Goal: Task Accomplishment & Management: Use online tool/utility

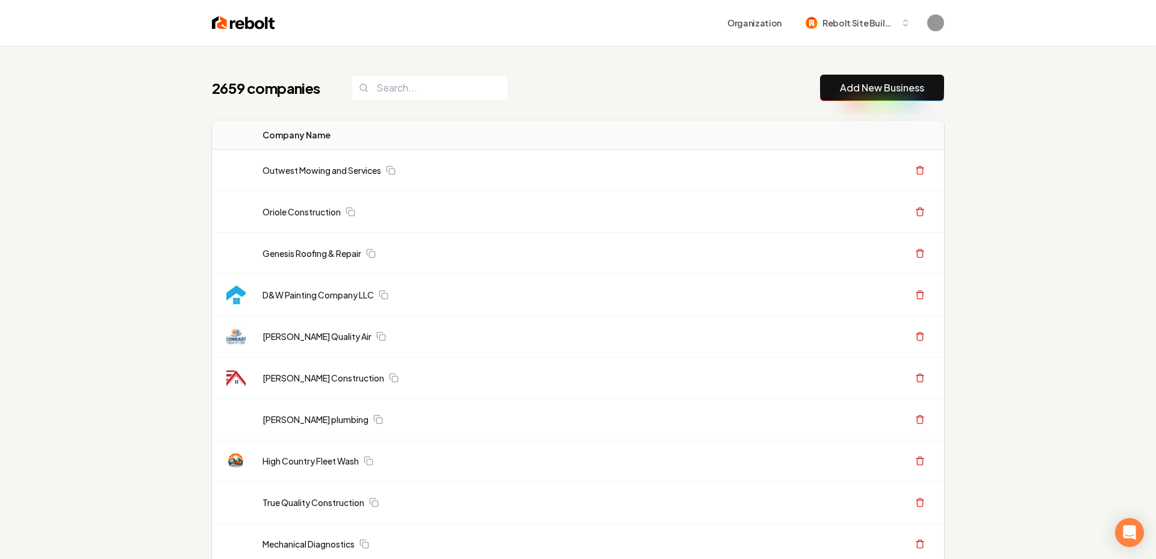
click at [864, 87] on link "Add New Business" at bounding box center [882, 88] width 84 height 14
click at [886, 95] on button "Add New Business" at bounding box center [882, 88] width 124 height 26
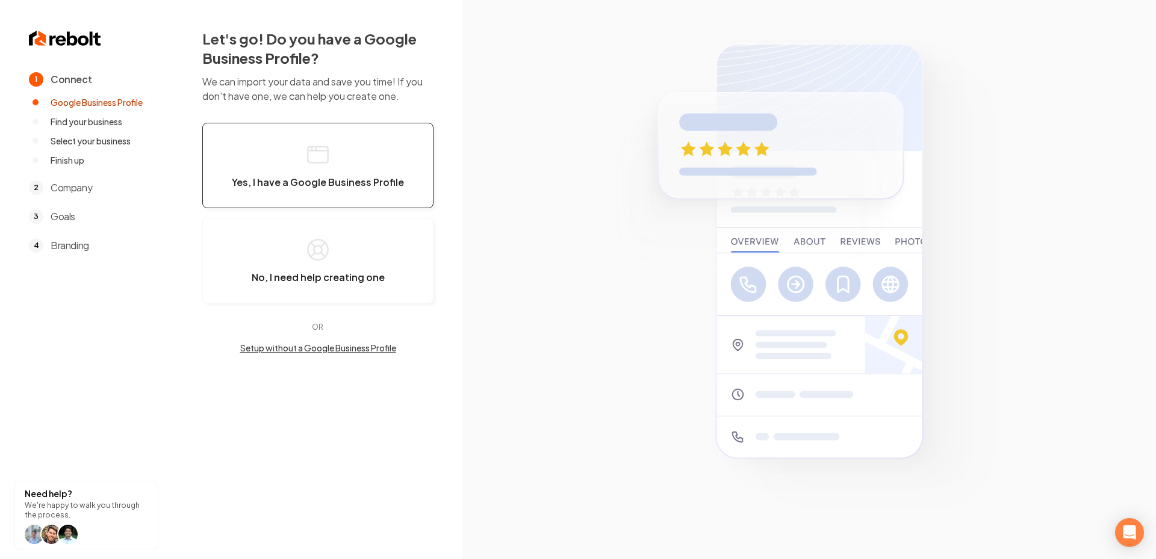
click at [309, 154] on icon "button" at bounding box center [318, 155] width 24 height 24
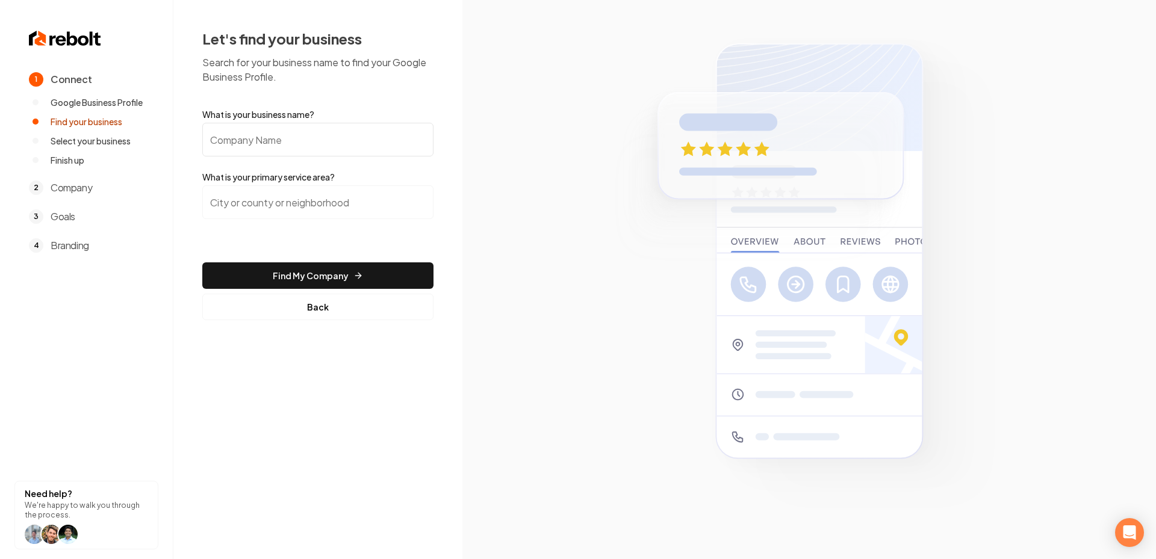
click at [361, 146] on input "What is your business name?" at bounding box center [317, 140] width 231 height 34
paste input "Comfort Masters Air Conditioning and Refrigeration"
type input "Comfort Masters Air Conditioning and Refrigeration"
click at [321, 218] on input "search" at bounding box center [317, 202] width 231 height 34
paste input "Jasper County"
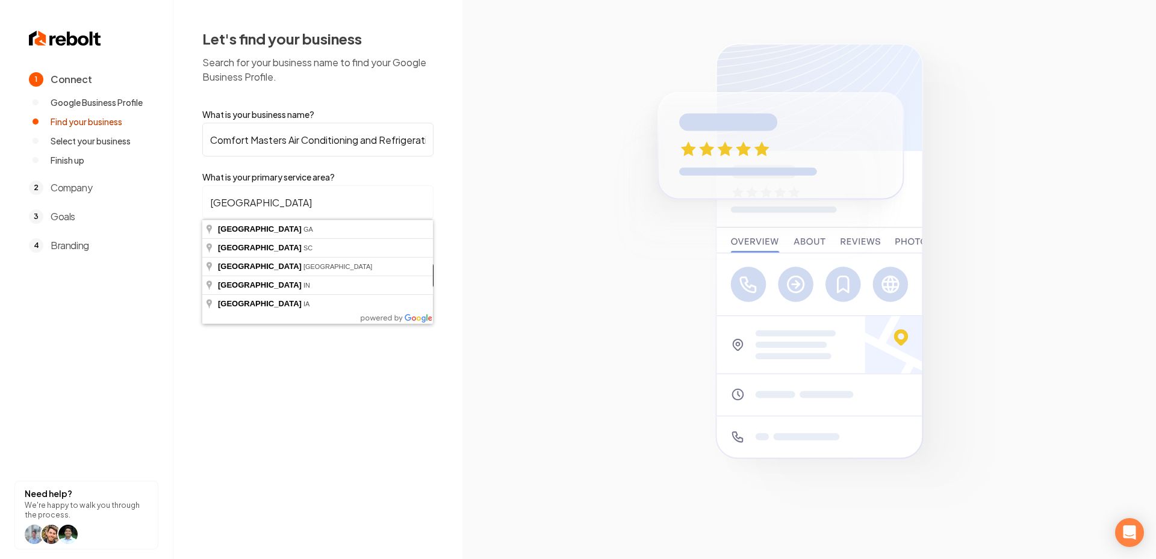
type input "Jasper County, SC"
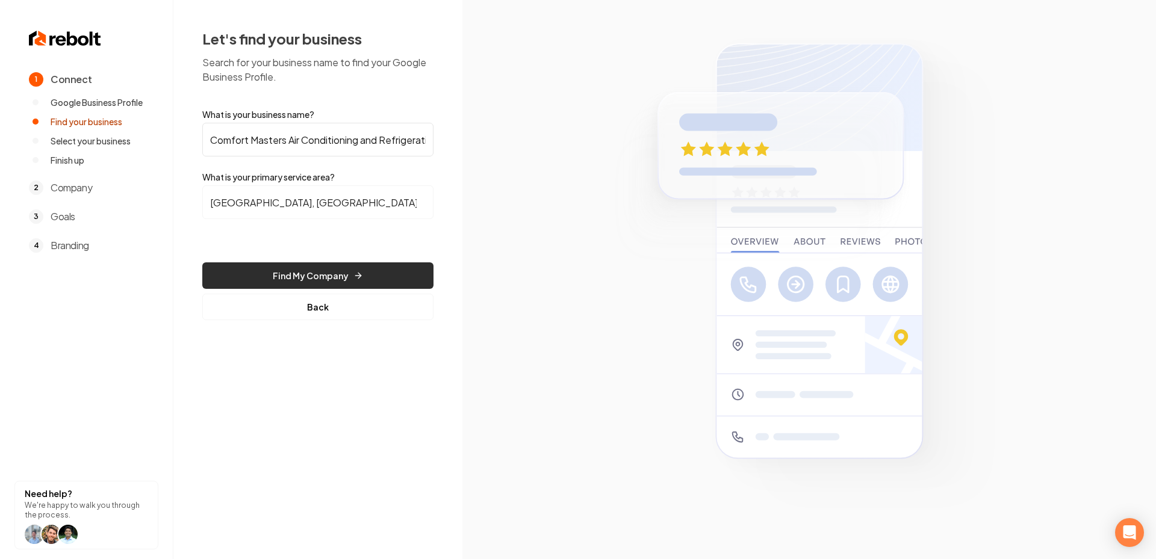
click at [326, 274] on button "Find My Company" at bounding box center [317, 276] width 231 height 26
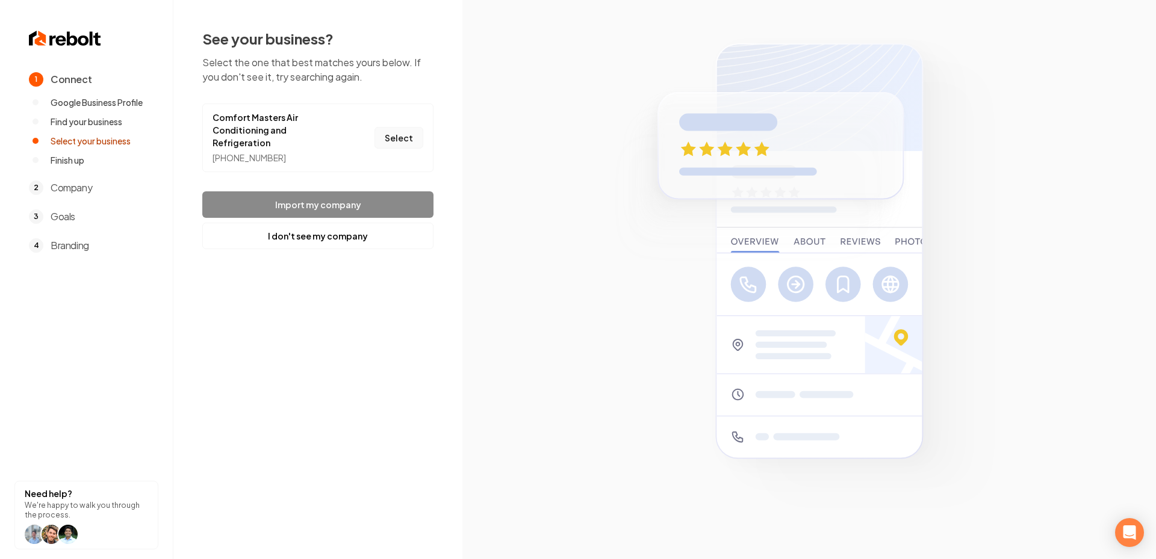
click at [393, 128] on button "Select" at bounding box center [399, 138] width 49 height 22
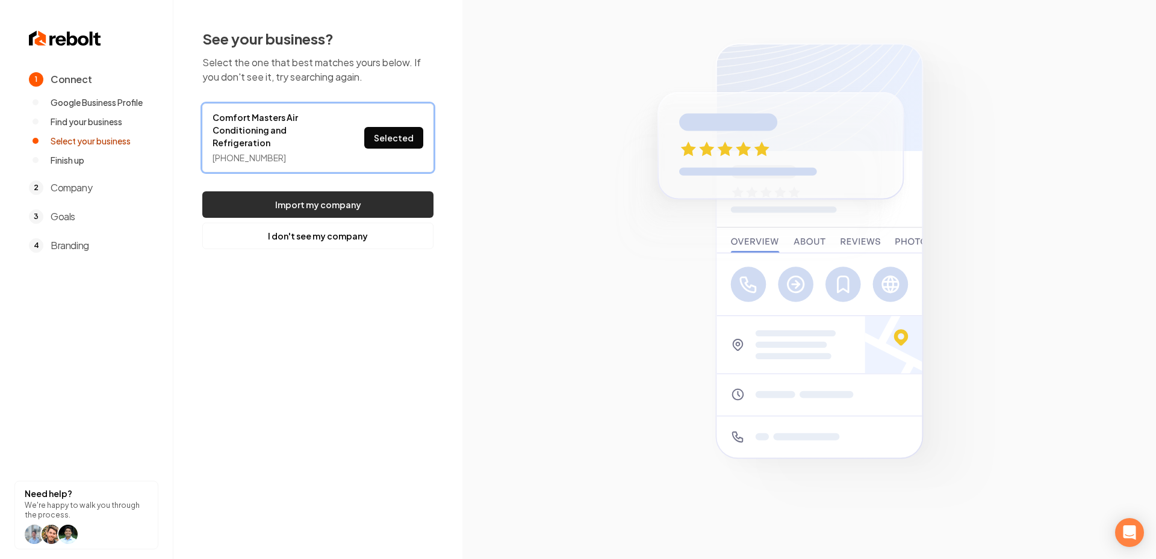
click at [293, 192] on button "Import my company" at bounding box center [317, 205] width 231 height 26
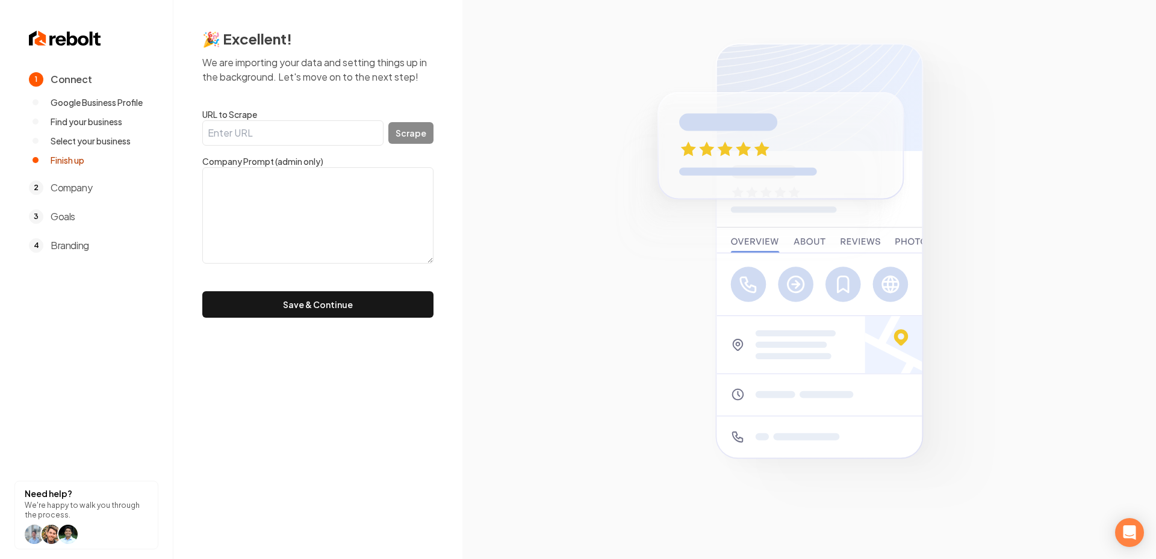
click at [285, 134] on input "URL to Scrape" at bounding box center [292, 132] width 181 height 25
paste input "https://blufftonhvac.com/"
type input "https://blufftonhvac.com/"
click at [426, 139] on button "Scrape" at bounding box center [410, 133] width 45 height 22
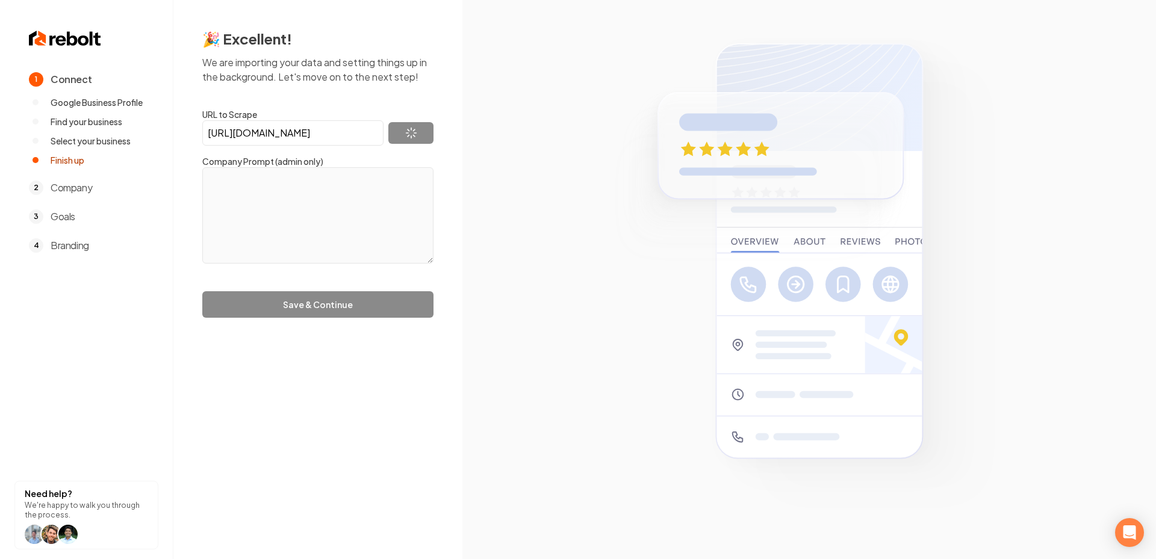
type textarea "Comfort Masters Air Conditioning and Refrigeration is a family-owned, second-ge…"
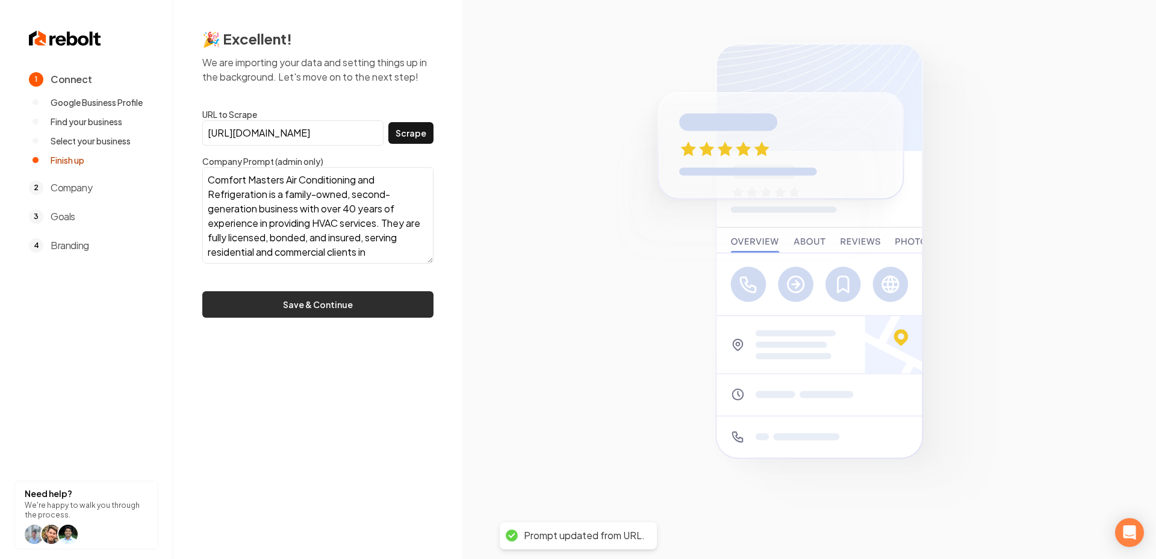
click at [295, 311] on button "Save & Continue" at bounding box center [317, 304] width 231 height 26
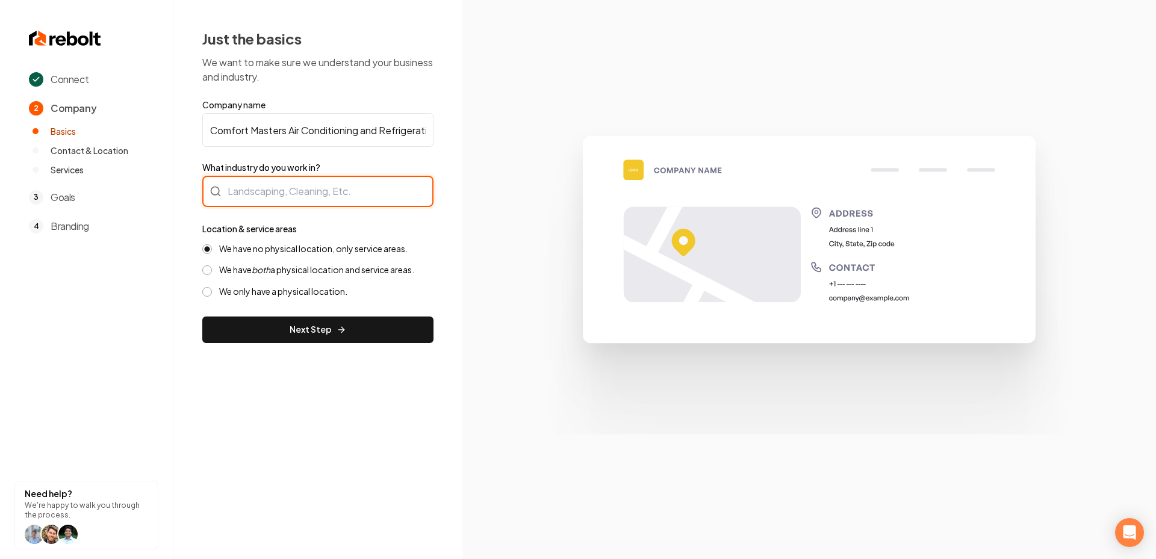
click at [348, 195] on div at bounding box center [317, 191] width 231 height 31
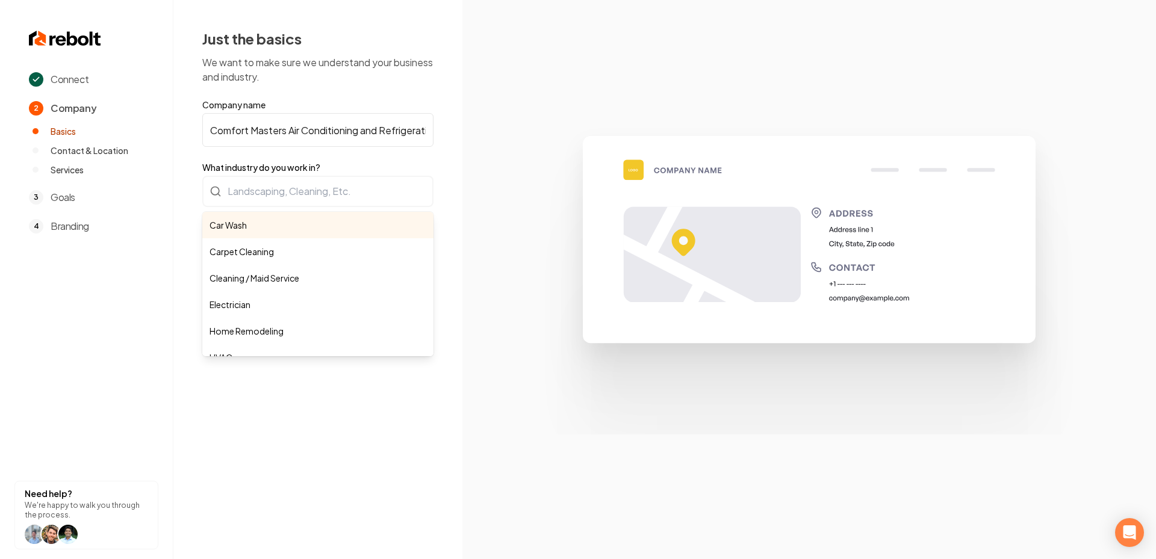
click at [286, 127] on form "Company name Comfort Masters Air Conditioning and Refrigeration What industry d…" at bounding box center [317, 221] width 231 height 244
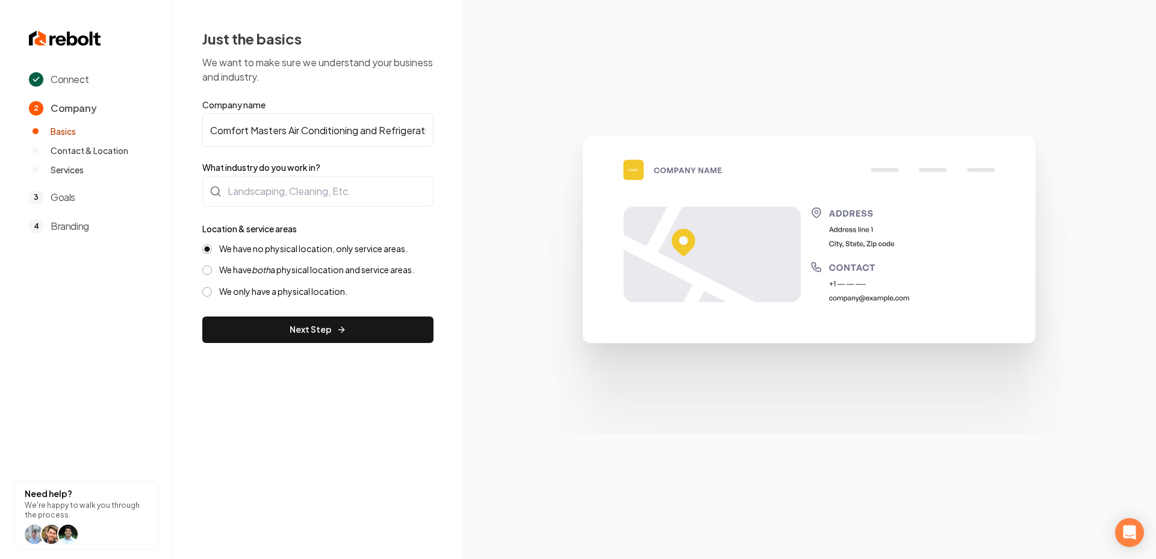
click at [308, 123] on input "Comfort Masters Air Conditioning and Refrigeration" at bounding box center [317, 130] width 231 height 34
drag, startPoint x: 308, startPoint y: 127, endPoint x: 299, endPoint y: 128, distance: 9.1
click at [308, 127] on input "Comfort Masters Air Conditioning and Refrigeration" at bounding box center [317, 130] width 231 height 34
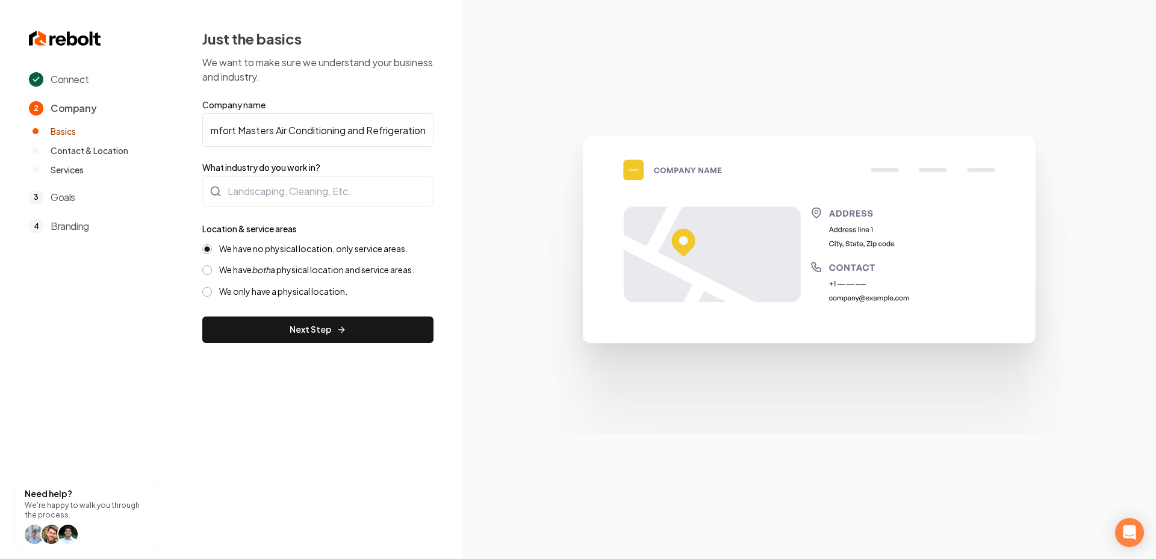
drag, startPoint x: 289, startPoint y: 131, endPoint x: 428, endPoint y: 139, distance: 139.3
click at [428, 139] on input "Comfort Masters Air Conditioning and Refrigeration" at bounding box center [317, 130] width 231 height 34
click at [274, 199] on div at bounding box center [317, 191] width 231 height 31
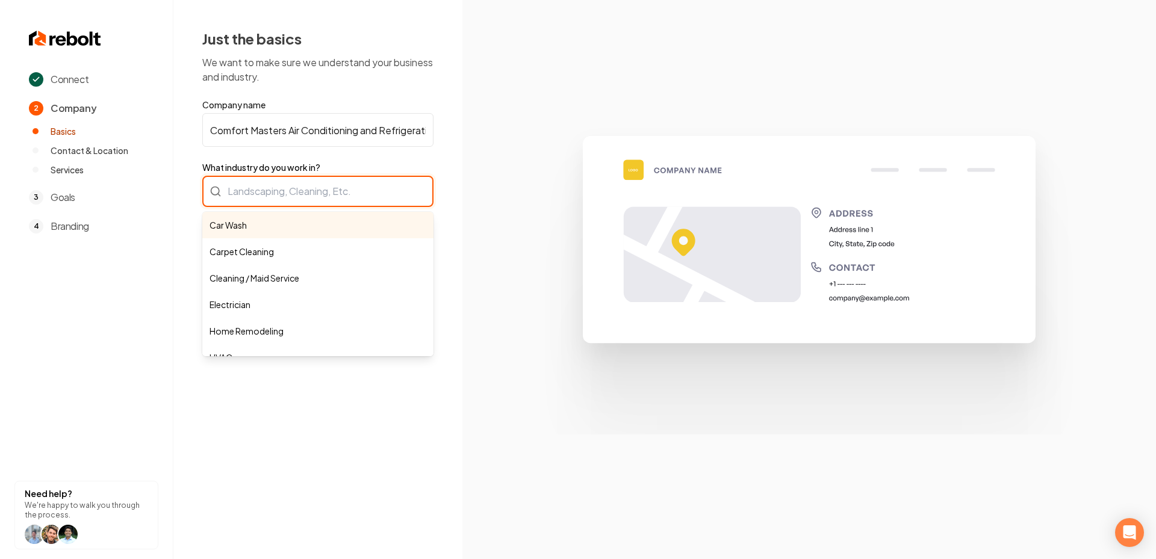
paste input "Air Conditioning and Refrigeration"
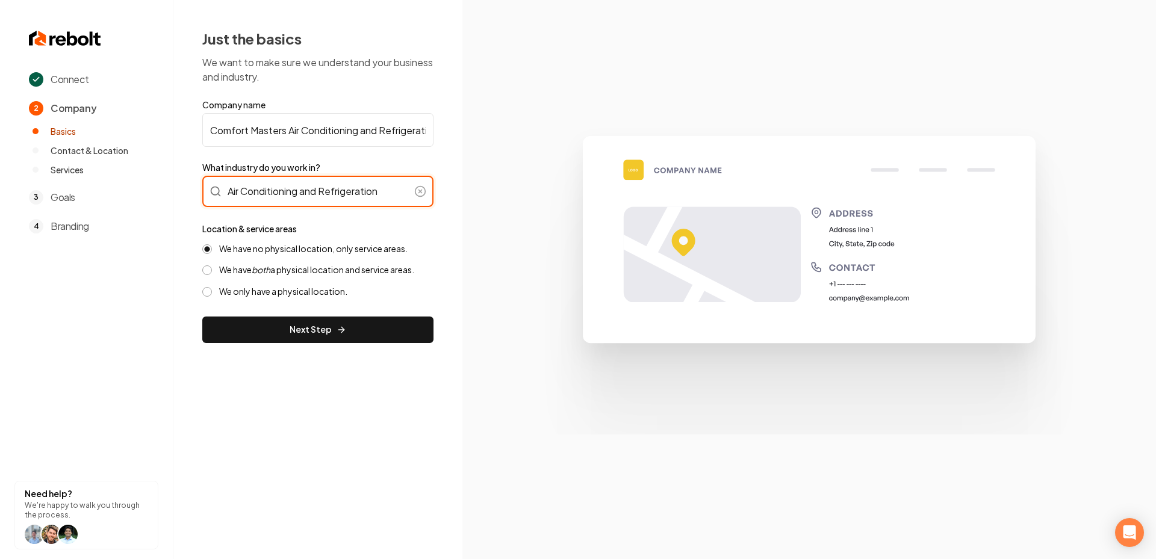
type input "Air Conditioning and Refrigeration"
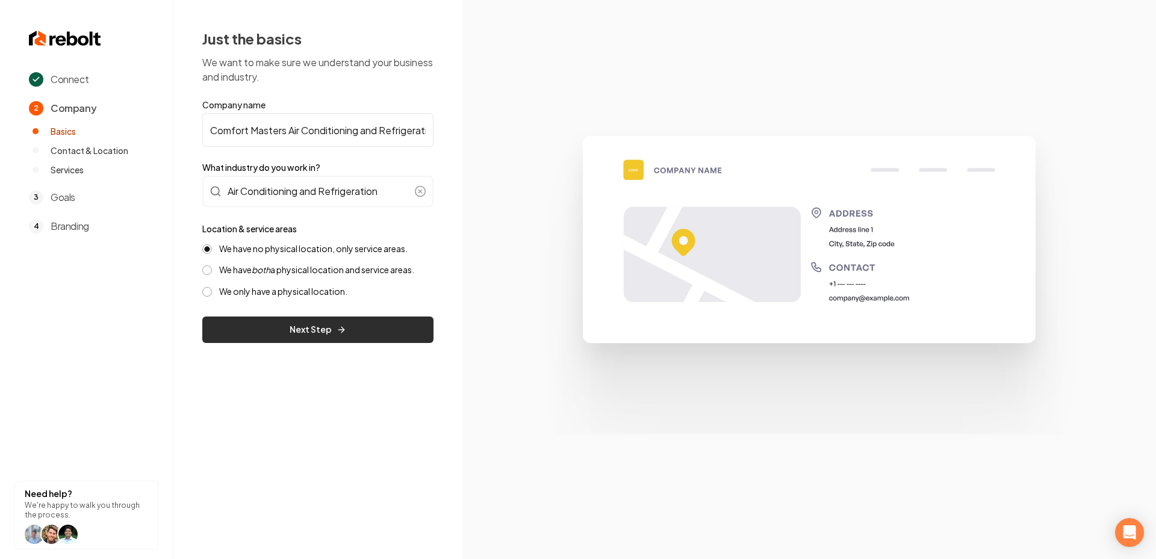
click at [366, 329] on button "Next Step" at bounding box center [317, 330] width 231 height 26
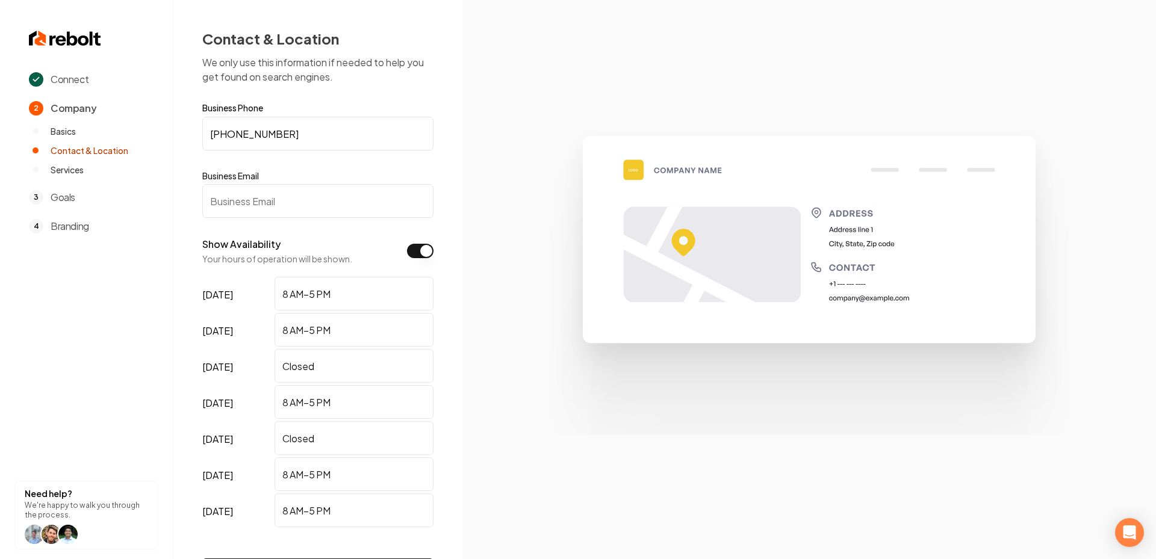
click at [249, 202] on input "Business Email" at bounding box center [317, 201] width 231 height 34
paste input "Air Conditioning and Refrigeration"
type input "Air Conditioning and Refrigeration"
paste input "comfortmasters1@gmail.com"
type input "comfortmasters1@gmail.com"
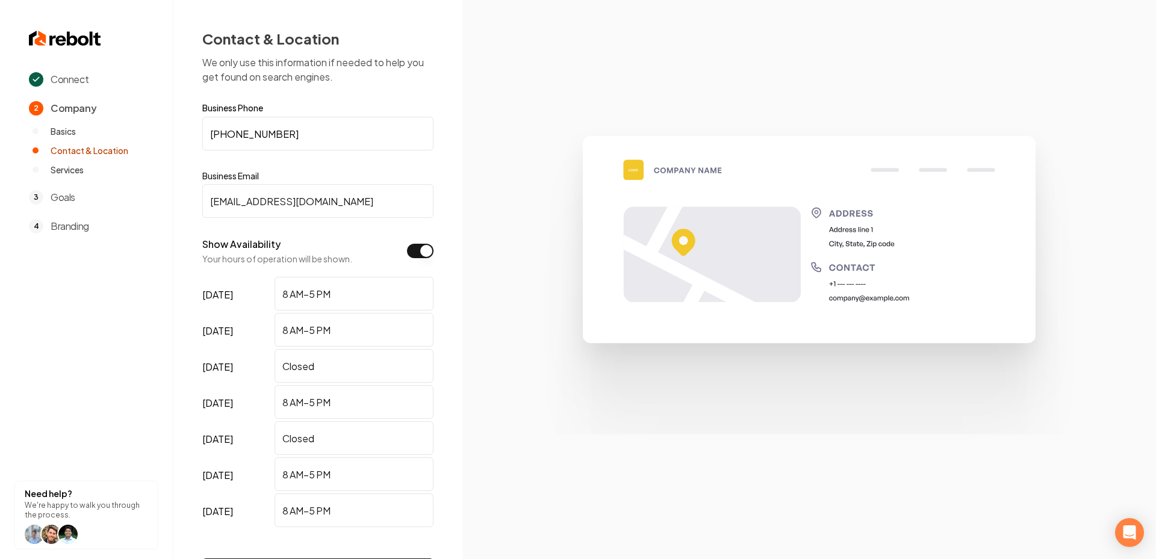
click at [501, 328] on section at bounding box center [809, 279] width 694 height 559
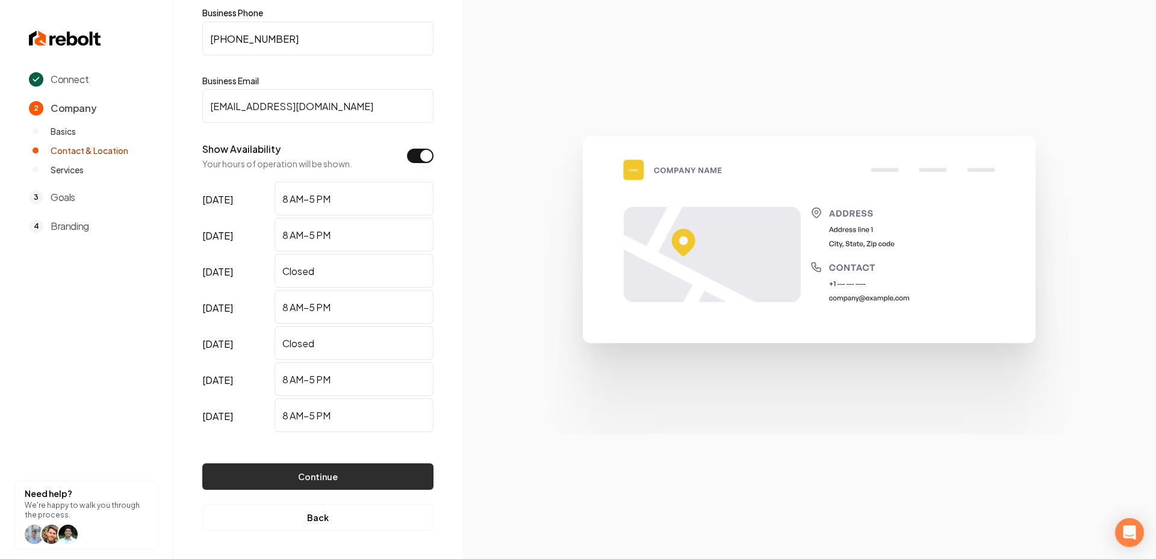
click at [292, 470] on button "Continue" at bounding box center [317, 477] width 231 height 26
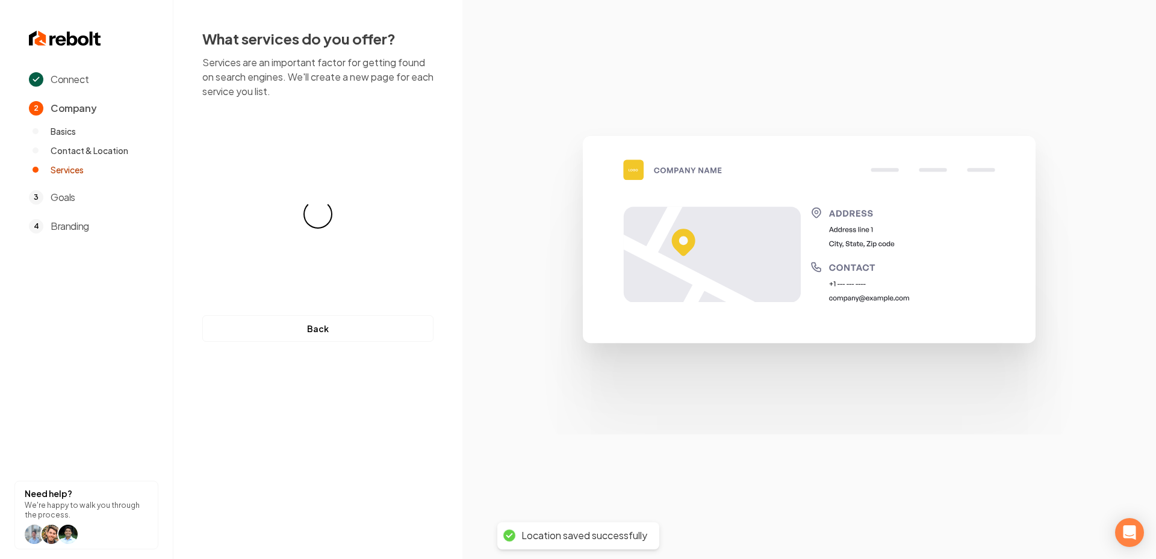
scroll to position [0, 0]
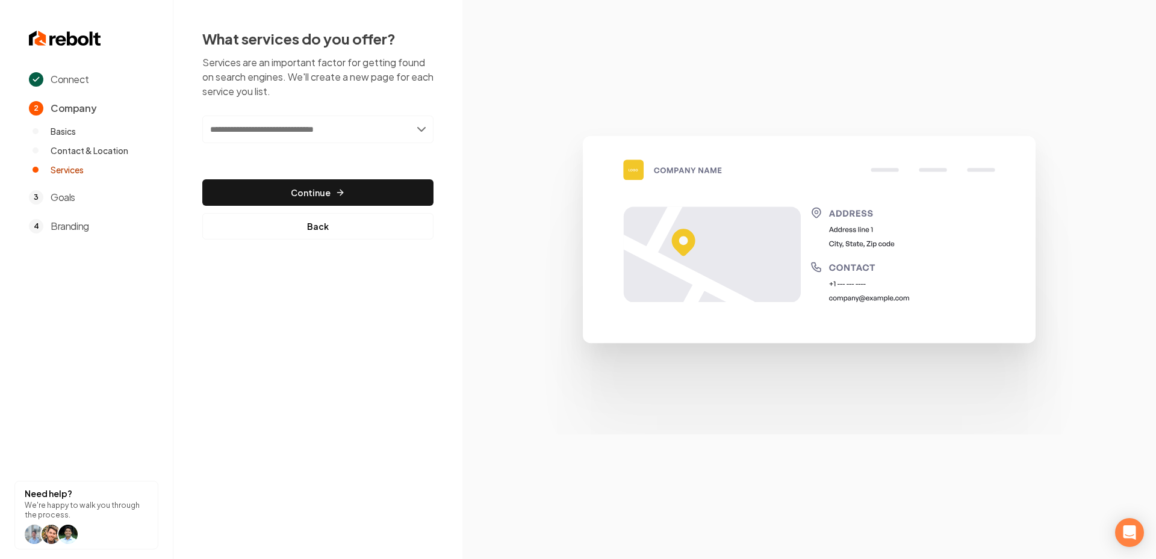
click at [326, 119] on input "text" at bounding box center [317, 130] width 231 height 28
click at [281, 126] on input "text" at bounding box center [317, 130] width 231 height 28
paste input "**********"
type input "**********"
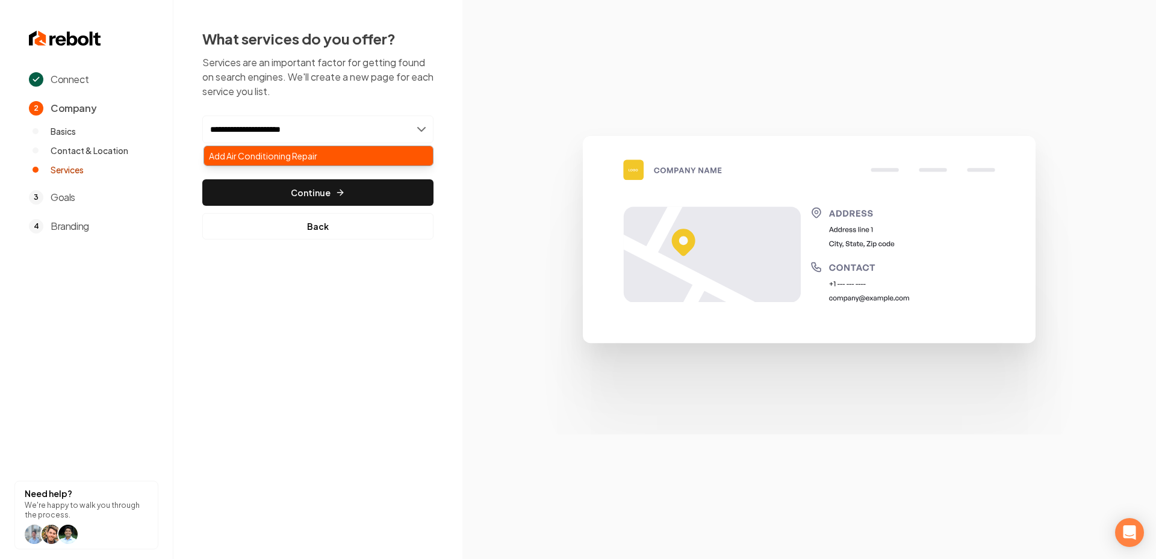
click at [271, 152] on div "Add Air Conditioning Repair" at bounding box center [318, 155] width 229 height 19
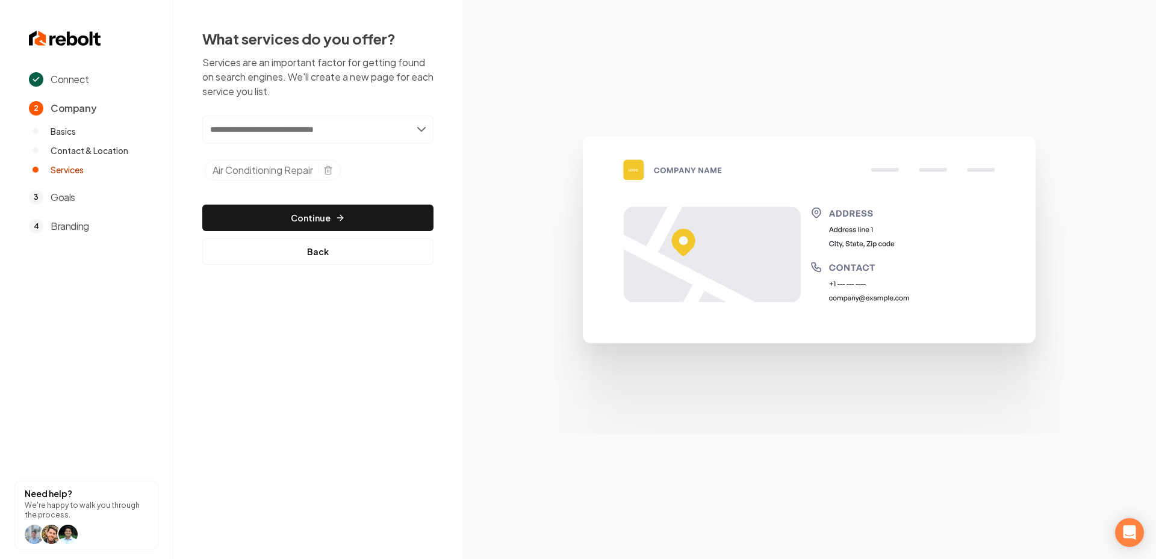
paste input "**********"
type input "**********"
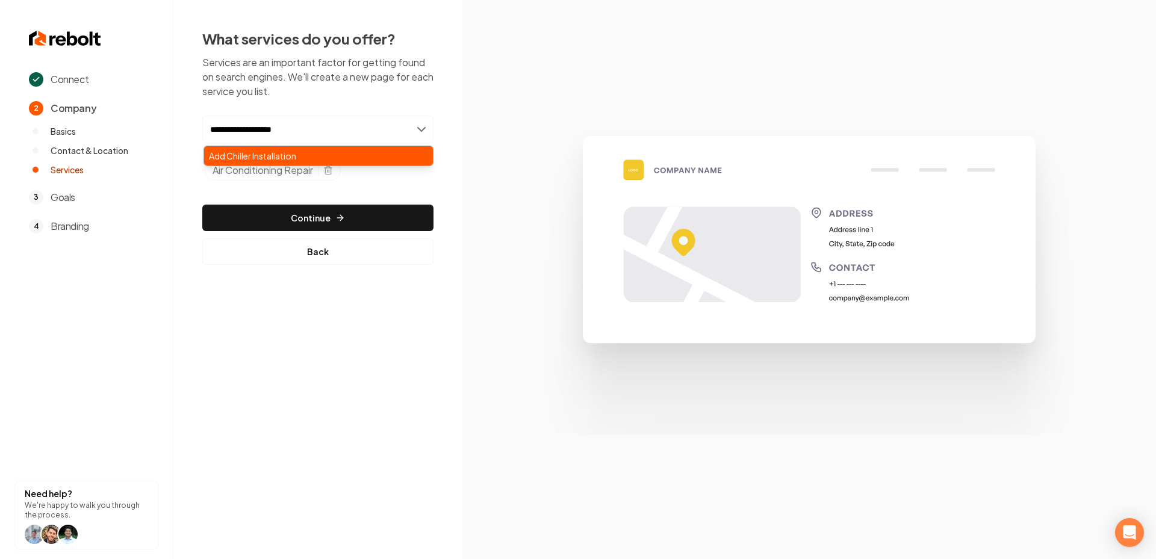
click at [389, 157] on div "Add Chiller Installation" at bounding box center [318, 155] width 229 height 19
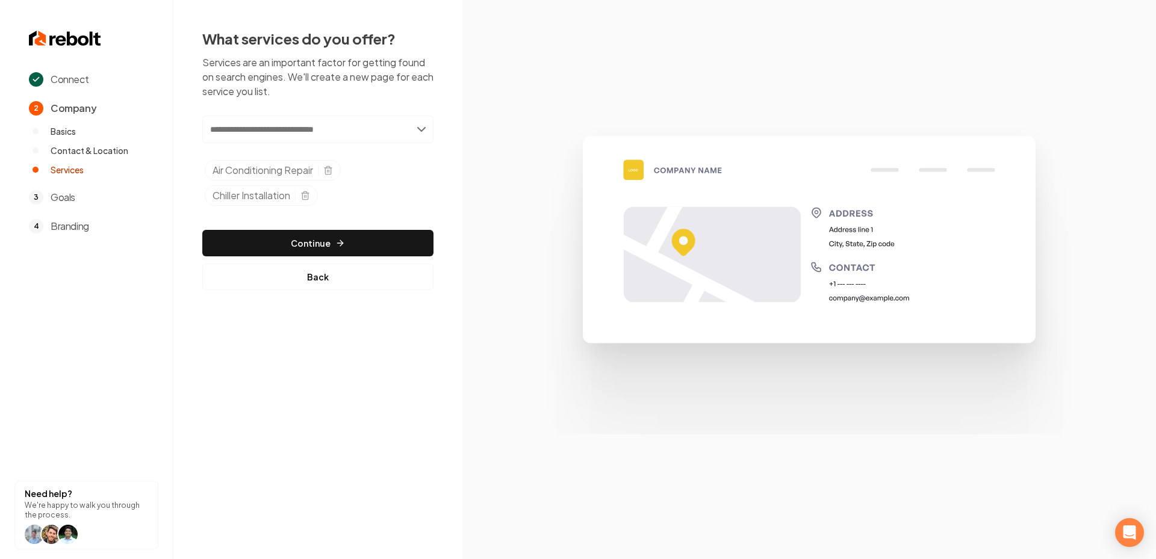
paste input "**********"
type input "**********"
click at [375, 154] on div "Add Furnace Replacement" at bounding box center [318, 155] width 229 height 19
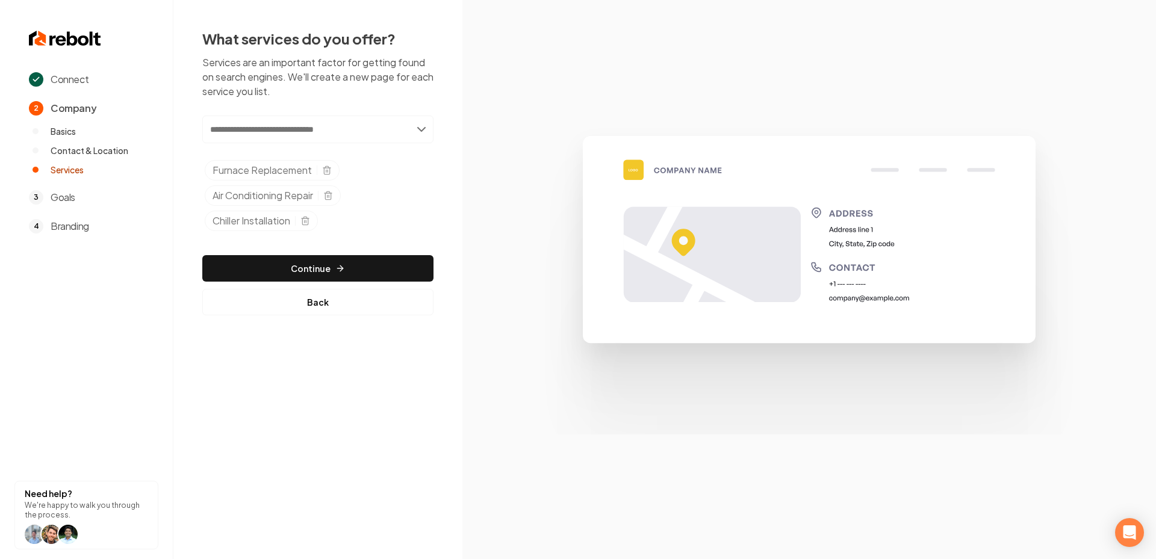
click at [302, 129] on input "text" at bounding box center [317, 130] width 231 height 28
paste input "**********"
type input "**********"
click at [269, 155] on div "Add Walk In Cooler Service" at bounding box center [318, 155] width 229 height 19
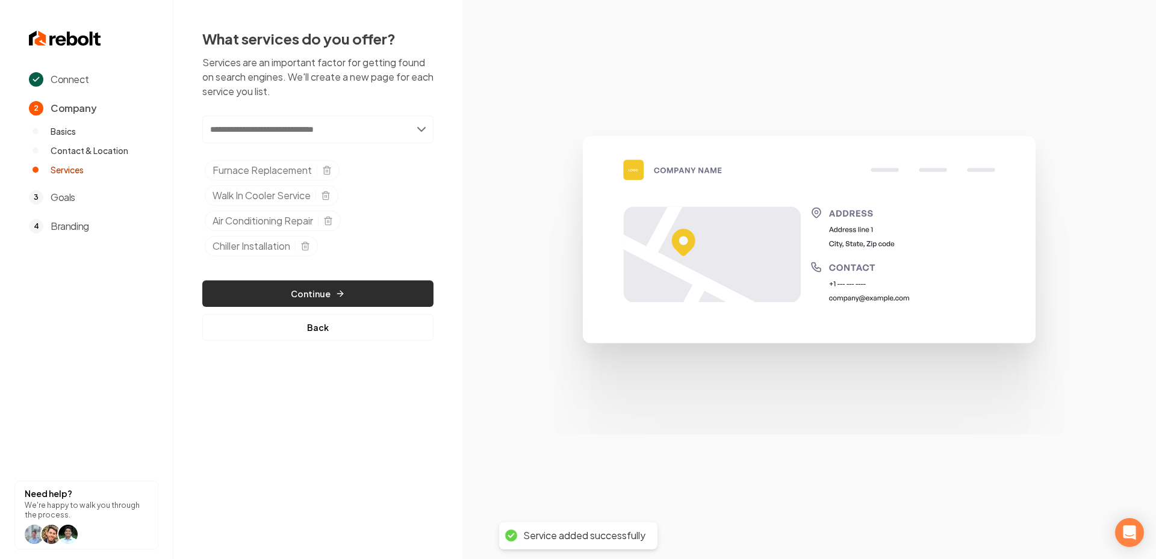
click at [350, 298] on button "Continue" at bounding box center [317, 294] width 231 height 26
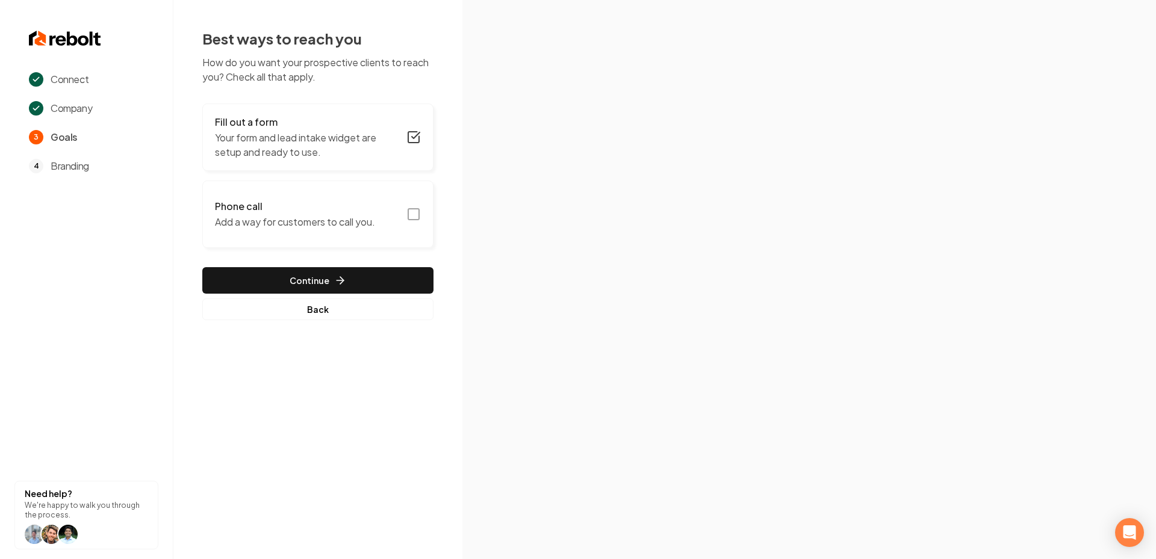
click at [413, 214] on icon "button" at bounding box center [413, 214] width 14 height 14
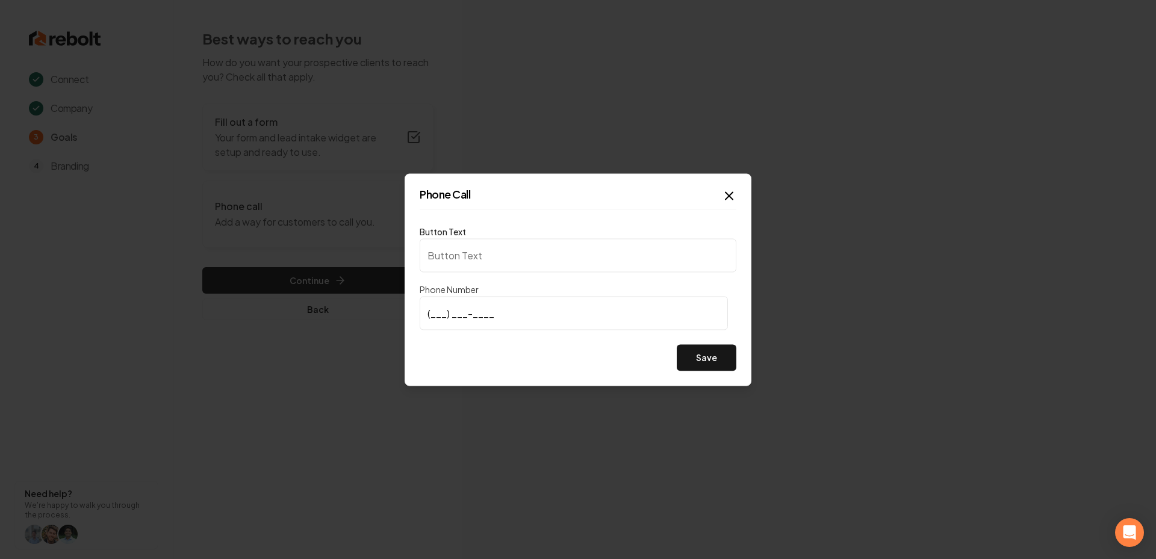
type input "Call us"
type input "(843) 540-4047"
click at [718, 366] on button "Save" at bounding box center [707, 357] width 60 height 26
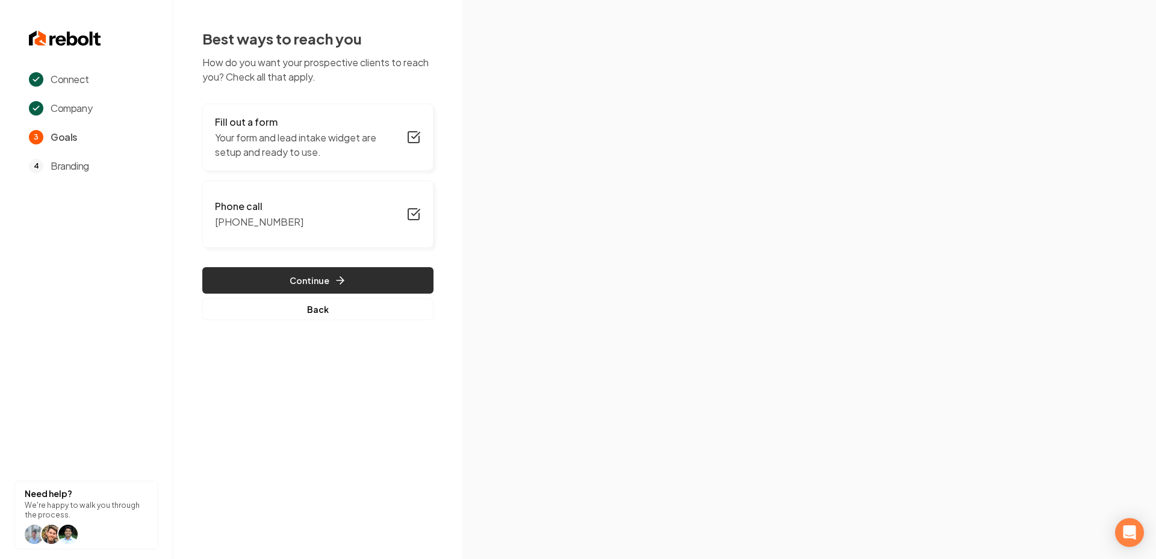
click at [279, 277] on button "Continue" at bounding box center [317, 280] width 231 height 26
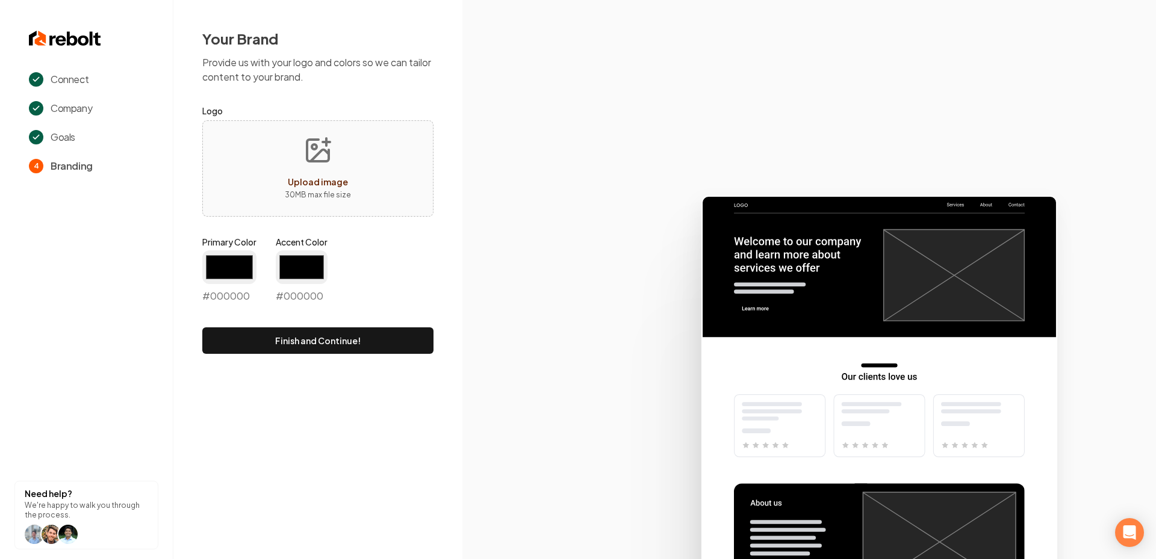
type input "#194d33"
type input "#70be00"
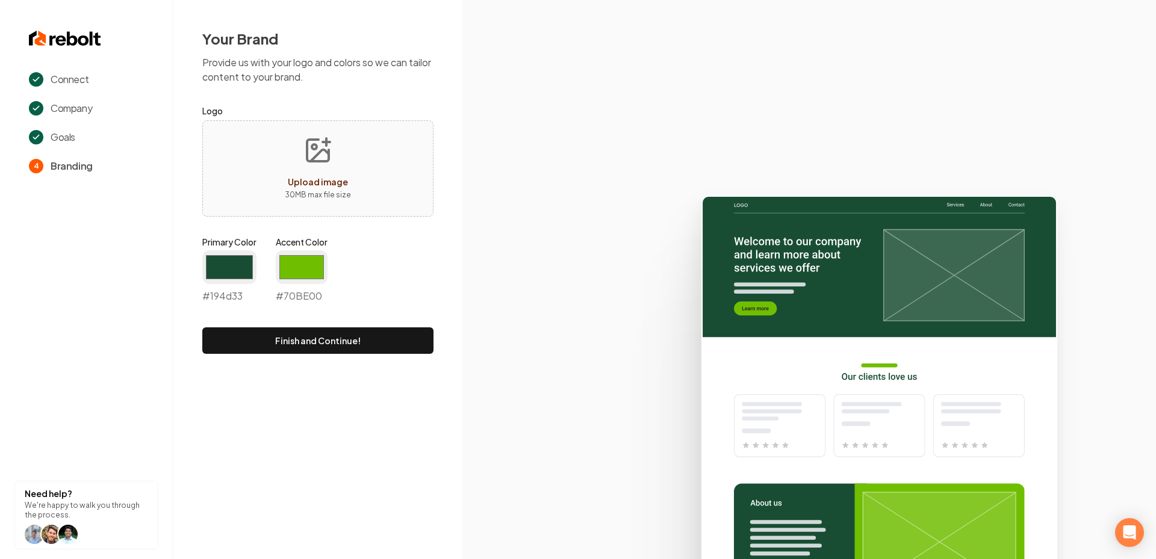
click at [307, 175] on div "Upload image" at bounding box center [318, 182] width 60 height 14
type input "**********"
click at [225, 266] on input "#194d33" at bounding box center [229, 268] width 54 height 34
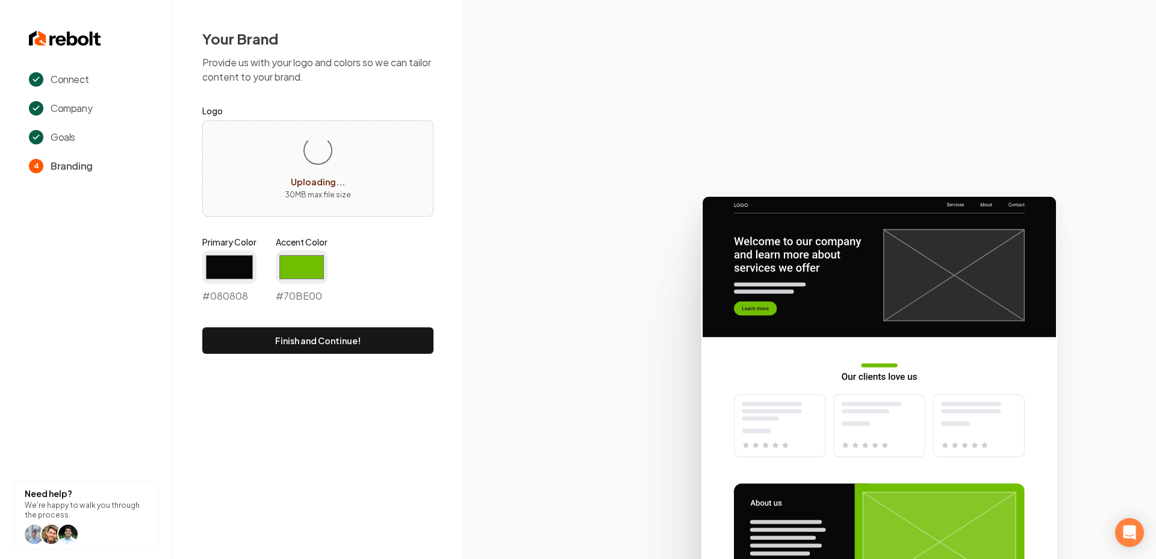
type input "#080808"
click at [410, 366] on div "Your Brand Provide us with your logo and colors so we can tailor content to you…" at bounding box center [317, 191] width 289 height 383
click at [294, 266] on input "#70be00" at bounding box center [302, 268] width 52 height 34
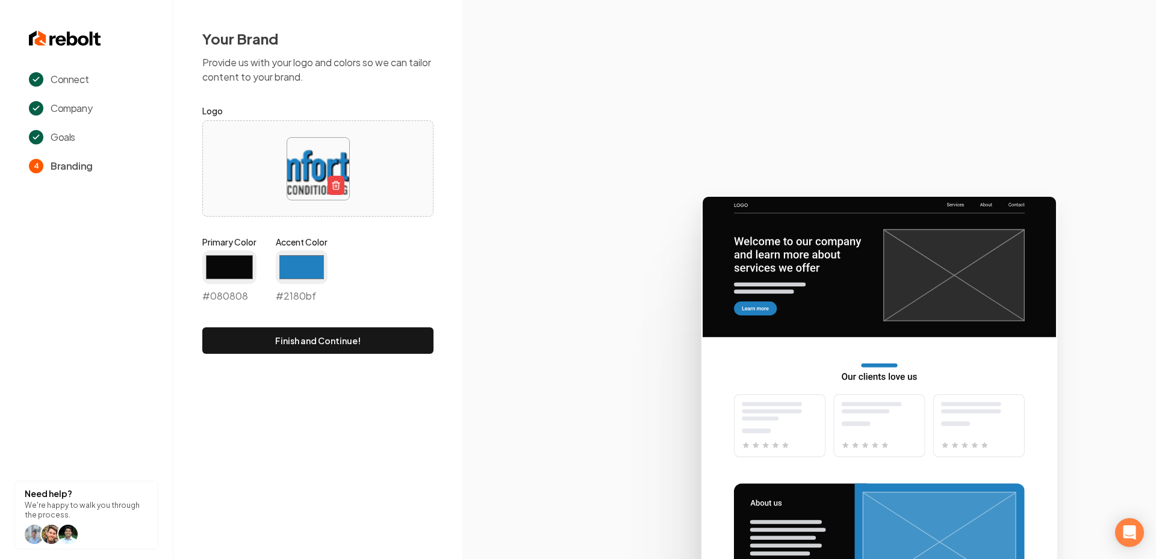
type input "#2180bf"
click at [474, 340] on icon at bounding box center [809, 372] width 694 height 374
click at [400, 340] on button "Finish and Continue!" at bounding box center [317, 341] width 231 height 26
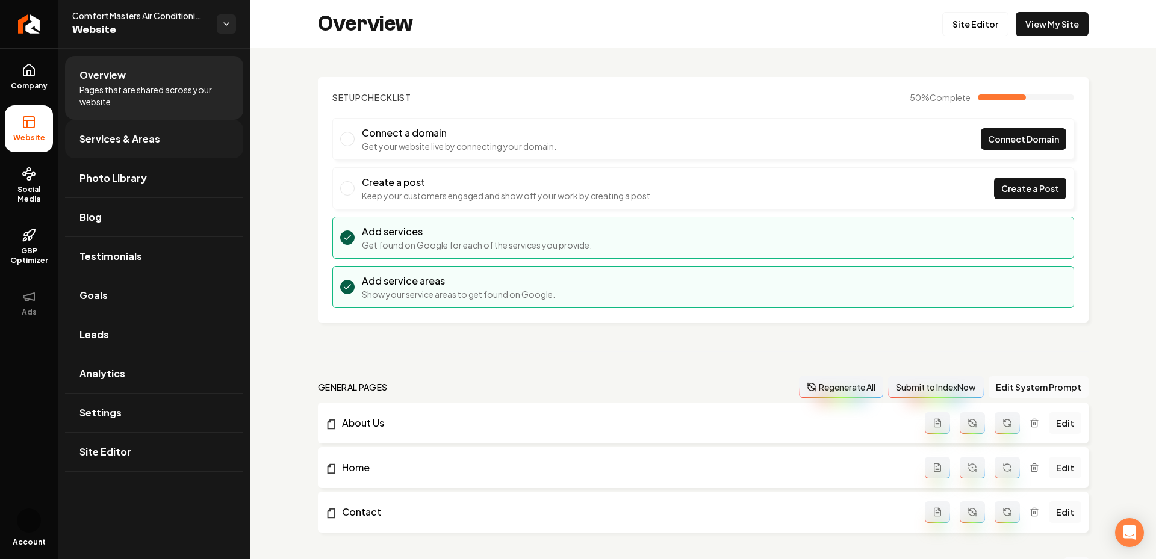
click at [108, 142] on span "Services & Areas" at bounding box center [119, 139] width 81 height 14
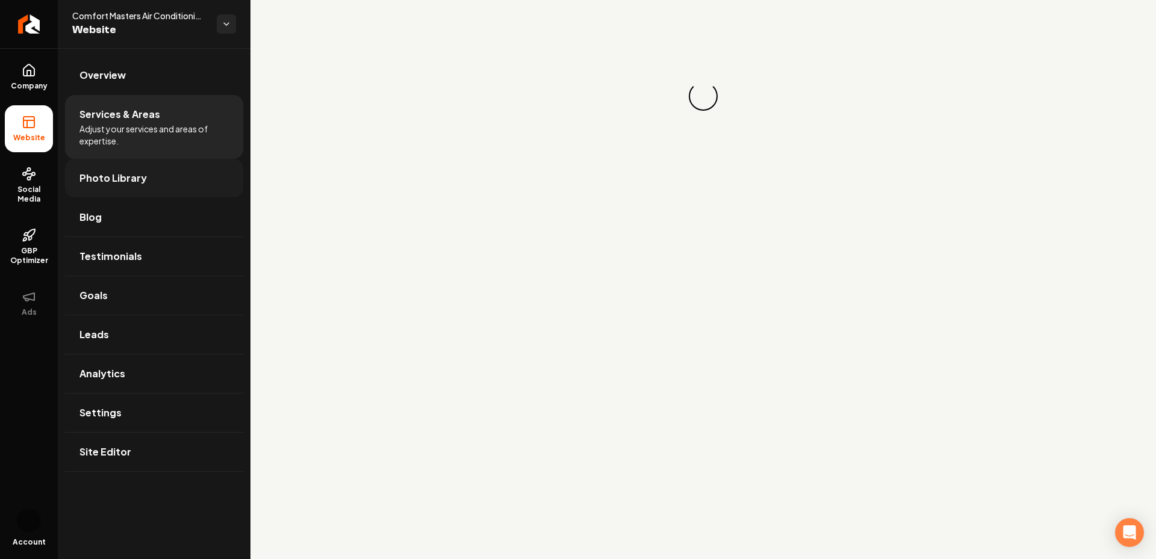
click at [108, 179] on span "Photo Library" at bounding box center [112, 178] width 67 height 14
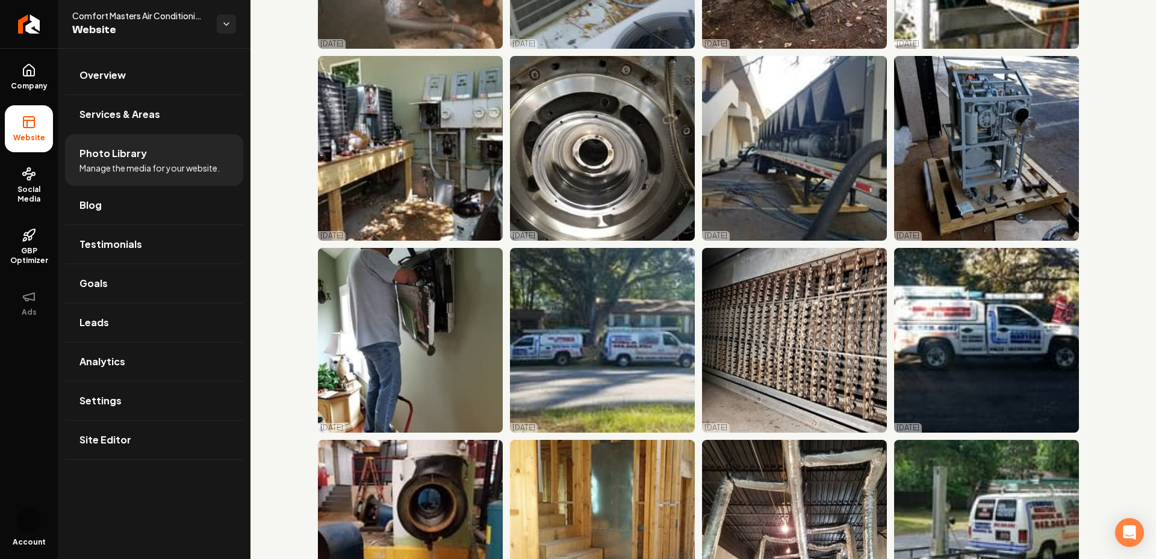
scroll to position [245, 0]
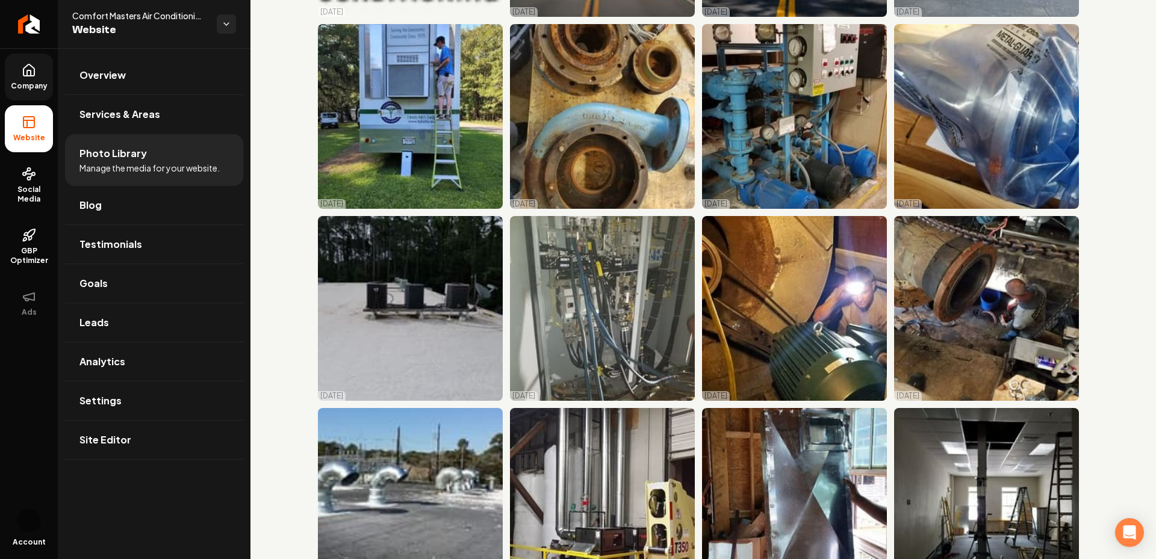
click at [45, 76] on link "Company" at bounding box center [29, 77] width 48 height 47
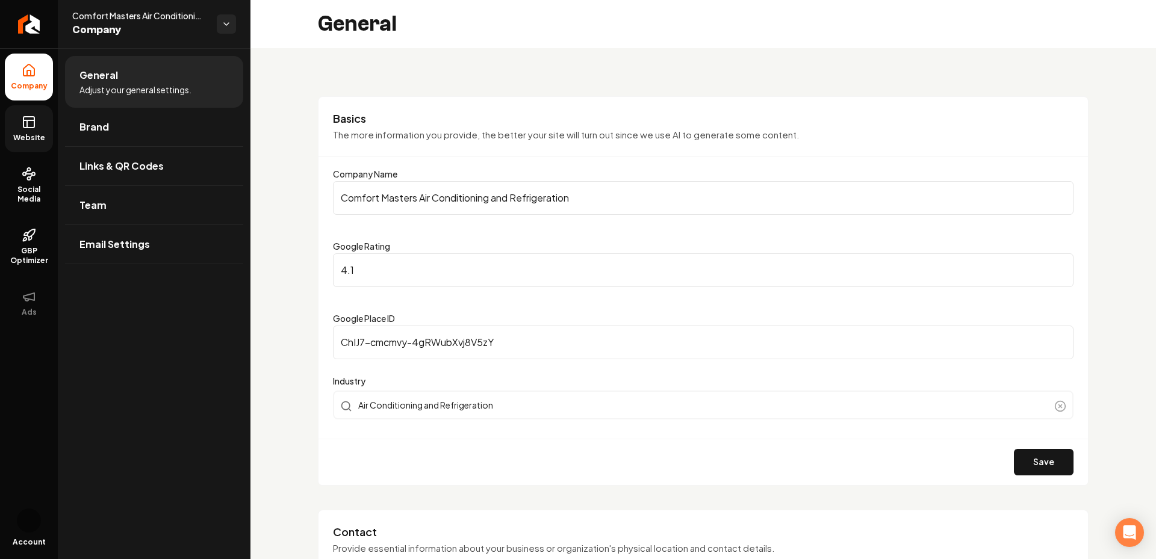
click at [35, 119] on icon at bounding box center [29, 122] width 14 height 14
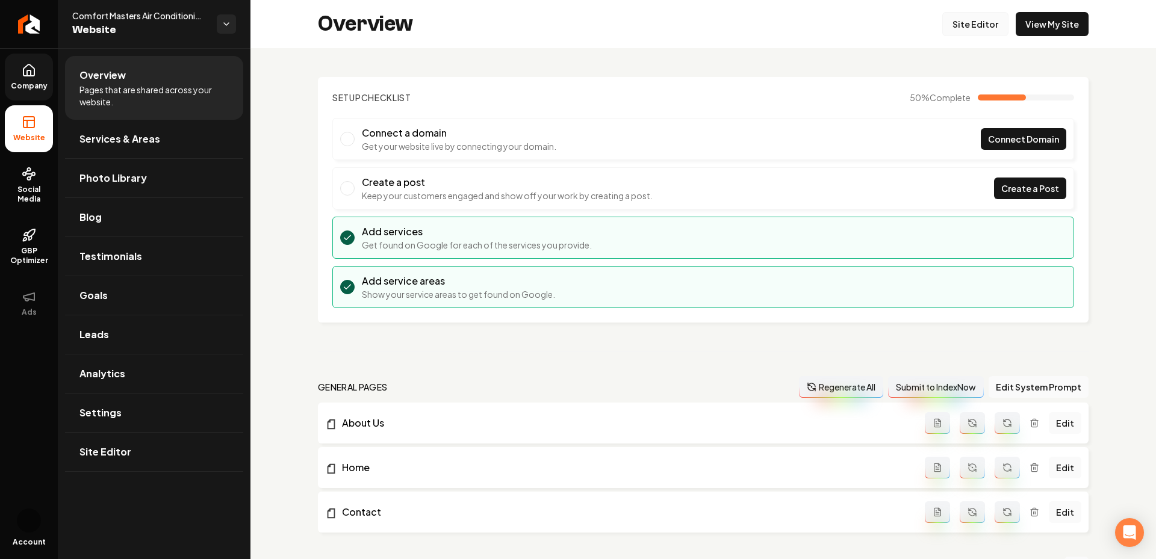
click at [976, 31] on link "Site Editor" at bounding box center [975, 24] width 66 height 24
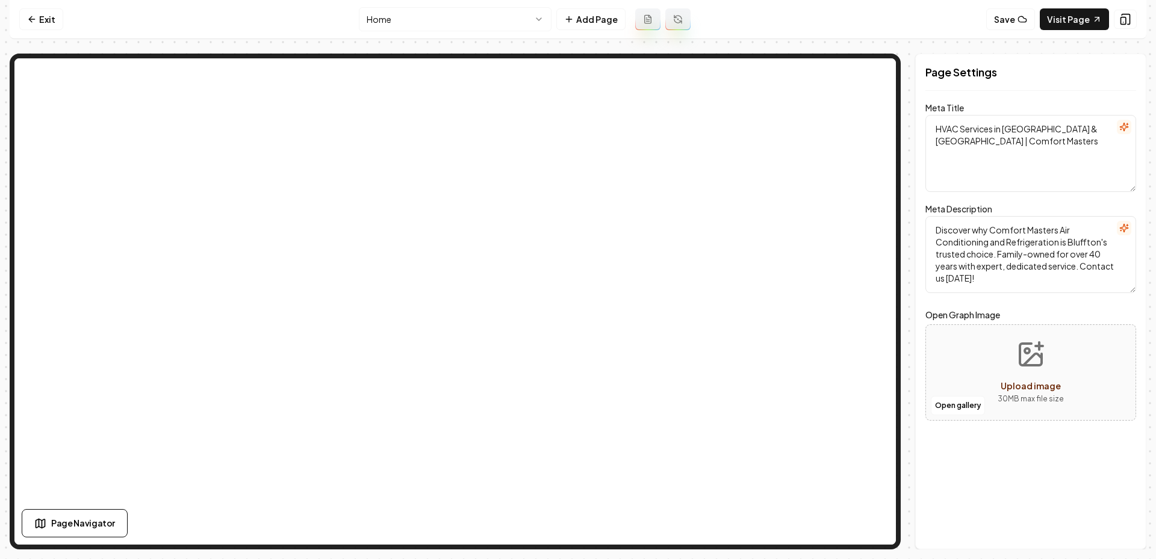
click at [445, 11] on html "Computer Required This feature is only available on a computer. Please switch t…" at bounding box center [578, 279] width 1156 height 559
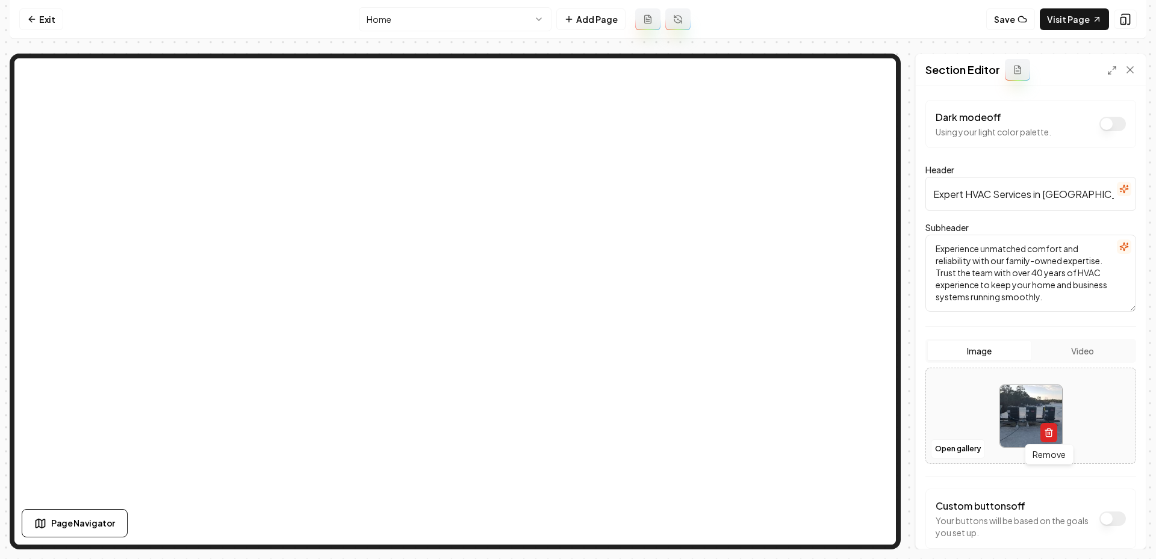
click at [1045, 434] on icon "button" at bounding box center [1049, 433] width 10 height 10
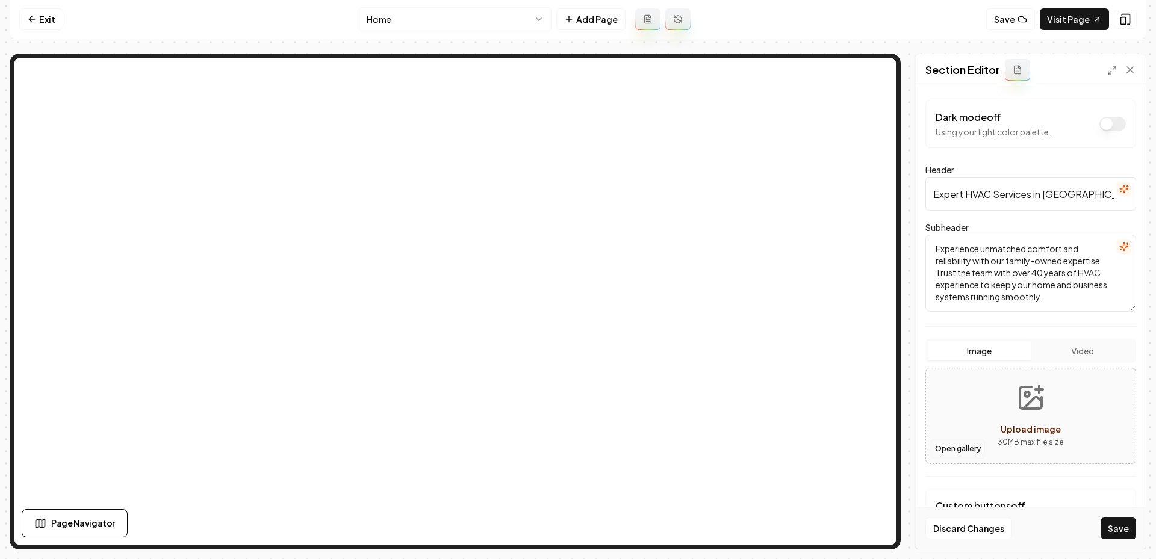
click at [963, 444] on button "Open gallery" at bounding box center [958, 449] width 54 height 19
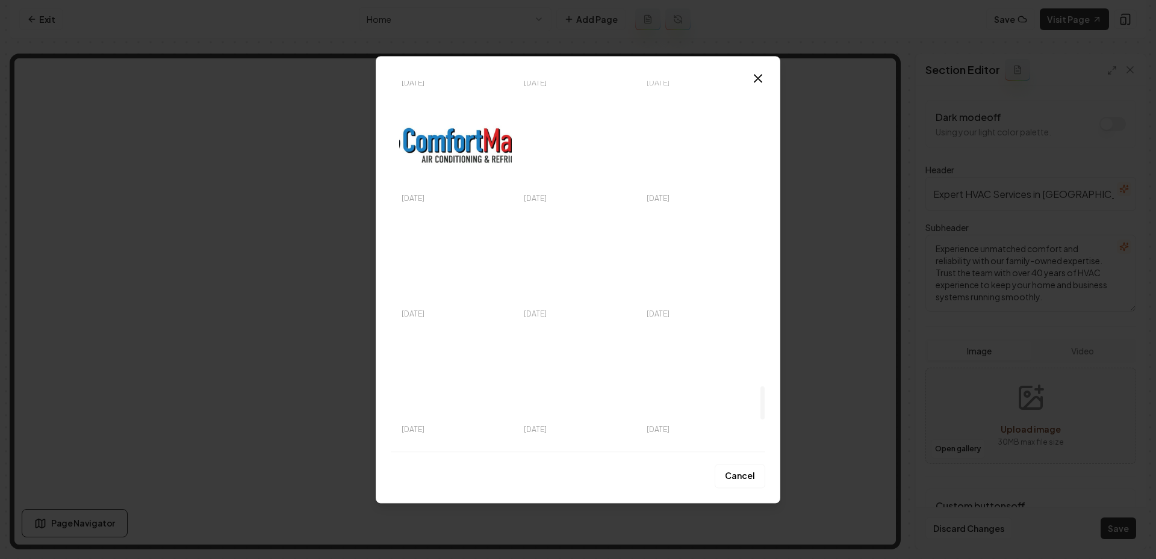
scroll to position [3708, 0]
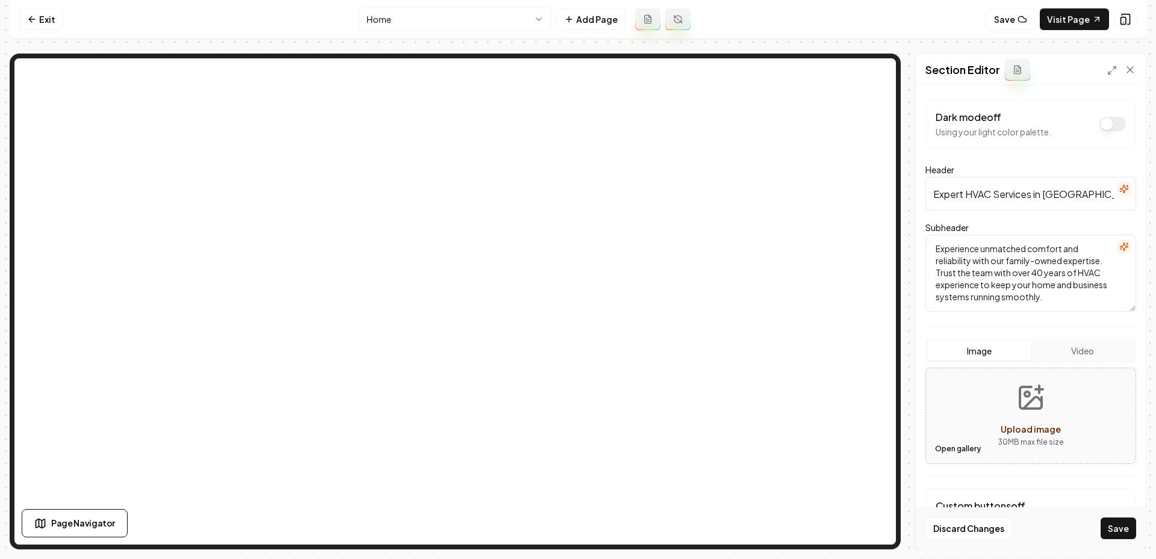
click at [948, 449] on button "Open gallery" at bounding box center [958, 449] width 54 height 19
click at [1027, 426] on span "Upload image" at bounding box center [1031, 429] width 60 height 11
type input "**********"
click at [1110, 529] on button "Save" at bounding box center [1119, 529] width 36 height 22
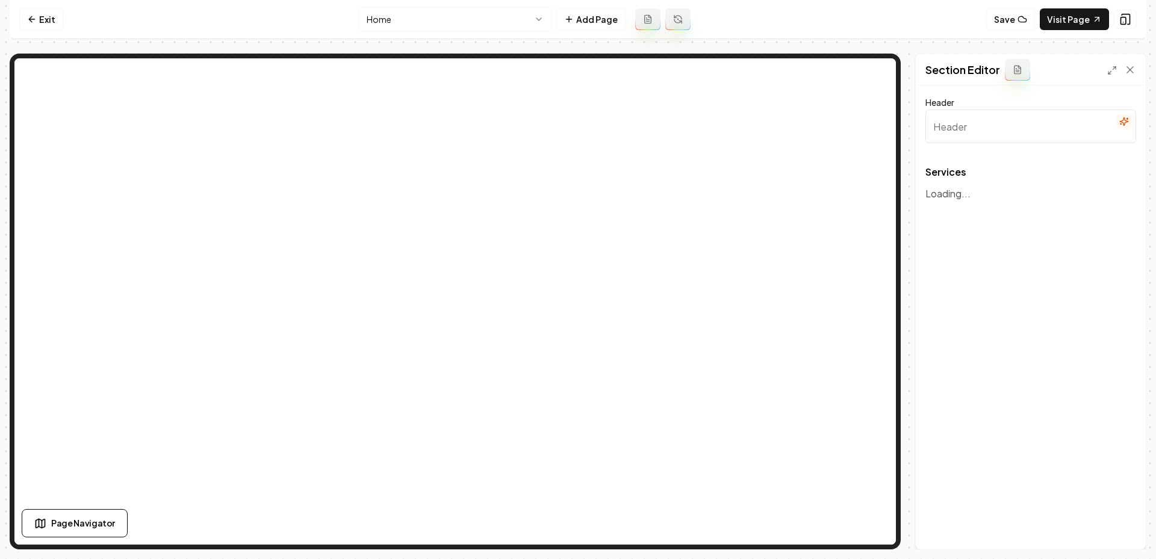
type input "Our Expert HVAC Services"
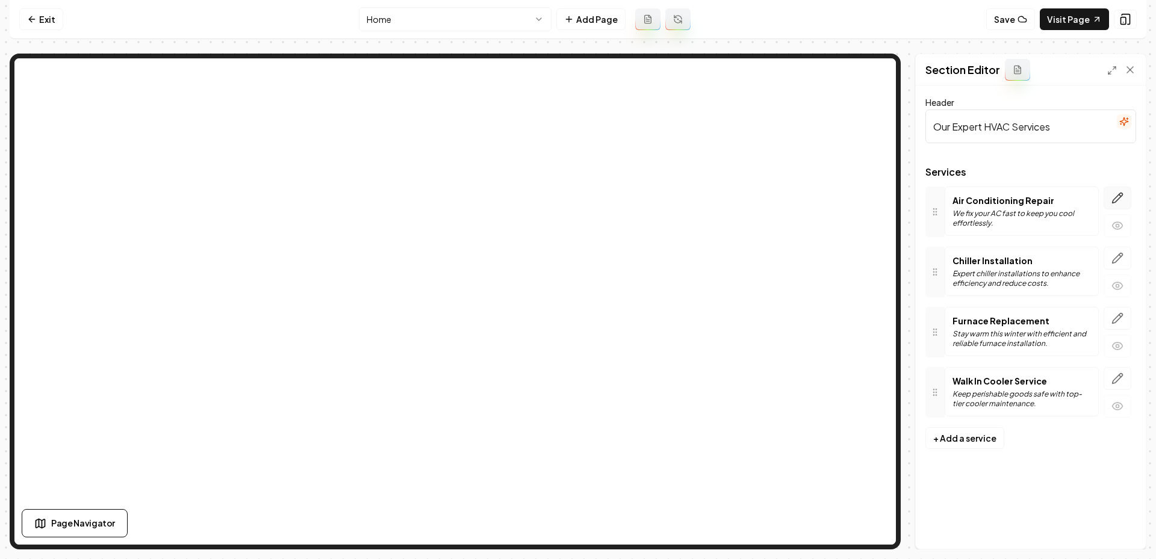
click at [1114, 197] on icon "button" at bounding box center [1118, 198] width 12 height 12
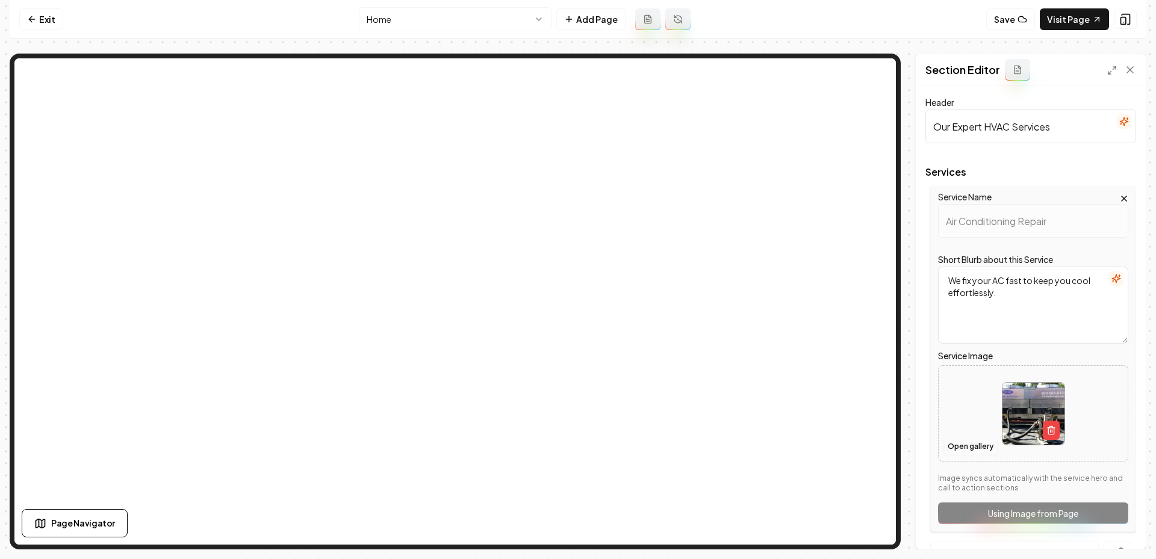
click at [971, 446] on button "Open gallery" at bounding box center [971, 446] width 54 height 19
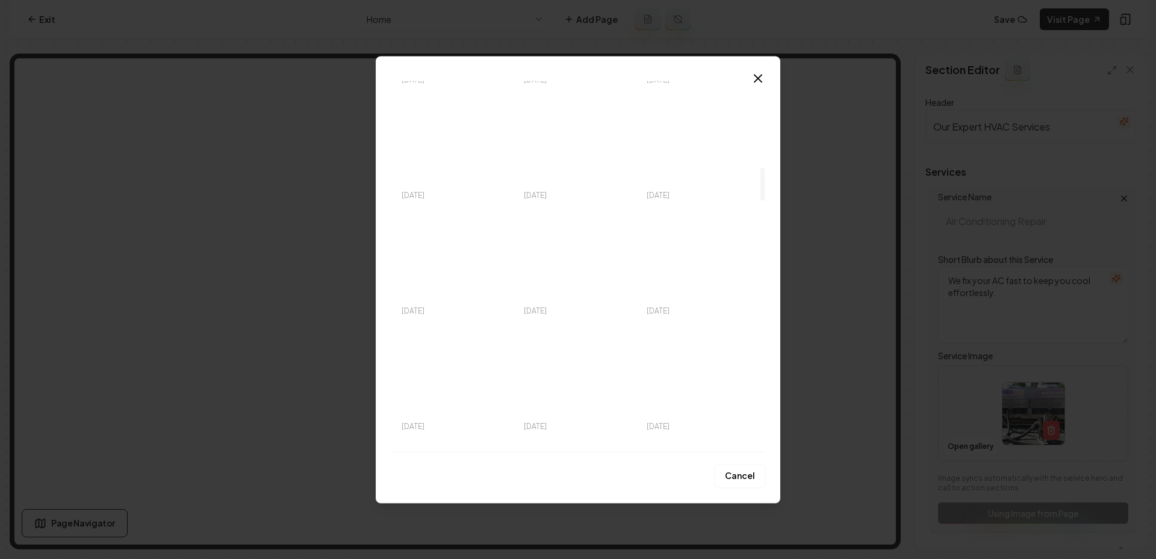
scroll to position [949, 0]
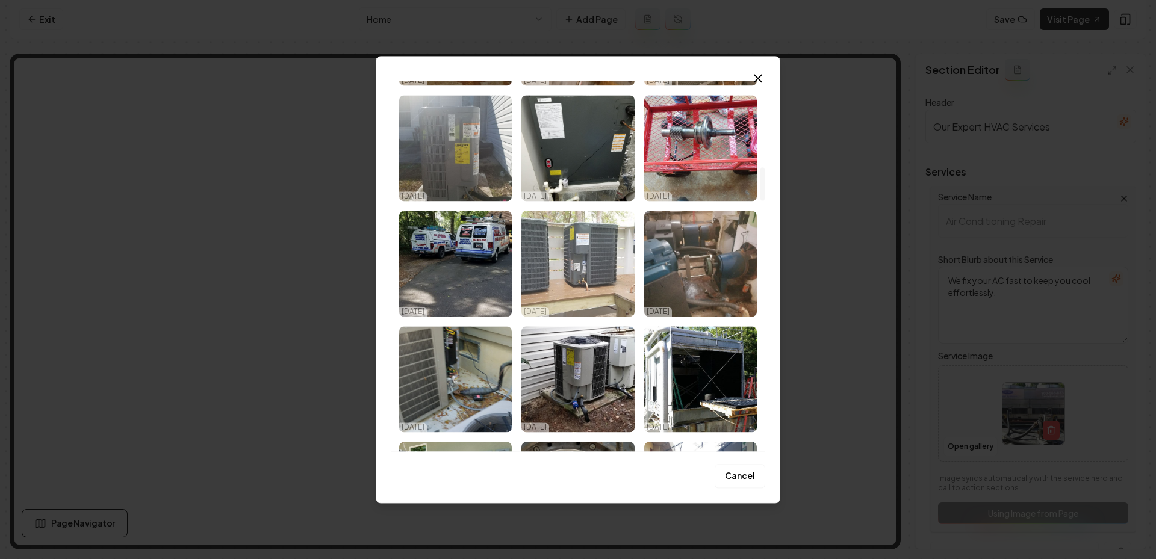
click at [606, 251] on img "Select image image_68ed34225c7cd75eb80e0913.jpeg" at bounding box center [578, 264] width 113 height 106
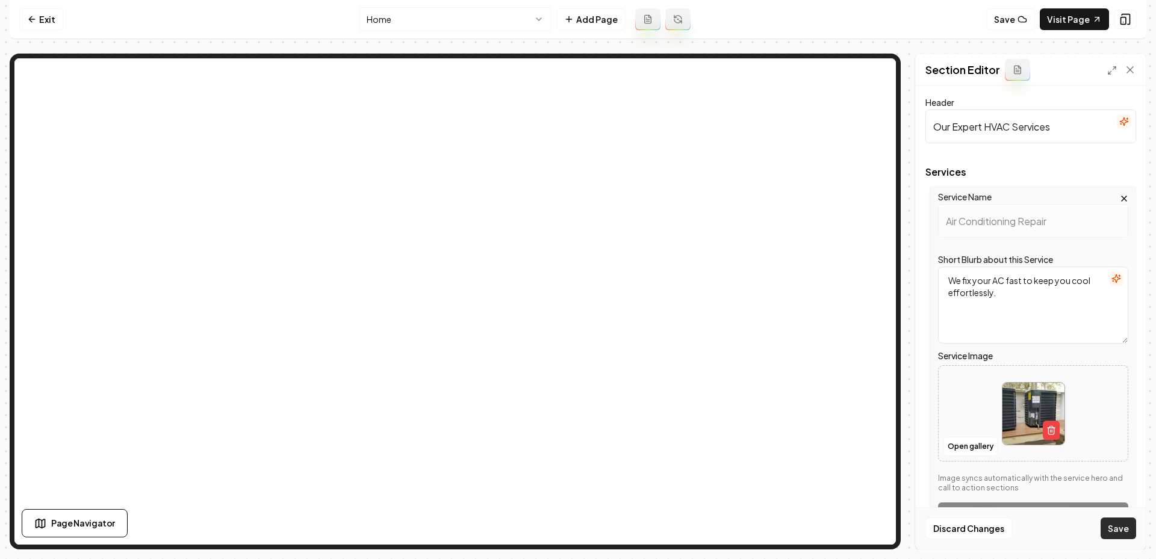
click at [1106, 522] on button "Save" at bounding box center [1119, 529] width 36 height 22
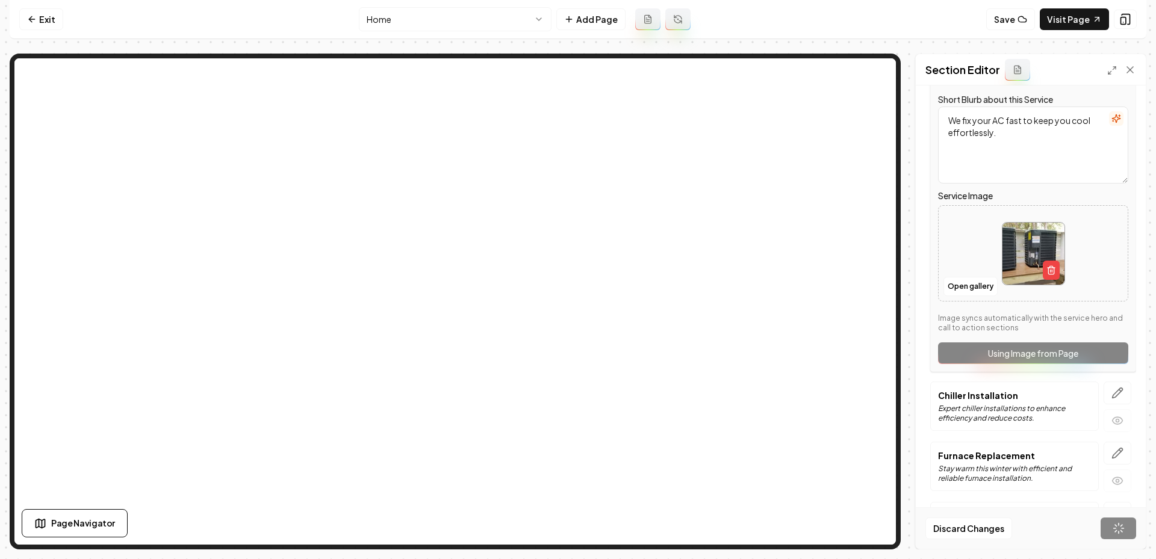
scroll to position [204, 0]
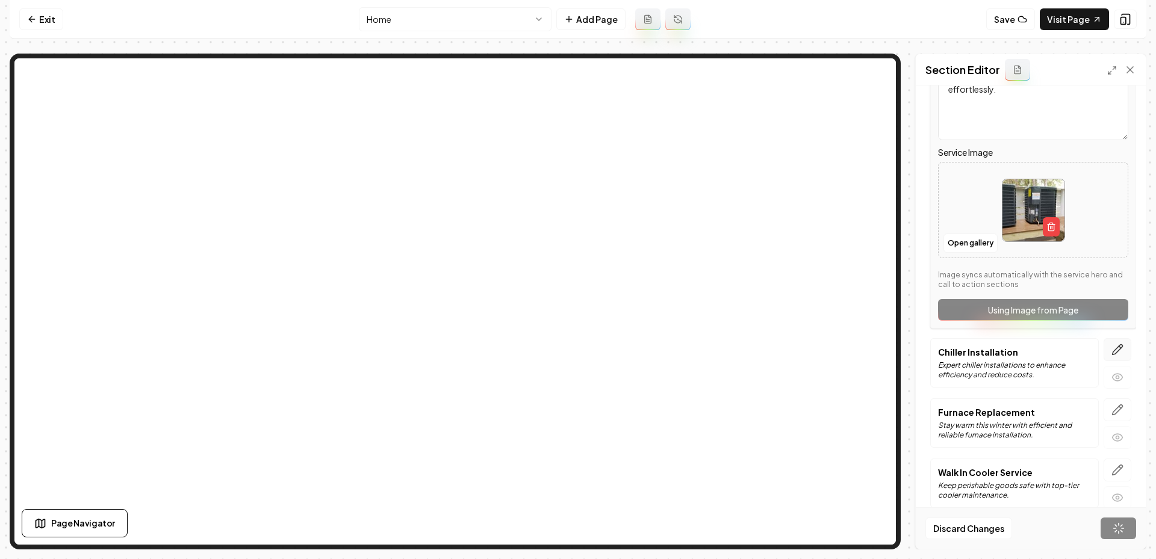
click at [1118, 344] on icon "button" at bounding box center [1118, 350] width 12 height 12
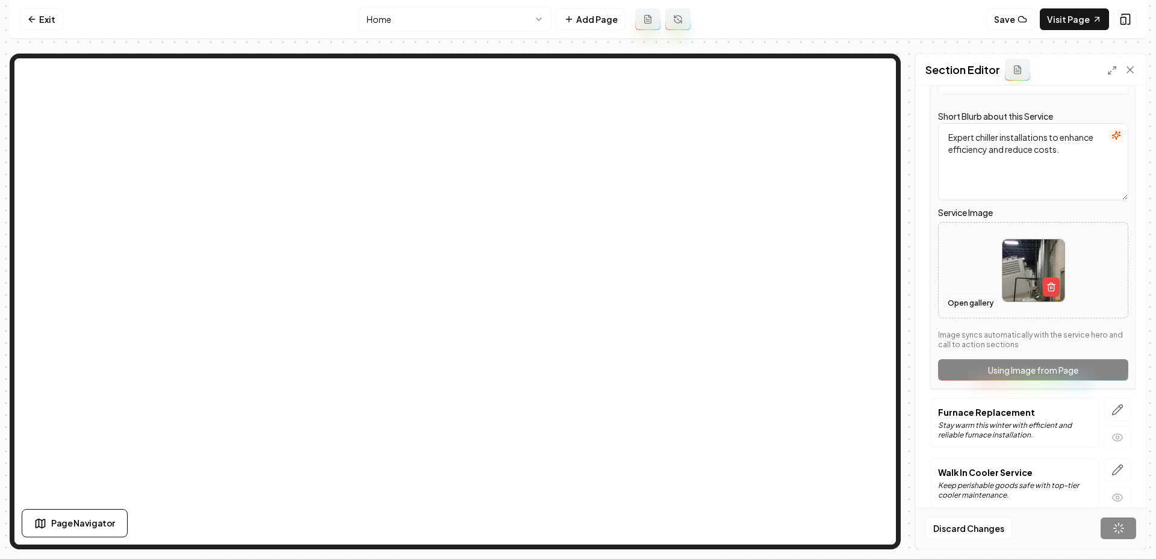
click at [965, 300] on button "Open gallery" at bounding box center [971, 303] width 54 height 19
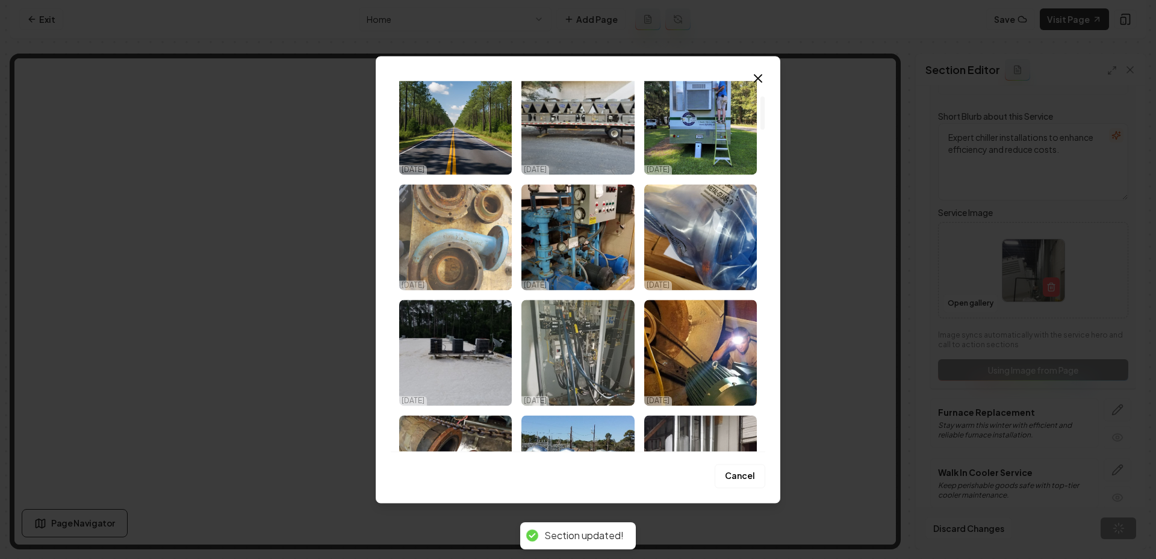
scroll to position [0, 0]
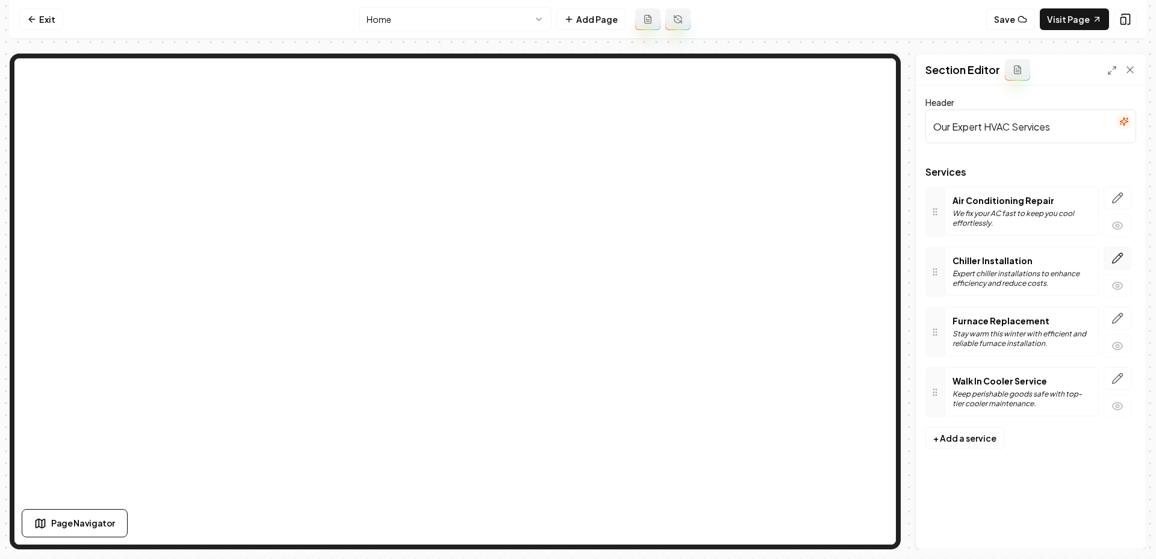
click at [1117, 262] on icon "button" at bounding box center [1118, 258] width 12 height 12
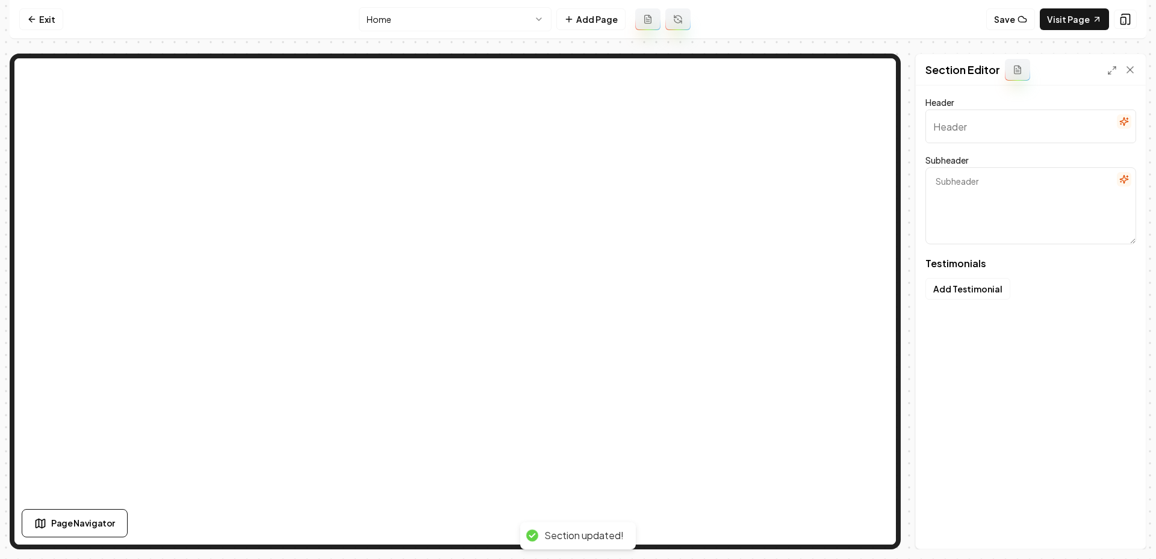
type input "Neighbors sharing their stories"
type textarea "Find out why families and businesses trust Comfort Masters"
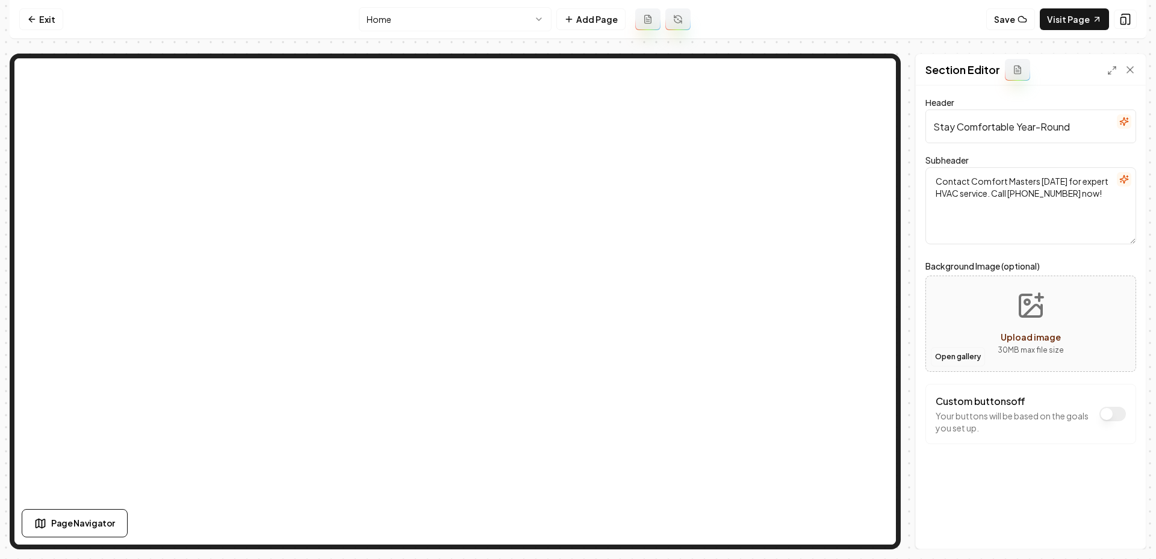
click at [951, 356] on button "Open gallery" at bounding box center [958, 356] width 54 height 19
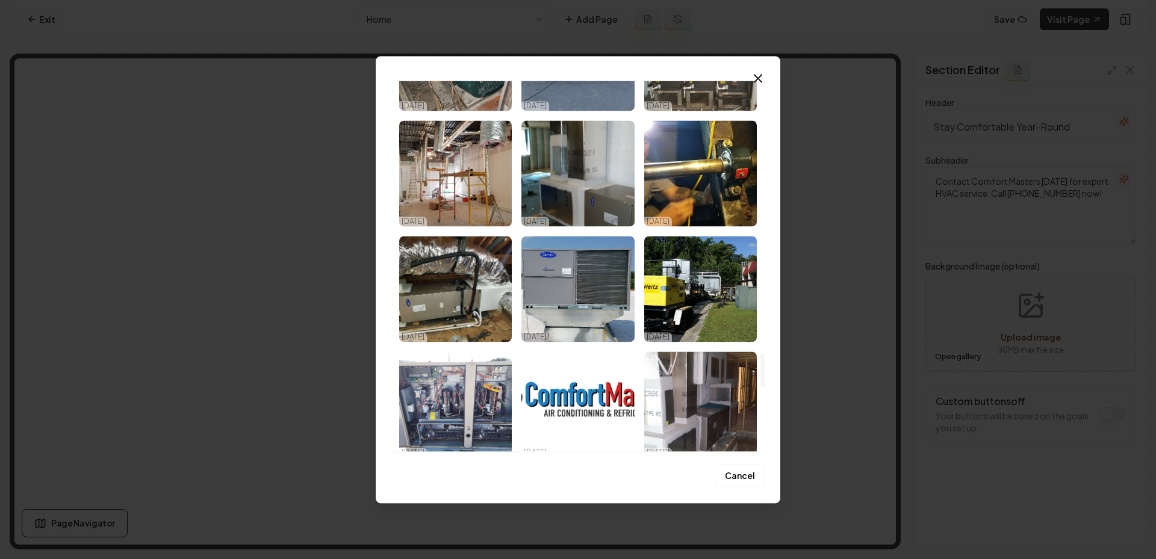
scroll to position [3007, 0]
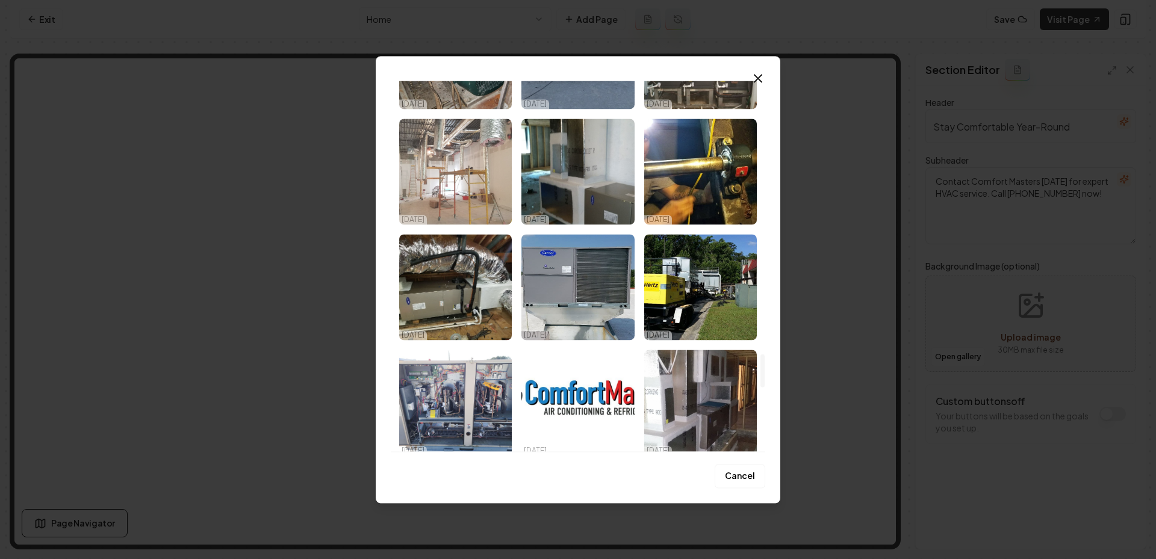
click at [447, 185] on img "Select image image_68ed34215c7cd75eb80e04aa.jpeg" at bounding box center [455, 172] width 113 height 106
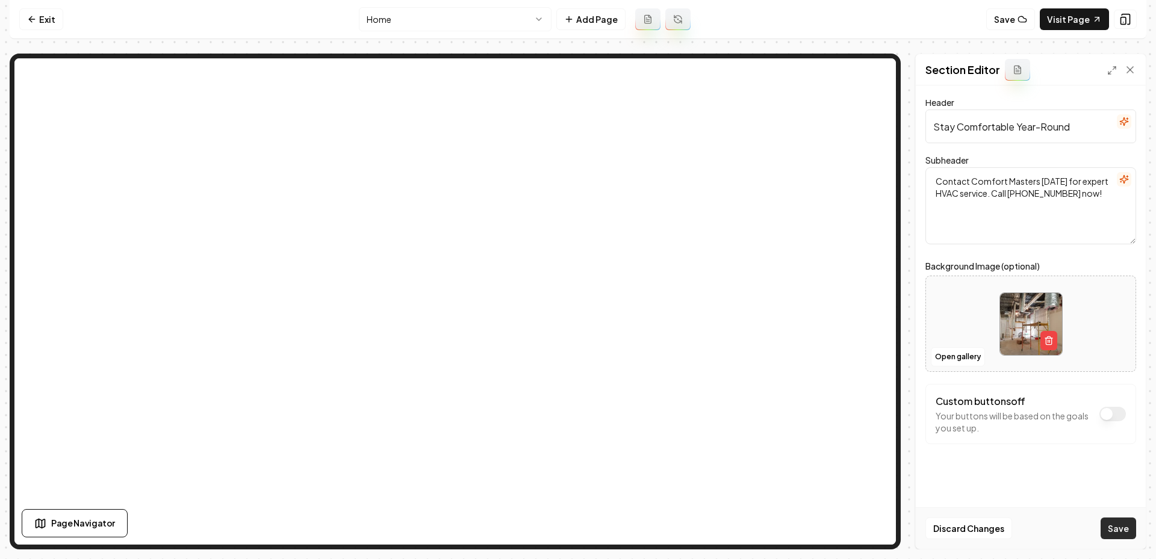
click at [1123, 529] on button "Save" at bounding box center [1119, 529] width 36 height 22
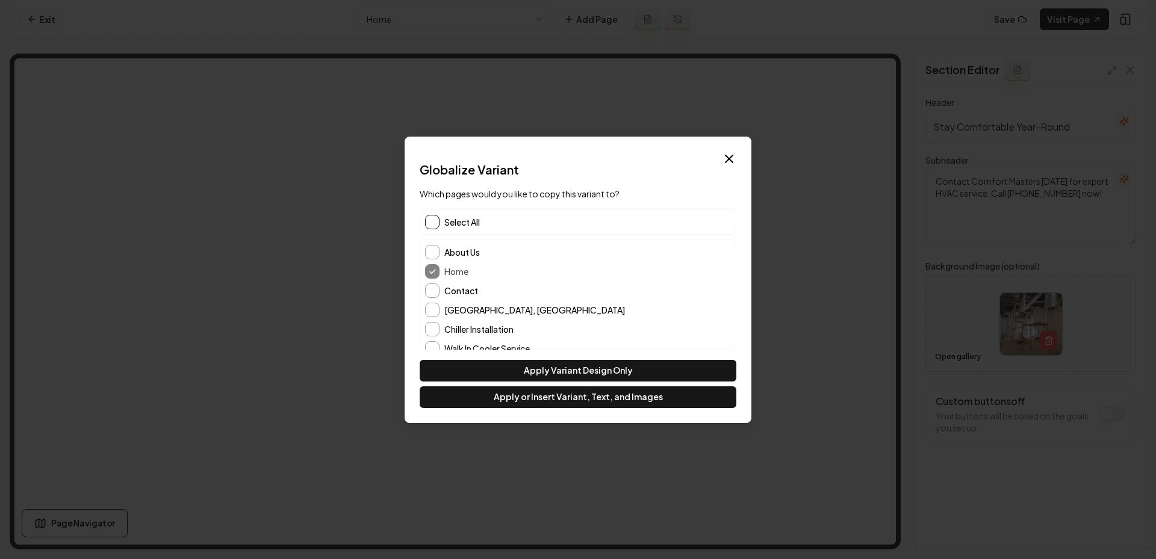
click at [431, 218] on button "button" at bounding box center [432, 222] width 14 height 14
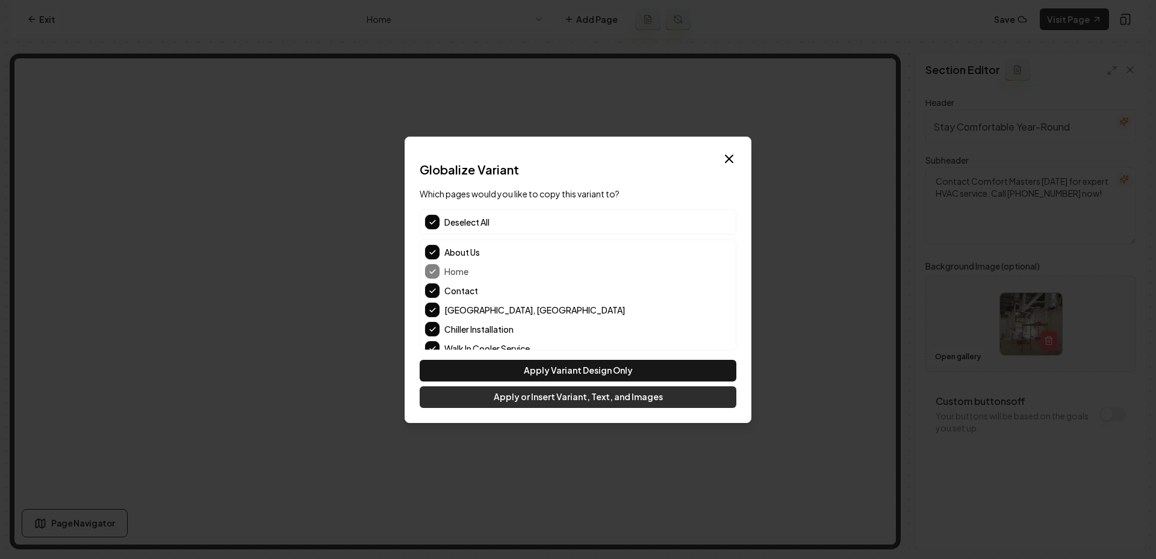
click at [526, 405] on button "Apply or Insert Variant, Text, and Images" at bounding box center [578, 398] width 317 height 22
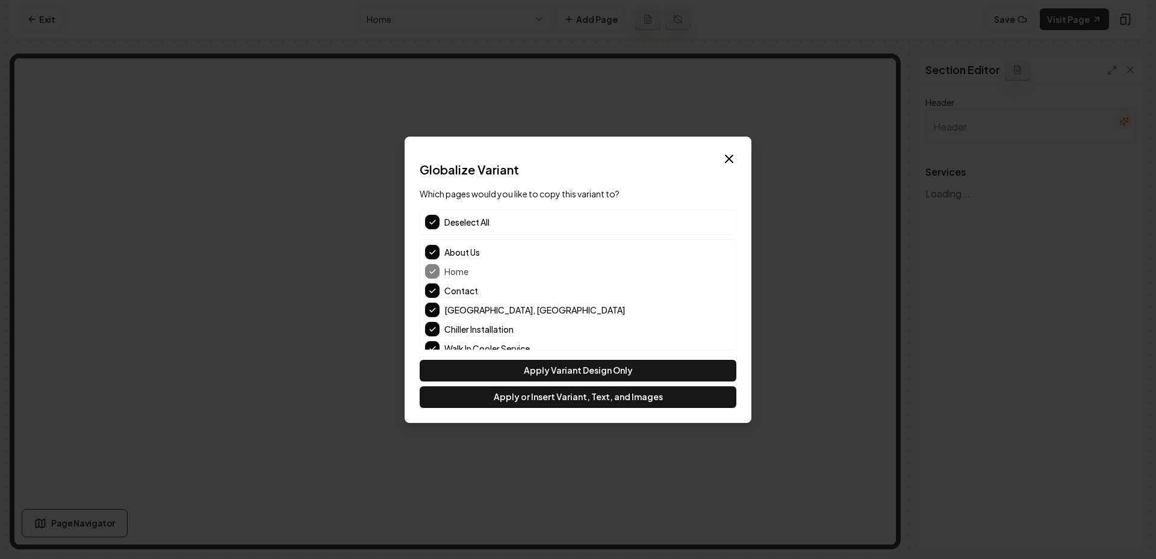
click at [432, 211] on div "Deselect All" at bounding box center [578, 222] width 317 height 25
type input "Our Expert HVAC Services"
click at [432, 211] on div "Select All" at bounding box center [578, 222] width 317 height 25
click at [432, 220] on button "button" at bounding box center [432, 222] width 14 height 14
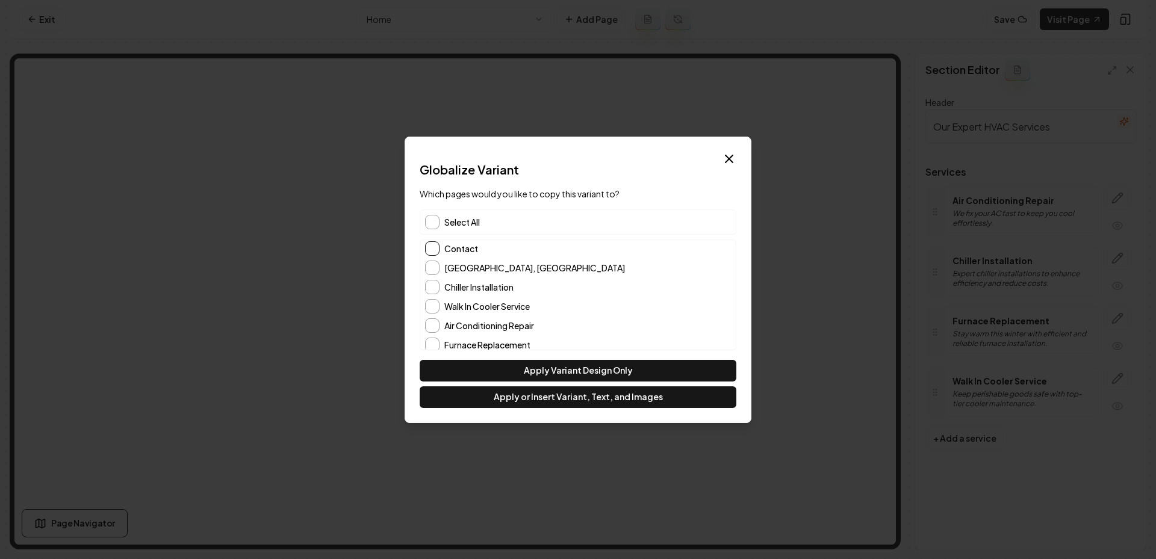
scroll to position [0, 0]
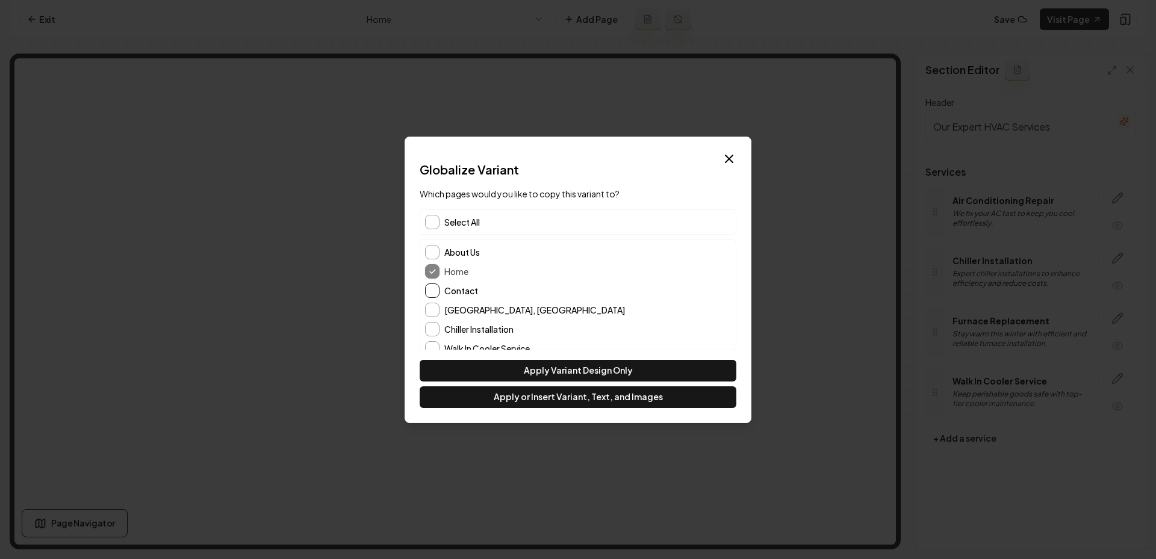
click at [434, 292] on button "Contact" at bounding box center [432, 291] width 14 height 14
click at [562, 397] on button "Apply or Insert Variant, Text, and Images" at bounding box center [578, 398] width 317 height 22
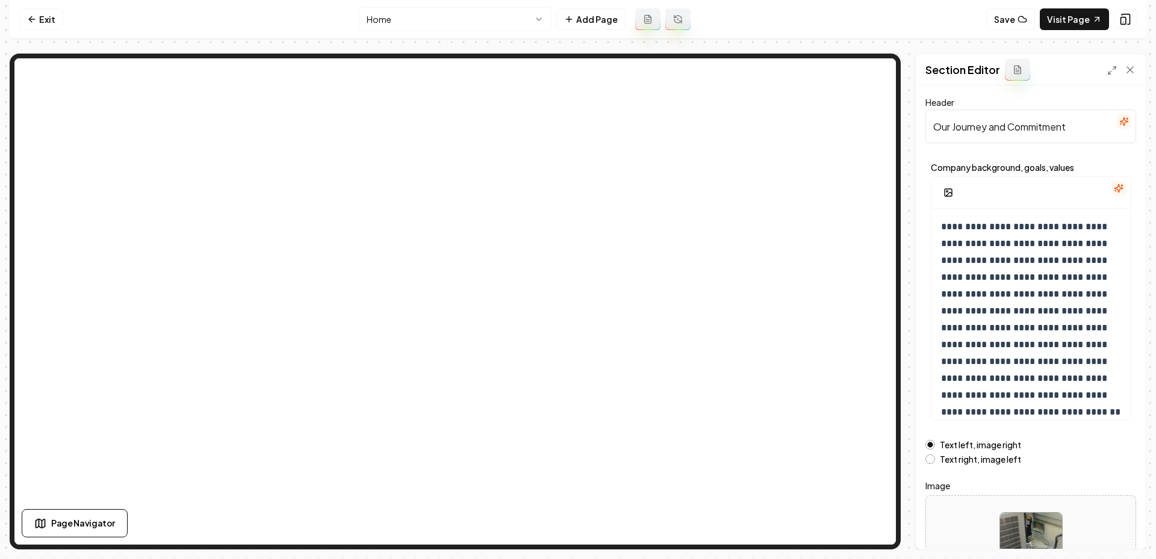
click at [944, 405] on div "**********" at bounding box center [1030, 302] width 231 height 496
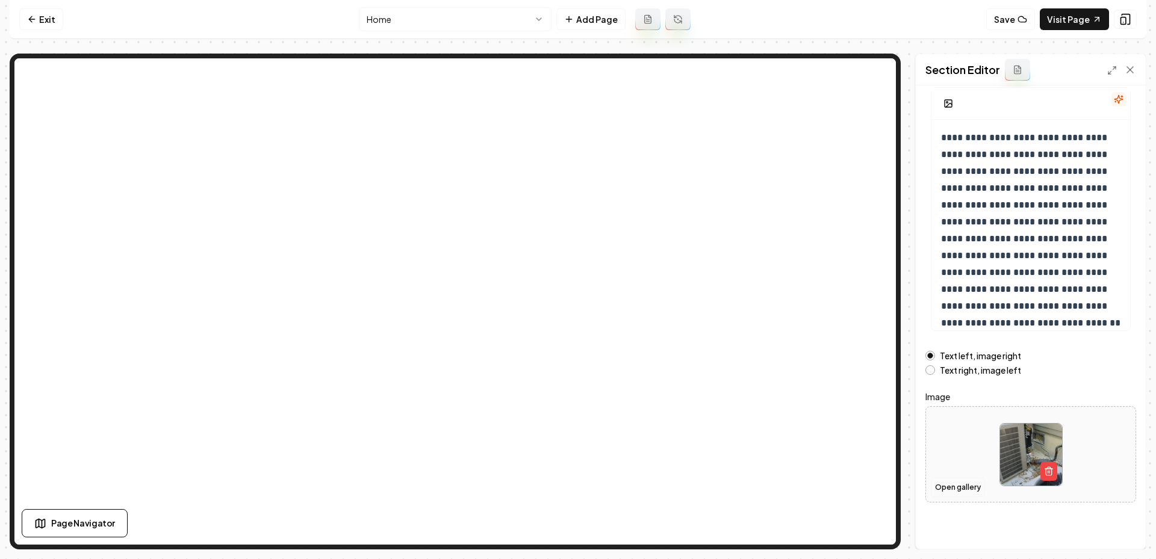
click at [958, 480] on button "Open gallery" at bounding box center [958, 487] width 54 height 19
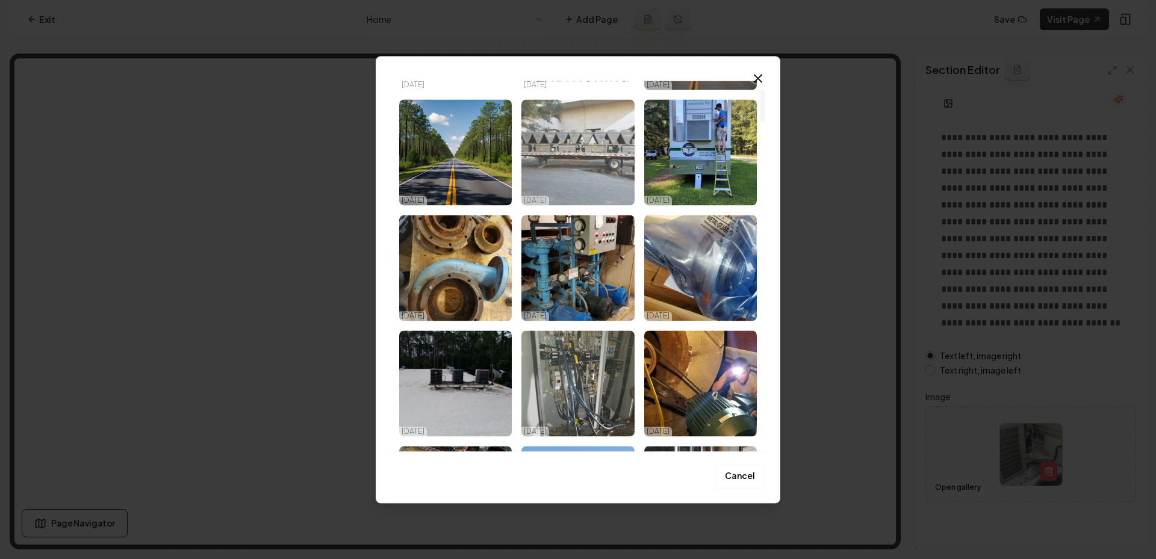
scroll to position [17, 0]
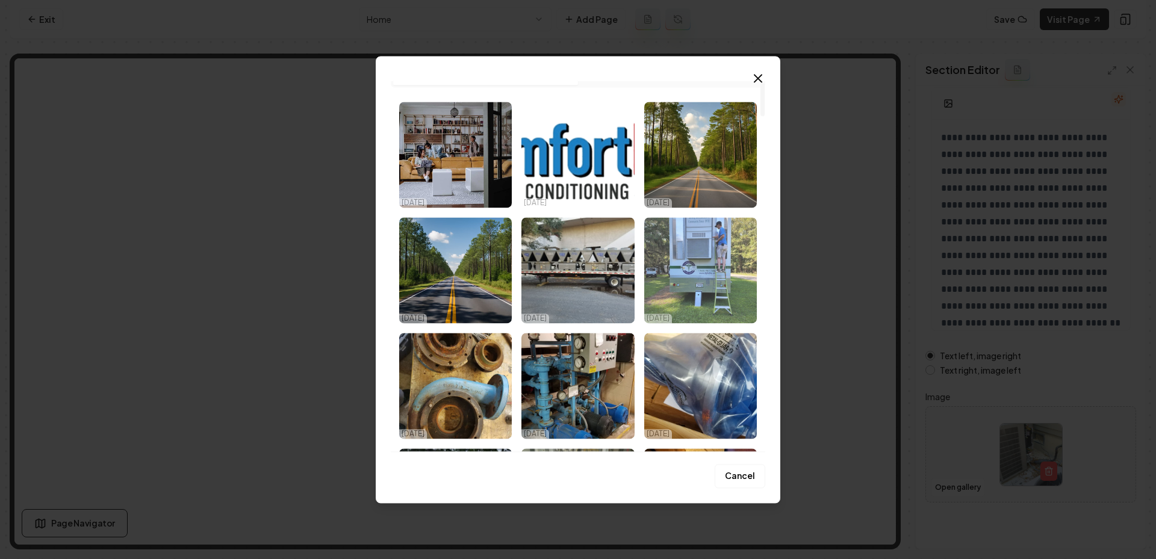
click at [677, 305] on img "Select image image_68ed34225c7cd75eb80e0ae0.jpeg" at bounding box center [700, 270] width 113 height 106
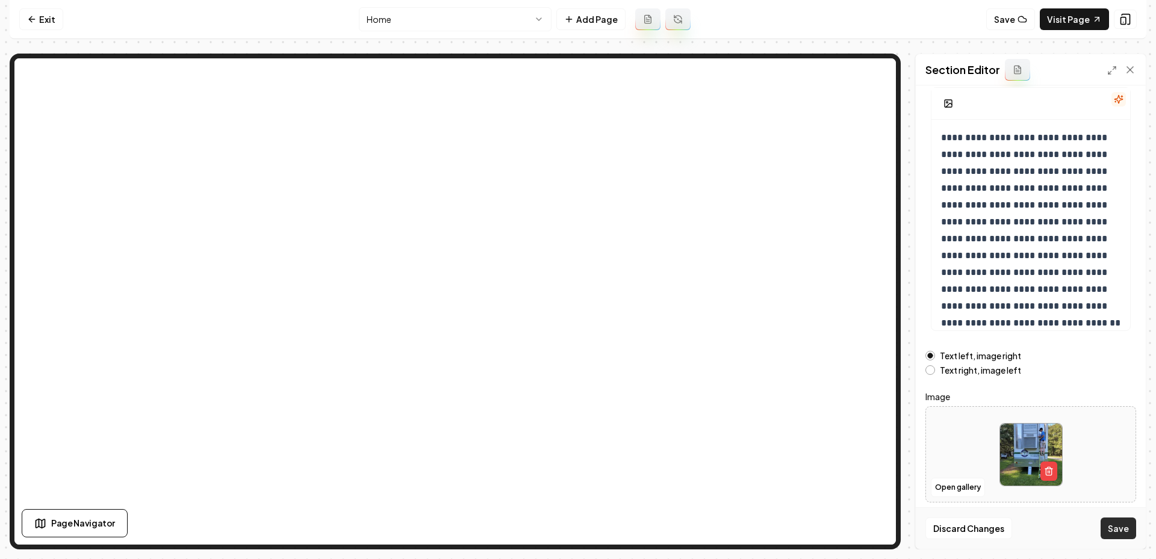
click at [1117, 531] on button "Save" at bounding box center [1119, 529] width 36 height 22
click at [500, 3] on nav "Exit Home Add Page Save Visit Page" at bounding box center [578, 19] width 1137 height 39
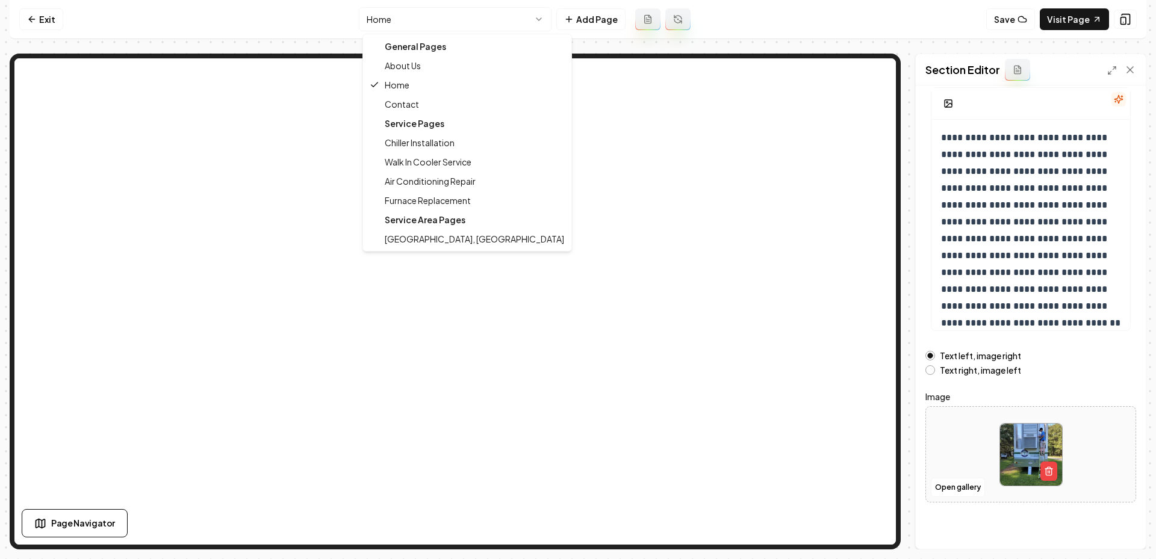
click at [466, 18] on html "**********" at bounding box center [578, 279] width 1156 height 559
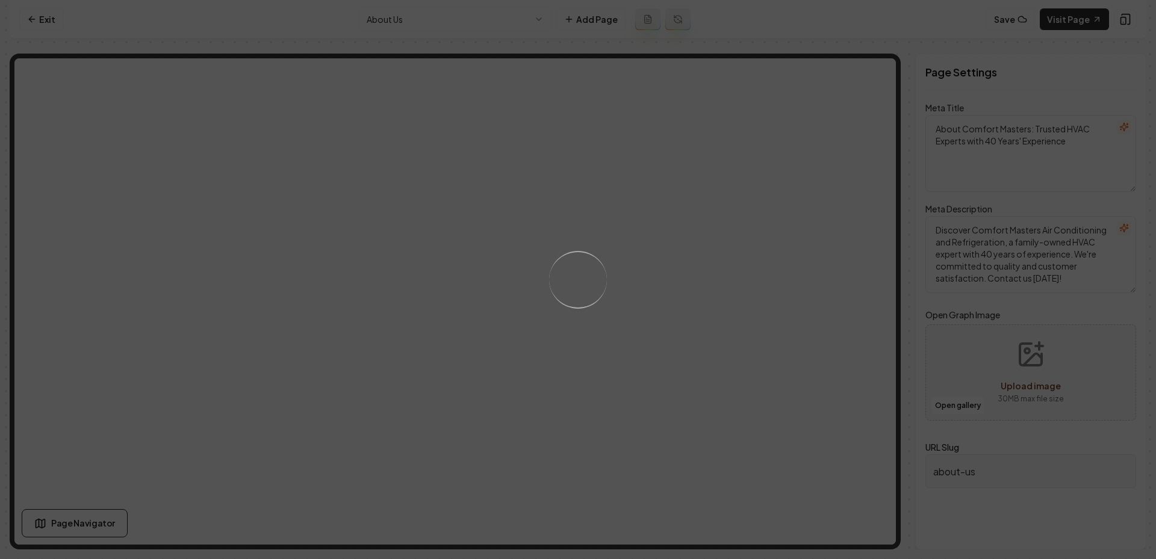
click at [620, 310] on div "Loading..." at bounding box center [578, 279] width 1156 height 559
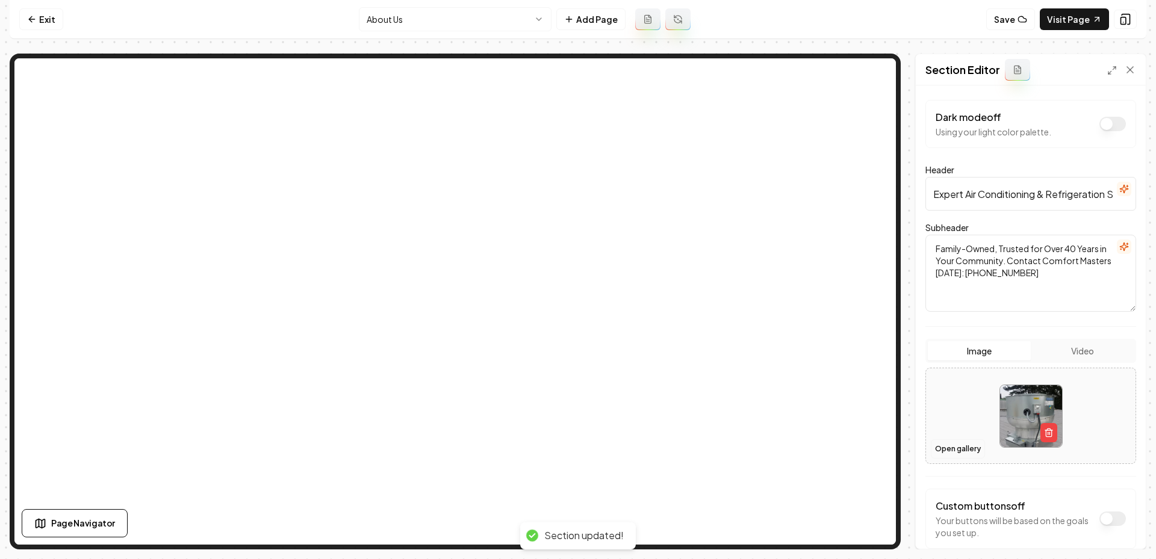
click at [953, 441] on button "Open gallery" at bounding box center [958, 449] width 54 height 19
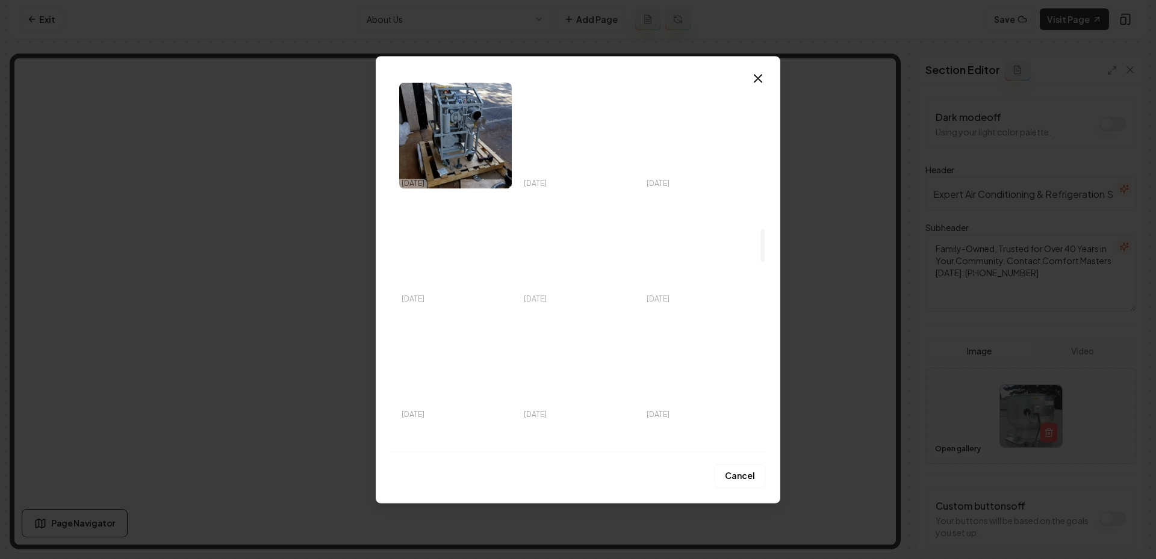
scroll to position [1627, 0]
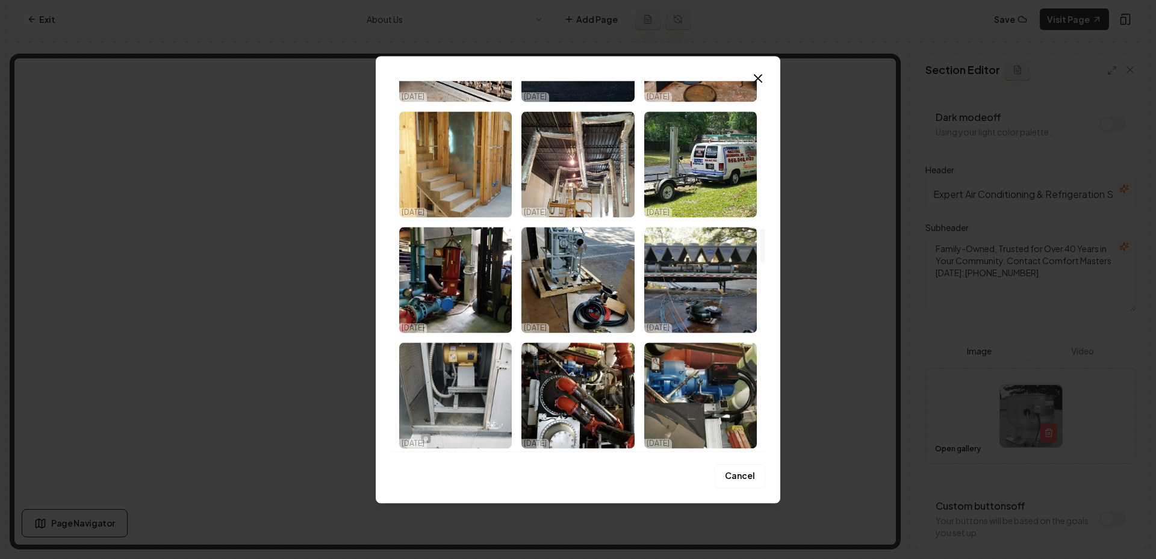
drag, startPoint x: 693, startPoint y: 334, endPoint x: 526, endPoint y: 470, distance: 214.9
click at [526, 470] on div "Upload My Images Stock Images 10/13/25 10/13/25 10/13/25 10/13/25 10/13/25 10/1…" at bounding box center [578, 279] width 405 height 447
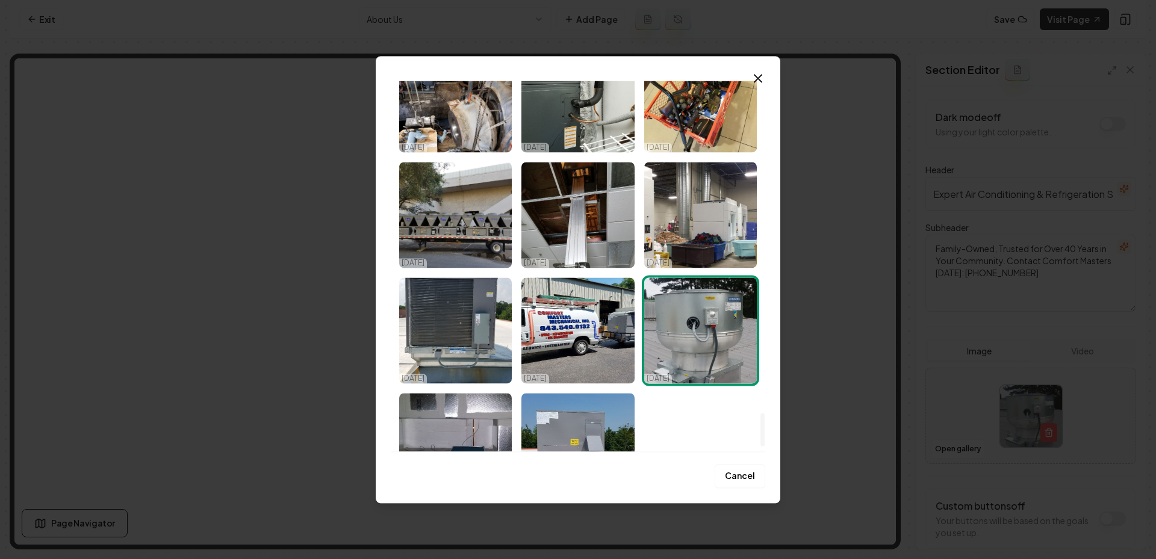
scroll to position [3660, 0]
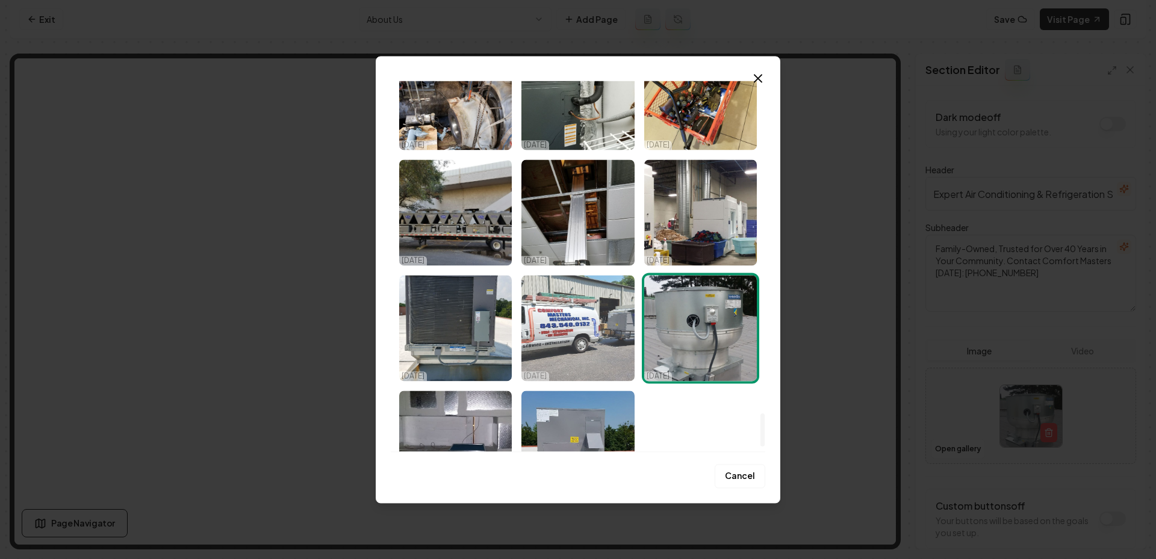
click at [585, 347] on img "Select image image_68ed34215c7cd75eb80e0227.jpeg" at bounding box center [578, 328] width 113 height 106
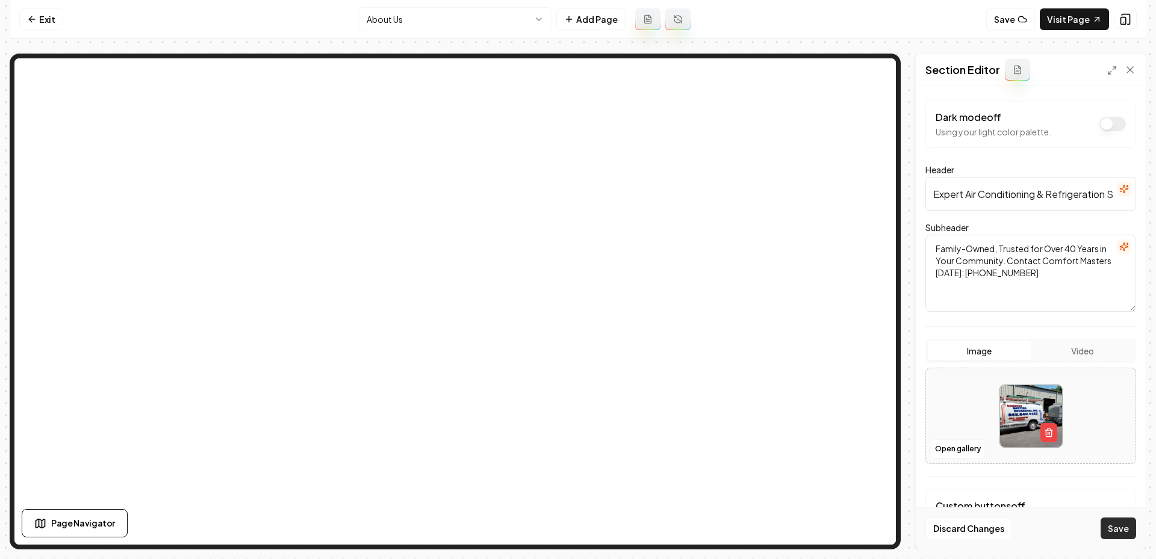
click at [1118, 525] on button "Save" at bounding box center [1119, 529] width 36 height 22
click at [472, 4] on nav "Exit About Us Add Page Save Visit Page" at bounding box center [578, 19] width 1137 height 39
click at [444, 14] on html "Computer Required This feature is only available on a computer. Please switch t…" at bounding box center [578, 279] width 1156 height 559
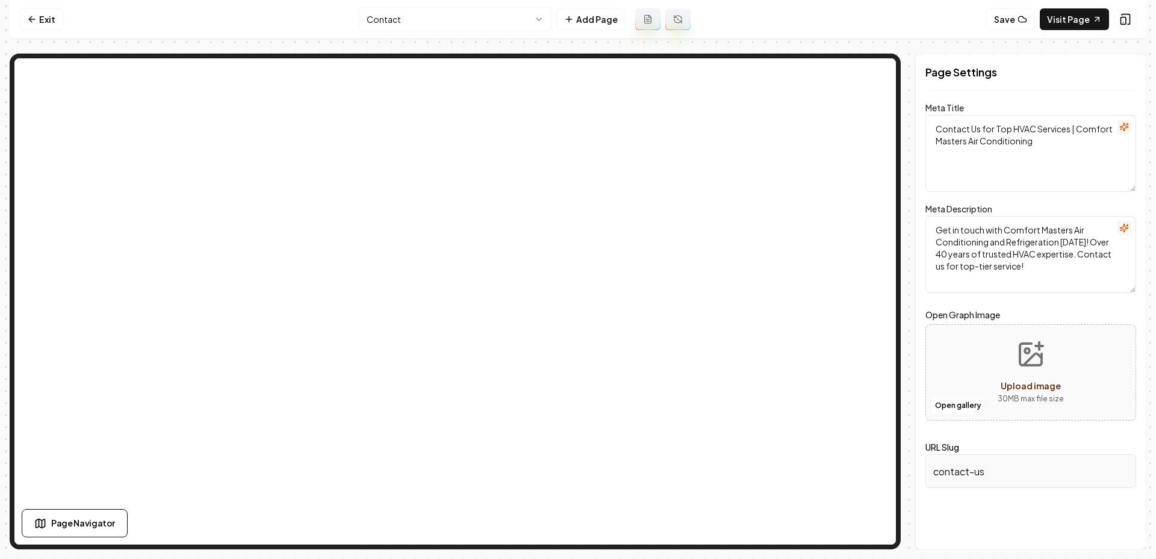
click at [428, 23] on html "Computer Required This feature is only available on a computer. Please switch t…" at bounding box center [578, 279] width 1156 height 559
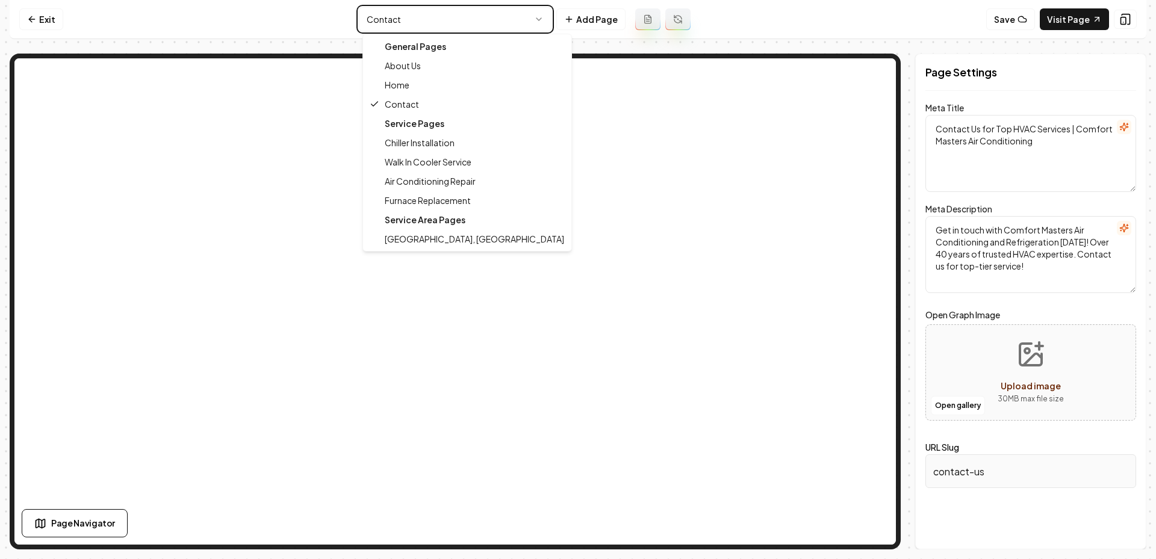
type textarea "About Comfort Masters: Trusted HVAC Experts with 40 Years' Experience"
type textarea "Discover Comfort Masters Air Conditioning and Refrigeration, a family-owned HVA…"
type input "about-us"
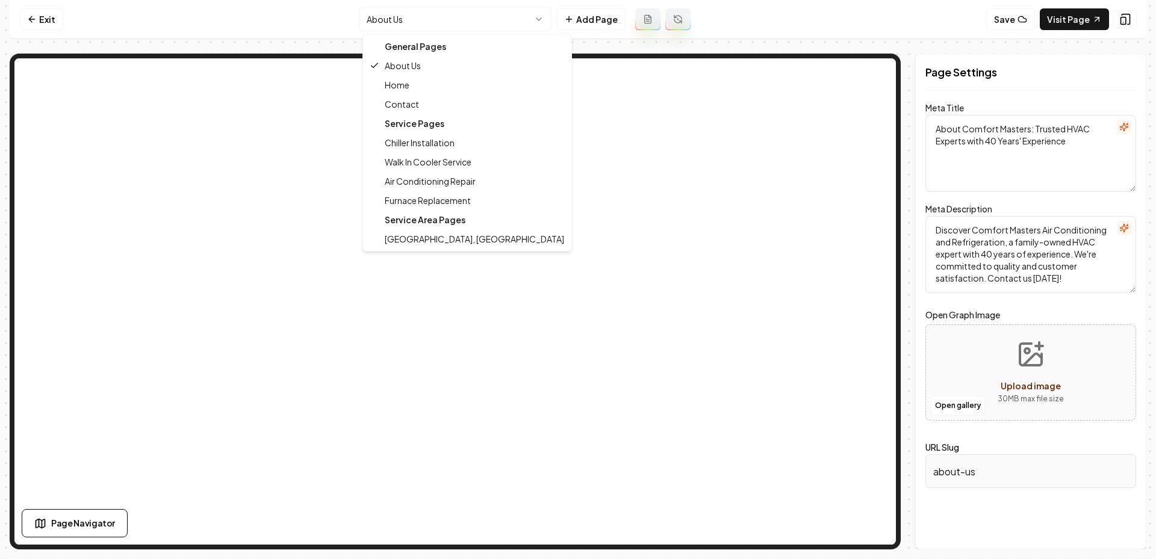
click at [405, 14] on html "Computer Required This feature is only available on a computer. Please switch t…" at bounding box center [578, 279] width 1156 height 559
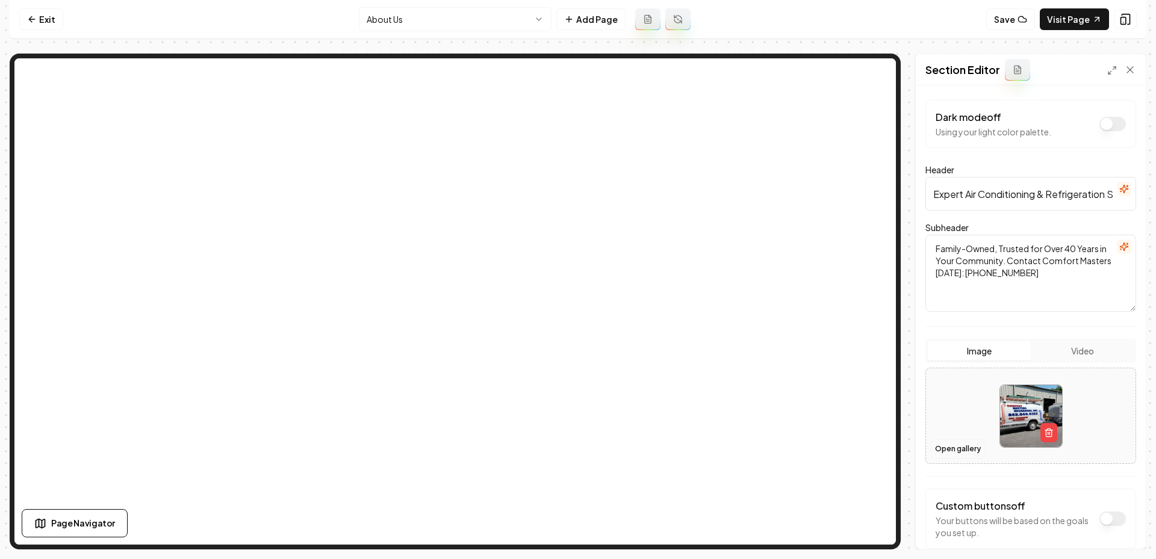
click at [949, 444] on button "Open gallery" at bounding box center [958, 449] width 54 height 19
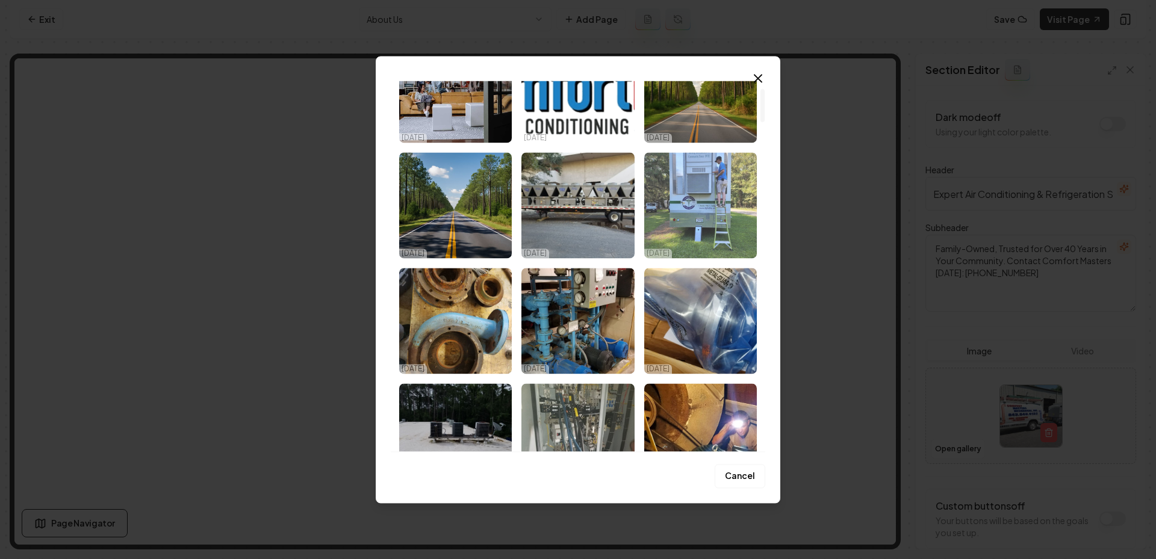
scroll to position [85, 0]
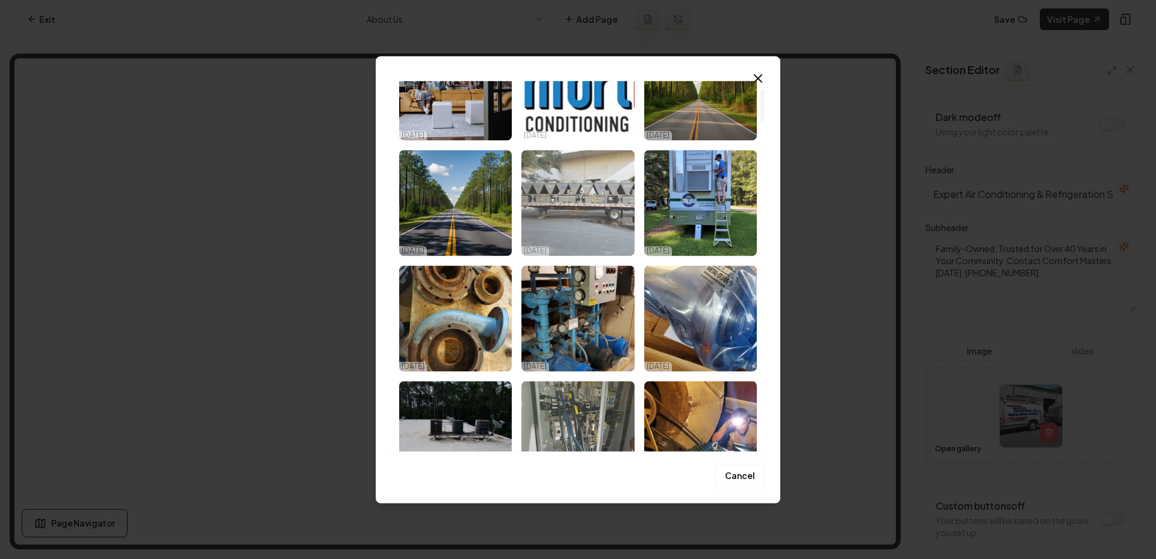
click at [565, 208] on img "Select image image_68ed34225c7cd75eb80e079a.jpeg" at bounding box center [578, 203] width 113 height 106
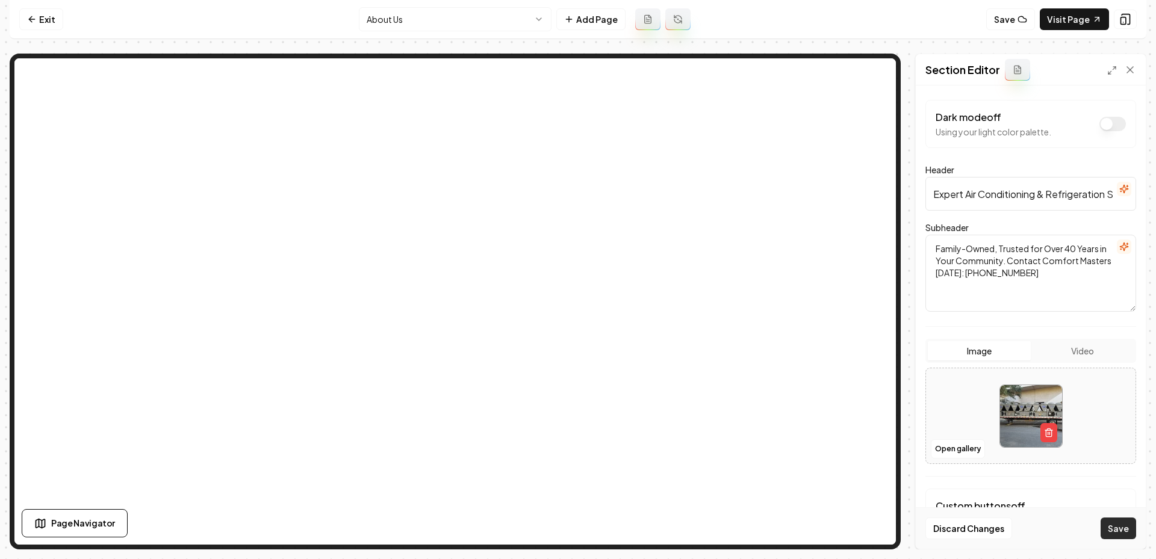
click at [1117, 529] on button "Save" at bounding box center [1119, 529] width 36 height 22
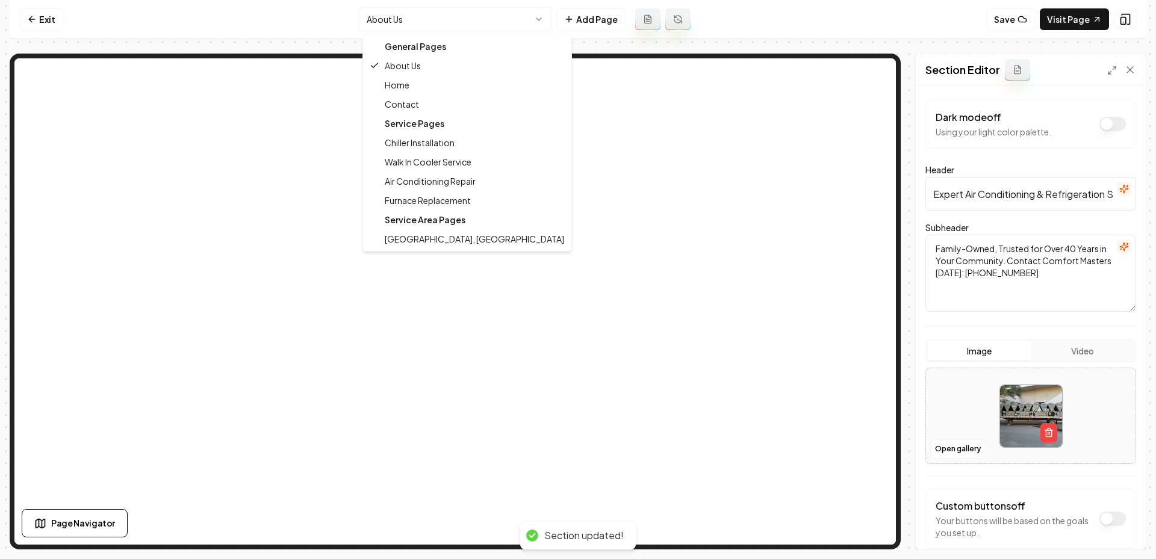
click at [378, 13] on html "Computer Required This feature is only available on a computer. Please switch t…" at bounding box center [578, 279] width 1156 height 559
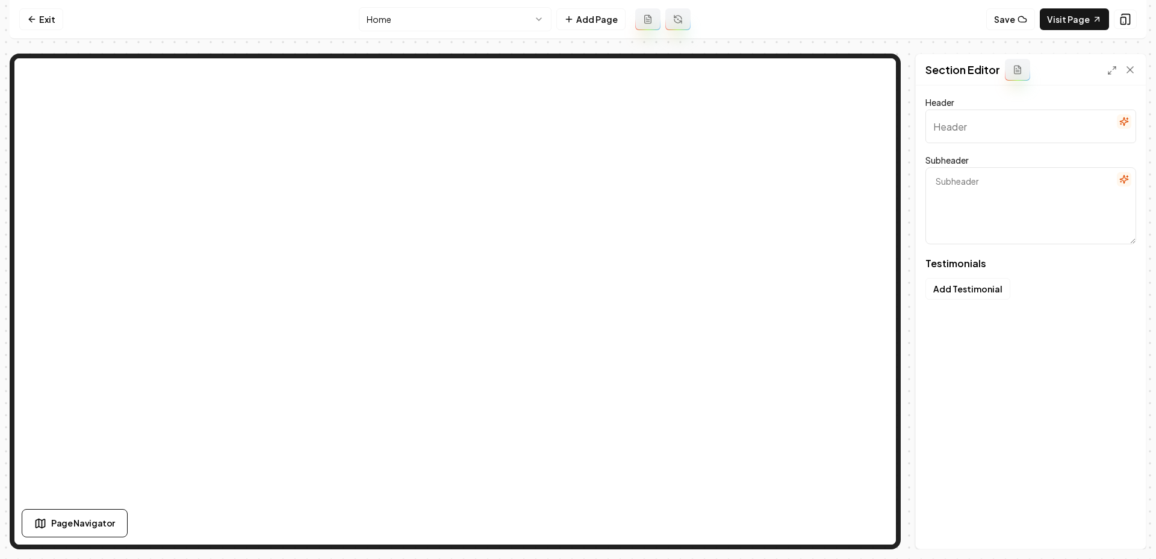
type input "Neighbors sharing their stories"
type textarea "Find out why families and businesses trust Comfort Masters"
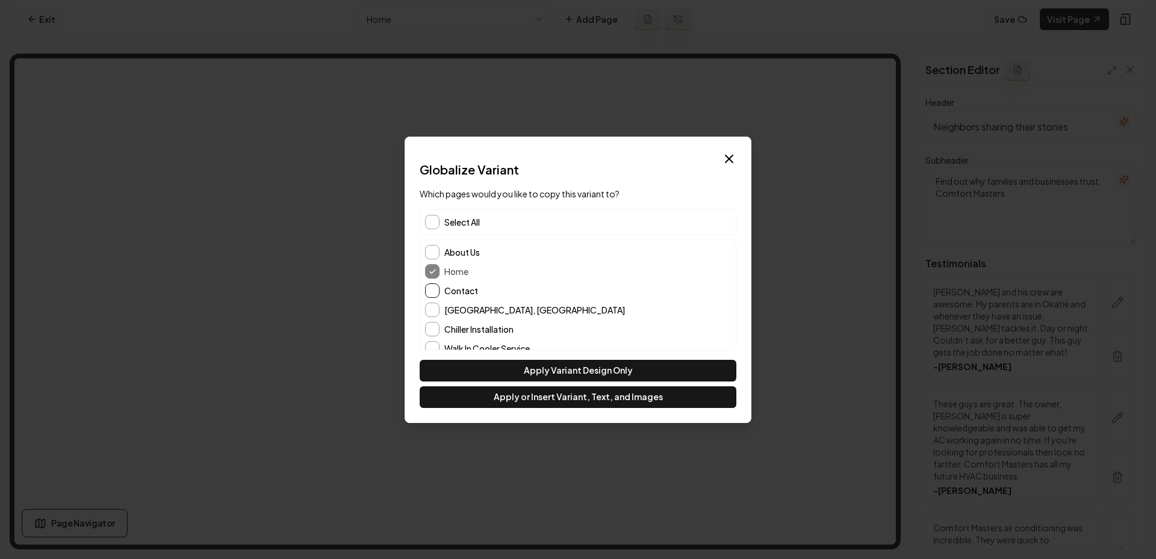
click at [431, 290] on button "Contact" at bounding box center [432, 291] width 14 height 14
click at [561, 399] on button "Apply or Insert Variant, Text, and Images" at bounding box center [578, 398] width 317 height 22
type input "Our Expert HVAC Services"
click at [428, 247] on button "About Us" at bounding box center [432, 252] width 14 height 14
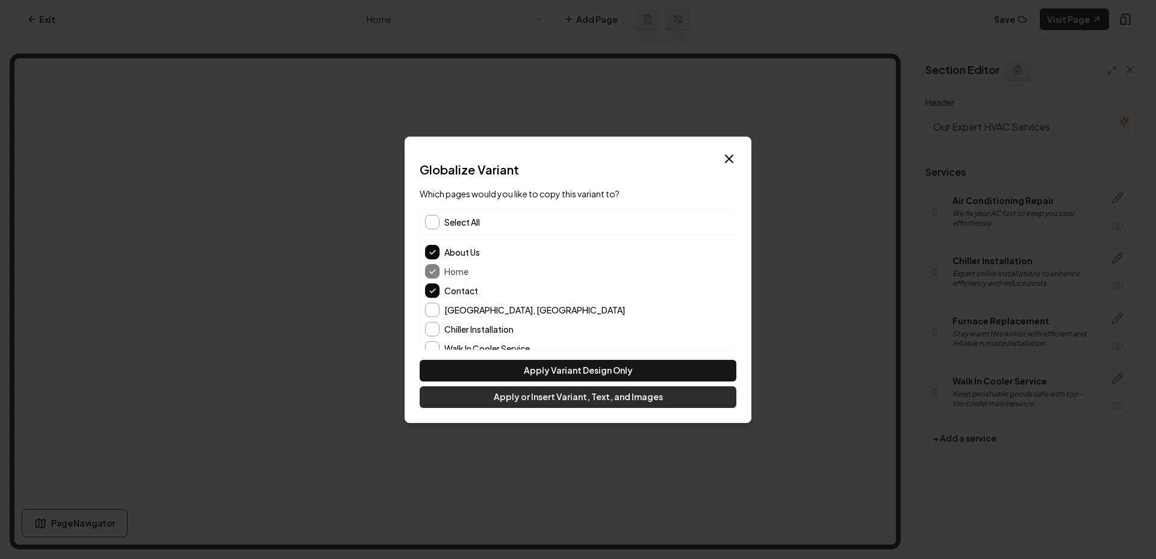
click at [562, 399] on button "Apply or Insert Variant, Text, and Images" at bounding box center [578, 398] width 317 height 22
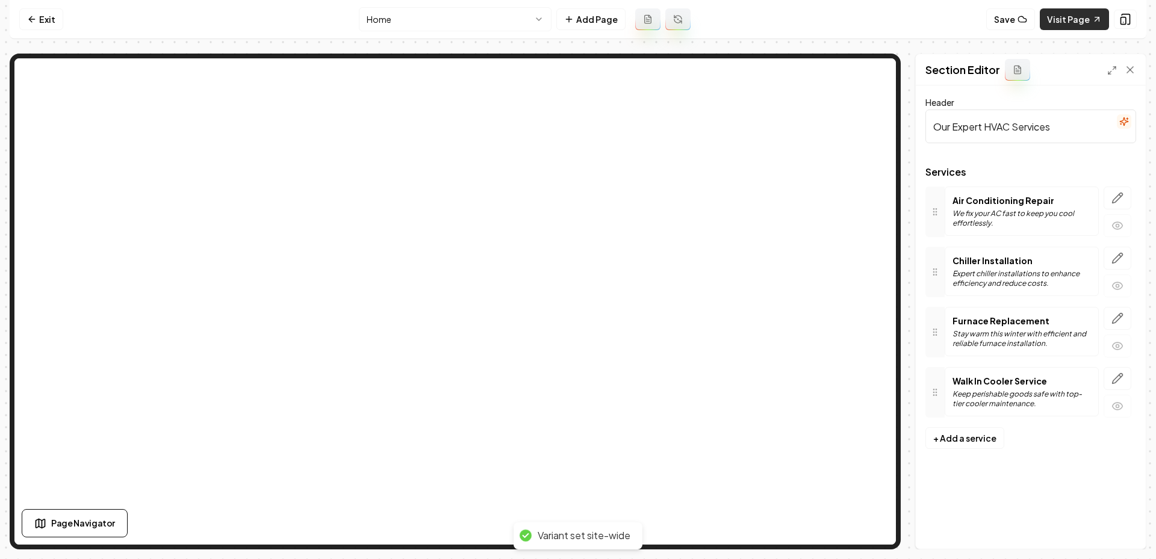
click at [1065, 25] on link "Visit Page" at bounding box center [1074, 19] width 69 height 22
click at [390, 21] on html "Computer Required This feature is only available on a computer. Please switch t…" at bounding box center [578, 279] width 1156 height 559
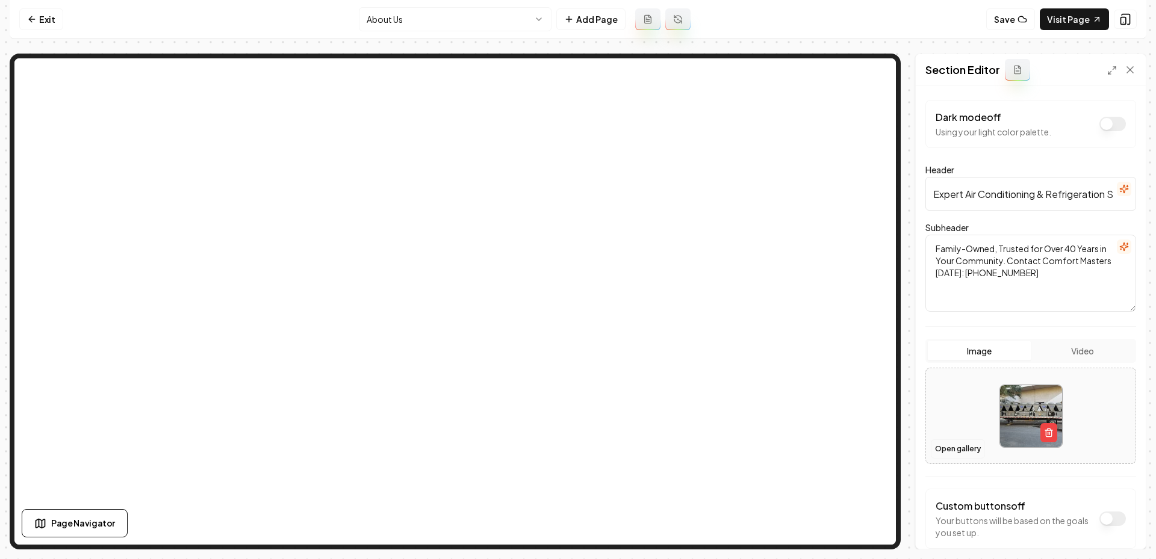
click at [950, 446] on button "Open gallery" at bounding box center [958, 449] width 54 height 19
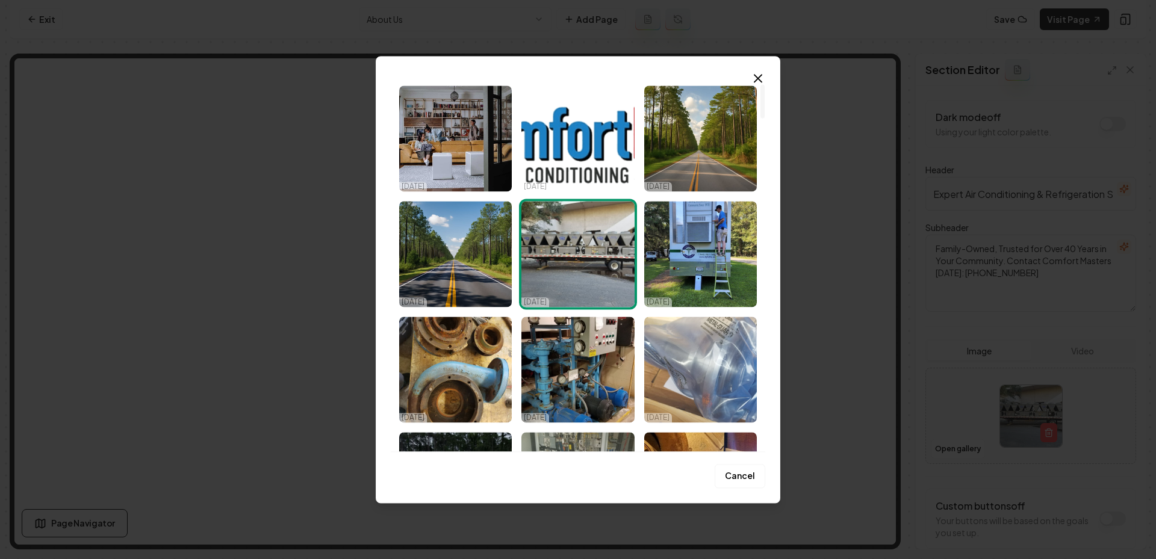
scroll to position [34, 0]
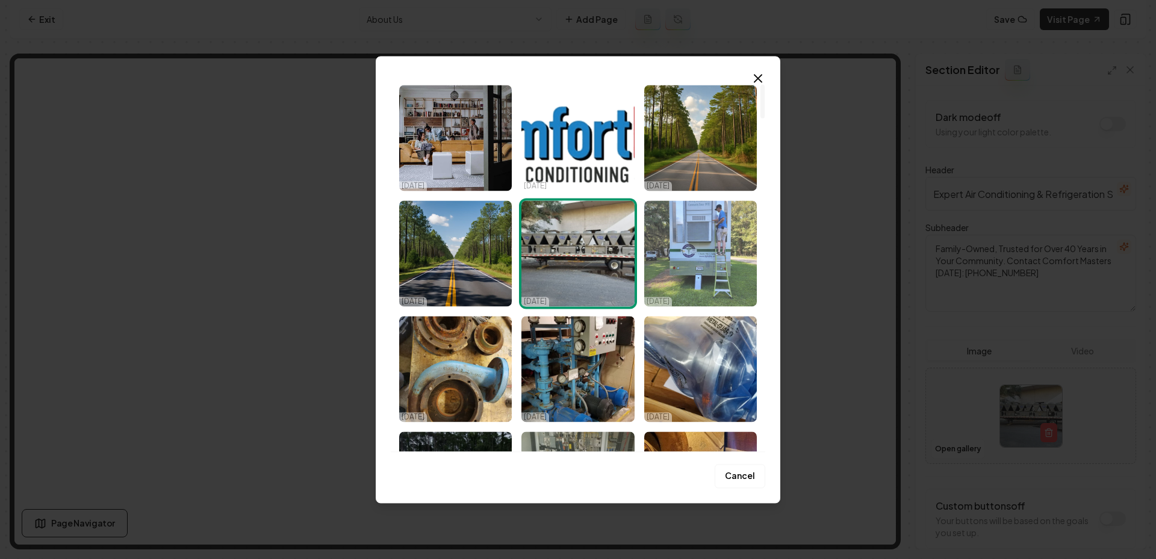
click at [686, 207] on img "Select image image_68ed34225c7cd75eb80e0ae0.jpeg" at bounding box center [700, 254] width 113 height 106
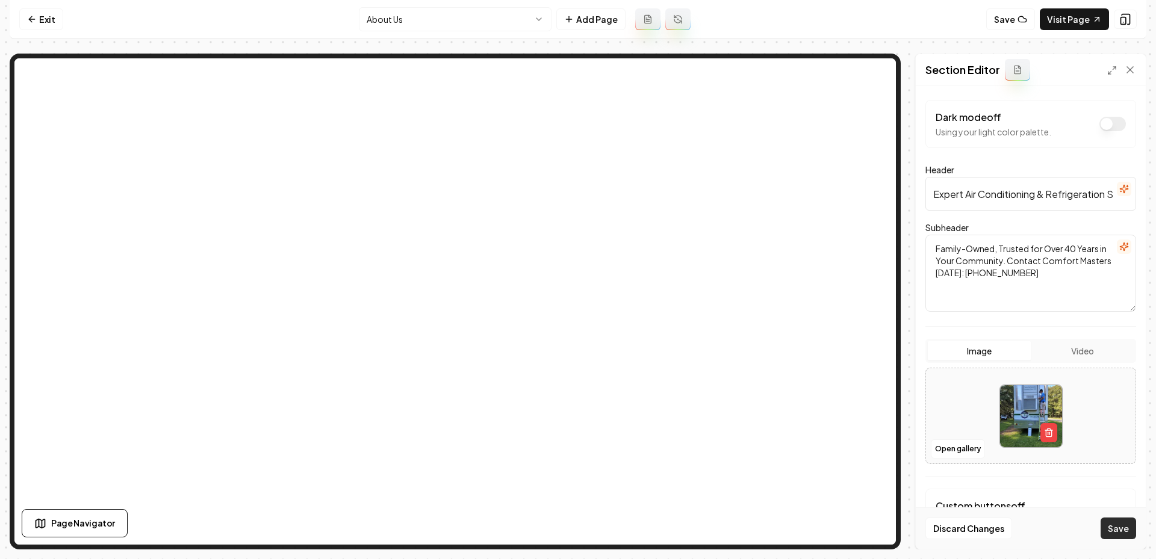
click at [1116, 523] on button "Save" at bounding box center [1119, 529] width 36 height 22
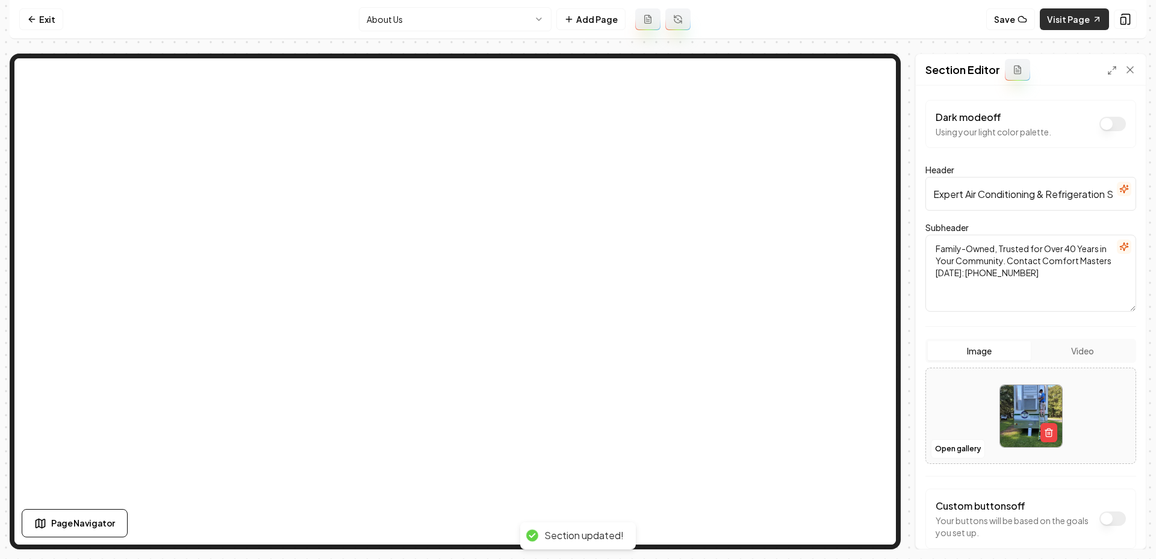
click at [1062, 15] on link "Visit Page" at bounding box center [1074, 19] width 69 height 22
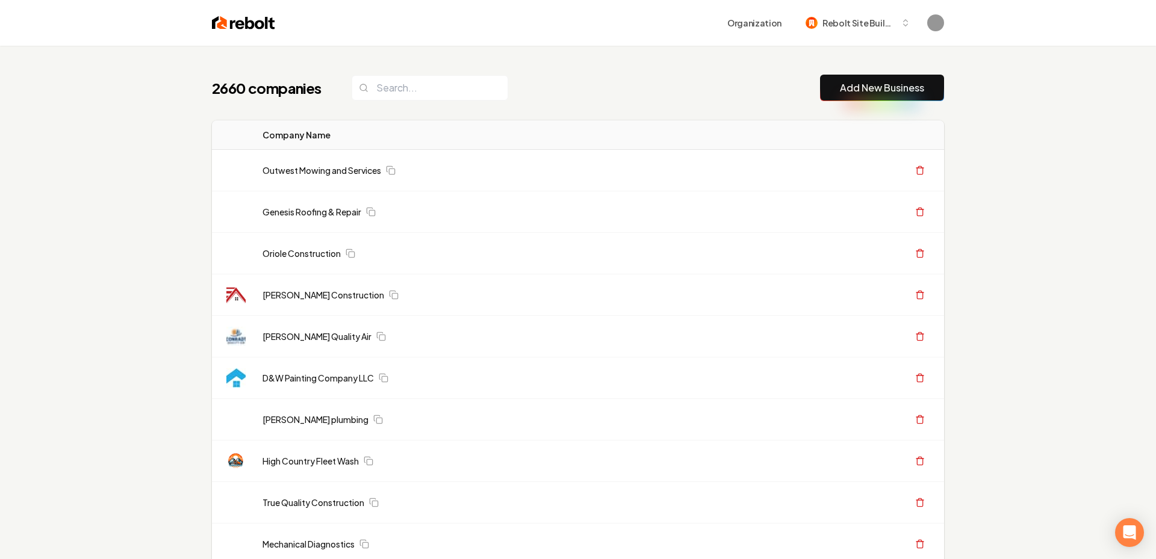
click at [873, 83] on link "Add New Business" at bounding box center [882, 88] width 84 height 14
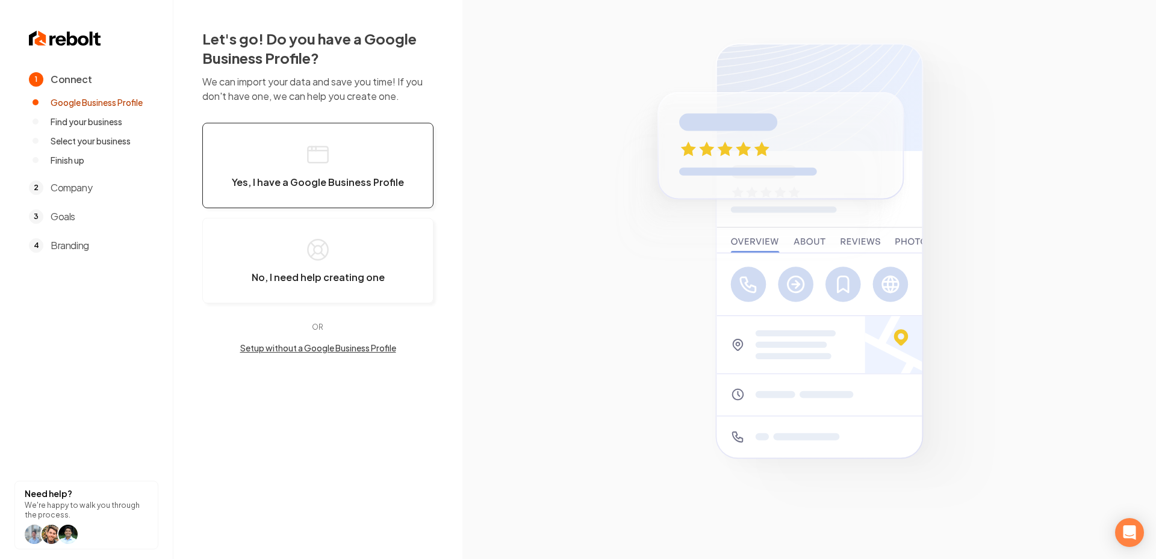
click at [358, 148] on button "Yes, I have a Google Business Profile" at bounding box center [317, 166] width 231 height 86
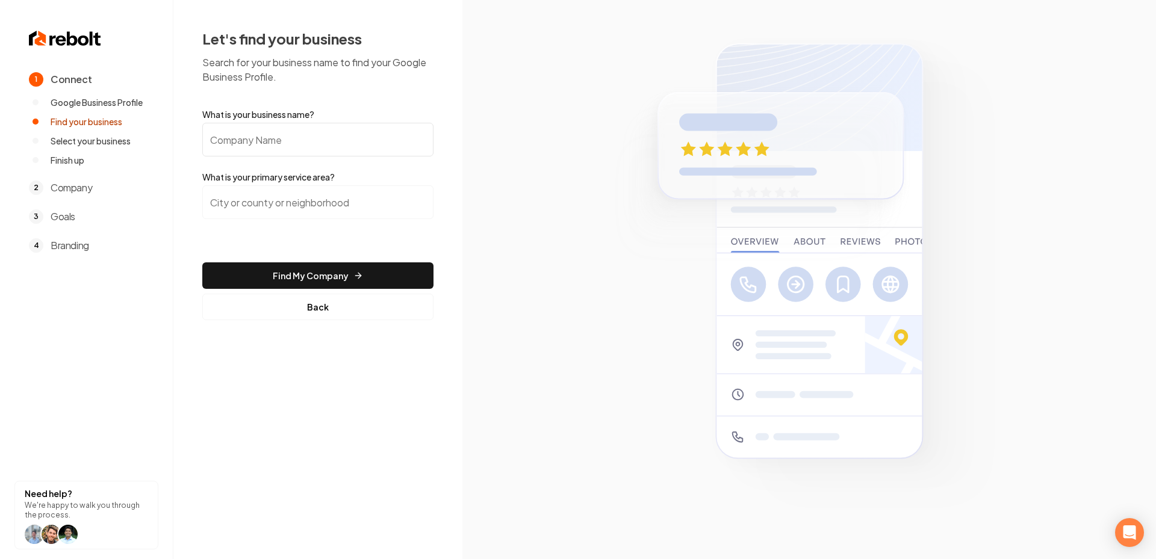
click at [325, 129] on input "What is your business name?" at bounding box center [317, 140] width 231 height 34
paste input "Matthews Electric LLC"
type input "Matthews Electric LLC"
click at [255, 195] on input "search" at bounding box center [317, 202] width 231 height 34
paste input "San Antonio"
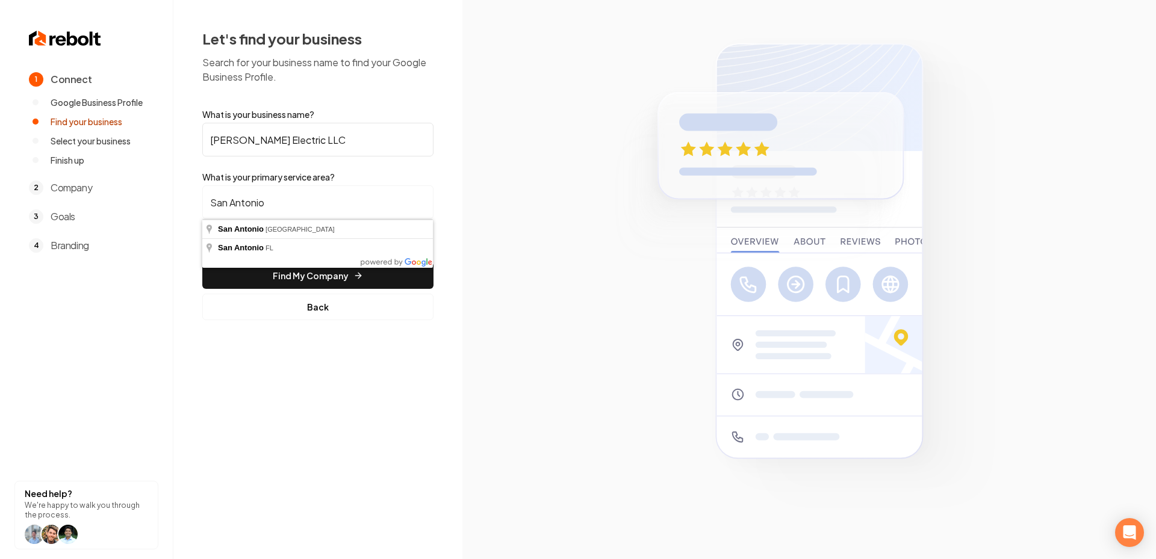
type input "San Antonio, TX"
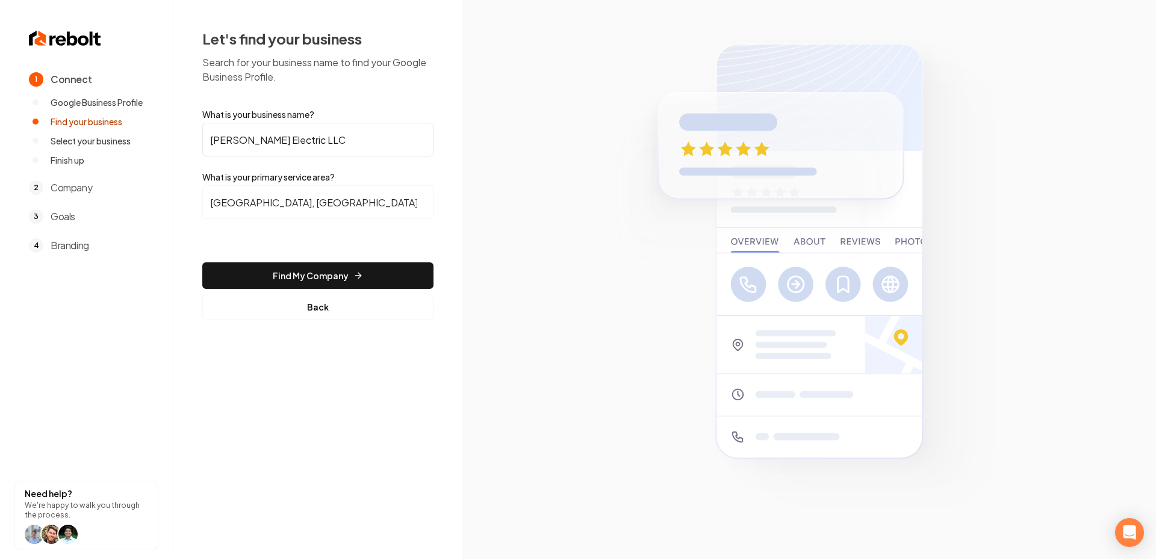
click at [328, 261] on form "What is your business name? Matthews Electric LLC What is your primary service …" at bounding box center [317, 214] width 231 height 212
click at [360, 275] on icon "submit" at bounding box center [358, 276] width 10 height 10
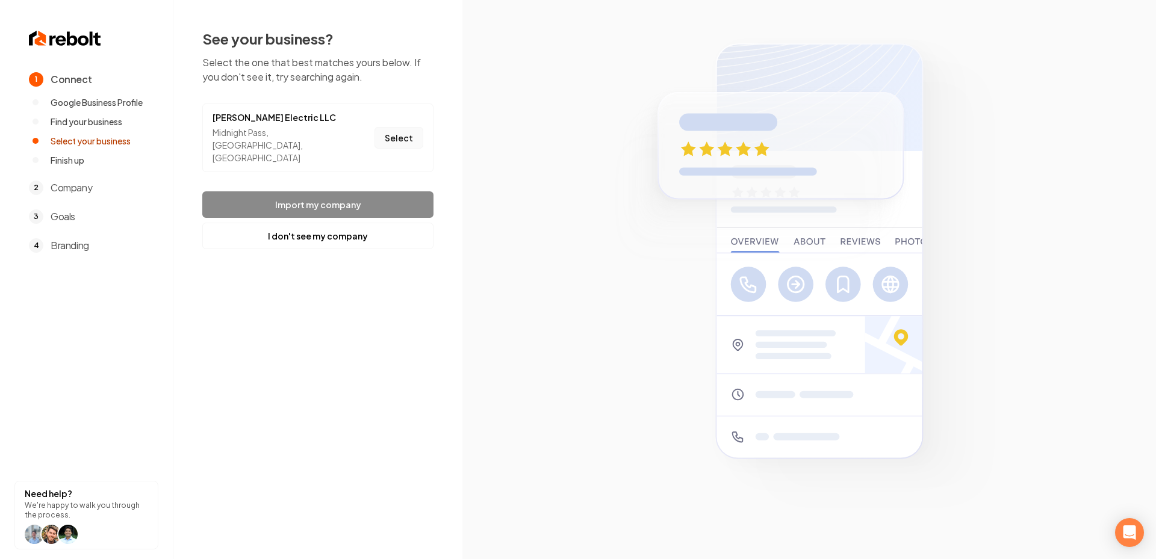
click at [400, 134] on button "Select" at bounding box center [399, 138] width 49 height 22
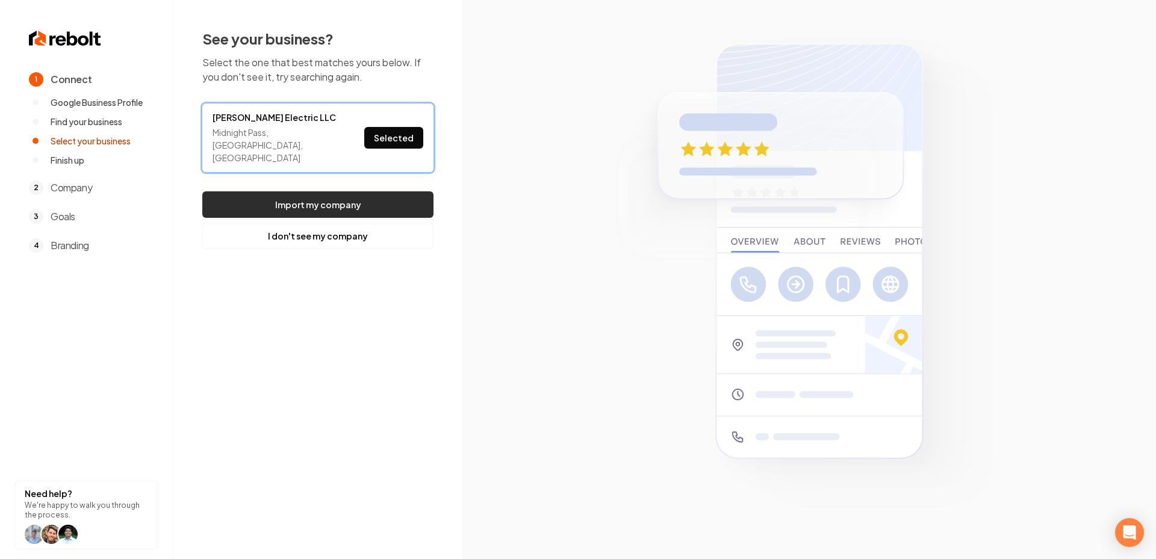
click at [365, 192] on button "Import my company" at bounding box center [317, 205] width 231 height 26
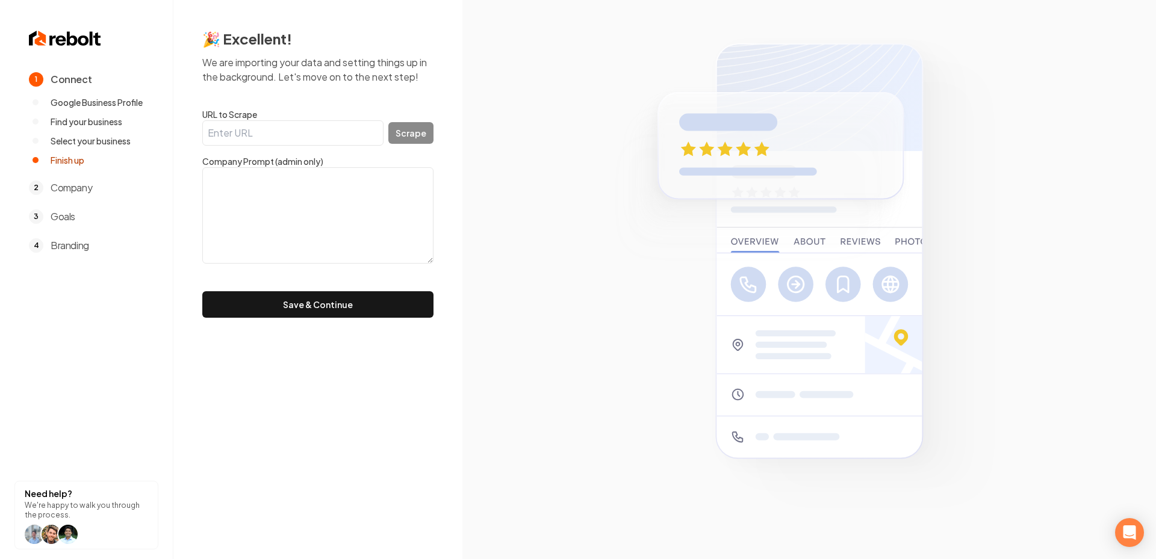
click at [267, 139] on input "URL to Scrape" at bounding box center [292, 132] width 181 height 25
paste input "https://matthewselect.com/"
type input "https://matthewselect.com/"
click at [414, 143] on button "Scrape" at bounding box center [410, 133] width 45 height 22
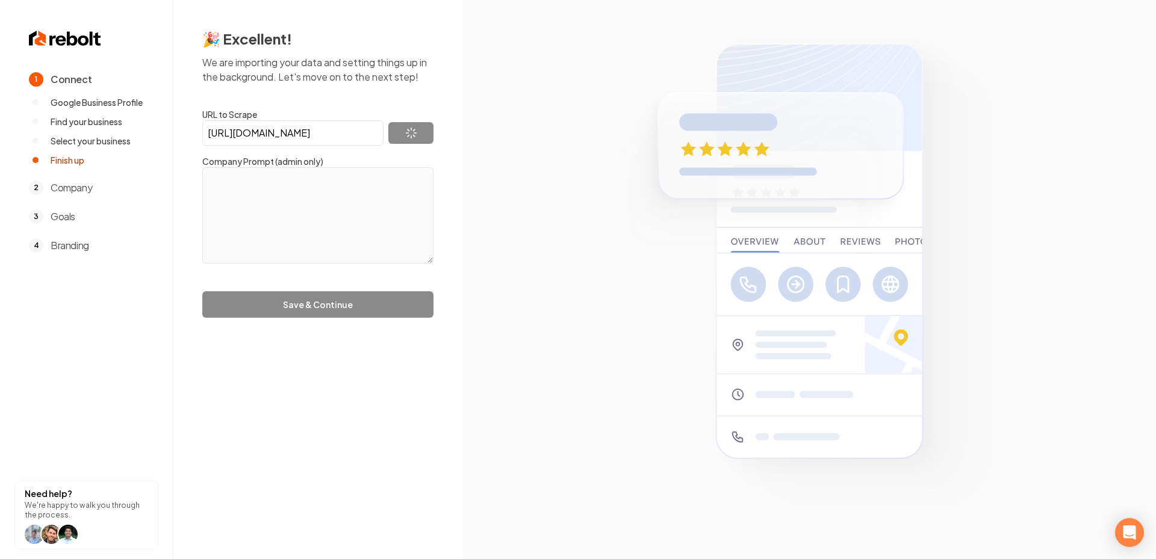
type textarea "Years ago, I was employed working for a local electrical contractor company whi…"
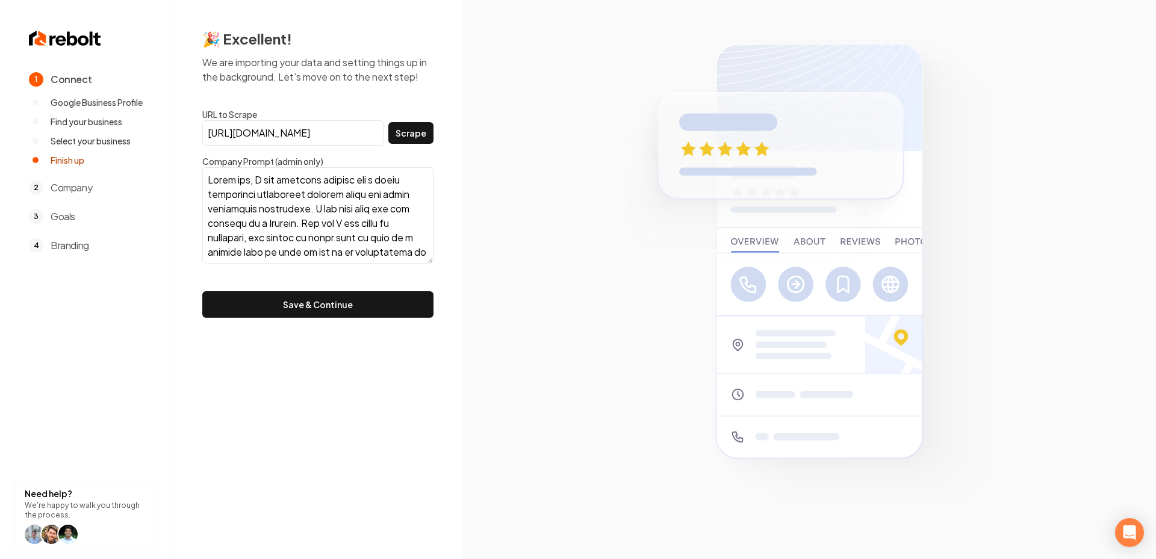
click at [229, 326] on div "🎉 Excellent! We are importing your data and setting things up in the background…" at bounding box center [317, 173] width 289 height 347
click at [243, 319] on div "🎉 Excellent! We are importing your data and setting things up in the background…" at bounding box center [317, 173] width 289 height 347
click at [281, 308] on button "Save & Continue" at bounding box center [317, 304] width 231 height 26
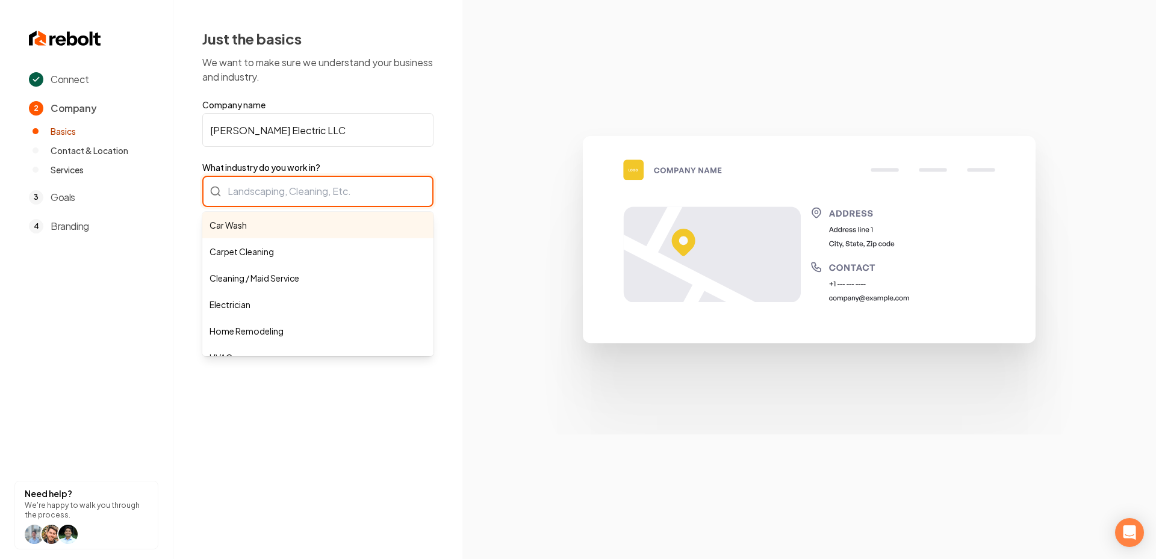
click at [268, 190] on div "Car Wash Carpet Cleaning Cleaning / Maid Service Electrician Home Remodeling HV…" at bounding box center [317, 191] width 231 height 31
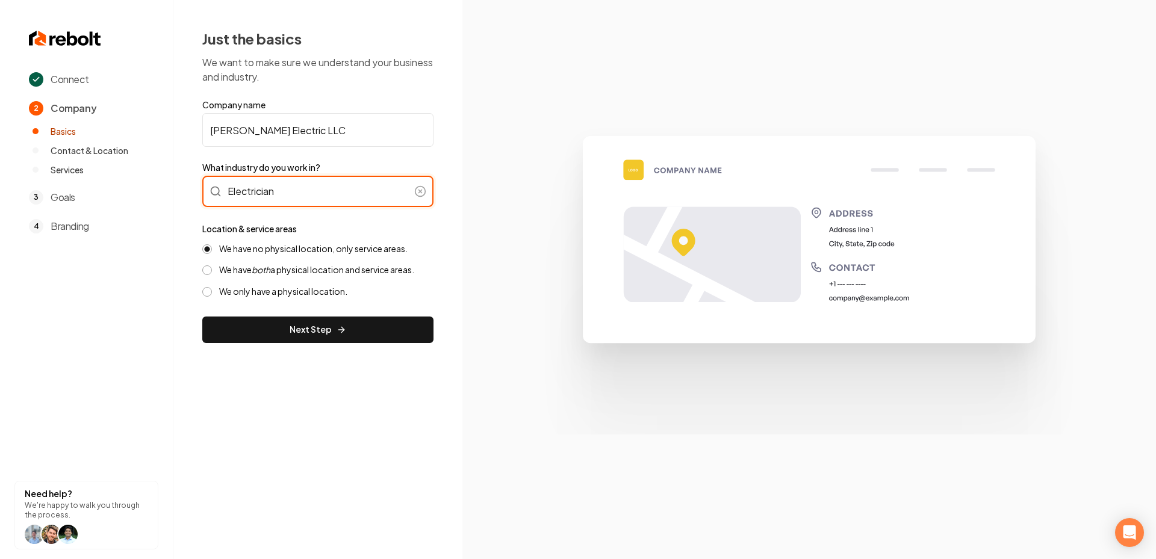
type input "Electrician"
click at [246, 275] on label "We have both a physical location and service areas." at bounding box center [316, 269] width 195 height 11
click at [212, 275] on button "We have both a physical location and service areas." at bounding box center [207, 271] width 10 height 10
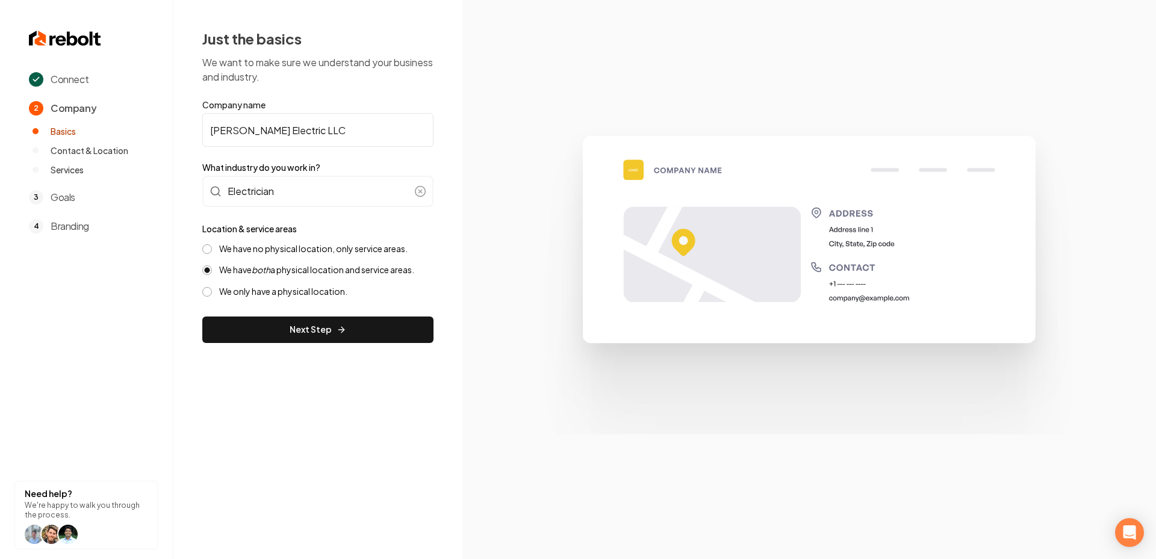
click at [301, 349] on div "Just the basics We want to make sure we understand your business and industry. …" at bounding box center [317, 186] width 289 height 372
click at [283, 343] on div "Just the basics We want to make sure we understand your business and industry. …" at bounding box center [317, 186] width 289 height 372
click at [297, 333] on button "Next Step" at bounding box center [317, 330] width 231 height 26
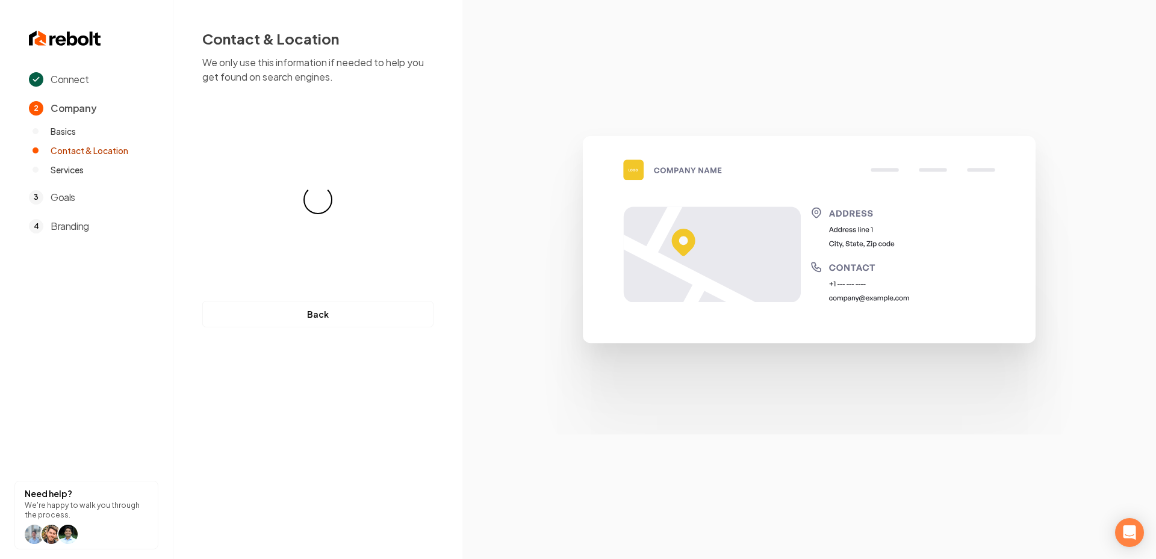
select select "**"
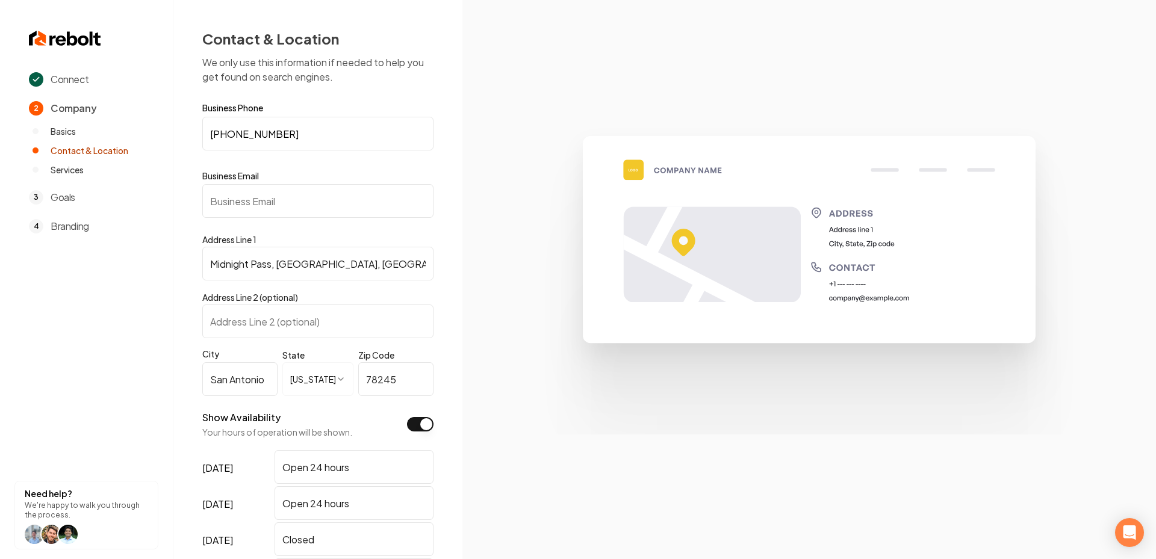
click at [314, 128] on input "+1 210-718-2263" at bounding box center [317, 134] width 231 height 34
paste input "(210)"
type input "(210) 718-2263"
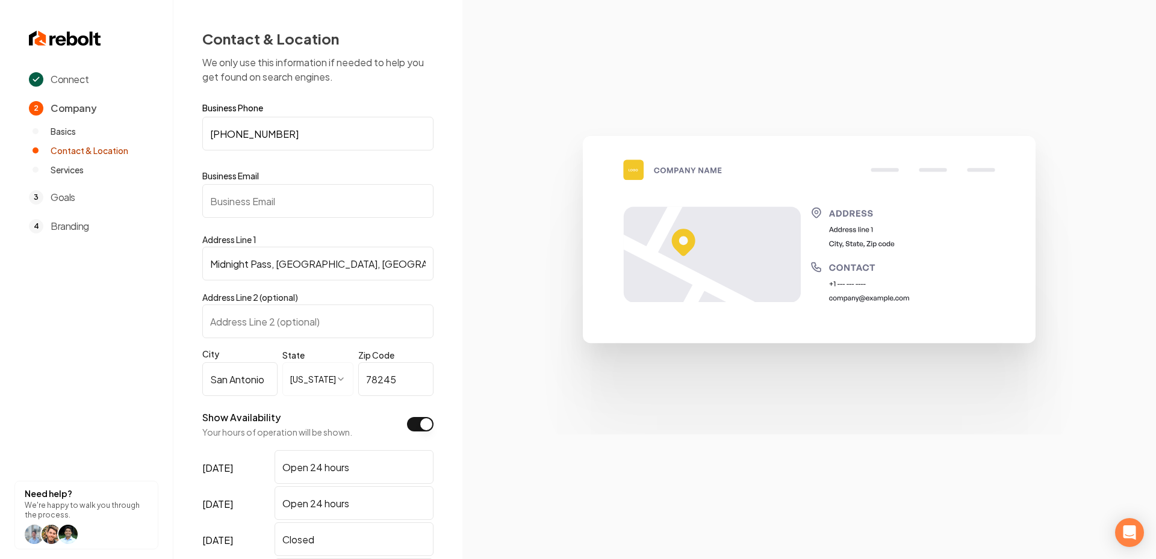
click at [284, 214] on input "Business Email" at bounding box center [317, 201] width 231 height 34
paste input "matthewselect21@gmail.com"
type input "matthewselect21@gmail.com"
click at [488, 308] on section at bounding box center [809, 279] width 694 height 559
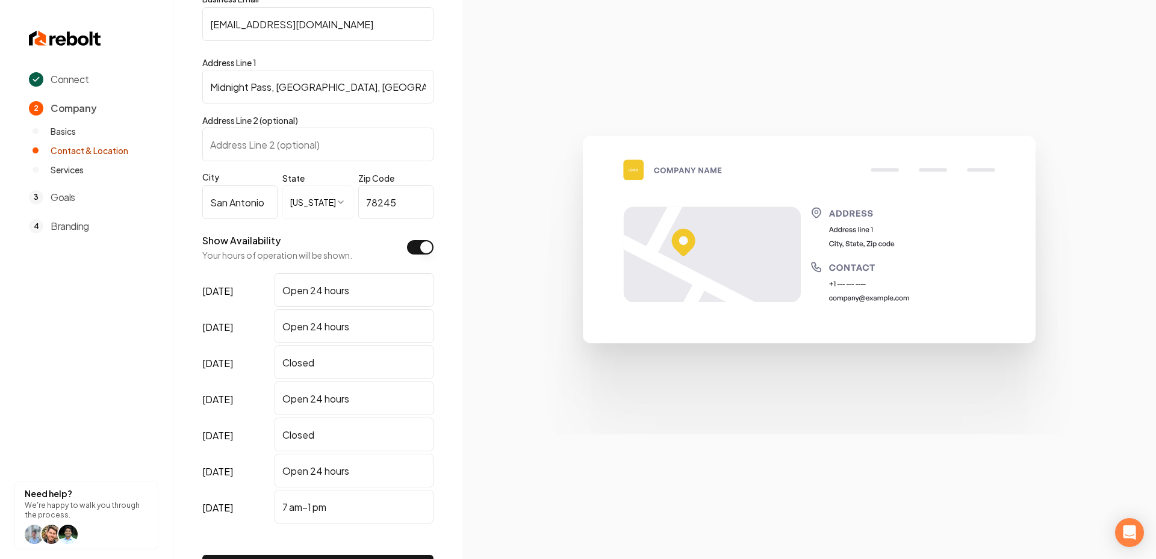
scroll to position [269, 0]
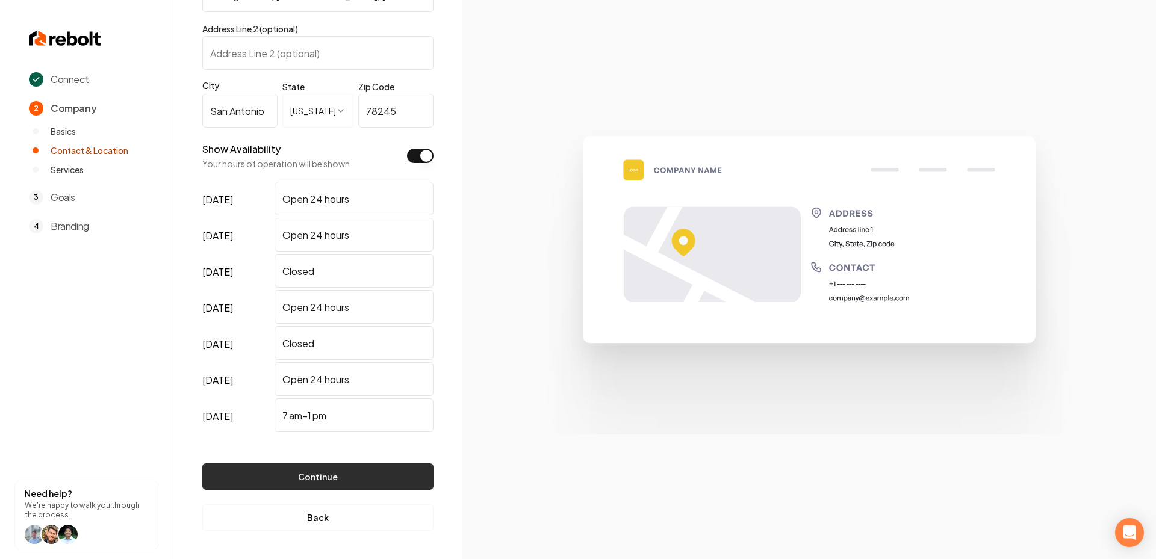
click at [308, 475] on button "Continue" at bounding box center [317, 477] width 231 height 26
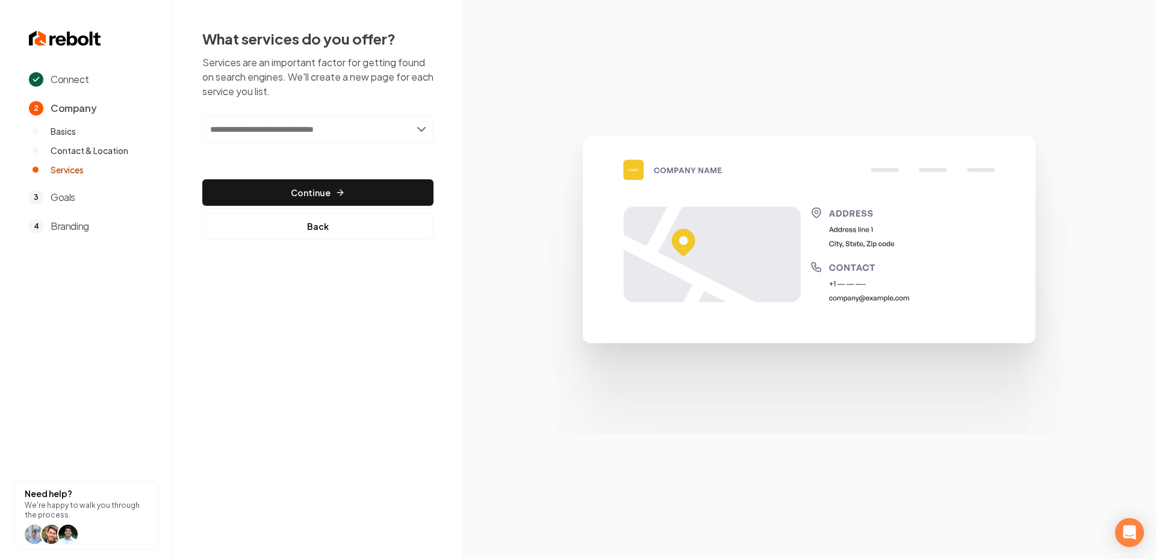
scroll to position [0, 0]
click at [325, 131] on input "text" at bounding box center [317, 130] width 231 height 28
paste input "text"
click at [311, 133] on input "text" at bounding box center [317, 130] width 231 height 28
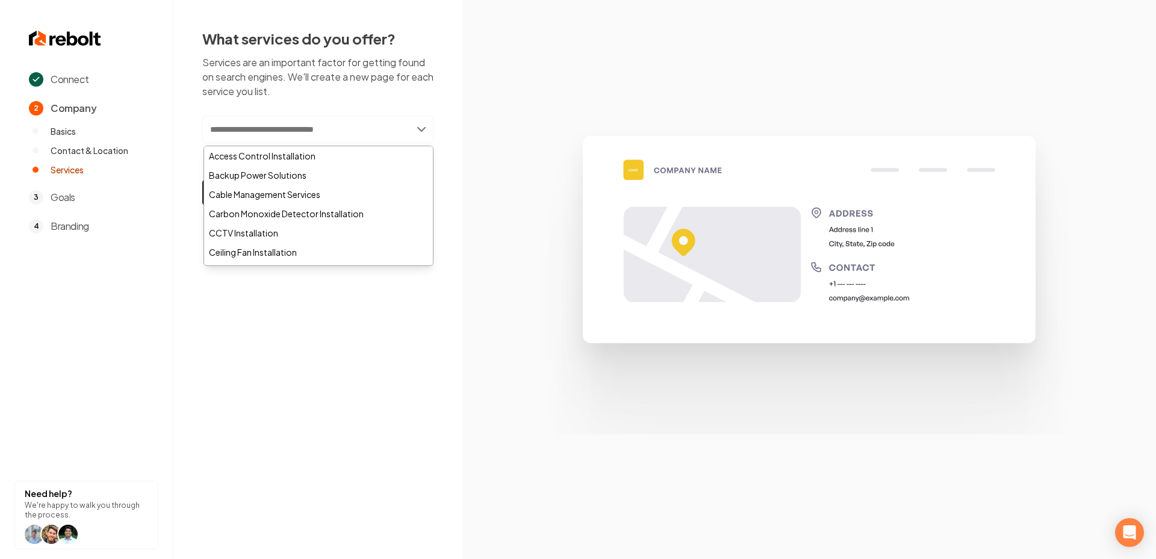
paste input "**********"
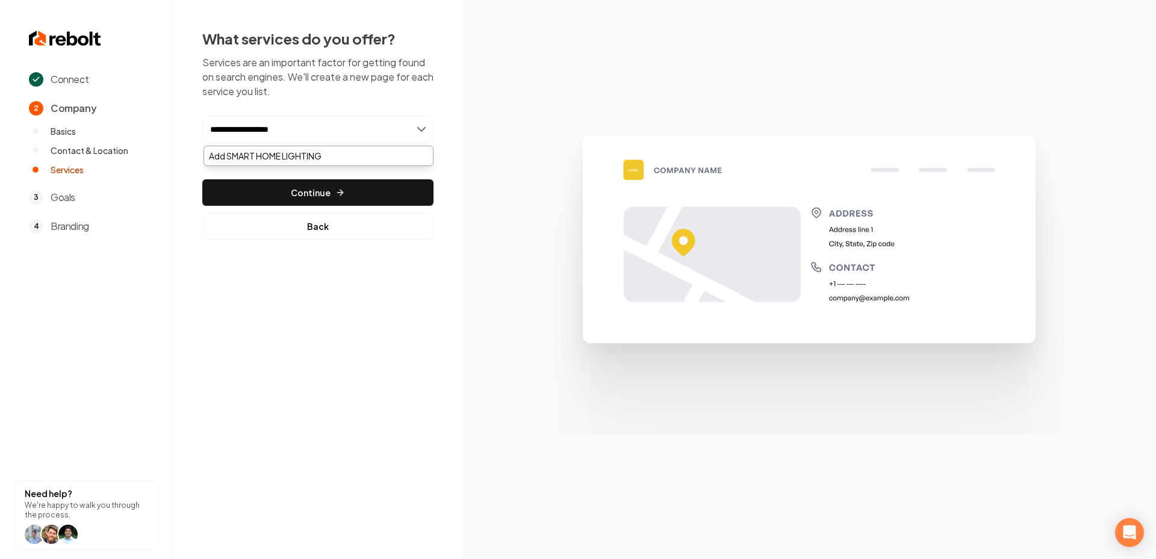
click at [283, 130] on input "**********" at bounding box center [317, 130] width 231 height 28
click at [312, 129] on input "**********" at bounding box center [317, 130] width 231 height 28
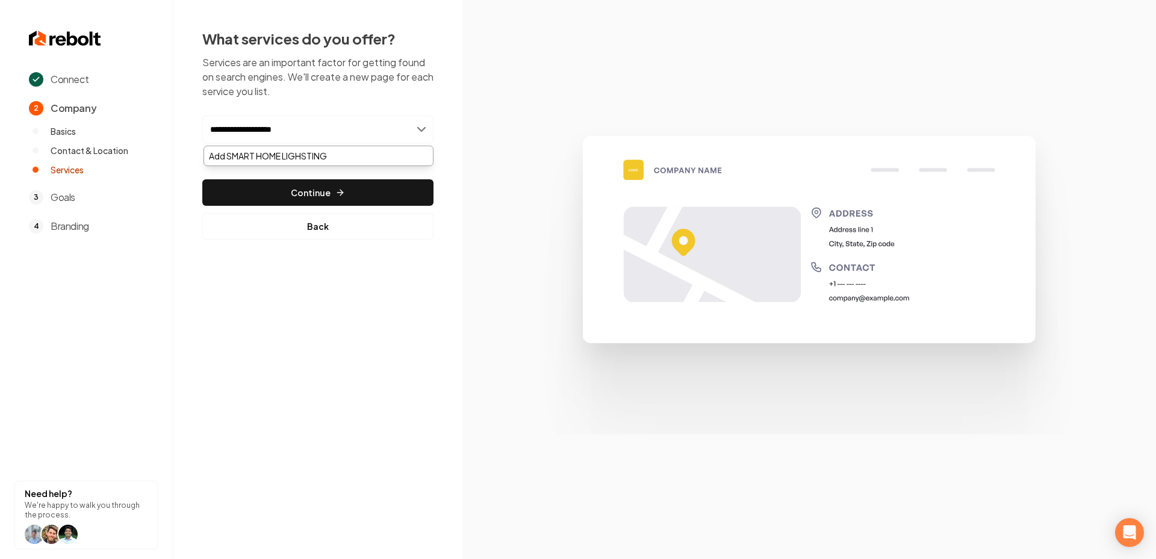
click at [312, 129] on input "**********" at bounding box center [317, 130] width 231 height 28
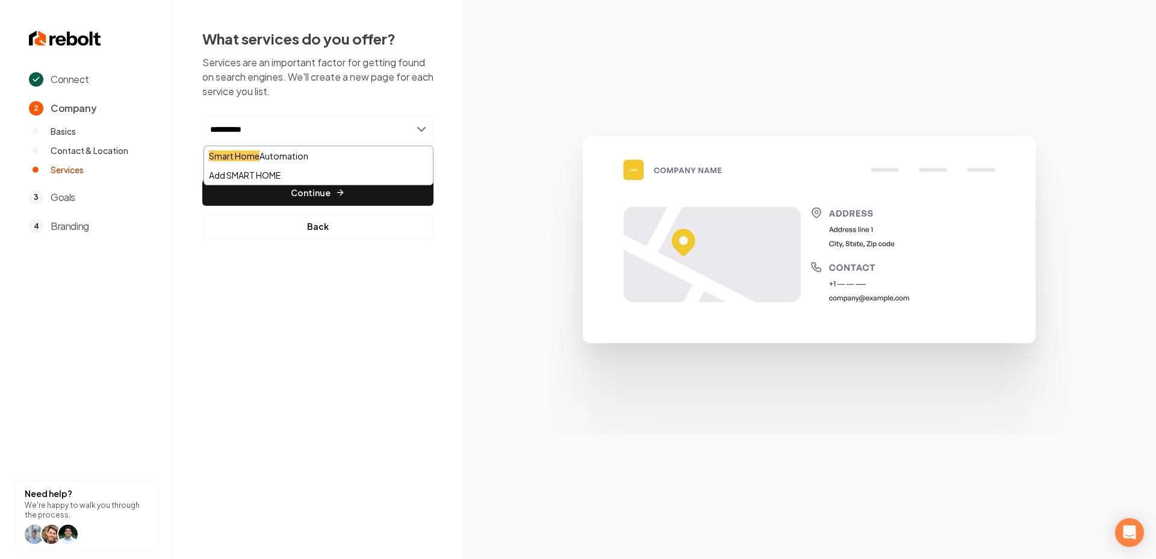
click at [312, 129] on input "**********" at bounding box center [317, 130] width 231 height 28
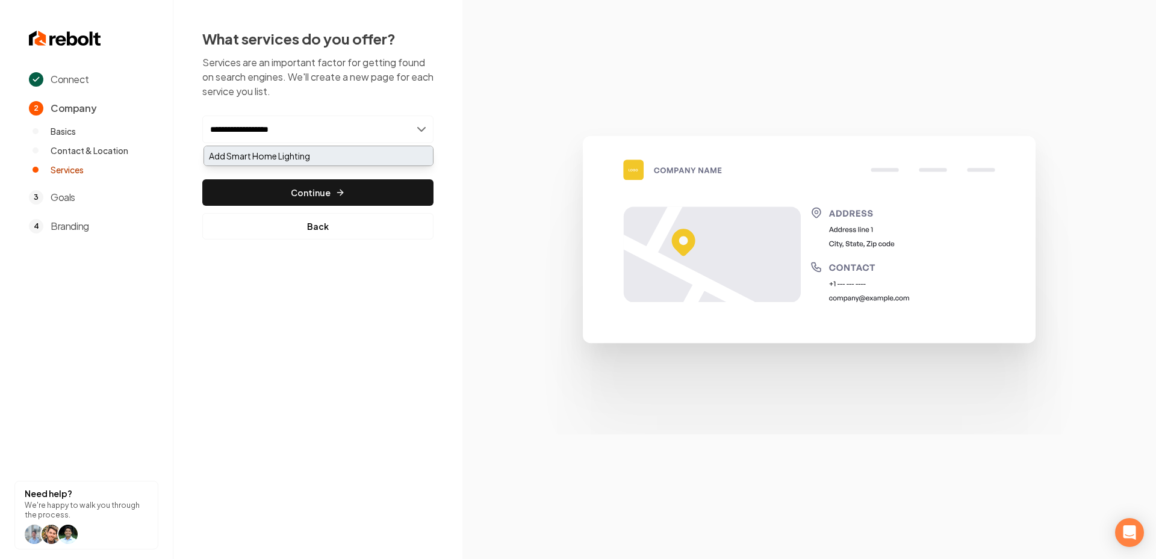
type input "**********"
click at [314, 157] on div "Add Smart Home Lighting" at bounding box center [318, 155] width 229 height 19
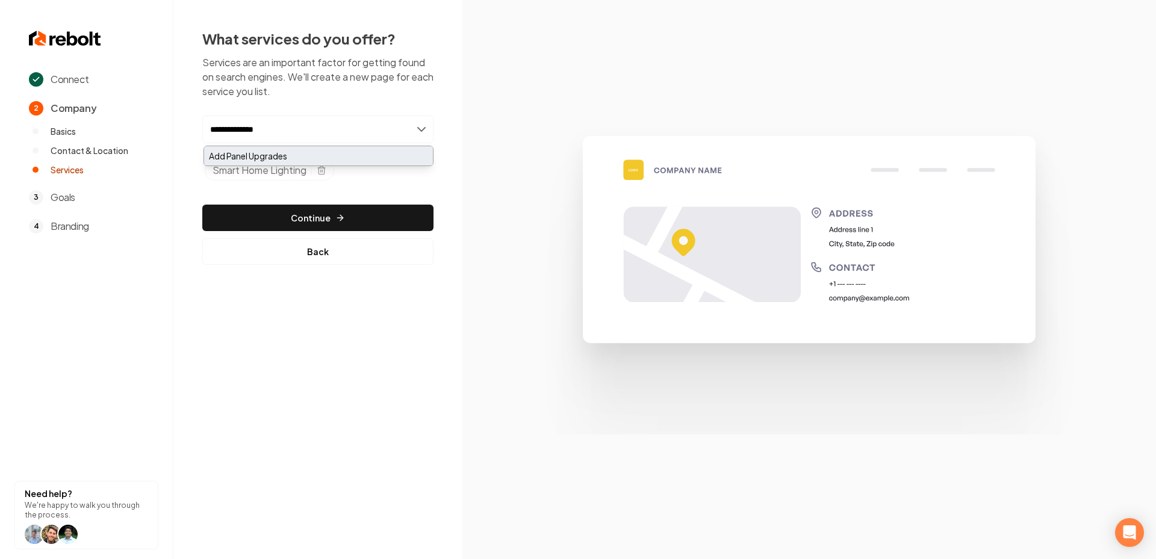
type input "**********"
click at [343, 161] on div "Add Panel Upgrades" at bounding box center [318, 155] width 229 height 19
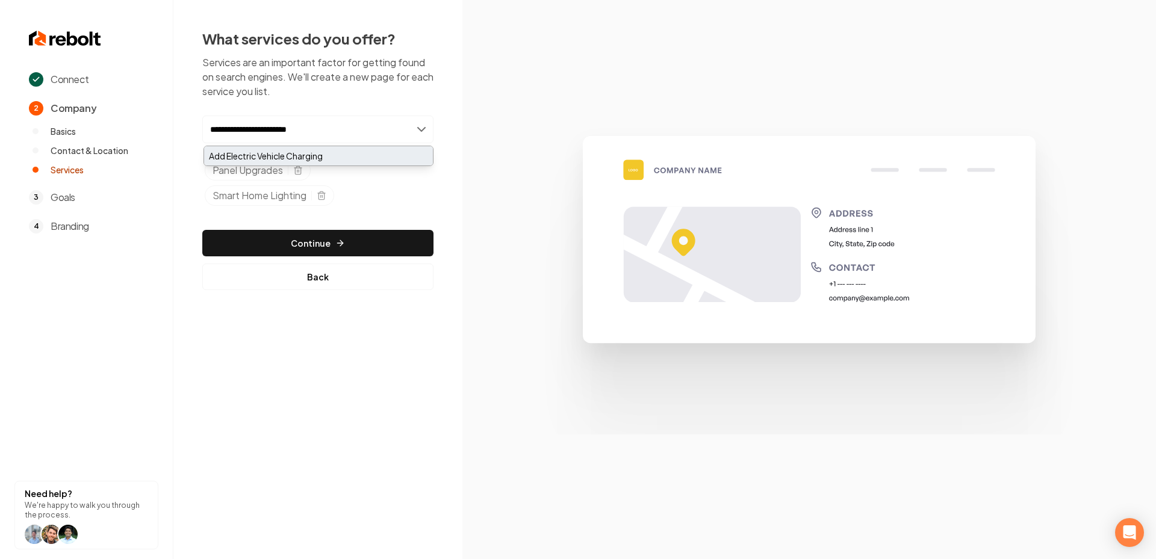
type input "**********"
click at [370, 153] on div "Add Electric Vehicle Charging" at bounding box center [318, 155] width 229 height 19
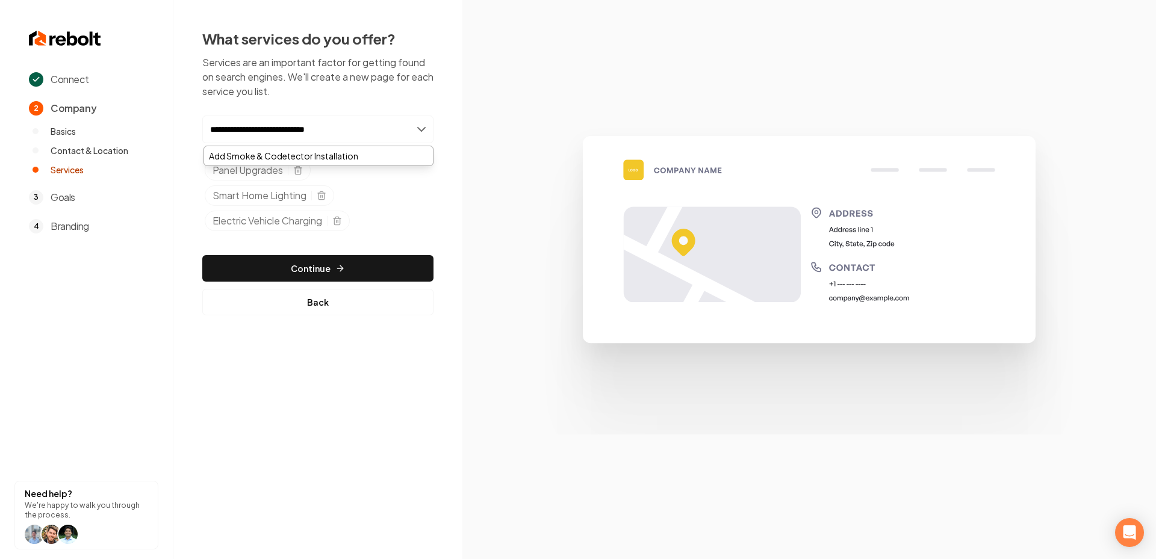
click at [261, 133] on input "**********" at bounding box center [317, 130] width 231 height 28
type input "**********"
click at [507, 248] on section at bounding box center [809, 279] width 694 height 559
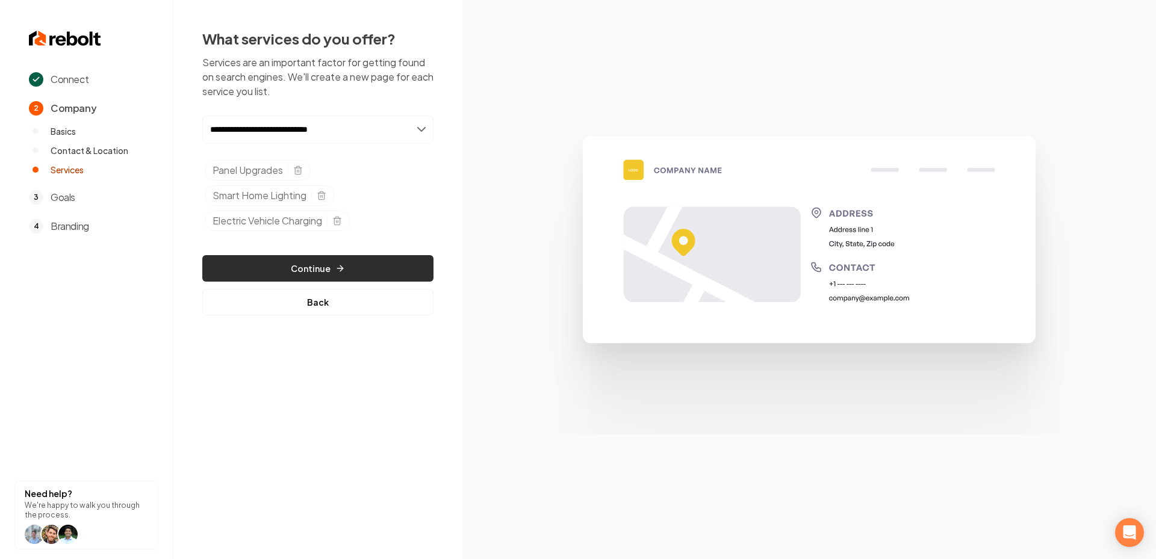
click at [302, 266] on button "Continue" at bounding box center [317, 268] width 231 height 26
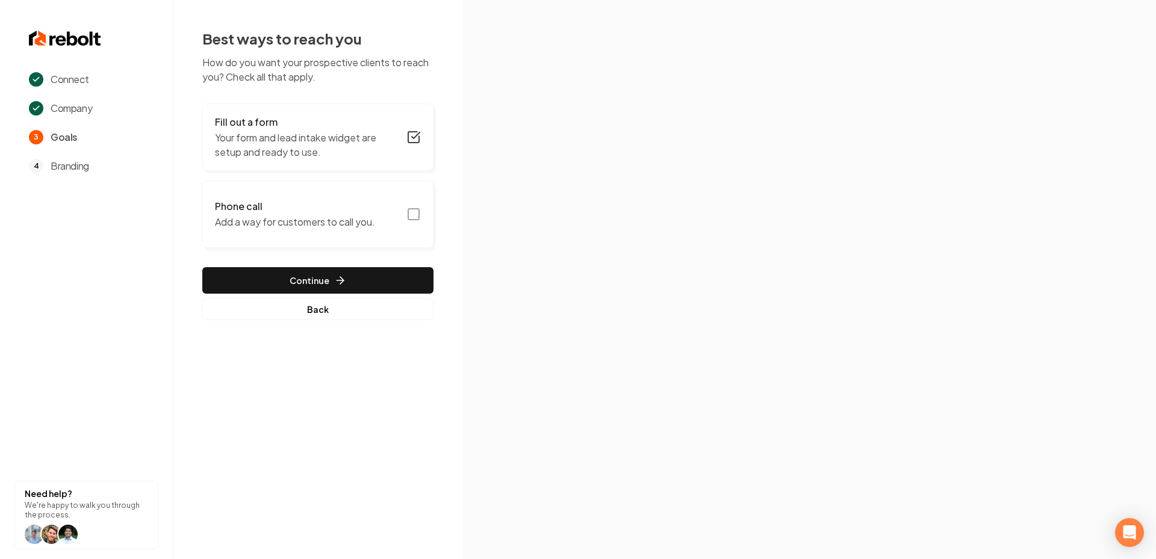
click at [411, 213] on icon "button" at bounding box center [413, 214] width 14 height 14
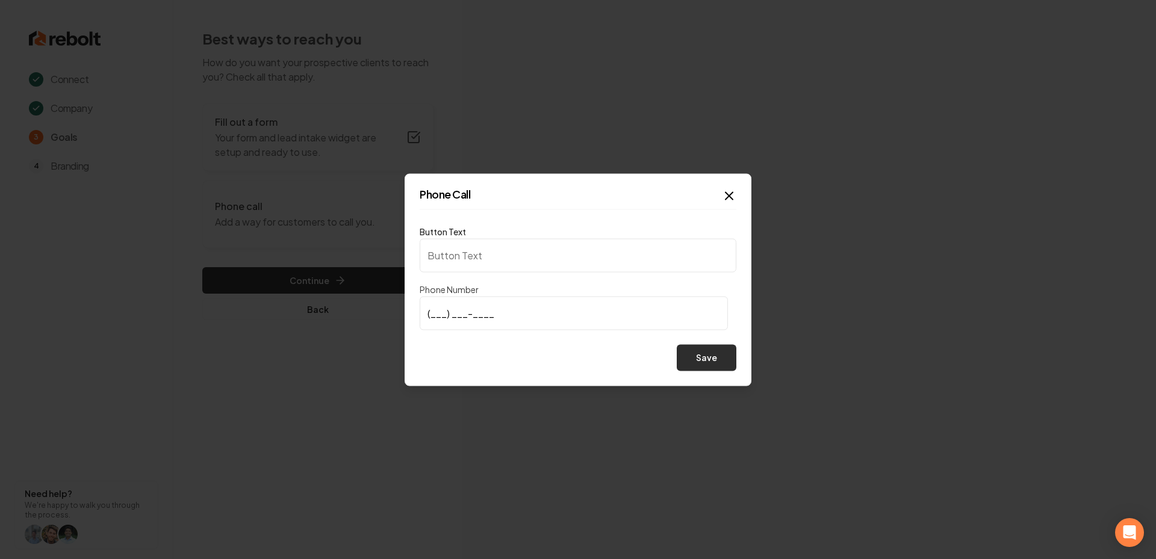
type input "Call us"
type input "(210) 718-2263"
click at [708, 367] on button "Save" at bounding box center [707, 357] width 60 height 26
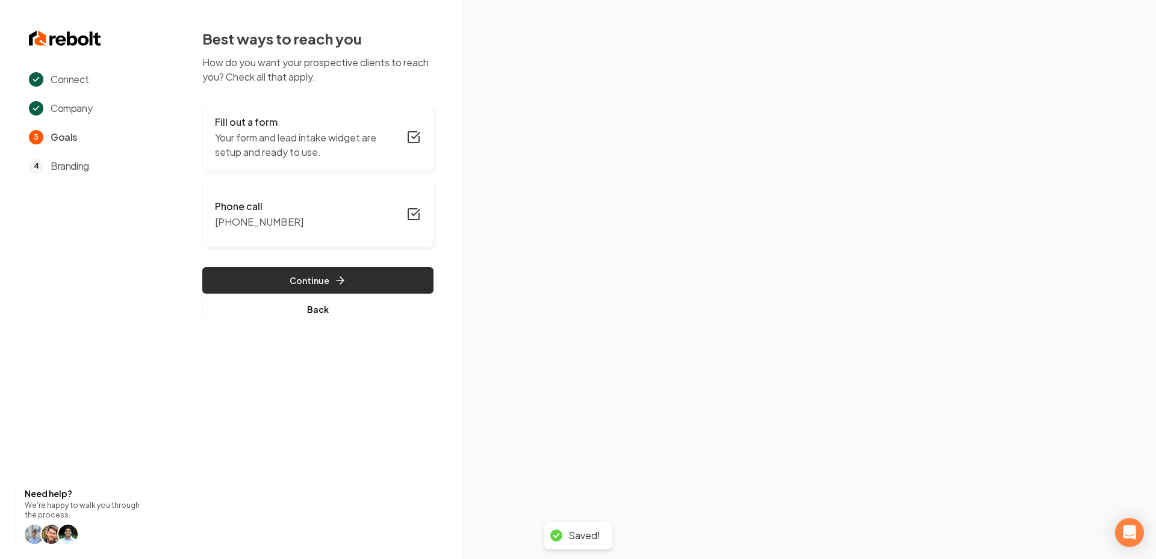
click at [283, 276] on button "Continue" at bounding box center [317, 280] width 231 height 26
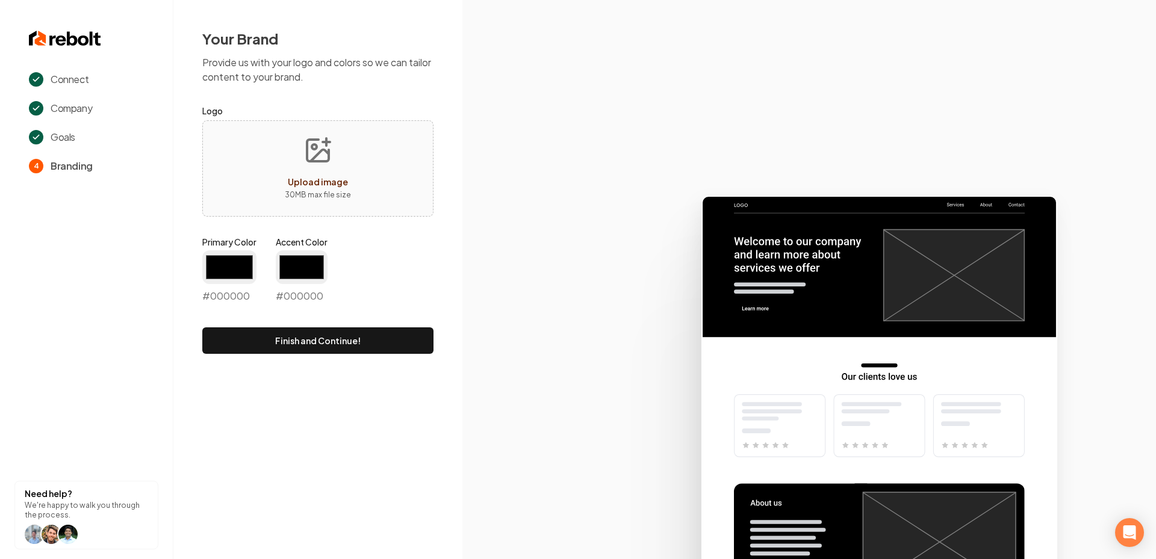
type input "#194d33"
type input "#70be00"
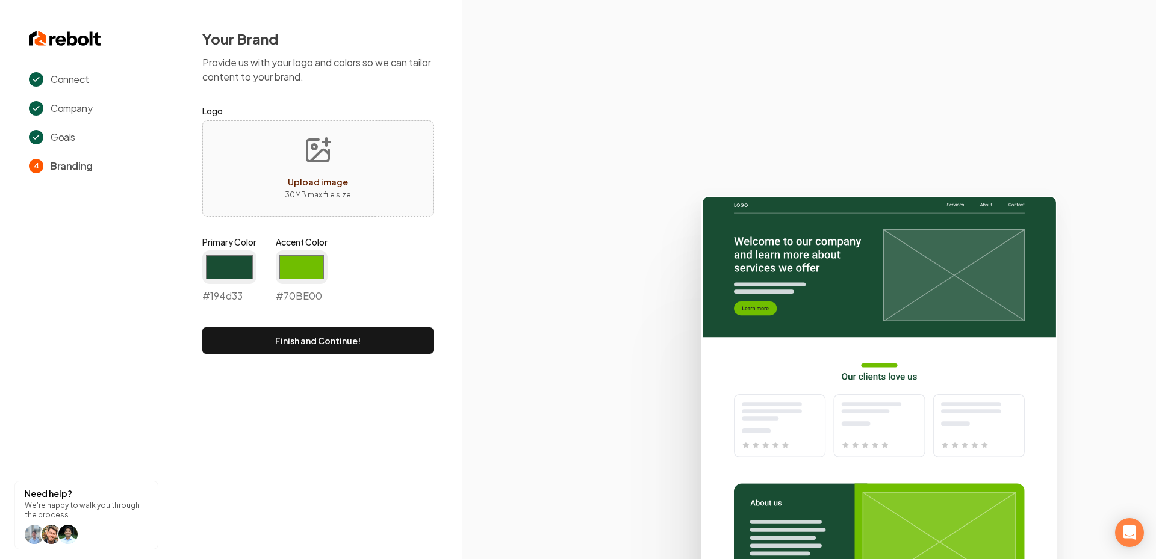
click at [331, 163] on icon "Upload image" at bounding box center [318, 150] width 29 height 29
type input "**********"
click at [220, 269] on input "#194d33" at bounding box center [229, 268] width 54 height 34
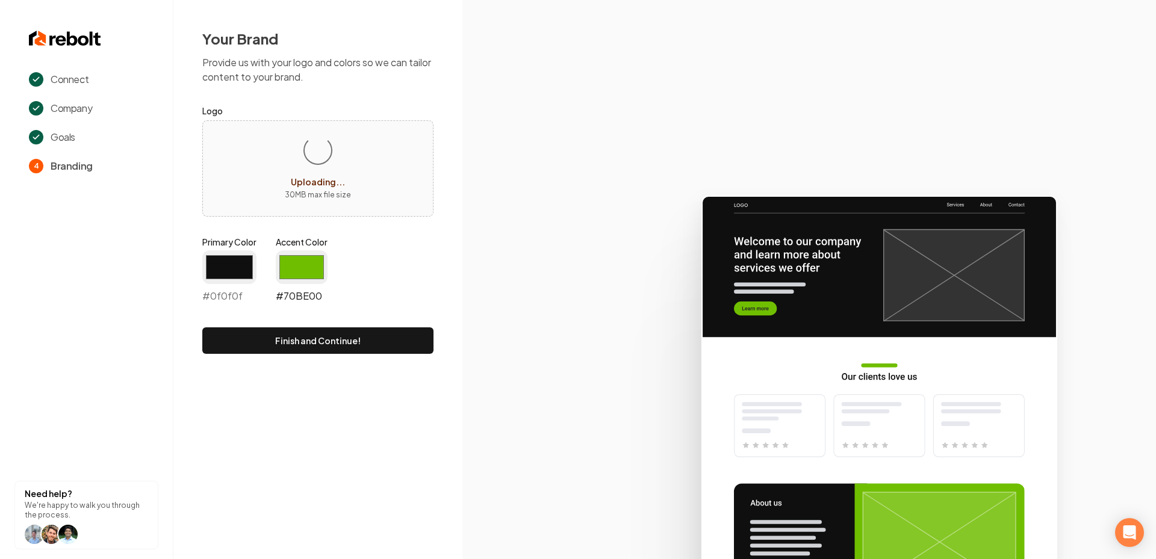
type input "#0f0f0f"
click at [301, 266] on input "#70be00" at bounding box center [302, 268] width 52 height 34
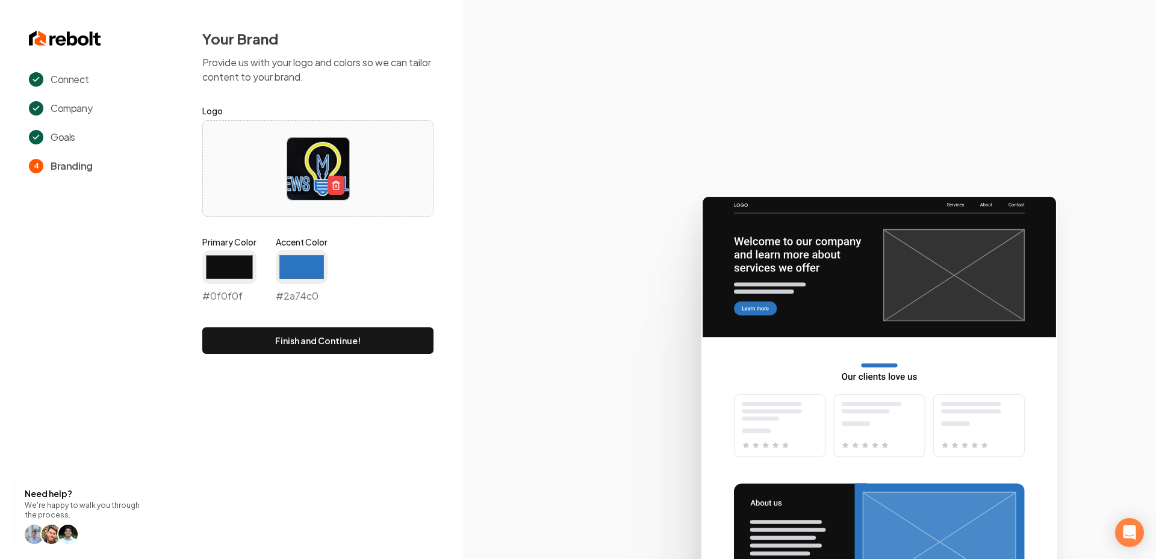
type input "#2a74c0"
click at [546, 346] on icon at bounding box center [809, 372] width 694 height 374
click at [403, 347] on button "Finish and Continue!" at bounding box center [317, 341] width 231 height 26
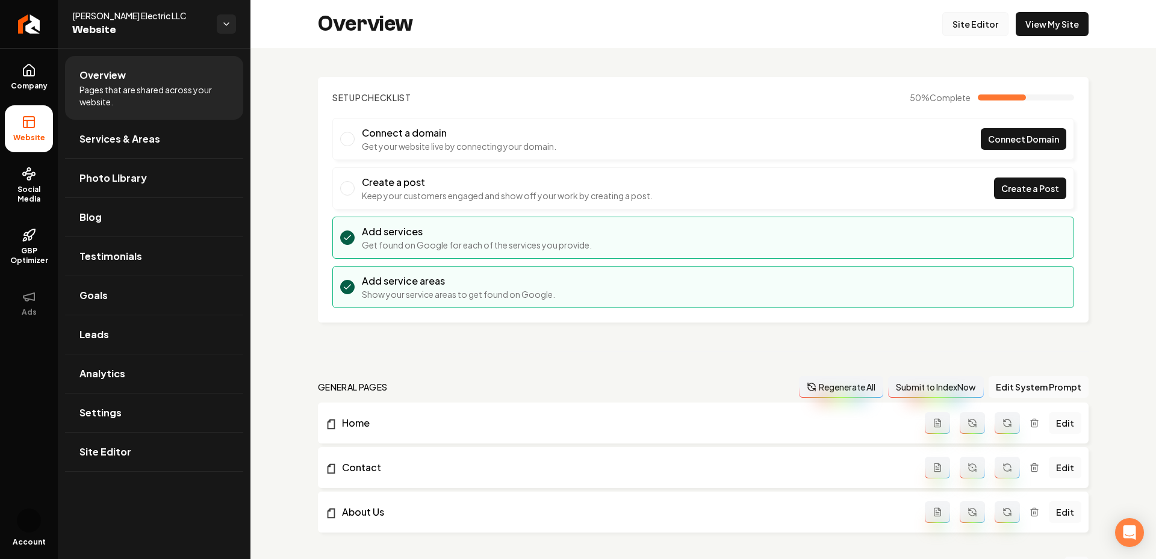
click at [994, 20] on link "Site Editor" at bounding box center [975, 24] width 66 height 24
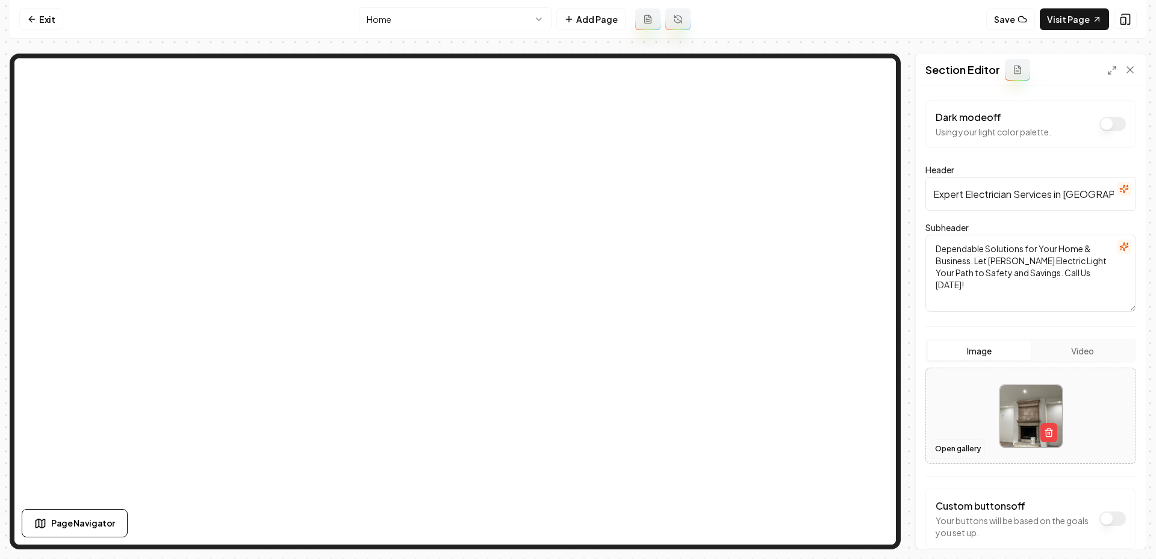
click at [966, 449] on button "Open gallery" at bounding box center [958, 449] width 54 height 19
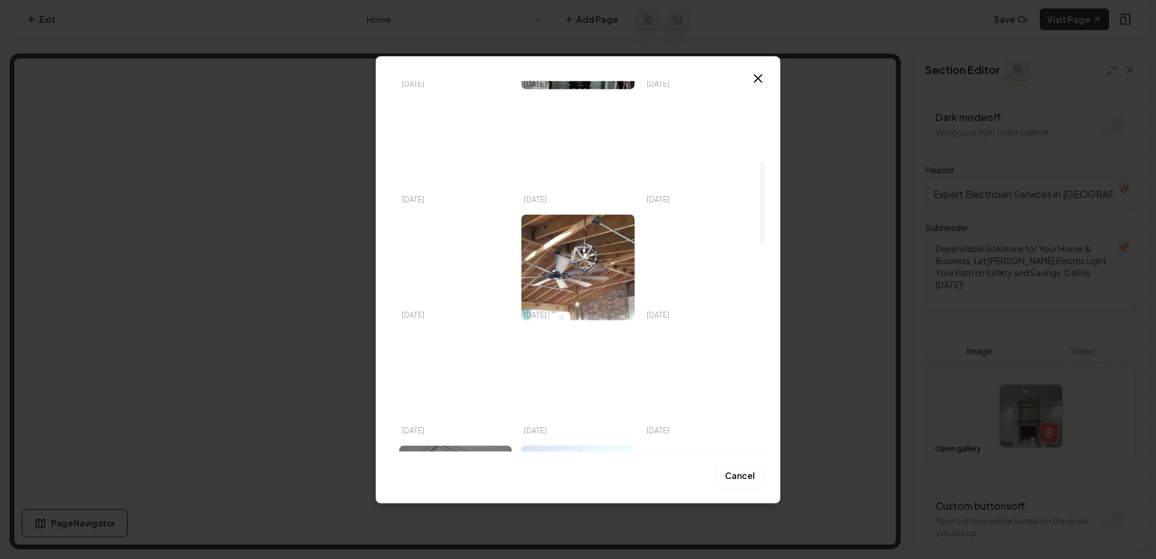
scroll to position [360, 0]
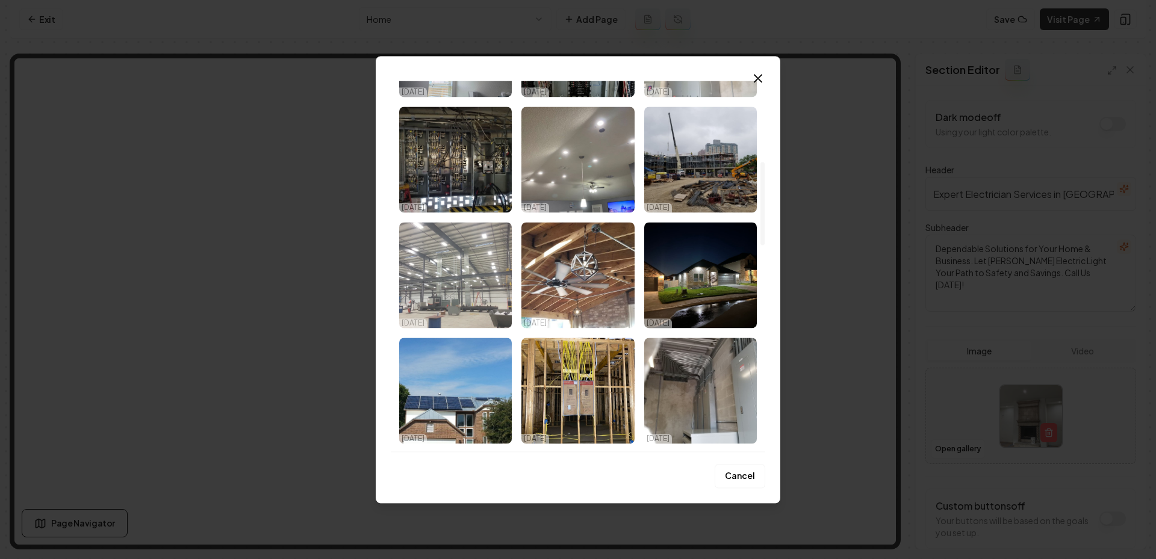
click at [459, 284] on img "Select image image_68ed3ac05c7cd75eb845d35a.jpeg" at bounding box center [455, 275] width 113 height 106
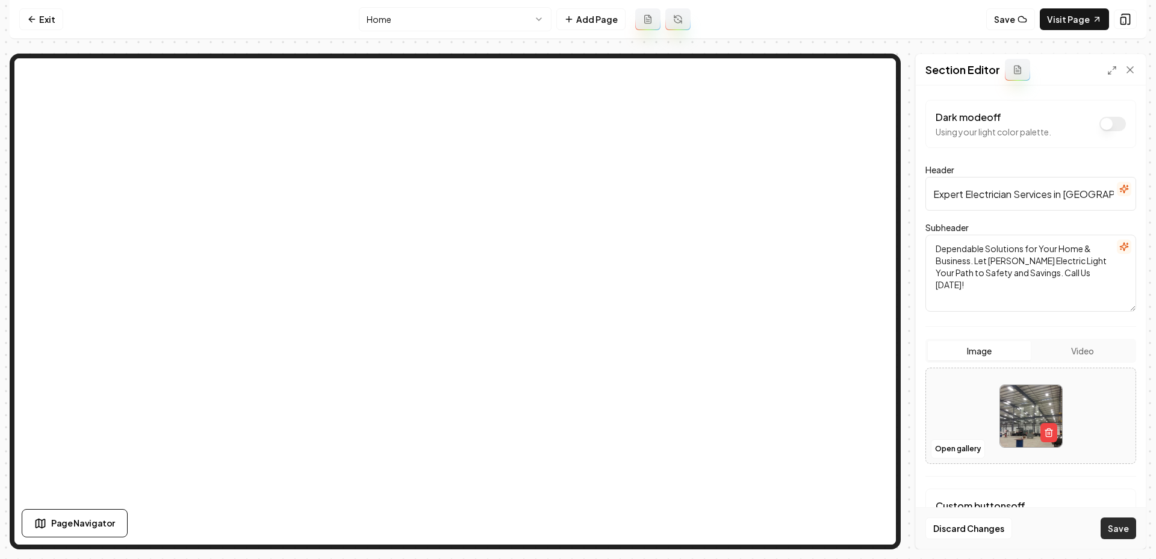
click at [1104, 538] on button "Save" at bounding box center [1119, 529] width 36 height 22
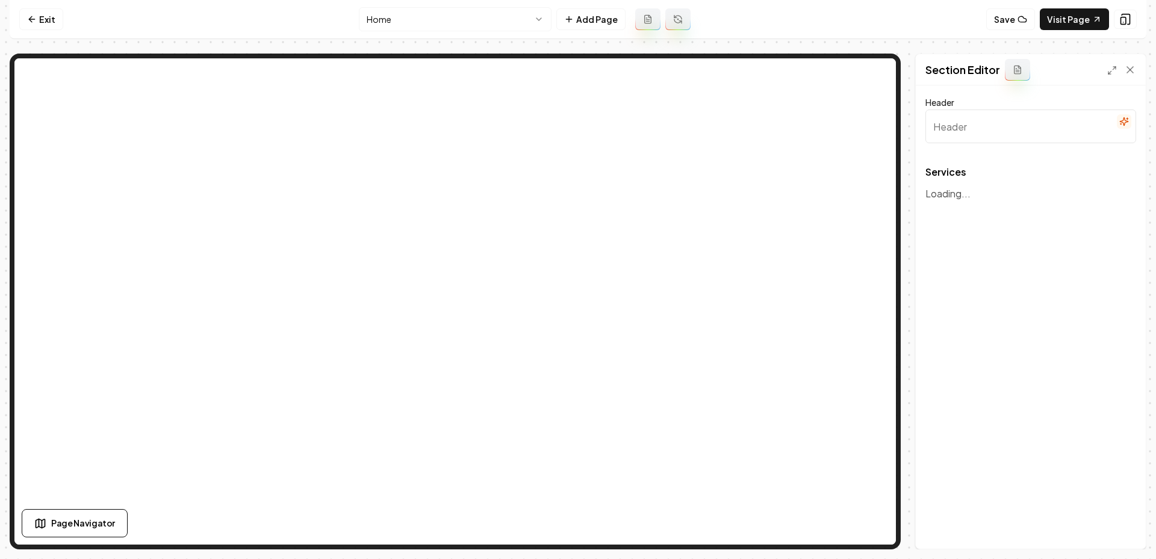
type input "Our Expert Electrical Services"
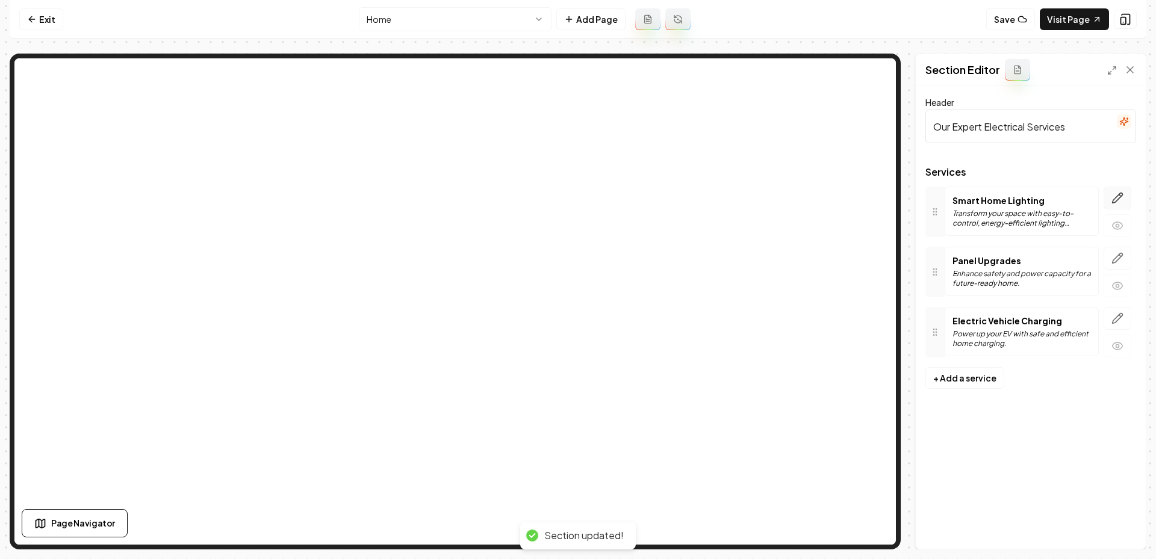
click at [1115, 205] on button "button" at bounding box center [1118, 198] width 28 height 23
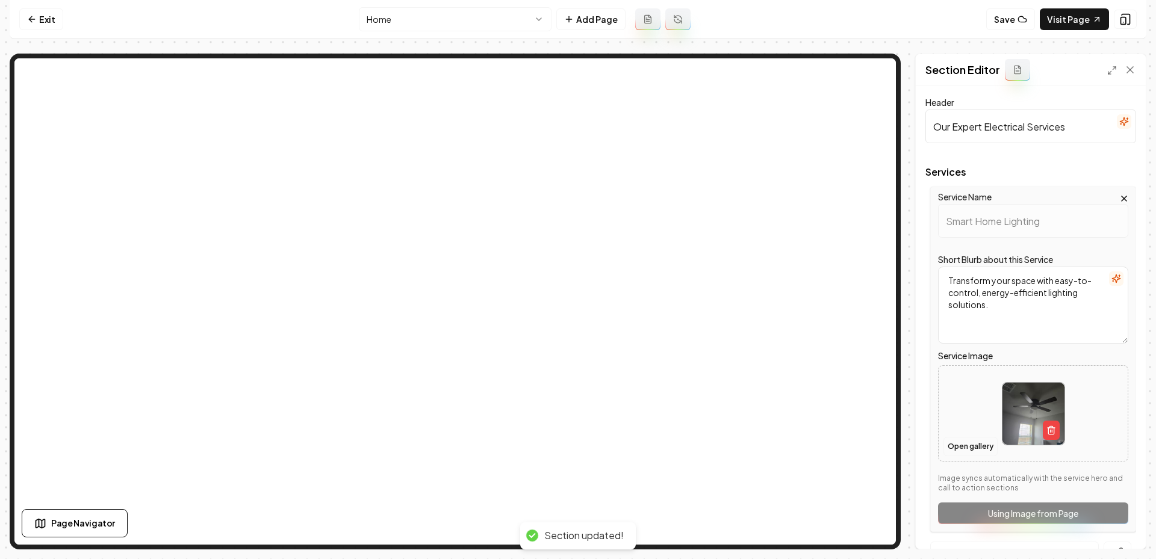
click at [963, 451] on button "Open gallery" at bounding box center [971, 446] width 54 height 19
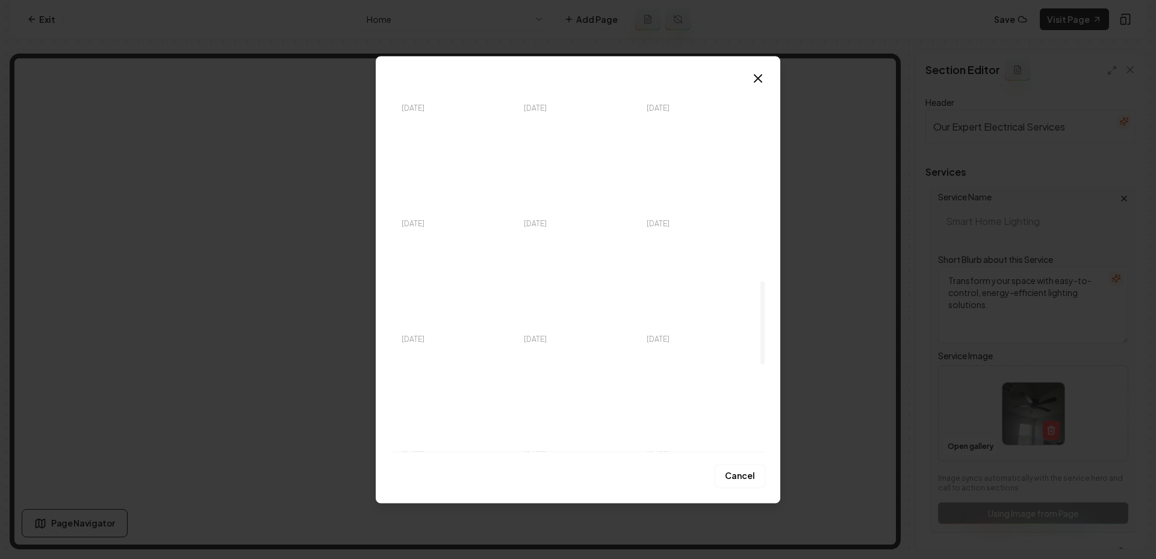
scroll to position [892, 0]
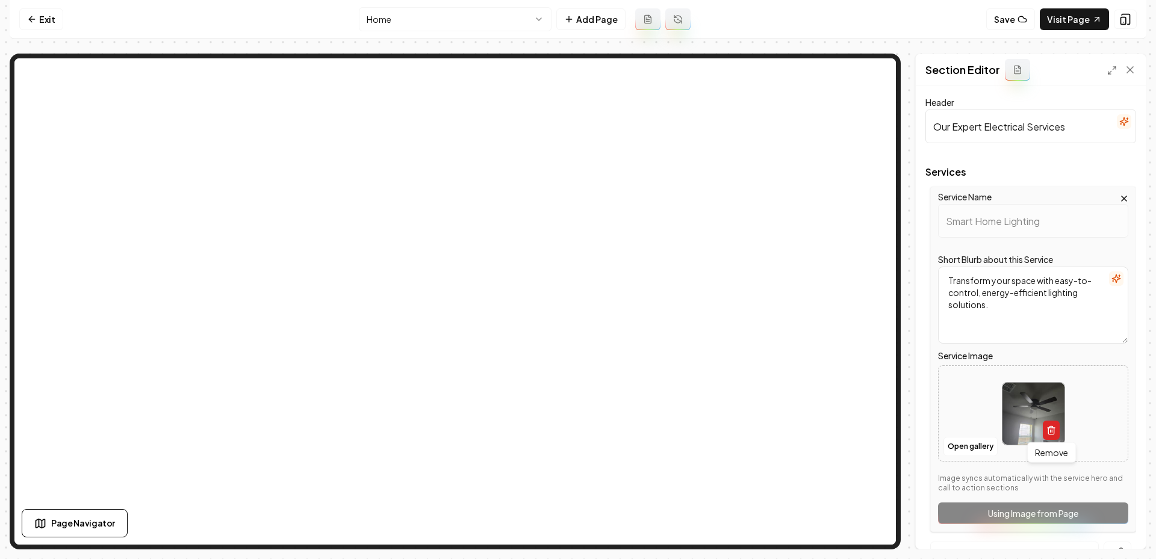
click at [1056, 434] on button "button" at bounding box center [1051, 430] width 17 height 19
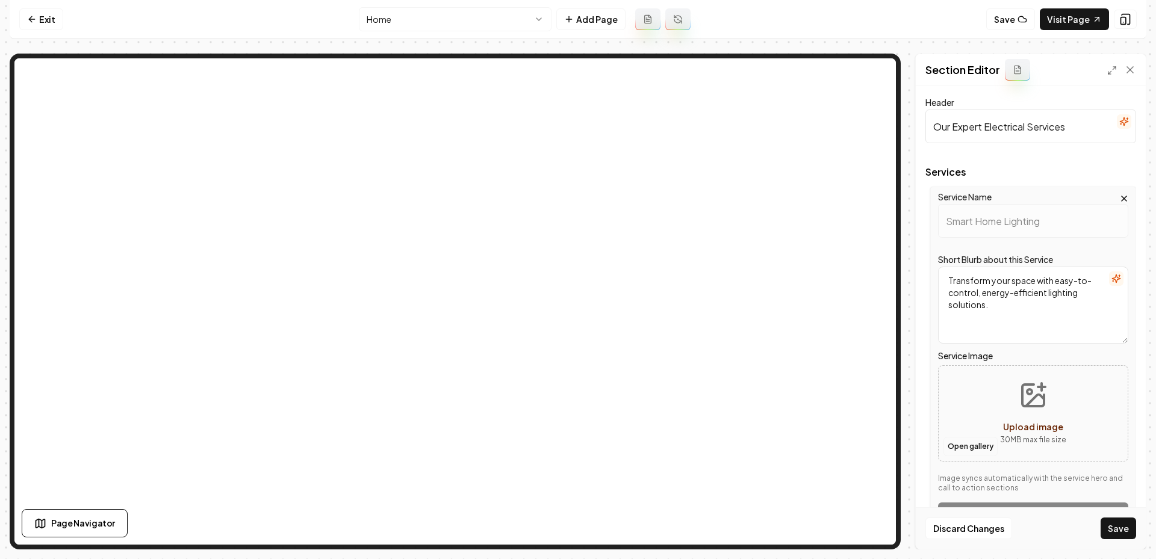
click at [962, 450] on button "Open gallery" at bounding box center [971, 446] width 54 height 19
click at [1023, 394] on icon "Upload image" at bounding box center [1034, 396] width 22 height 22
type input "**********"
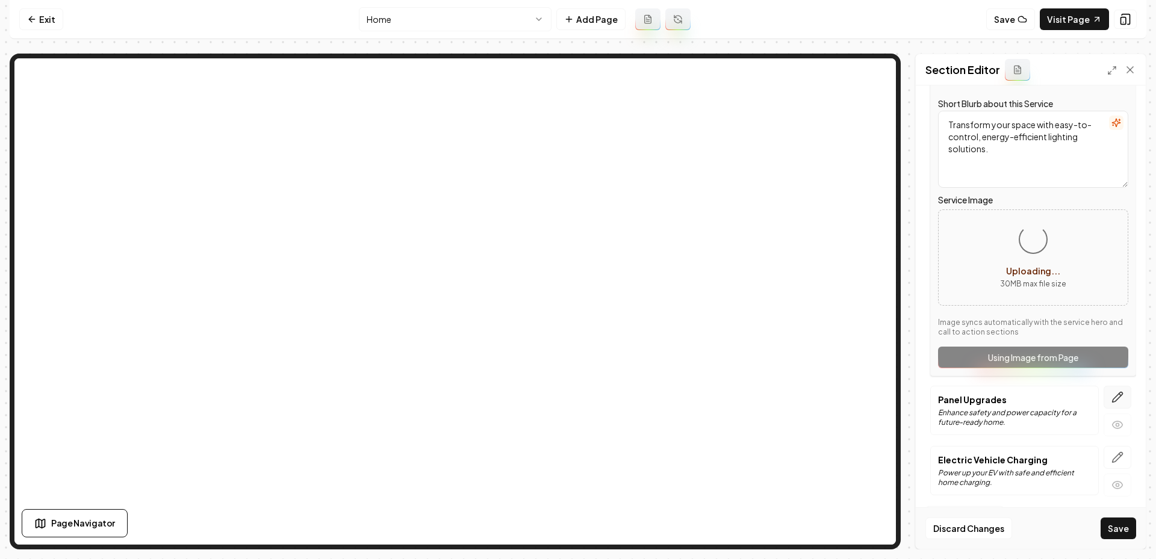
click at [1123, 398] on icon "button" at bounding box center [1118, 397] width 12 height 12
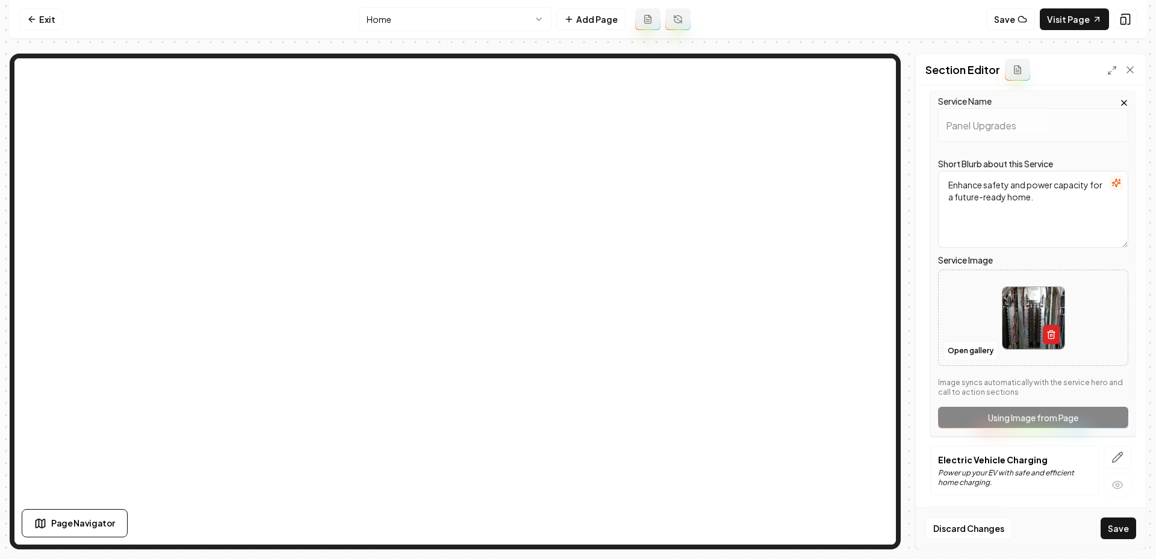
click at [1050, 336] on icon "button" at bounding box center [1052, 335] width 10 height 10
click at [1026, 305] on icon "Upload image" at bounding box center [1033, 299] width 29 height 29
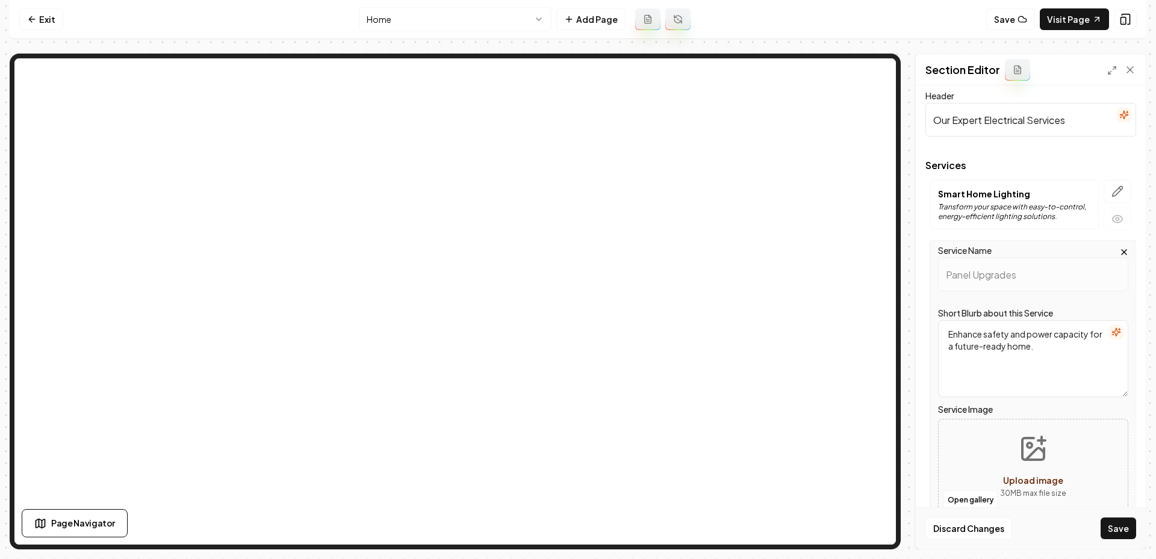
scroll to position [0, 0]
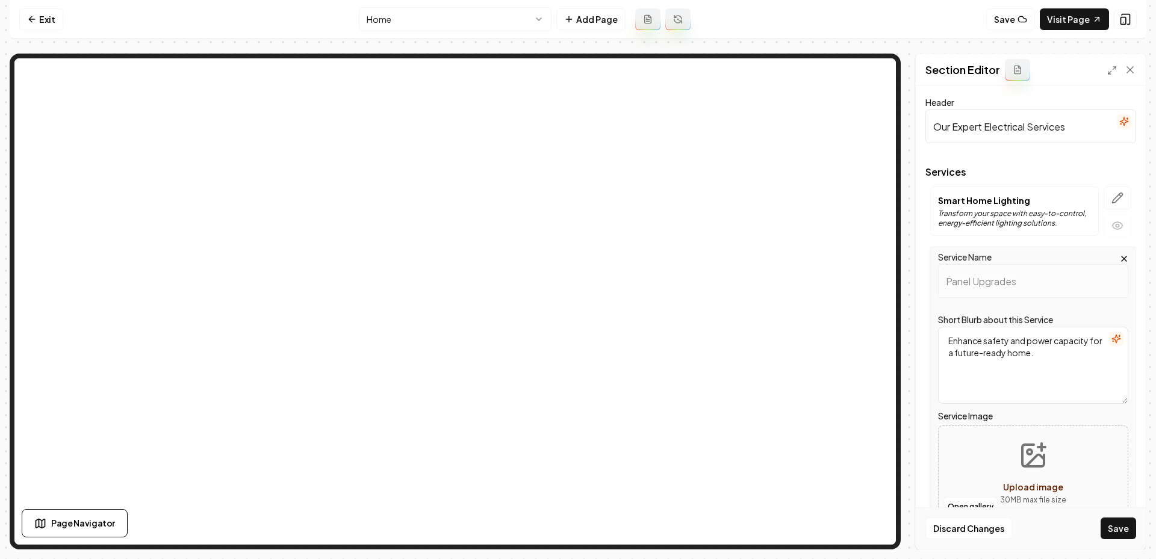
click at [1015, 469] on button "Upload image 30 MB max file size" at bounding box center [1034, 474] width 86 height 84
type input "**********"
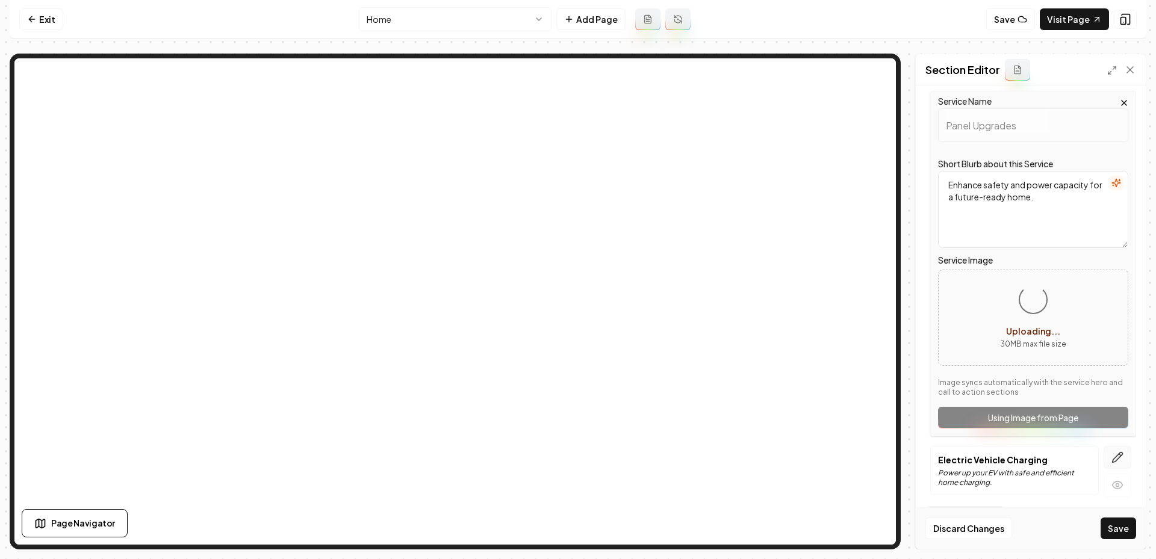
click at [1120, 456] on icon "button" at bounding box center [1118, 458] width 10 height 10
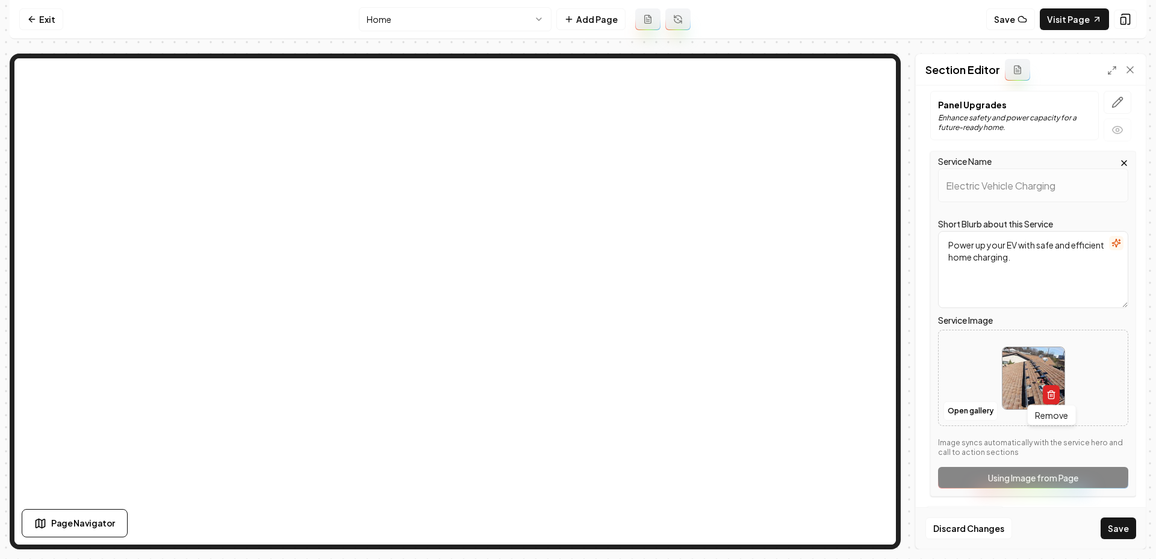
click at [1049, 391] on icon "button" at bounding box center [1052, 395] width 10 height 10
click at [1024, 361] on icon "Upload image" at bounding box center [1033, 360] width 29 height 29
type input "**********"
click at [1111, 534] on button "Save" at bounding box center [1119, 529] width 36 height 22
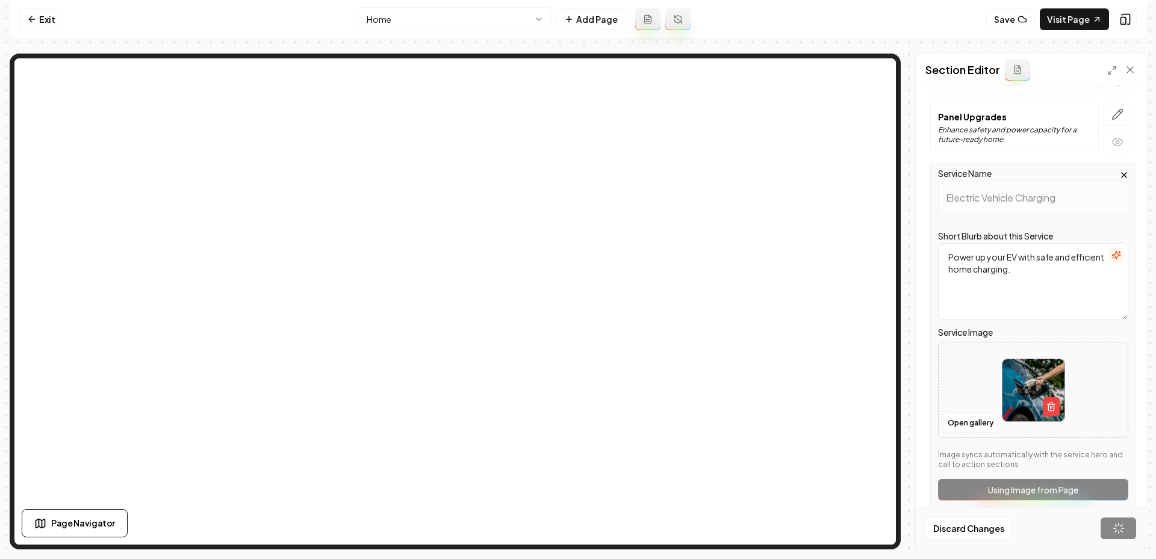
scroll to position [0, 0]
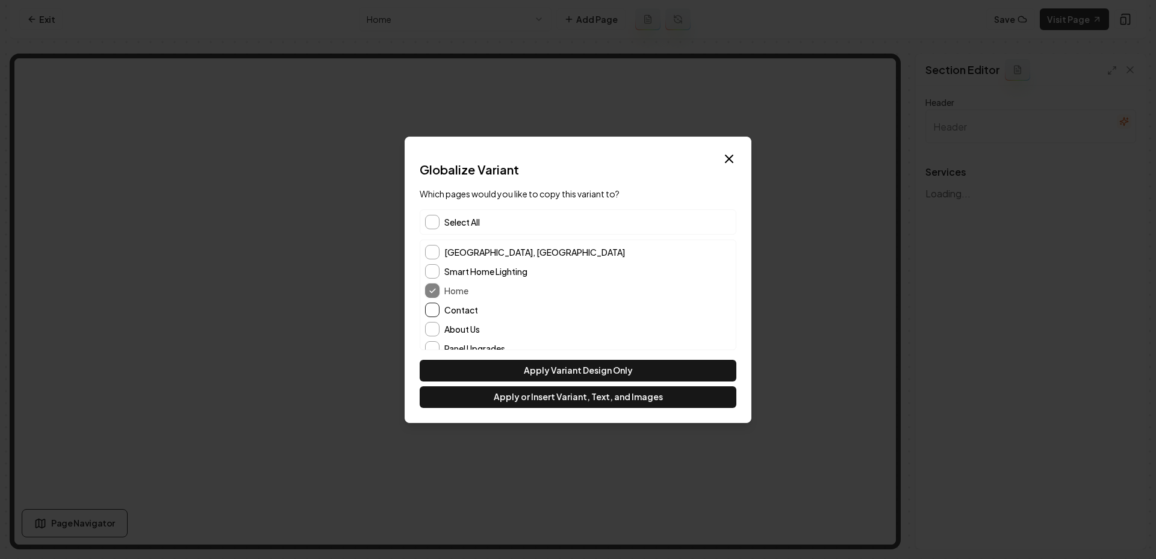
type input "Our Expert Electrical Services"
click at [437, 305] on button "Contact" at bounding box center [432, 310] width 14 height 14
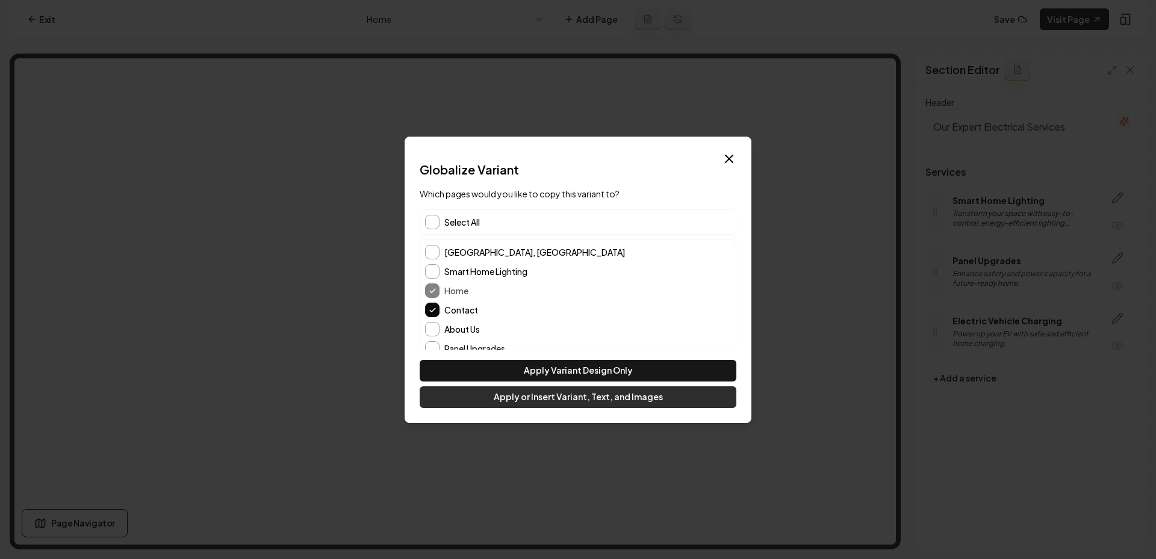
click at [520, 400] on button "Apply or Insert Variant, Text, and Images" at bounding box center [578, 398] width 317 height 22
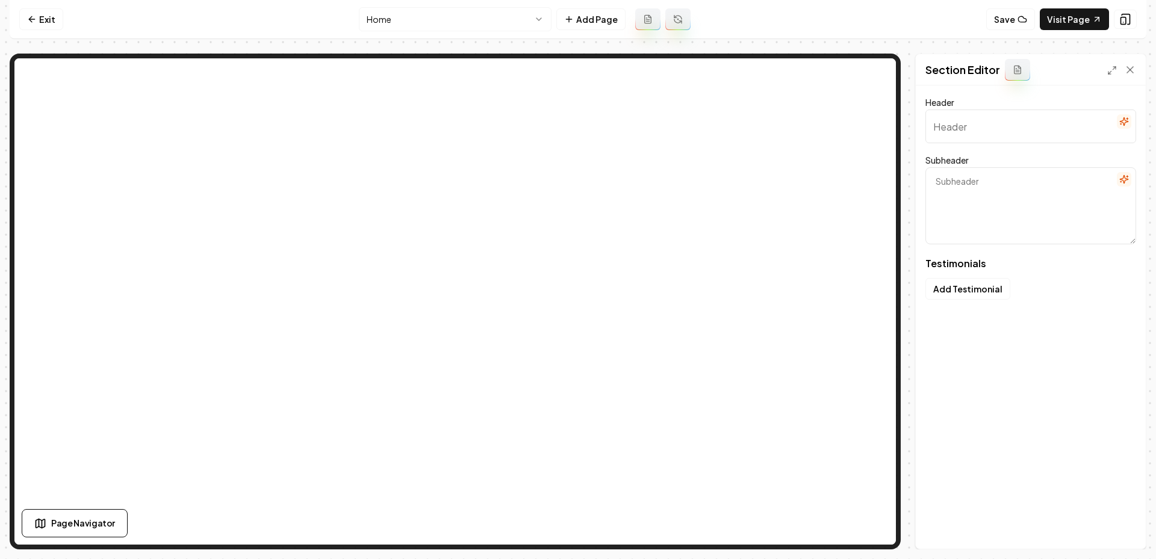
type input "Trusted by San Antonio"
type textarea "Our clients share their experiences with Matthews Electric"
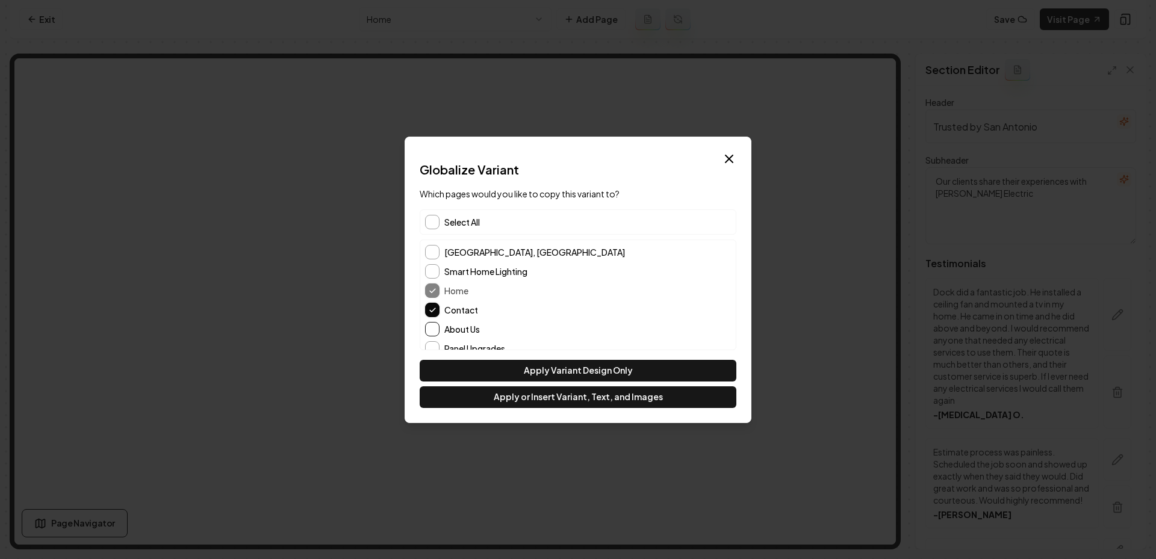
click at [431, 329] on button "About Us" at bounding box center [432, 329] width 14 height 14
click at [562, 403] on button "Apply or Insert Variant, Text, and Images" at bounding box center [578, 398] width 317 height 22
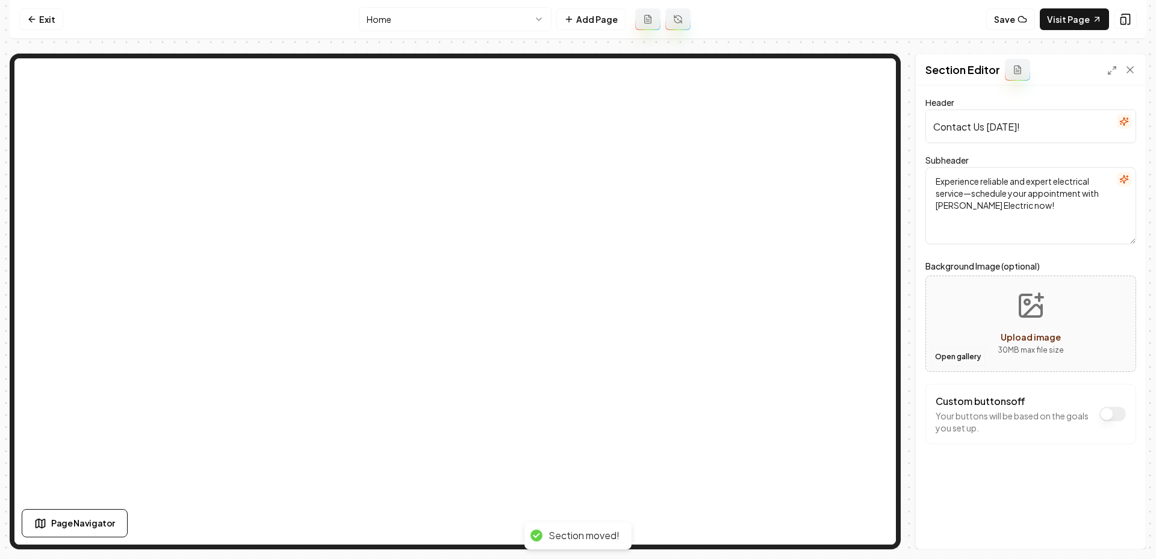
click at [947, 351] on button "Open gallery" at bounding box center [958, 356] width 54 height 19
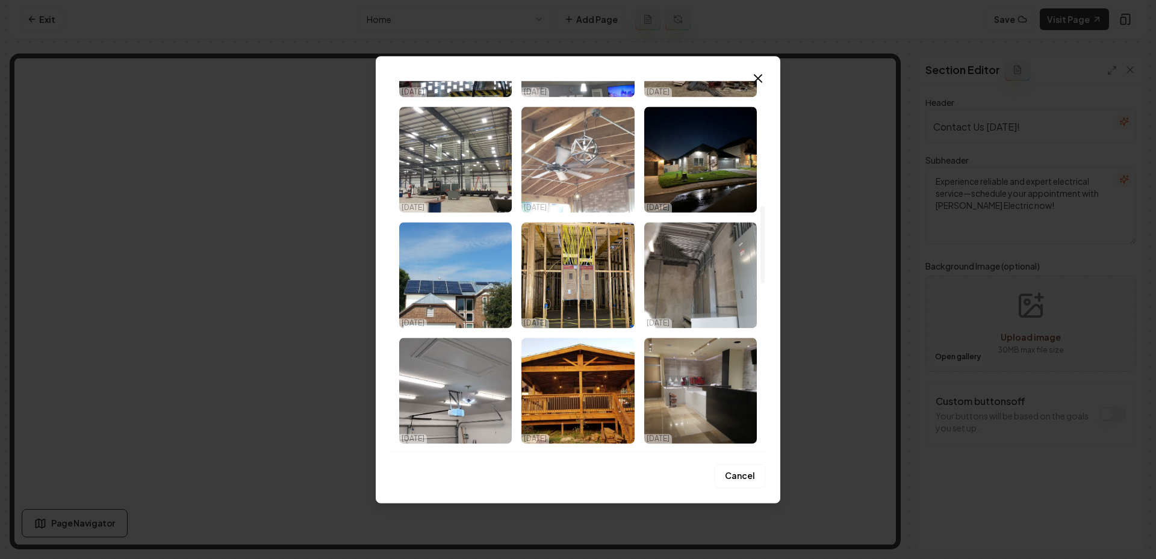
scroll to position [597, 0]
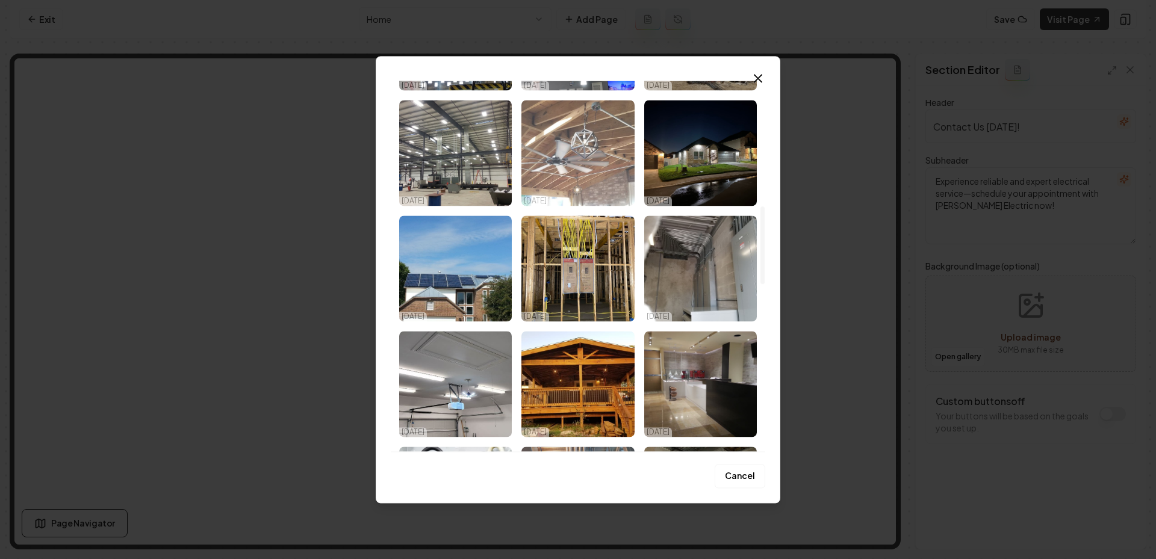
click at [571, 175] on img "Select image image_68ed3ac05c7cd75eb845d464.jpeg" at bounding box center [578, 153] width 113 height 106
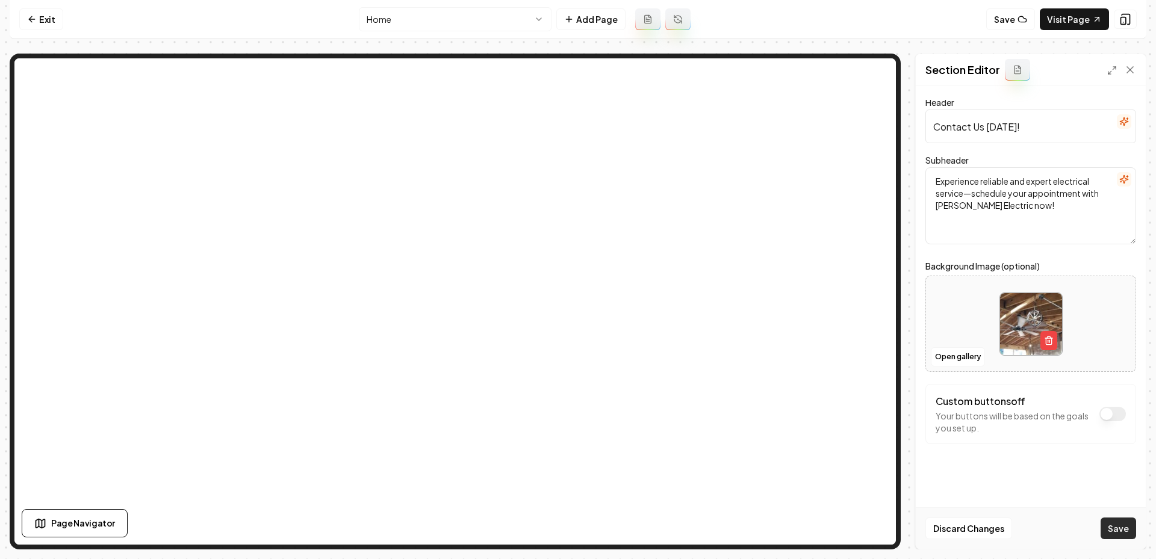
click at [1117, 532] on button "Save" at bounding box center [1119, 529] width 36 height 22
click at [519, 26] on html "Computer Required This feature is only available on a computer. Please switch t…" at bounding box center [578, 279] width 1156 height 559
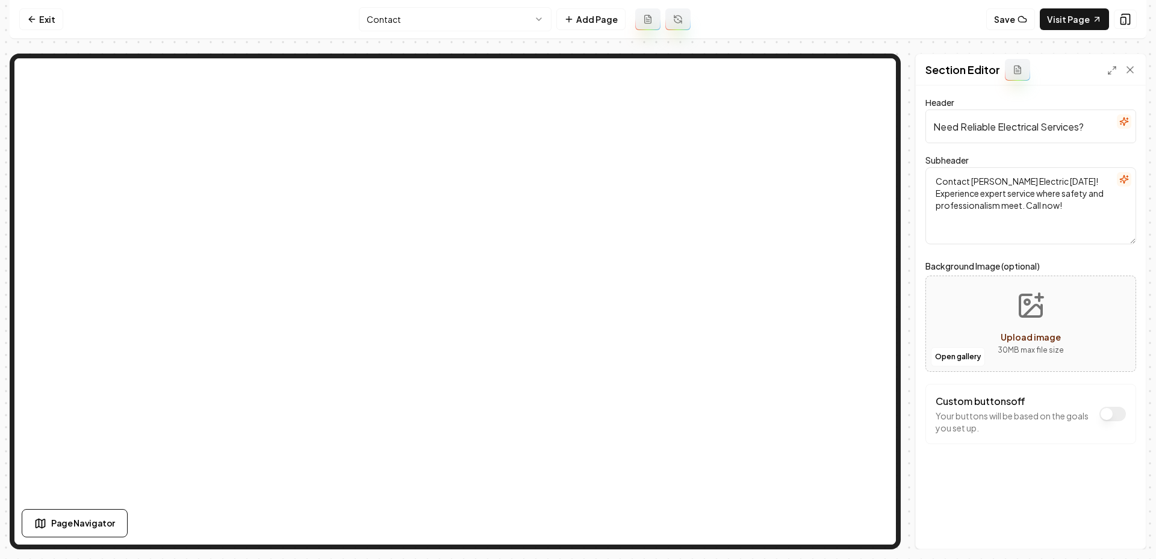
click at [429, 22] on html "Computer Required This feature is only available on a computer. Please switch t…" at bounding box center [578, 279] width 1156 height 559
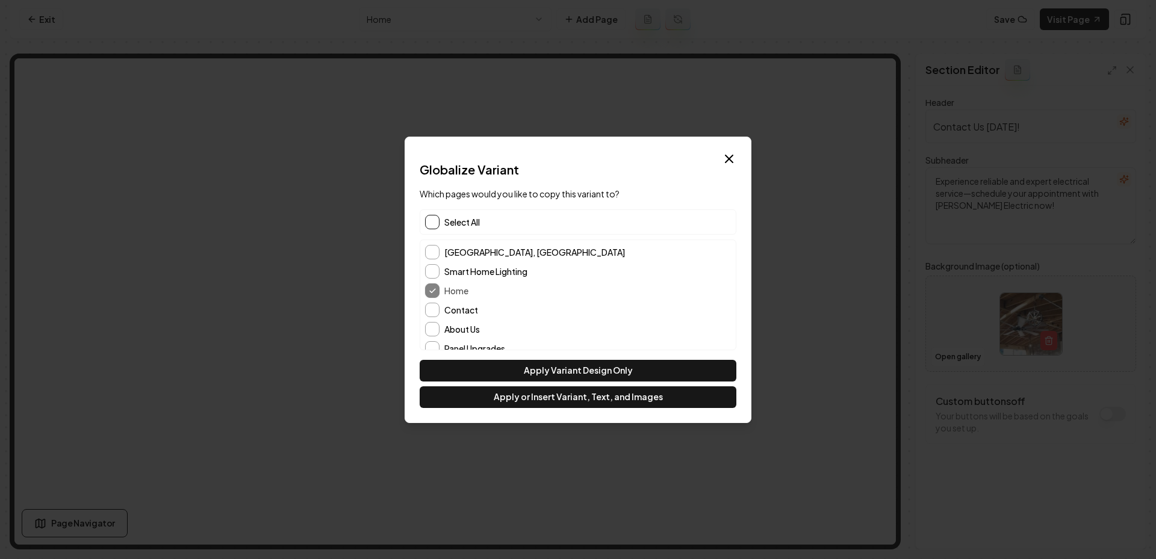
click at [431, 217] on button "button" at bounding box center [432, 222] width 14 height 14
click at [544, 408] on div "Dialog Globalize Variant Which pages would you like to copy this variant to? De…" at bounding box center [578, 280] width 347 height 287
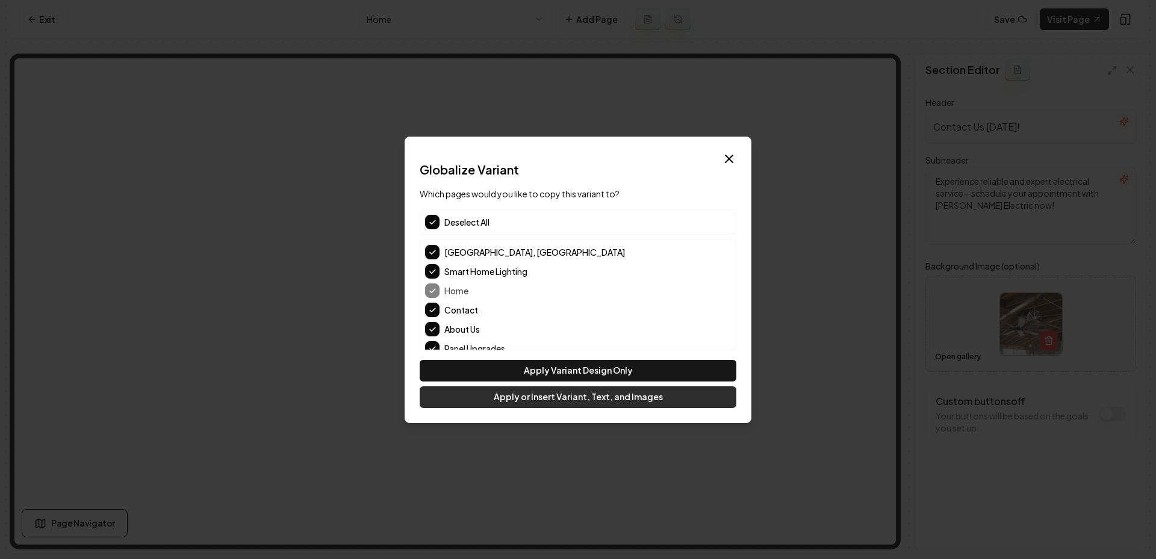
click at [539, 407] on button "Apply or Insert Variant, Text, and Images" at bounding box center [578, 398] width 317 height 22
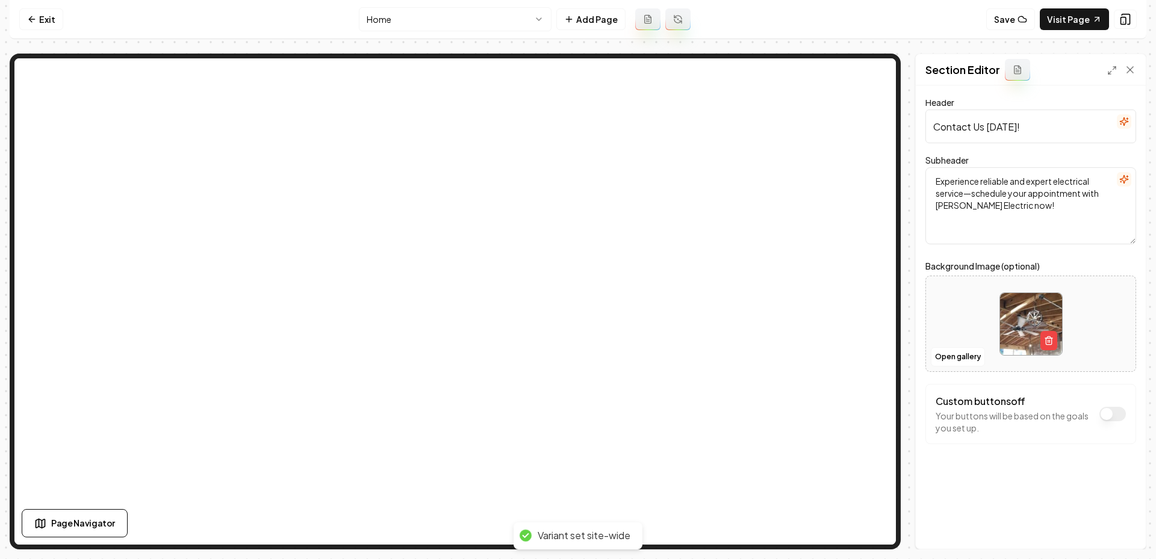
click at [413, 23] on html "Computer Required This feature is only available on a computer. Please switch t…" at bounding box center [578, 279] width 1156 height 559
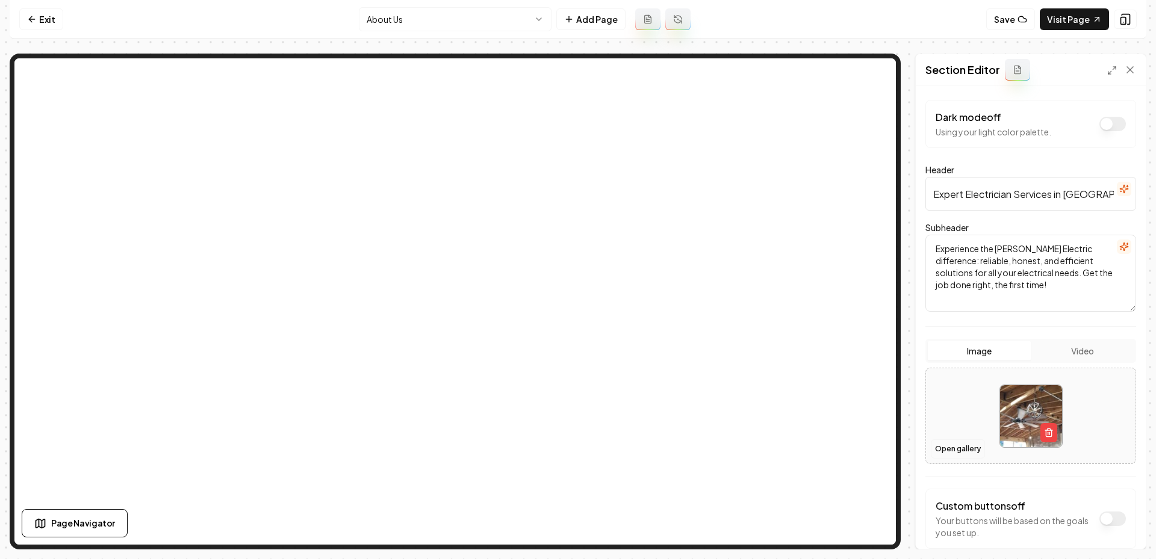
click at [944, 445] on button "Open gallery" at bounding box center [958, 449] width 54 height 19
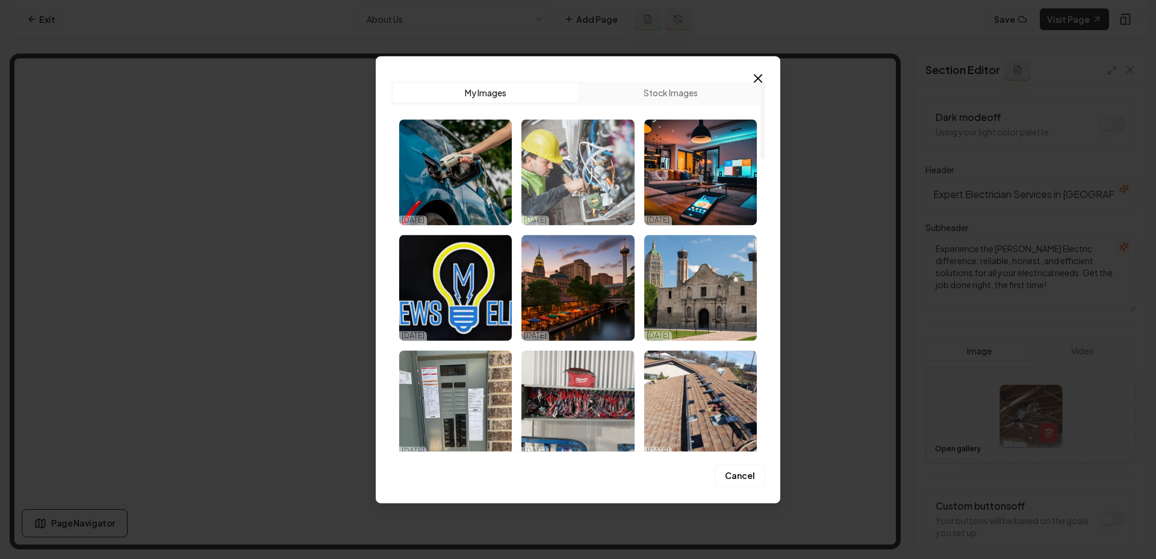
click at [570, 161] on img "Select image image_68ed3bce5c7cd75eb84e6649.jpg" at bounding box center [578, 172] width 113 height 106
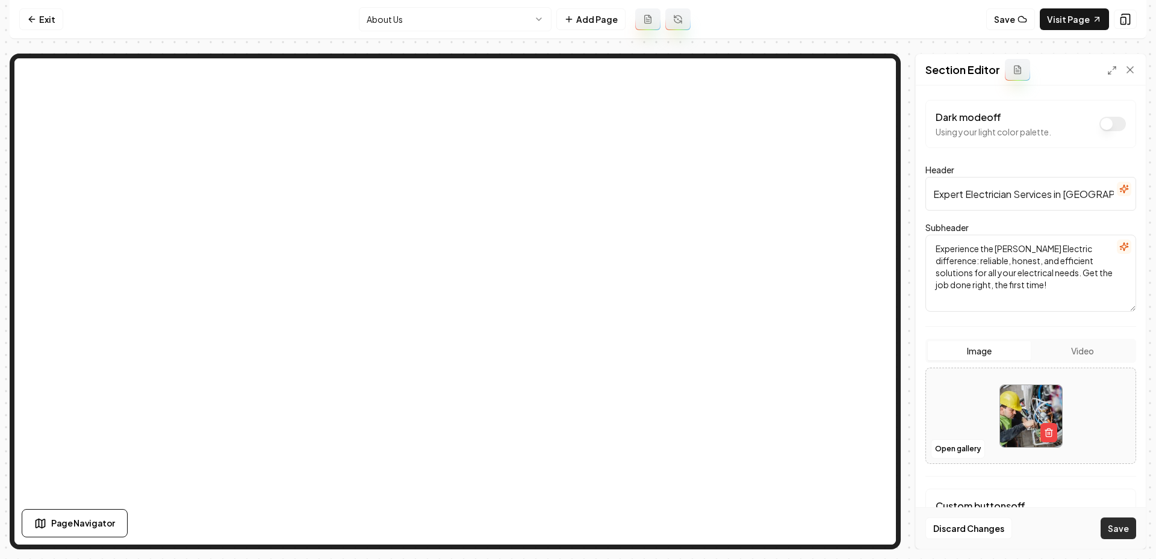
click at [1130, 532] on button "Save" at bounding box center [1119, 529] width 36 height 22
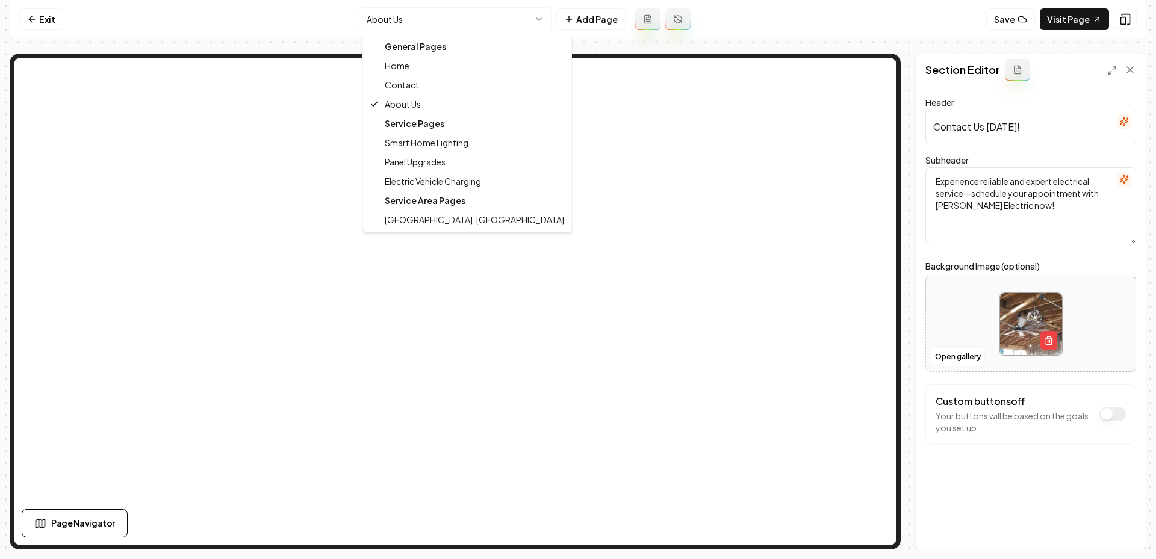
click at [385, 26] on html "Computer Required This feature is only available on a computer. Please switch t…" at bounding box center [578, 279] width 1156 height 559
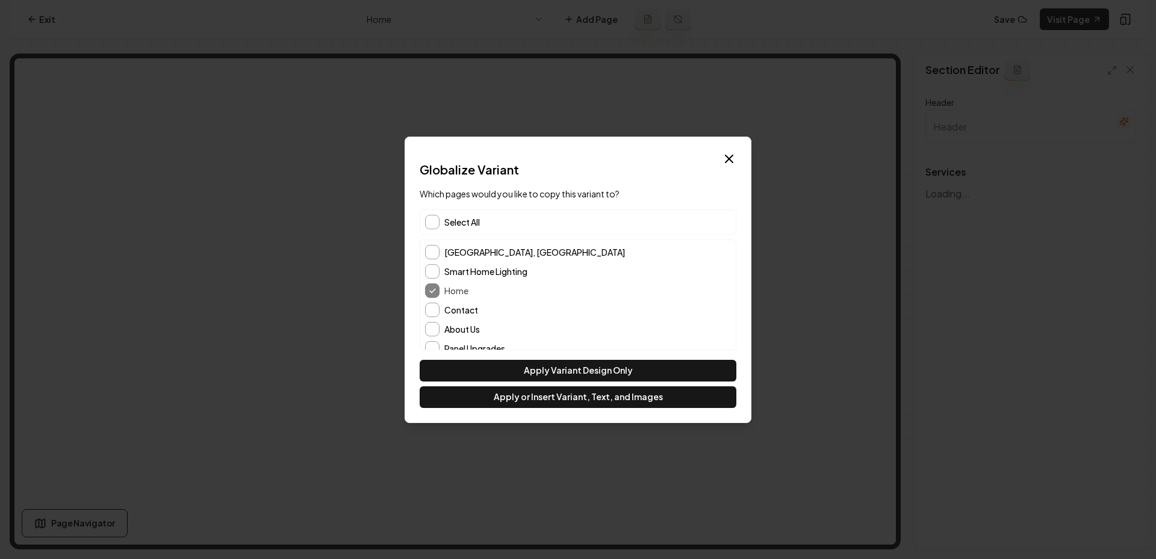
type input "Our Expert Electrical Services"
click at [436, 323] on button "About Us" at bounding box center [432, 329] width 14 height 14
click at [429, 305] on button "Contact" at bounding box center [432, 310] width 14 height 14
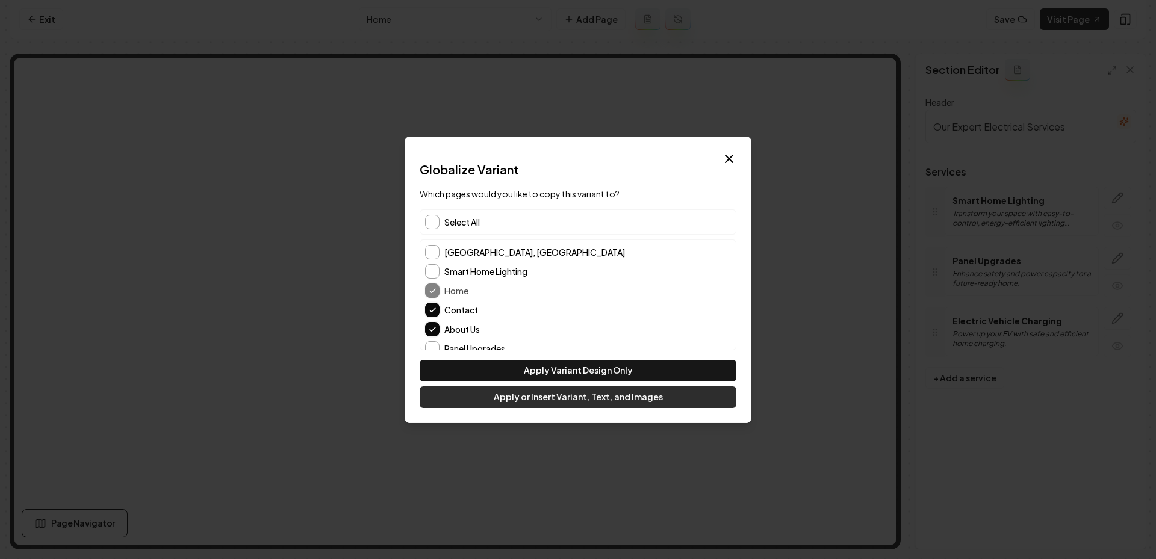
click at [553, 399] on button "Apply or Insert Variant, Text, and Images" at bounding box center [578, 398] width 317 height 22
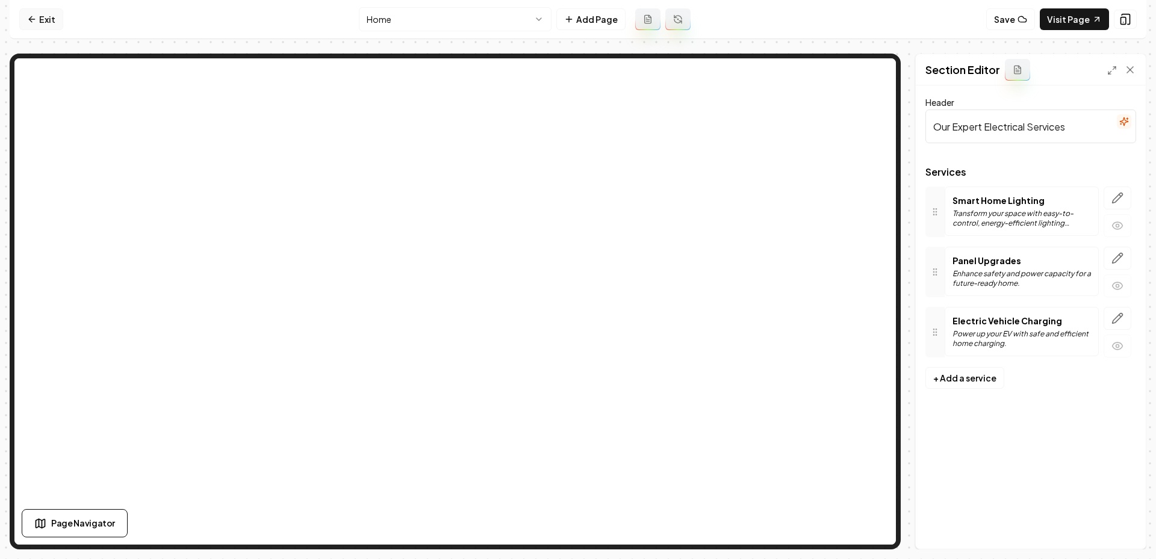
click at [33, 15] on icon at bounding box center [32, 19] width 10 height 10
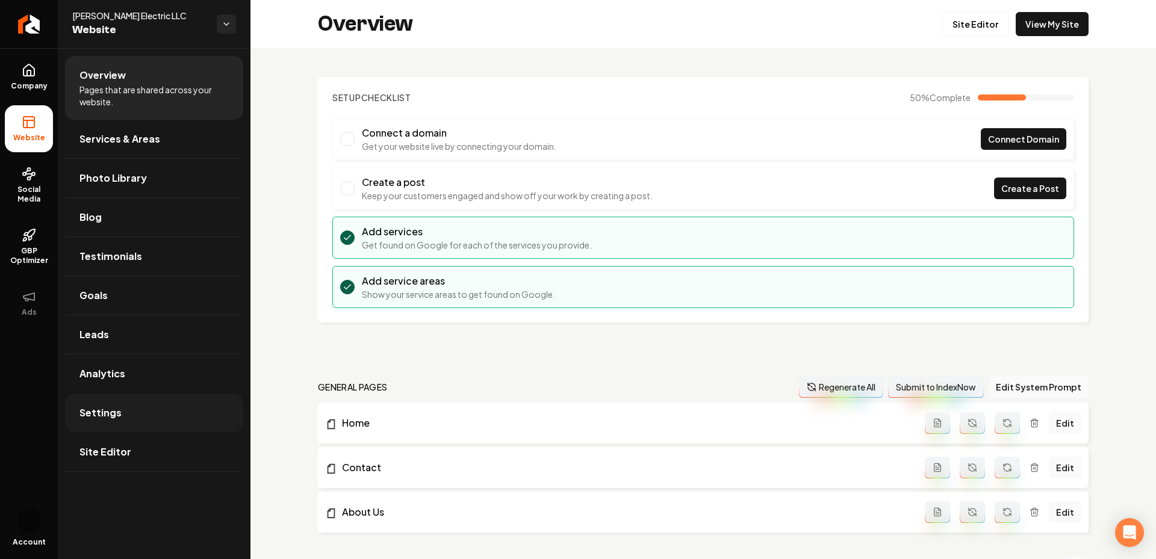
click at [103, 406] on span "Settings" at bounding box center [100, 413] width 42 height 14
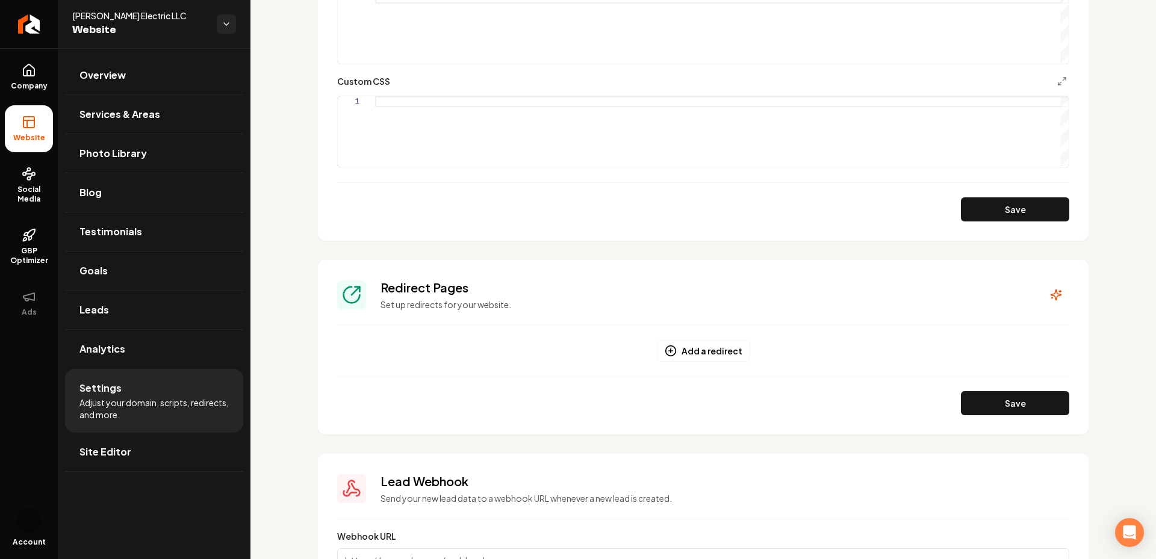
scroll to position [794, 0]
click at [422, 107] on div "Main content area" at bounding box center [722, 132] width 694 height 71
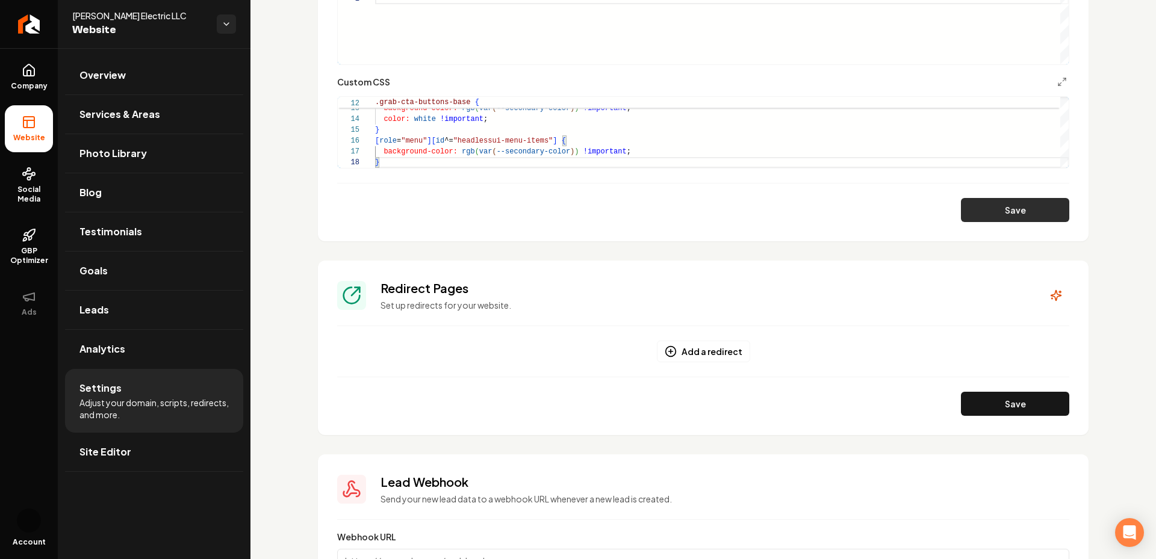
click at [1017, 207] on button "Save" at bounding box center [1015, 210] width 108 height 24
type textarea "**********"
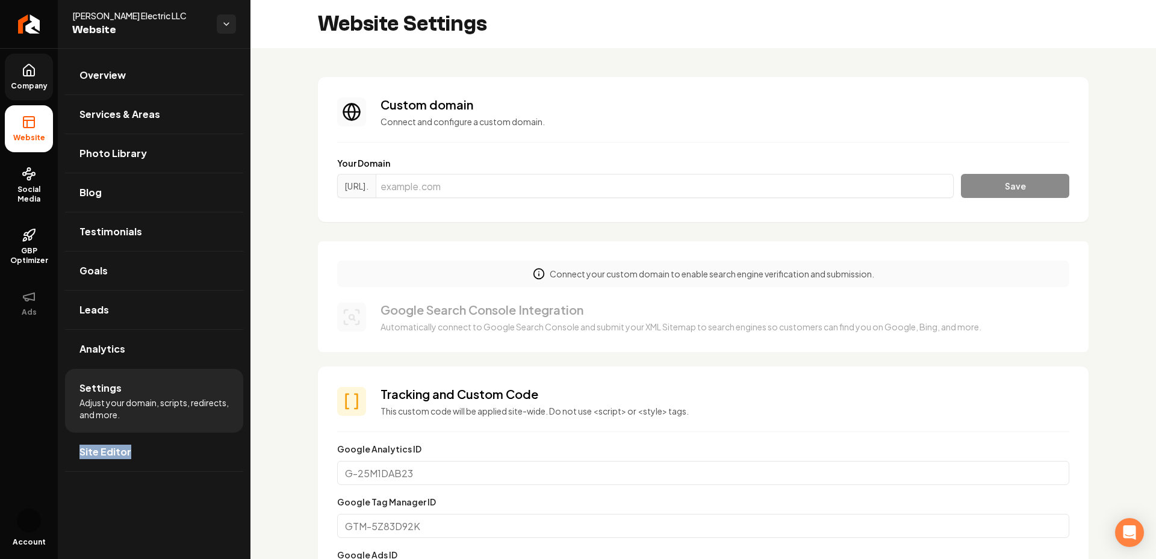
click at [25, 64] on icon at bounding box center [29, 70] width 14 height 14
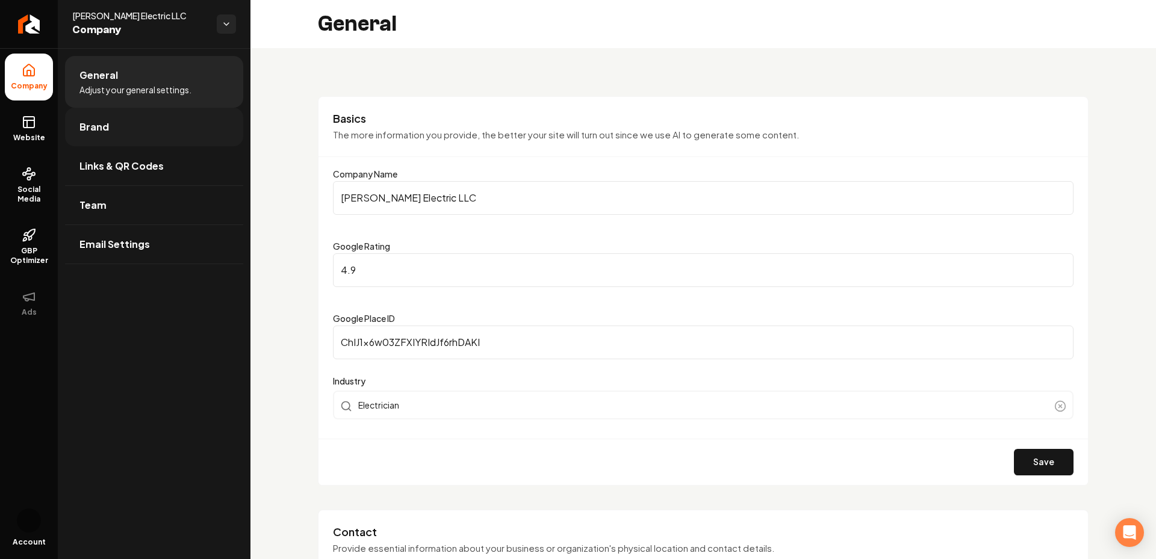
click at [111, 131] on link "Brand" at bounding box center [154, 127] width 178 height 39
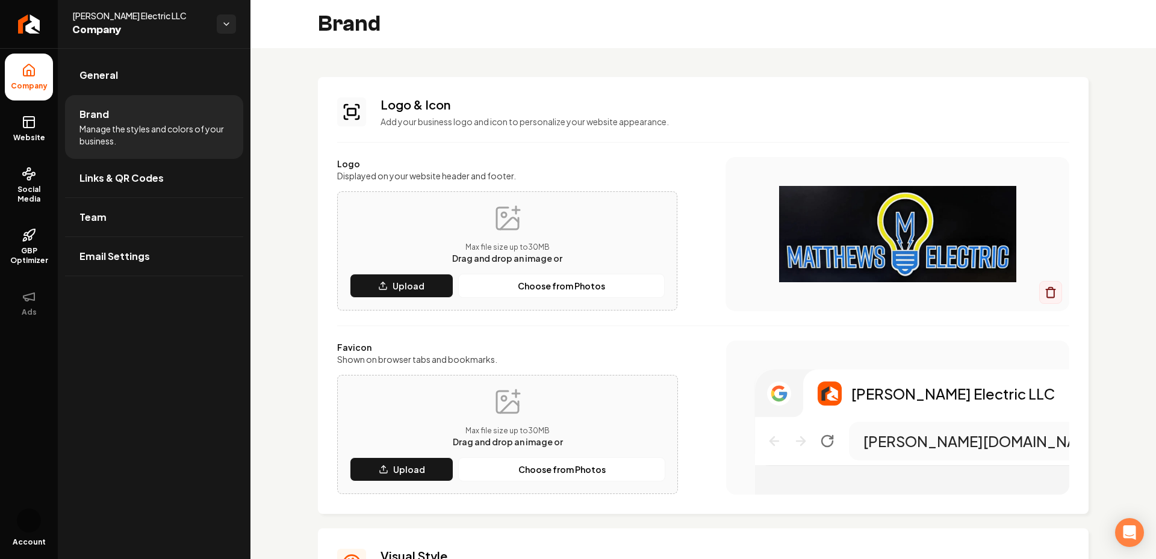
scroll to position [12, 0]
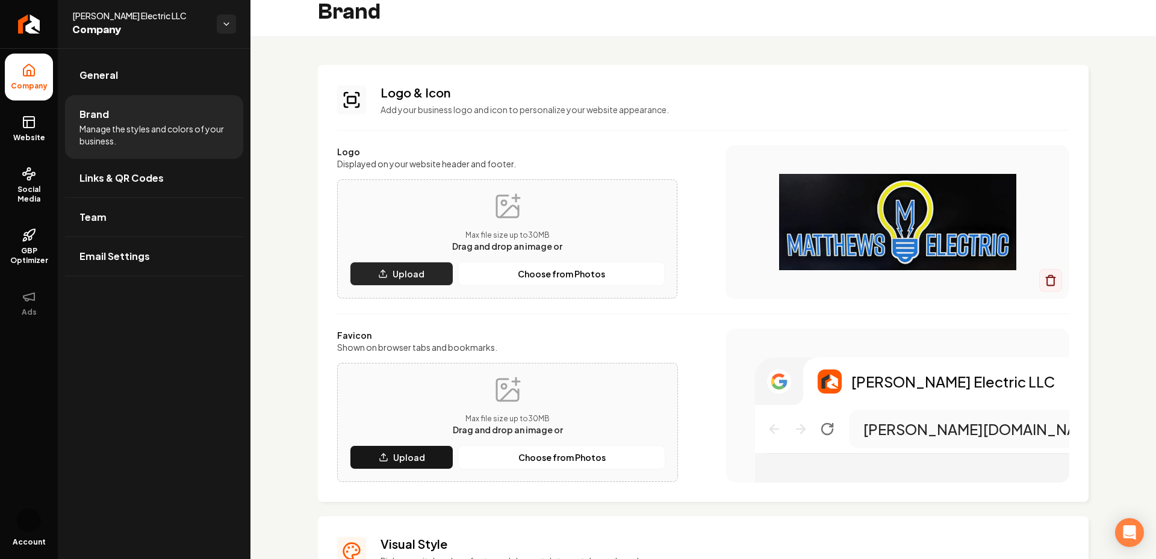
click at [399, 275] on p "Upload" at bounding box center [409, 274] width 32 height 12
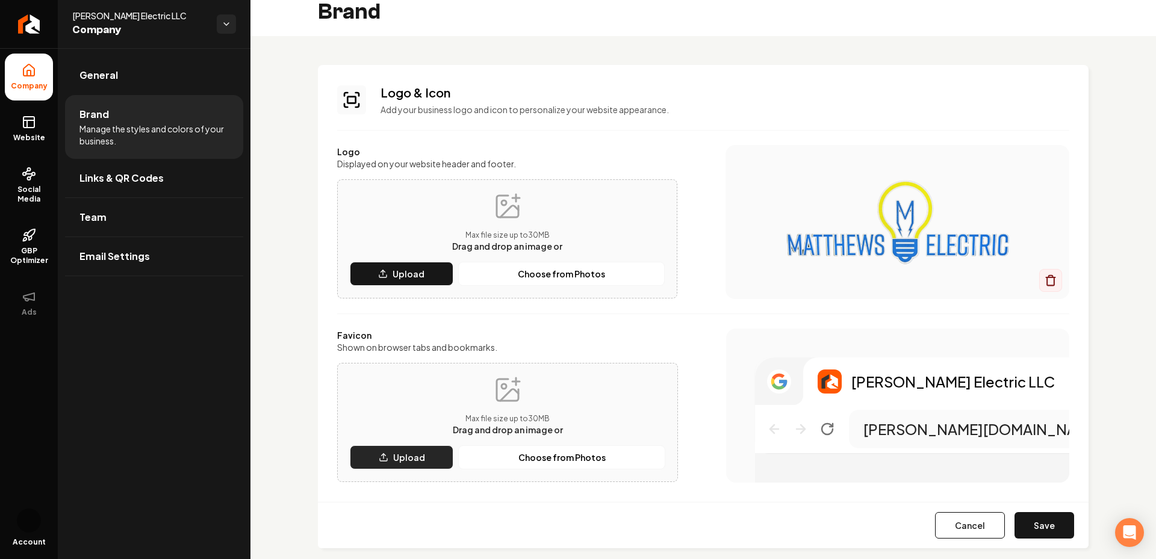
click at [402, 459] on p "Upload" at bounding box center [409, 458] width 32 height 12
click at [402, 453] on p "Upload" at bounding box center [409, 458] width 32 height 12
click at [1006, 29] on div "Brand" at bounding box center [704, 12] width 906 height 48
click at [1038, 517] on button "Save" at bounding box center [1045, 525] width 60 height 26
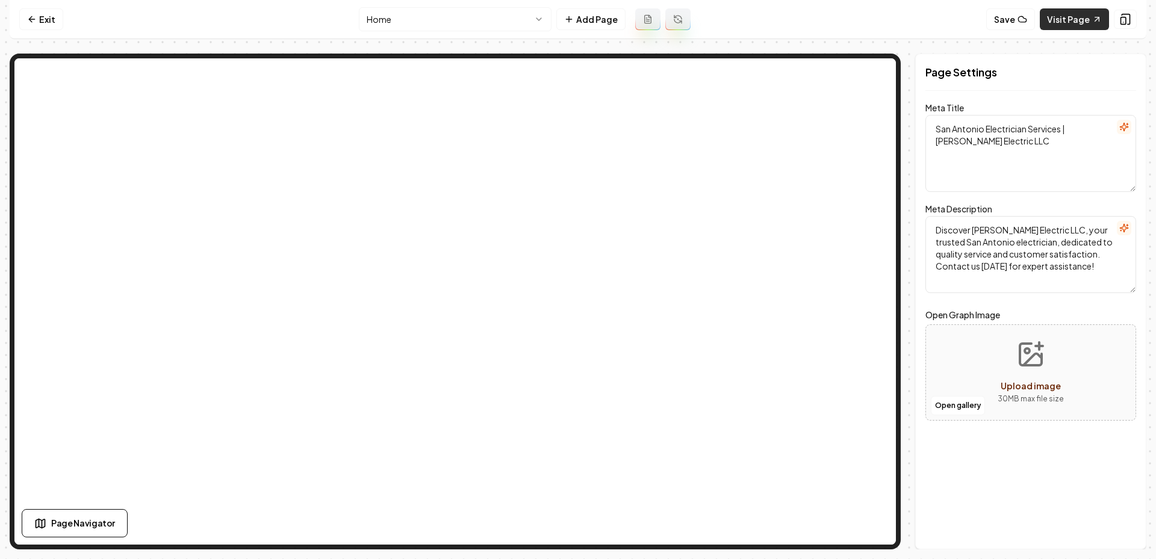
click at [1074, 18] on link "Visit Page" at bounding box center [1074, 19] width 69 height 22
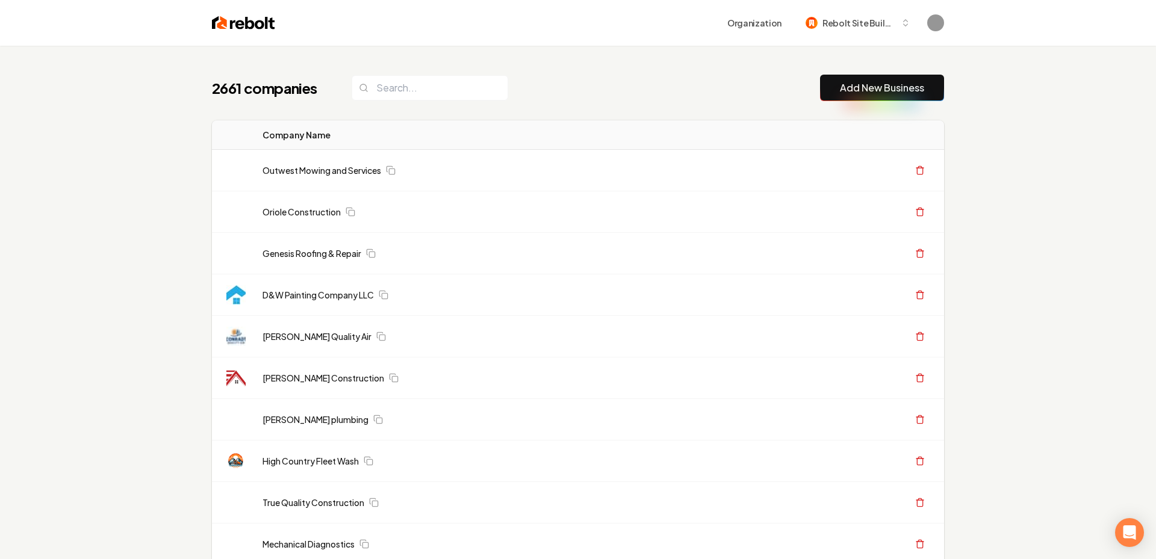
click at [862, 83] on link "Add New Business" at bounding box center [882, 88] width 84 height 14
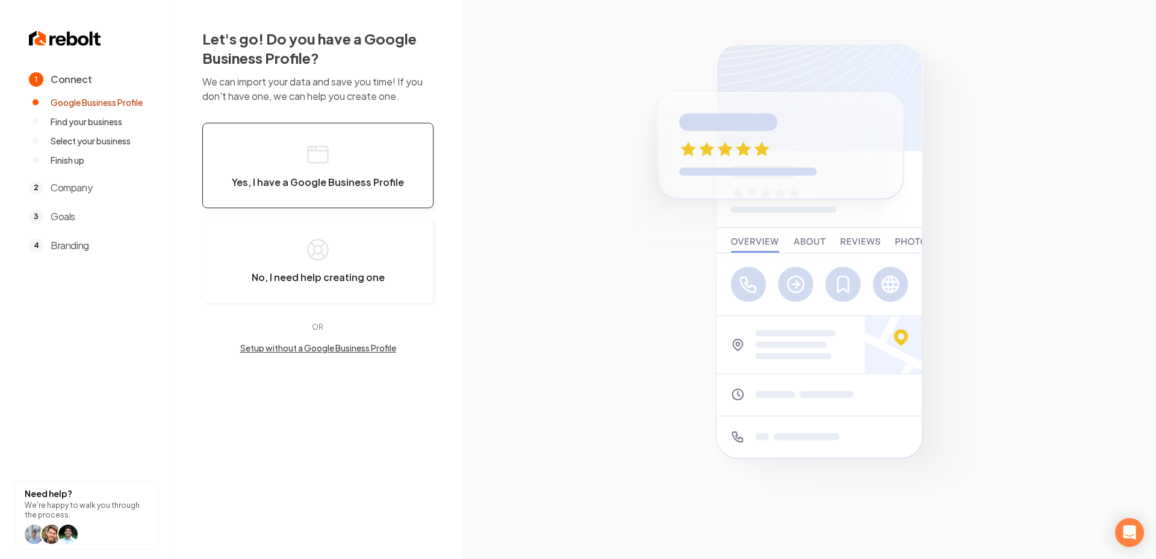
click at [345, 141] on button "Yes, I have a Google Business Profile" at bounding box center [317, 166] width 231 height 86
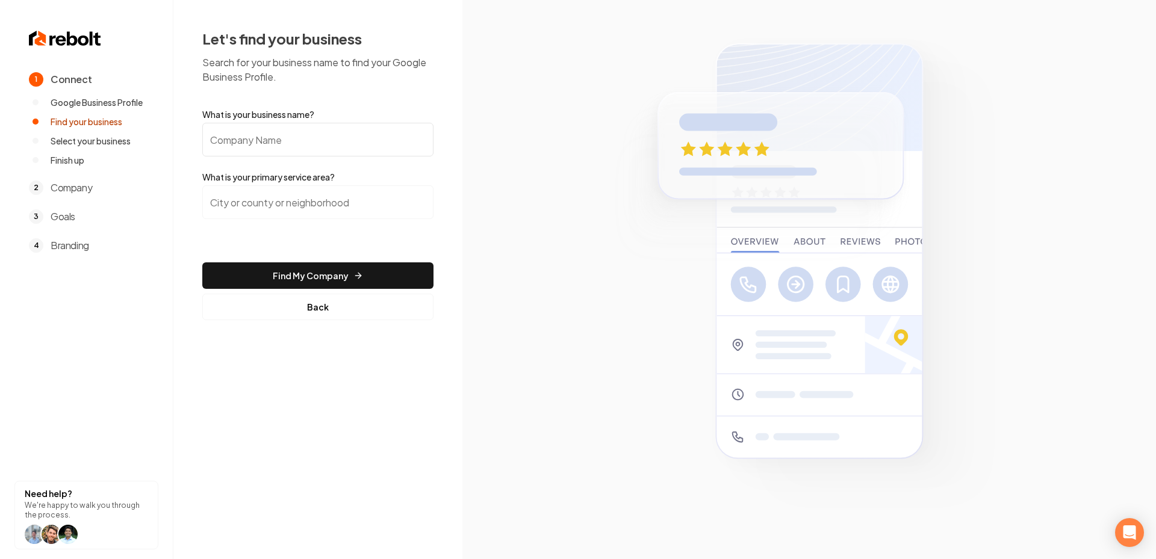
click at [334, 148] on input "What is your business name?" at bounding box center [317, 140] width 231 height 34
paste input "Altamar Construction"
type input "Altamar Construction"
drag, startPoint x: 270, startPoint y: 226, endPoint x: 251, endPoint y: 203, distance: 29.5
click at [270, 226] on div at bounding box center [317, 209] width 231 height 48
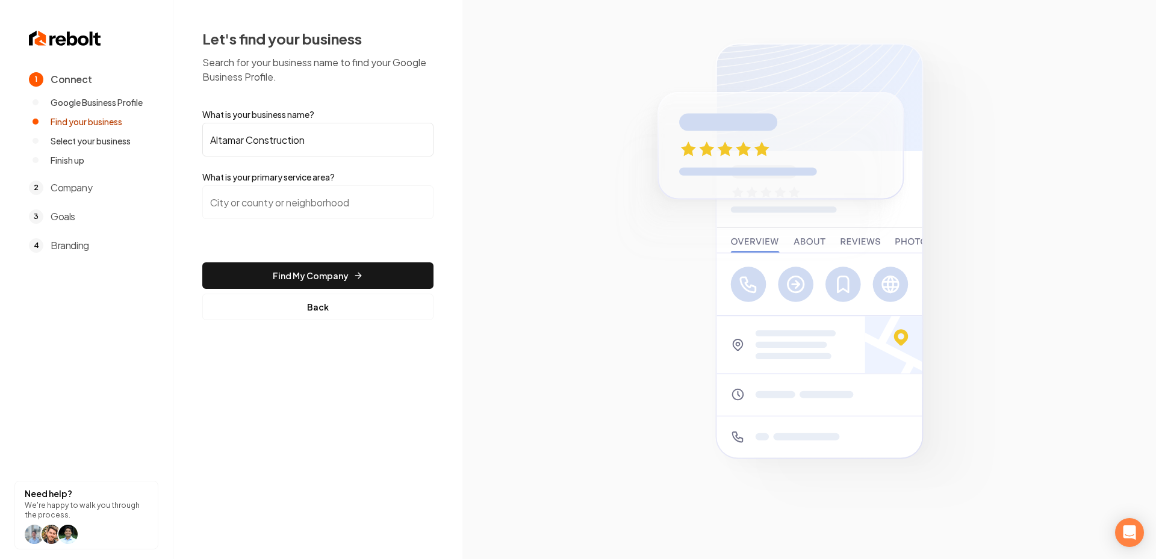
click at [249, 201] on input "search" at bounding box center [317, 202] width 231 height 34
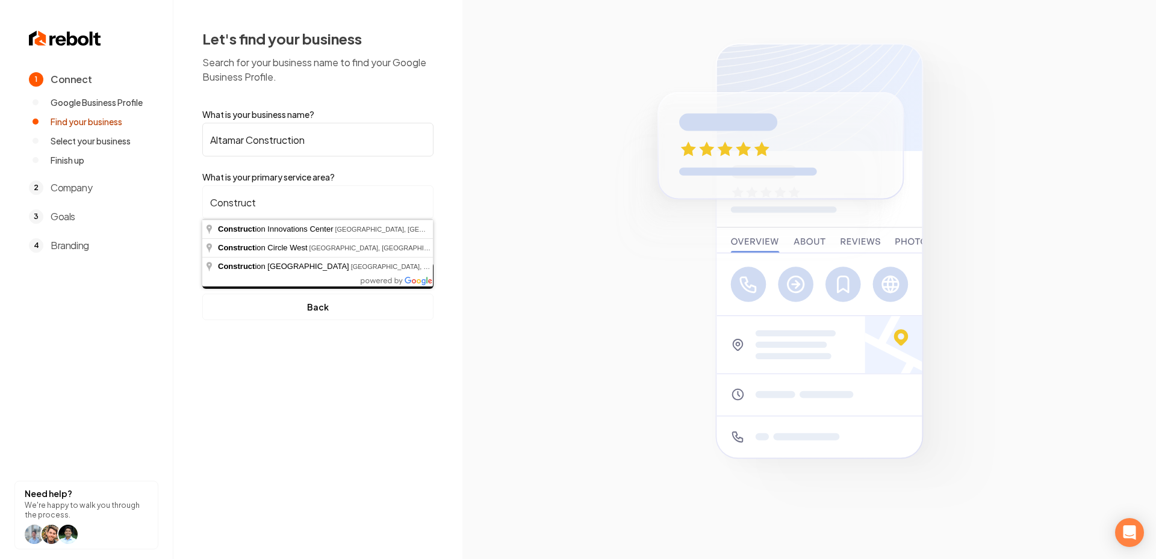
click at [300, 201] on input "Construct" at bounding box center [317, 202] width 231 height 34
paste input "New Mexico"
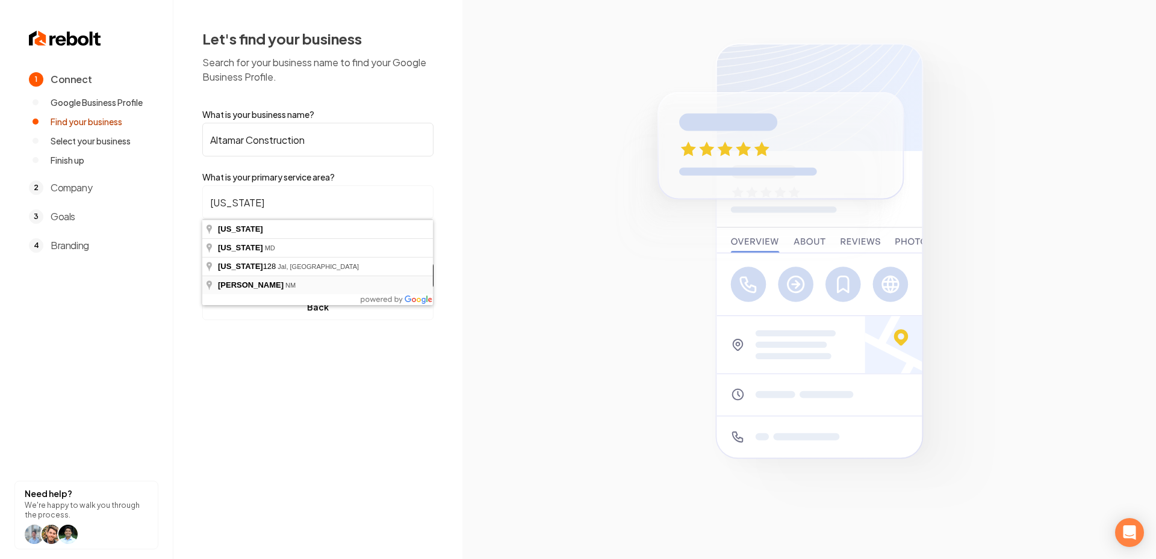
type input "Deming, [GEOGRAPHIC_DATA]"
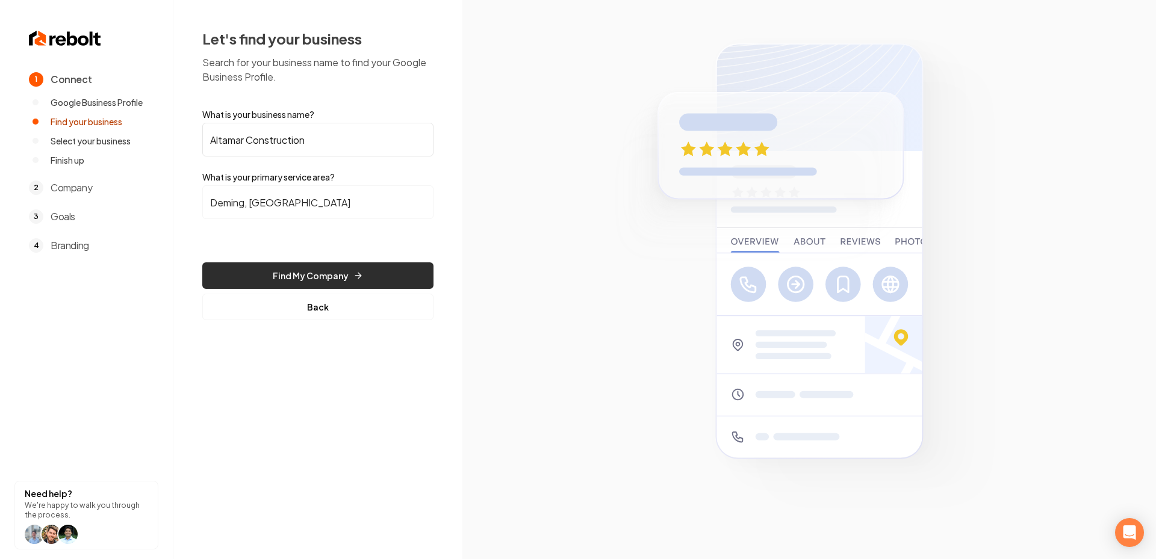
click at [330, 270] on button "Find My Company" at bounding box center [317, 276] width 231 height 26
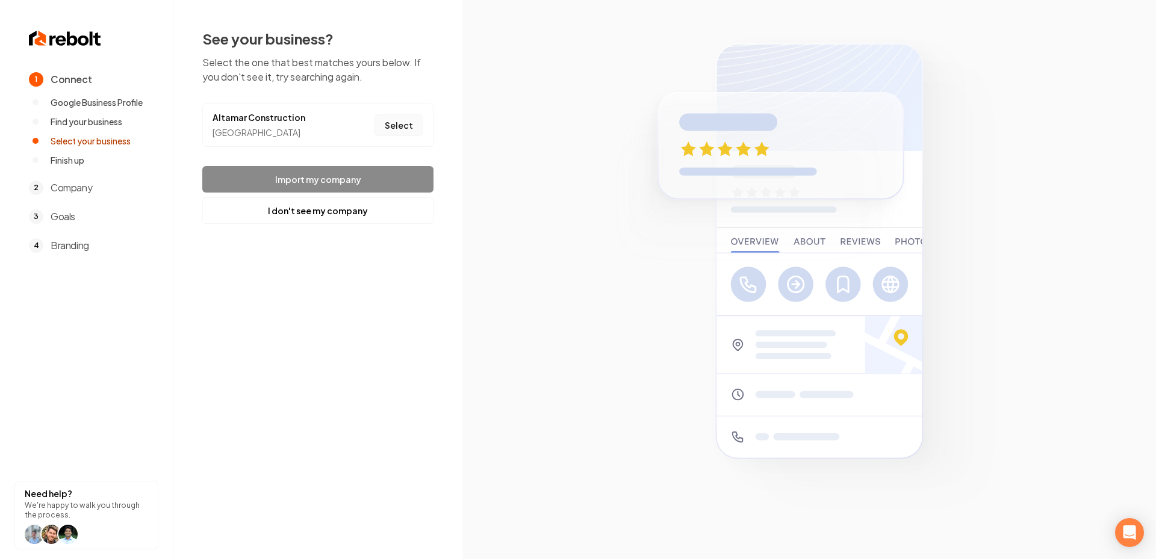
click at [400, 132] on button "Select" at bounding box center [399, 125] width 49 height 22
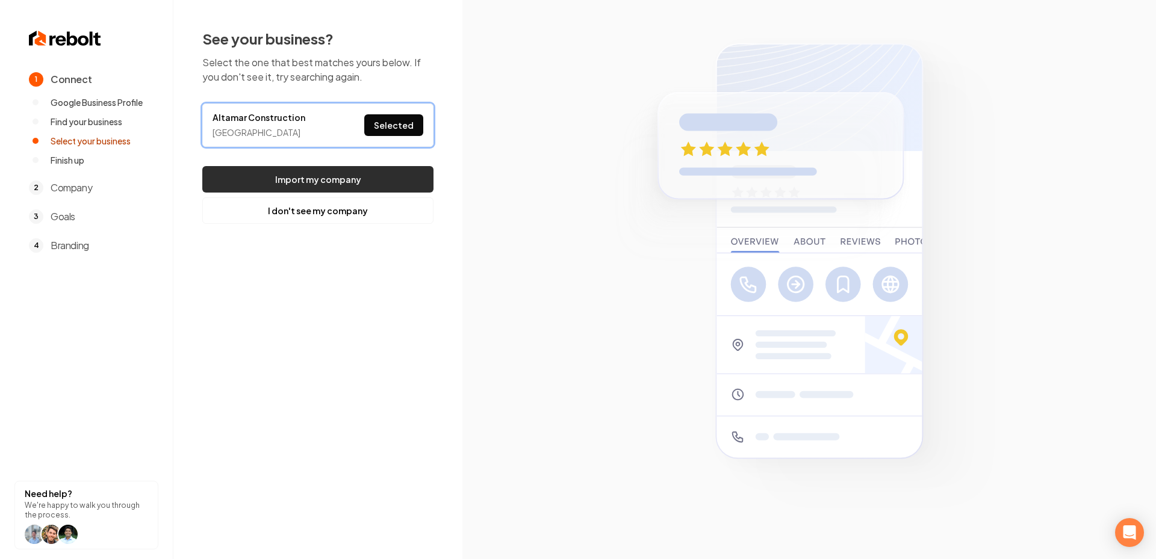
click at [340, 178] on button "Import my company" at bounding box center [317, 179] width 231 height 26
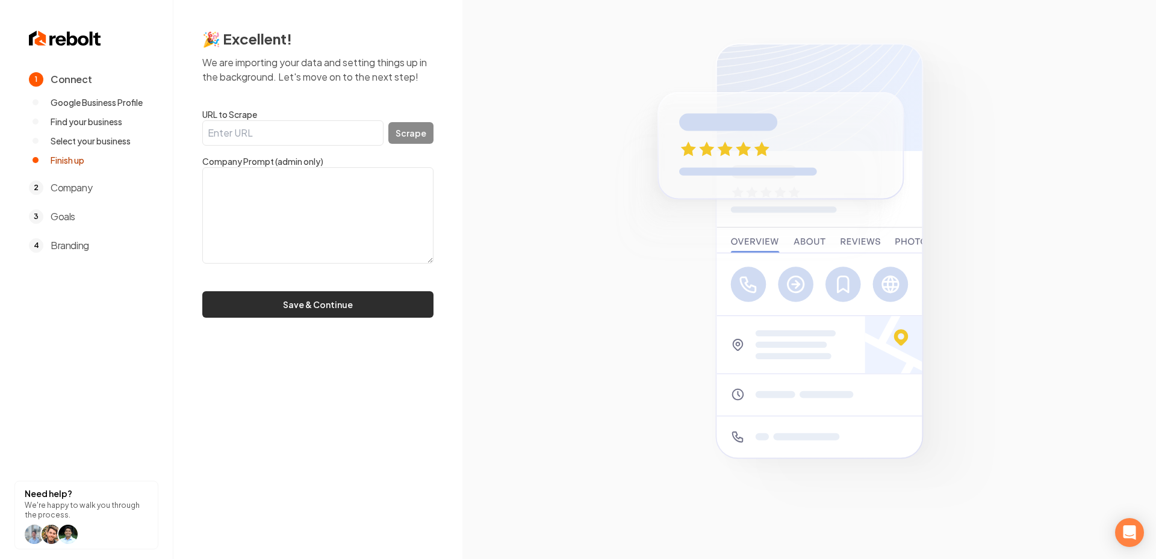
click at [273, 305] on button "Save & Continue" at bounding box center [317, 304] width 231 height 26
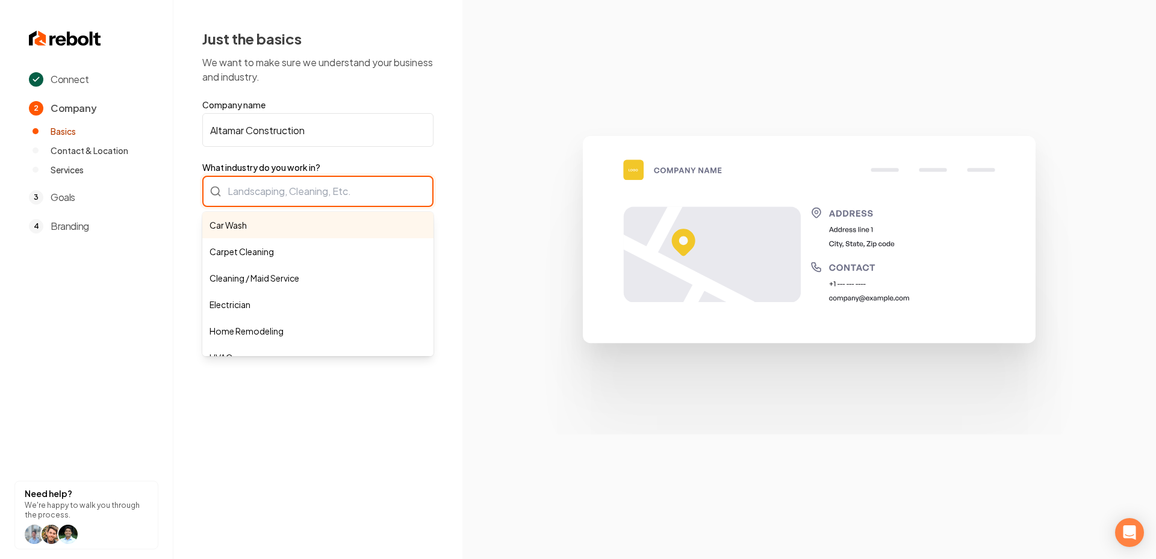
click at [311, 188] on div "Car Wash Carpet Cleaning Cleaning / Maid Service Electrician Home Remodeling HV…" at bounding box center [317, 191] width 231 height 31
paste input "Traditional Stucco Repair"
type input "Traditional Stucco Repair"
click at [311, 188] on input "What industry do you work in?" at bounding box center [317, 191] width 231 height 31
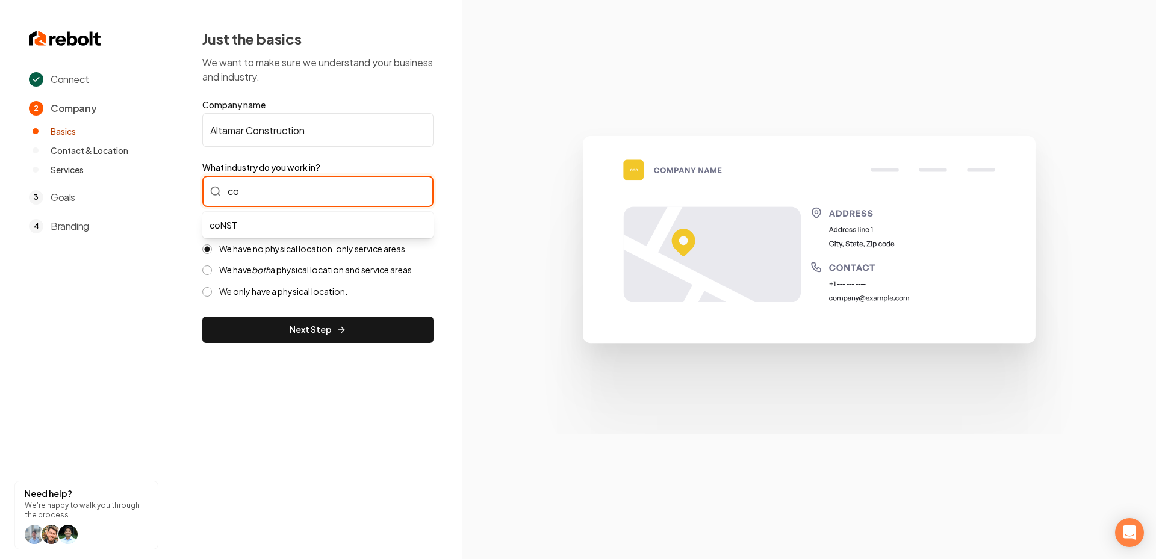
type input "c"
type input "Construction"
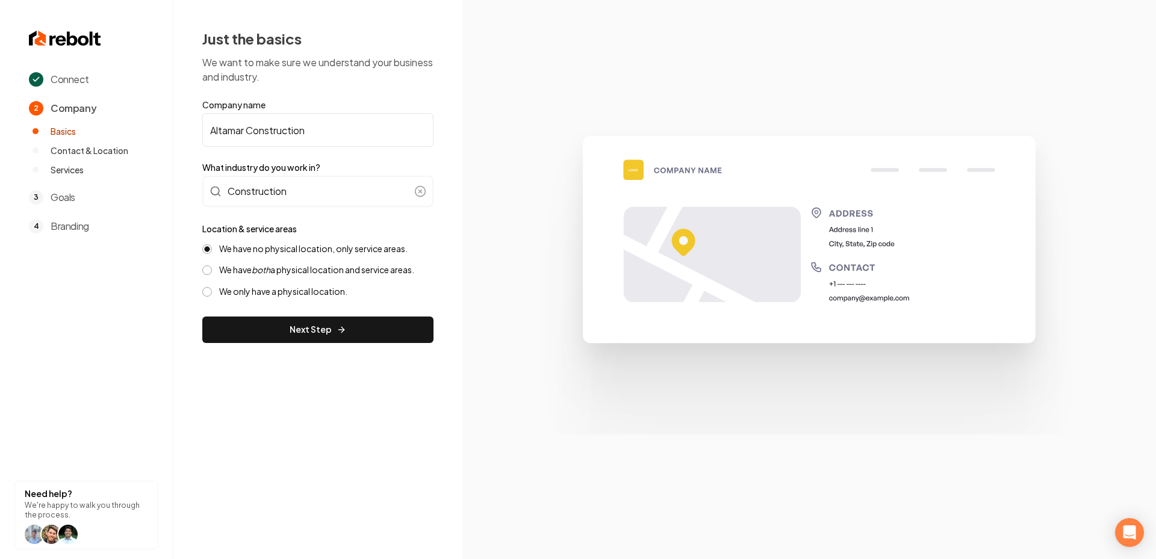
click at [219, 275] on label "We have both a physical location and service areas." at bounding box center [316, 269] width 195 height 11
click at [212, 275] on button "We have both a physical location and service areas." at bounding box center [207, 271] width 10 height 10
click at [296, 354] on div "Just the basics We want to make sure we understand your business and industry. …" at bounding box center [317, 186] width 289 height 372
click at [278, 343] on div "Just the basics We want to make sure we understand your business and industry. …" at bounding box center [317, 186] width 289 height 372
click at [273, 333] on button "Next Step" at bounding box center [317, 330] width 231 height 26
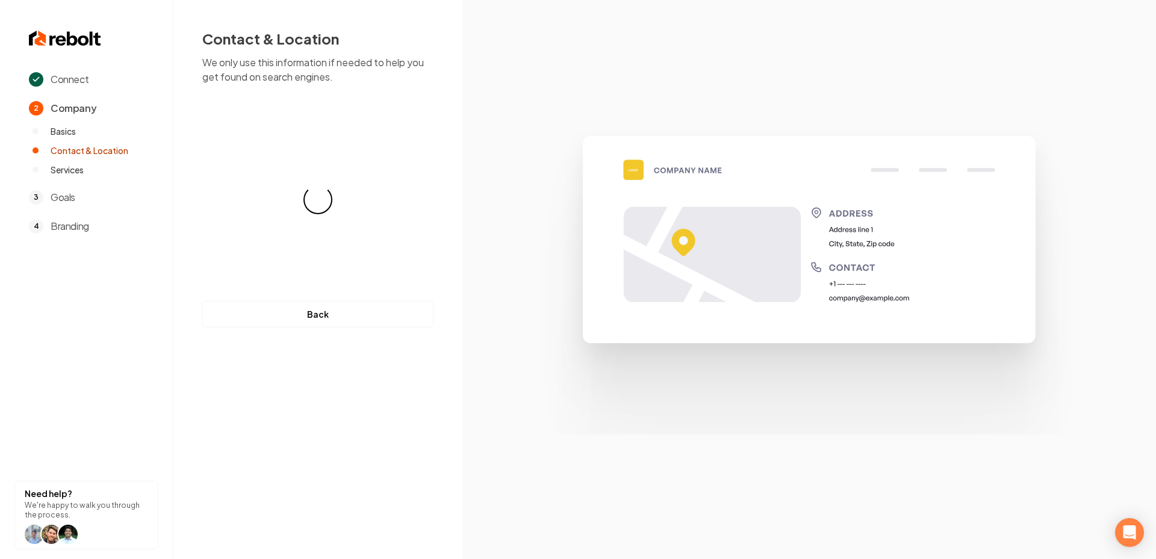
select select "**"
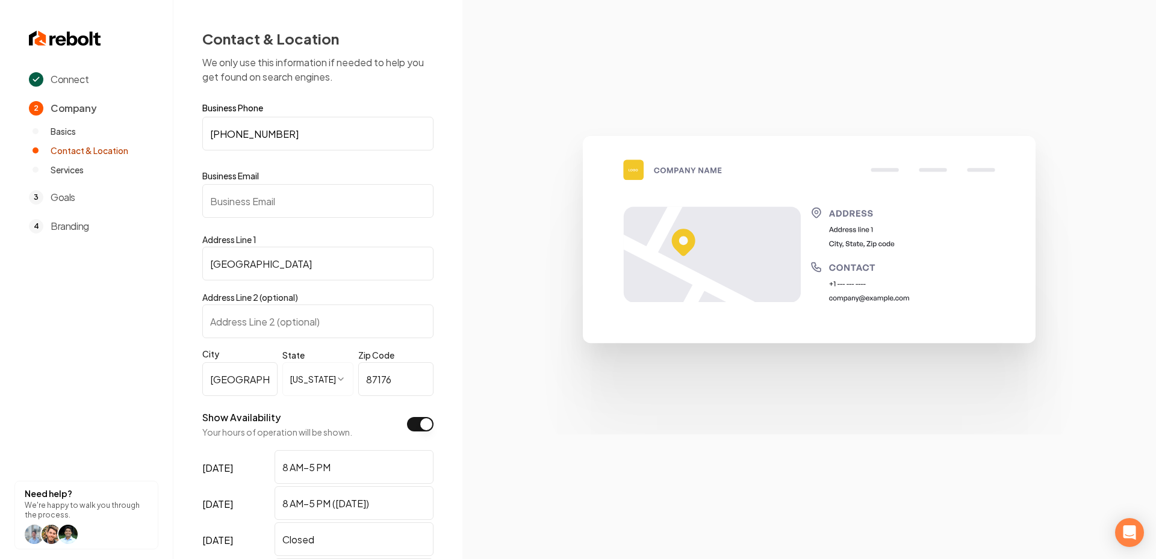
click at [284, 197] on input "Business Email" at bounding box center [317, 201] width 231 height 34
paste input "altamar_construction@yahoo.com"
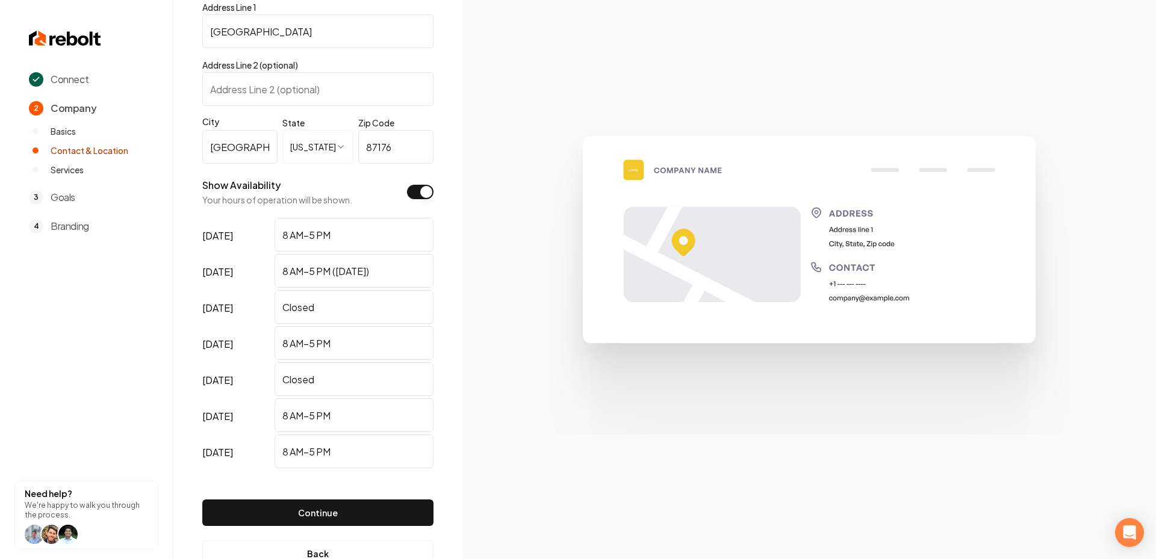
scroll to position [269, 0]
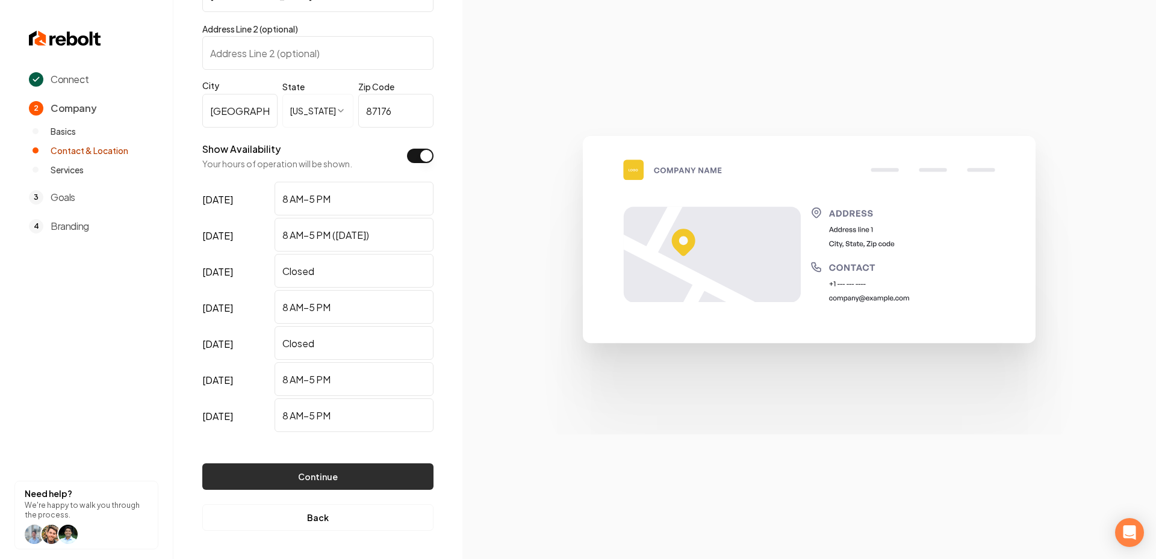
type input "altamar_construction@yahoo.com"
click at [297, 485] on button "Continue" at bounding box center [317, 477] width 231 height 26
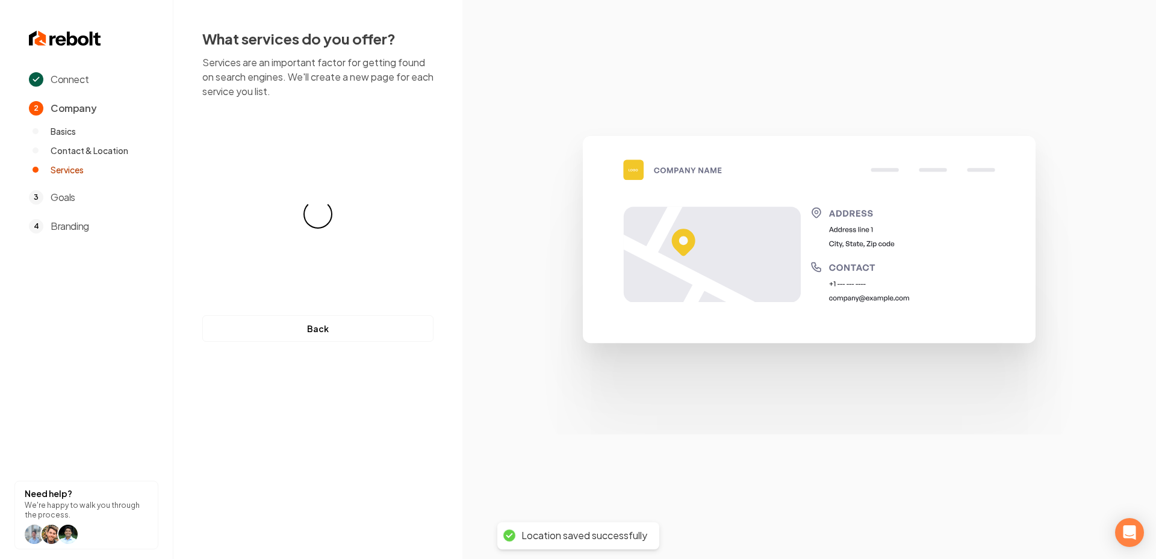
scroll to position [0, 0]
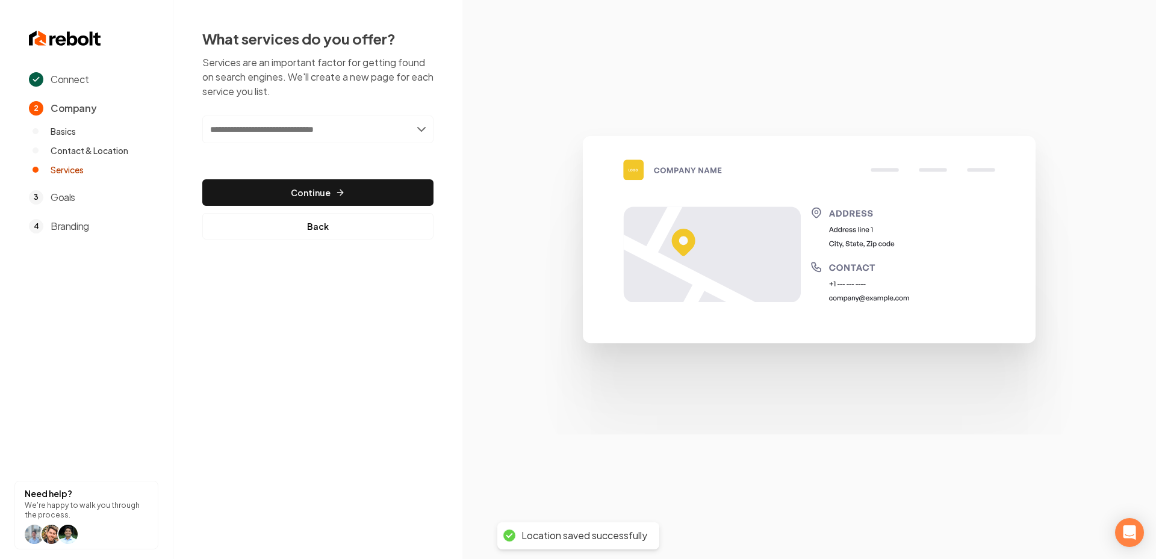
click at [256, 119] on input "text" at bounding box center [317, 130] width 231 height 28
paste input "**********"
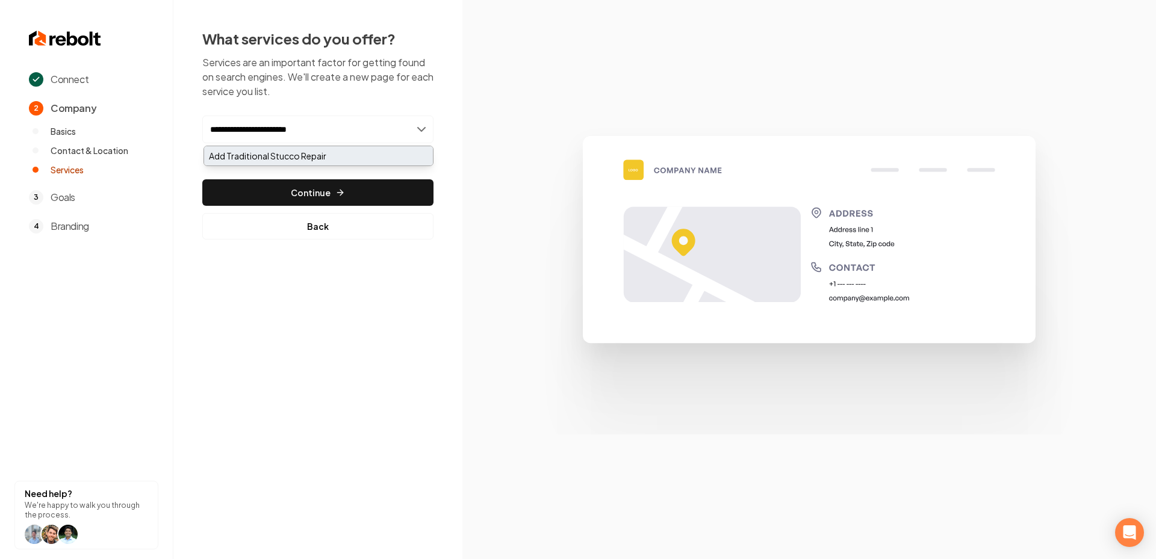
type input "**********"
click at [304, 154] on div "Add Traditional Stucco Repair" at bounding box center [318, 155] width 229 height 19
paste input "**********"
type input "**********"
click at [257, 154] on div "Add Kitchen - Remodel" at bounding box center [318, 155] width 229 height 19
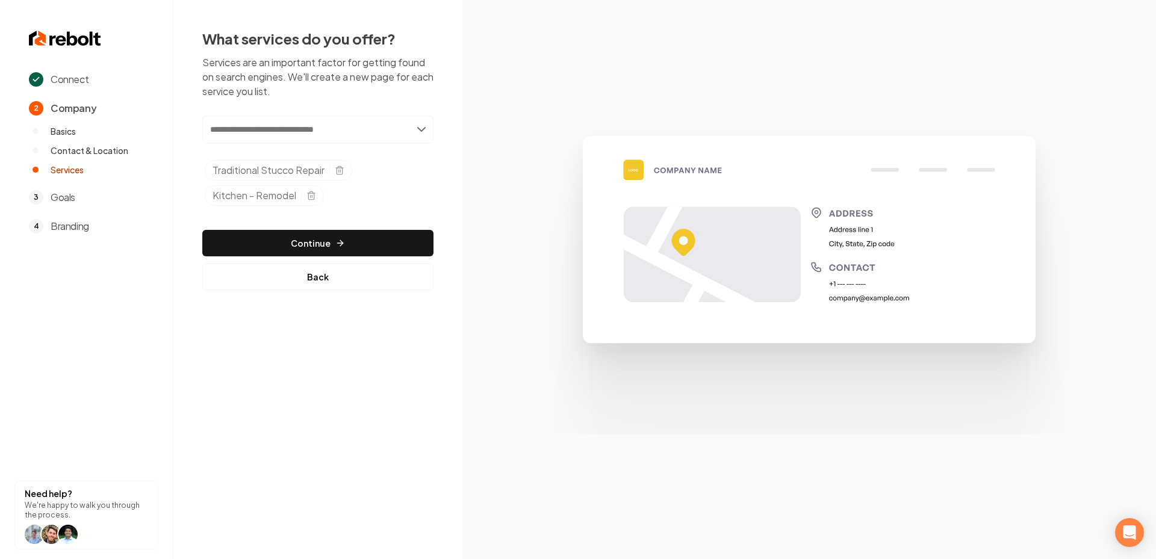
paste input "**********"
type input "**********"
click at [376, 157] on div "Add Commercial Metal Roofing Repair" at bounding box center [318, 155] width 229 height 19
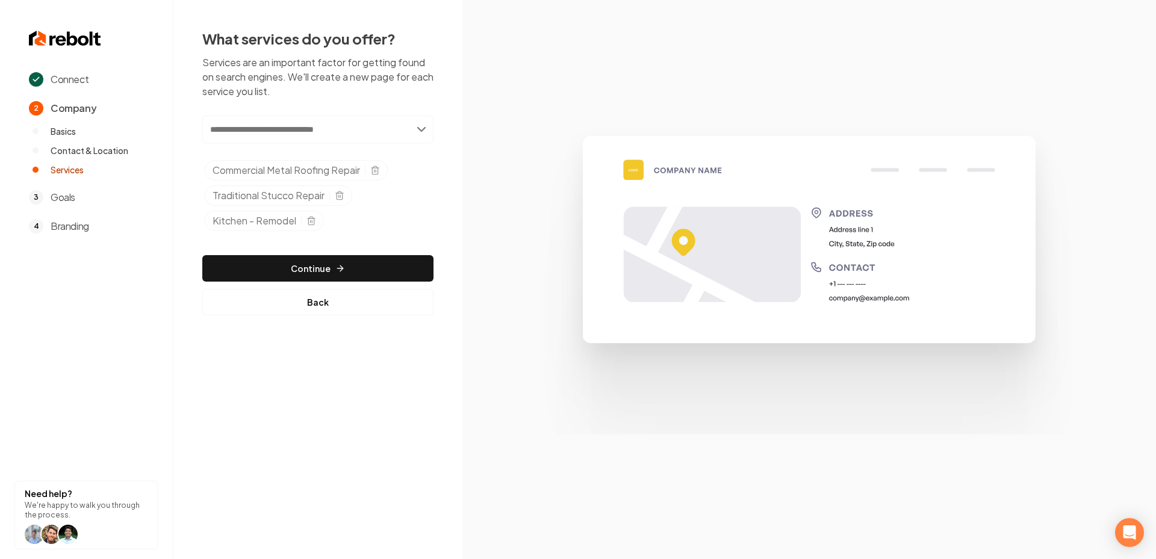
paste input "**********"
type input "**********"
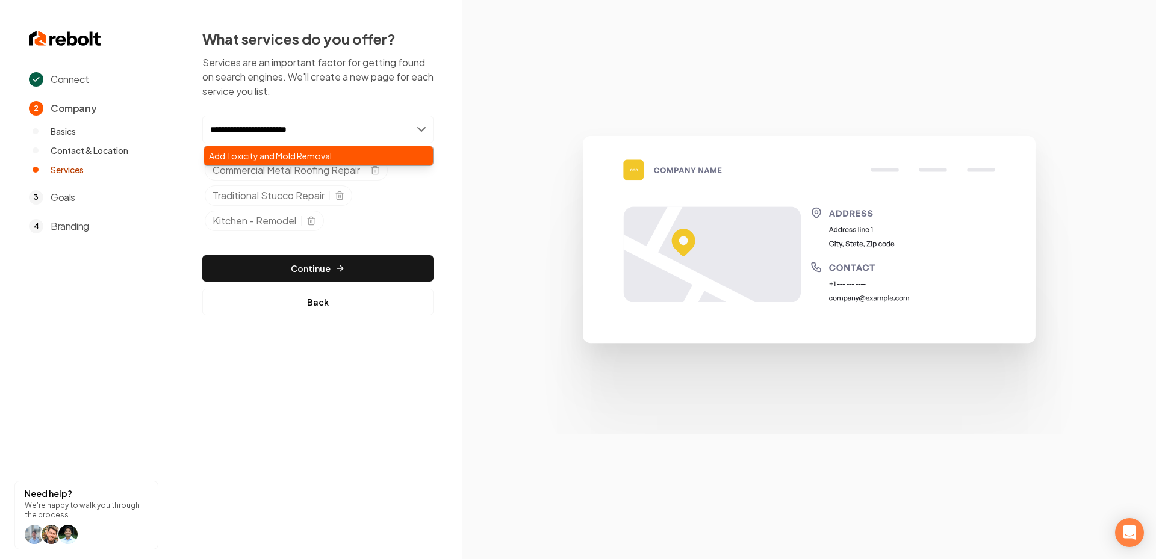
click at [322, 157] on div "Add Toxicity and Mold Removal" at bounding box center [318, 155] width 229 height 19
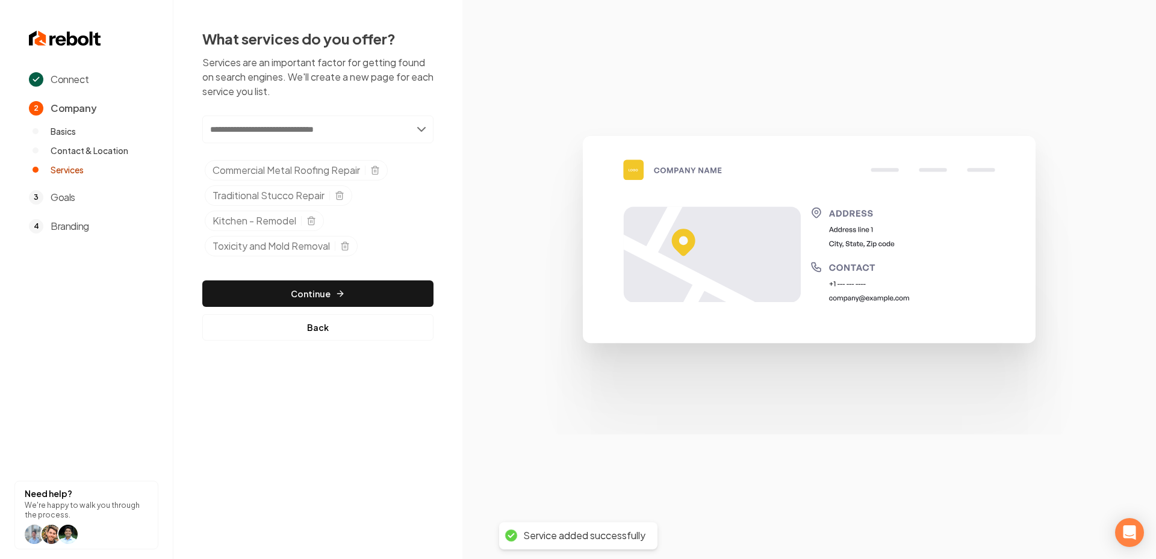
click at [335, 275] on div "Add new or select from suggestions Select a service Commercial Metal Roofing Re…" at bounding box center [317, 228] width 231 height 225
click at [328, 282] on button "Continue" at bounding box center [317, 294] width 231 height 26
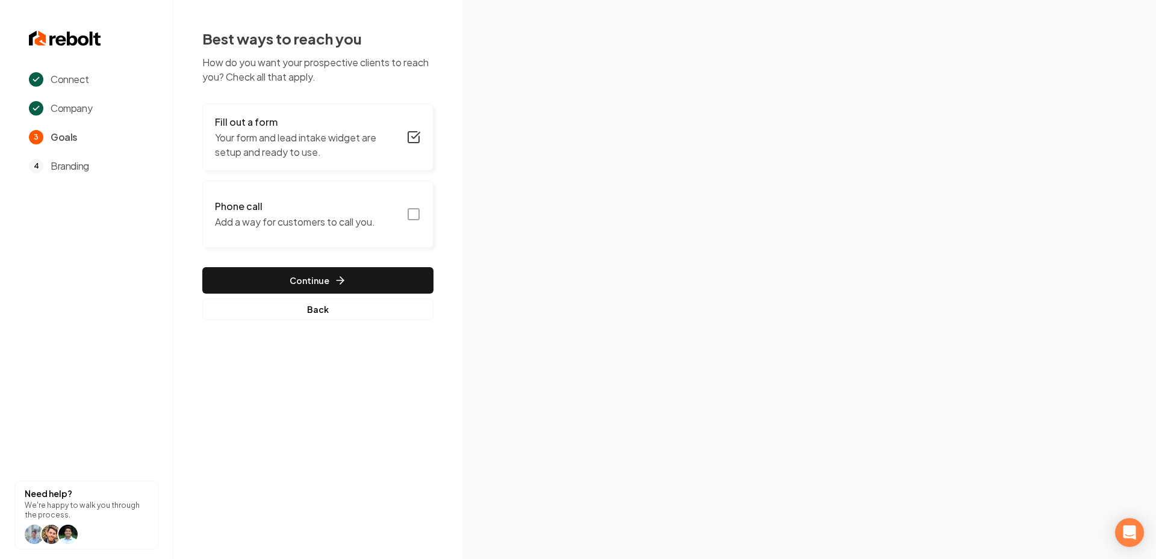
click at [410, 219] on icon "button" at bounding box center [413, 214] width 14 height 14
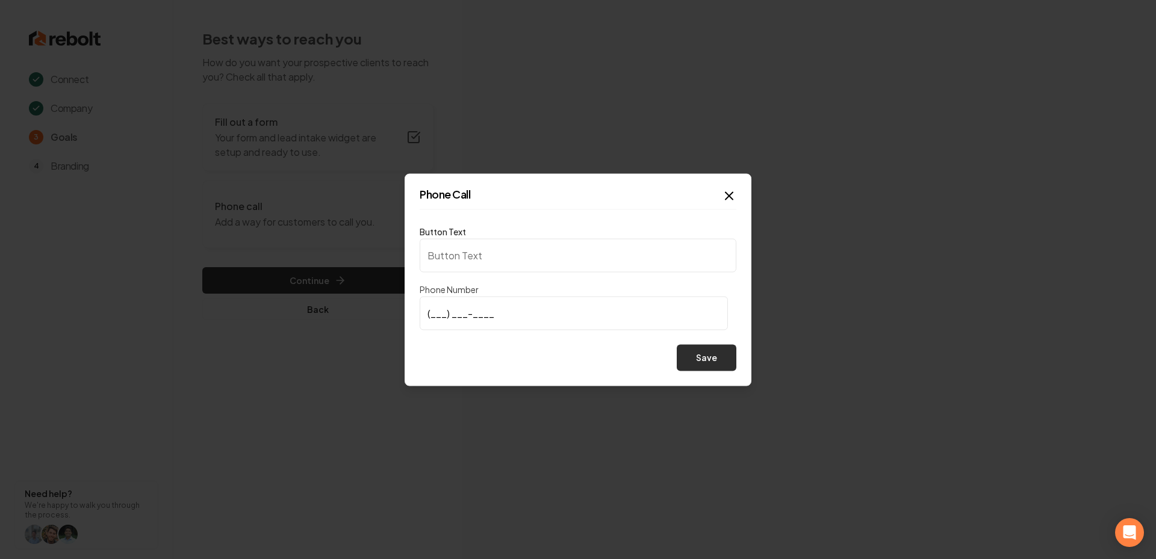
type input "Call us"
type input "(505) 489-8446"
click at [703, 358] on button "Save" at bounding box center [707, 357] width 60 height 26
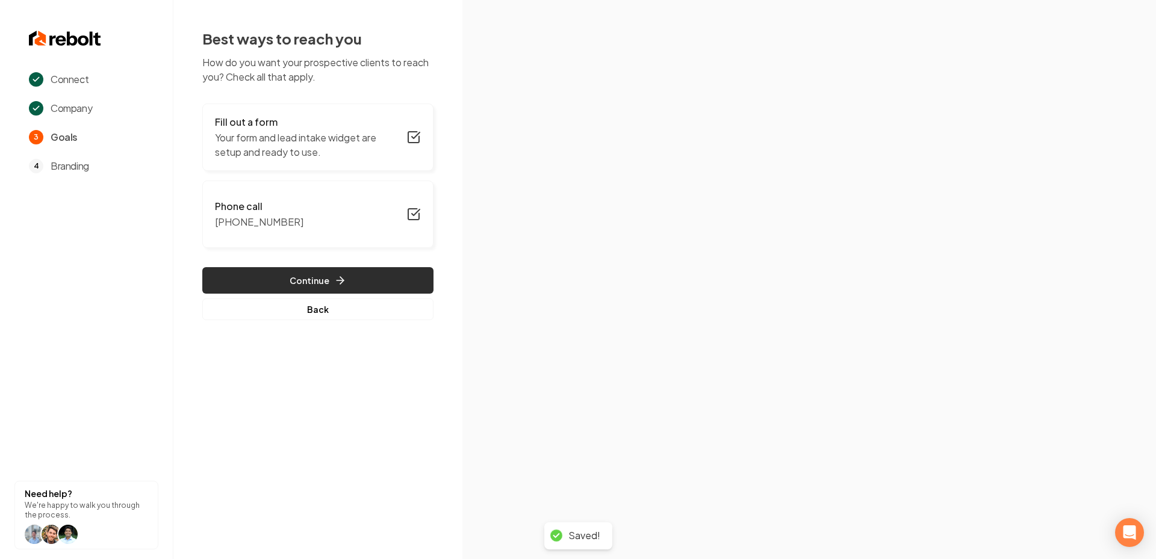
click at [370, 285] on button "Continue" at bounding box center [317, 280] width 231 height 26
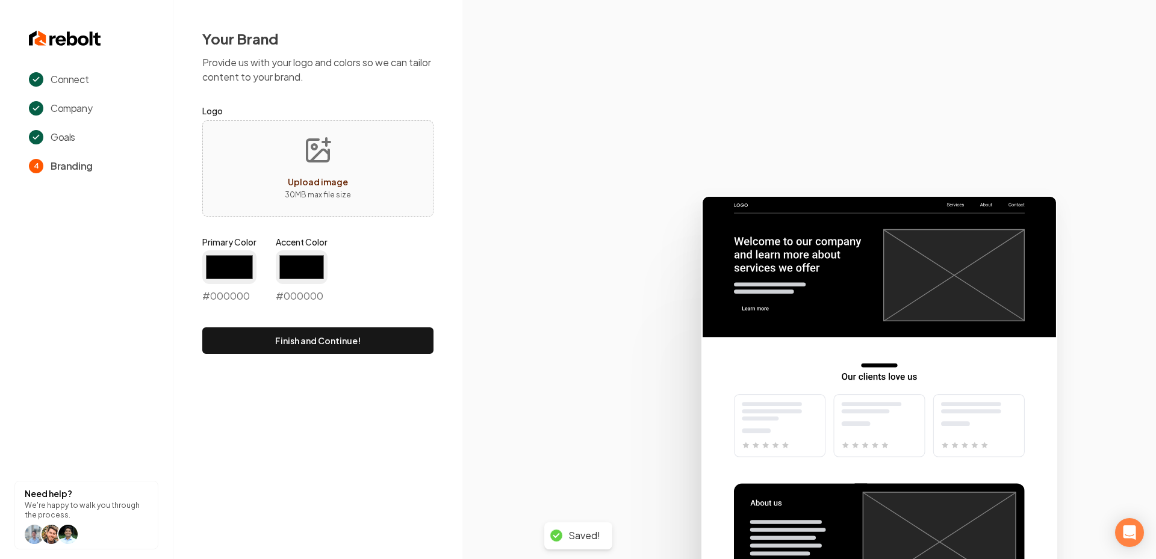
type input "#194d33"
type input "#70be00"
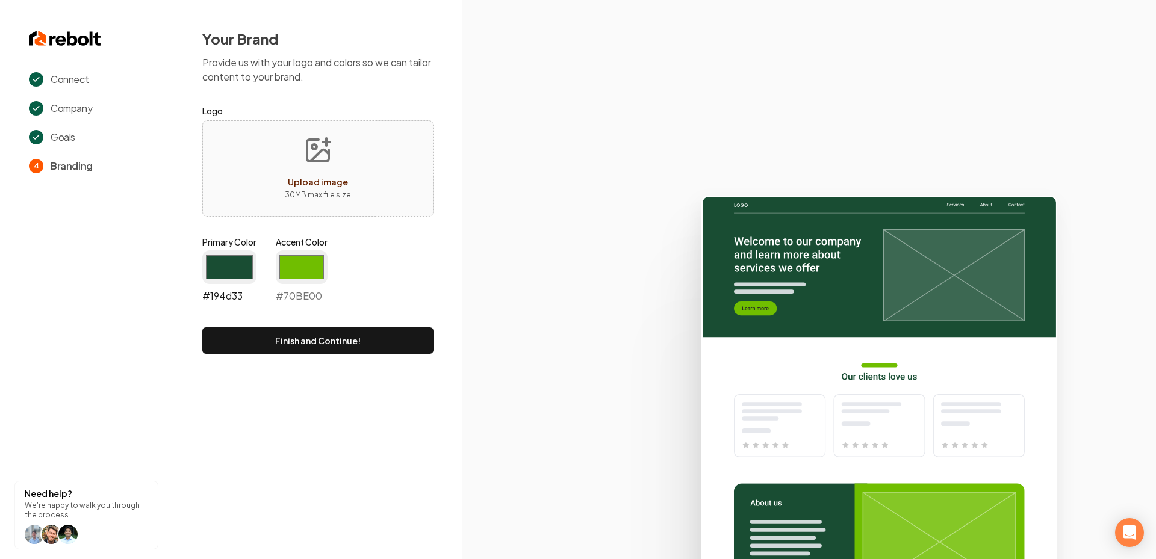
click at [222, 272] on input "#194d33" at bounding box center [229, 268] width 54 height 34
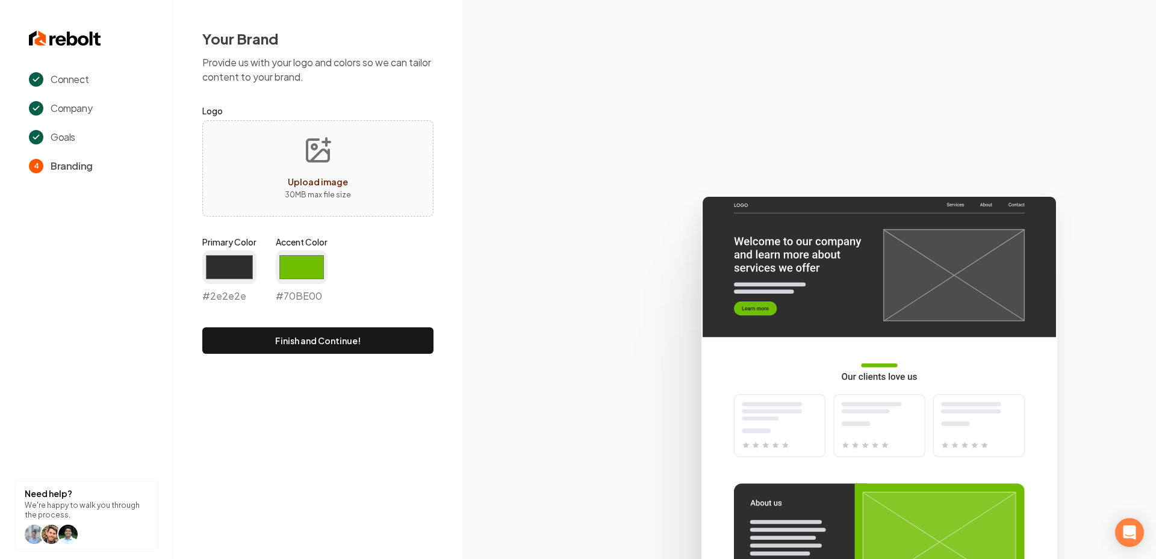
type input "#2e2e2e"
click at [431, 296] on div "Primary Color #2e2e2e #2e2e2e Accent Color #70be00 #70BE00" at bounding box center [317, 272] width 231 height 72
click at [312, 274] on input "#70be00" at bounding box center [302, 268] width 52 height 34
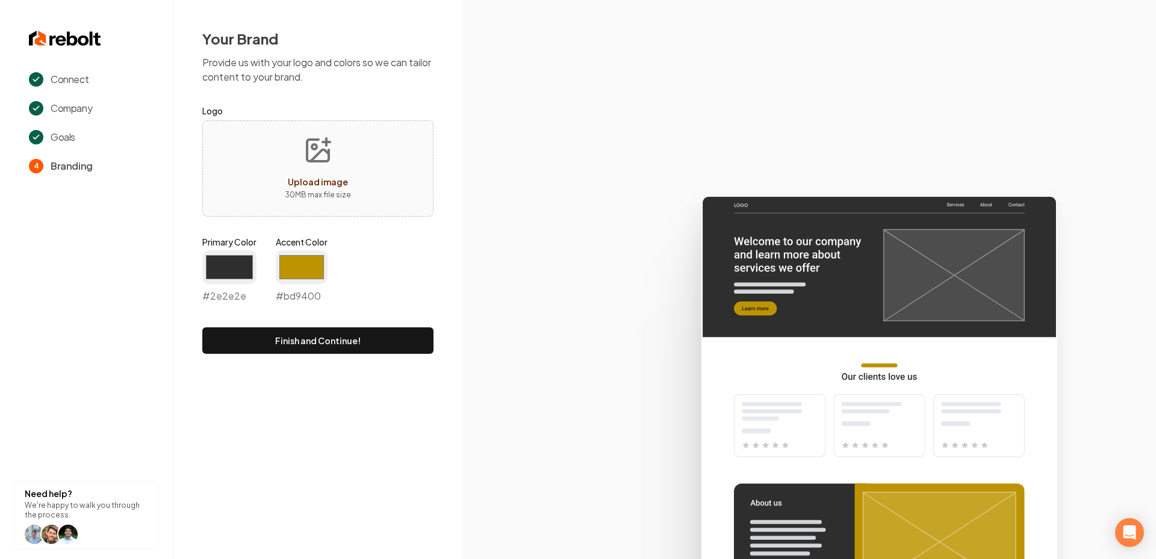
type input "#bd9400"
click at [526, 313] on icon at bounding box center [809, 372] width 694 height 374
click at [355, 334] on button "Finish and Continue!" at bounding box center [317, 341] width 231 height 26
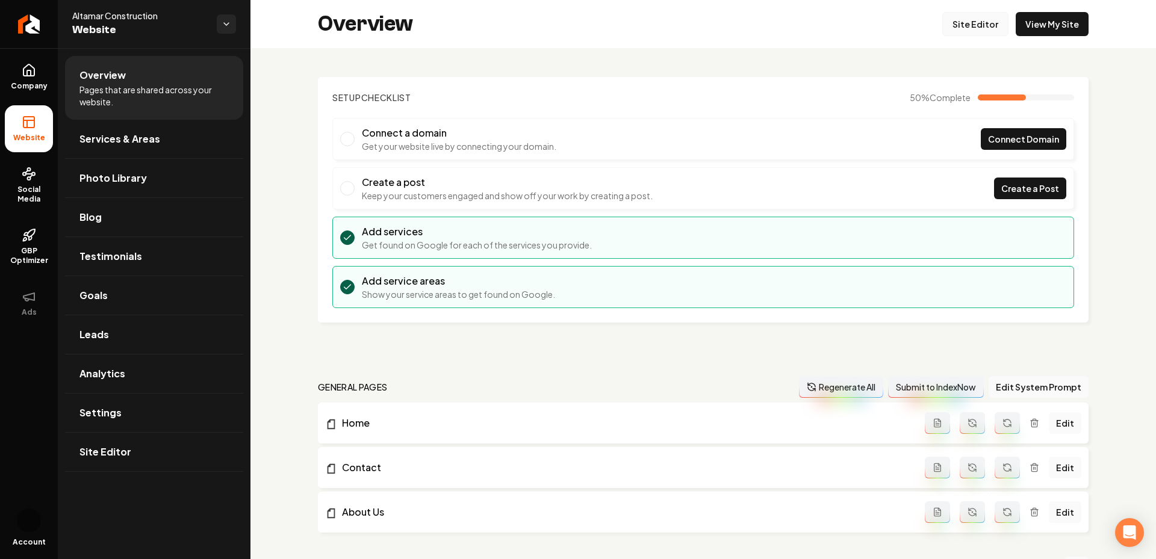
click at [965, 26] on link "Site Editor" at bounding box center [975, 24] width 66 height 24
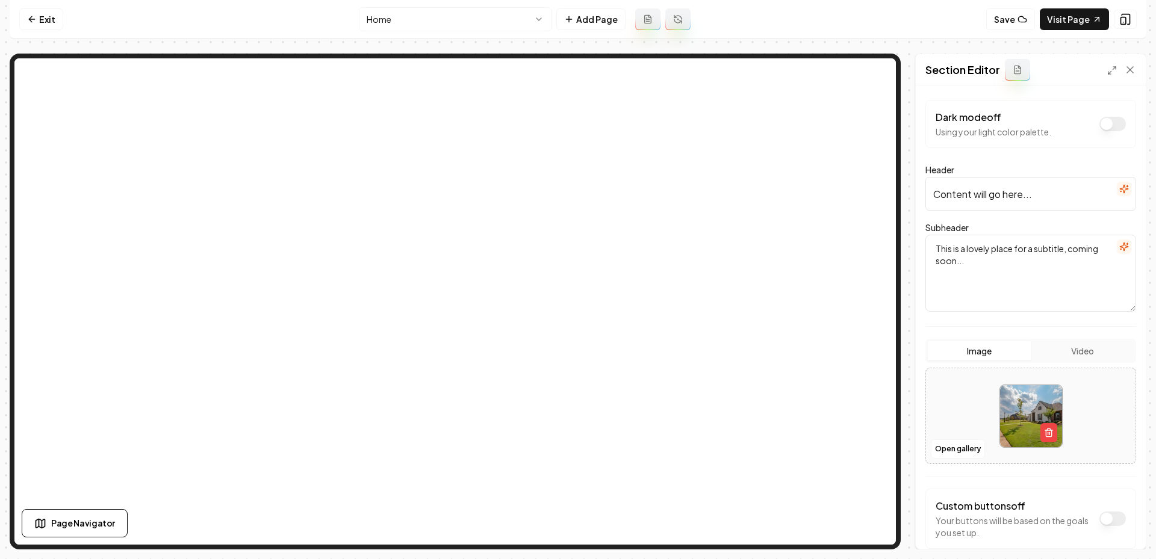
click at [1014, 199] on input "Content will go here..." at bounding box center [1031, 194] width 211 height 34
click at [1122, 192] on icon "button" at bounding box center [1125, 189] width 10 height 10
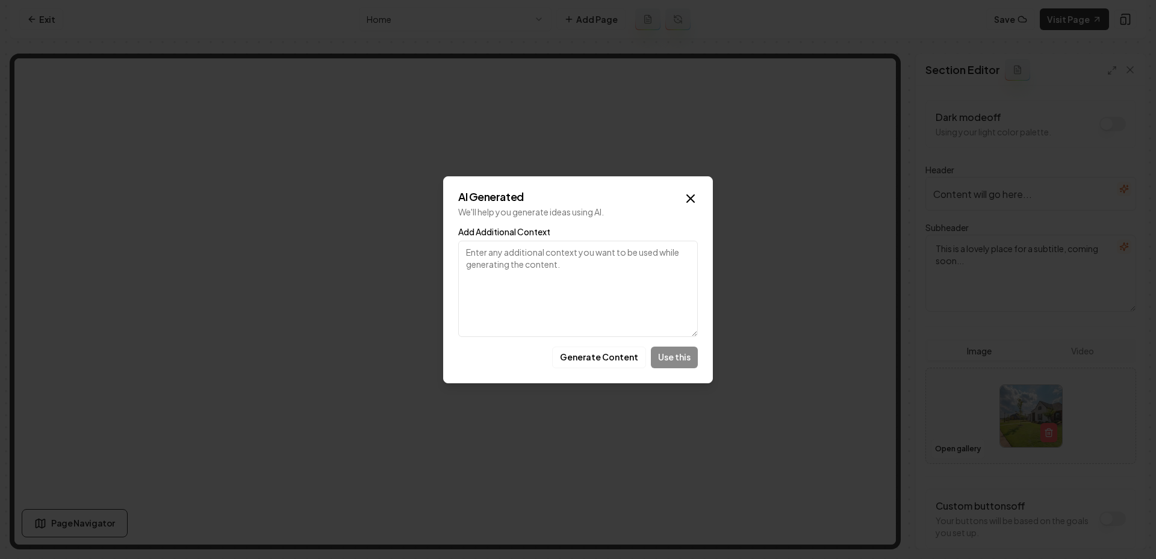
click at [691, 195] on icon "button" at bounding box center [691, 199] width 14 height 14
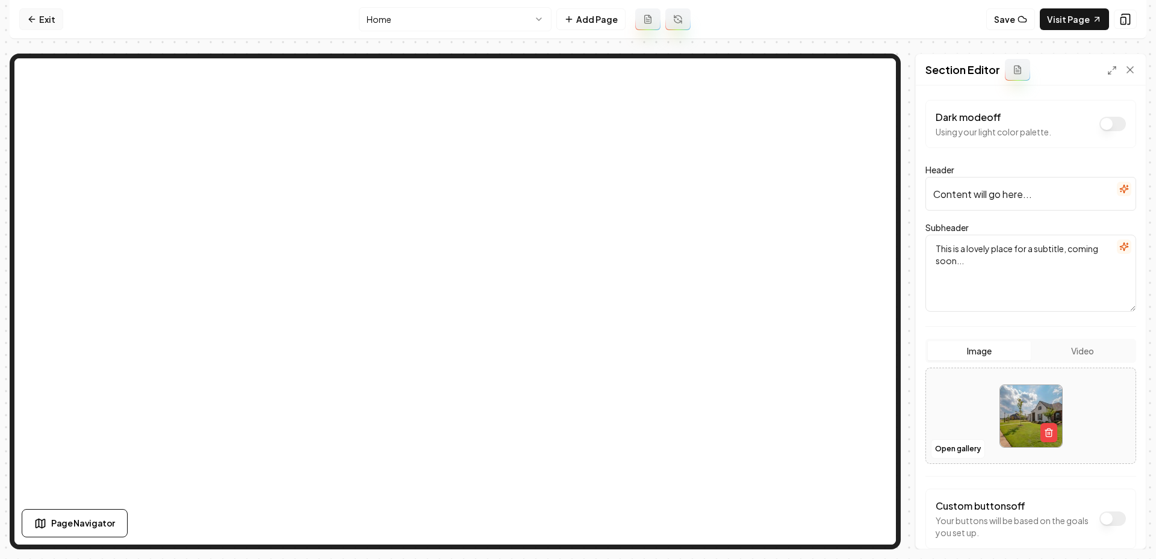
click at [39, 14] on link "Exit" at bounding box center [41, 19] width 44 height 22
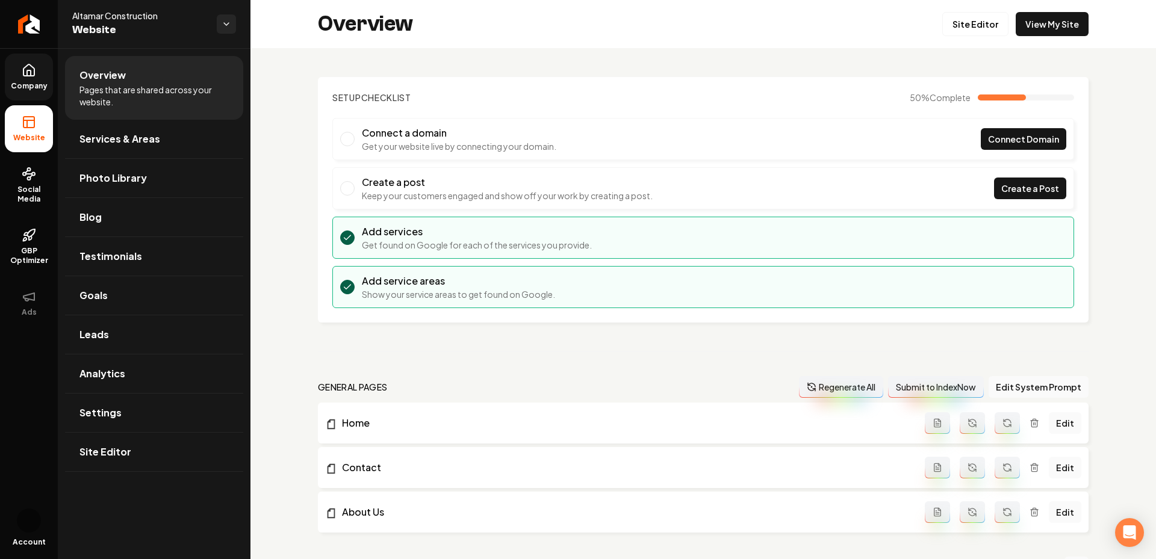
click at [36, 82] on span "Company" at bounding box center [29, 86] width 46 height 10
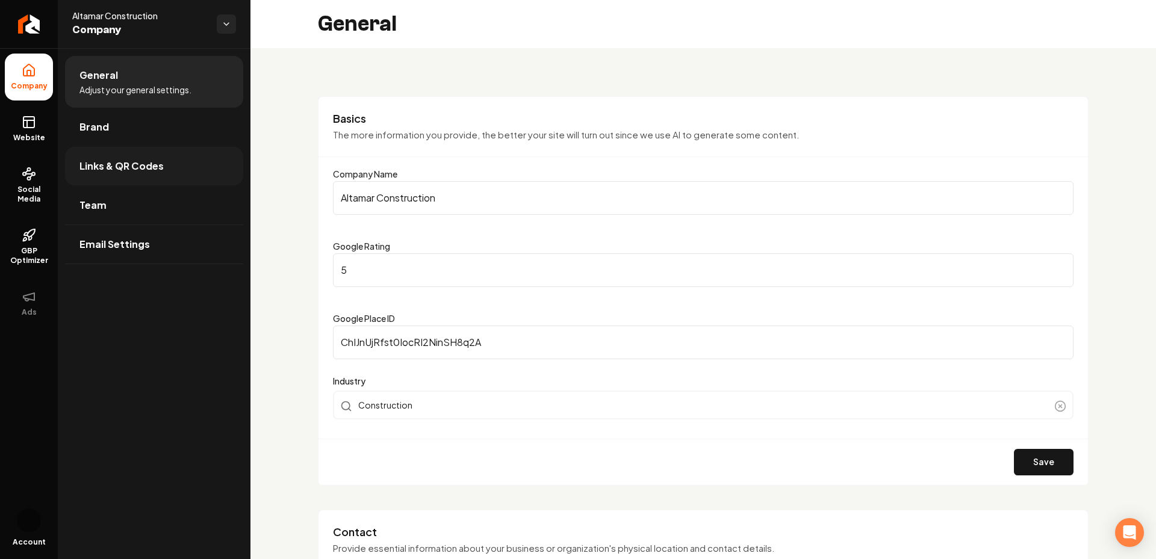
click at [166, 160] on link "Links & QR Codes" at bounding box center [154, 166] width 178 height 39
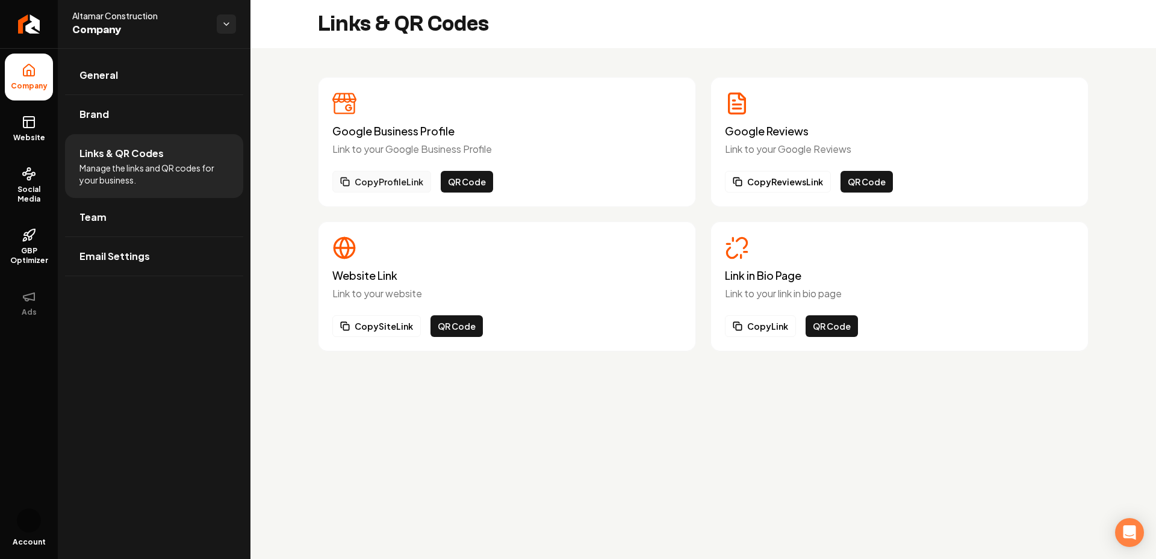
click at [406, 185] on button "Copy Profile Link" at bounding box center [381, 182] width 99 height 22
click at [115, 94] on li "General" at bounding box center [154, 75] width 178 height 39
click at [113, 122] on link "Brand" at bounding box center [154, 114] width 178 height 39
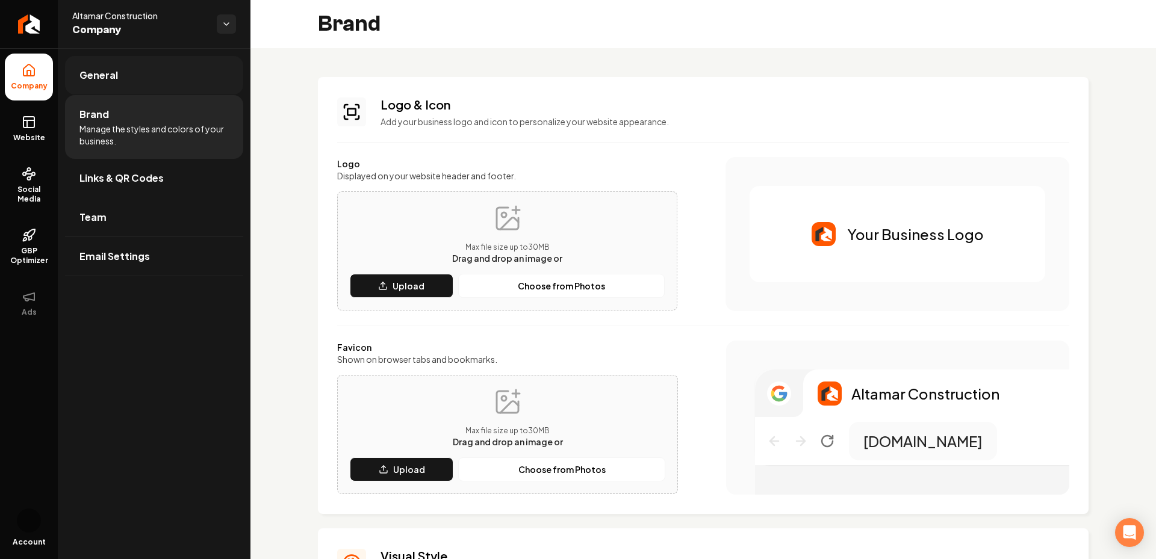
click at [118, 81] on link "General" at bounding box center [154, 75] width 178 height 39
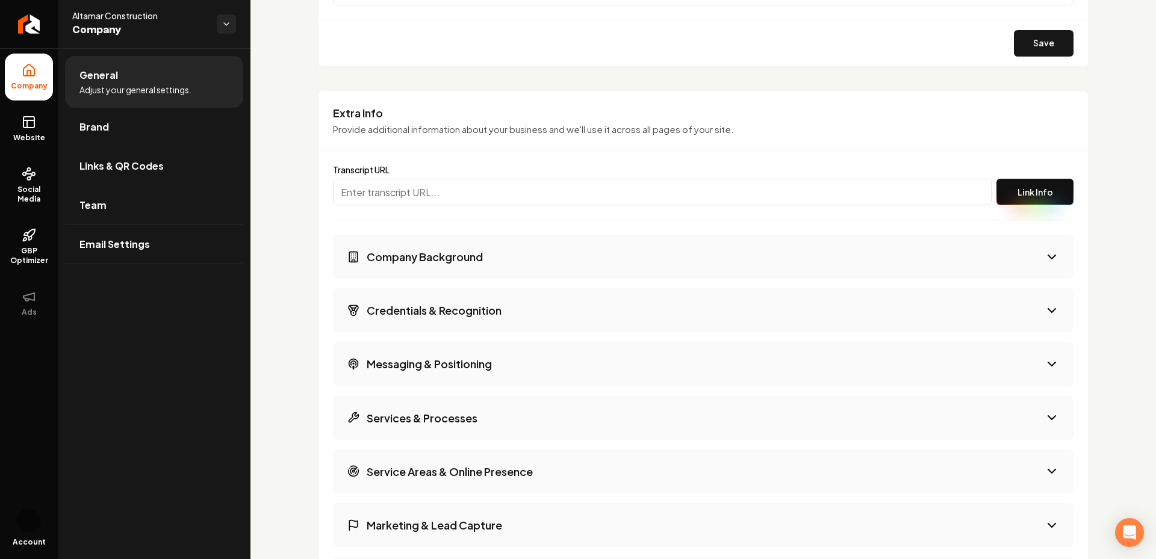
scroll to position [1552, 0]
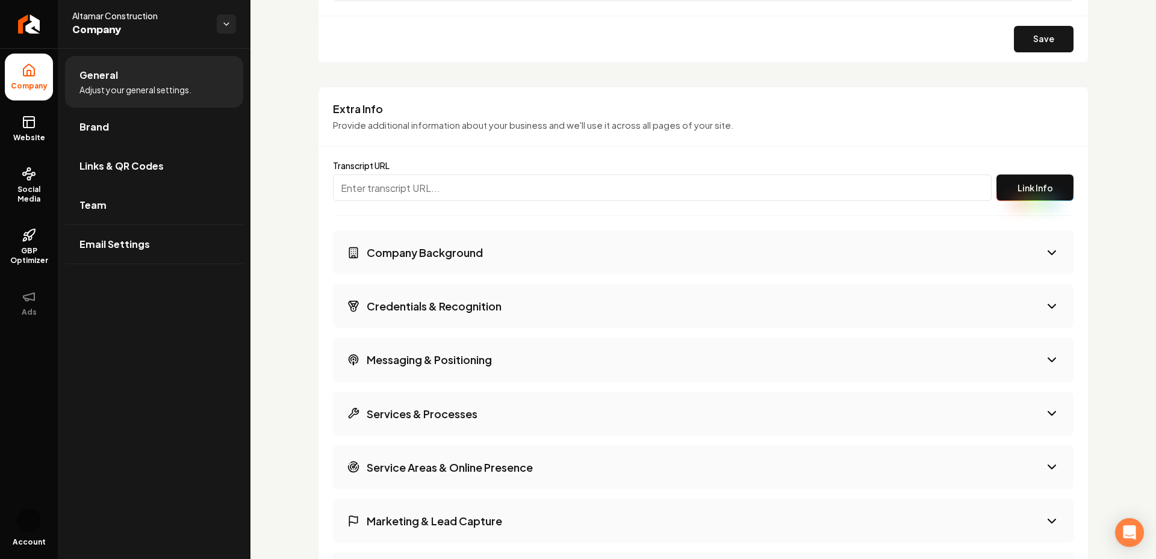
click at [402, 192] on input "Main content area" at bounding box center [662, 188] width 659 height 26
paste input "https://www.google.com/maps/place/?q=place_id:ChIJnUjRfst0IocRI2NinSH8q2A"
type input "https://www.google.com/maps/place/?q=place_id:ChIJnUjRfst0IocRI2NinSH8q2A"
click at [1036, 184] on button "Link Info" at bounding box center [1035, 188] width 77 height 26
click at [558, 185] on input "https://www.google.com/maps/place/?q=place_id:ChIJnUjRfst0IocRI2NinSH8q2A" at bounding box center [662, 188] width 659 height 26
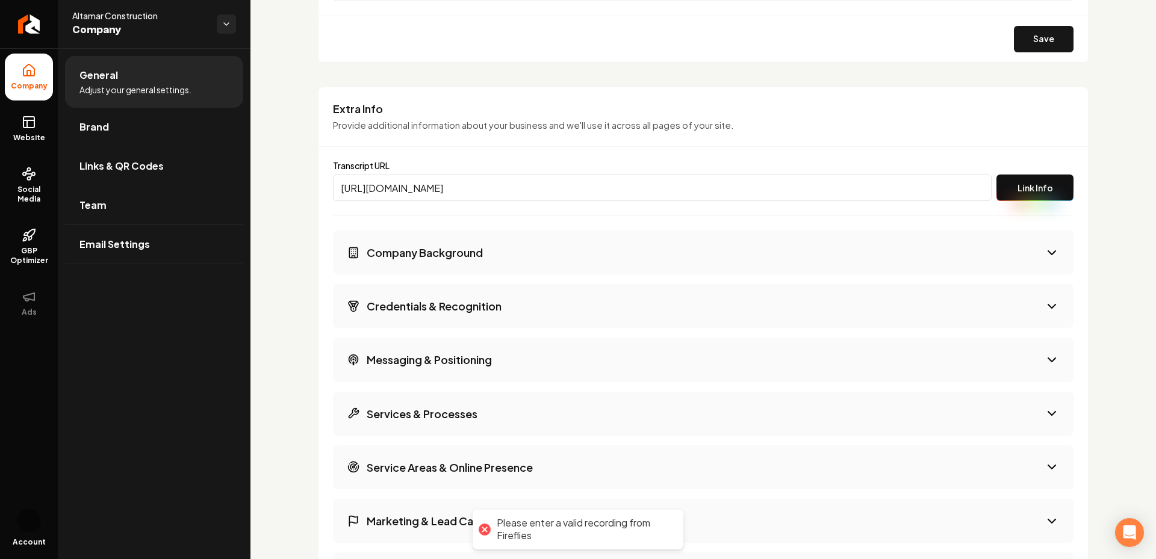
click at [558, 185] on input "https://www.google.com/maps/place/?q=place_id:ChIJnUjRfst0IocRI2NinSH8q2A" at bounding box center [662, 188] width 659 height 26
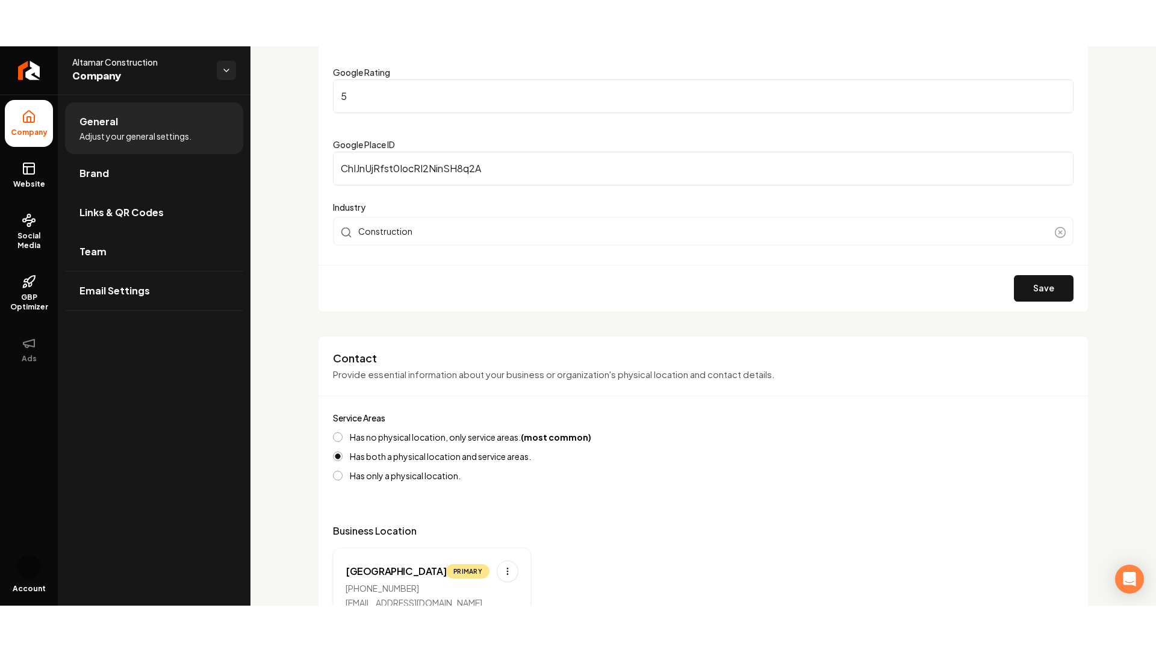
scroll to position [0, 0]
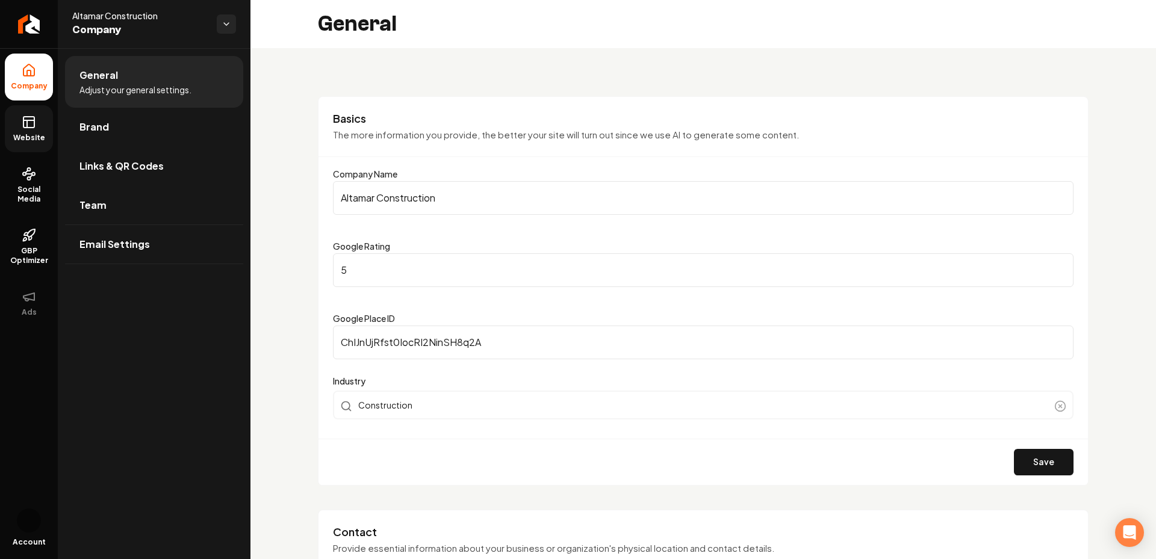
click at [28, 120] on icon at bounding box center [29, 122] width 14 height 14
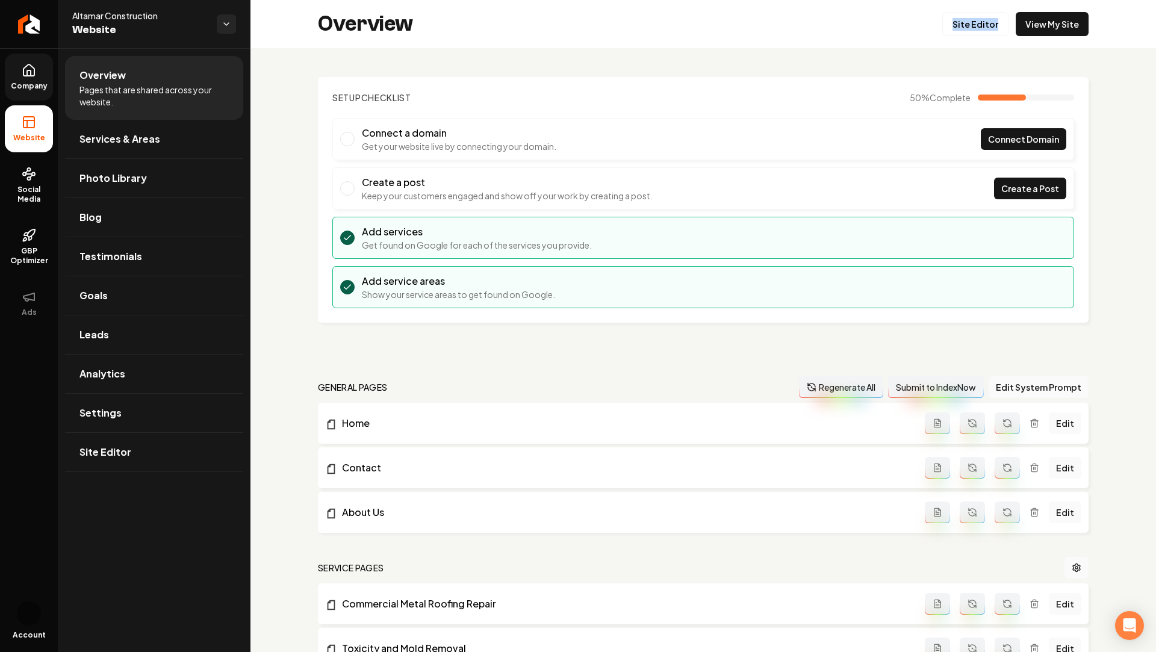
click at [28, 90] on span "Company" at bounding box center [29, 86] width 46 height 10
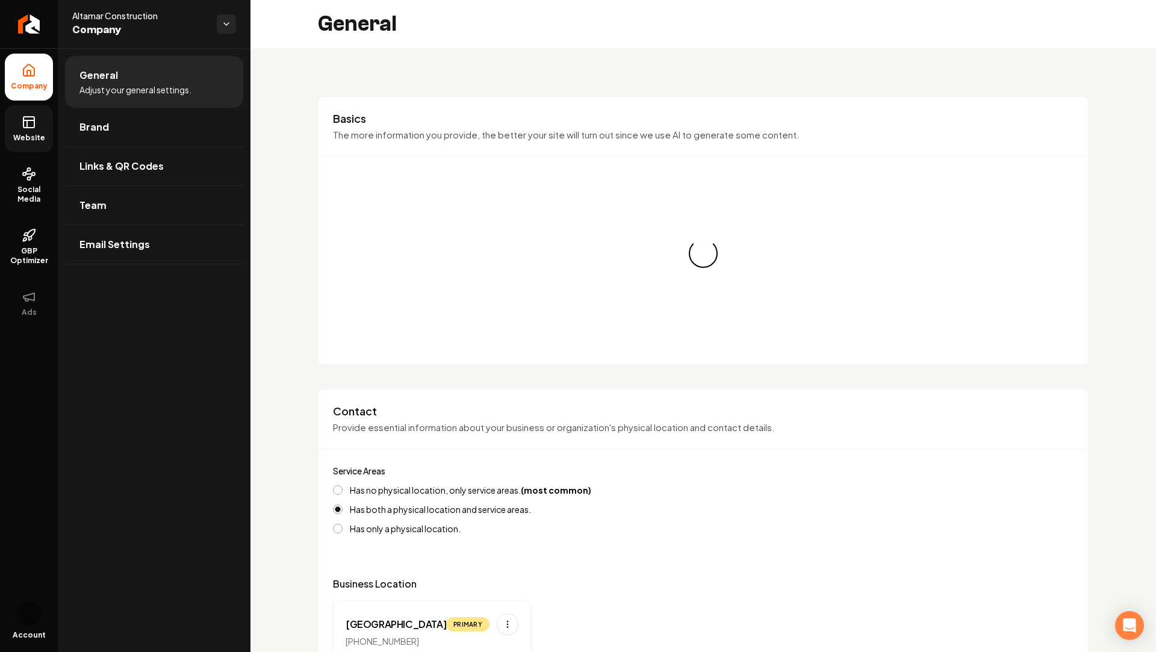
click at [19, 78] on li "Company" at bounding box center [29, 77] width 48 height 47
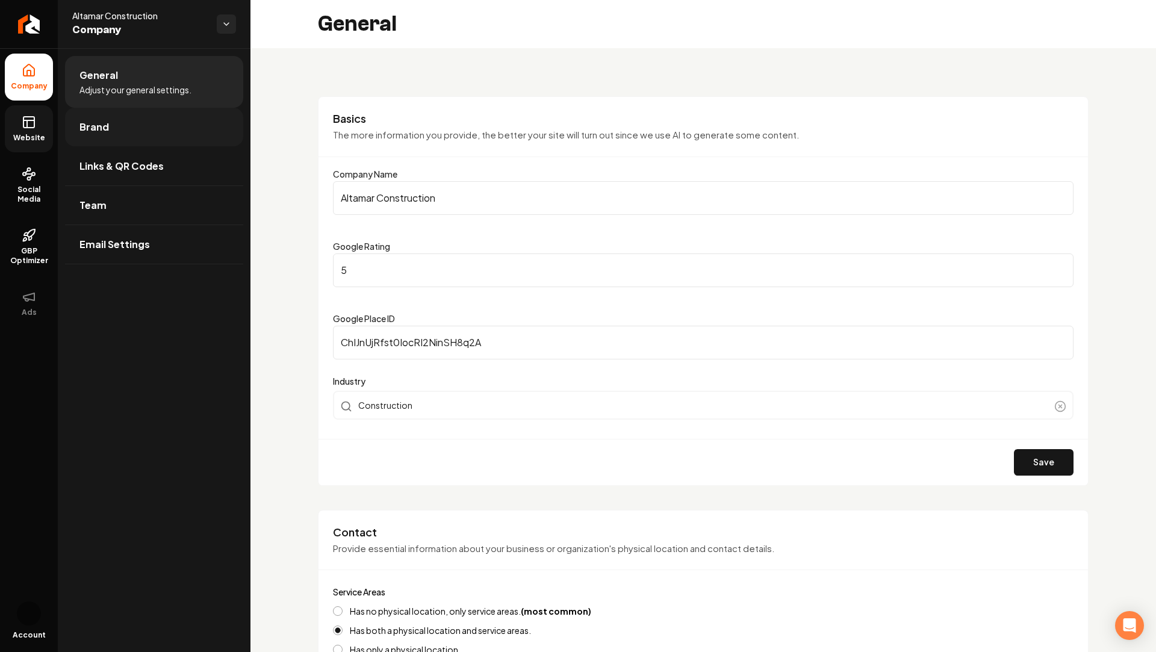
click at [111, 129] on link "Brand" at bounding box center [154, 127] width 178 height 39
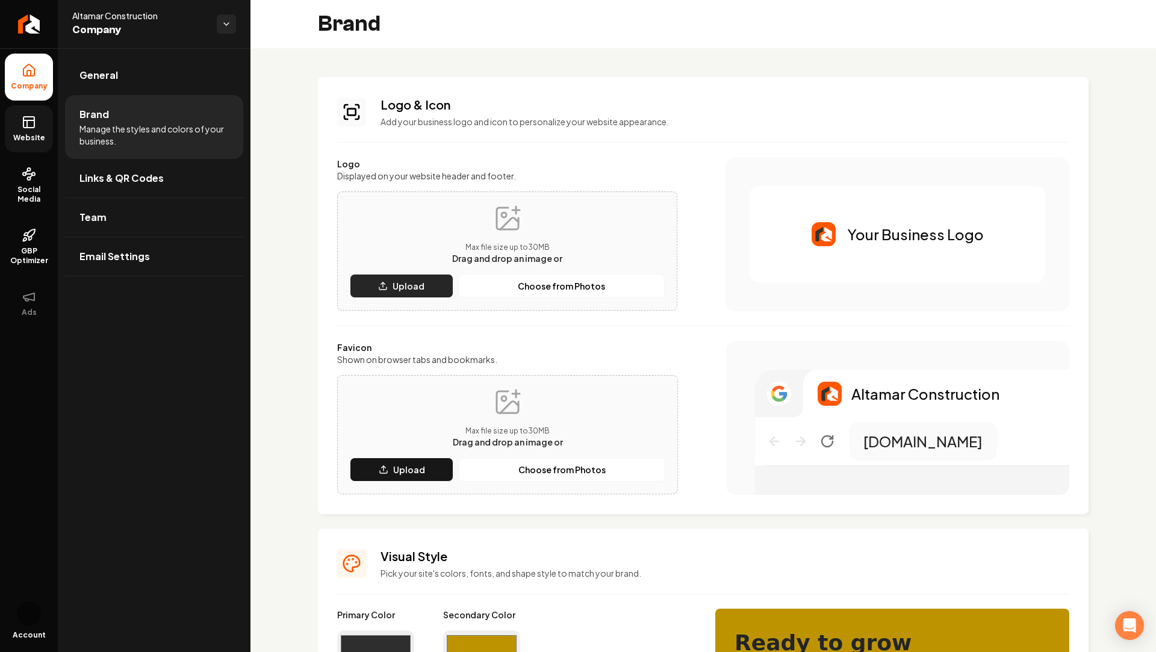
click at [391, 283] on button "Upload" at bounding box center [402, 286] width 104 height 24
click at [689, 447] on div "Favicon Shown on browser tabs and bookmarks. Max file size up to 30 MB Drag and…" at bounding box center [703, 418] width 732 height 154
click at [432, 473] on button "Upload" at bounding box center [402, 470] width 104 height 24
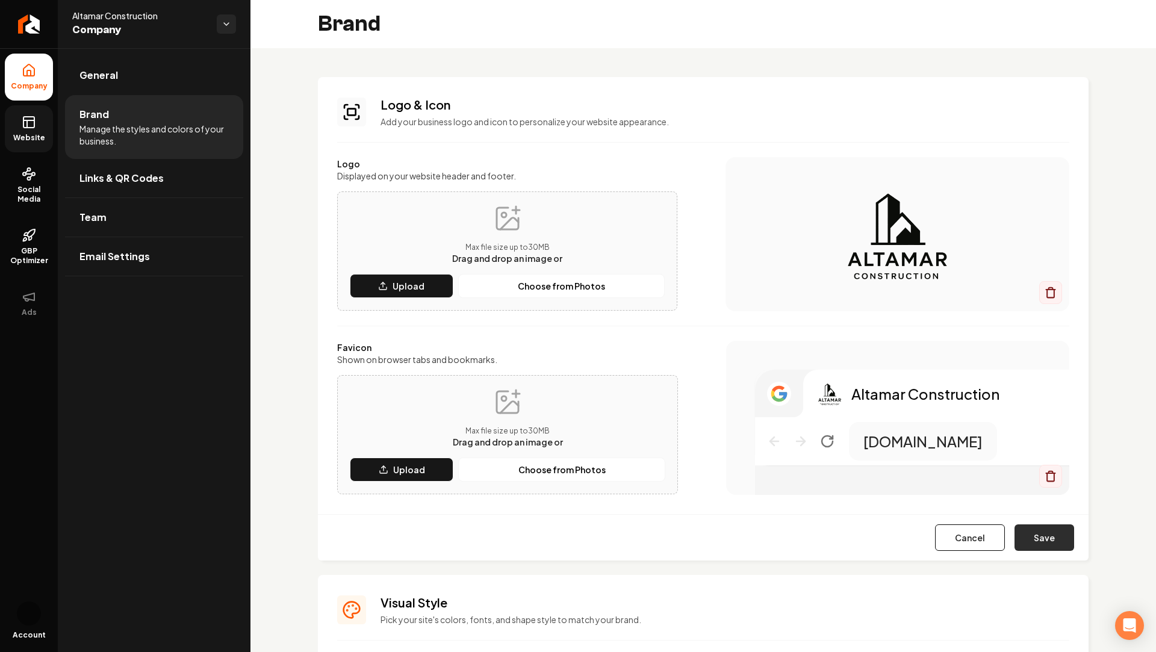
click at [1054, 534] on button "Save" at bounding box center [1045, 538] width 60 height 26
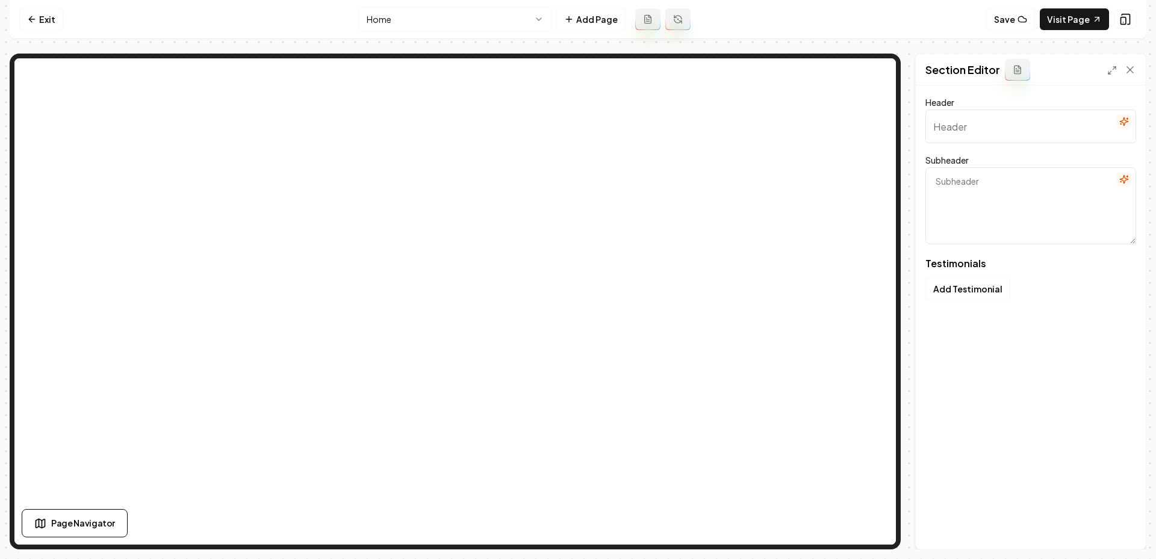
type input "Our clients love us"
type textarea "Here's some of what they had to say"
type input "Our clients love us"
type textarea "Here's some of what they had to say"
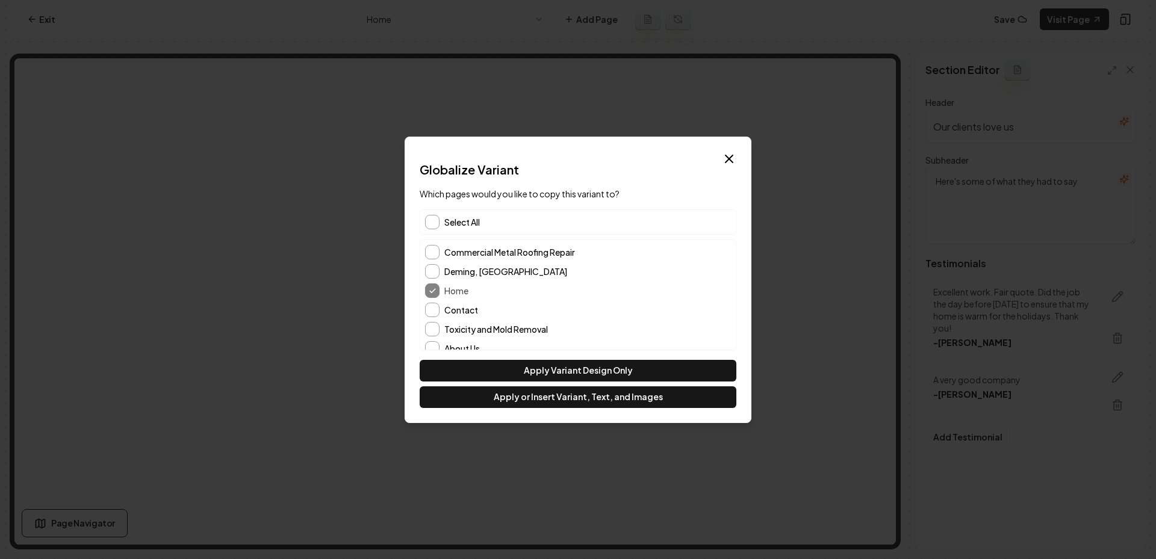
click at [444, 310] on label "Contact" at bounding box center [587, 310] width 287 height 8
click at [440, 310] on button "Contact" at bounding box center [432, 310] width 14 height 14
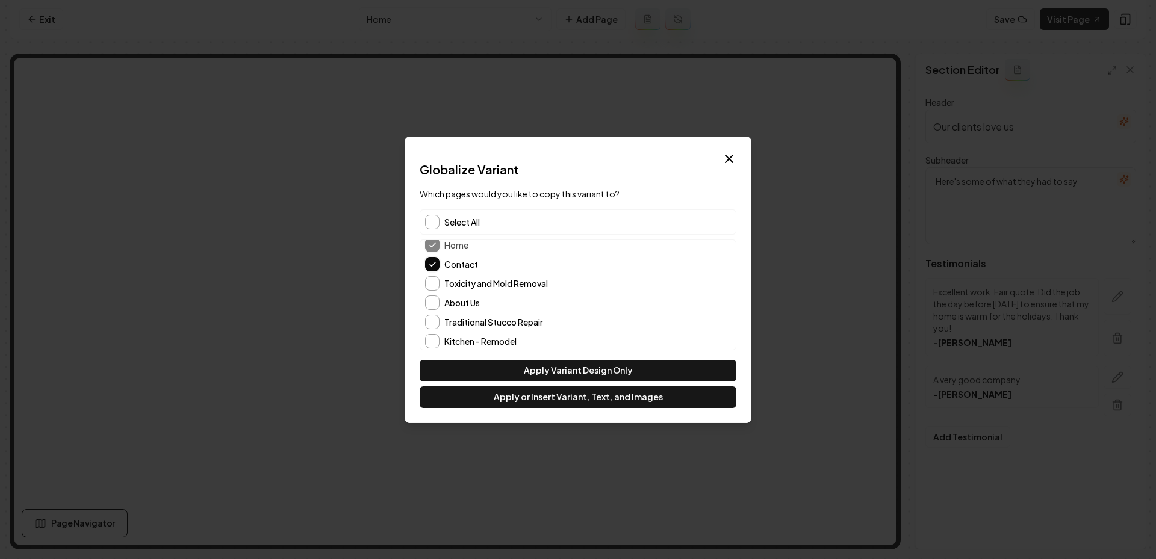
scroll to position [49, 0]
click at [431, 293] on button "About Us" at bounding box center [432, 300] width 14 height 14
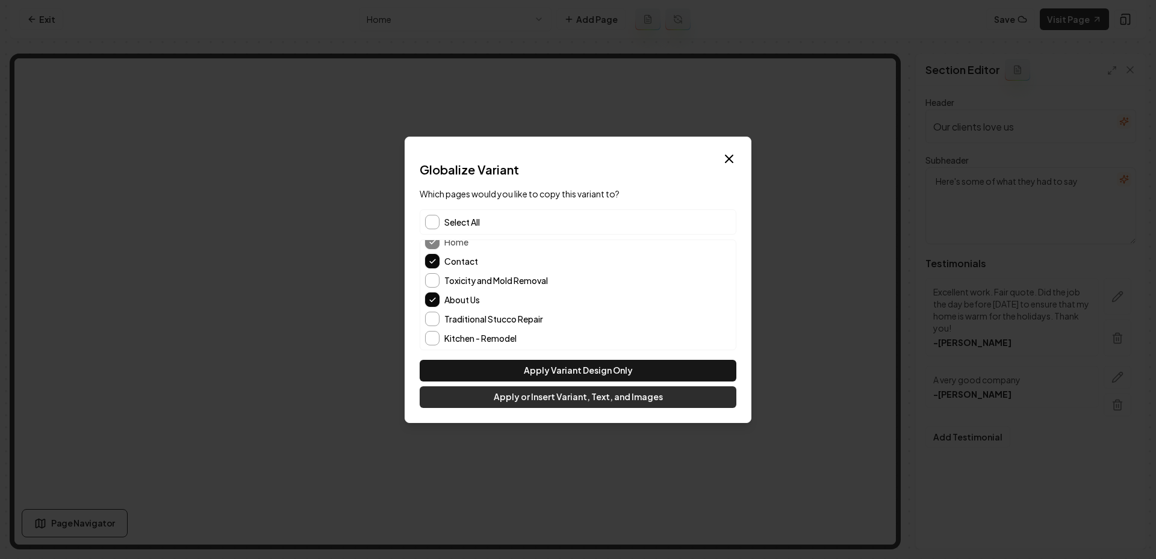
click at [511, 395] on button "Apply or Insert Variant, Text, and Images" at bounding box center [578, 398] width 317 height 22
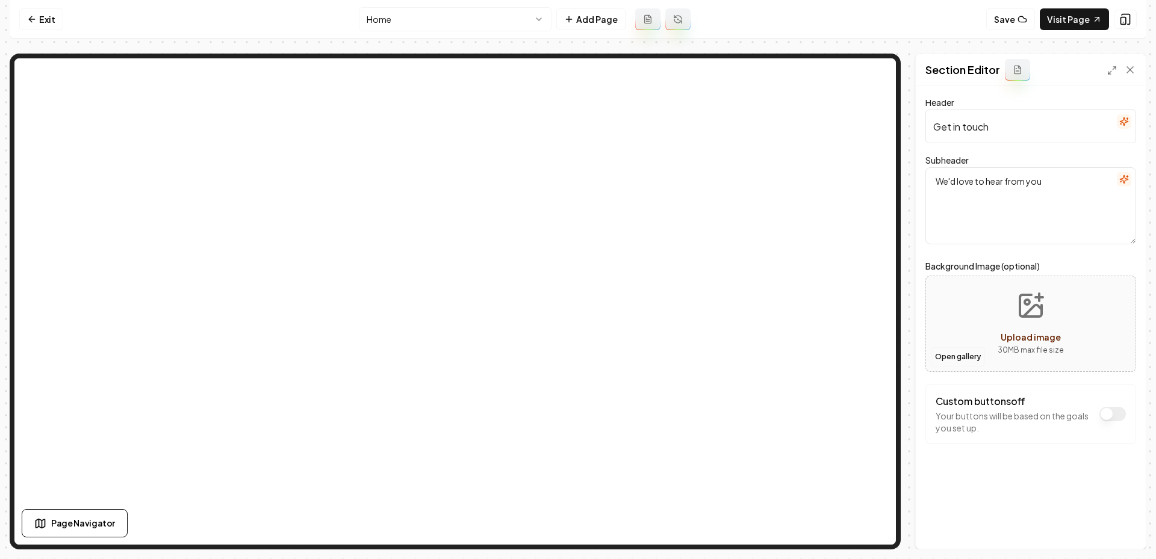
click at [948, 358] on button "Open gallery" at bounding box center [958, 356] width 54 height 19
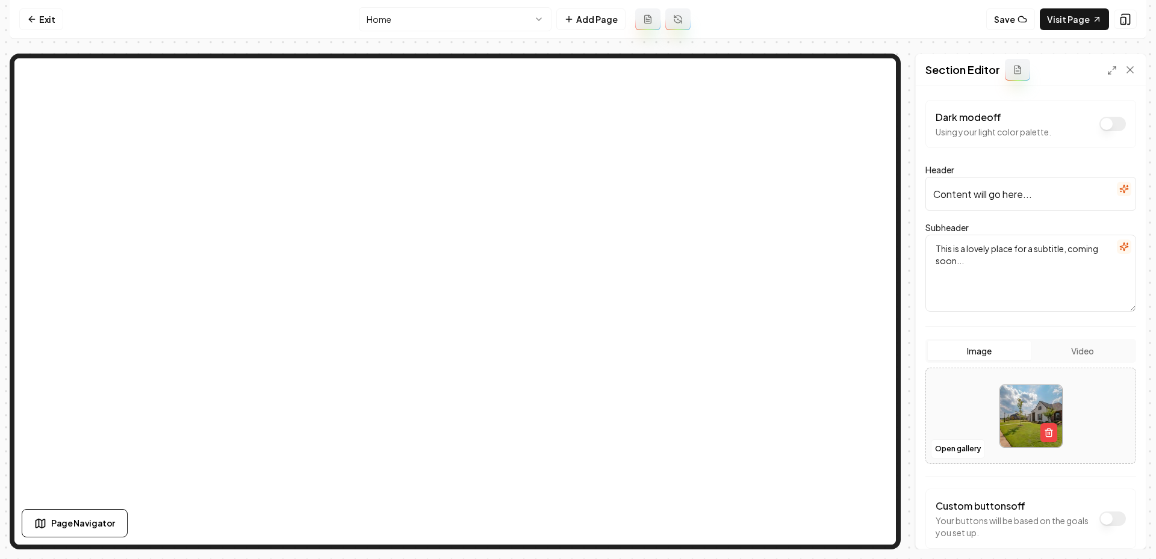
click at [972, 206] on input "Content will go here..." at bounding box center [1031, 194] width 211 height 34
type input "Altamar"
click at [1124, 193] on button "button" at bounding box center [1124, 189] width 14 height 14
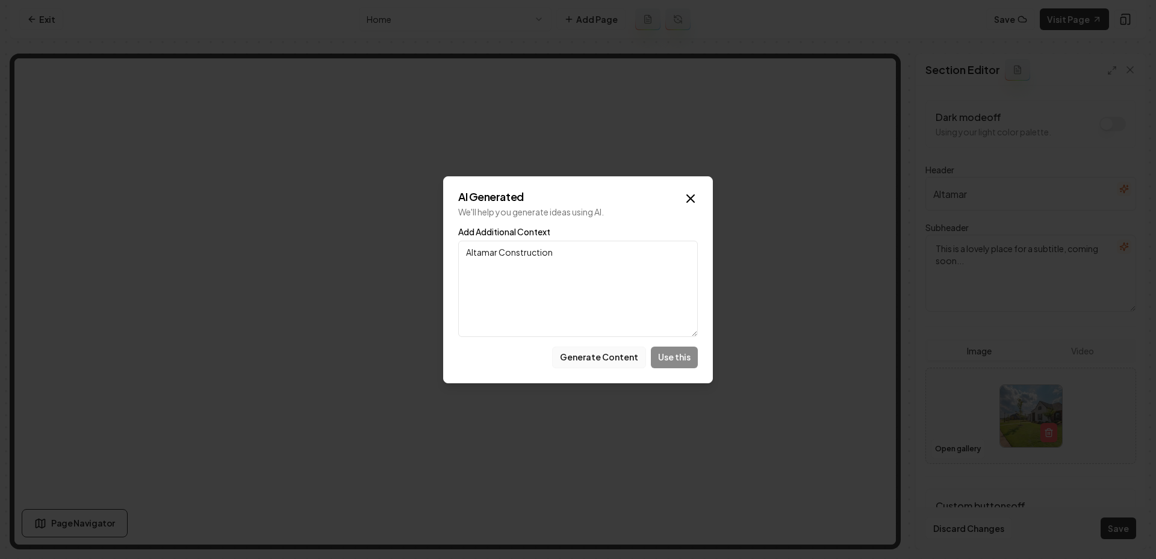
type textarea "Altamar Construction"
click at [605, 359] on button "Generate Content" at bounding box center [599, 358] width 94 height 22
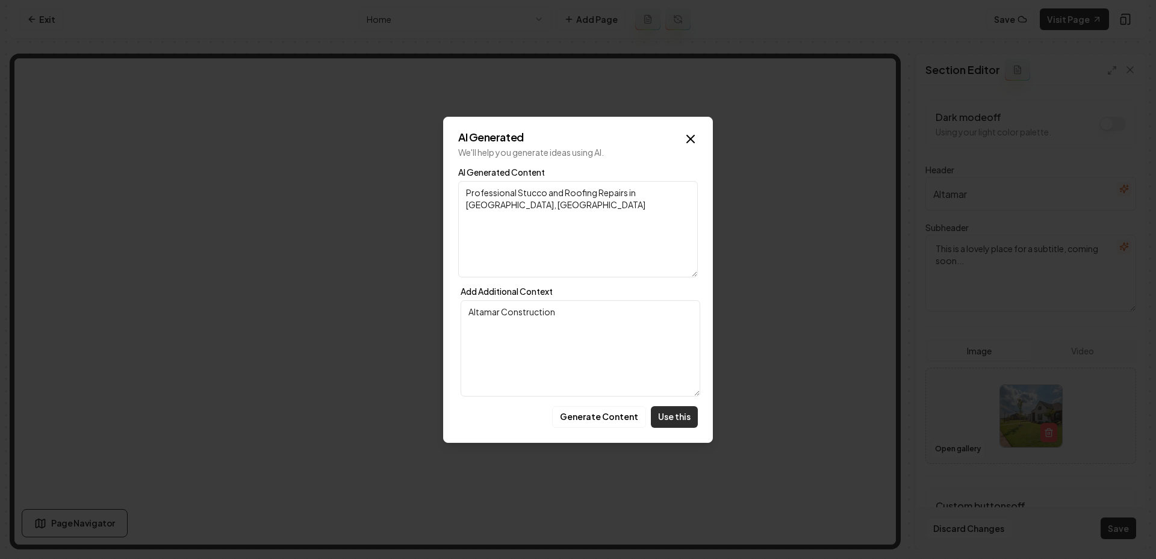
click at [680, 425] on button "Use this" at bounding box center [674, 417] width 47 height 22
type input "Professional Stucco and Roofing Repairs in [GEOGRAPHIC_DATA], [GEOGRAPHIC_DATA]"
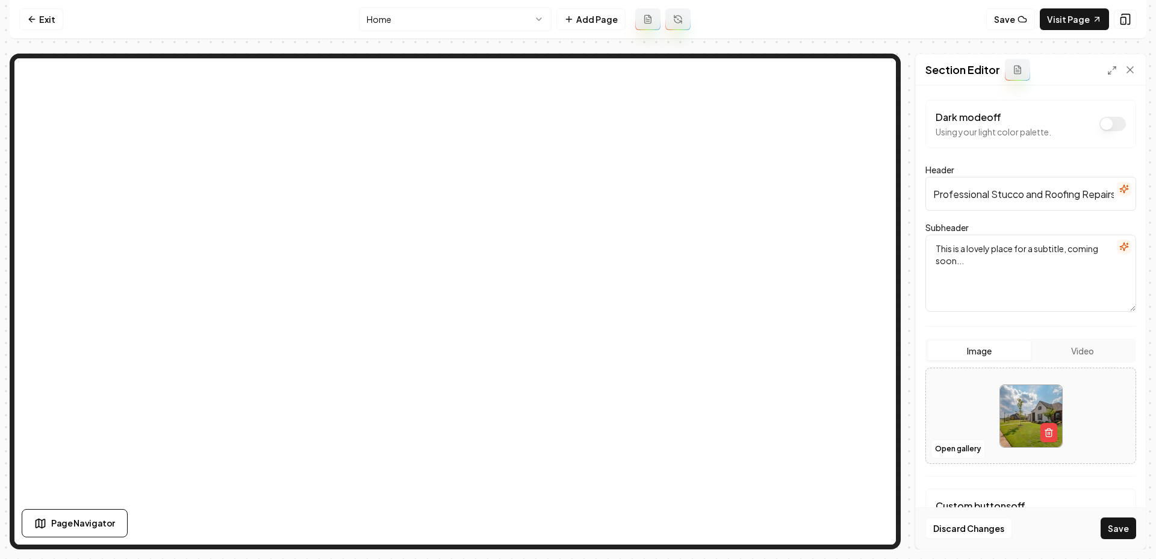
click at [998, 254] on textarea "This is a lovely place for a subtitle, coming soon..." at bounding box center [1031, 273] width 211 height 77
click at [1126, 250] on icon "button" at bounding box center [1125, 247] width 10 height 10
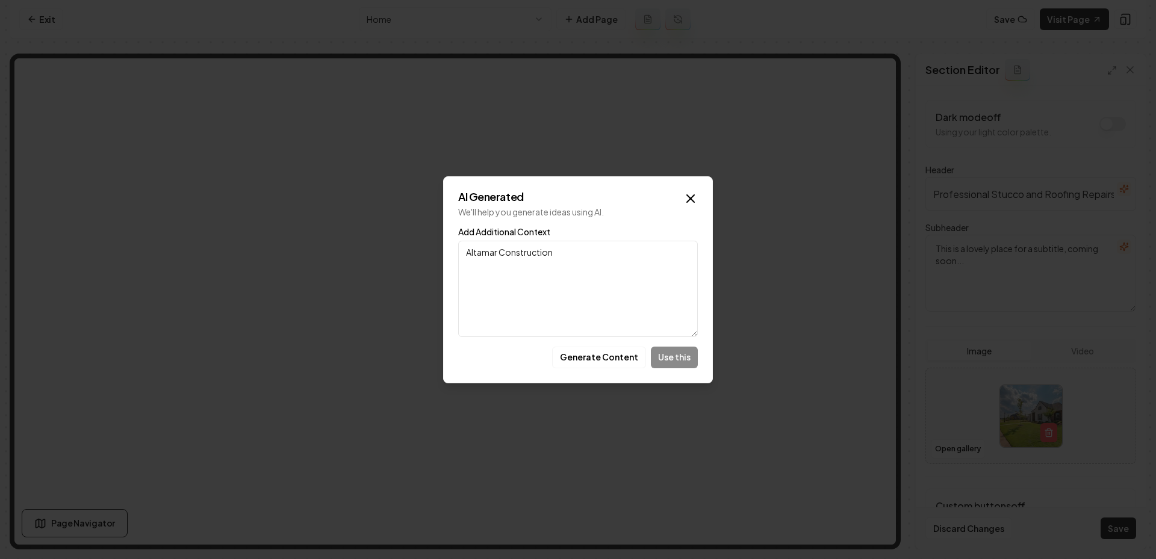
type textarea "Altamar Construction"
click at [665, 352] on div "Generate Content Use this" at bounding box center [578, 358] width 240 height 22
click at [614, 276] on textarea "Altamar Construction" at bounding box center [578, 289] width 240 height 96
click at [612, 358] on button "Generate Content" at bounding box center [599, 358] width 94 height 22
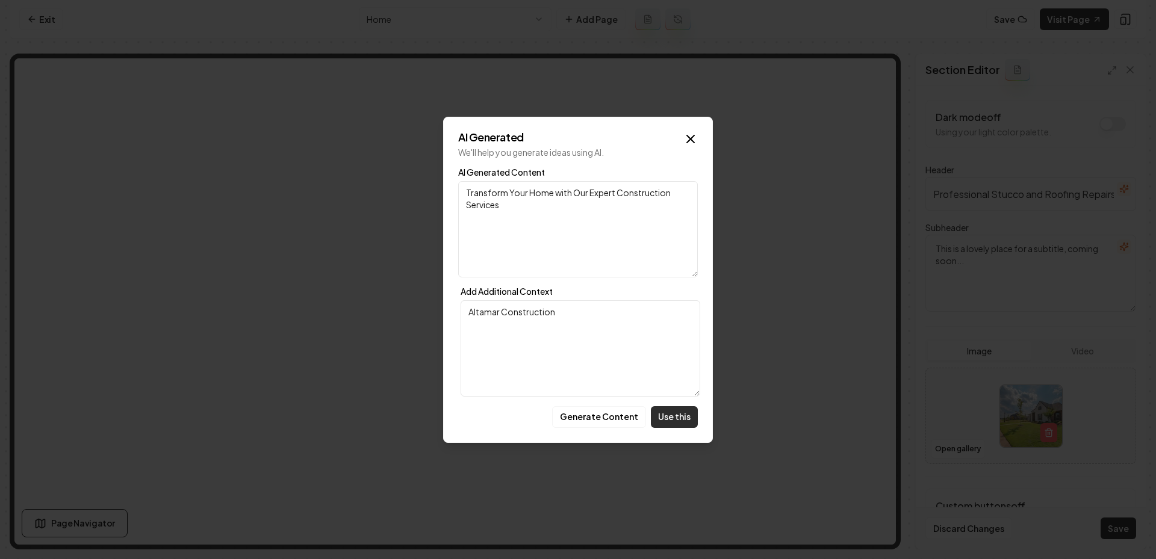
click at [668, 408] on button "Use this" at bounding box center [674, 417] width 47 height 22
type textarea "Transform Your Home with Our Expert Construction Services"
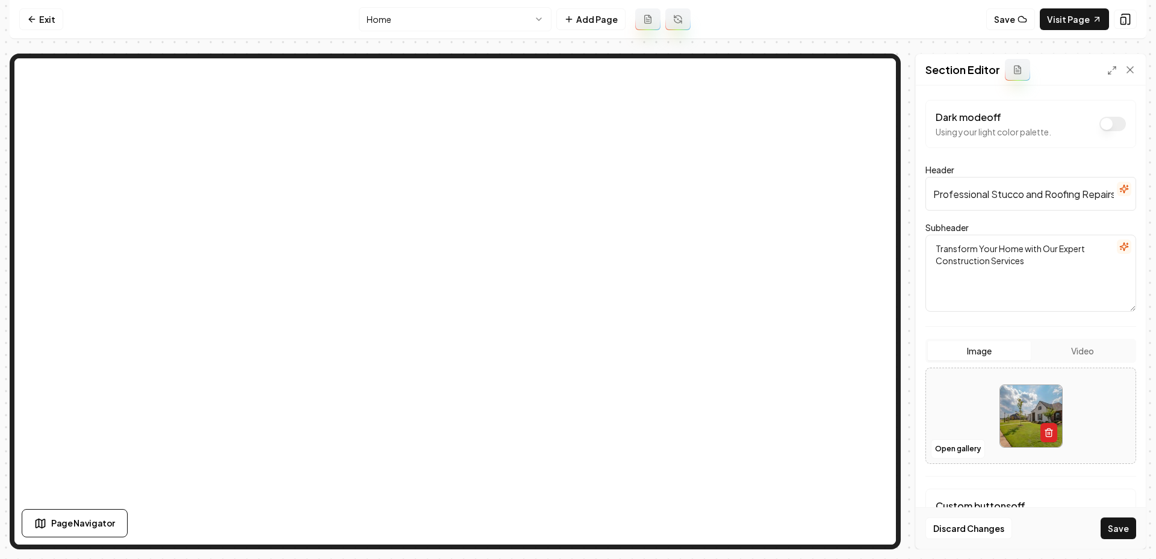
click at [1044, 429] on icon "button" at bounding box center [1049, 433] width 10 height 10
click at [961, 440] on button "Open gallery" at bounding box center [958, 449] width 54 height 19
drag, startPoint x: 992, startPoint y: 415, endPoint x: 1000, endPoint y: 412, distance: 8.4
click at [1008, 412] on button "Upload image 30 MB max file size" at bounding box center [1031, 416] width 86 height 84
type input "**********"
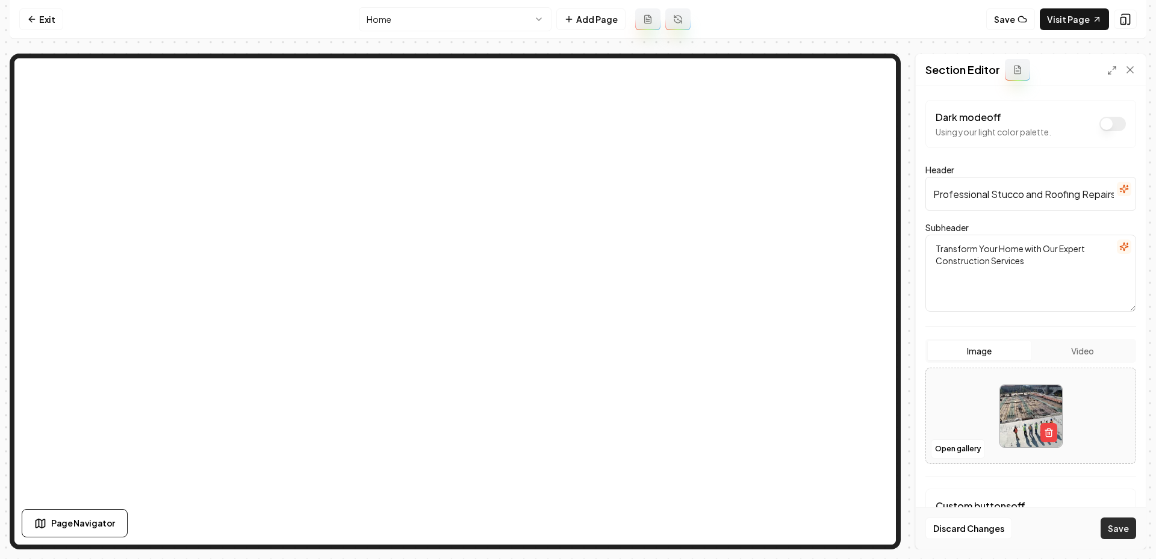
click at [1115, 531] on button "Save" at bounding box center [1119, 529] width 36 height 22
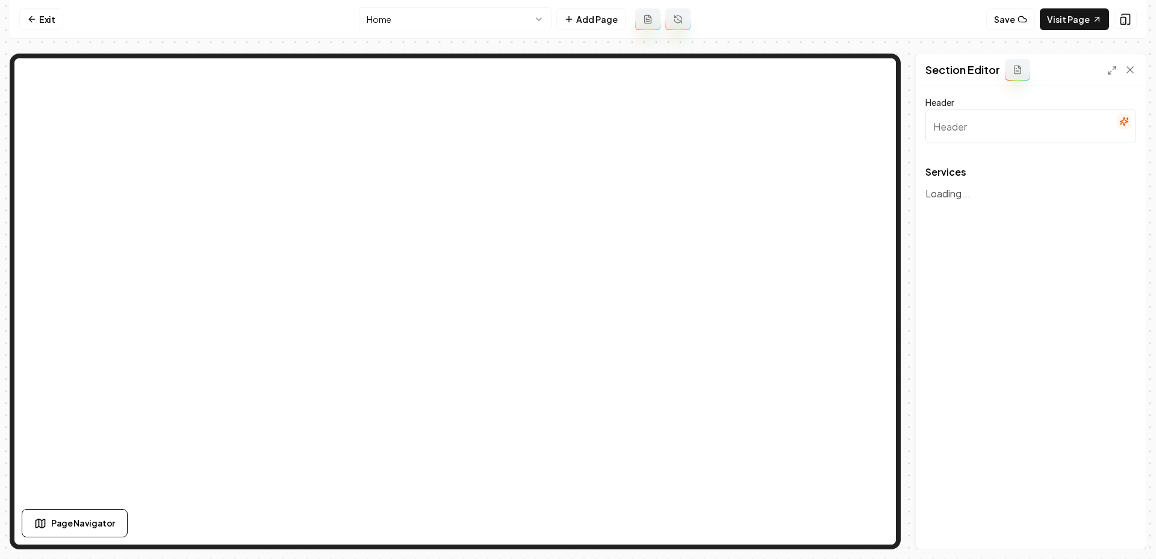
type input "Our Services"
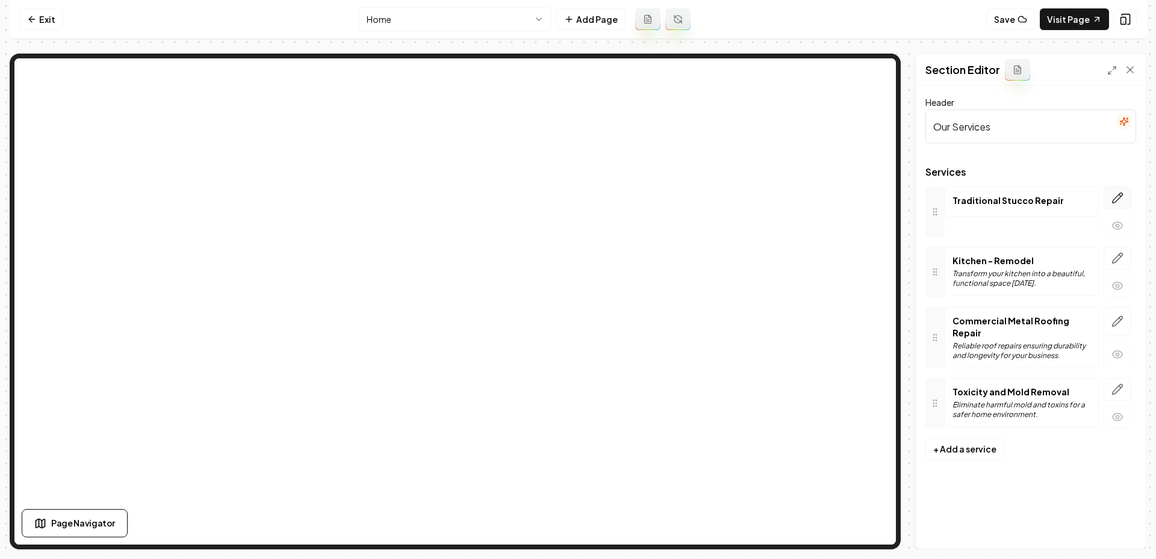
click at [1121, 188] on button "button" at bounding box center [1118, 198] width 28 height 23
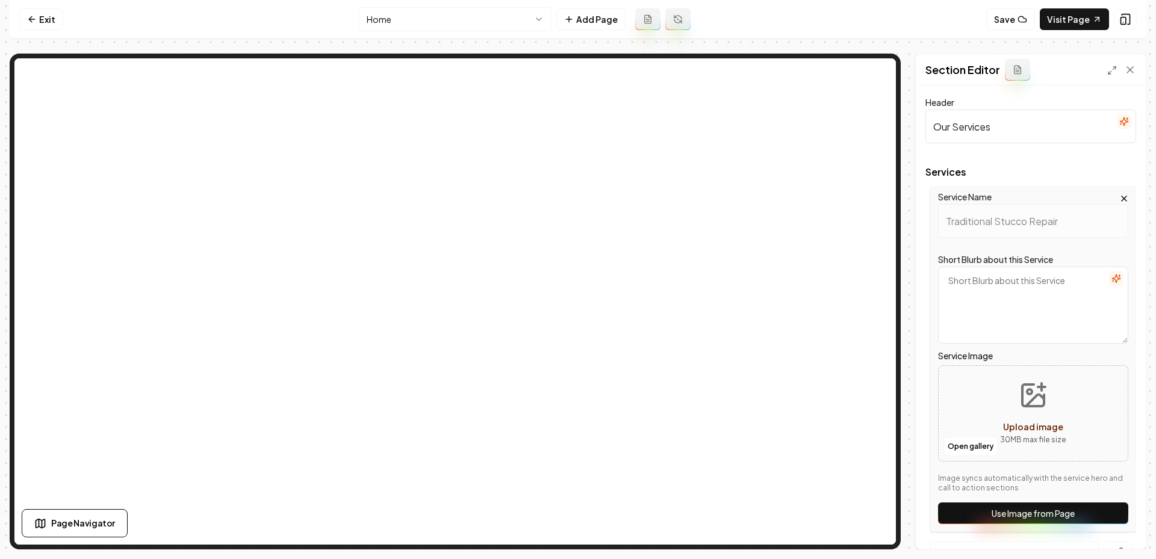
click at [1037, 405] on icon "Upload image" at bounding box center [1034, 396] width 22 height 22
type input "**********"
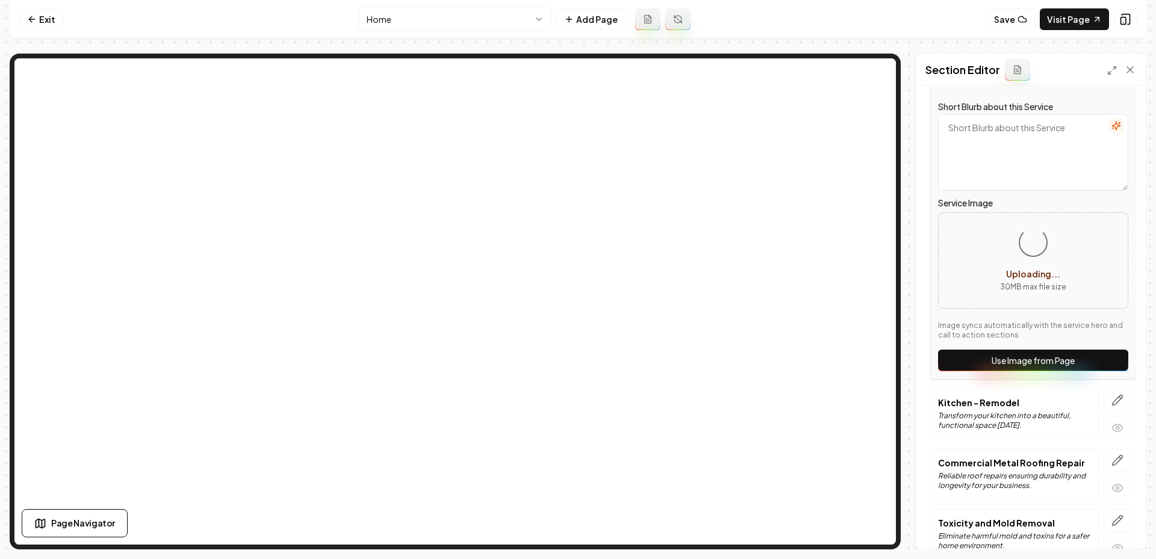
scroll to position [216, 0]
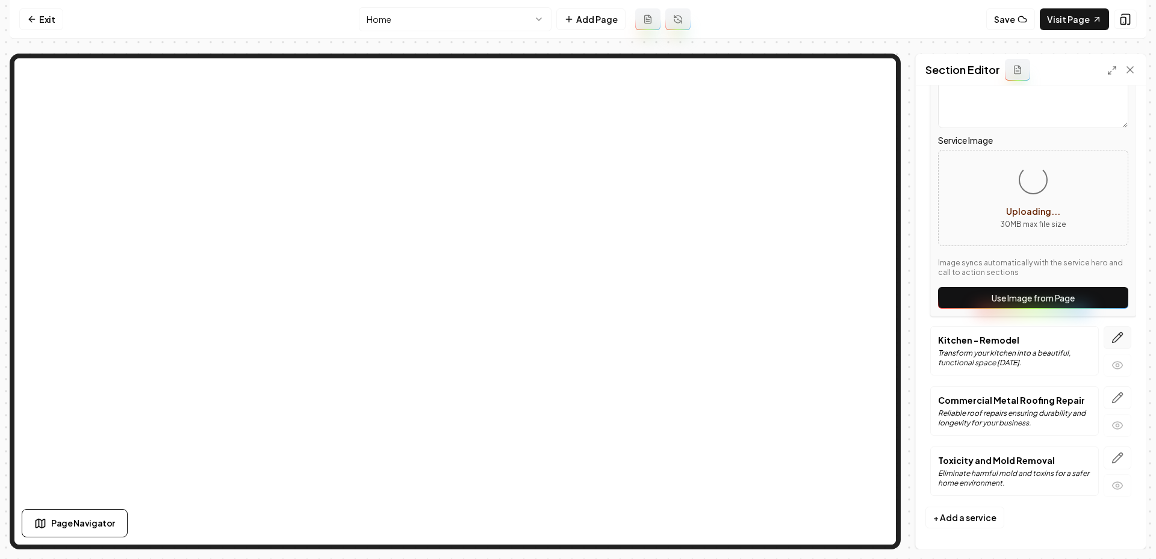
click at [1118, 340] on icon "button" at bounding box center [1118, 338] width 12 height 12
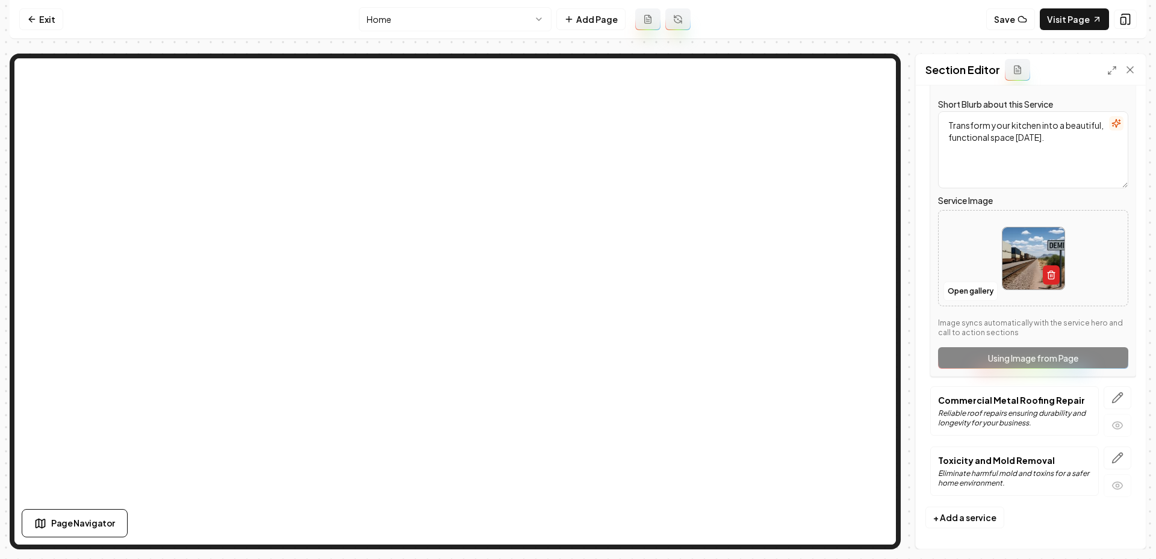
click at [1053, 272] on icon "button" at bounding box center [1052, 275] width 10 height 10
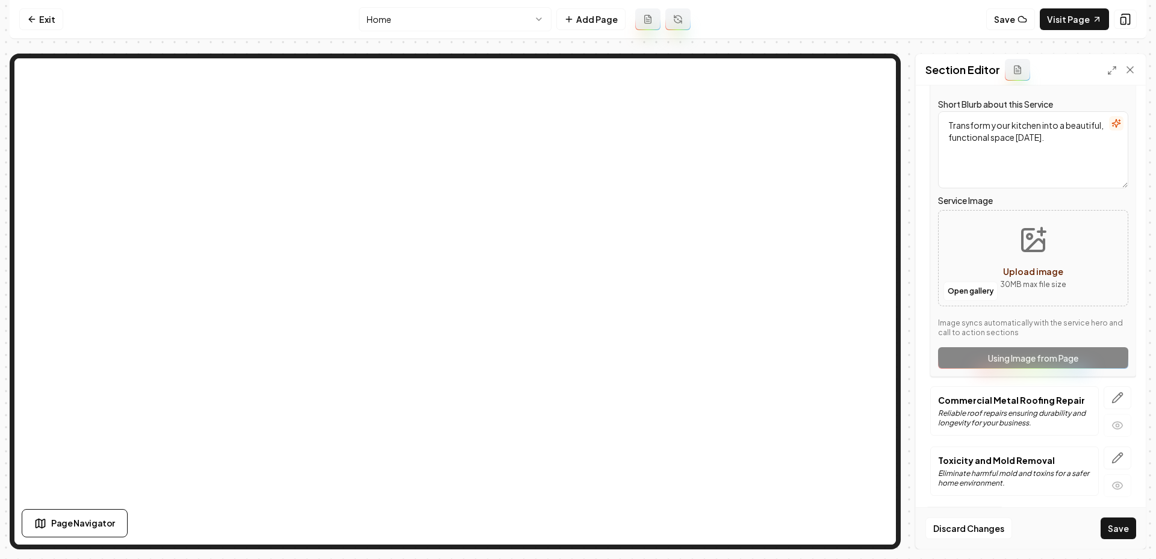
click at [1032, 250] on icon "Upload image" at bounding box center [1034, 240] width 22 height 22
type input "**********"
click at [1108, 391] on button "button" at bounding box center [1118, 398] width 28 height 23
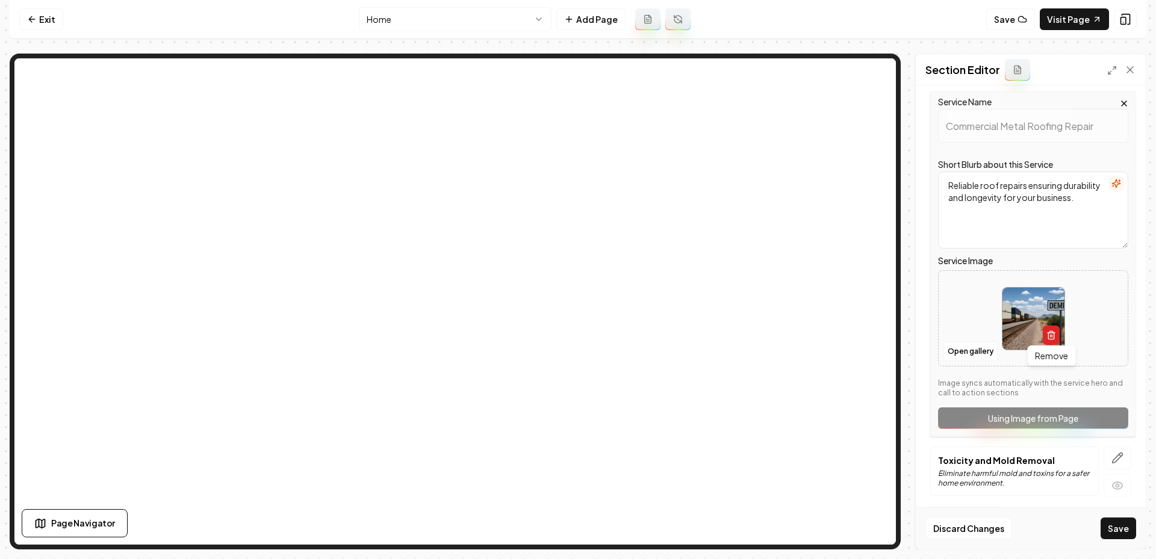
click at [1053, 333] on icon "button" at bounding box center [1052, 336] width 10 height 10
click at [1030, 310] on icon "Upload image" at bounding box center [1034, 301] width 22 height 22
type input "**********"
click at [1126, 452] on button "button" at bounding box center [1118, 458] width 28 height 23
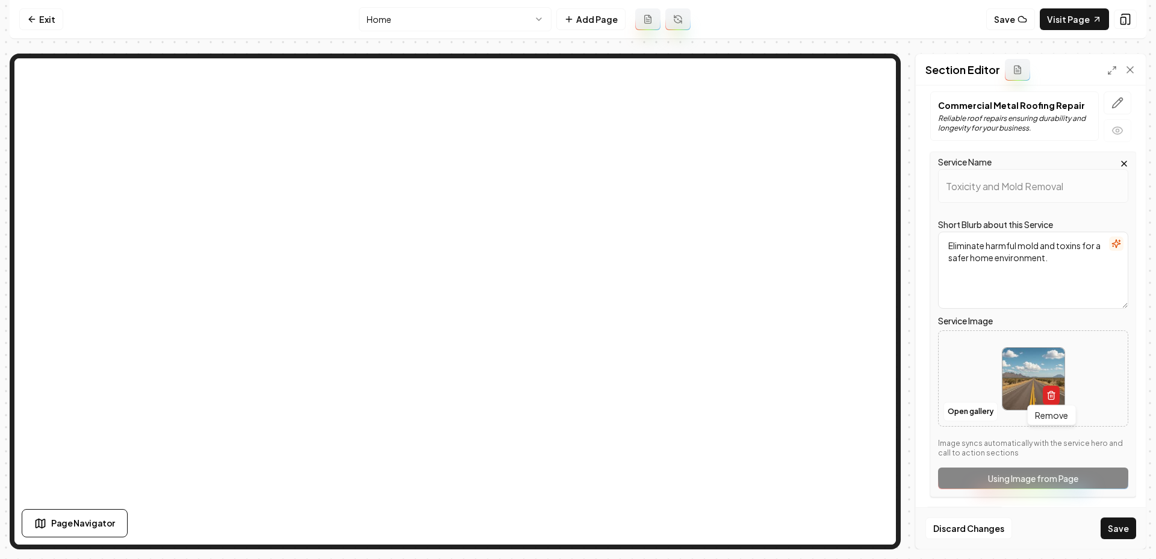
click at [1047, 391] on icon "button" at bounding box center [1052, 396] width 10 height 10
click at [1033, 379] on button "Upload image 30 MB max file size" at bounding box center [1034, 379] width 86 height 84
type input "**********"
click at [1107, 530] on button "Save" at bounding box center [1119, 529] width 36 height 22
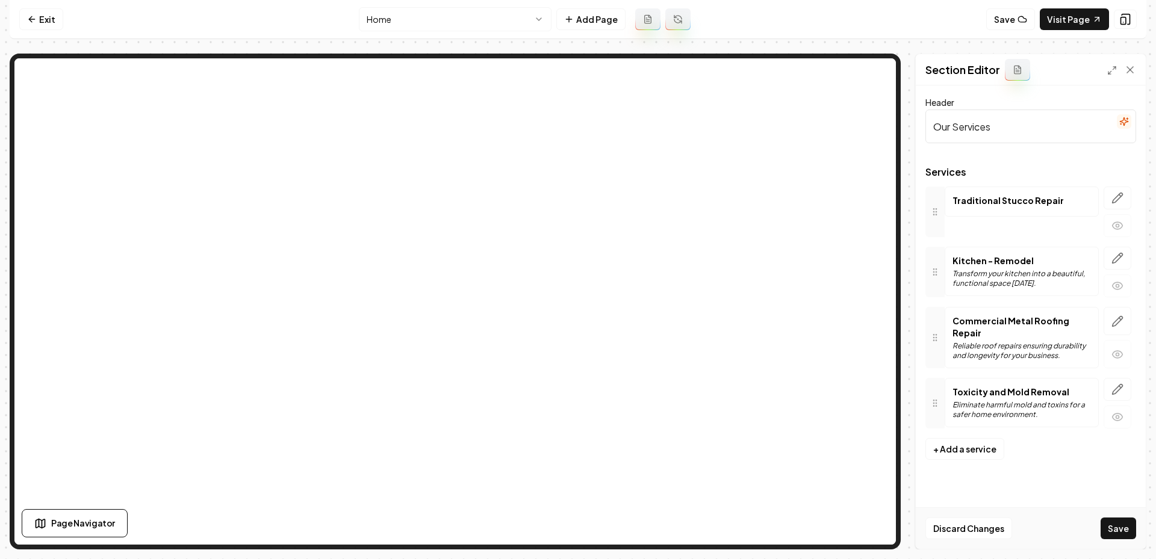
scroll to position [0, 0]
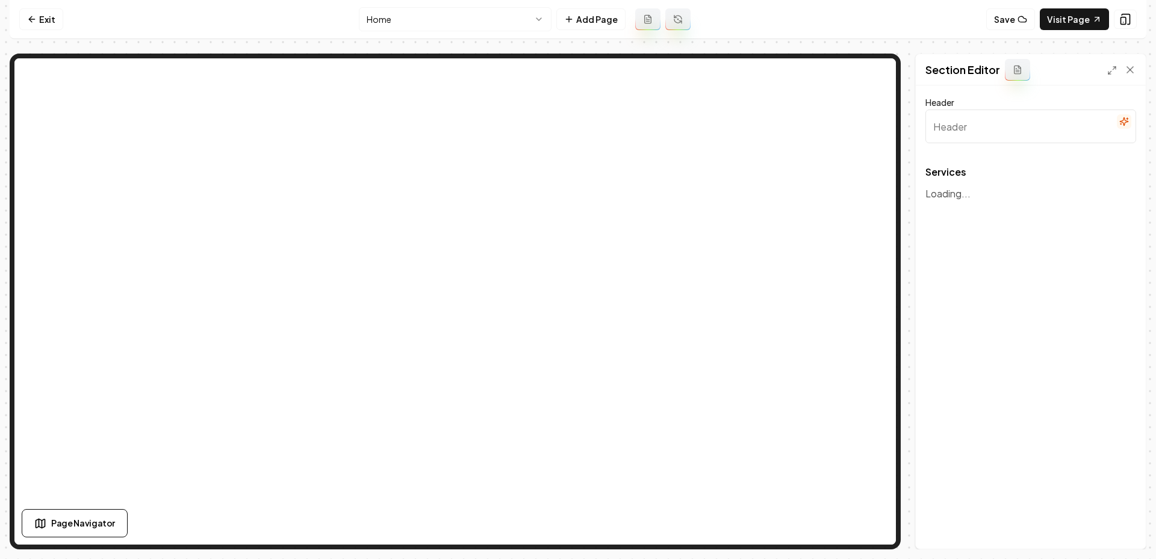
type input "Our Services"
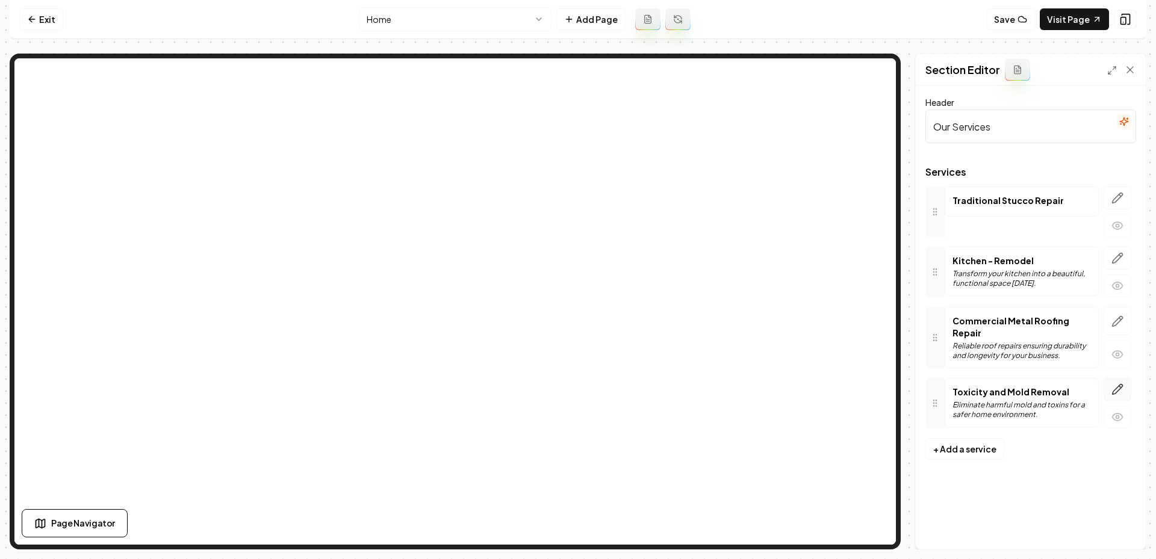
click at [1110, 378] on button "button" at bounding box center [1118, 389] width 28 height 23
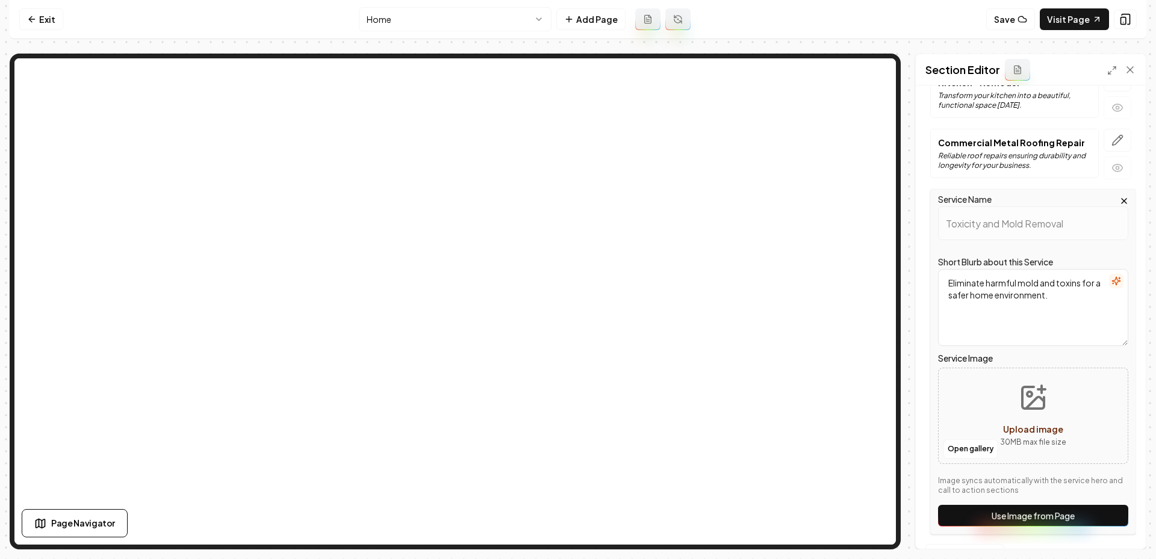
scroll to position [216, 0]
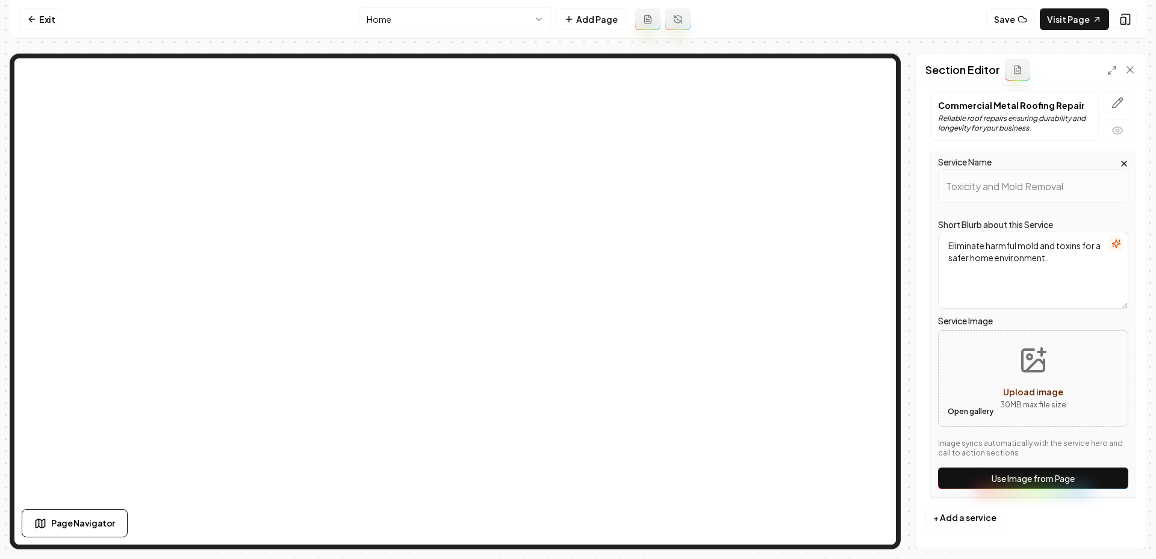
click at [962, 407] on button "Open gallery" at bounding box center [971, 411] width 54 height 19
click at [1045, 352] on icon "Upload image" at bounding box center [1033, 360] width 29 height 29
type input "**********"
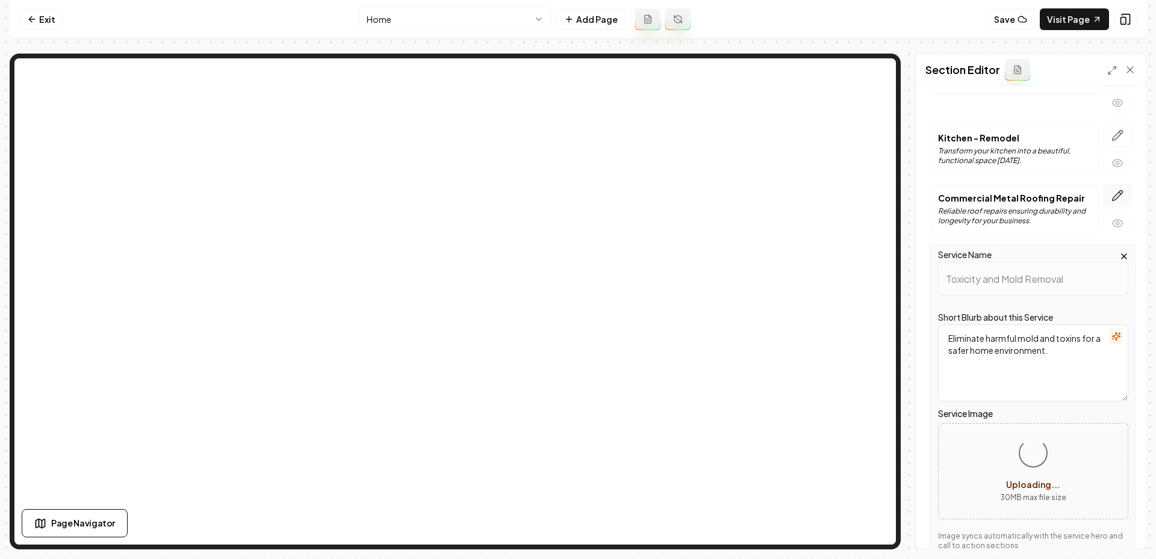
click at [1115, 194] on icon "button" at bounding box center [1118, 196] width 10 height 10
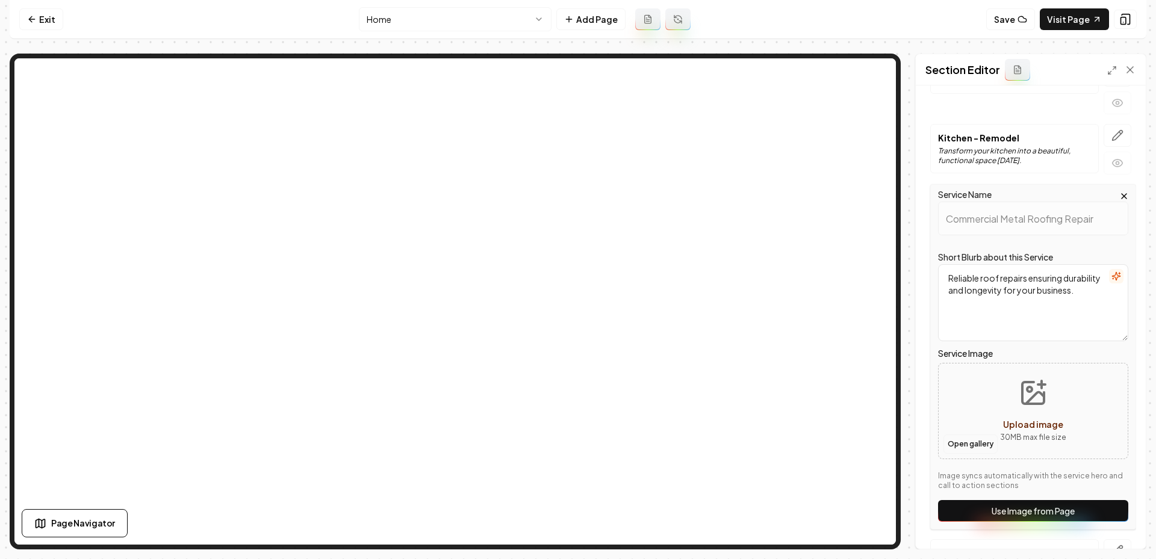
click at [965, 442] on button "Open gallery" at bounding box center [971, 444] width 54 height 19
click at [1017, 417] on div "Upload image" at bounding box center [1033, 424] width 60 height 14
type input "**********"
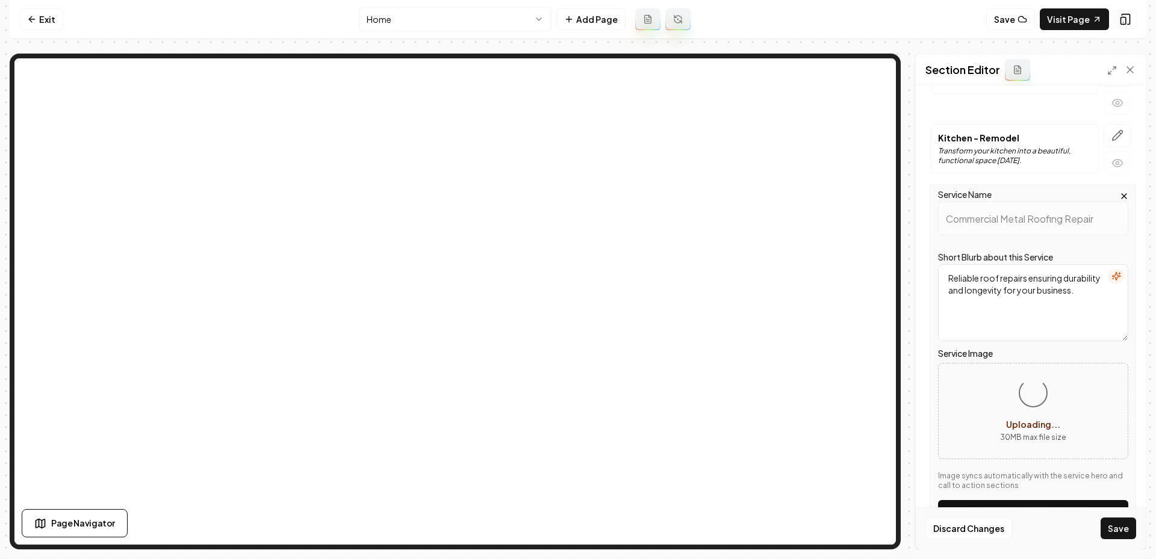
scroll to position [216, 0]
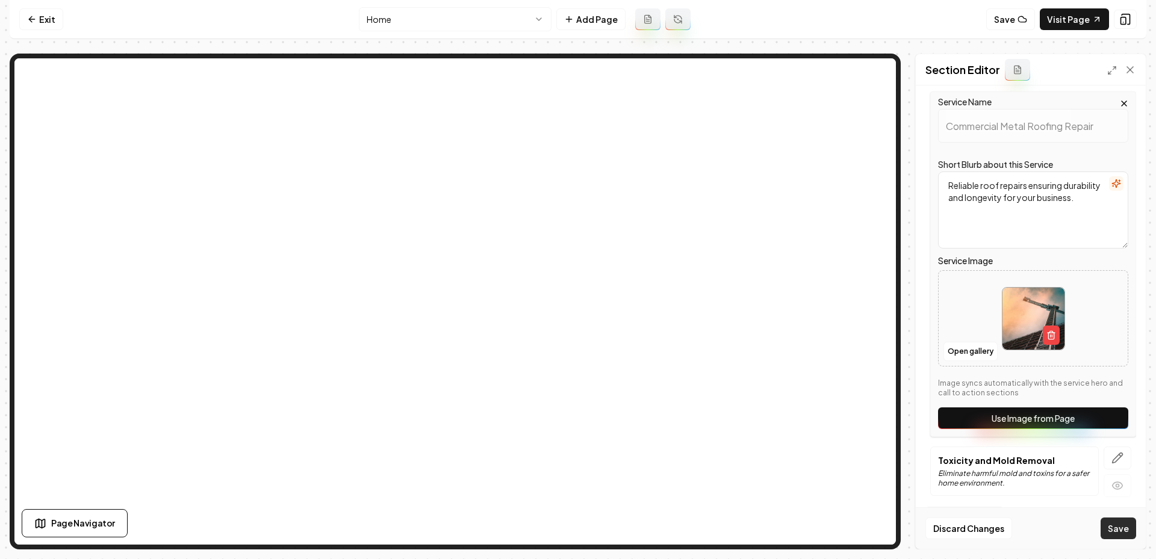
click at [1120, 528] on button "Save" at bounding box center [1119, 529] width 36 height 22
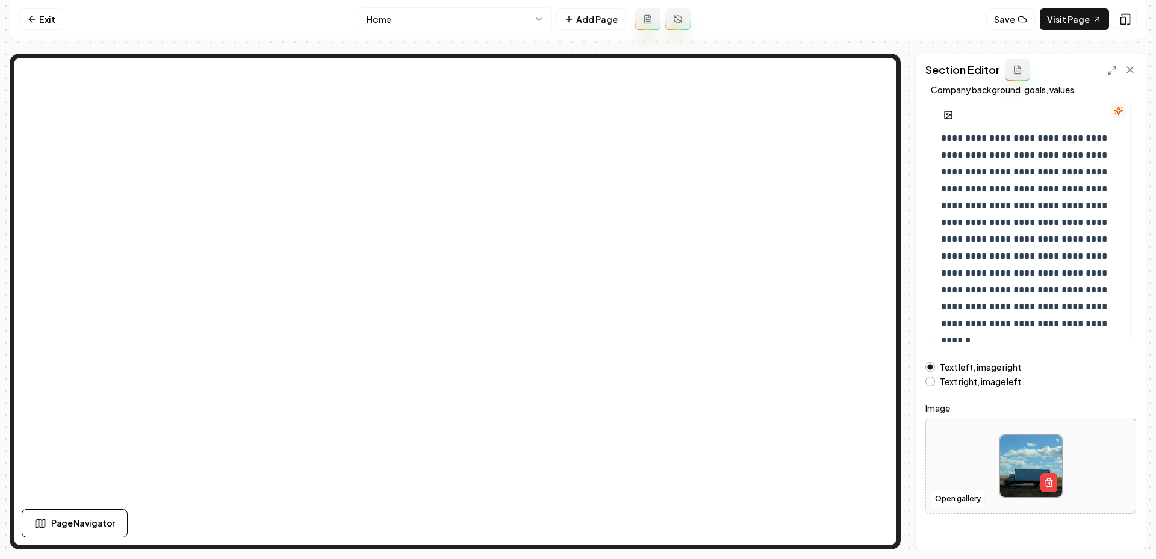
scroll to position [89, 0]
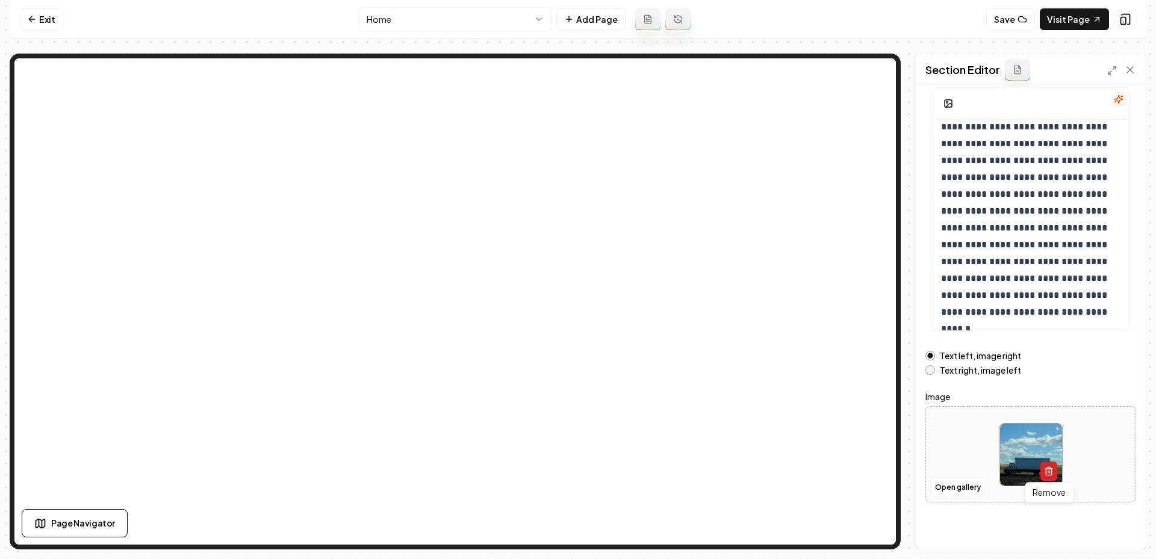
click at [1046, 470] on icon "button" at bounding box center [1048, 472] width 5 height 7
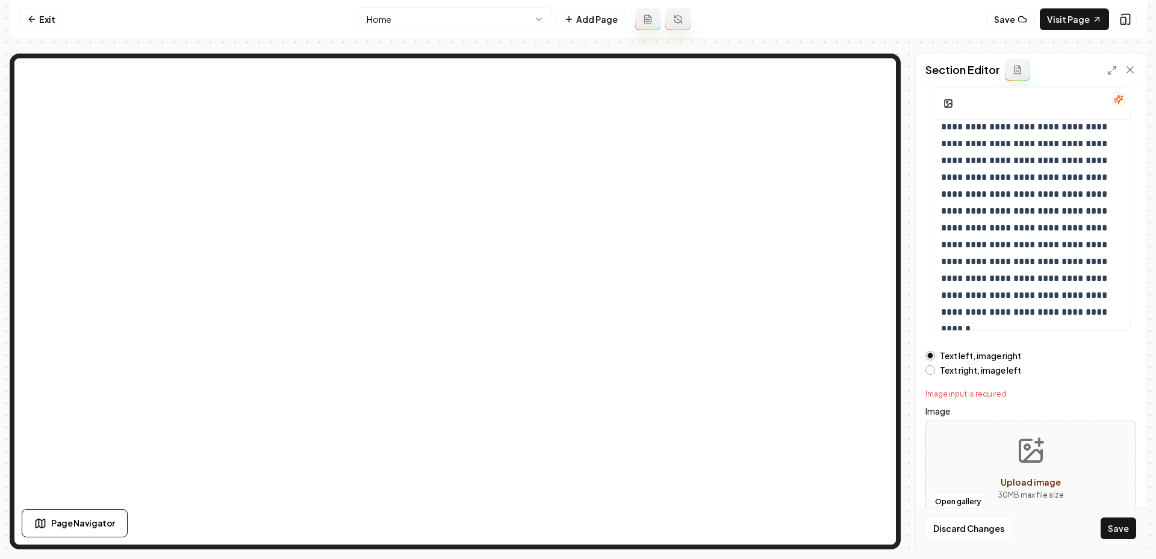
click at [1034, 458] on icon "Upload image" at bounding box center [1031, 451] width 29 height 29
type input "**********"
click at [1120, 536] on button "Save" at bounding box center [1119, 529] width 36 height 22
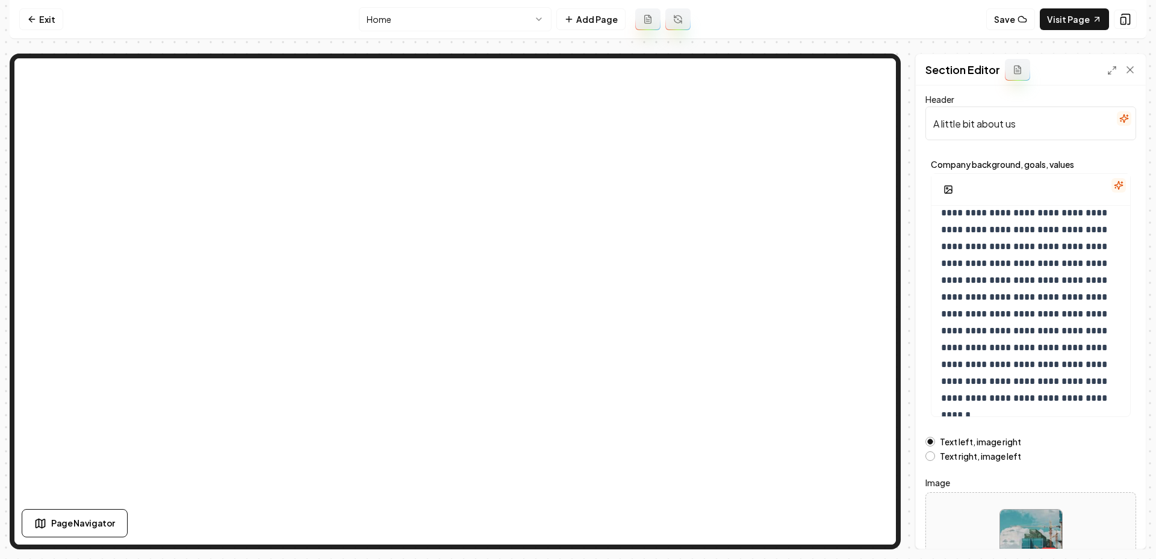
scroll to position [0, 0]
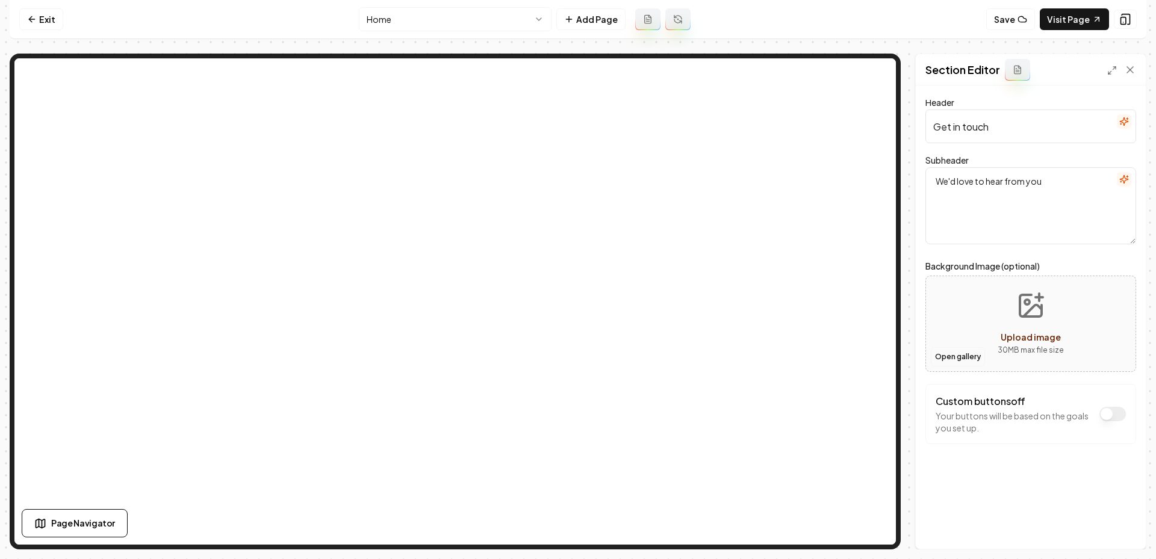
click at [958, 361] on button "Open gallery" at bounding box center [958, 356] width 54 height 19
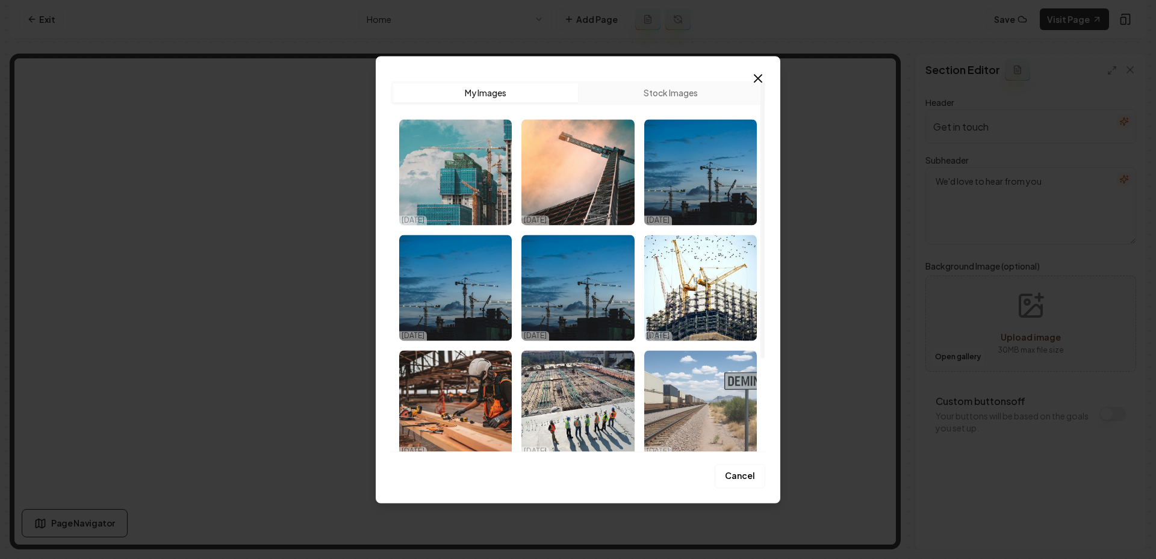
click at [723, 399] on img "Select image image_68ed3e105c7cd75eb861a492.jpeg" at bounding box center [700, 403] width 113 height 106
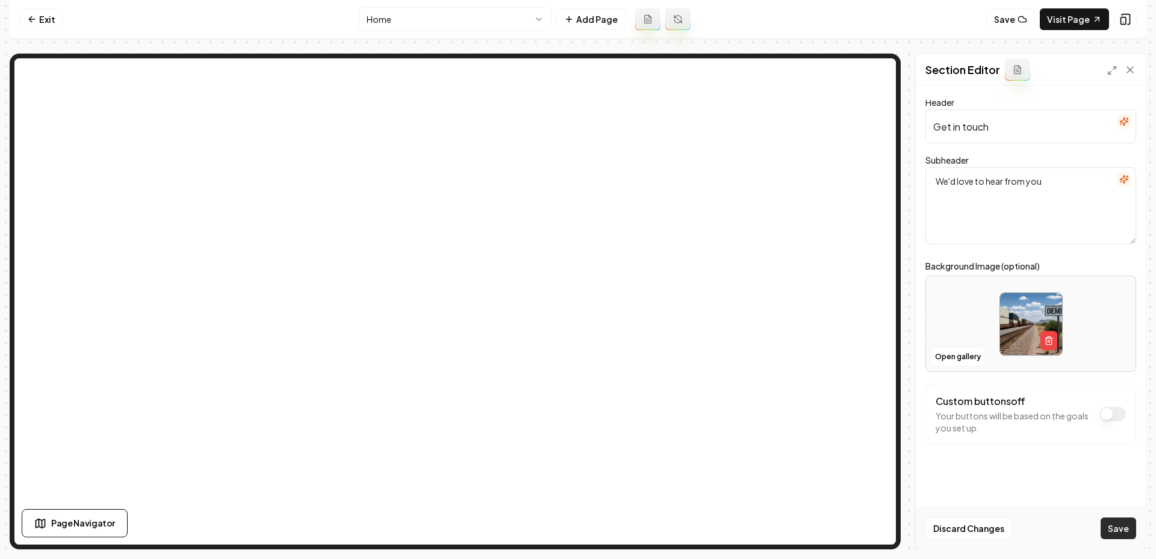
click at [1118, 528] on button "Save" at bounding box center [1119, 529] width 36 height 22
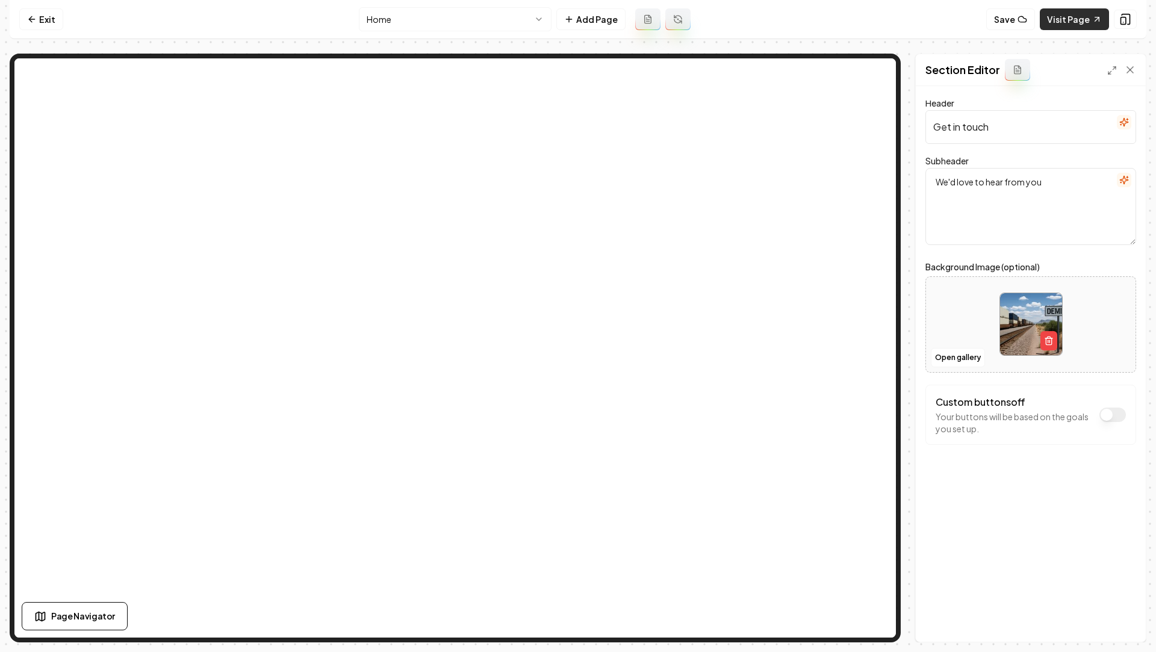
click at [1089, 28] on link "Visit Page" at bounding box center [1074, 19] width 69 height 22
click at [477, 22] on html "Computer Required This feature is only available on a computer. Please switch t…" at bounding box center [578, 326] width 1156 height 652
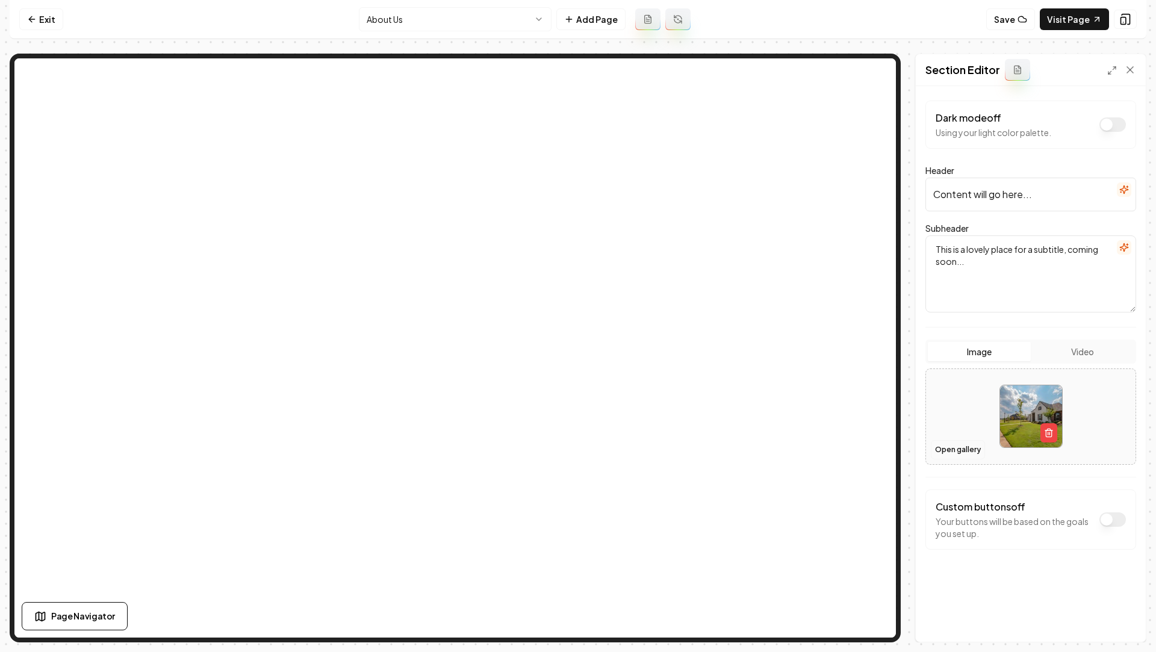
click at [962, 448] on button "Open gallery" at bounding box center [958, 449] width 54 height 19
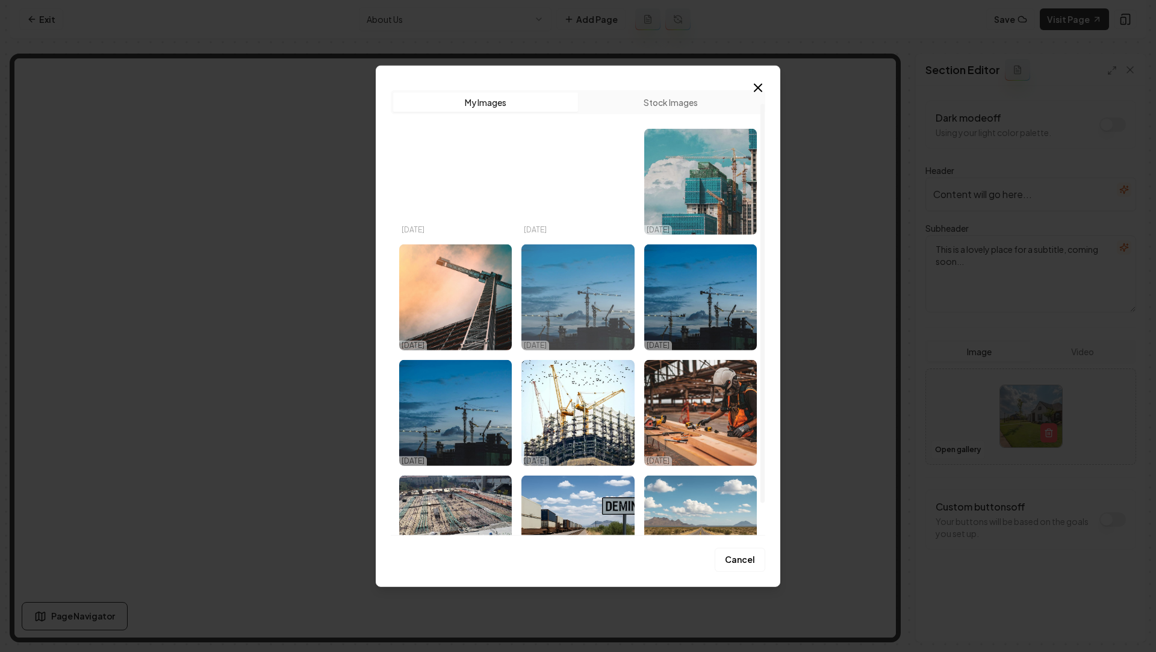
scroll to position [51, 0]
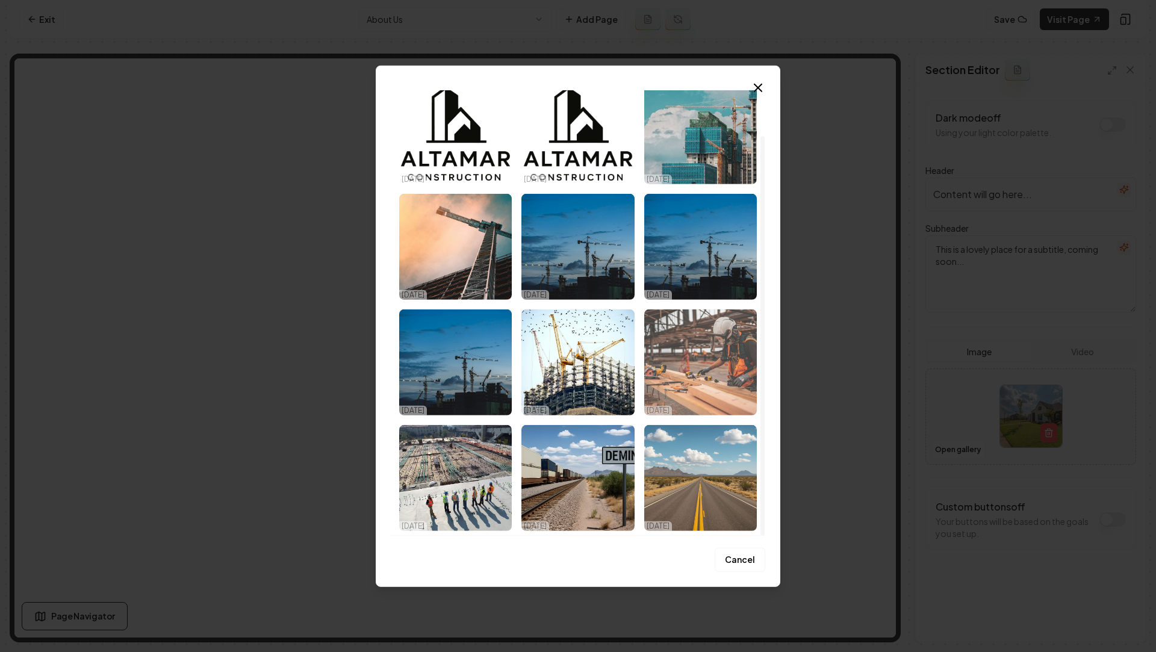
click at [677, 338] on img "Select image image_68ed3fe25c7cd75eb87128b0.jpg" at bounding box center [700, 362] width 113 height 106
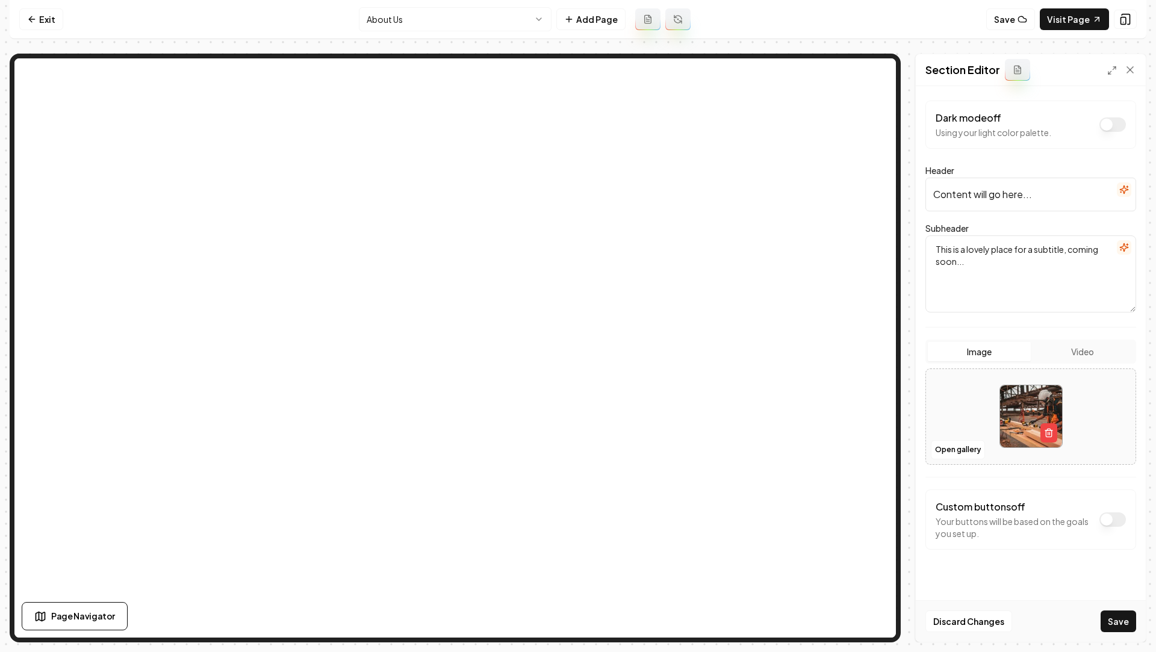
click at [1099, 559] on div "Discard Changes Save" at bounding box center [1031, 621] width 230 height 42
click at [1122, 559] on div "Discard Changes Save" at bounding box center [1031, 621] width 230 height 42
click at [1121, 559] on button "Save" at bounding box center [1119, 622] width 36 height 22
click at [989, 202] on input "Content will go here..." at bounding box center [1031, 195] width 211 height 34
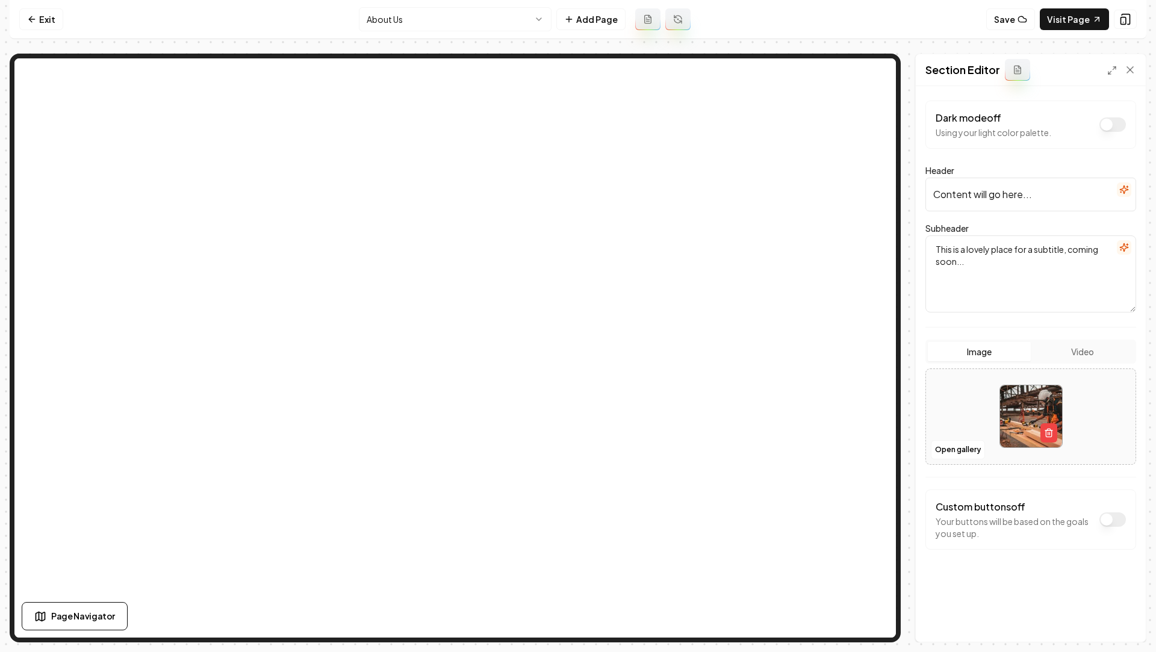
click at [989, 202] on input "Content will go here..." at bounding box center [1031, 195] width 211 height 34
type input "C"
type input "Al"
click at [1120, 192] on icon "button" at bounding box center [1125, 190] width 10 height 10
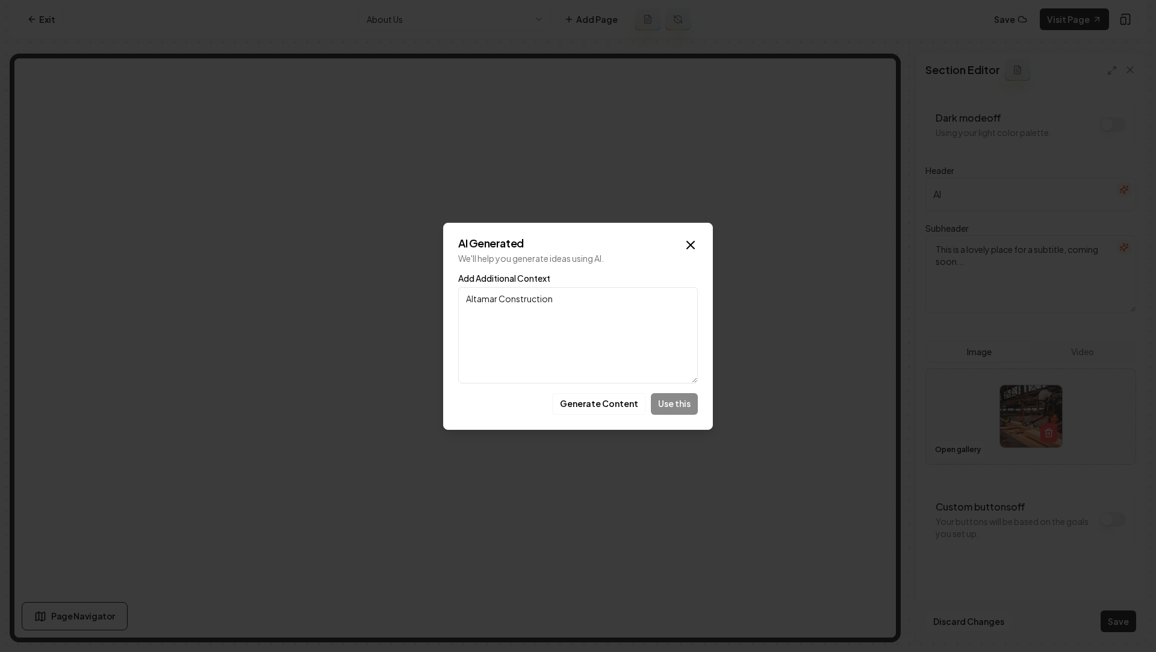
type textarea "Altamar Construction"
click at [574, 417] on div "AI Generated We'll help you generate ideas using AI. Add Additional Context Alt…" at bounding box center [578, 326] width 270 height 207
click at [591, 408] on button "Generate Content" at bounding box center [599, 404] width 94 height 22
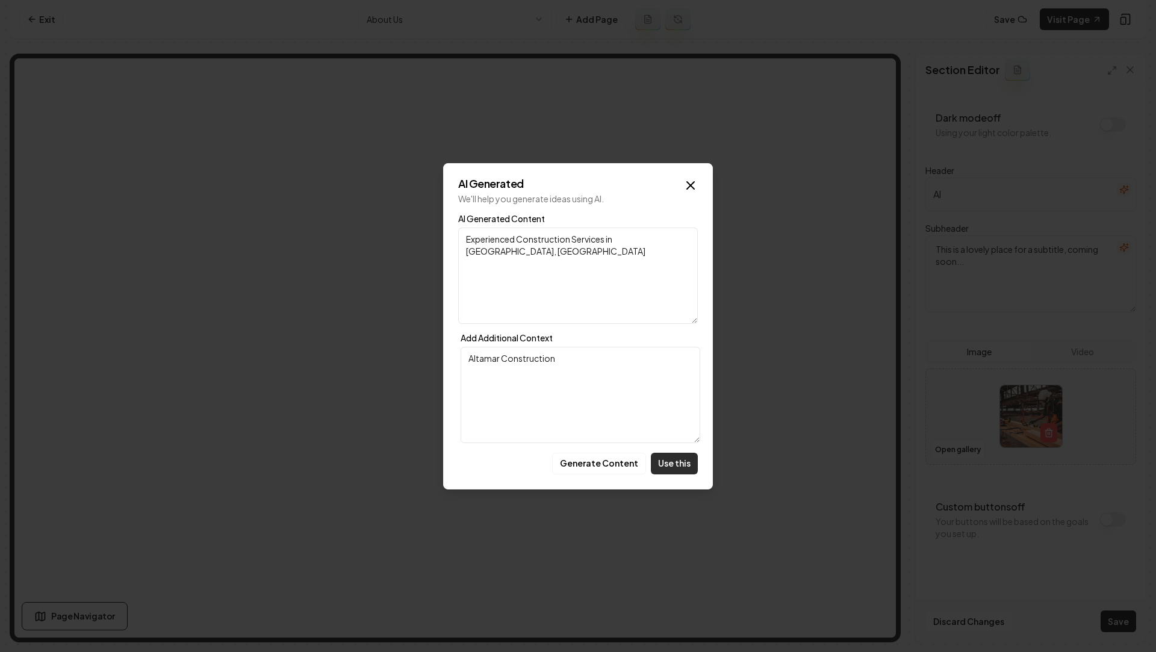
click at [682, 462] on button "Use this" at bounding box center [674, 464] width 47 height 22
type input "Experienced Construction Services in [GEOGRAPHIC_DATA], [GEOGRAPHIC_DATA]"
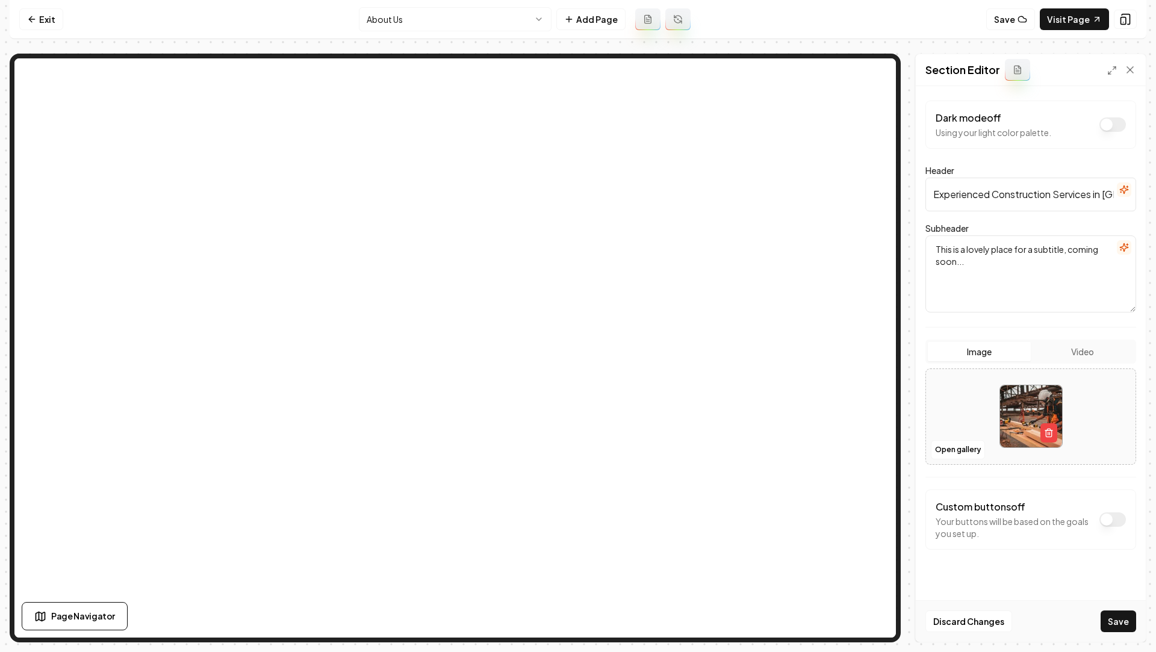
click at [989, 264] on textarea "This is a lovely place for a subtitle, coming soon..." at bounding box center [1031, 273] width 211 height 77
click at [1122, 246] on icon "button" at bounding box center [1124, 247] width 8 height 8
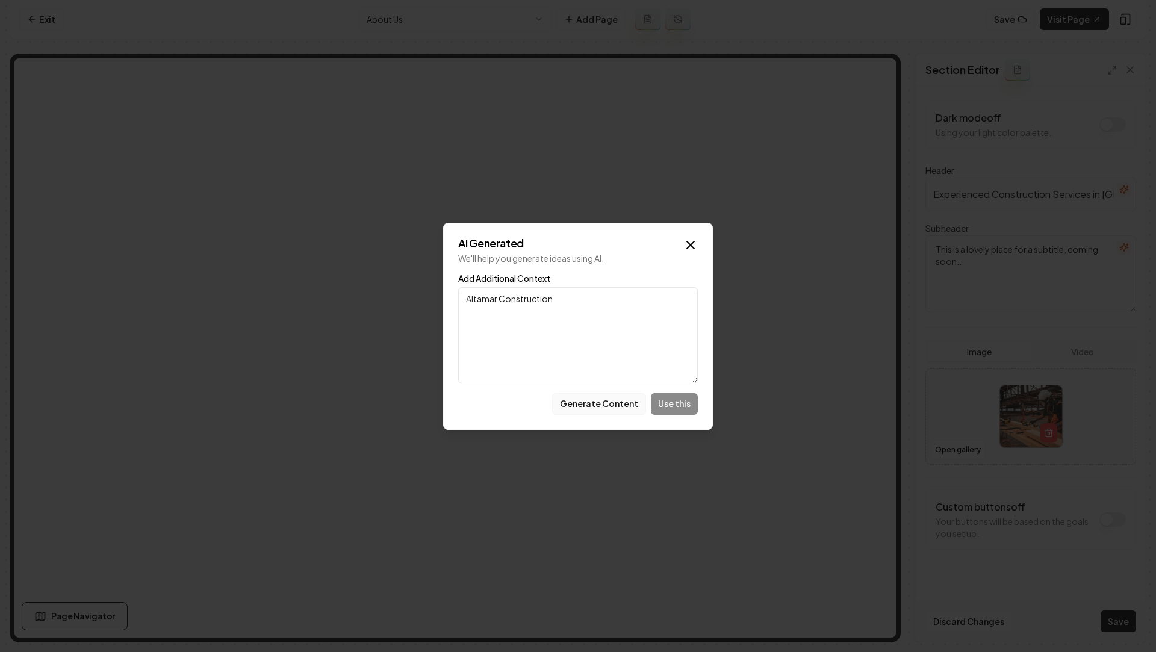
type textarea "Altamar Construction"
click at [599, 396] on button "Generate Content" at bounding box center [599, 404] width 94 height 22
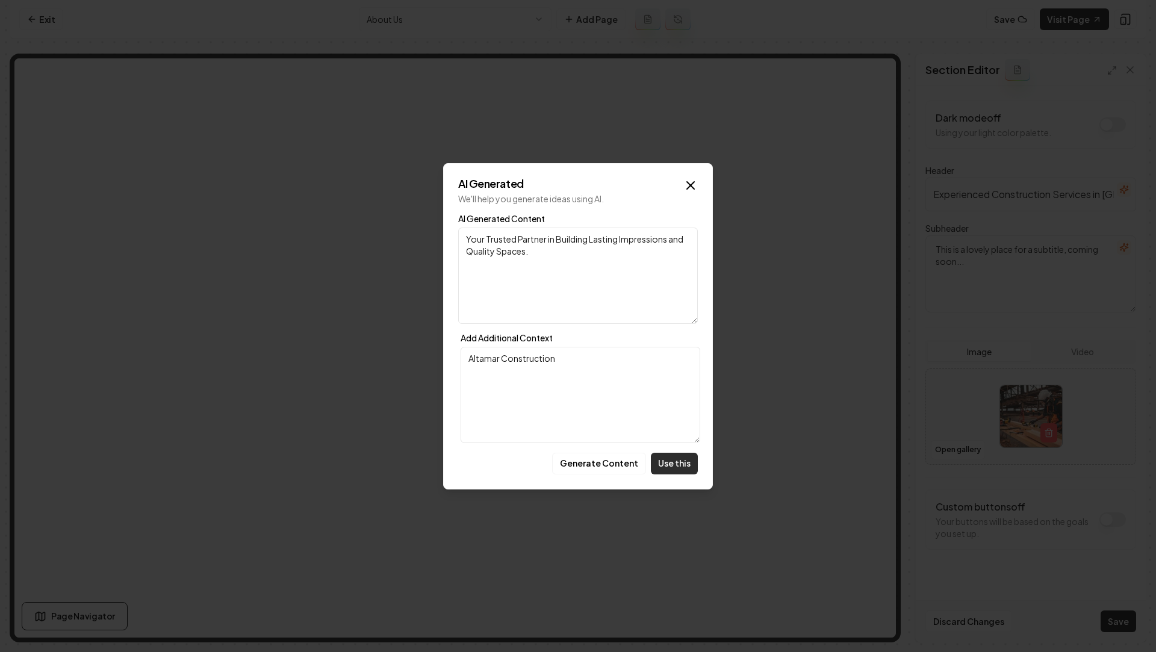
click at [676, 460] on button "Use this" at bounding box center [674, 464] width 47 height 22
type textarea "Your Trusted Partner in Building Lasting Impressions and Quality Spaces."
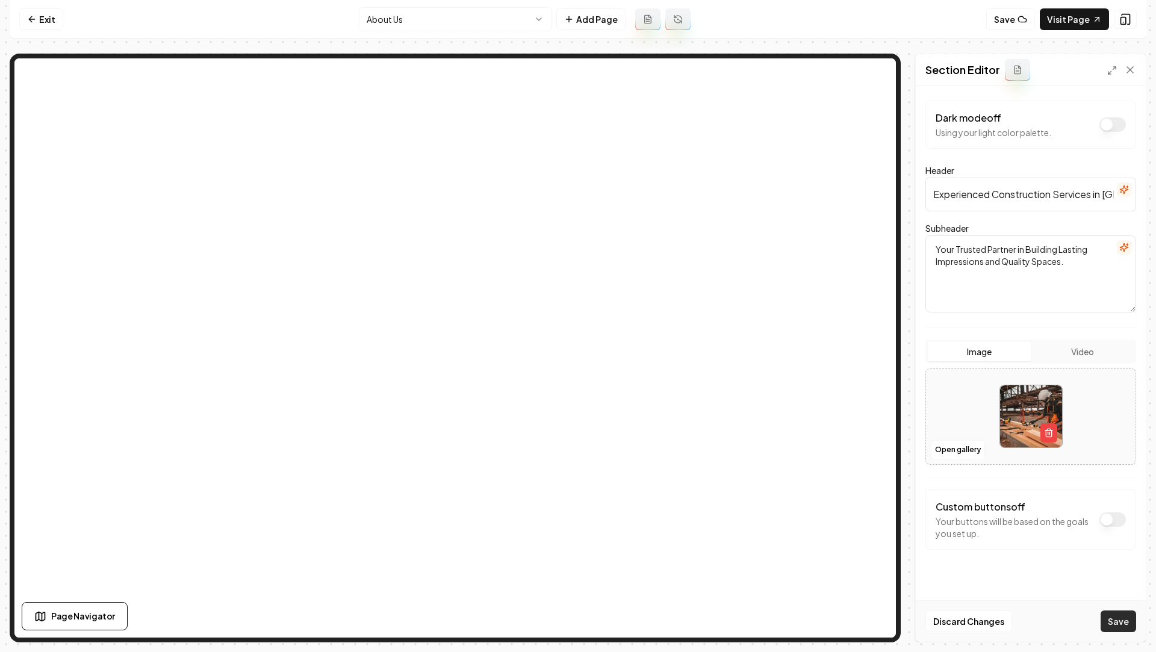
click at [1121, 559] on button "Save" at bounding box center [1119, 622] width 36 height 22
click at [427, 26] on html "Computer Required This feature is only available on a computer. Please switch t…" at bounding box center [578, 326] width 1156 height 652
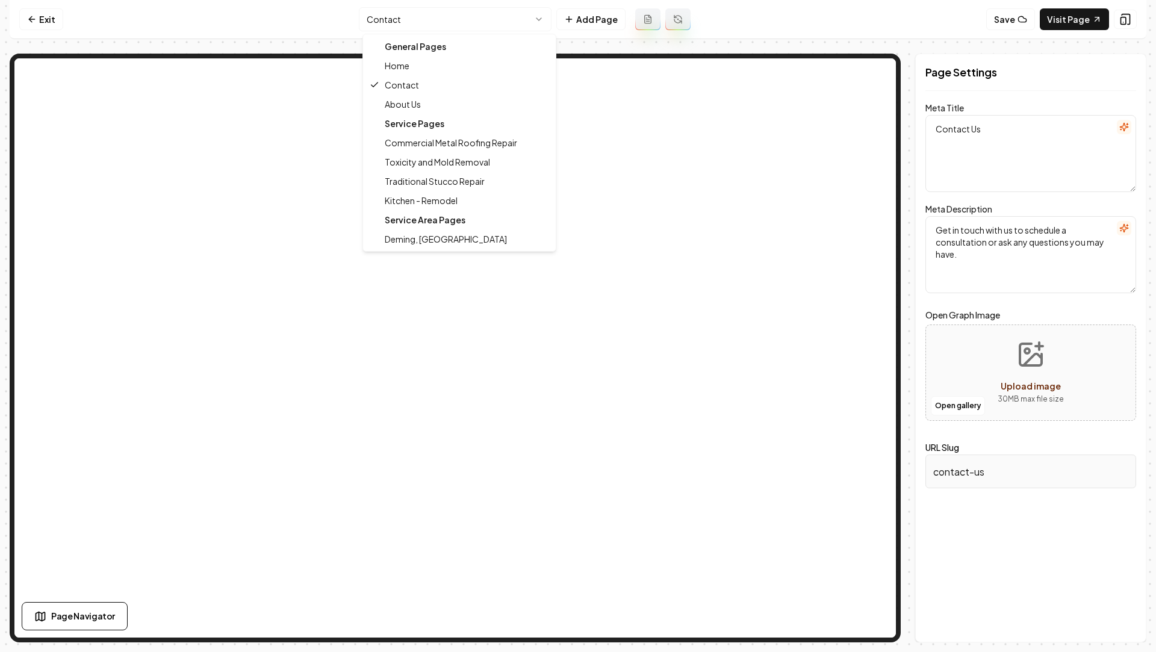
click at [408, 13] on html "Computer Required This feature is only available on a computer. Please switch t…" at bounding box center [578, 326] width 1156 height 652
type textarea "Home Page"
type textarea "We are a full-service landscaping company that provides everything from design …"
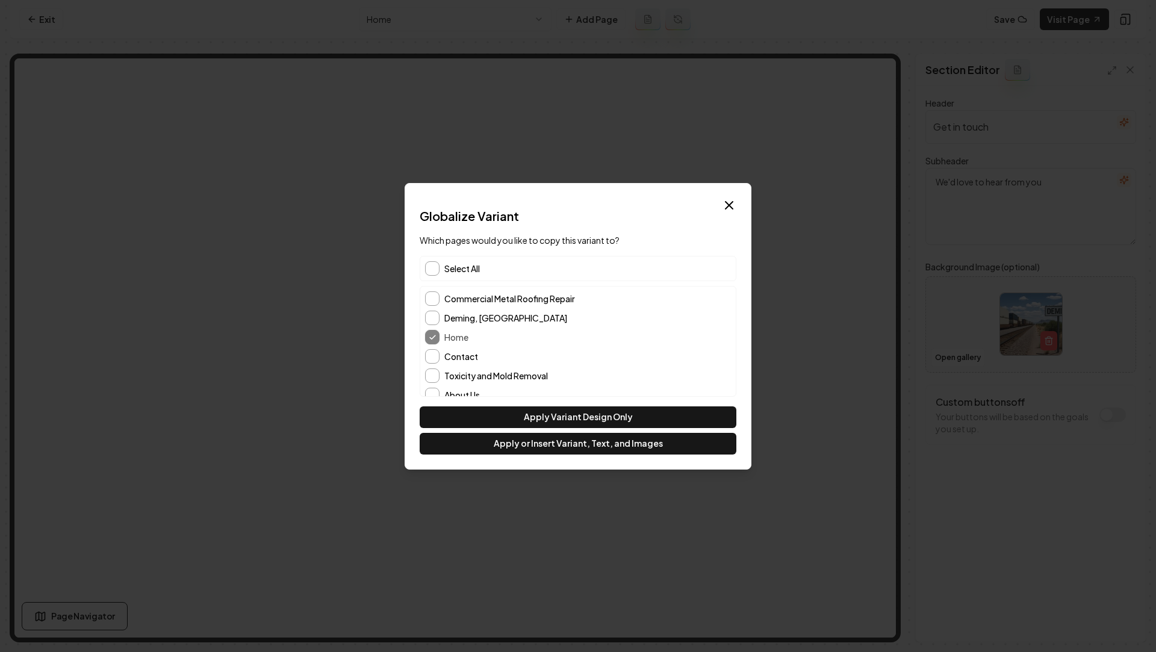
click at [457, 265] on span "Select All" at bounding box center [462, 269] width 36 height 12
click at [727, 204] on icon "button" at bounding box center [729, 205] width 14 height 14
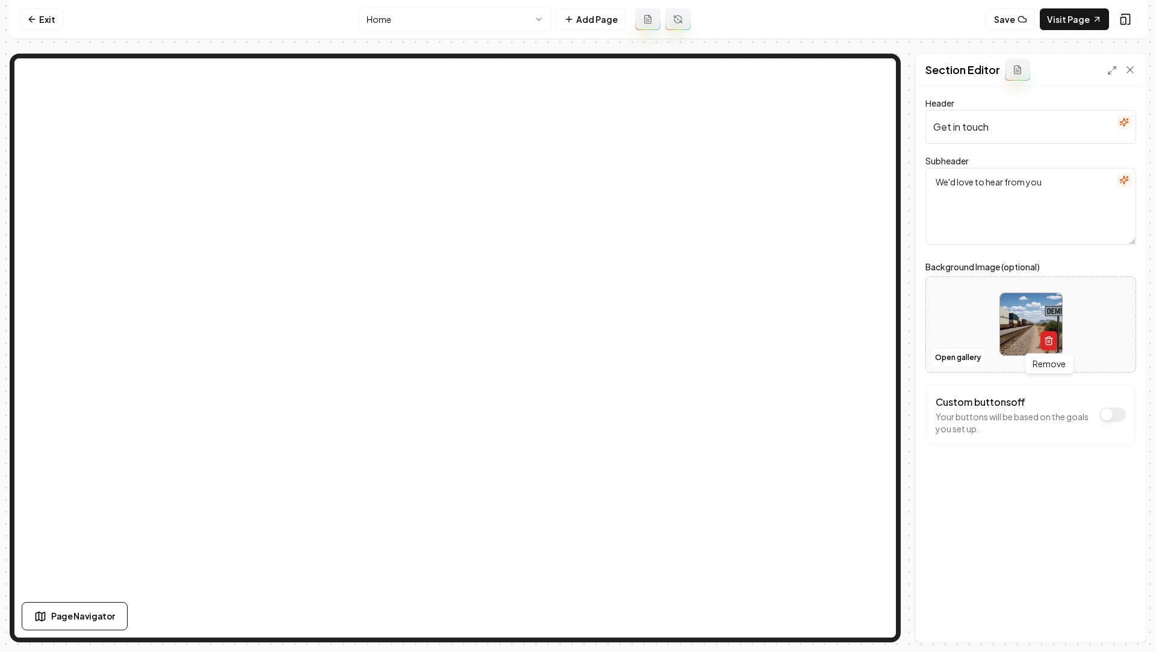
click at [1048, 344] on icon "button" at bounding box center [1049, 341] width 10 height 10
click at [964, 355] on button "Open gallery" at bounding box center [958, 357] width 54 height 19
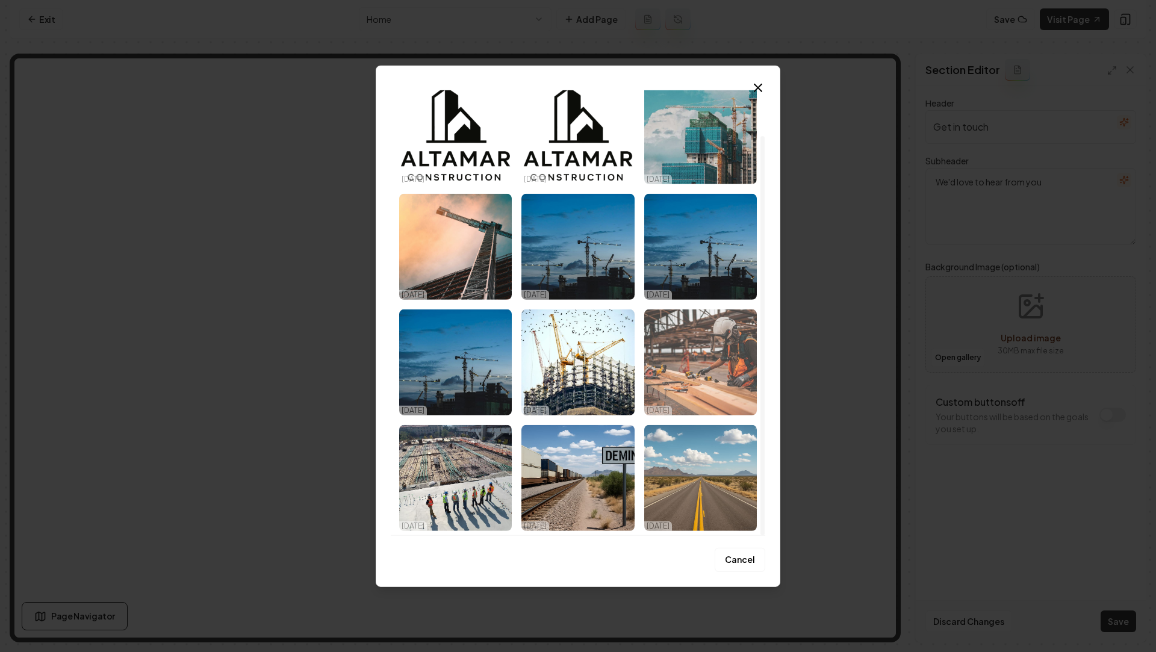
scroll to position [42, 0]
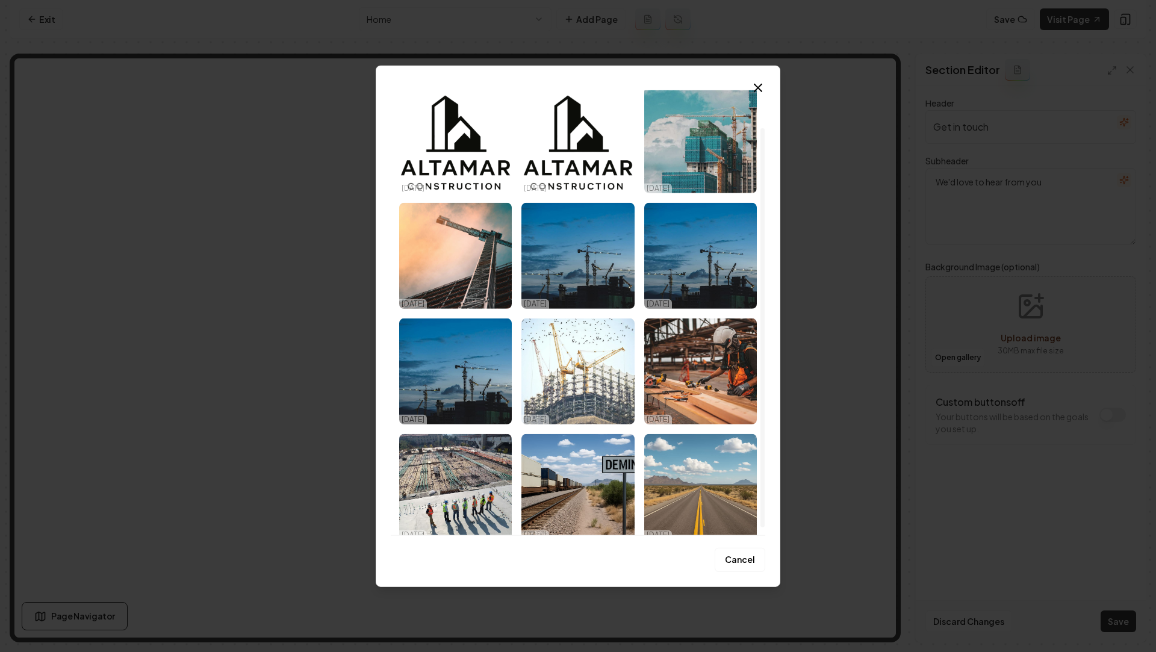
click at [578, 366] on img "Select image image_68ed3fe85c7cd75eb8715cf6.jpg" at bounding box center [578, 371] width 113 height 106
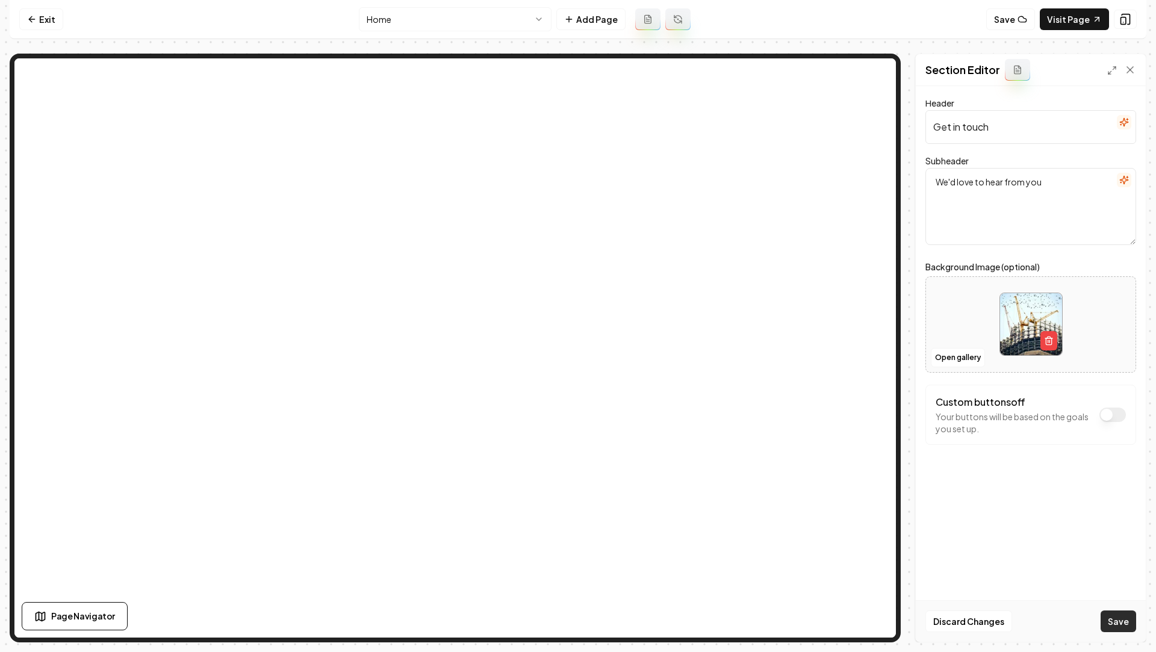
click at [1120, 559] on button "Save" at bounding box center [1119, 622] width 36 height 22
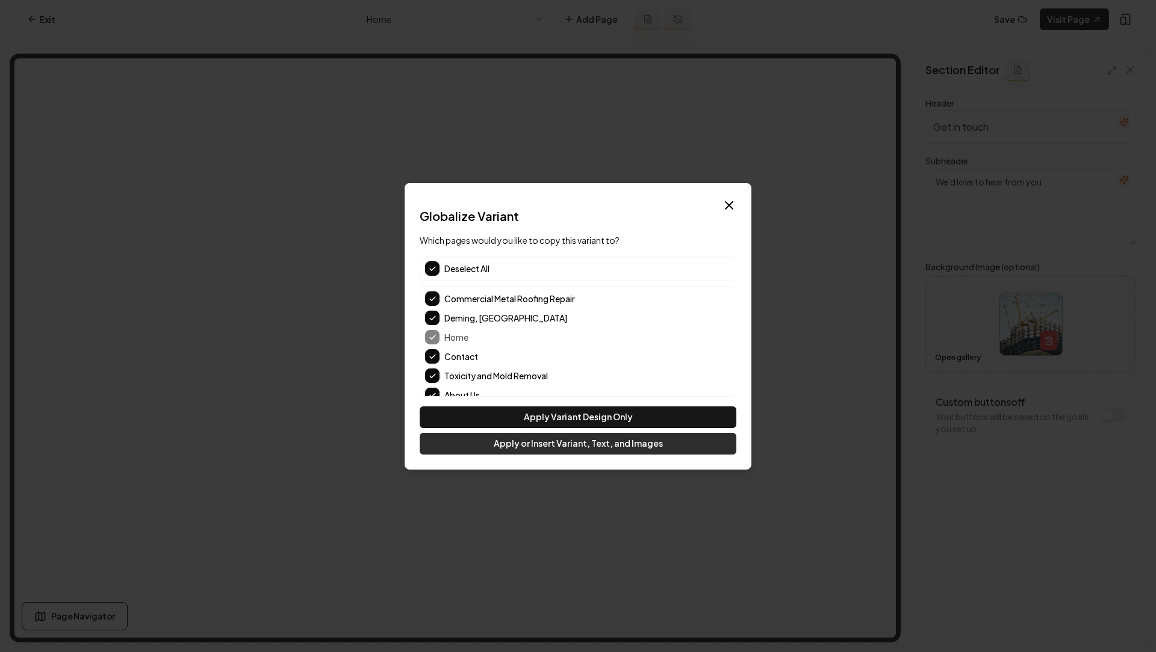
click at [520, 442] on button "Apply or Insert Variant, Text, and Images" at bounding box center [578, 444] width 317 height 22
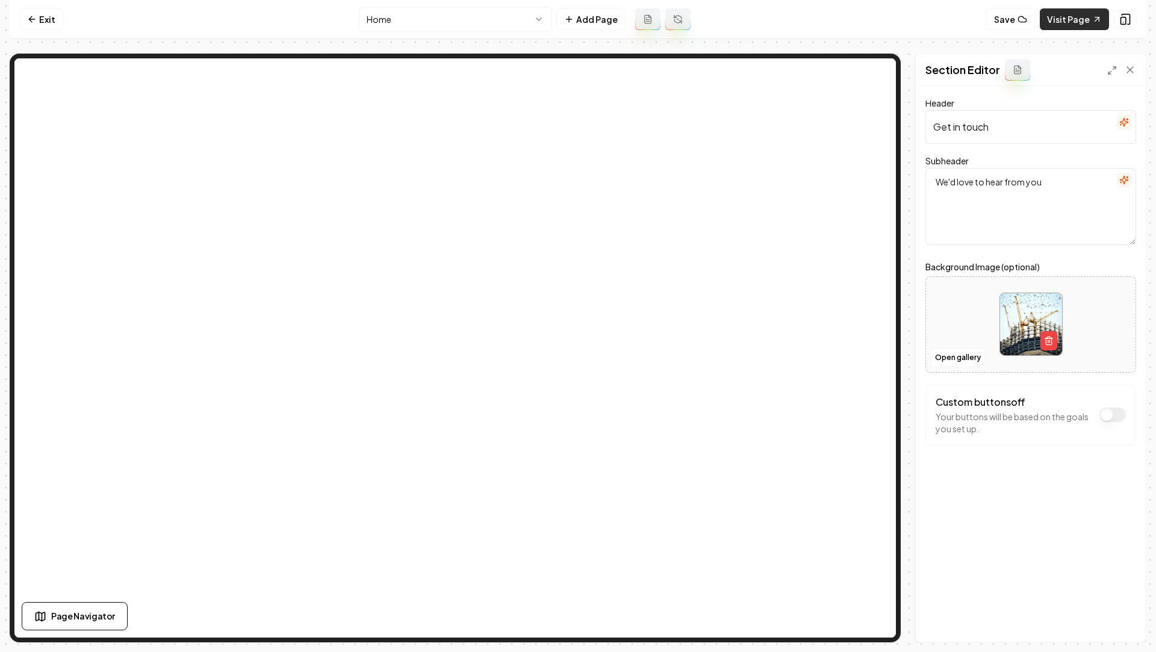
click at [1088, 26] on link "Visit Page" at bounding box center [1074, 19] width 69 height 22
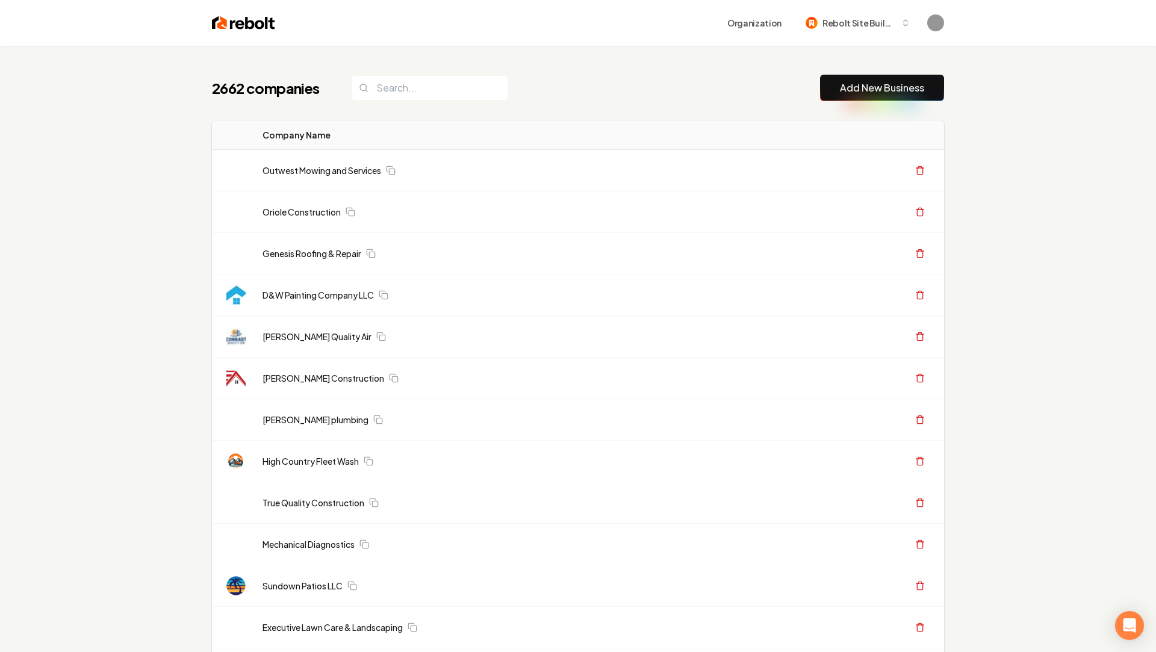
click at [850, 86] on link "Add New Business" at bounding box center [882, 88] width 84 height 14
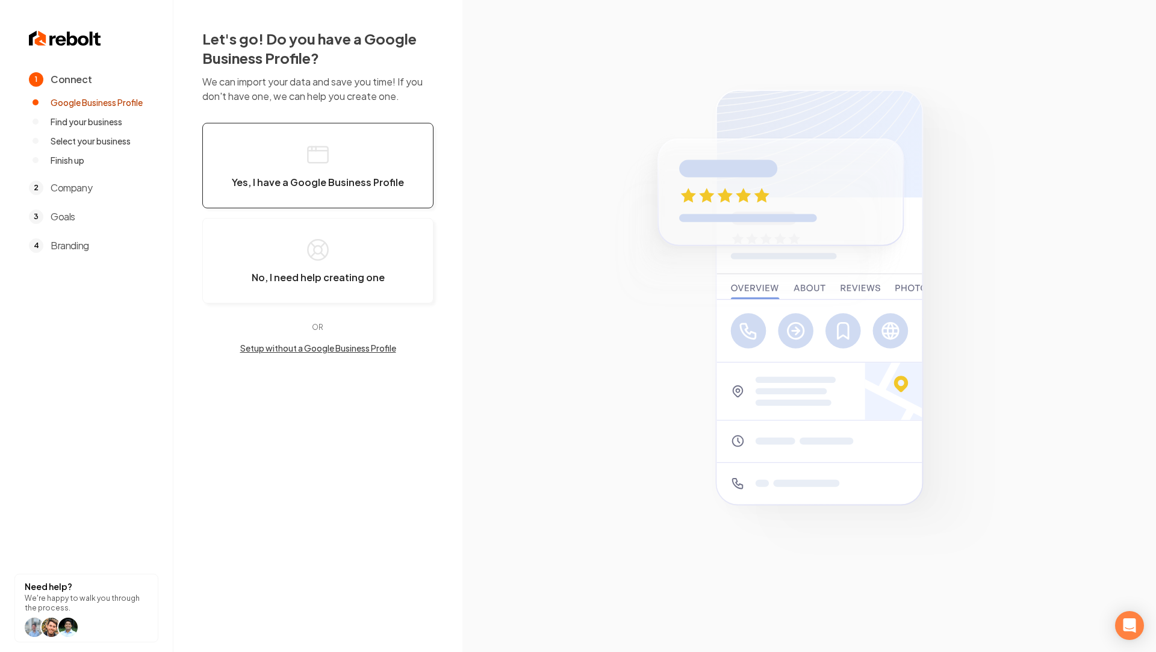
click at [367, 140] on button "Yes, I have a Google Business Profile" at bounding box center [317, 166] width 231 height 86
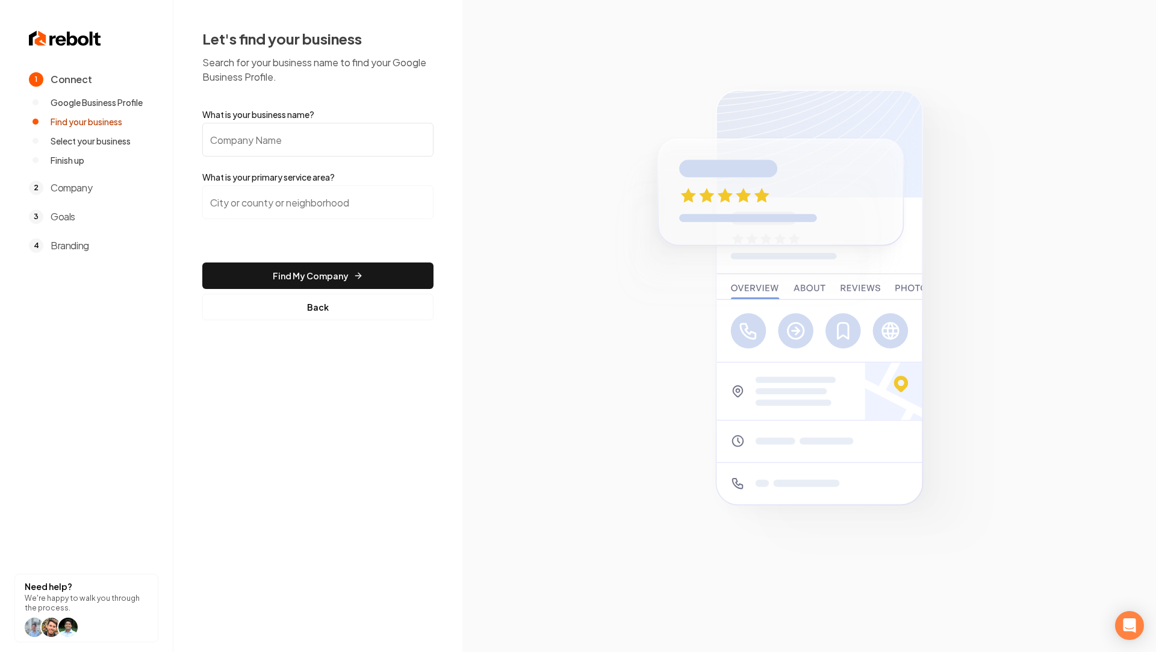
click at [316, 138] on input "What is your business name?" at bounding box center [317, 140] width 231 height 34
paste input "Nauman Brothers Heating & Cooling"
type input "Nauman Brothers Heating & Cooling"
click at [275, 207] on input "search" at bounding box center [317, 202] width 231 height 34
paste input "[GEOGRAPHIC_DATA], [GEOGRAPHIC_DATA]"
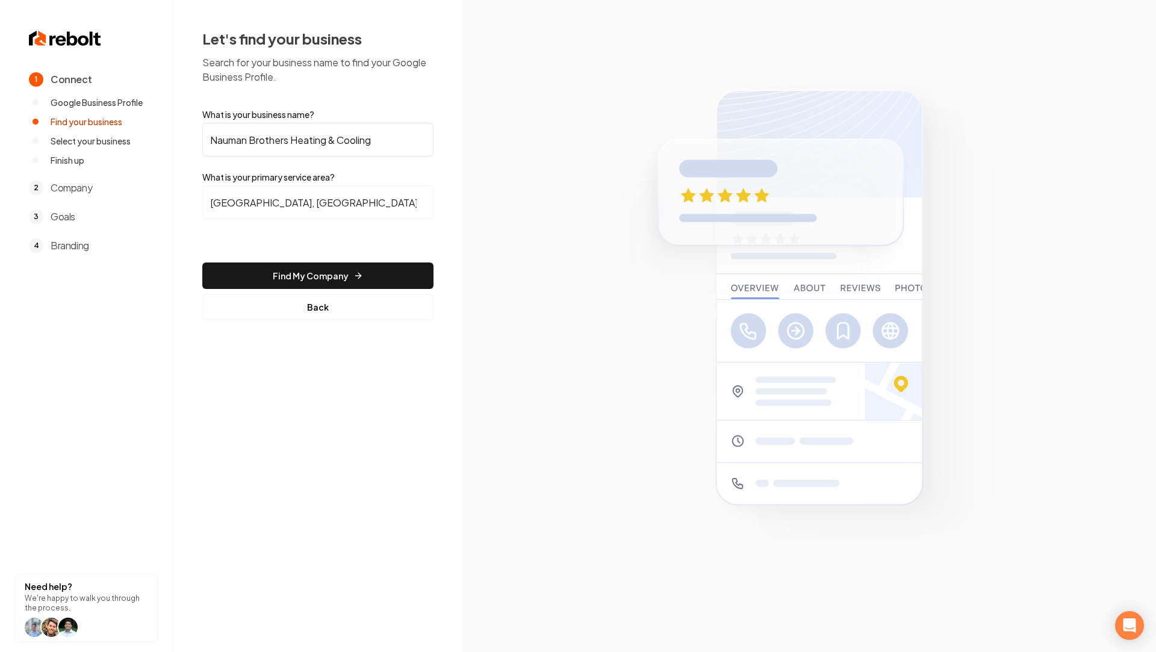
type input "[GEOGRAPHIC_DATA], [GEOGRAPHIC_DATA], [GEOGRAPHIC_DATA]"
click at [288, 209] on input "[GEOGRAPHIC_DATA], [GEOGRAPHIC_DATA], [GEOGRAPHIC_DATA]" at bounding box center [317, 202] width 231 height 34
paste input "[GEOGRAPHIC_DATA], [GEOGRAPHIC_DATA]"
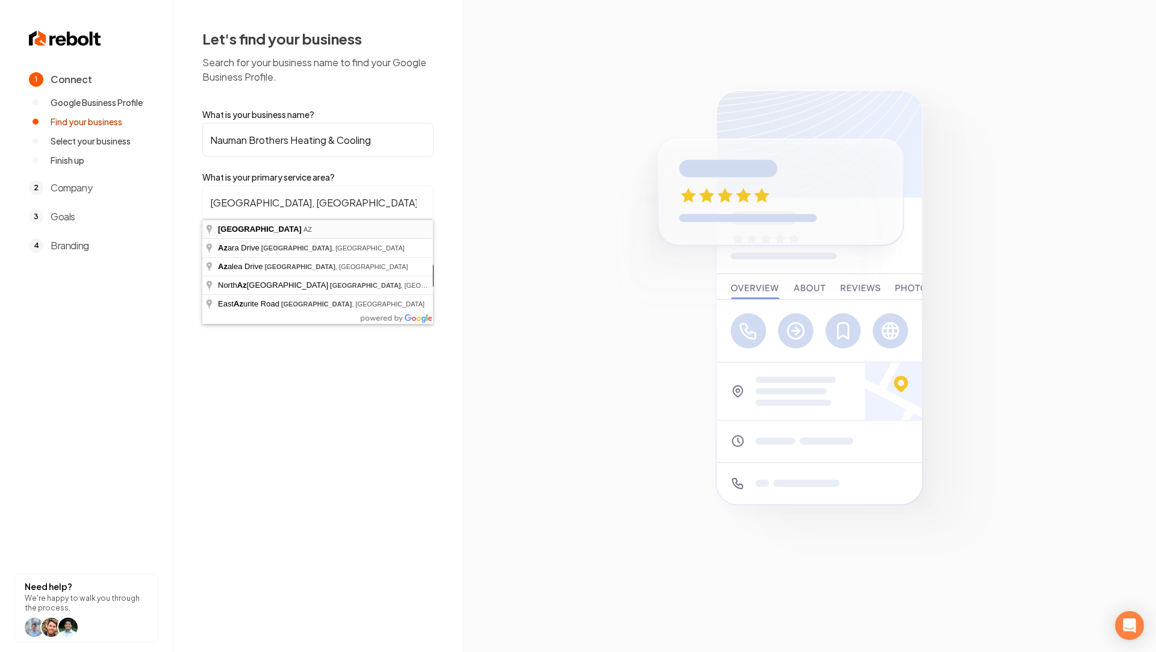
type input "[GEOGRAPHIC_DATA], [GEOGRAPHIC_DATA]"
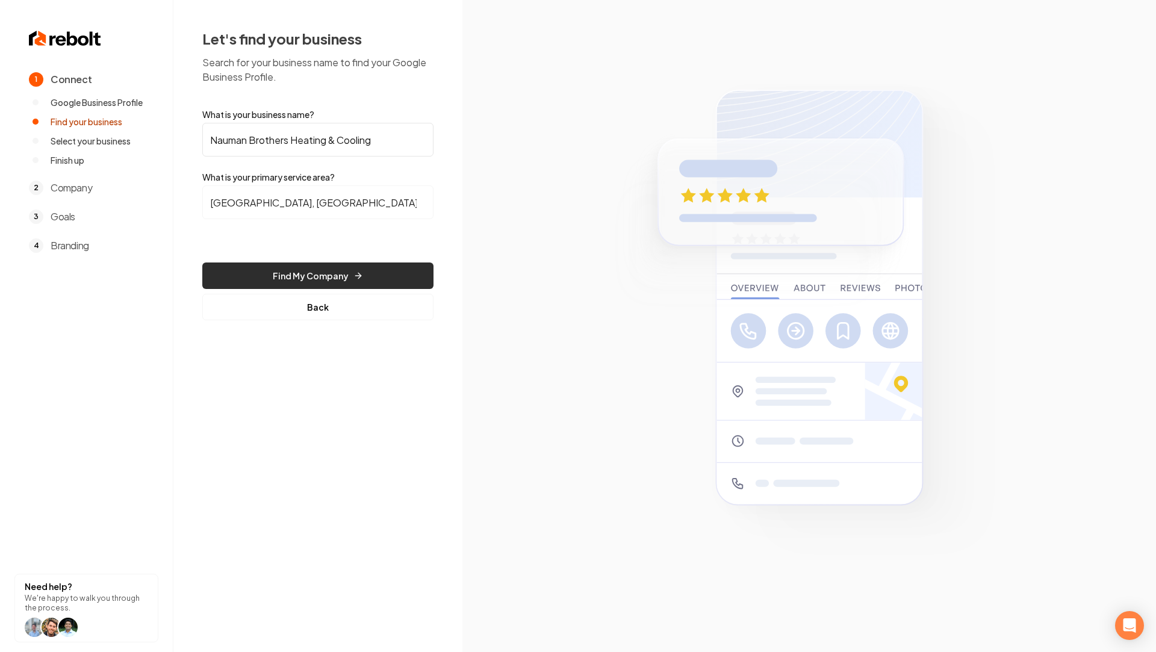
click at [307, 275] on button "Find My Company" at bounding box center [317, 276] width 231 height 26
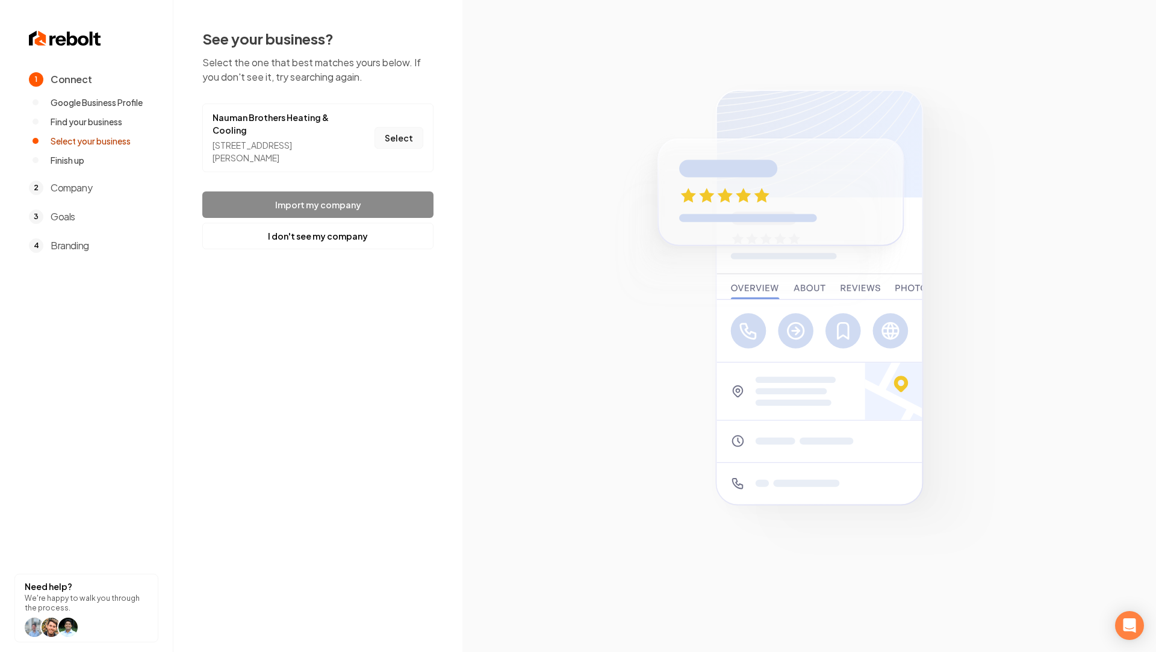
click at [401, 139] on button "Select" at bounding box center [399, 138] width 49 height 22
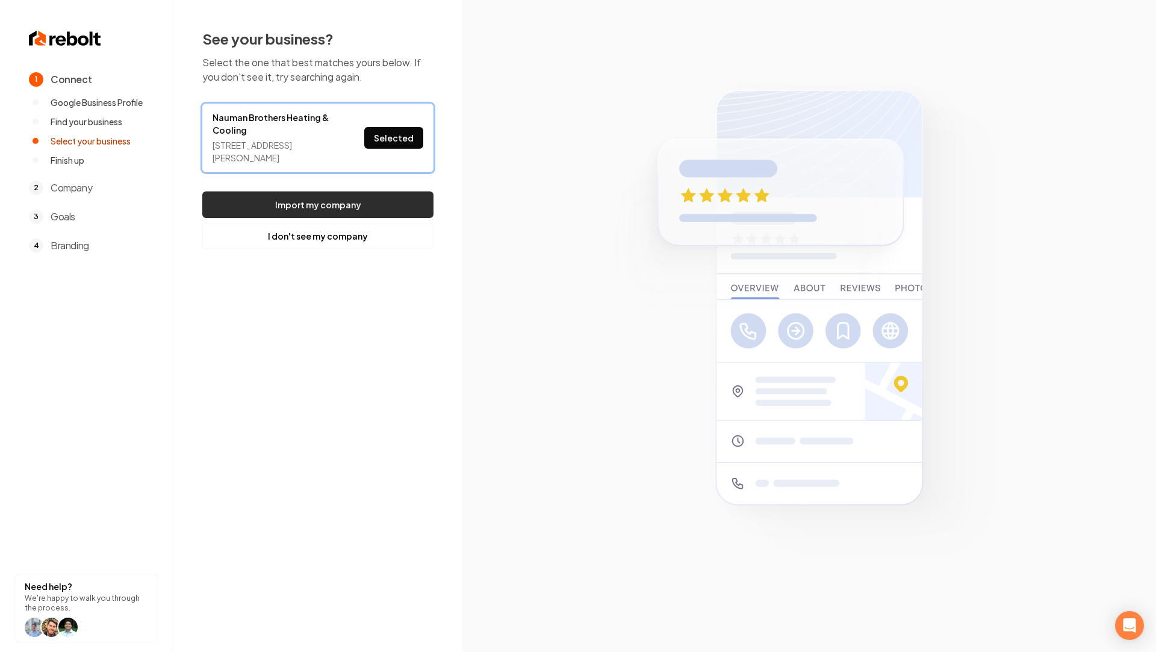
click at [344, 202] on button "Import my company" at bounding box center [317, 205] width 231 height 26
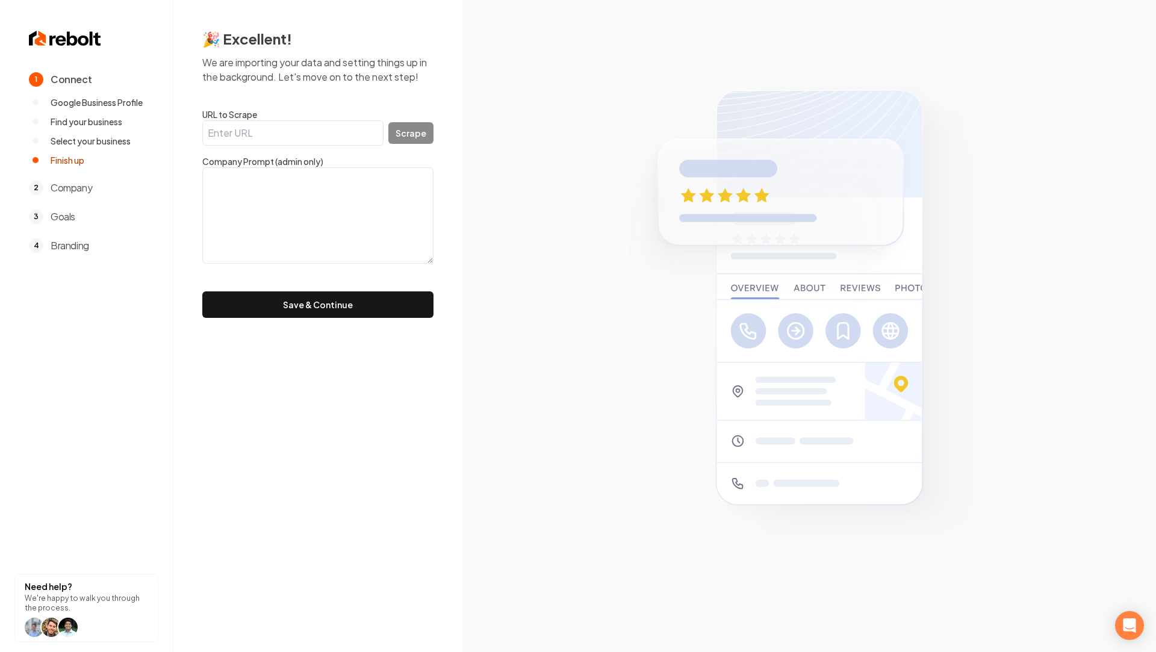
click at [241, 143] on input "URL to Scrape" at bounding box center [292, 132] width 181 height 25
paste input "https://ourhvacguy.com/"
type input "https://ourhvacguy.com/"
click at [420, 133] on button "Scrape" at bounding box center [410, 133] width 45 height 22
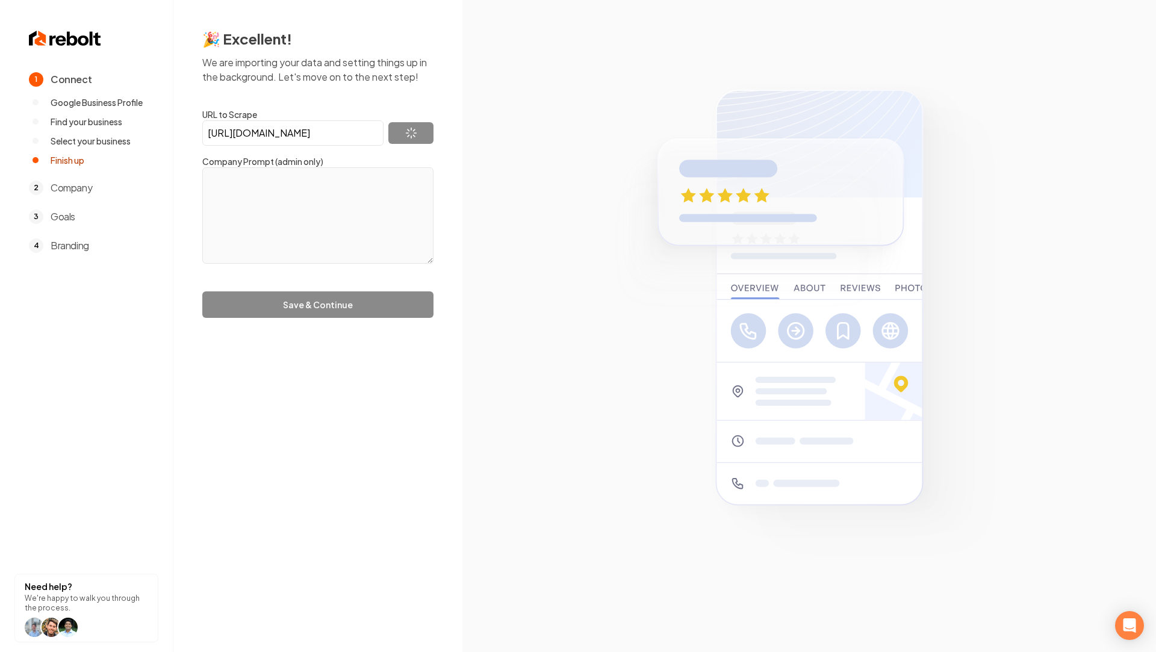
click at [1021, 222] on section at bounding box center [809, 326] width 694 height 652
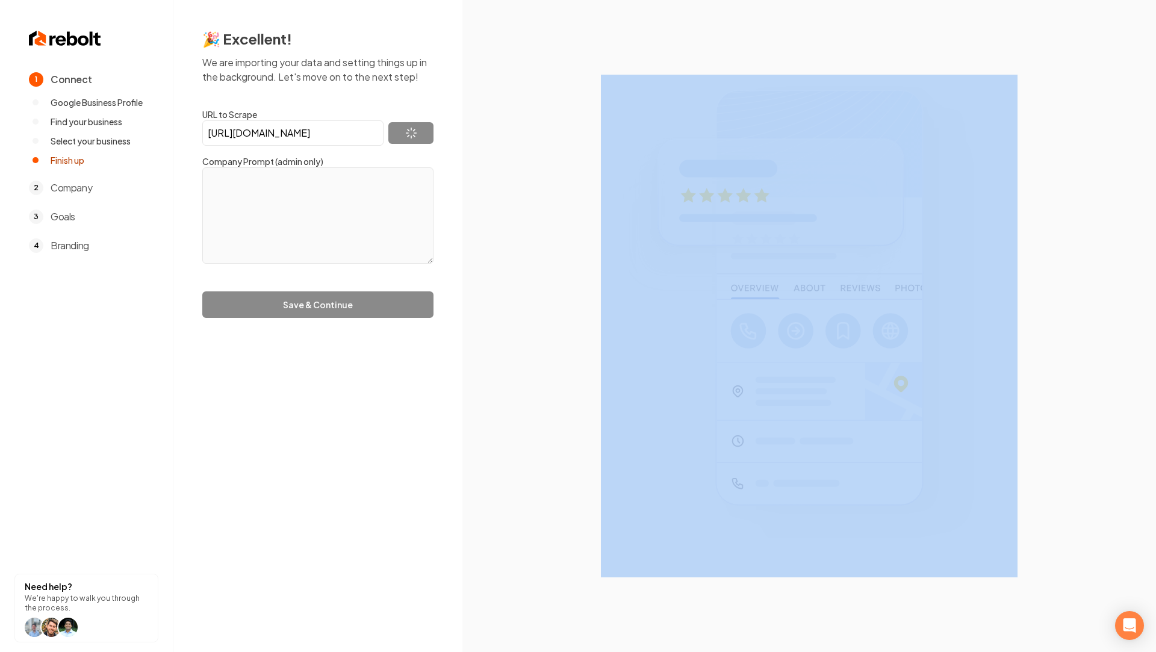
click at [1021, 222] on section at bounding box center [809, 326] width 694 height 652
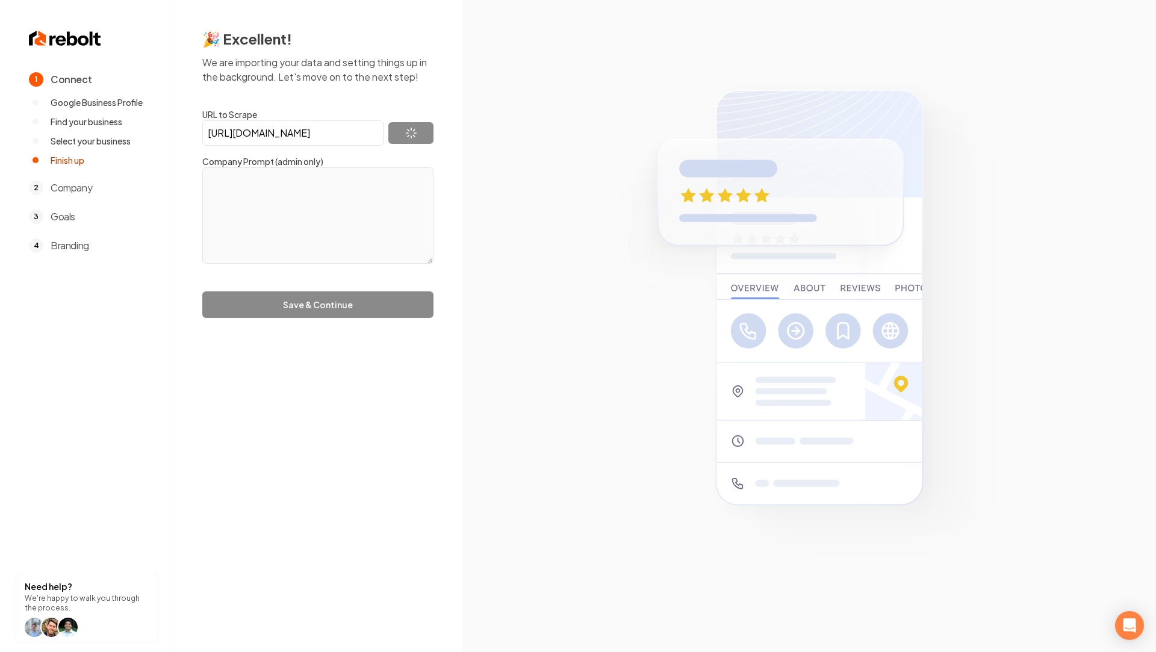
click at [367, 157] on label "Company Prompt (admin only)" at bounding box center [317, 161] width 231 height 12
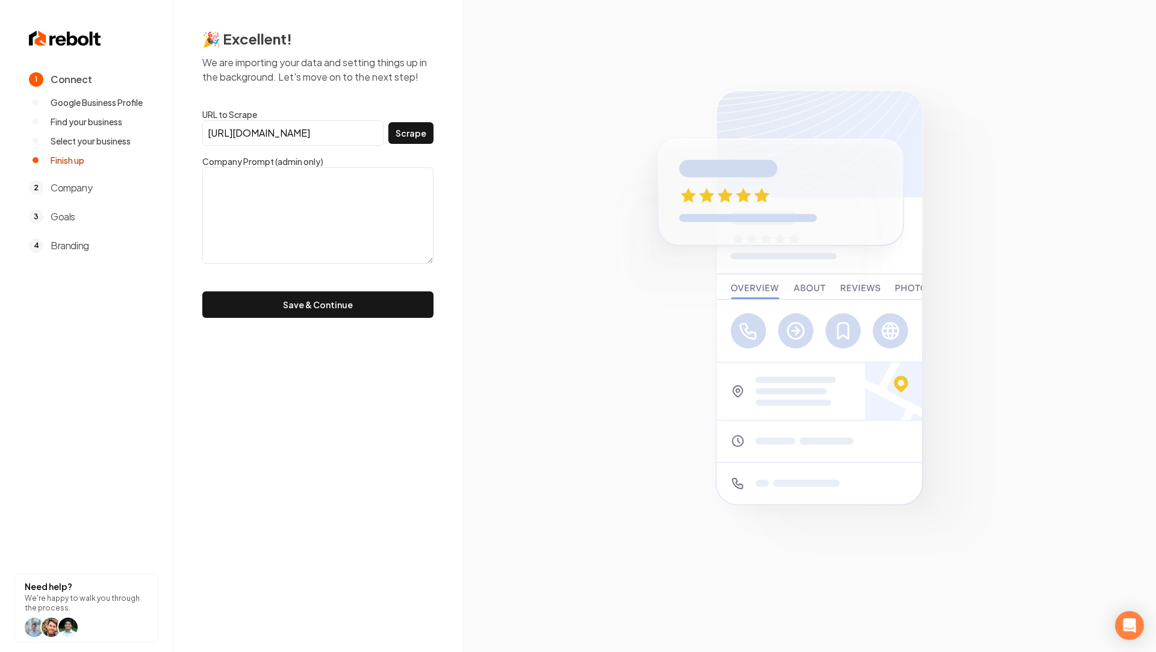
click at [301, 202] on textarea at bounding box center [317, 215] width 231 height 96
click at [305, 301] on button "Save & Continue" at bounding box center [317, 304] width 231 height 26
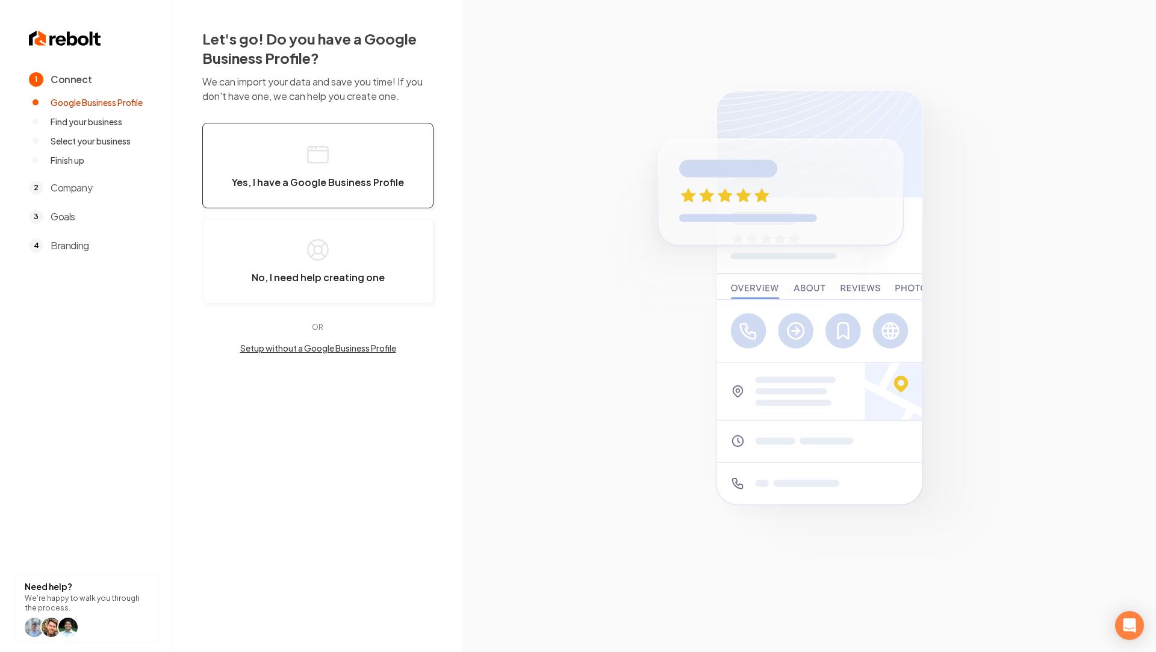
click at [314, 158] on icon "button" at bounding box center [318, 155] width 24 height 24
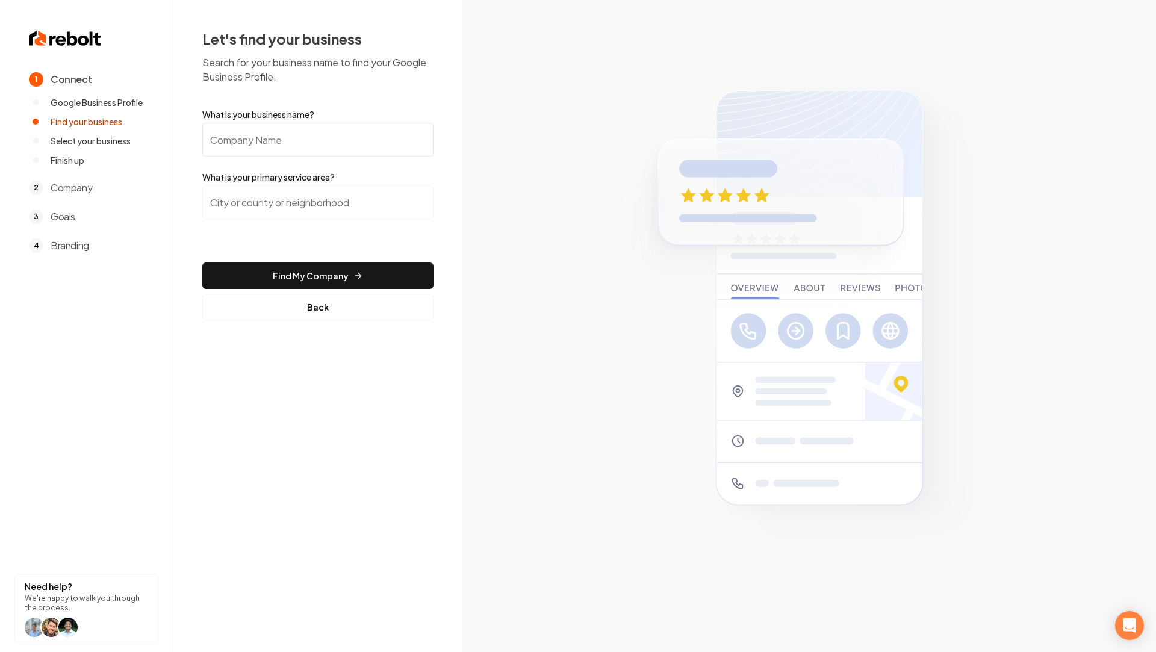
click at [290, 143] on input "What is your business name?" at bounding box center [317, 140] width 231 height 34
paste input "Nauman Brothers Heating & Cooling"
type input "Nauman Brothers Heating & Cooling"
click at [258, 198] on input "search" at bounding box center [317, 202] width 231 height 34
paste input "Sun Tan Valley, Az"
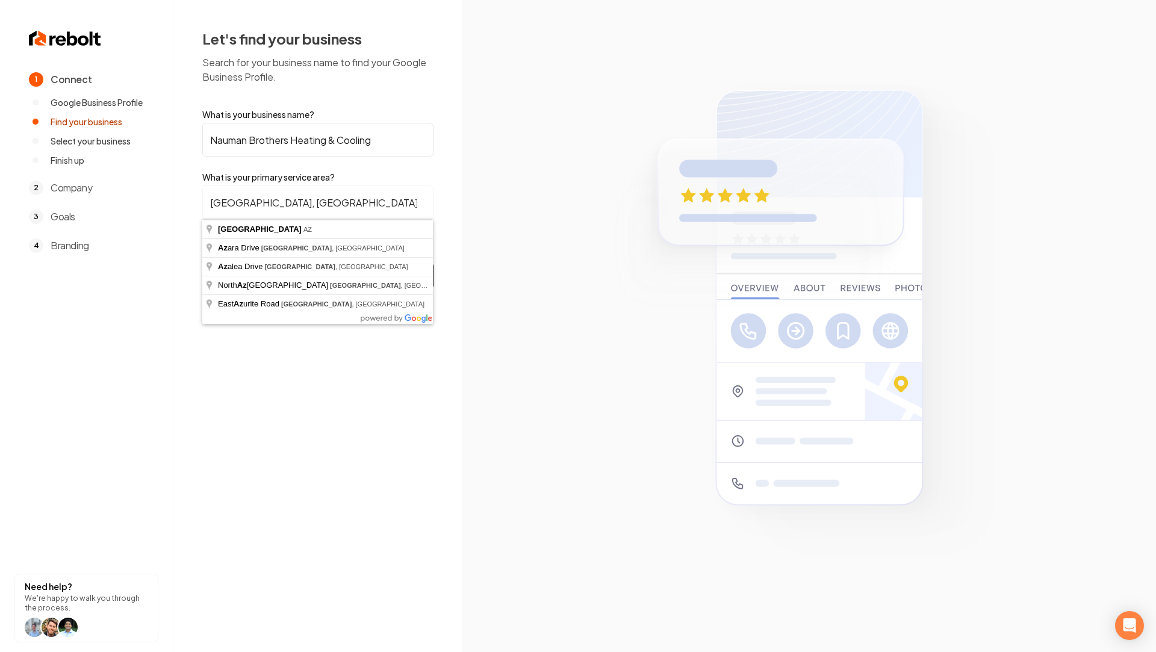
type input "Sun Tan Valley, Az"
click at [202, 263] on button "Find My Company" at bounding box center [317, 276] width 231 height 26
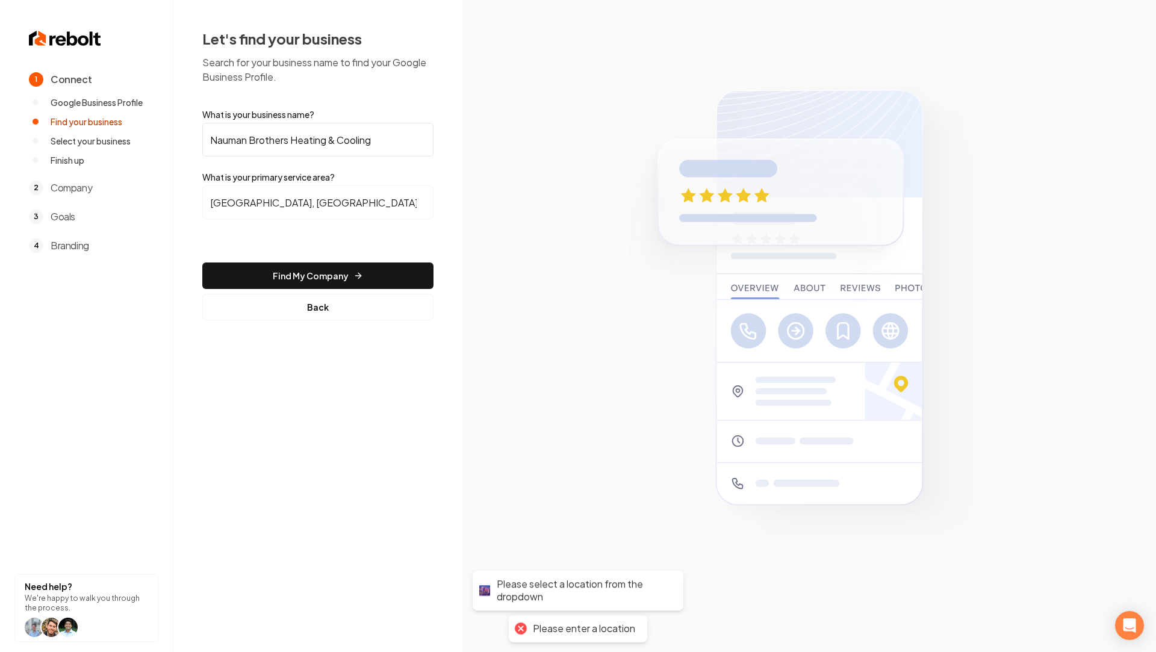
click at [291, 203] on input "Sun Tan Valley, Az" at bounding box center [317, 202] width 231 height 34
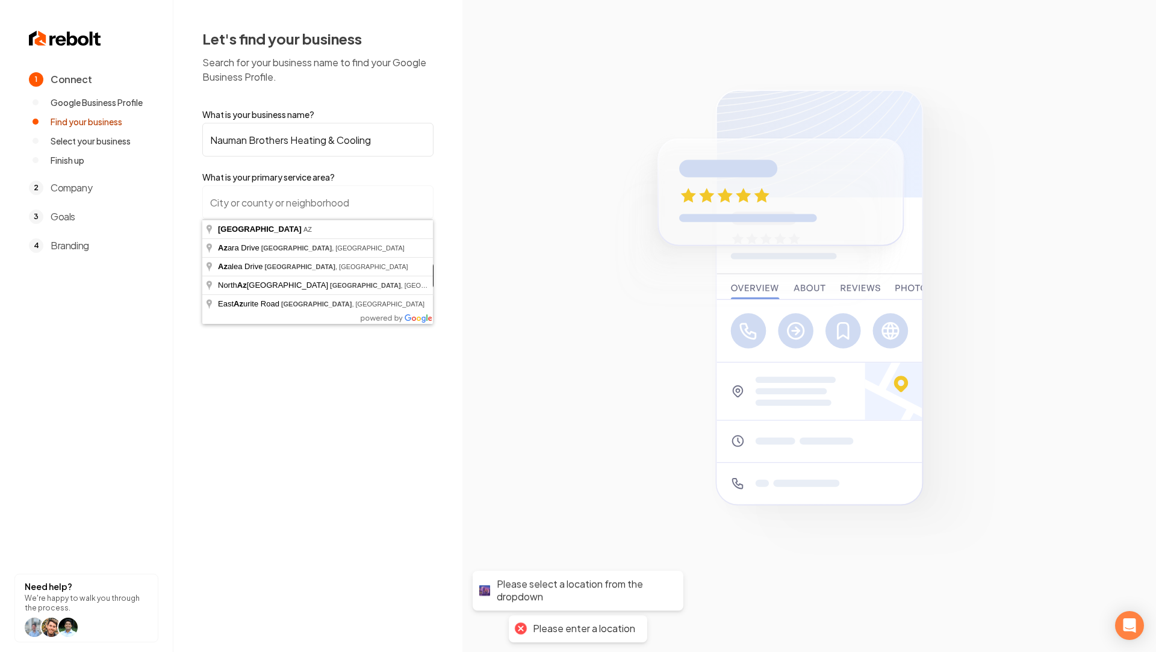
paste input "Sun Tan Valley, Az"
type input "San Tan Valley, AZ"
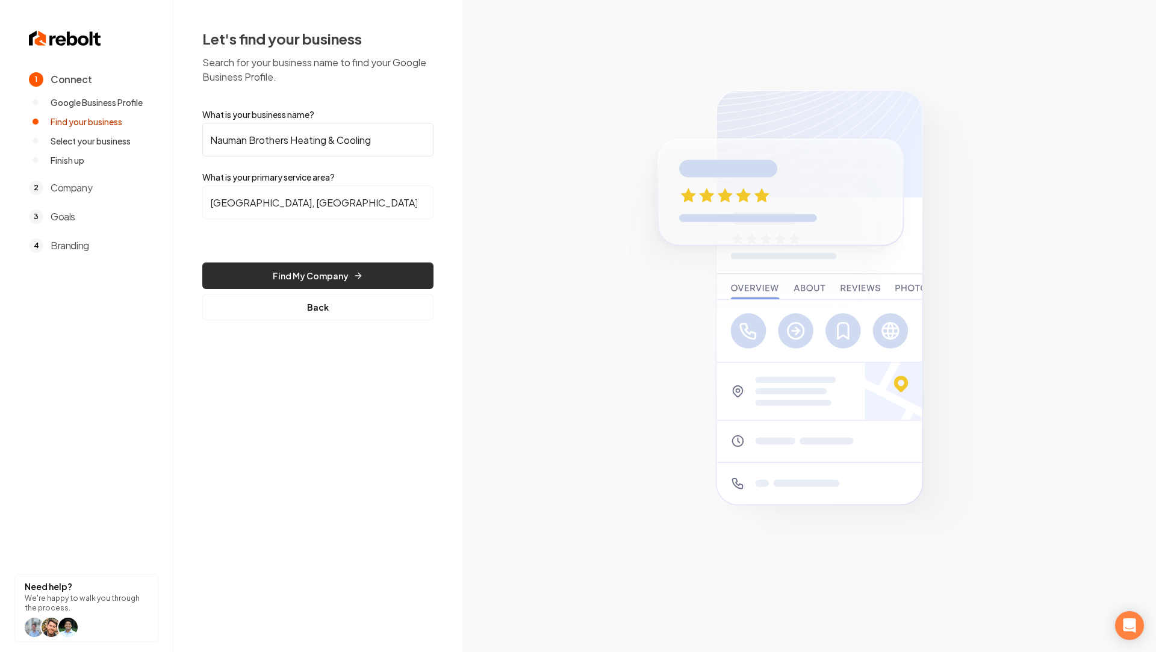
click at [276, 263] on button "Find My Company" at bounding box center [317, 276] width 231 height 26
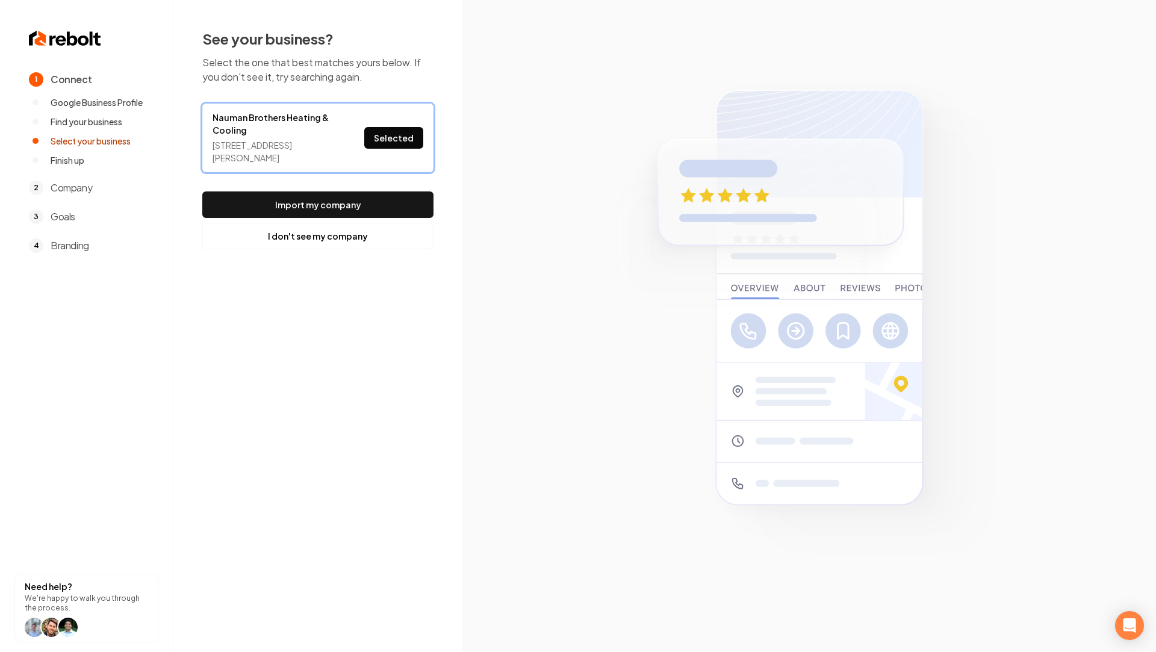
click at [375, 136] on button "Selected" at bounding box center [393, 138] width 59 height 22
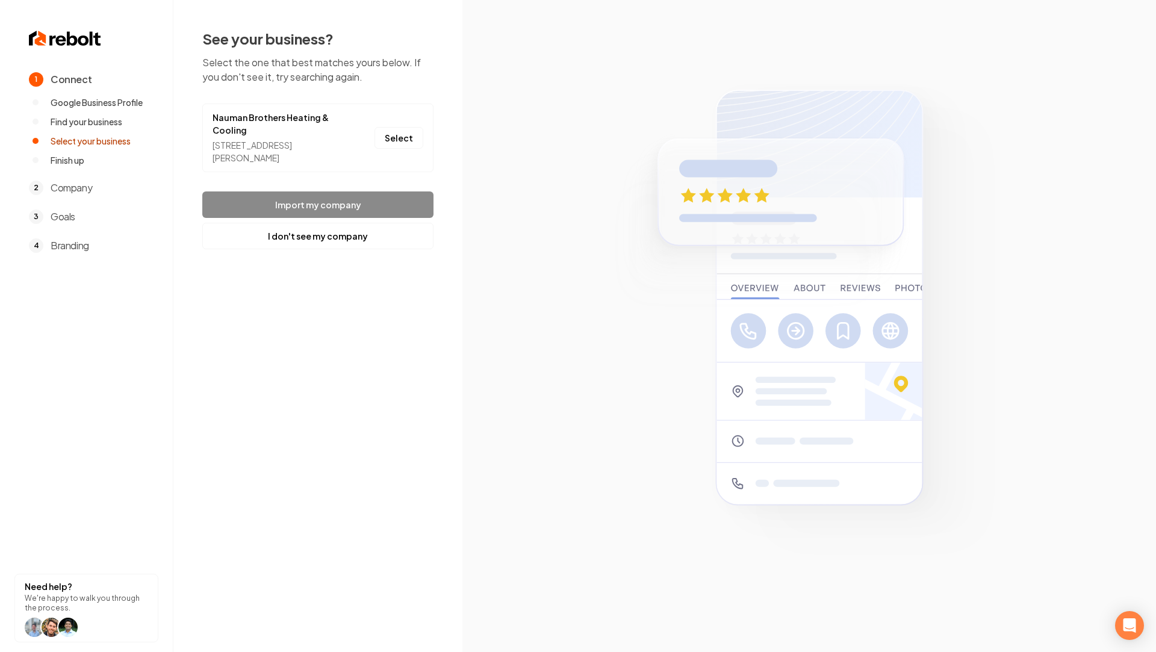
click at [334, 203] on footer "Import my company I don't see my company" at bounding box center [317, 221] width 231 height 58
click at [405, 136] on button "Select" at bounding box center [399, 138] width 49 height 22
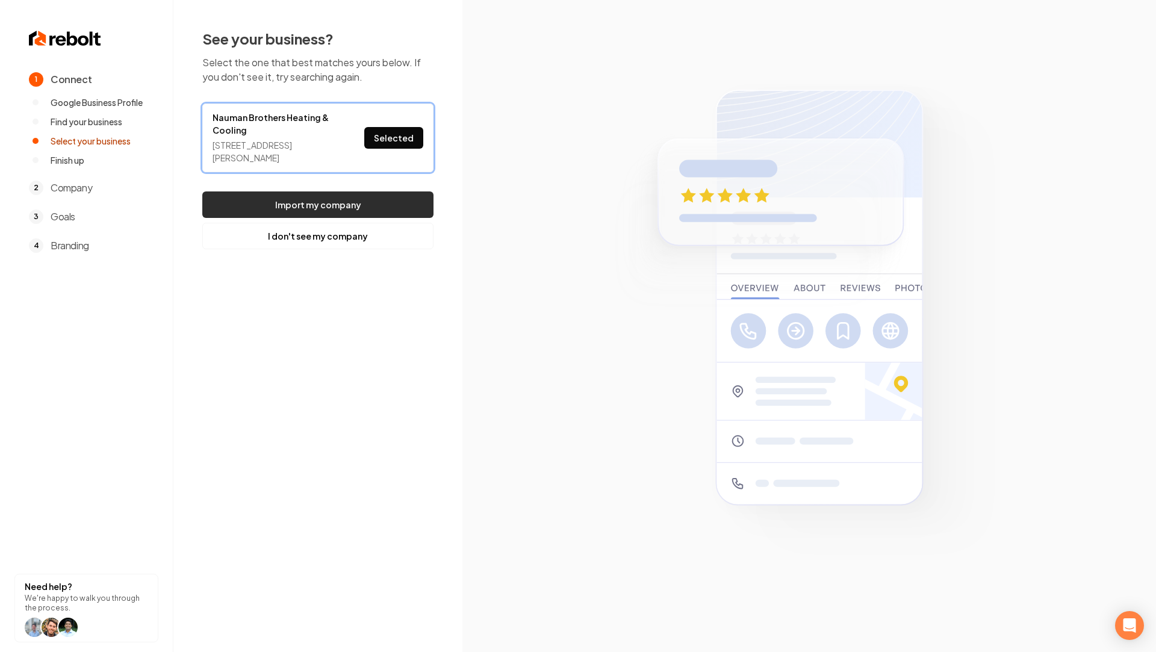
click at [366, 203] on button "Import my company" at bounding box center [317, 205] width 231 height 26
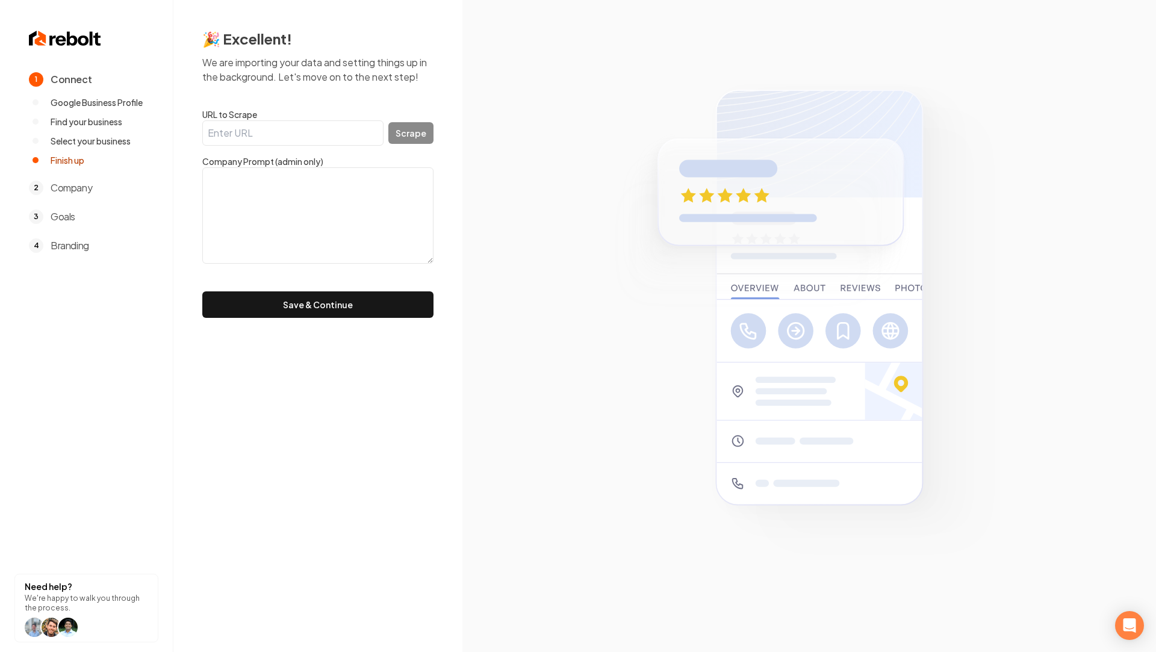
click at [304, 138] on input "URL to Scrape" at bounding box center [292, 132] width 181 height 25
paste input "https://ourhvacguy.com/"
type input "https://ourhvacguy.com/"
click at [435, 135] on div "🎉 Excellent! We are importing your data and setting things up in the background…" at bounding box center [317, 173] width 289 height 347
click at [414, 132] on button "Scrape" at bounding box center [410, 133] width 45 height 22
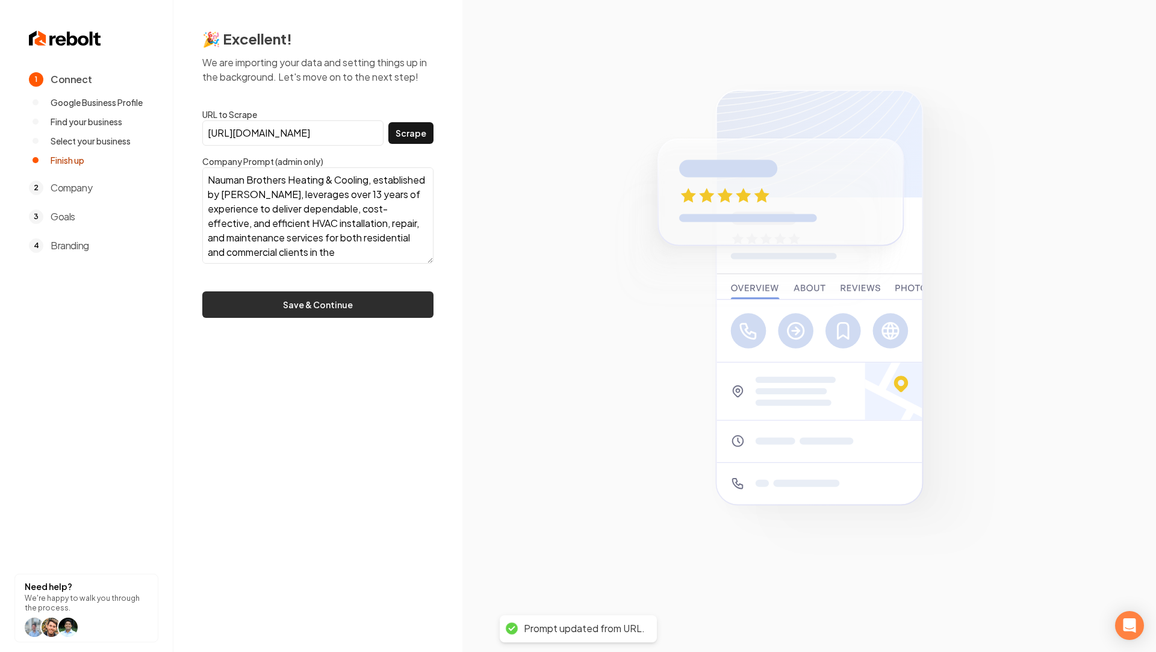
click at [277, 291] on button "Save & Continue" at bounding box center [317, 304] width 231 height 26
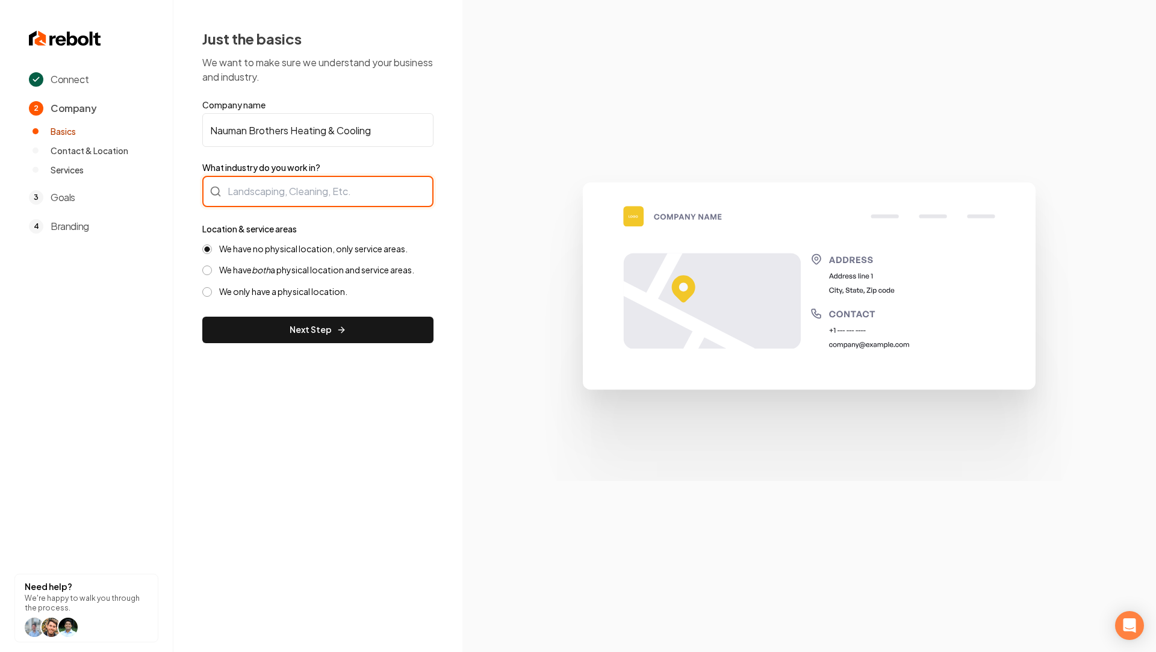
click at [257, 194] on div at bounding box center [317, 191] width 231 height 31
type input "Heating and Cooling"
click at [349, 185] on input "What industry do you work in?" at bounding box center [317, 191] width 231 height 31
click at [332, 187] on input "What industry do you work in?" at bounding box center [317, 191] width 231 height 31
type input "Heating & Cooling"
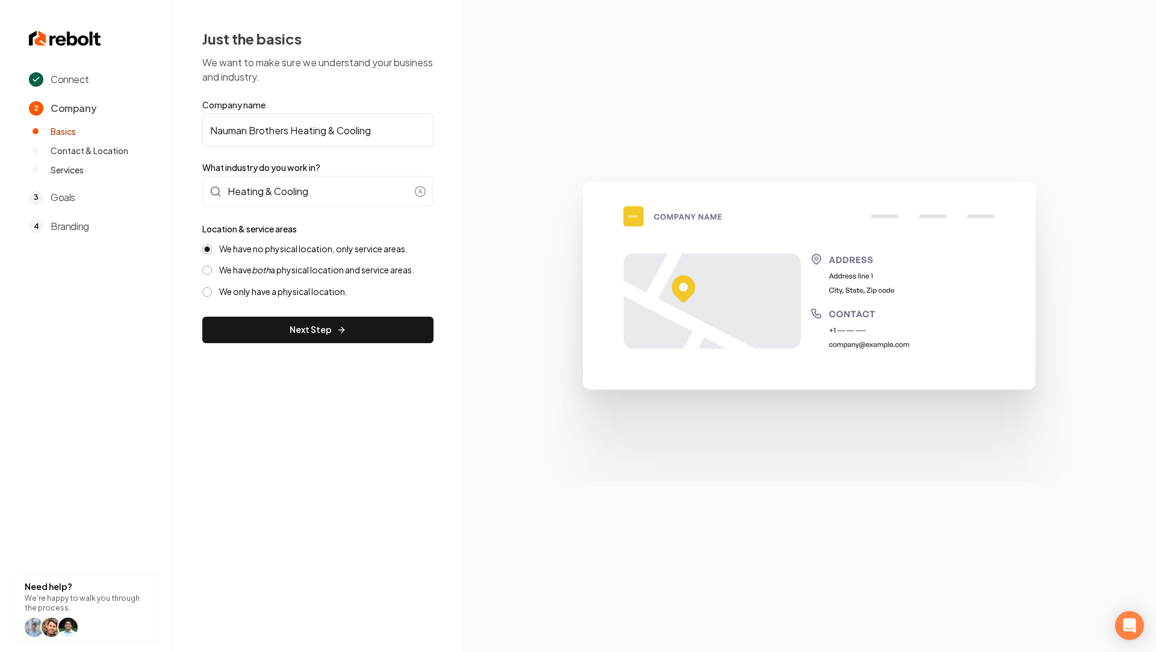
click at [206, 272] on button "We have both a physical location and service areas." at bounding box center [207, 271] width 10 height 10
click at [277, 326] on button "Next Step" at bounding box center [317, 330] width 231 height 26
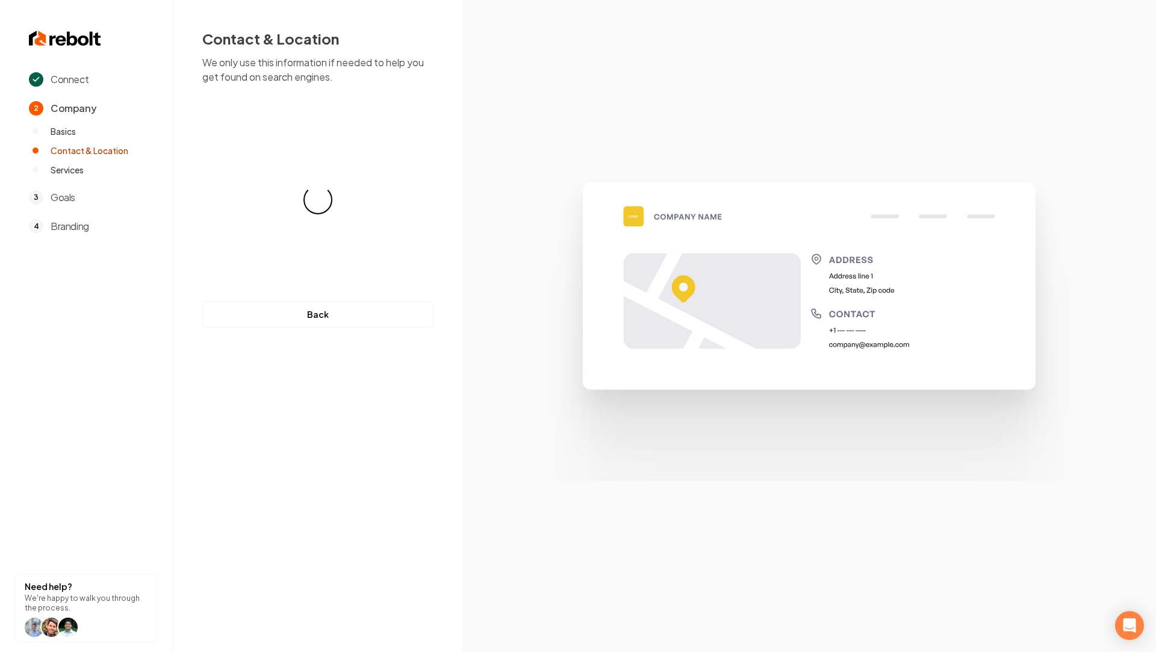
select select "**"
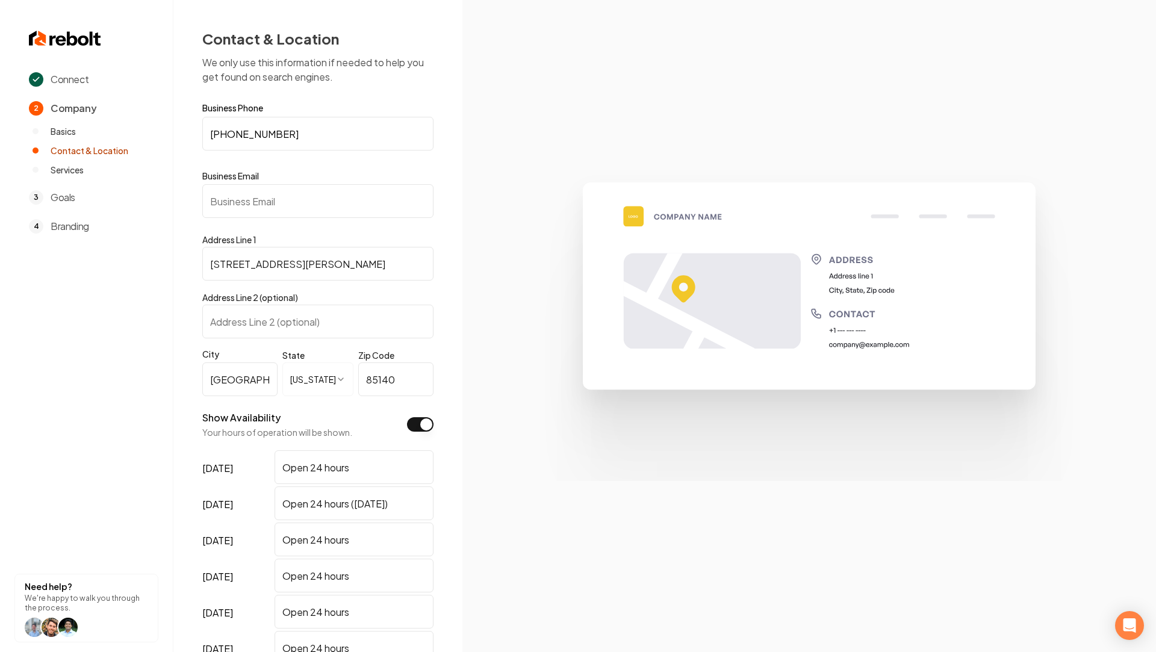
click at [243, 195] on input "Business Email" at bounding box center [317, 201] width 231 height 34
paste input "naumanbroshvac@gmail.com"
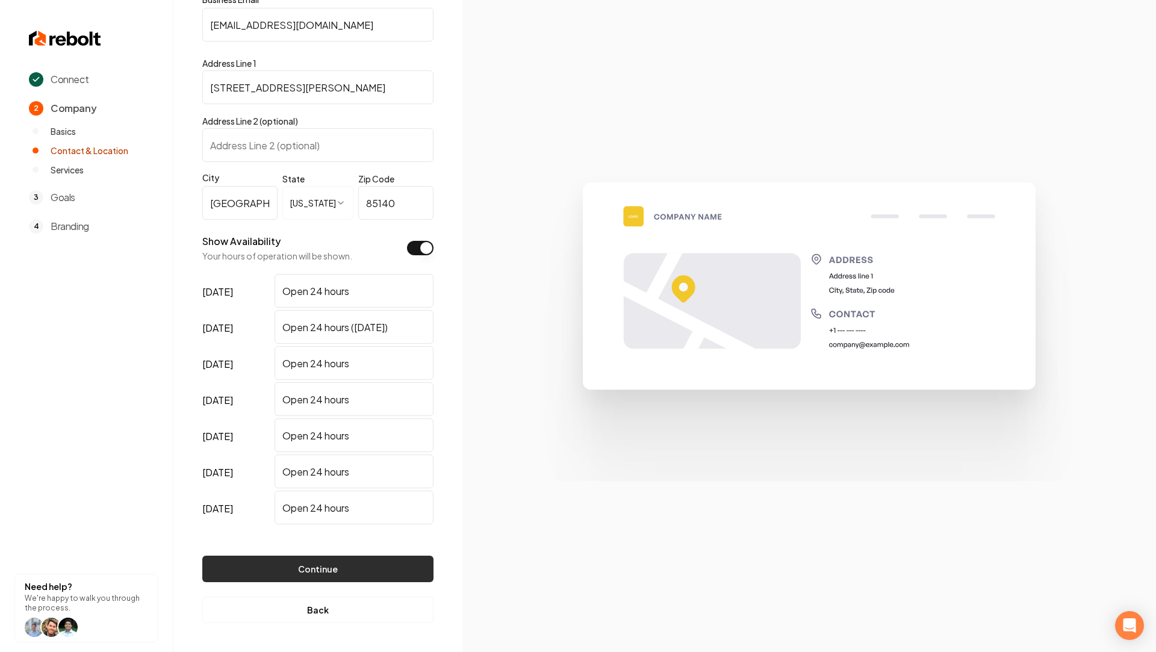
type input "naumanbroshvac@gmail.com"
click at [297, 565] on button "Continue" at bounding box center [317, 569] width 231 height 26
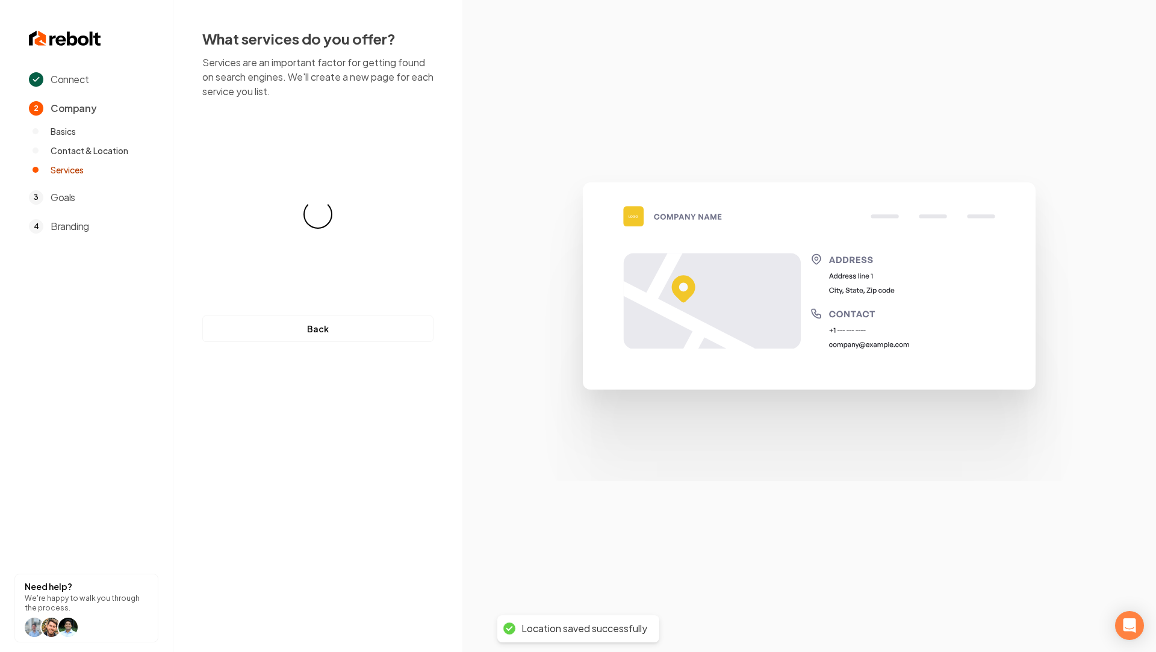
scroll to position [0, 0]
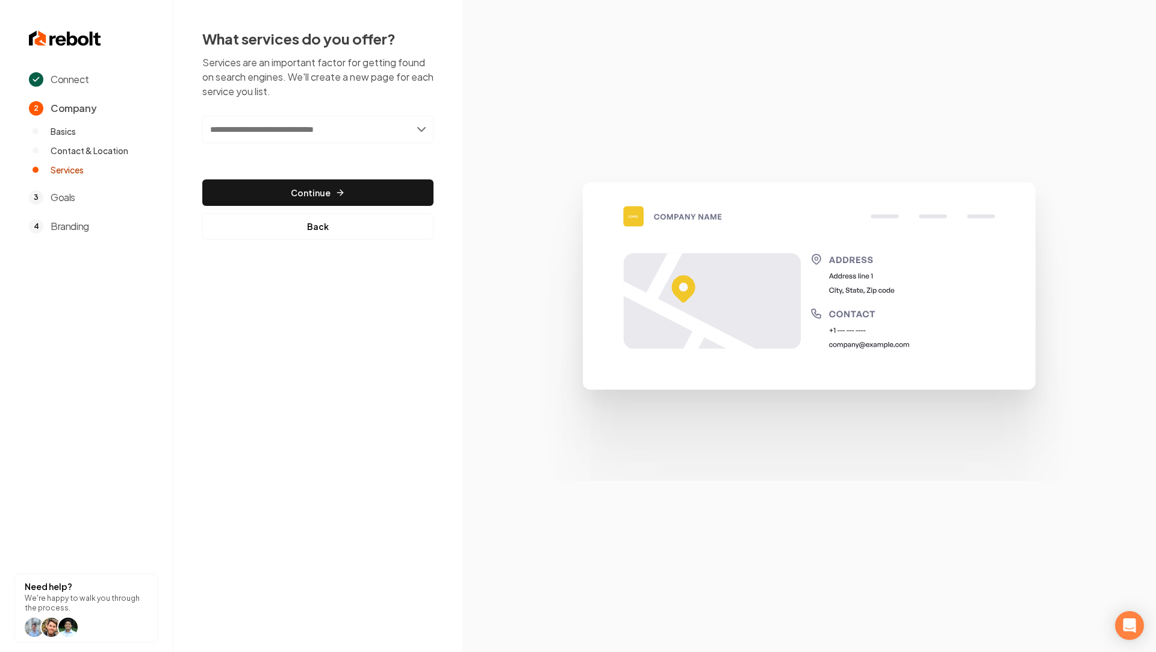
click at [353, 145] on div "Add new or select from suggestions Select a service" at bounding box center [317, 138] width 231 height 45
click at [327, 138] on input "text" at bounding box center [317, 130] width 231 height 28
paste input "*********"
type input "*********"
click at [290, 167] on div "********* Add new or select from suggestions Select a service Continue Back" at bounding box center [317, 178] width 231 height 124
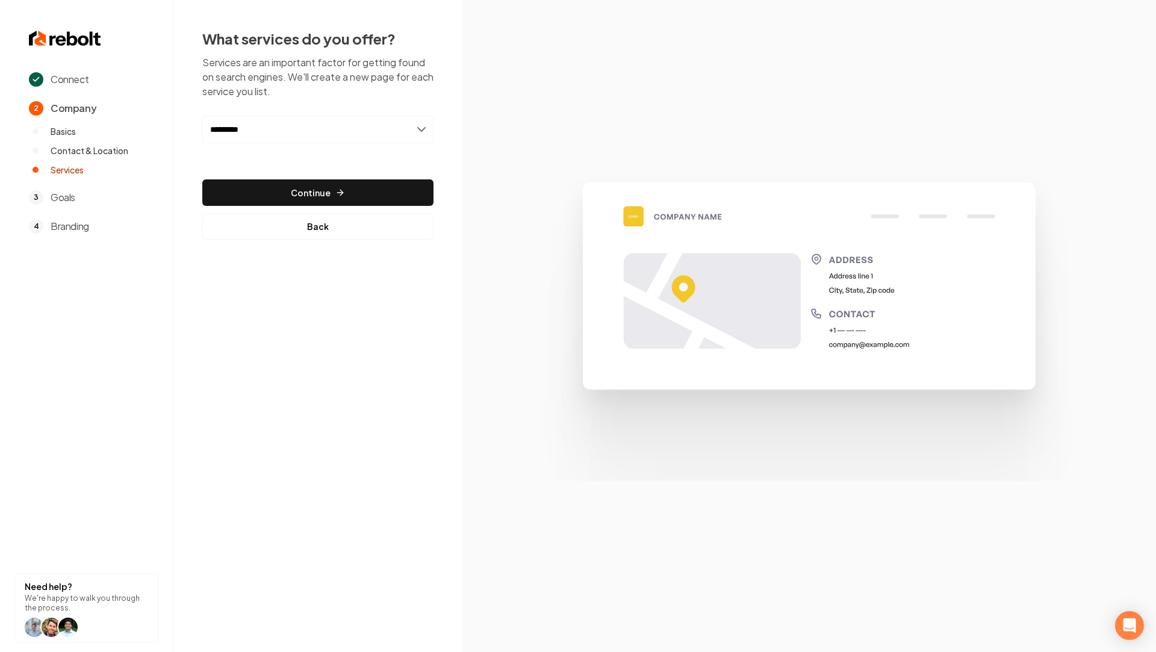
click at [273, 124] on input "*********" at bounding box center [317, 130] width 231 height 28
click at [273, 158] on div "Add AC Repair" at bounding box center [318, 155] width 229 height 19
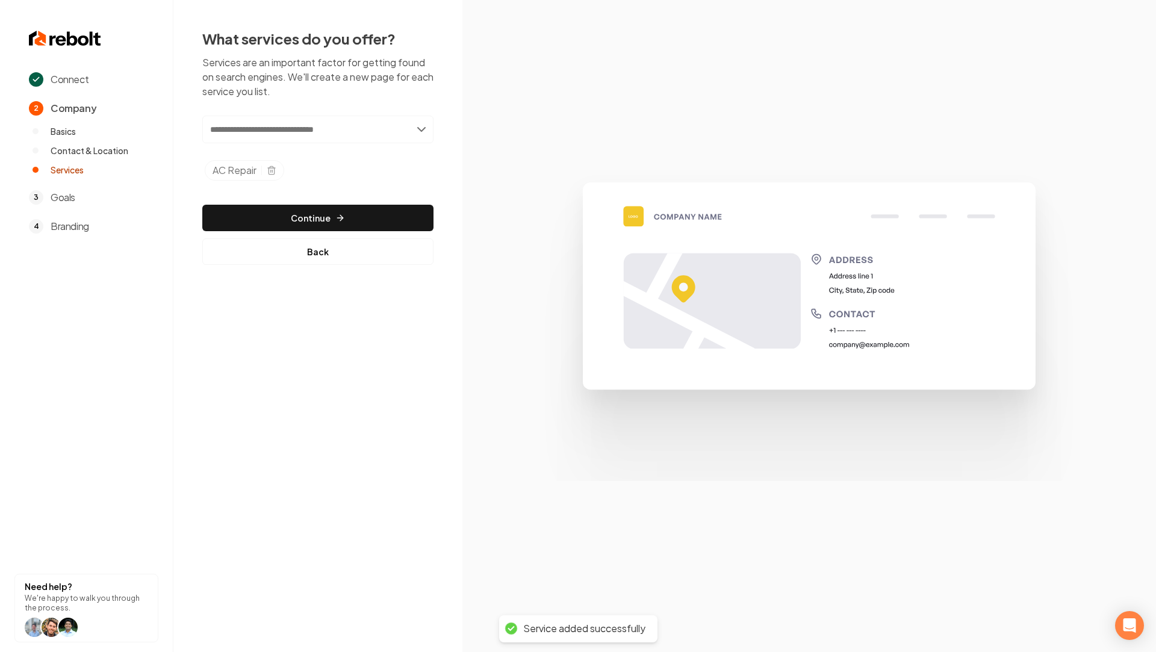
paste input "**********"
type input "**********"
click at [281, 154] on div "Add AC Installation" at bounding box center [318, 155] width 229 height 19
click at [260, 139] on input "text" at bounding box center [317, 130] width 231 height 28
paste input "**********"
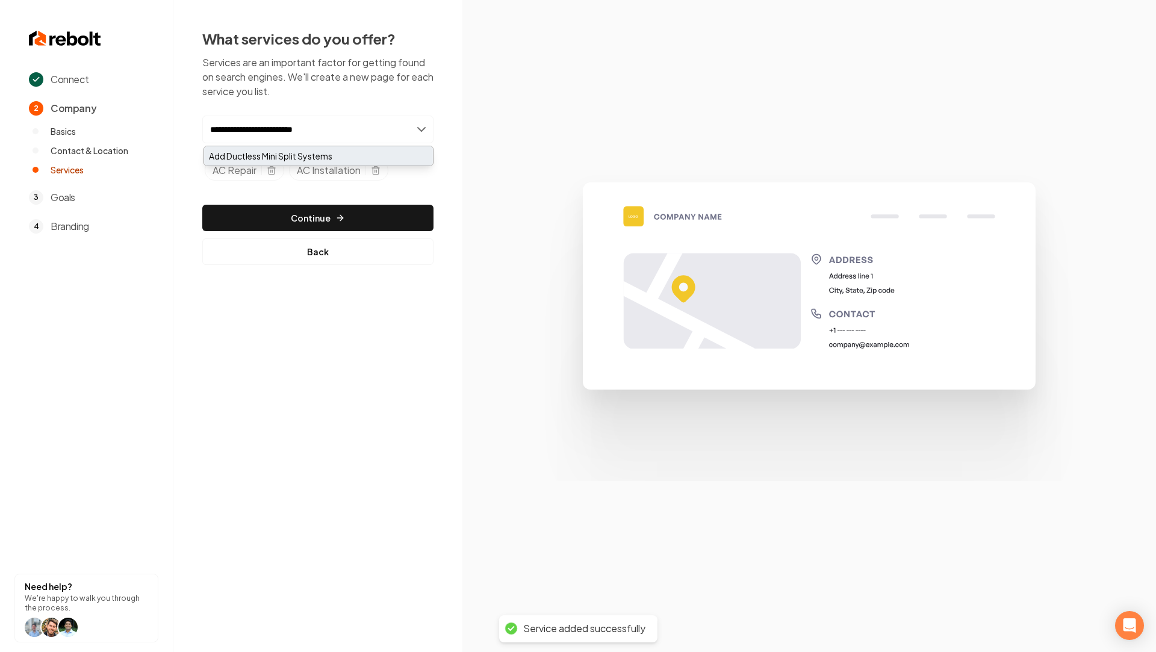
type input "**********"
click at [260, 156] on div "Add Ductless Mini Split Systems" at bounding box center [318, 155] width 229 height 19
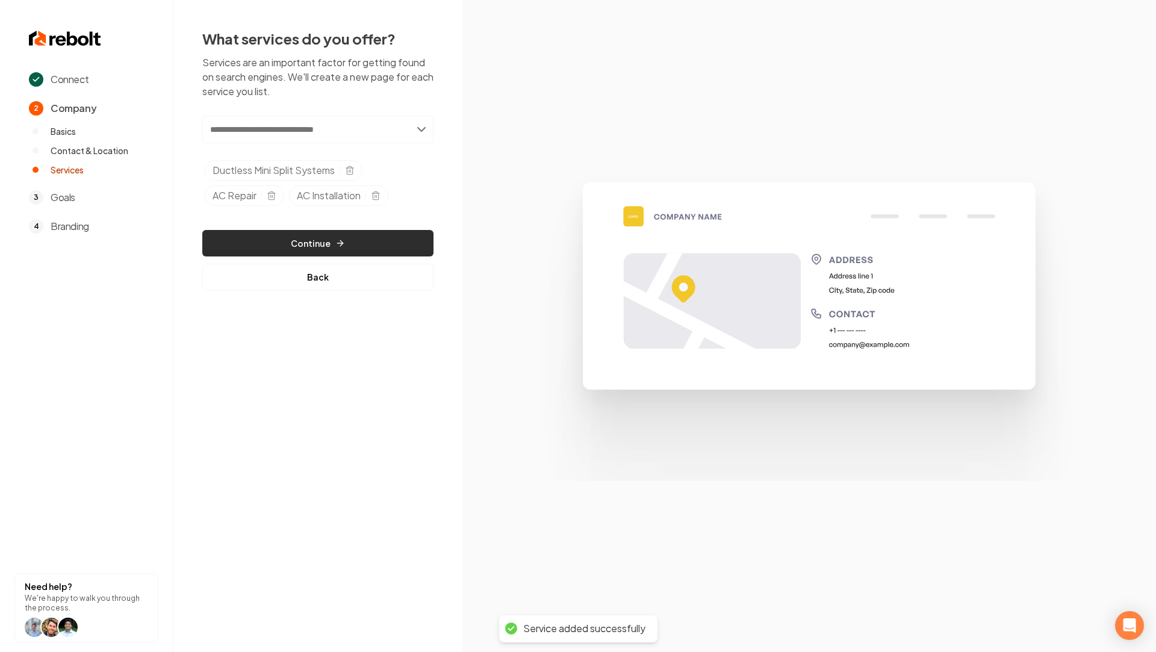
paste input "**********"
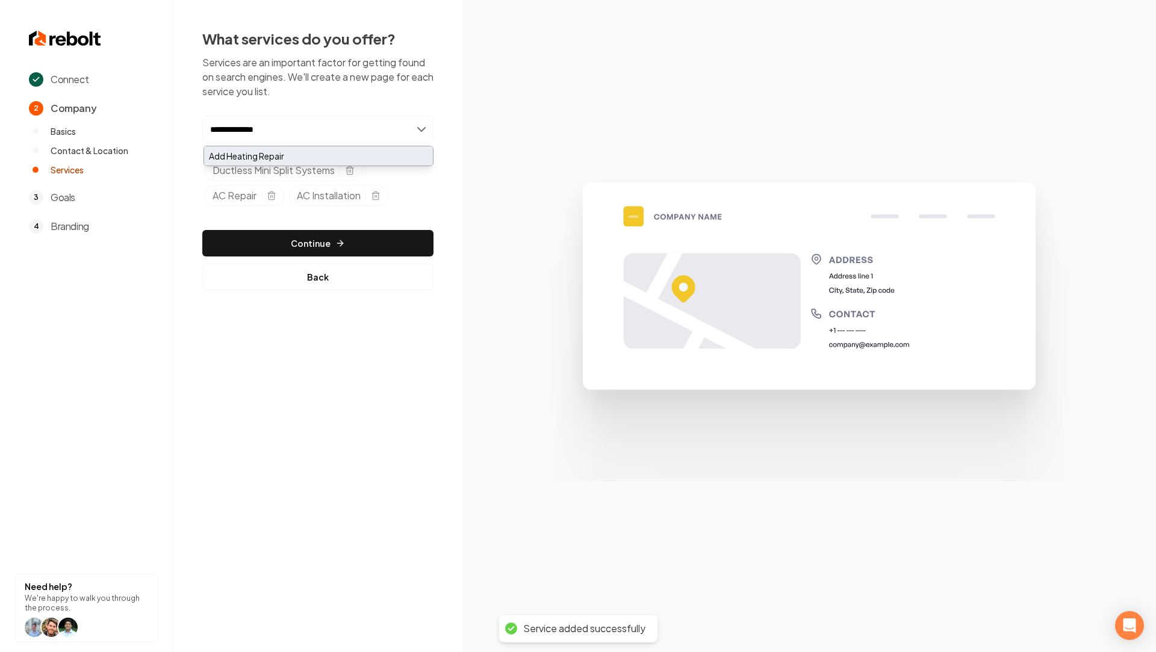
type input "**********"
click at [290, 153] on div "Add Heating Repair" at bounding box center [318, 155] width 229 height 19
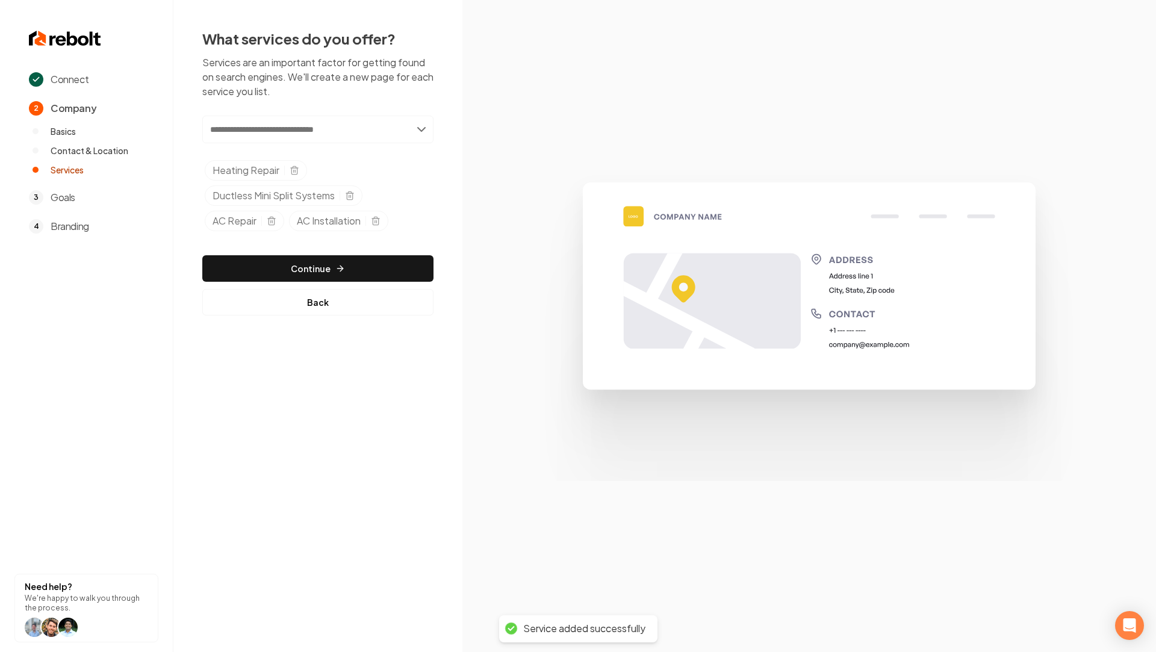
click at [233, 252] on div "Add new or select from suggestions Select a service Heating Repair Ductless Min…" at bounding box center [317, 216] width 231 height 200
click at [236, 267] on button "Continue" at bounding box center [317, 268] width 231 height 26
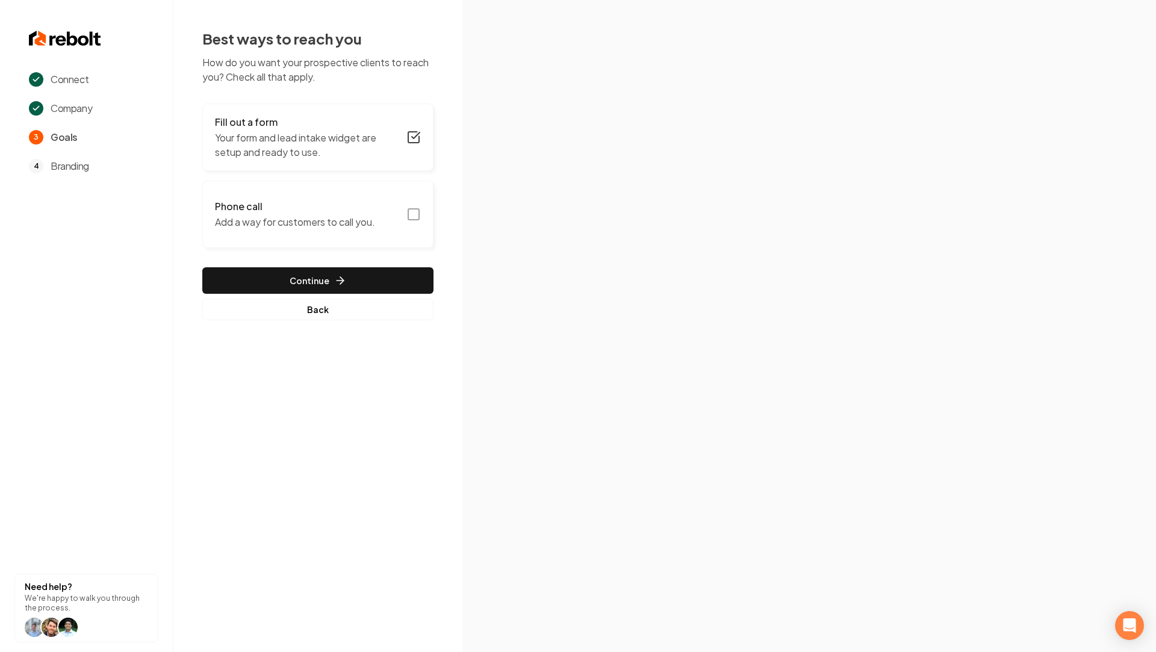
click at [418, 222] on button "Phone call Add a way for customers to call you." at bounding box center [317, 214] width 231 height 67
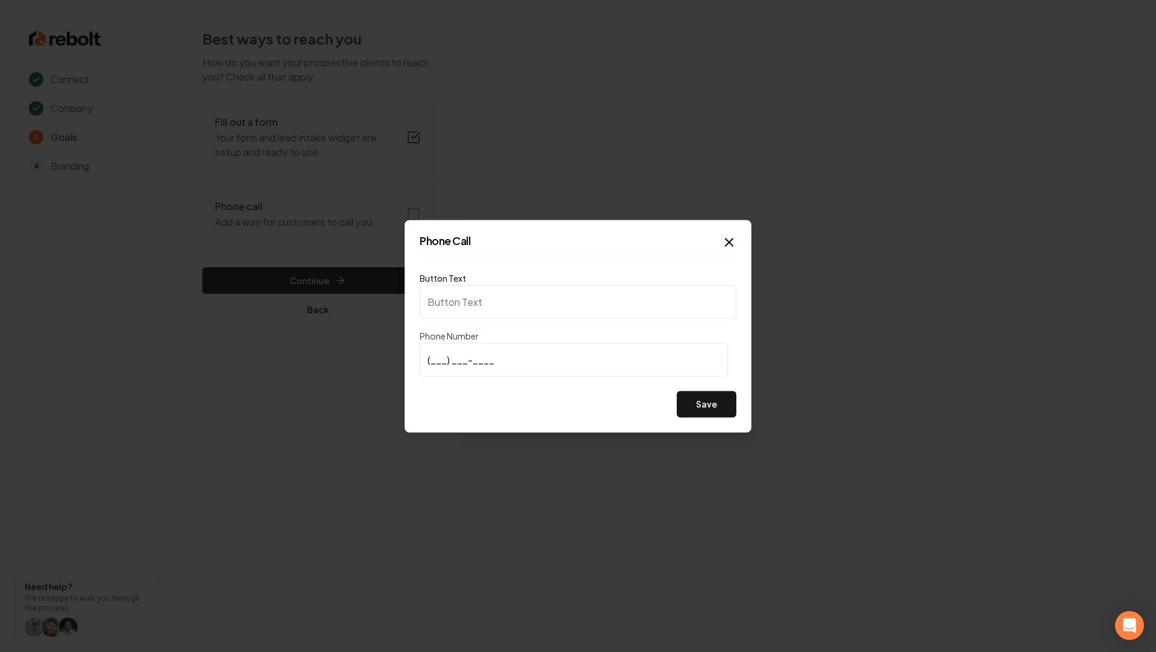
type input "Call us"
type input "(480) 665-6224"
click at [732, 411] on button "Save" at bounding box center [707, 404] width 60 height 26
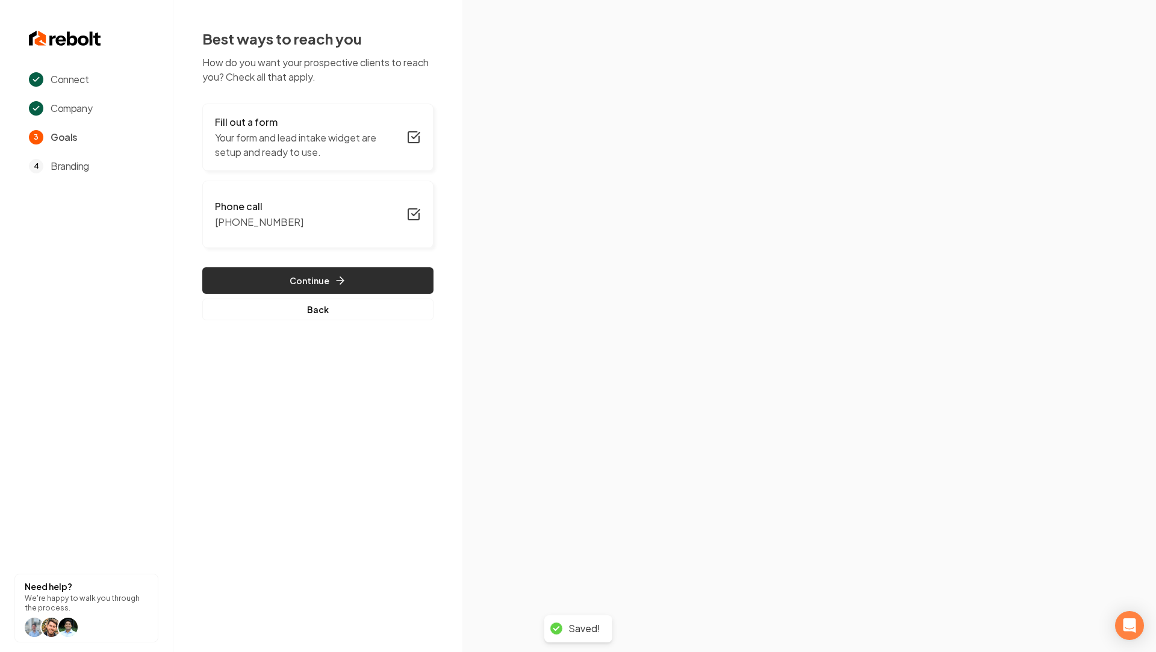
click at [318, 276] on button "Continue" at bounding box center [317, 280] width 231 height 26
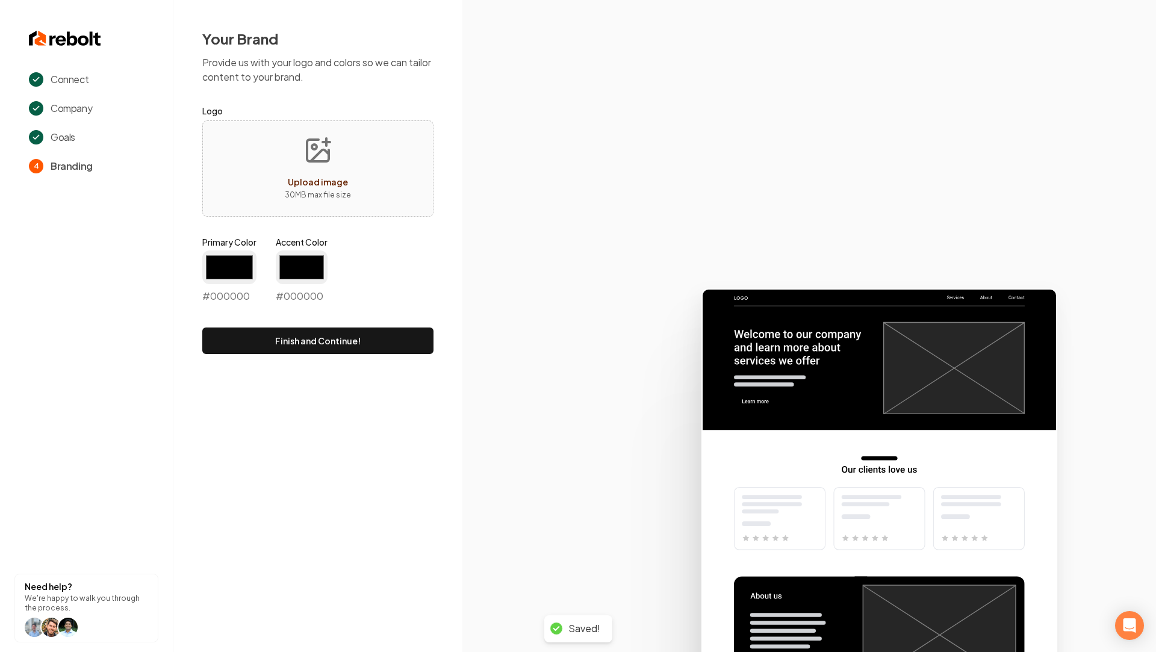
type input "#194d33"
type input "#70be00"
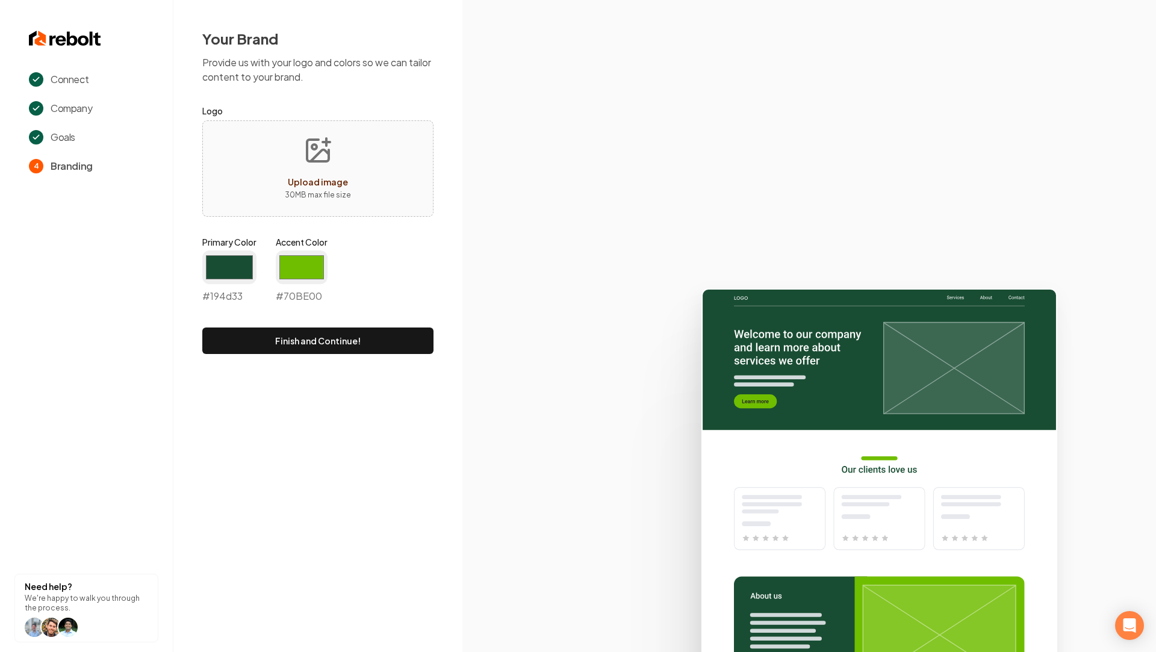
click at [337, 148] on button "Upload image 30 MB max file size" at bounding box center [318, 168] width 86 height 84
type input "**********"
click at [219, 261] on input "#194d33" at bounding box center [229, 268] width 54 height 34
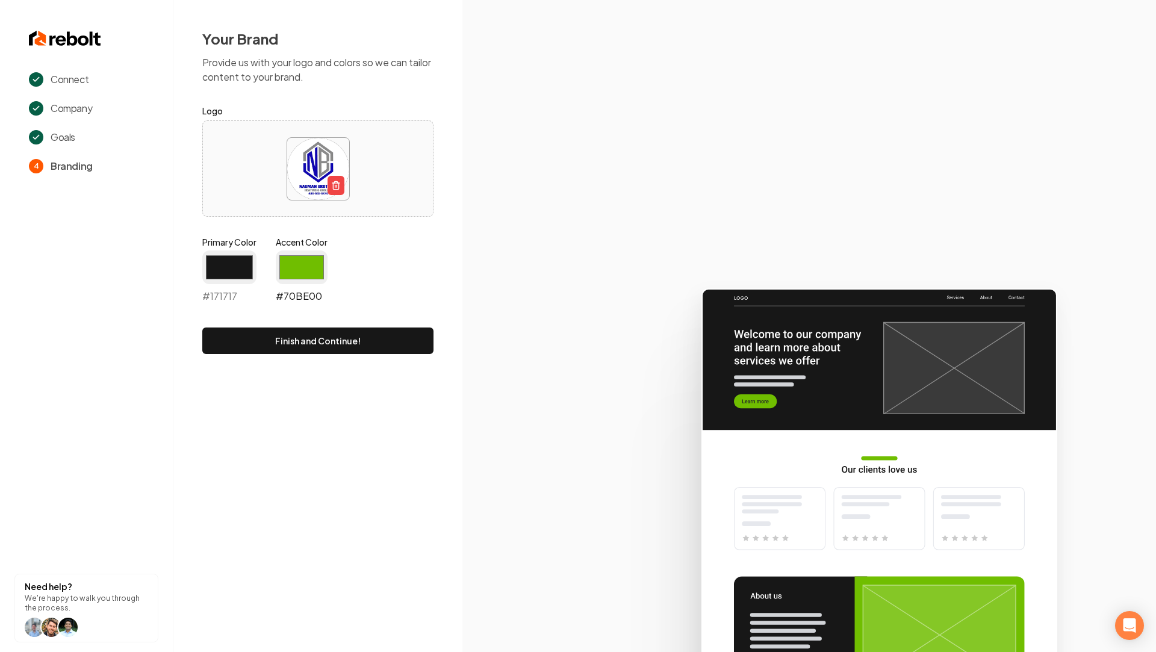
type input "#171717"
click at [313, 252] on input "#70be00" at bounding box center [302, 268] width 52 height 34
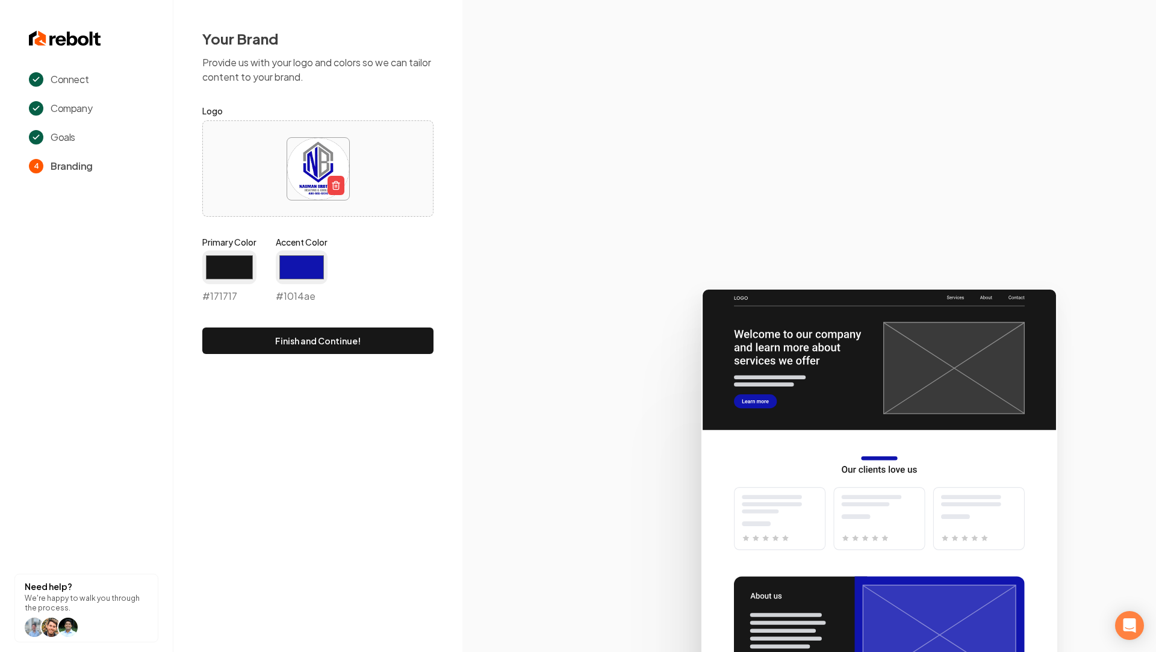
type input "#1014ae"
click at [505, 331] on icon at bounding box center [809, 465] width 694 height 374
click at [377, 336] on button "Finish and Continue!" at bounding box center [317, 341] width 231 height 26
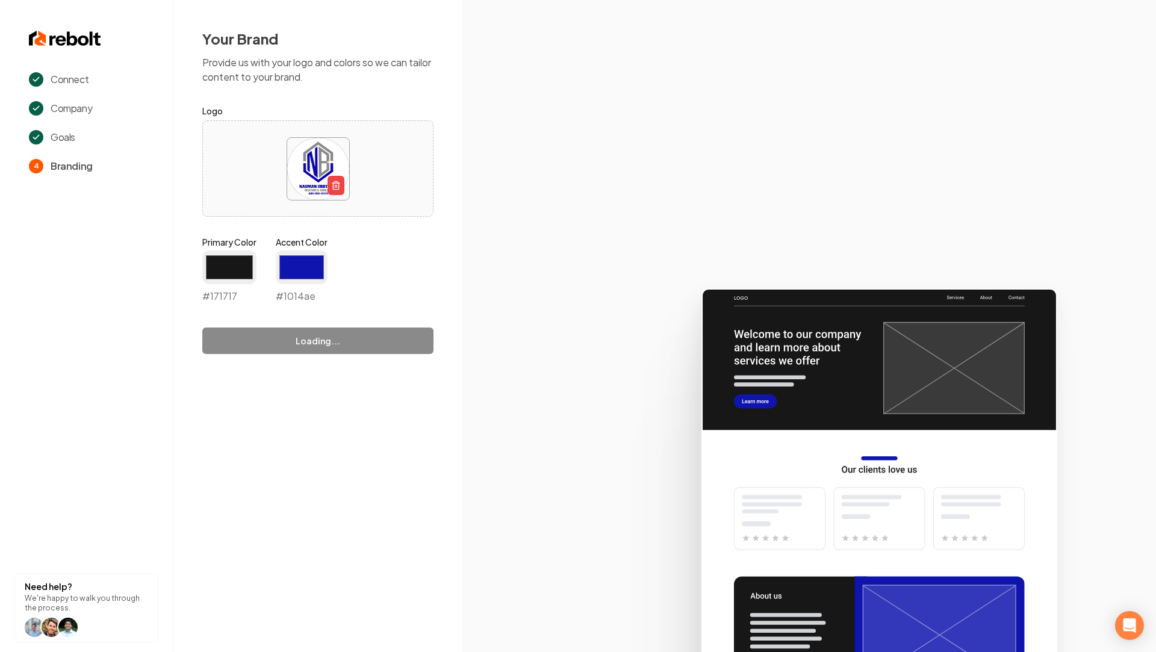
click at [364, 343] on form "Logo Primary Color #171717 #171717 Accent Color #1014ae #1014ae Loading..." at bounding box center [317, 229] width 231 height 251
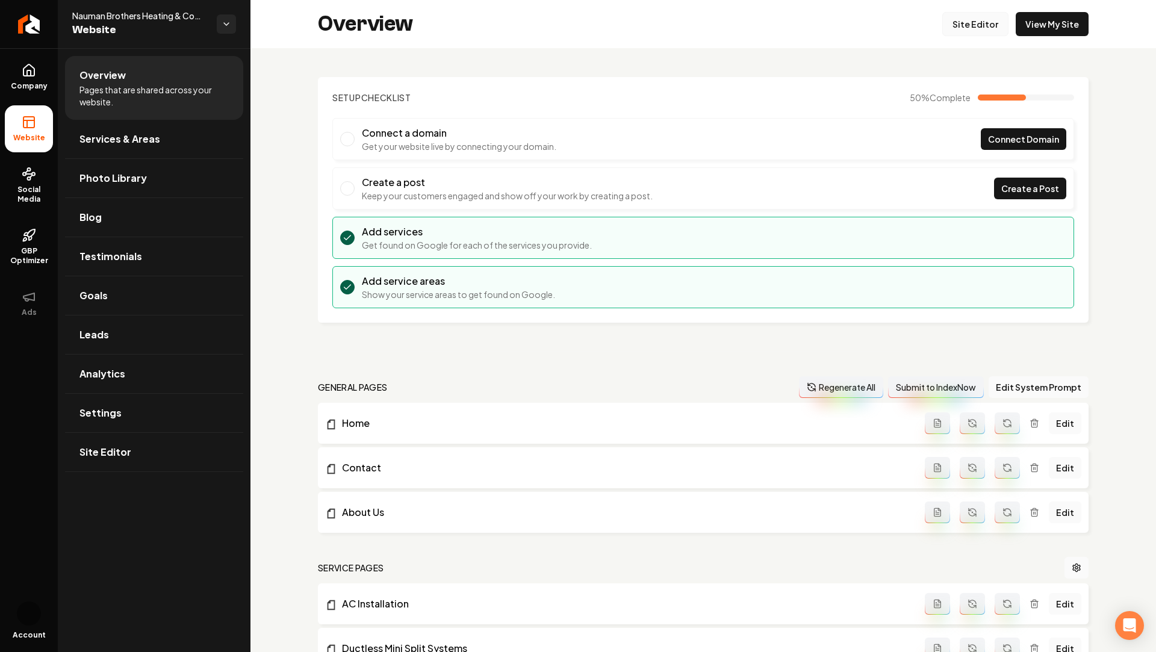
click at [980, 15] on link "Site Editor" at bounding box center [975, 24] width 66 height 24
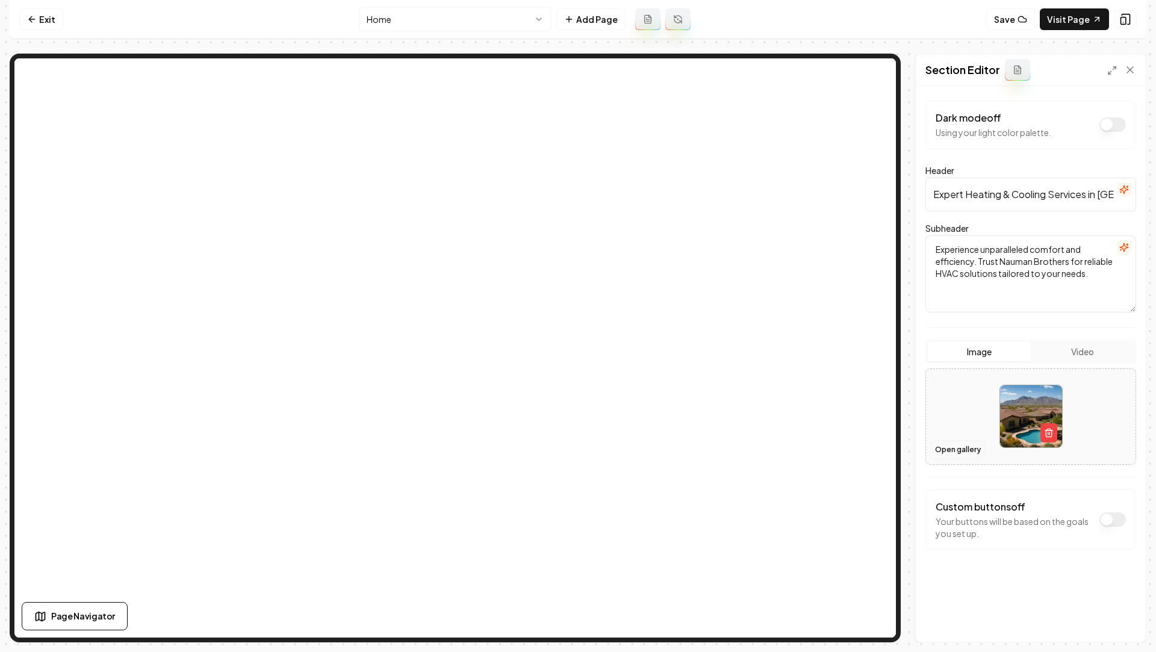
click at [962, 451] on button "Open gallery" at bounding box center [958, 449] width 54 height 19
click at [1048, 429] on icon "button" at bounding box center [1049, 433] width 10 height 10
click at [1050, 391] on button "Upload image 30 MB max file size" at bounding box center [1031, 417] width 86 height 84
click at [1060, 340] on div "Image Video" at bounding box center [1031, 352] width 211 height 24
click at [1072, 343] on button "Video" at bounding box center [1082, 351] width 103 height 19
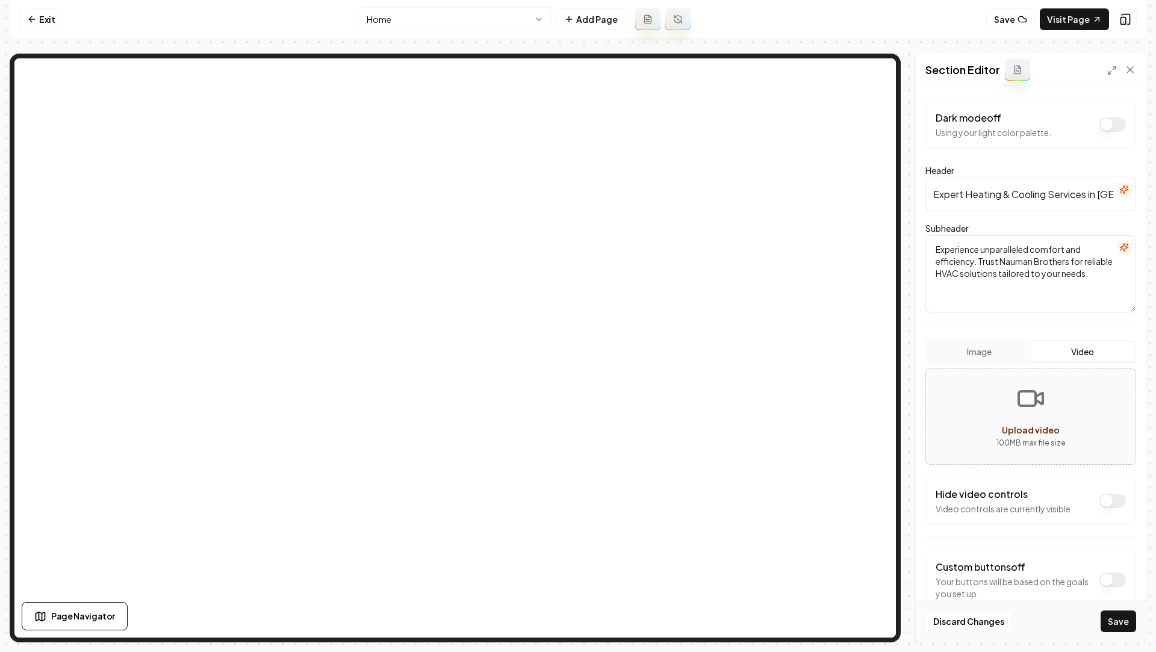
click at [1012, 419] on button "Upload video 100 MB max file size" at bounding box center [1031, 417] width 210 height 84
type input "**********"
click at [1113, 623] on button "Save" at bounding box center [1119, 622] width 36 height 22
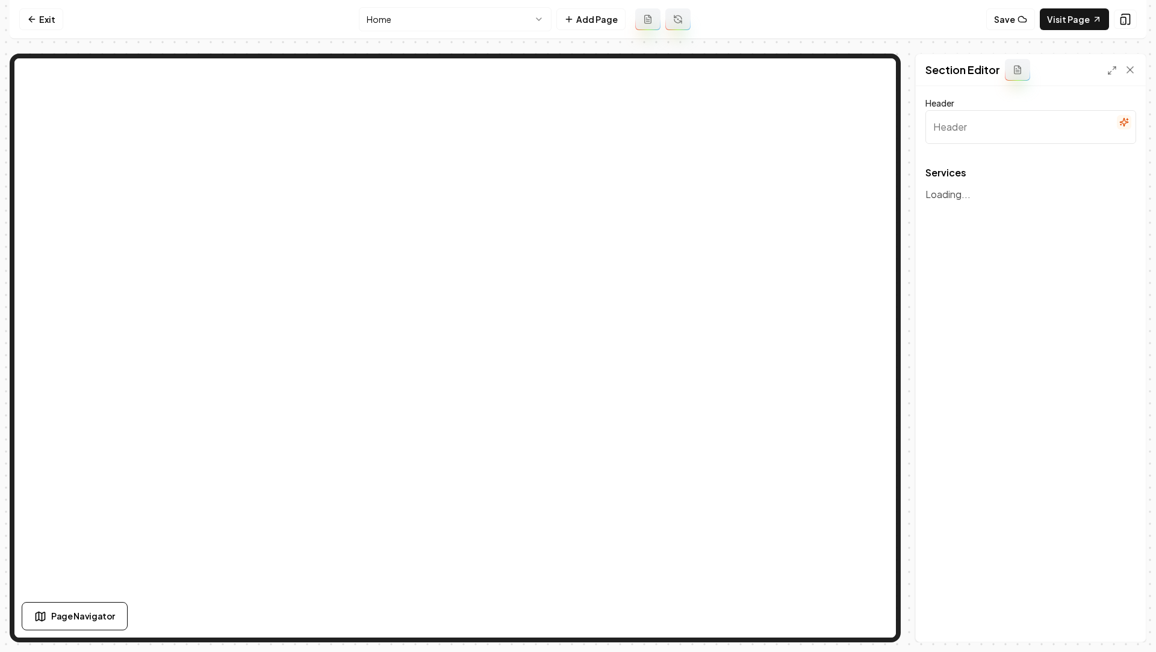
type input "Comprehensive HVAC Solutions"
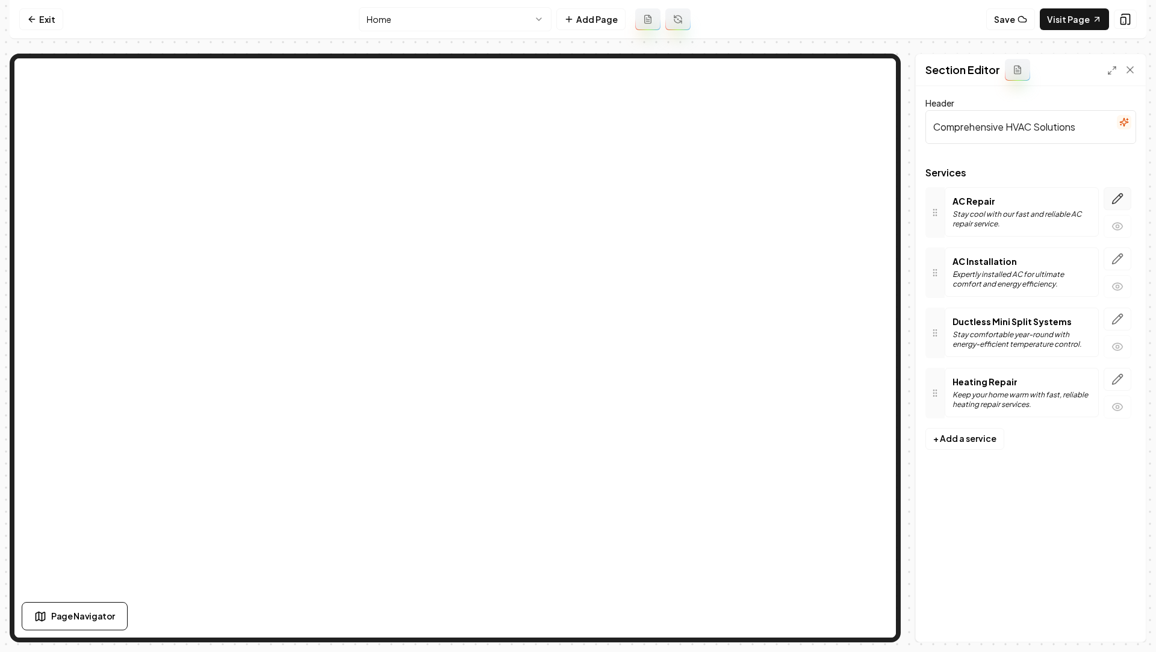
click at [1110, 201] on button "button" at bounding box center [1118, 198] width 28 height 23
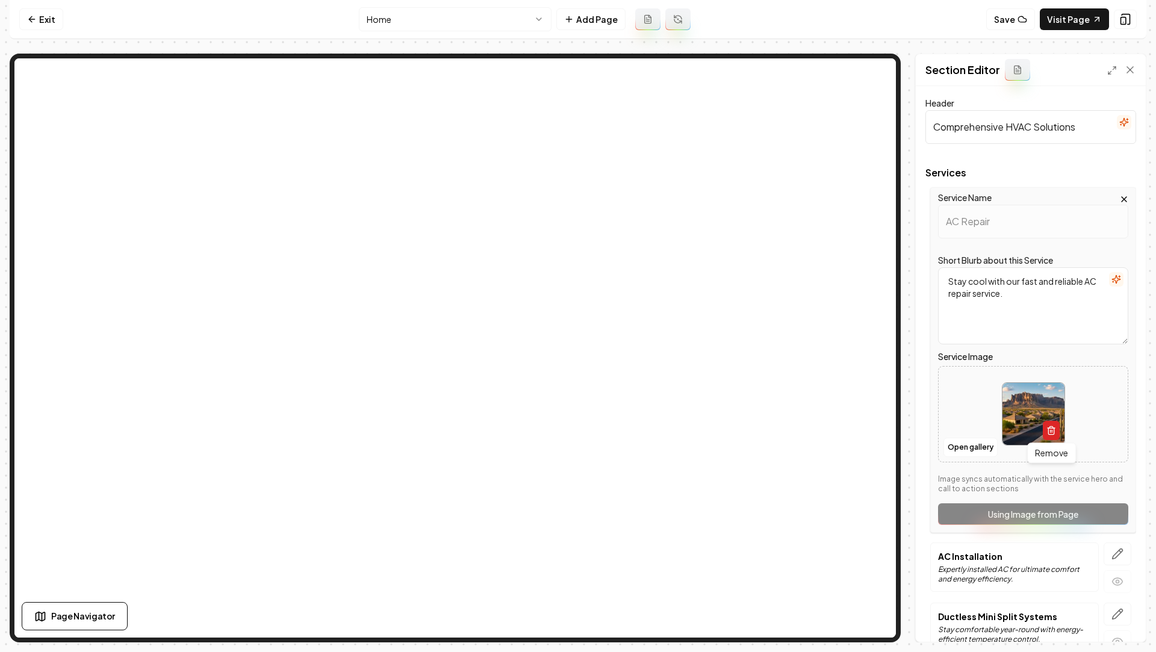
click at [1052, 433] on icon "button" at bounding box center [1052, 431] width 10 height 10
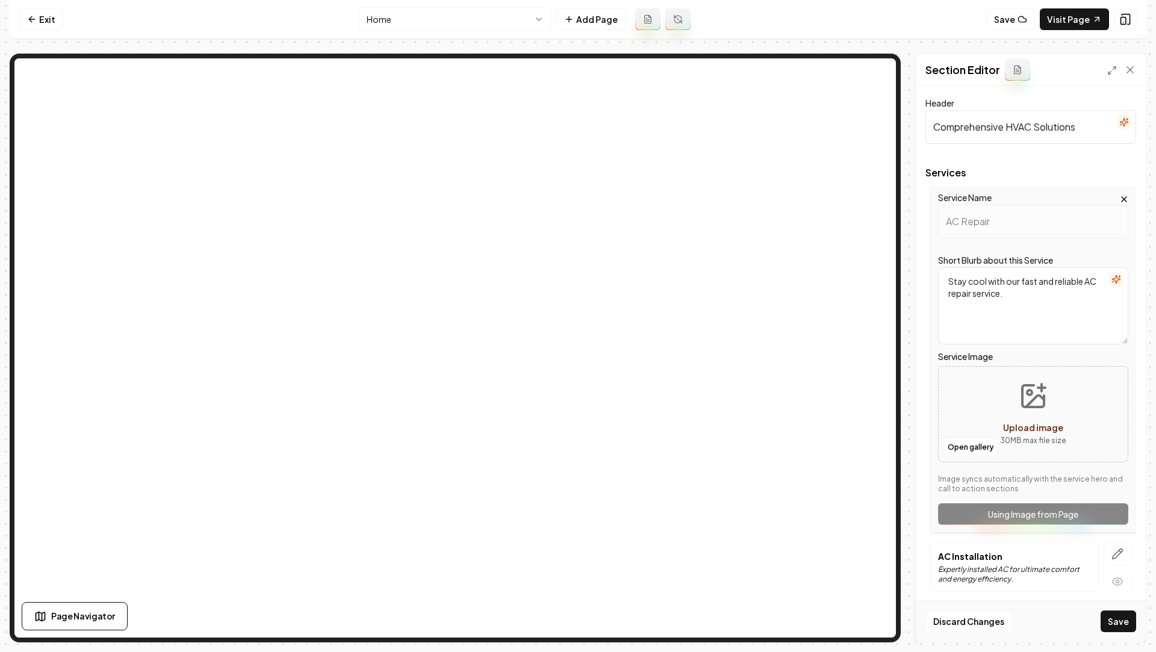
click at [1011, 405] on button "Upload image 30 MB max file size" at bounding box center [1034, 414] width 86 height 84
type input "**********"
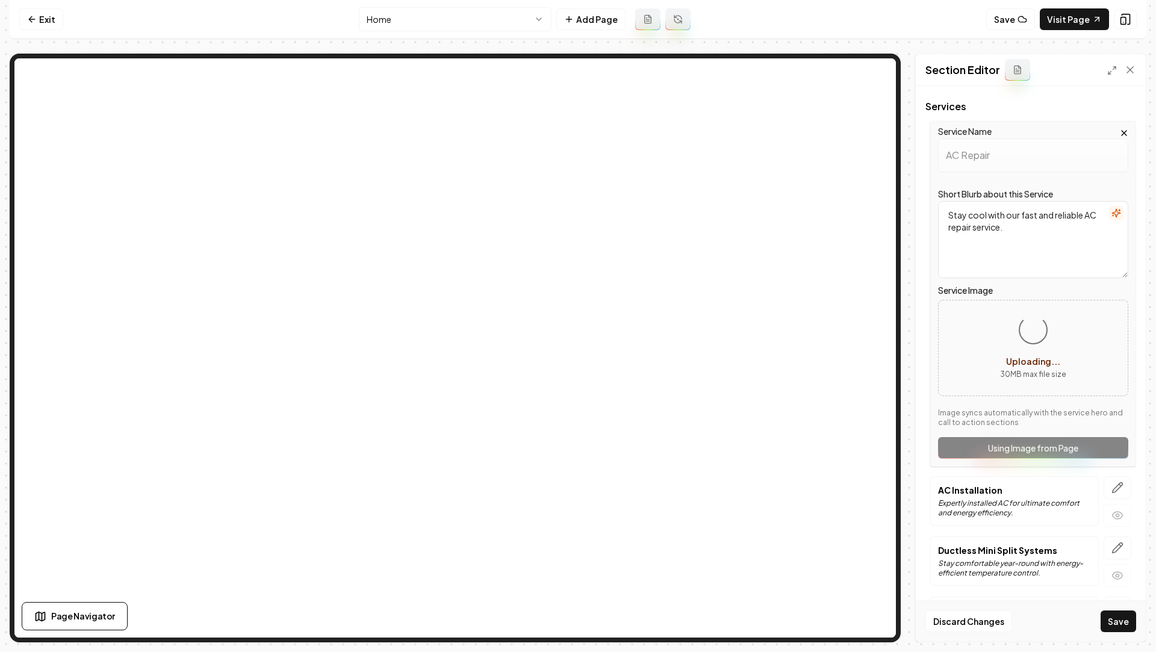
scroll to position [123, 0]
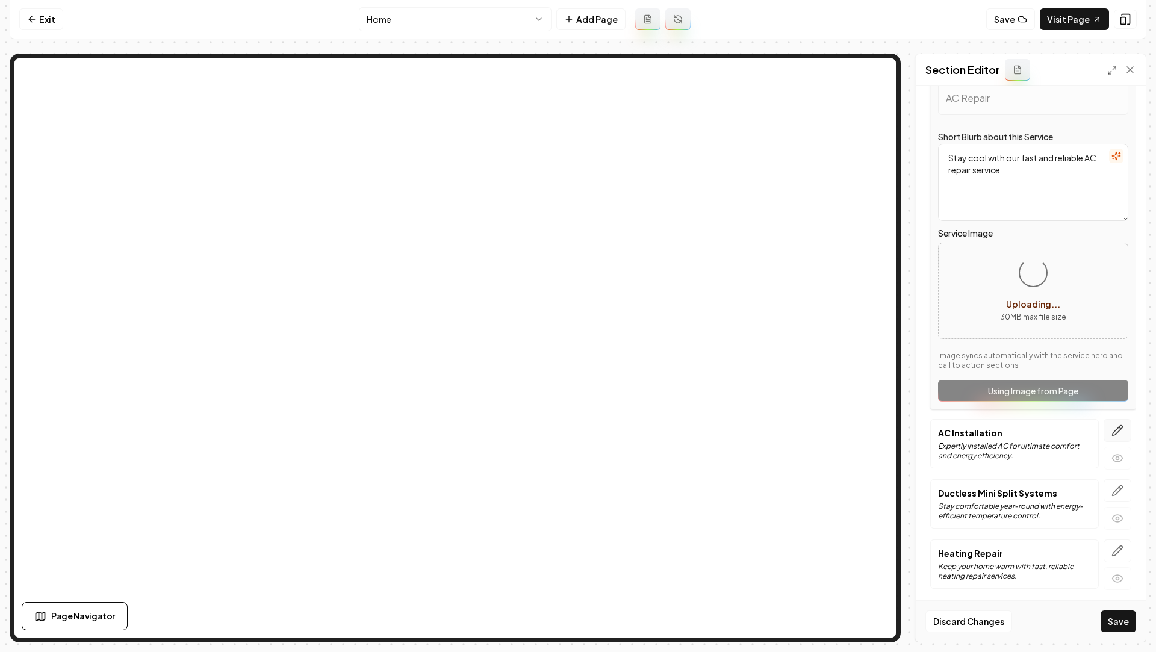
click at [1121, 429] on icon "button" at bounding box center [1118, 431] width 10 height 10
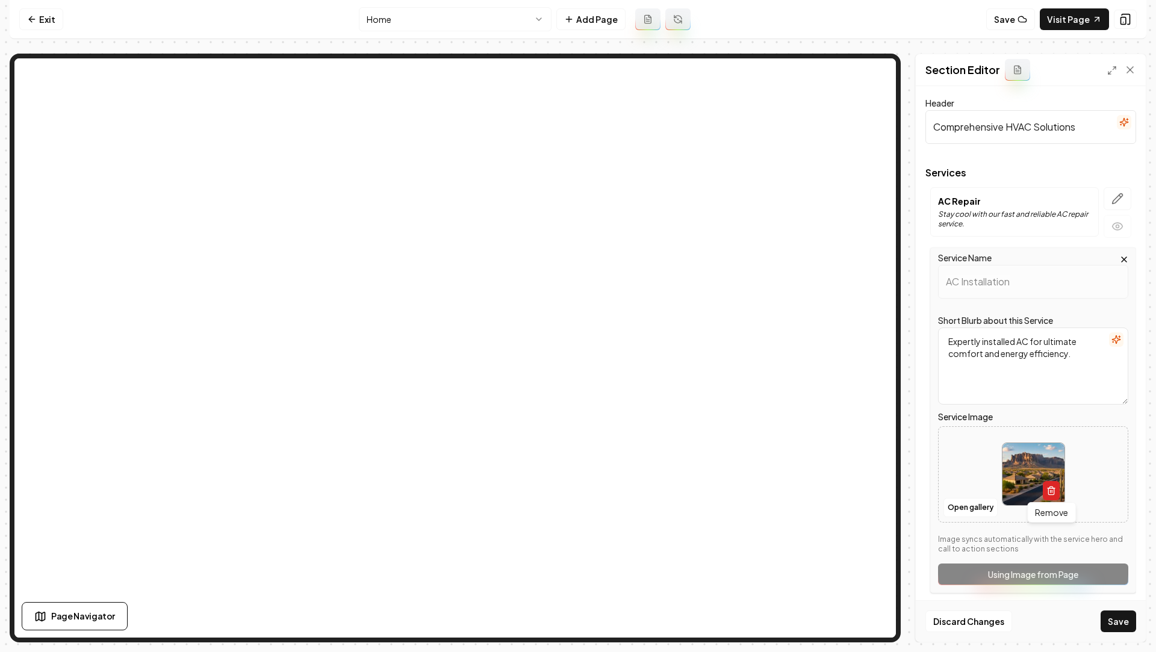
click at [1054, 493] on icon "button" at bounding box center [1050, 491] width 5 height 7
click at [1037, 458] on icon "Upload image" at bounding box center [1033, 456] width 29 height 29
type input "**********"
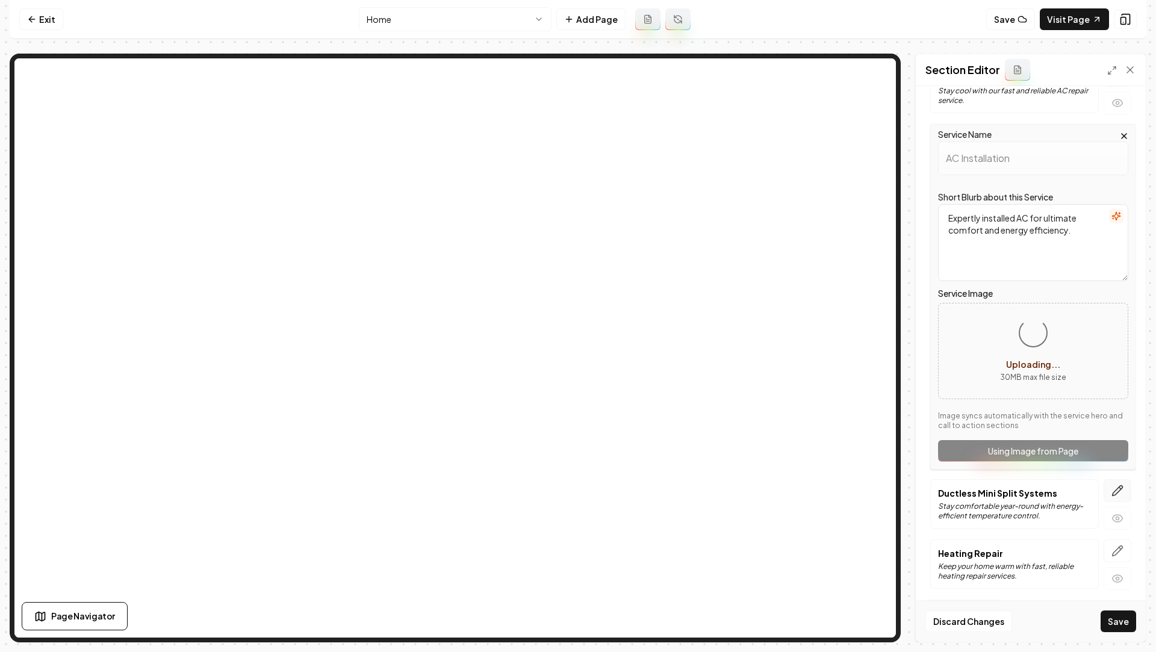
click at [1112, 496] on button "button" at bounding box center [1118, 490] width 28 height 23
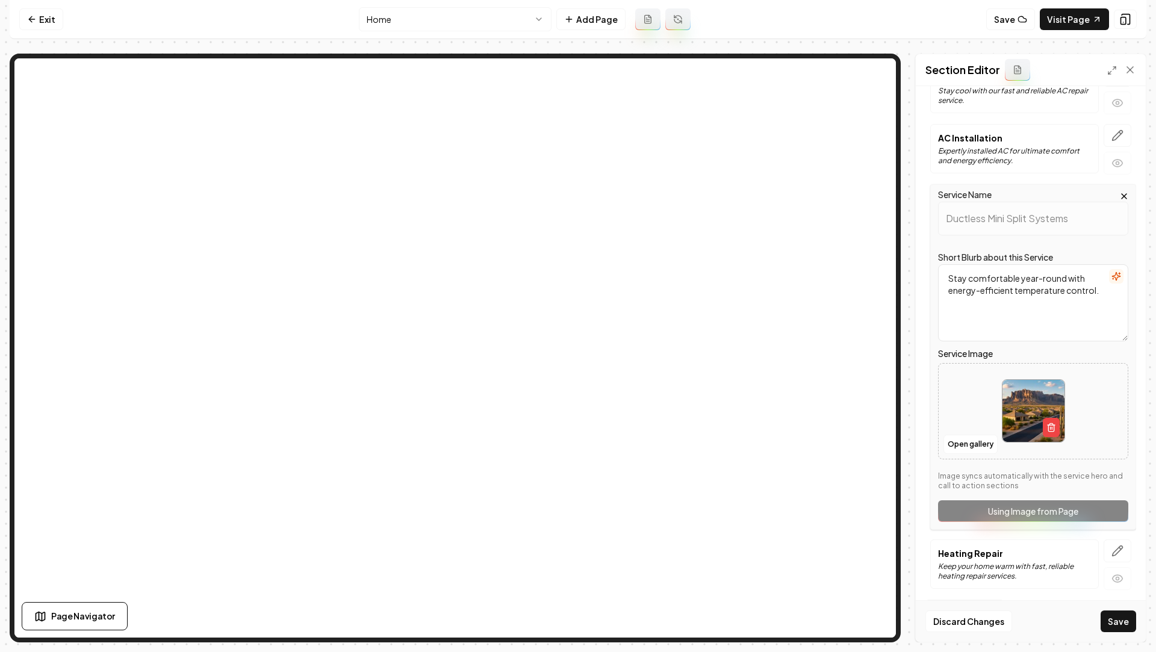
scroll to position [0, 0]
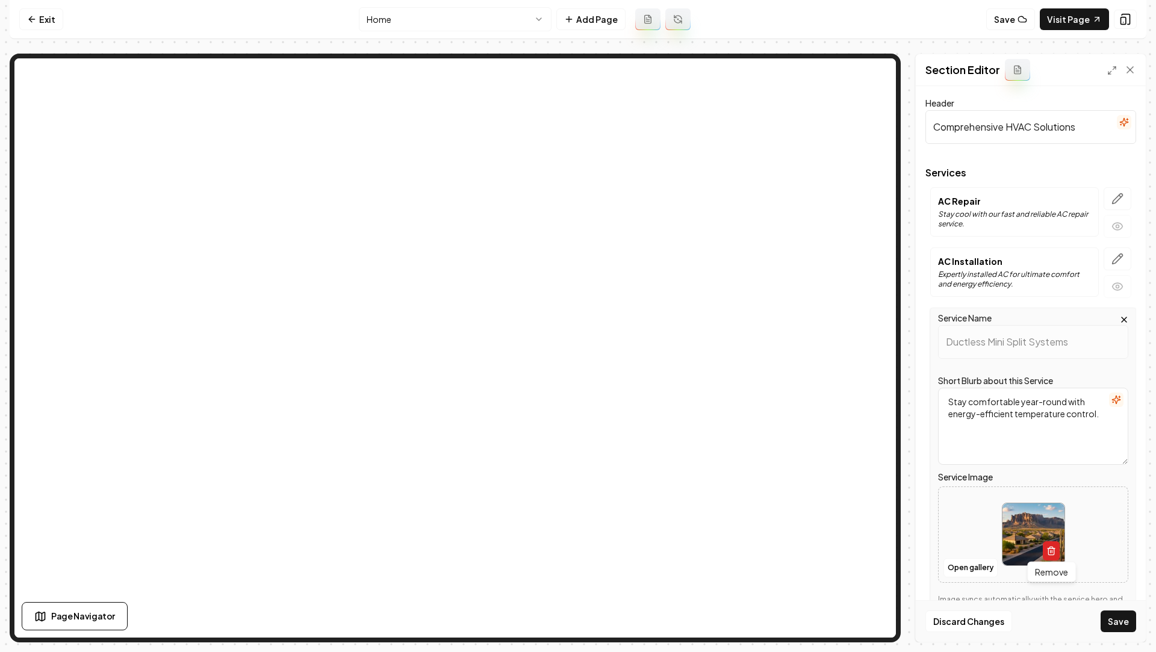
click at [1055, 553] on icon "button" at bounding box center [1052, 551] width 10 height 10
click at [1054, 511] on button "Upload image 30 MB max file size" at bounding box center [1034, 535] width 86 height 84
type input "**********"
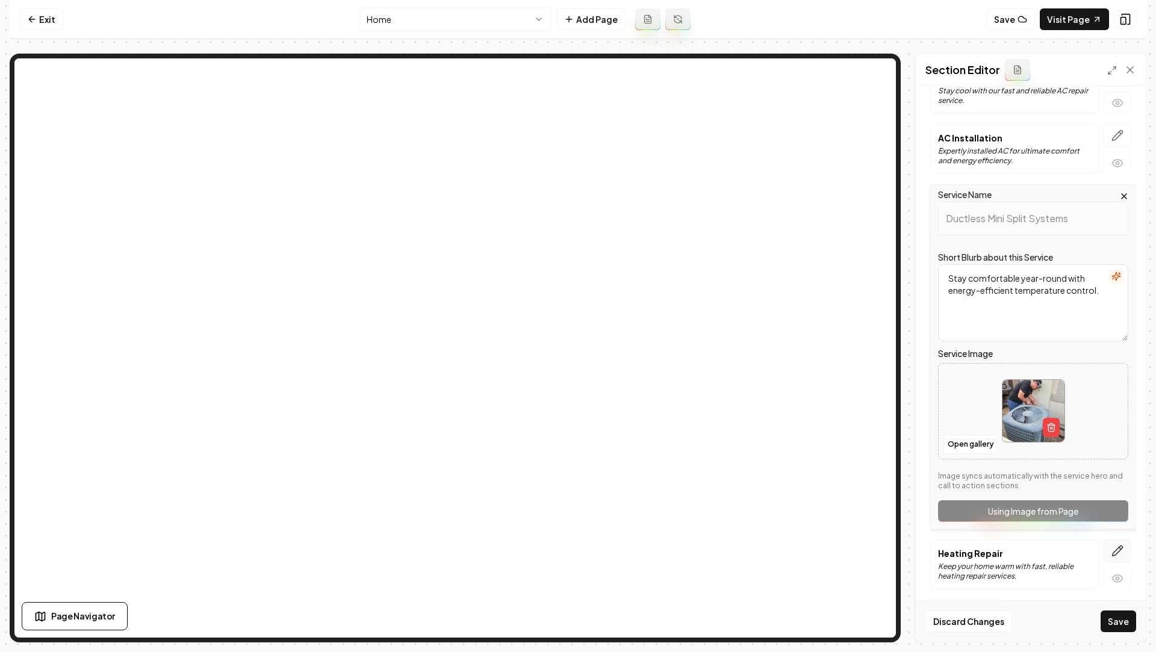
click at [1120, 541] on button "button" at bounding box center [1118, 551] width 28 height 23
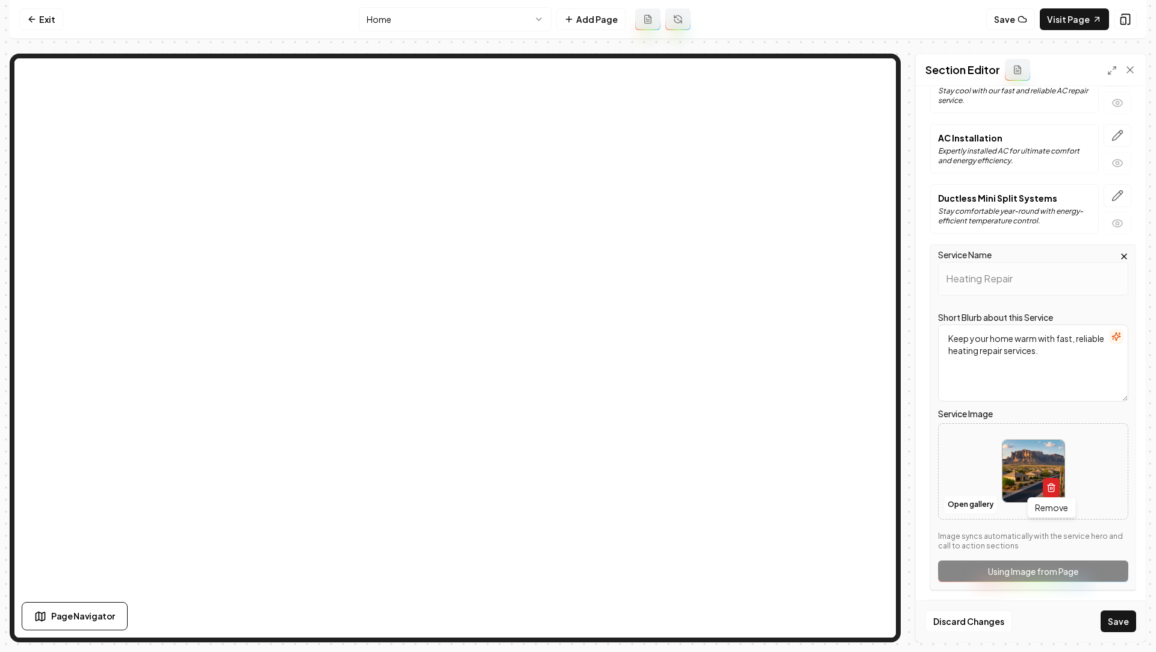
click at [1057, 485] on button "button" at bounding box center [1051, 487] width 17 height 19
click at [1033, 459] on icon "Upload image" at bounding box center [1033, 453] width 29 height 29
click at [1120, 603] on div "Discard Changes Save" at bounding box center [1031, 621] width 230 height 42
click at [1117, 620] on button "Save" at bounding box center [1119, 622] width 36 height 22
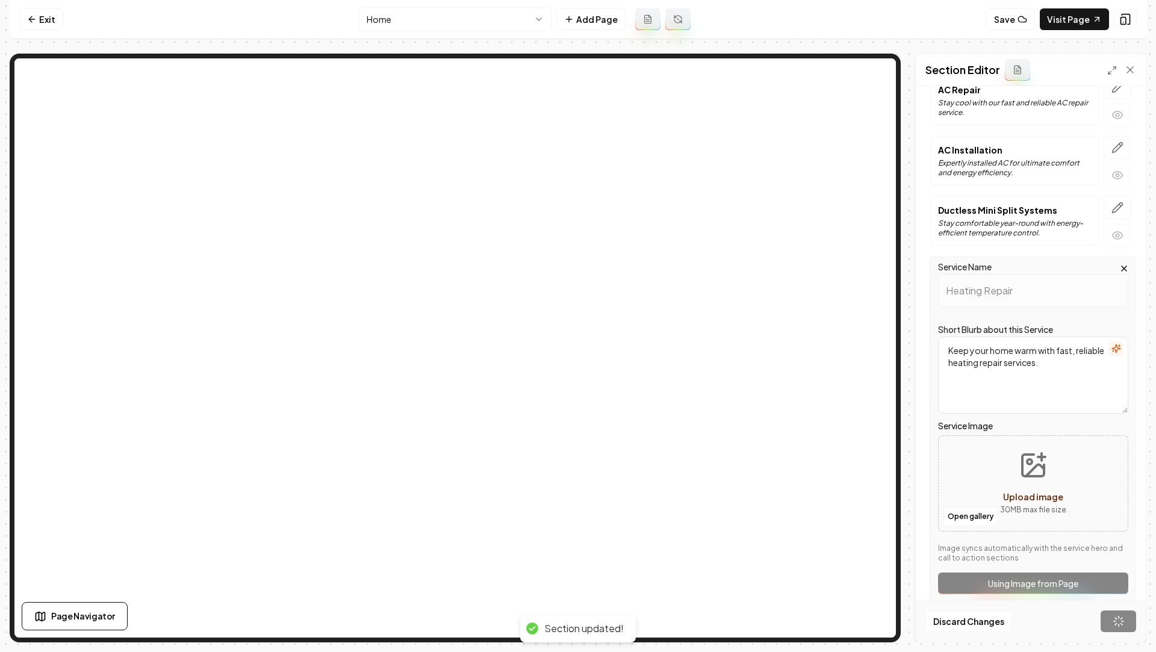
scroll to position [0, 0]
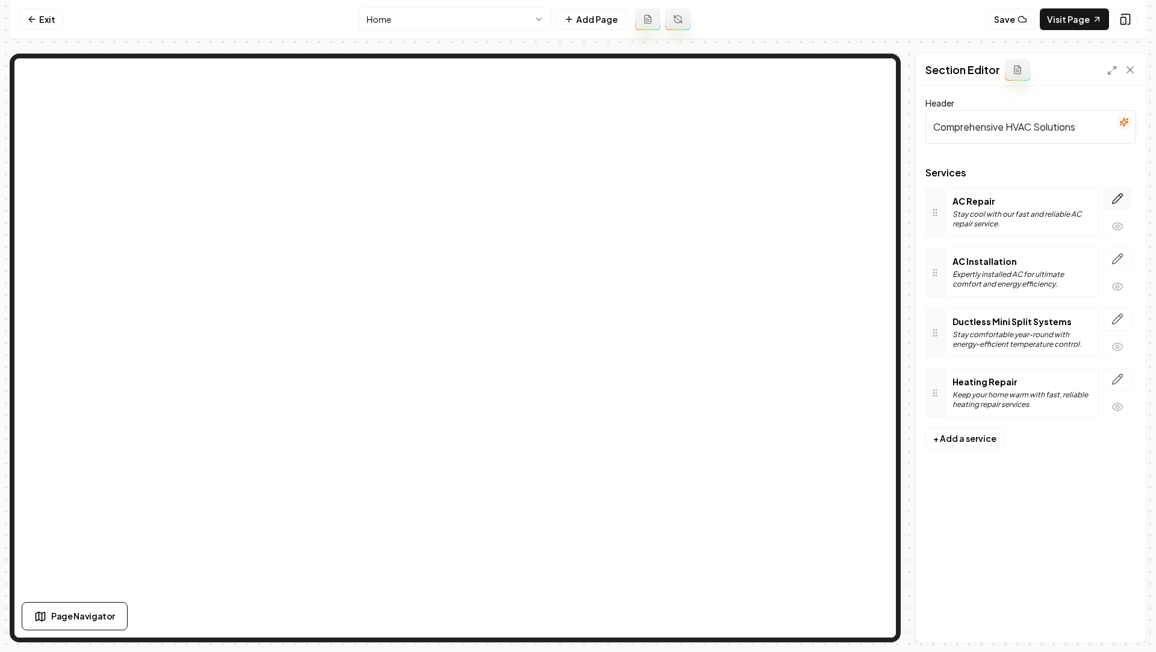
click at [1119, 196] on icon "button" at bounding box center [1118, 199] width 12 height 12
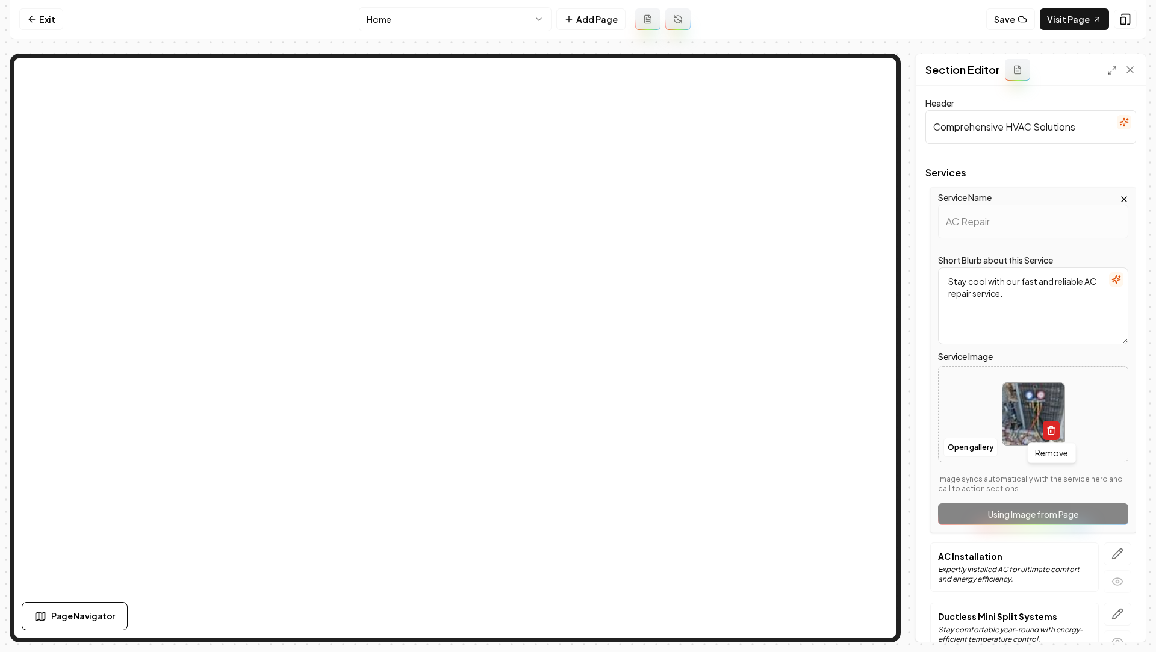
click at [1051, 435] on button "button" at bounding box center [1051, 430] width 17 height 19
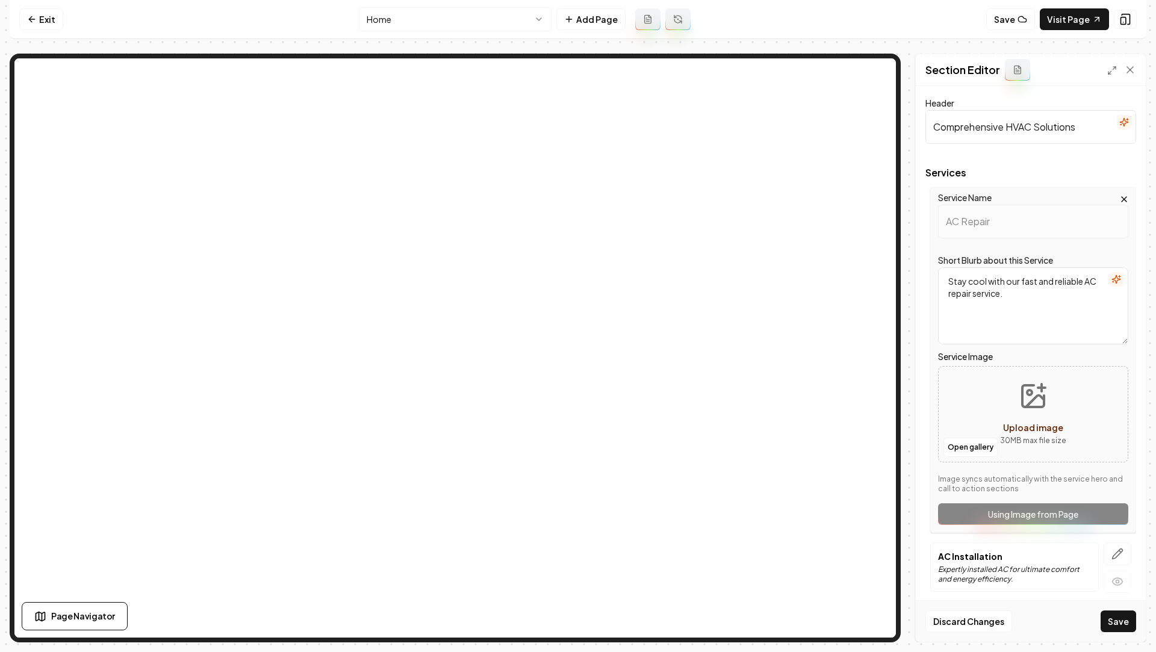
click at [1019, 420] on div "Upload image" at bounding box center [1033, 427] width 60 height 14
type input "**********"
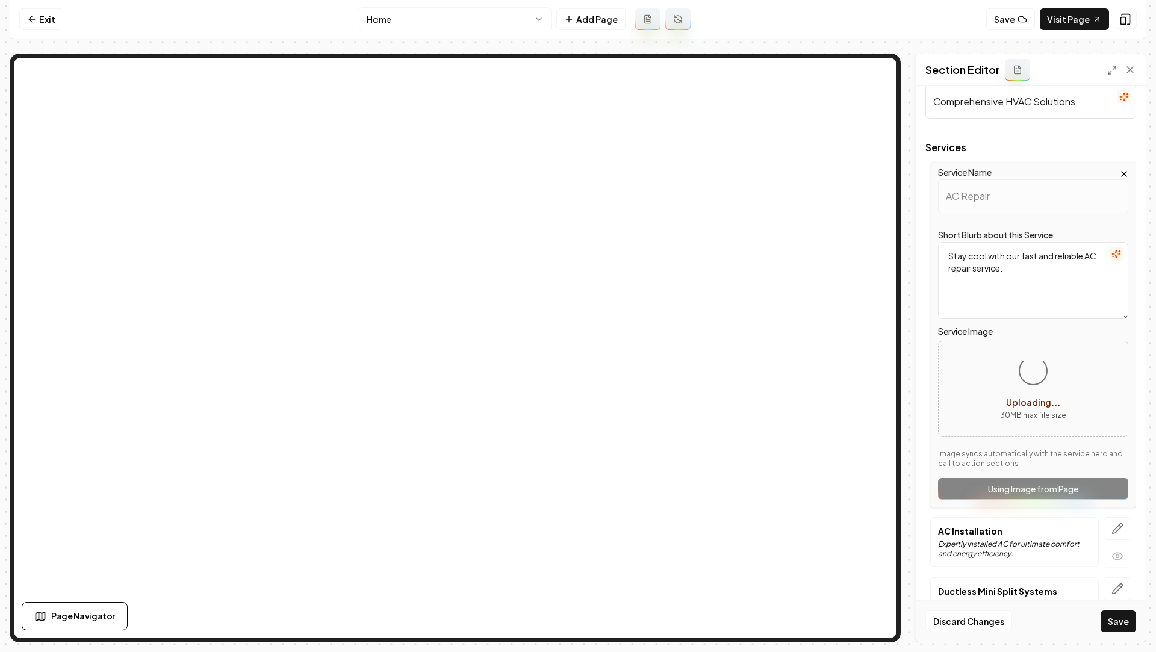
scroll to position [123, 0]
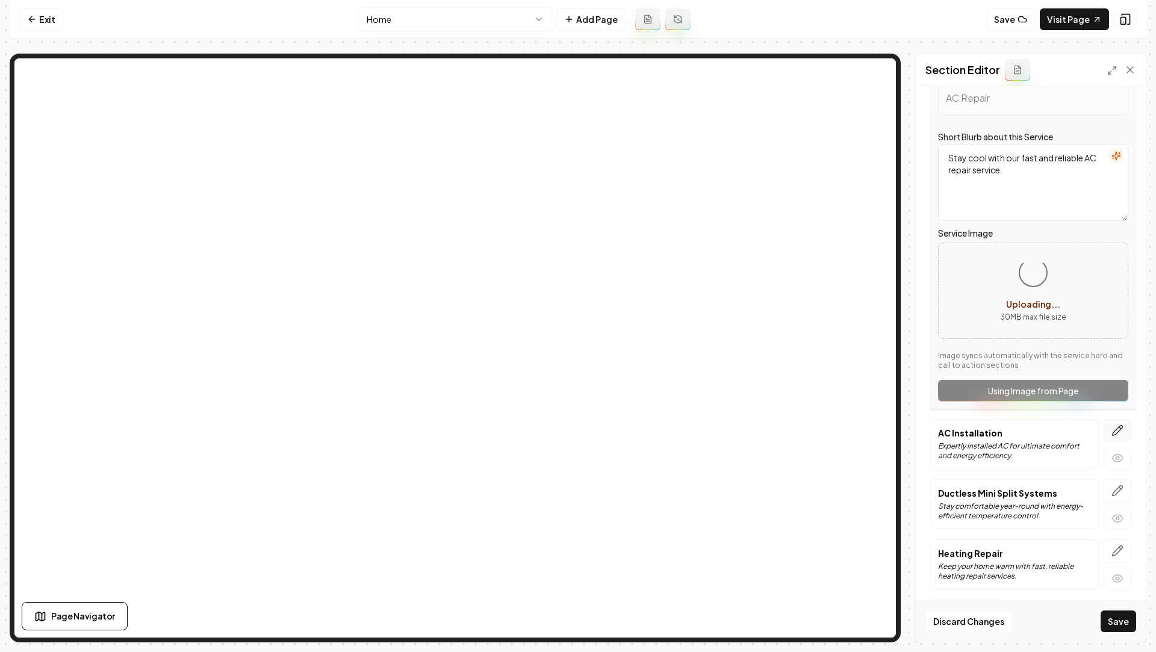
click at [1110, 428] on button "button" at bounding box center [1118, 430] width 28 height 23
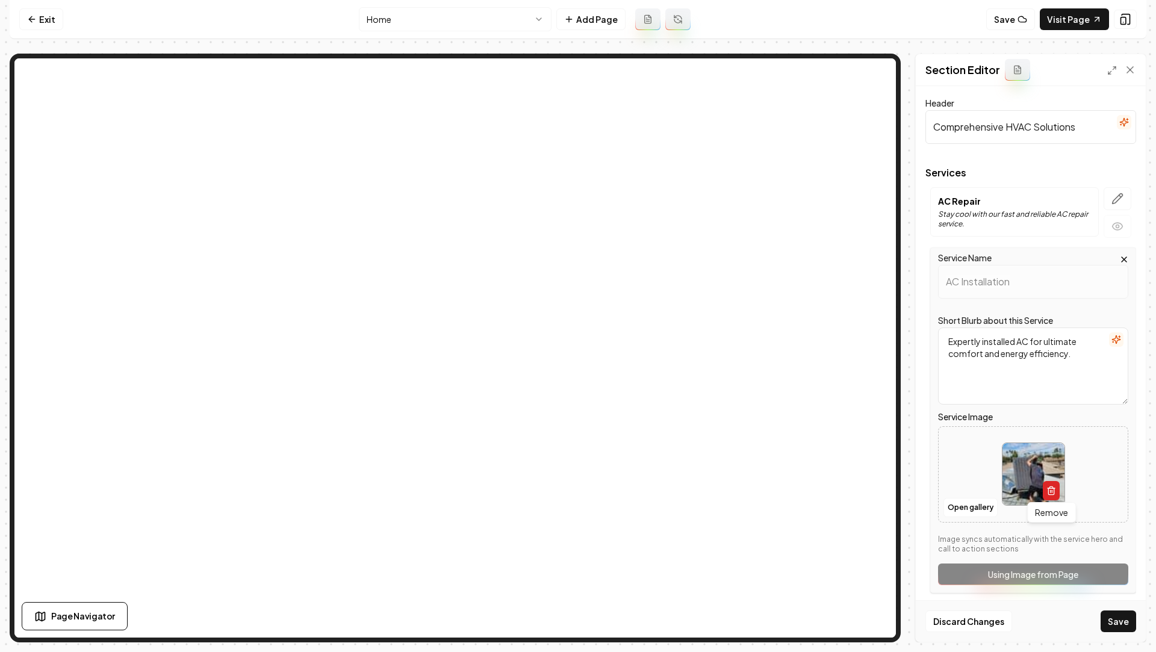
click at [1048, 487] on icon "button" at bounding box center [1052, 491] width 10 height 10
click at [1030, 453] on circle "Upload image" at bounding box center [1029, 452] width 5 height 5
type input "**********"
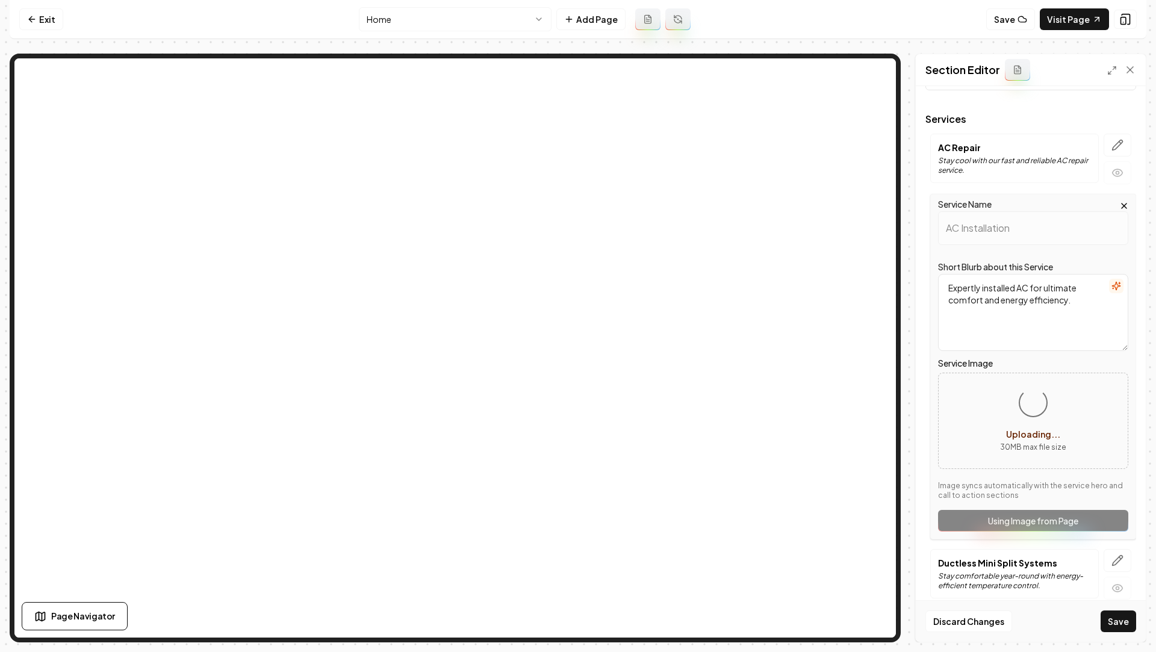
scroll to position [123, 0]
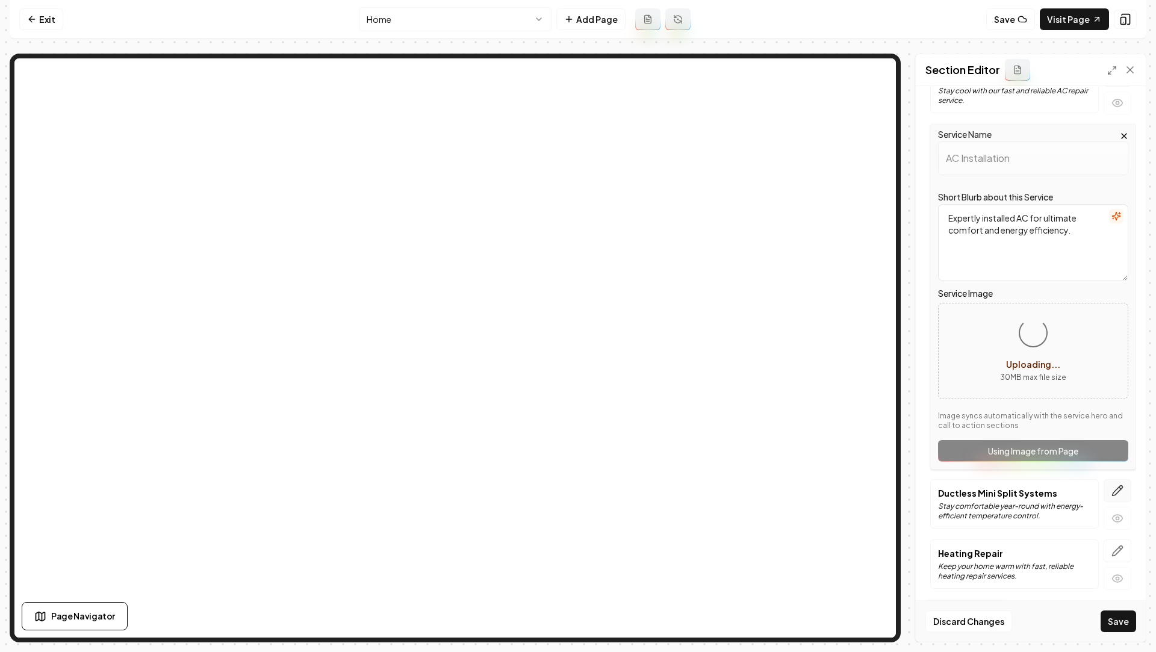
click at [1121, 494] on icon "button" at bounding box center [1118, 491] width 12 height 12
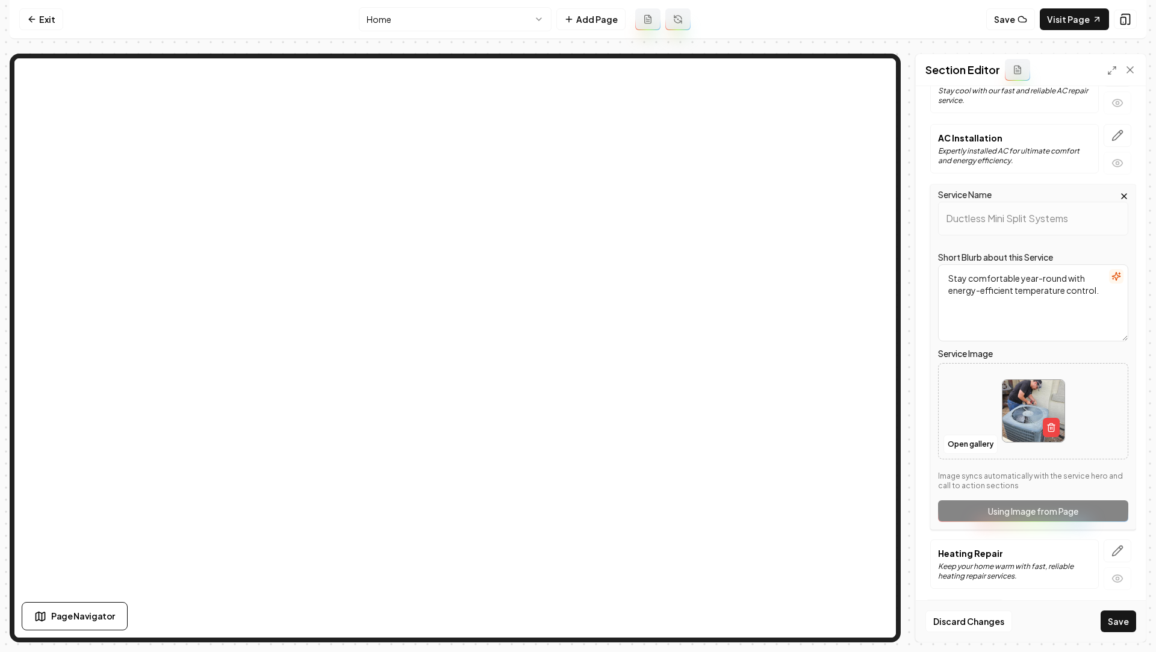
scroll to position [0, 0]
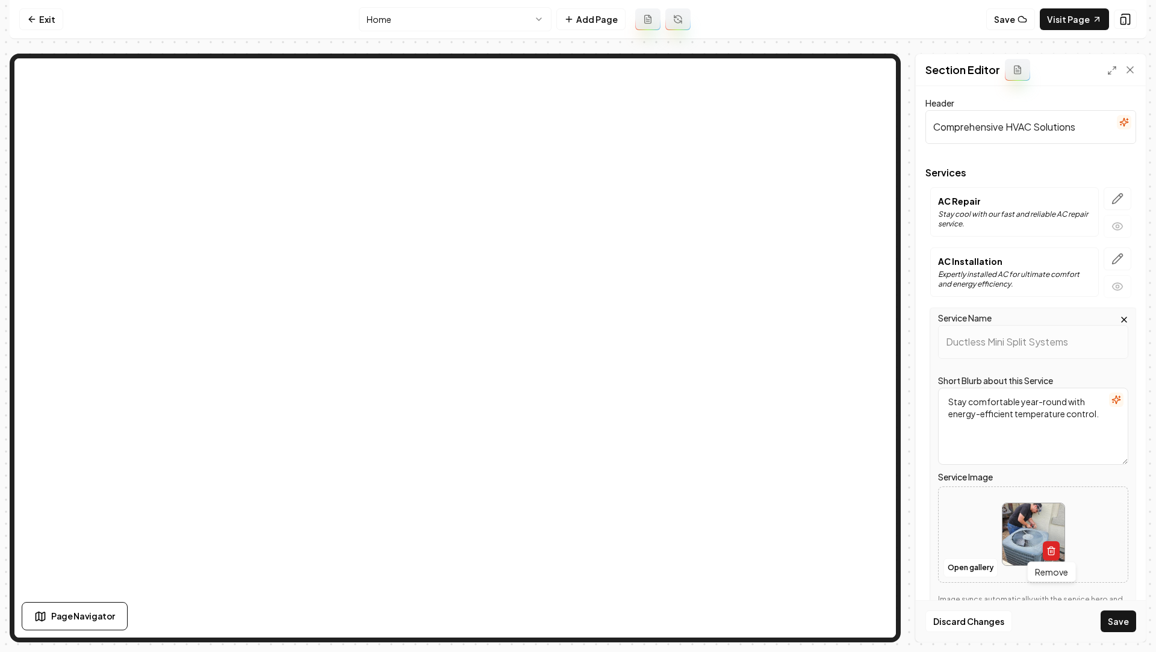
click at [1049, 550] on icon "button" at bounding box center [1052, 551] width 10 height 10
click at [1041, 520] on icon "Upload image" at bounding box center [1033, 516] width 29 height 29
type input "**********"
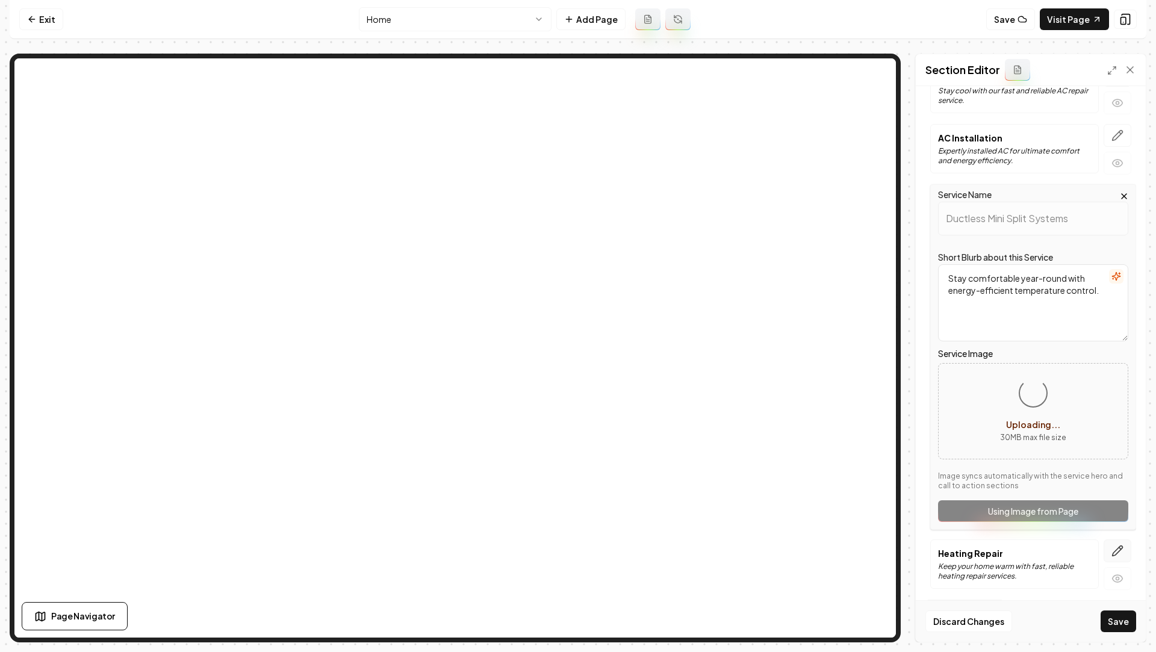
click at [1114, 550] on icon "button" at bounding box center [1118, 551] width 10 height 10
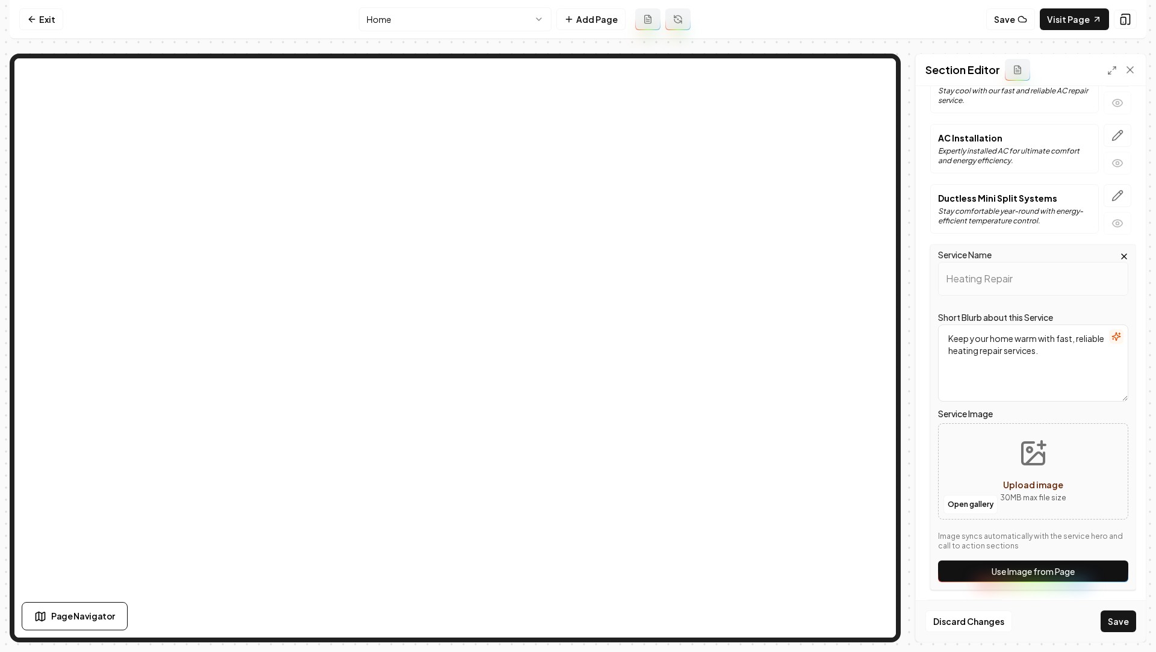
scroll to position [0, 0]
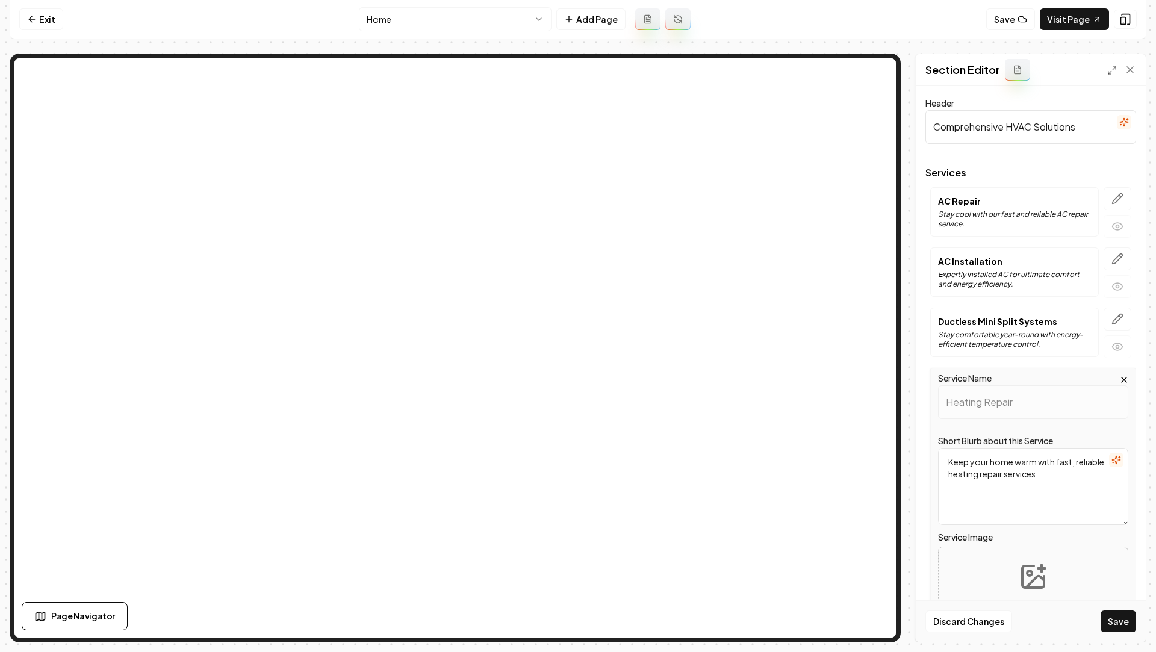
click at [1038, 568] on icon "Upload image" at bounding box center [1041, 568] width 7 height 0
type input "**********"
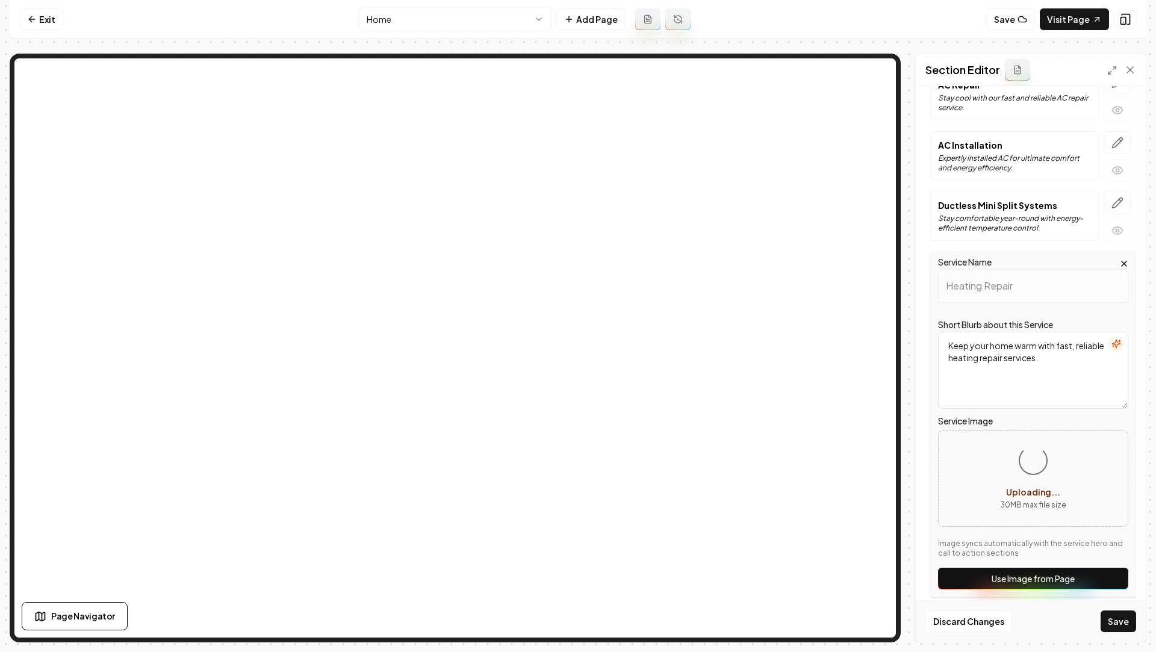
scroll to position [123, 0]
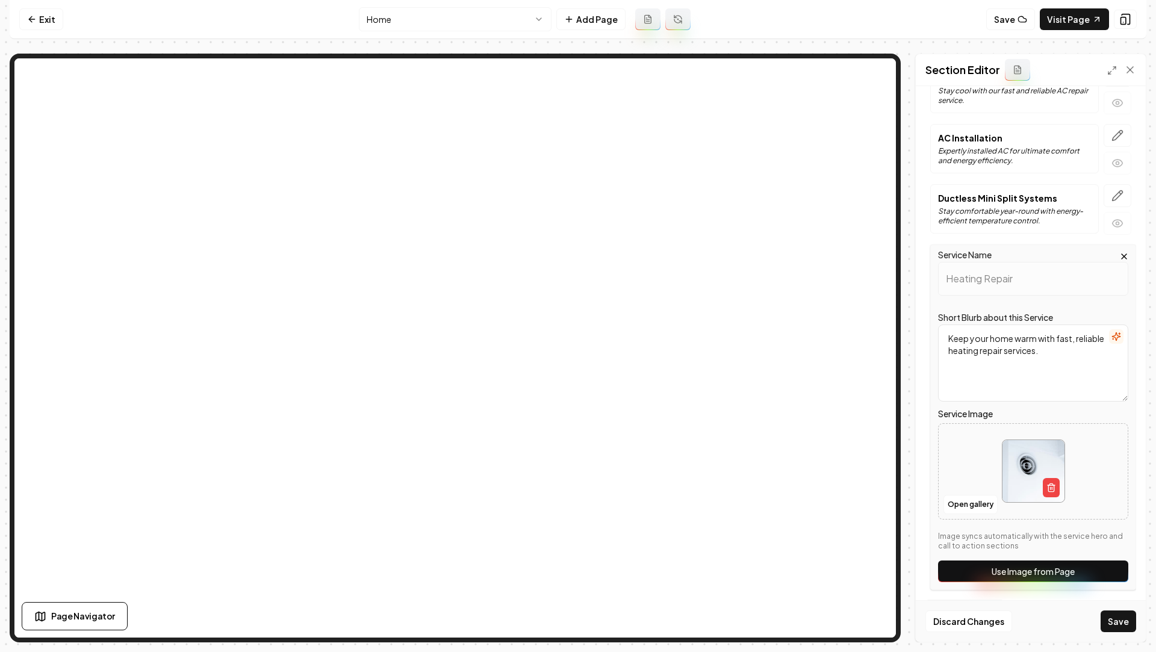
click at [909, 287] on div "Section Editor Header Comprehensive HVAC Solutions Services AC Repair Stay cool…" at bounding box center [578, 348] width 1137 height 589
click at [1127, 619] on button "Save" at bounding box center [1119, 622] width 36 height 22
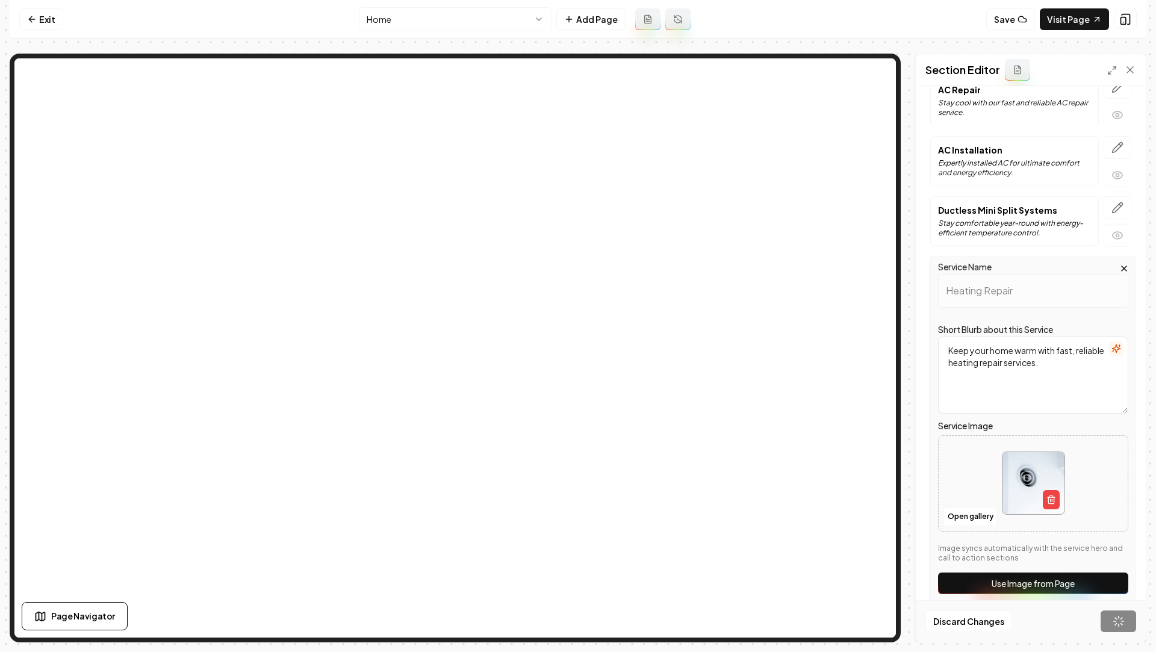
scroll to position [0, 0]
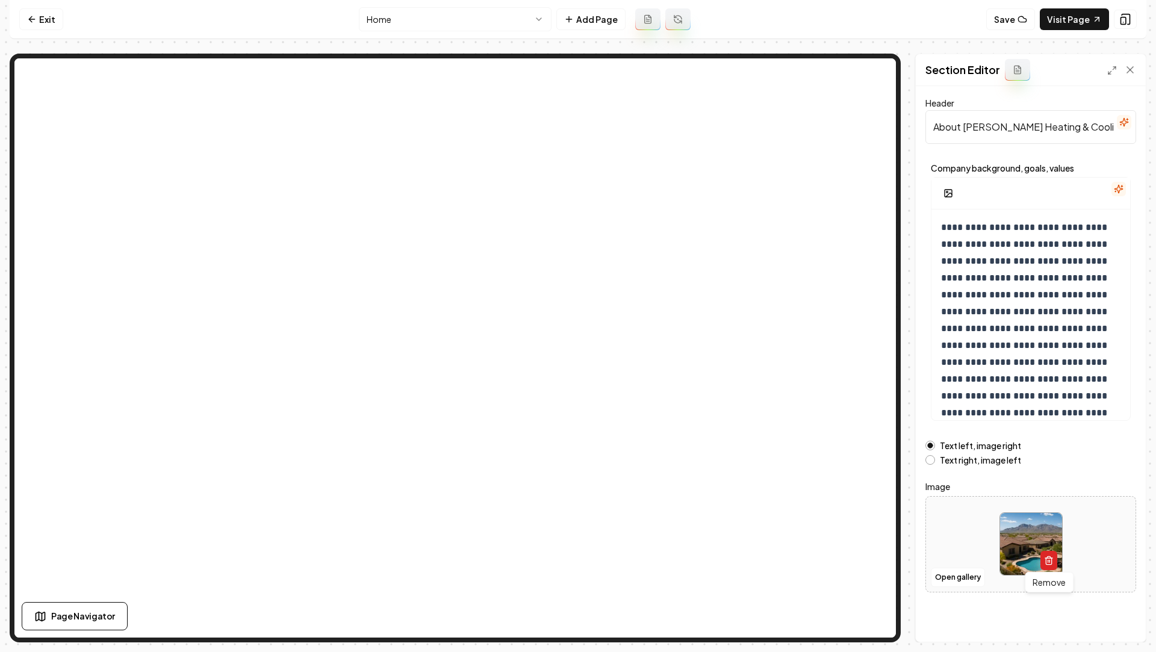
click at [1047, 551] on button "button" at bounding box center [1049, 560] width 17 height 19
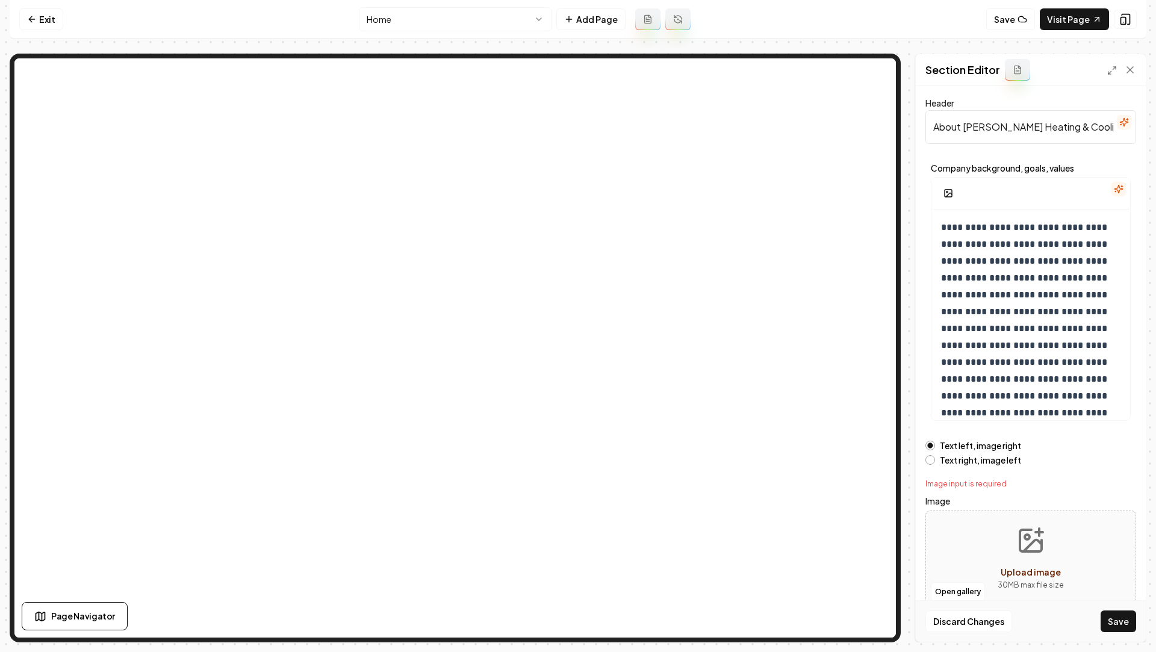
click at [1003, 558] on button "Upload image 30 MB max file size" at bounding box center [1031, 559] width 86 height 84
type input "**********"
click at [1116, 621] on button "Save" at bounding box center [1119, 622] width 36 height 22
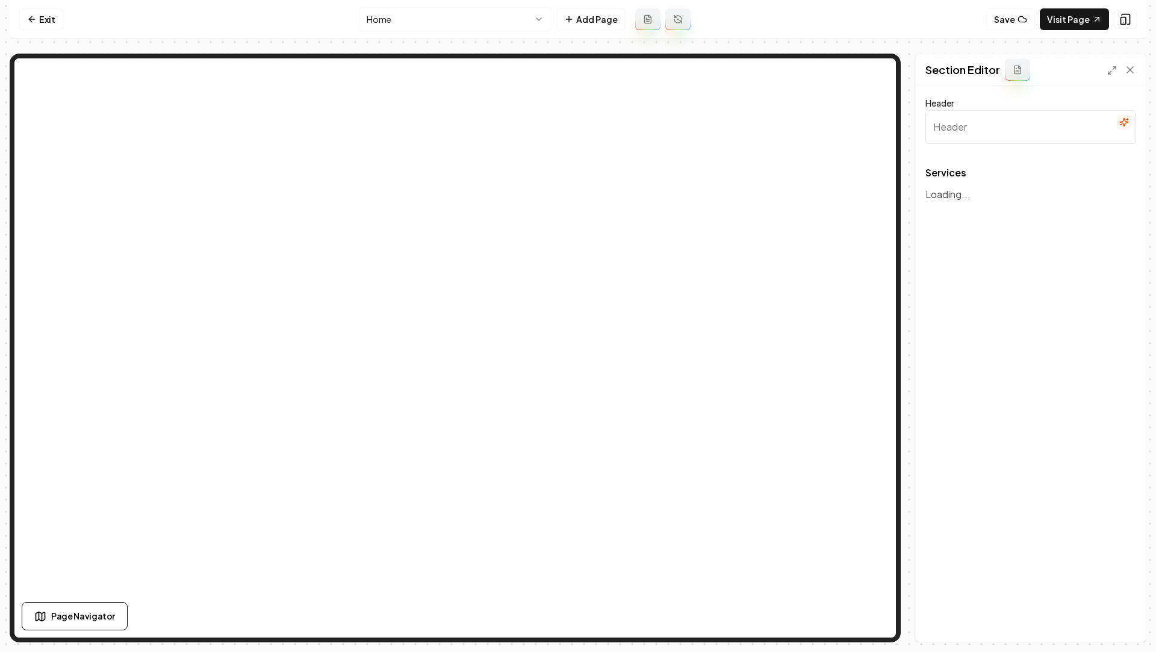
type input "Comprehensive HVAC Solutions"
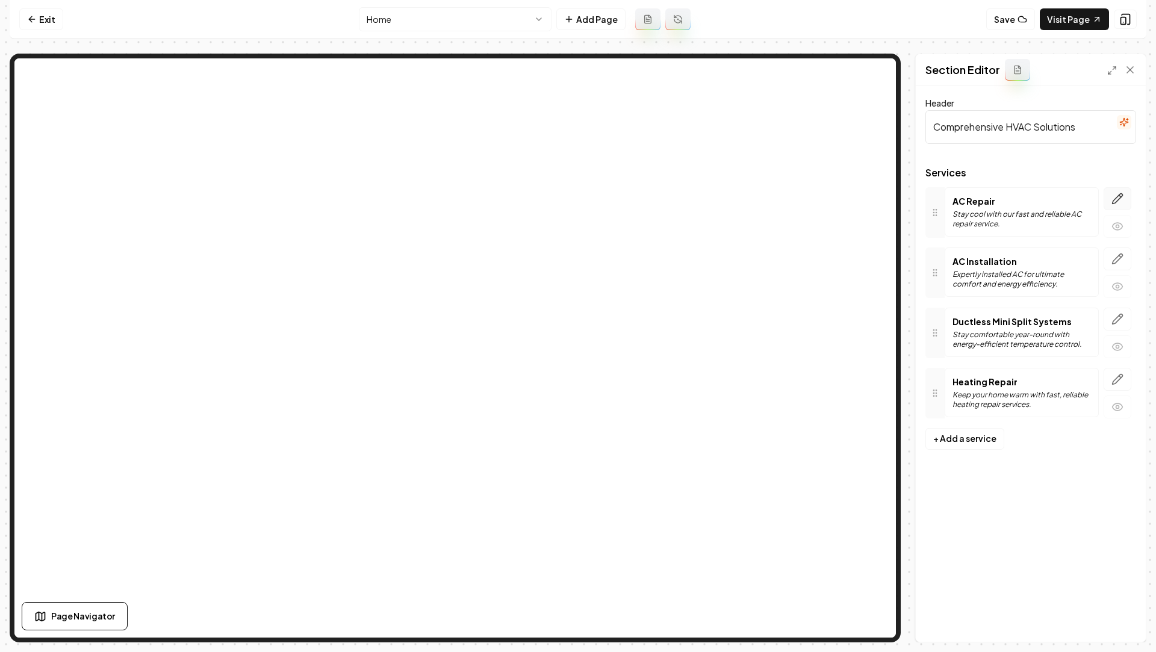
click at [1123, 187] on button "button" at bounding box center [1118, 198] width 28 height 23
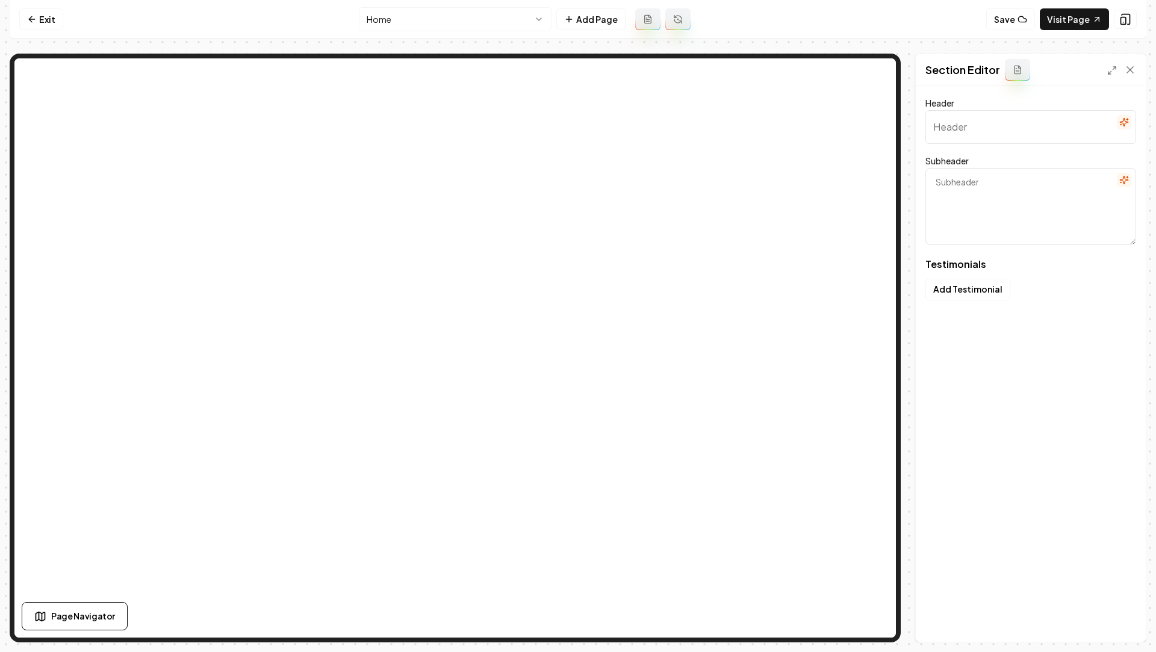
type input "Customers' Trust in Action"
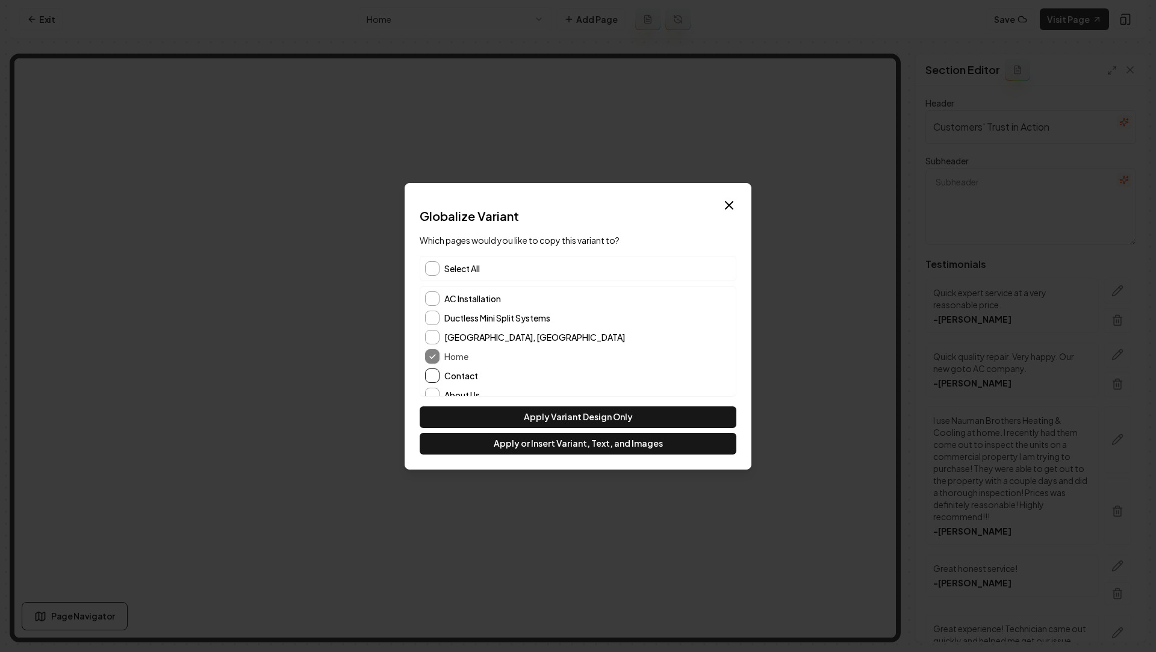
click at [432, 377] on button "Contact" at bounding box center [432, 376] width 14 height 14
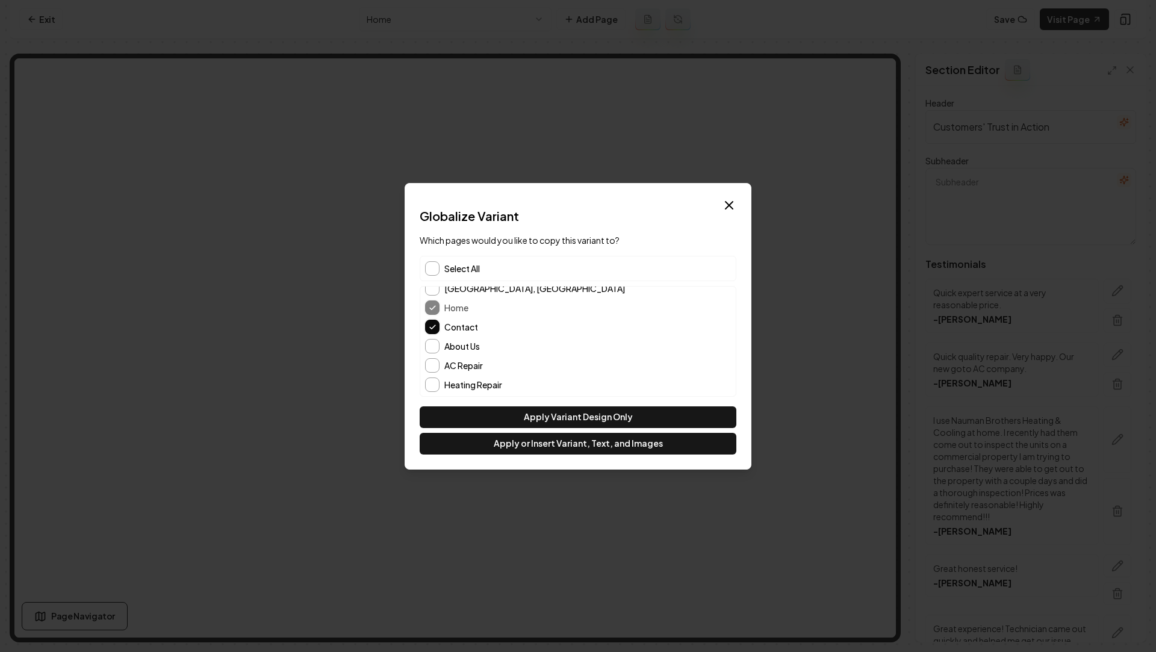
scroll to position [47, 0]
click at [554, 444] on button "Apply or Insert Variant, Text, and Images" at bounding box center [578, 444] width 317 height 22
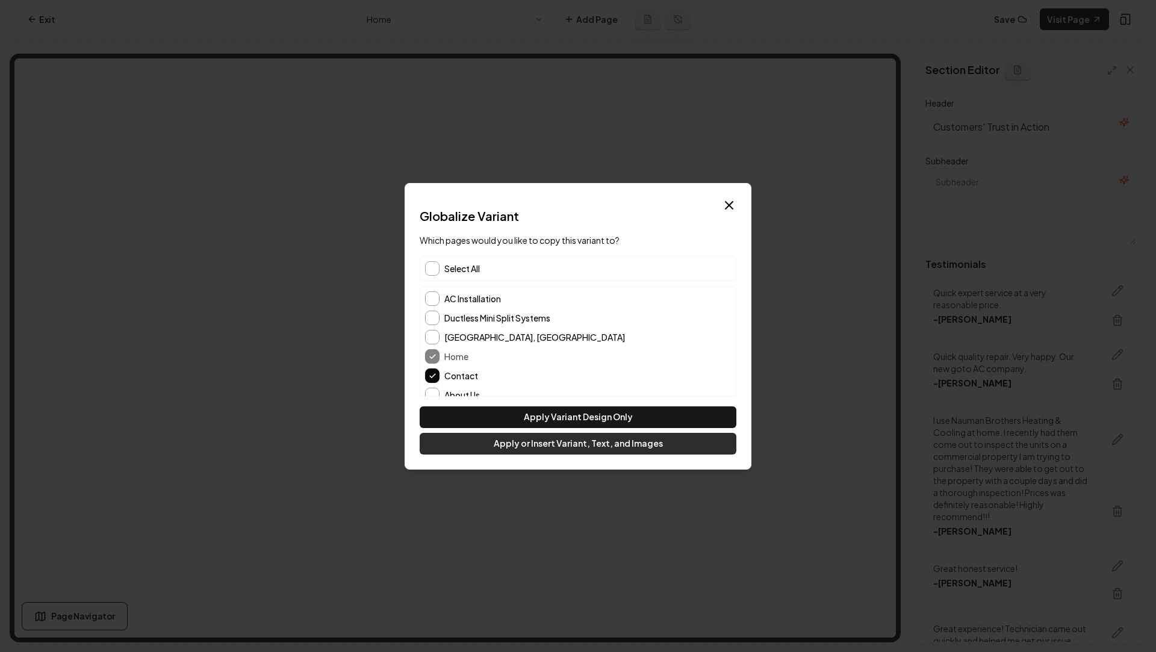
click at [502, 442] on button "Apply or Insert Variant, Text, and Images" at bounding box center [578, 444] width 317 height 22
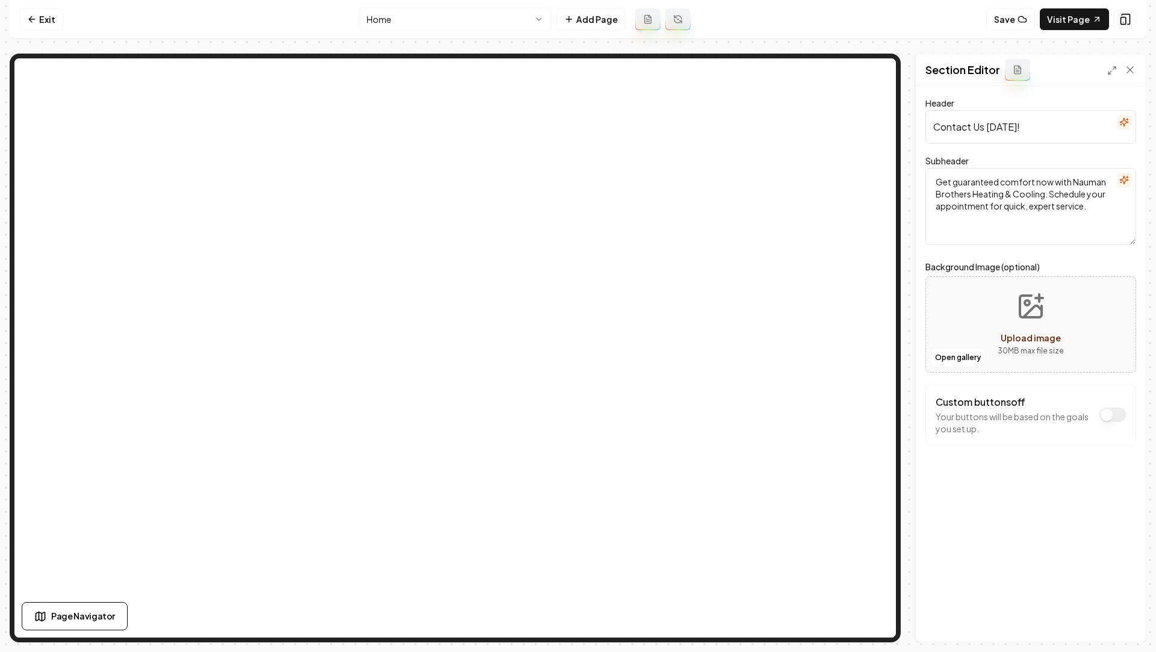
click at [1042, 311] on icon "Upload image" at bounding box center [1031, 307] width 22 height 22
type input "**********"
click at [1115, 620] on button "Save" at bounding box center [1119, 622] width 36 height 22
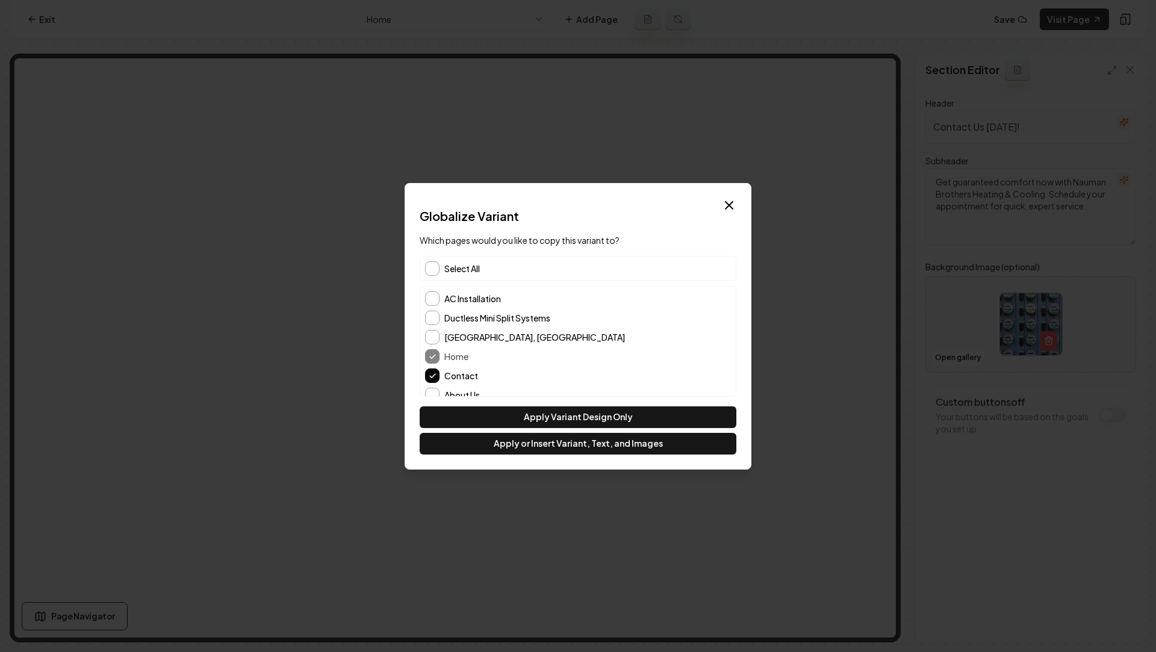
click at [466, 267] on span "Select All" at bounding box center [462, 269] width 36 height 12
click at [534, 450] on button "Apply or Insert Variant, Text, and Images" at bounding box center [578, 444] width 317 height 22
type input "Comprehensive HVAC Solutions"
click at [434, 264] on button "button" at bounding box center [432, 268] width 14 height 14
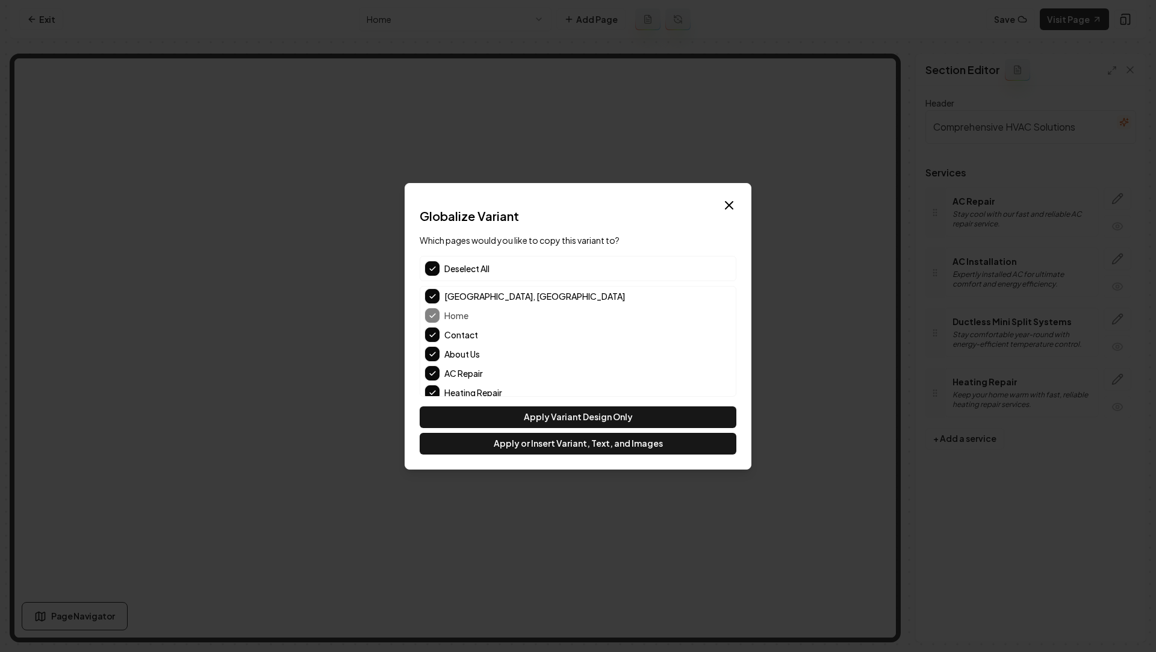
scroll to position [49, 0]
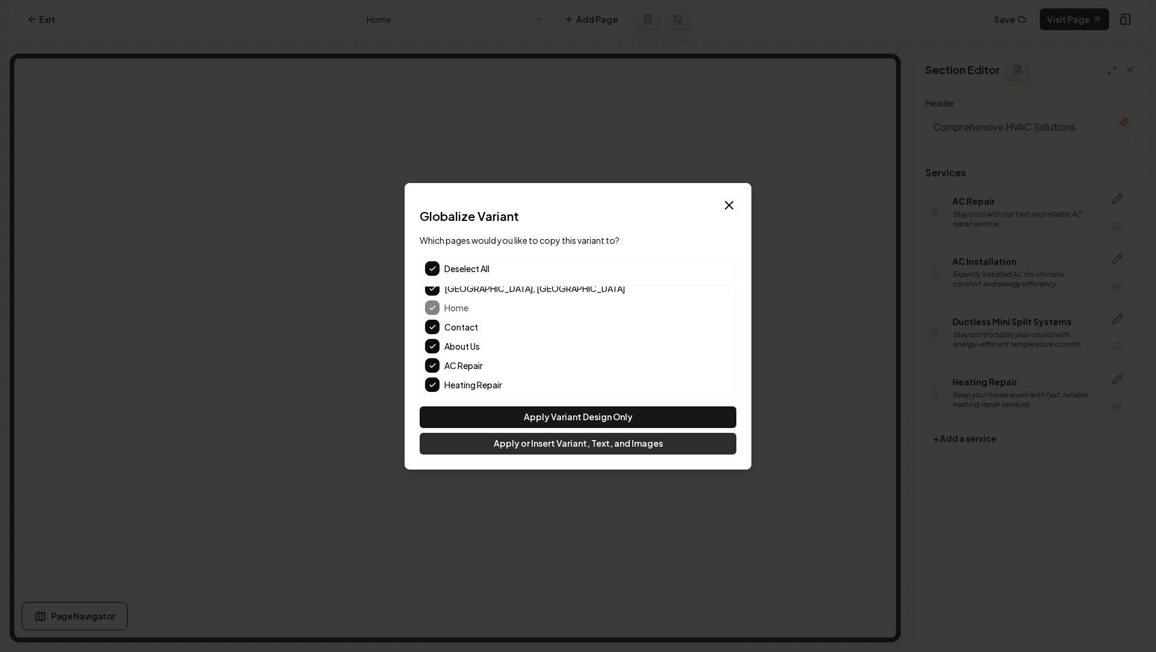
click at [567, 444] on button "Apply or Insert Variant, Text, and Images" at bounding box center [578, 444] width 317 height 22
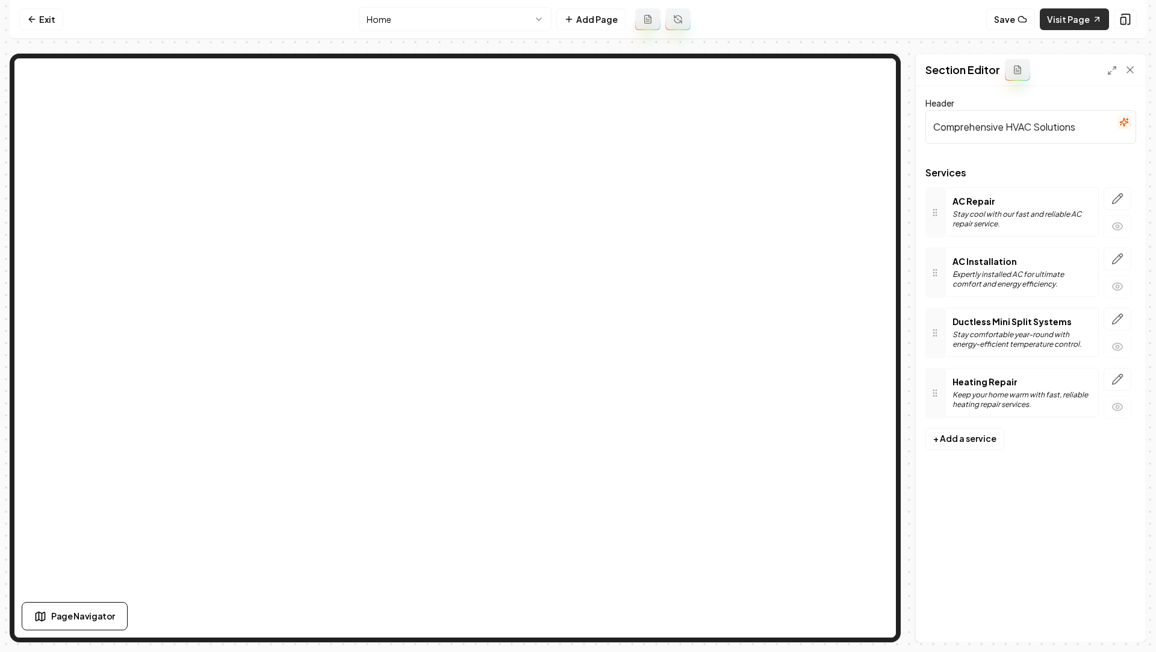
click at [1067, 17] on link "Visit Page" at bounding box center [1074, 19] width 69 height 22
click at [39, 21] on link "Exit" at bounding box center [41, 19] width 44 height 22
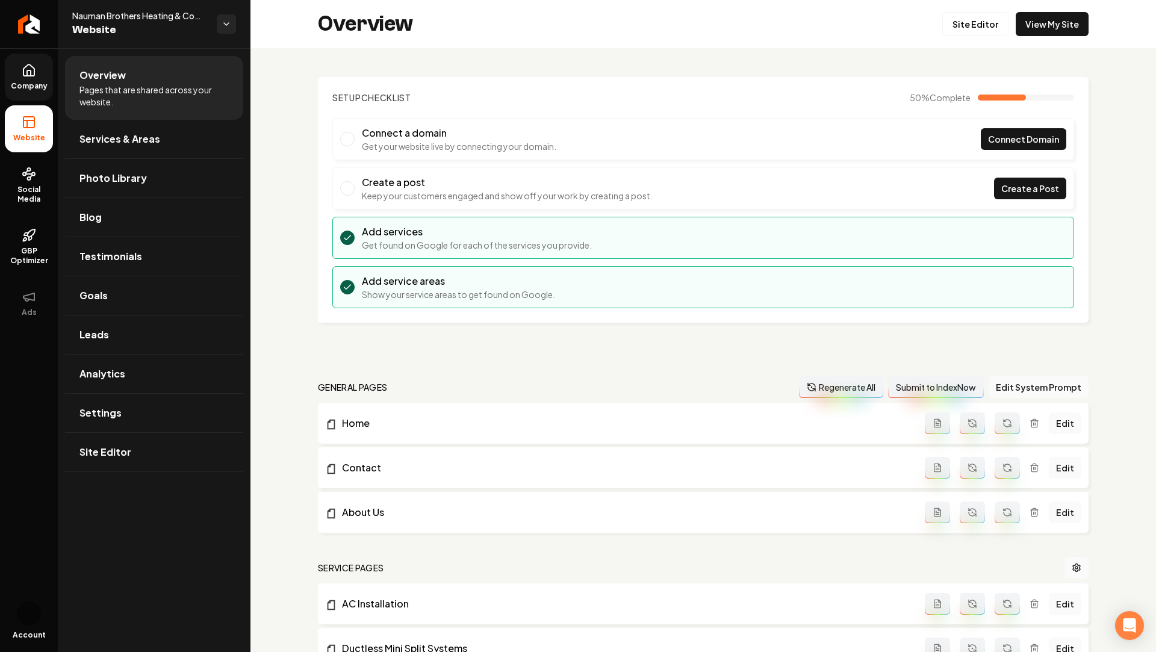
click at [22, 82] on span "Company" at bounding box center [29, 86] width 46 height 10
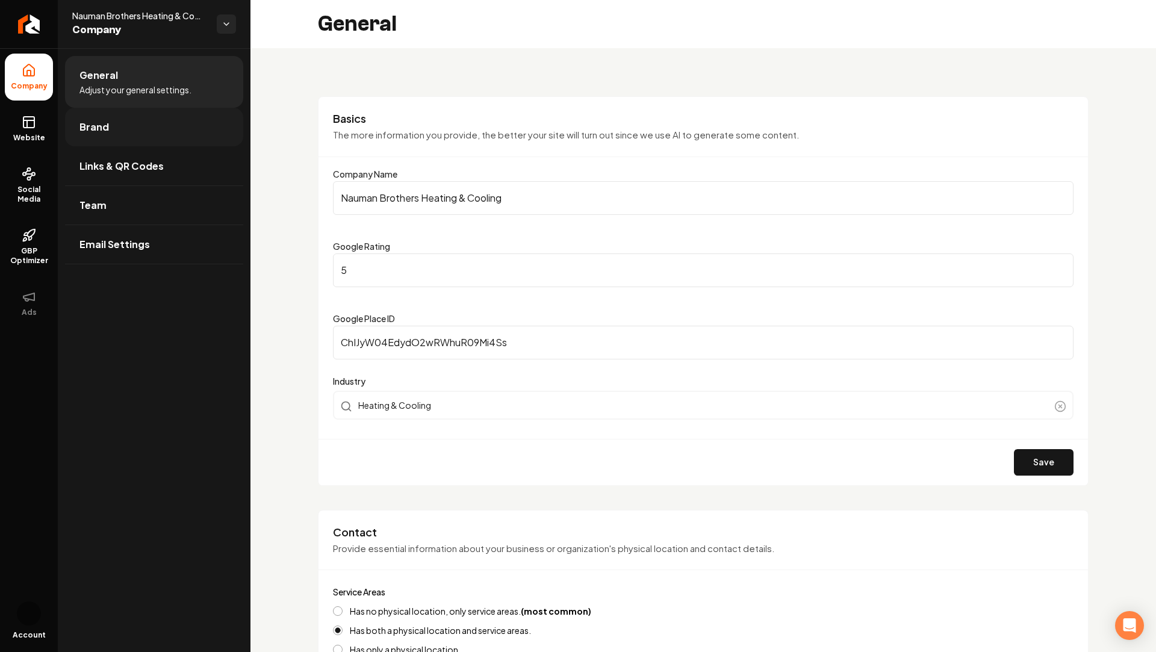
click at [99, 126] on span "Brand" at bounding box center [94, 127] width 30 height 14
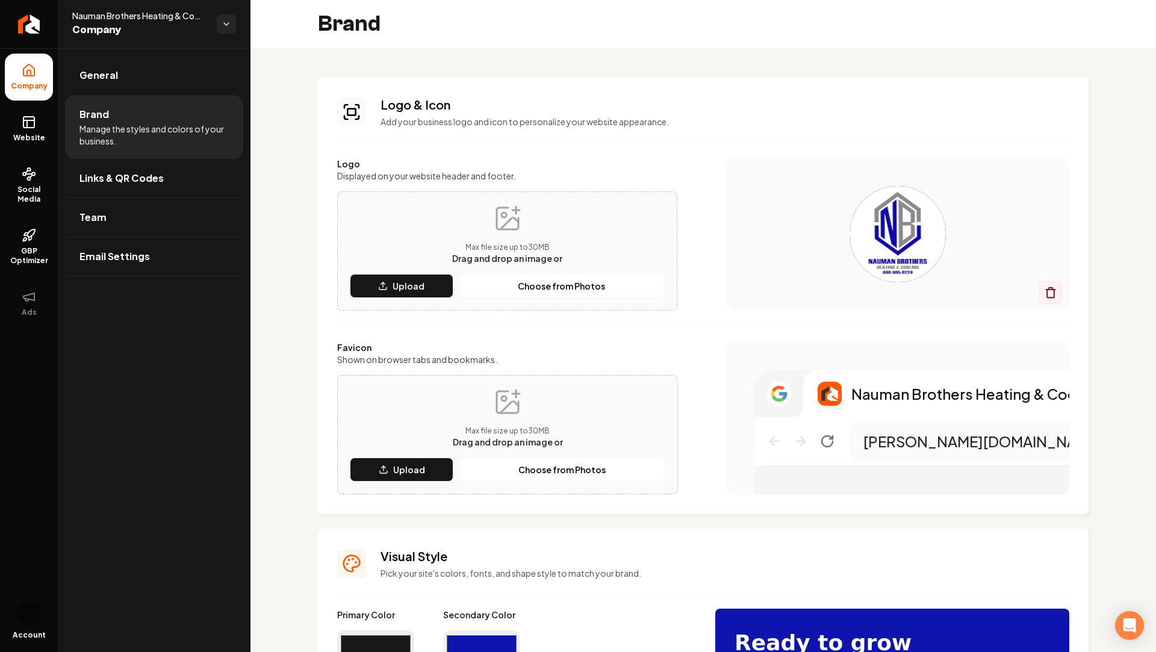
click at [393, 425] on div "Max file size up to 30 MB Drag and drop an image or Upload Choose from Photos" at bounding box center [508, 435] width 316 height 94
click at [487, 240] on div "Max file size up to 30 MB Drag and drop an image or" at bounding box center [507, 234] width 110 height 60
click at [397, 288] on p "Upload" at bounding box center [409, 286] width 32 height 12
click at [406, 464] on p "Upload" at bounding box center [409, 470] width 32 height 12
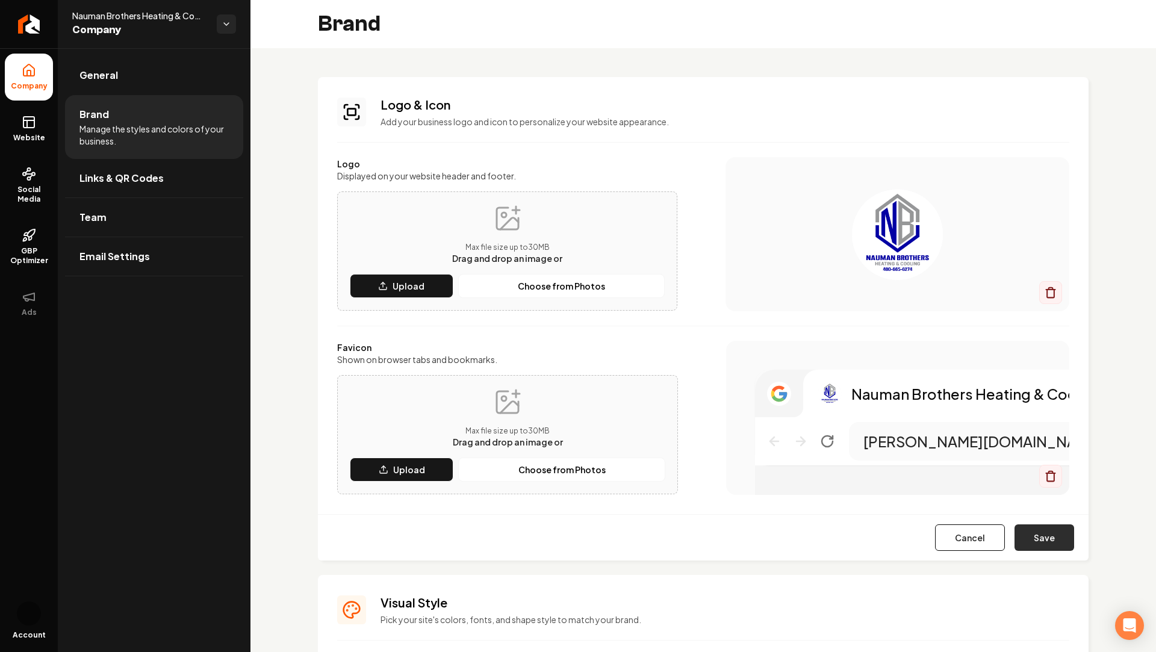
click at [1039, 535] on button "Save" at bounding box center [1045, 538] width 60 height 26
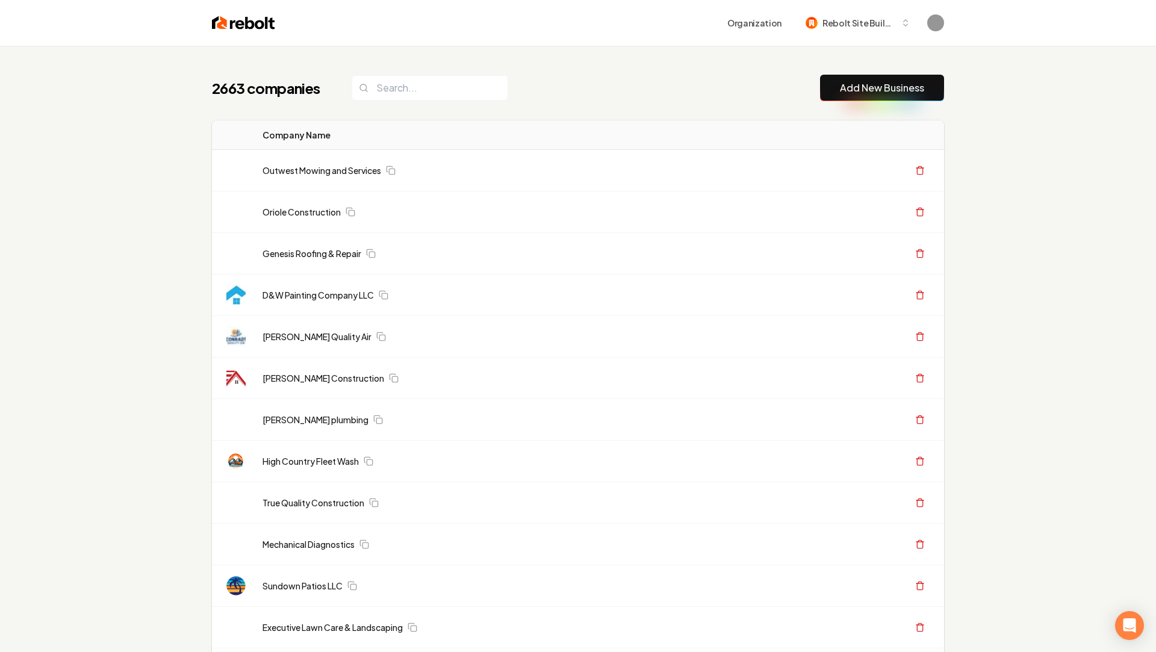
click at [850, 84] on link "Add New Business" at bounding box center [882, 88] width 84 height 14
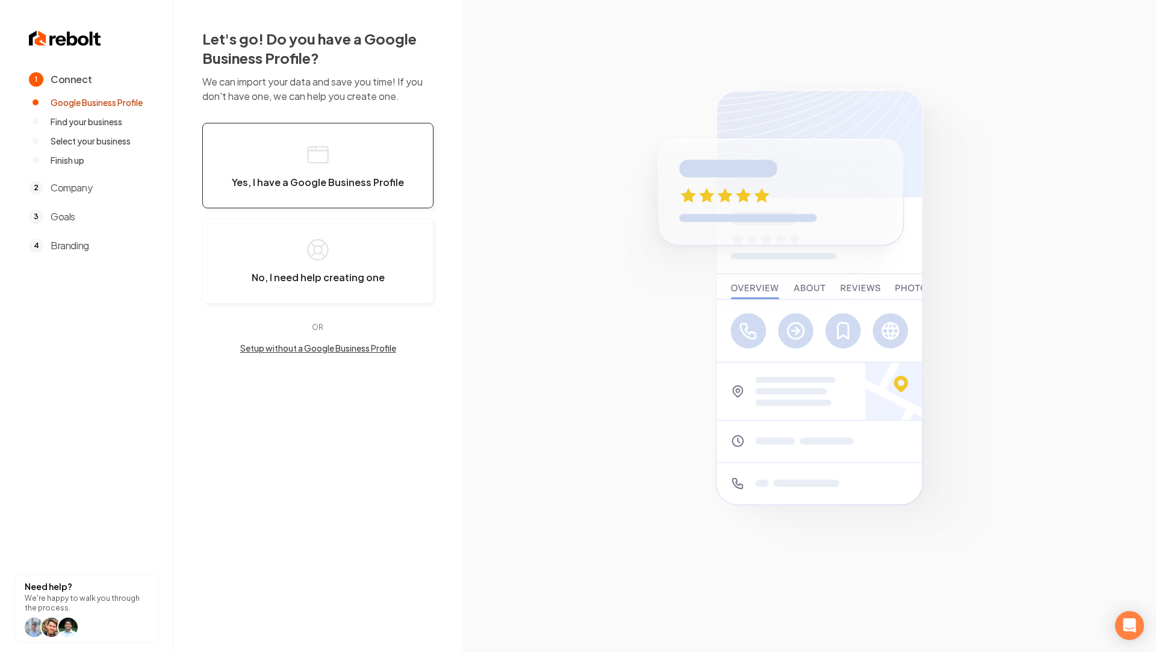
click at [350, 201] on button "Yes, I have a Google Business Profile" at bounding box center [317, 166] width 231 height 86
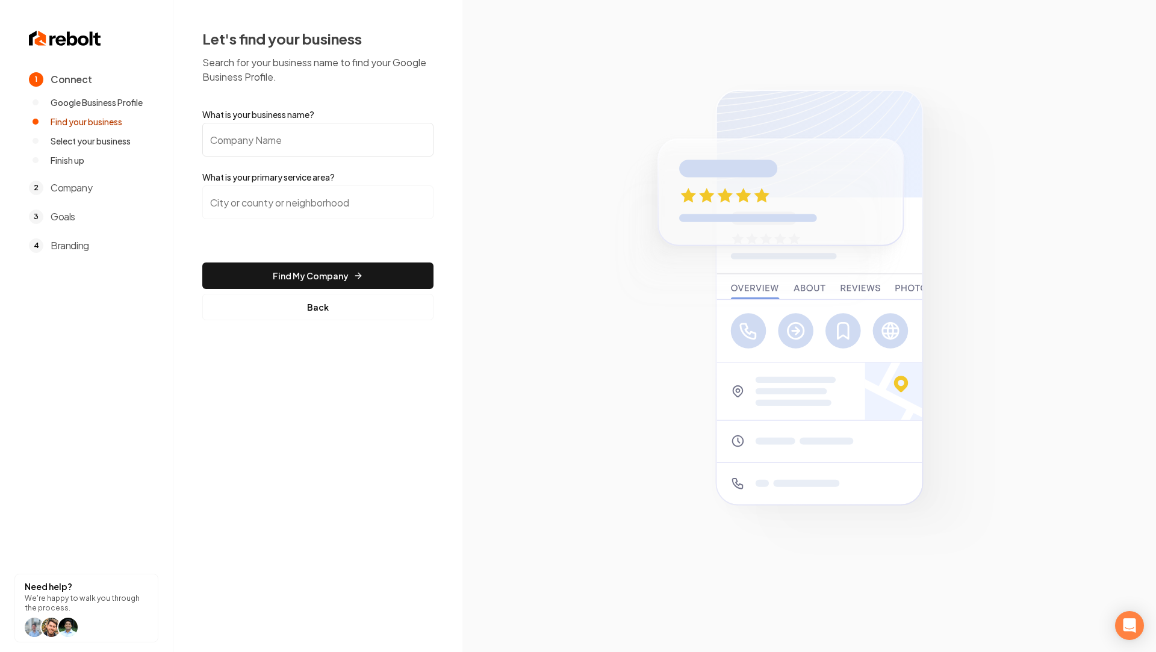
click at [268, 137] on input "What is your business name?" at bounding box center [317, 140] width 231 height 34
paste input "Mr [PERSON_NAME] Split"
type input "Mr [PERSON_NAME] Split"
click at [307, 202] on input "search" at bounding box center [317, 202] width 231 height 34
paste input "[US_STATE]"
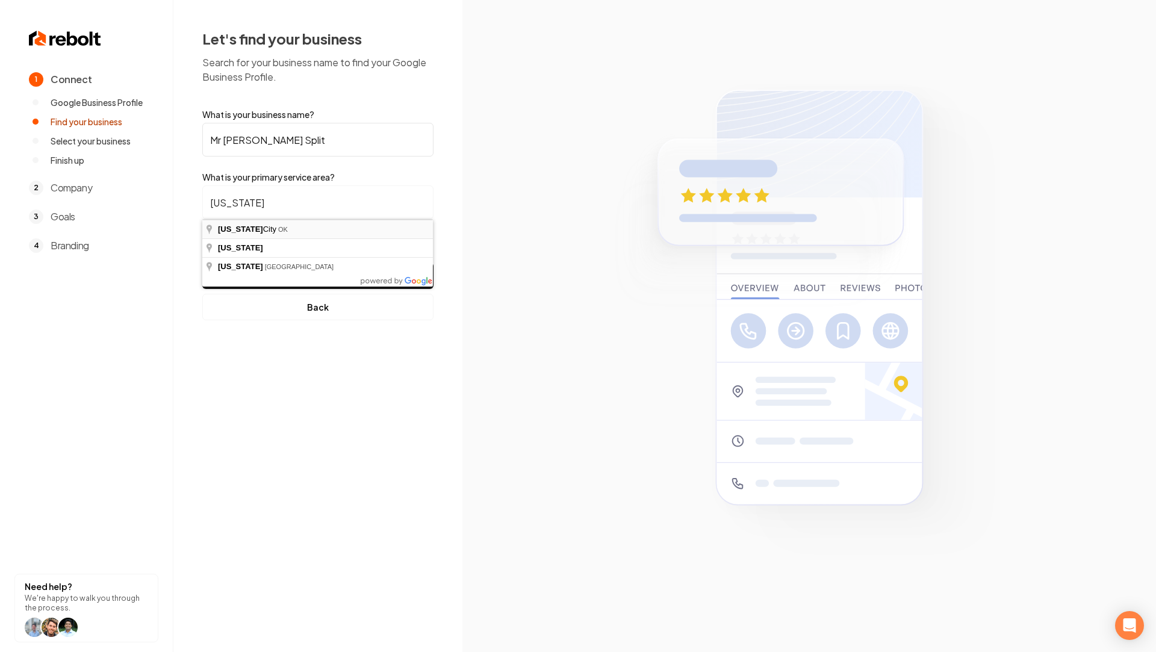
type input "[US_STATE][GEOGRAPHIC_DATA], [GEOGRAPHIC_DATA]"
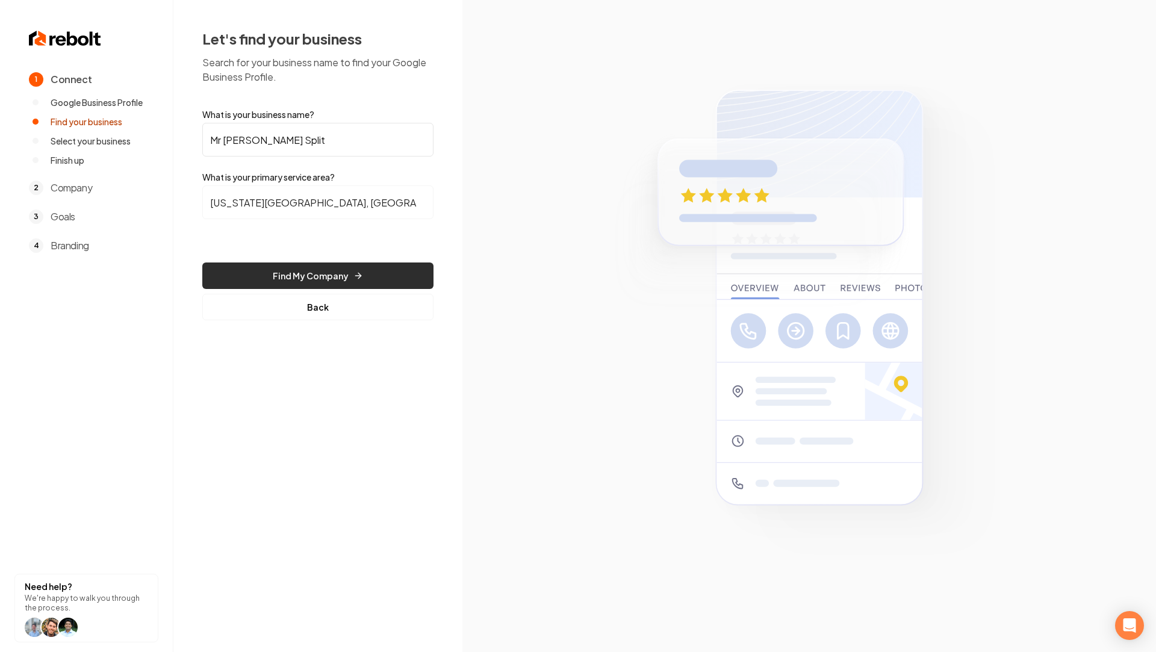
click at [323, 272] on button "Find My Company" at bounding box center [317, 276] width 231 height 26
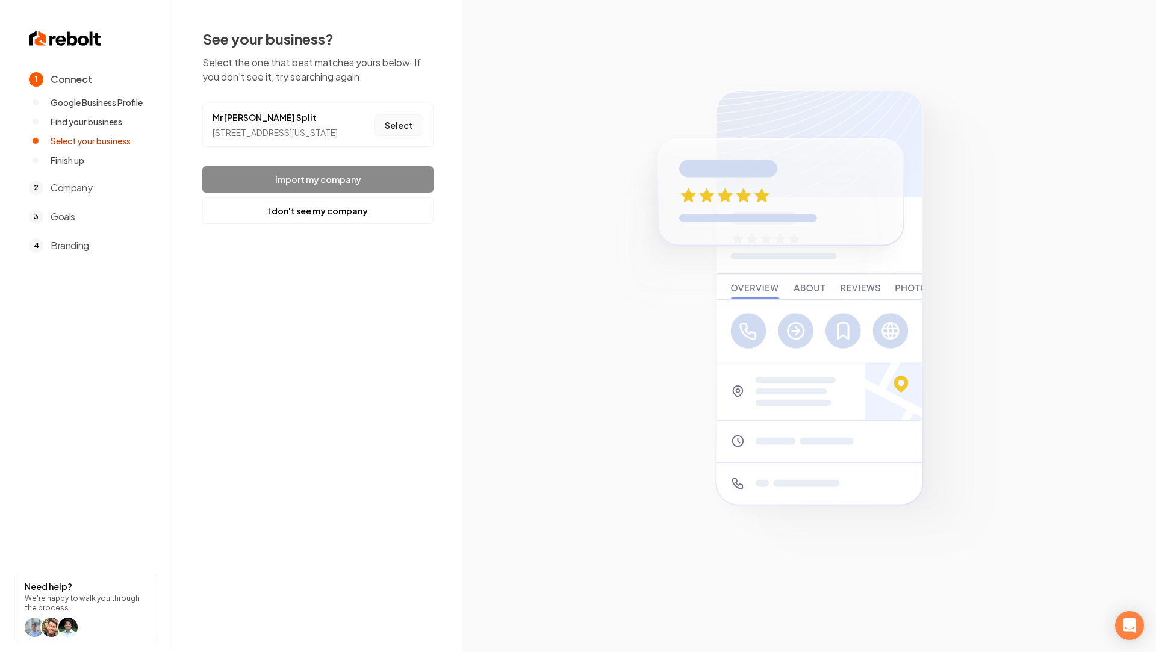
click at [414, 130] on button "Select" at bounding box center [399, 125] width 49 height 22
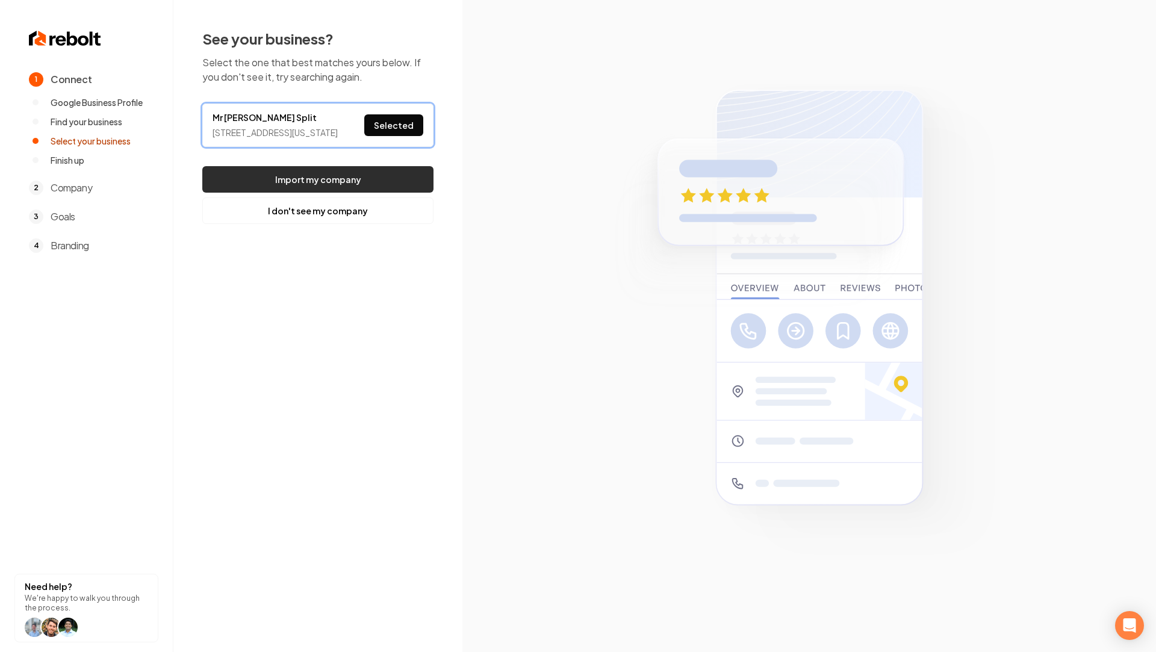
click at [322, 184] on button "Import my company" at bounding box center [317, 179] width 231 height 26
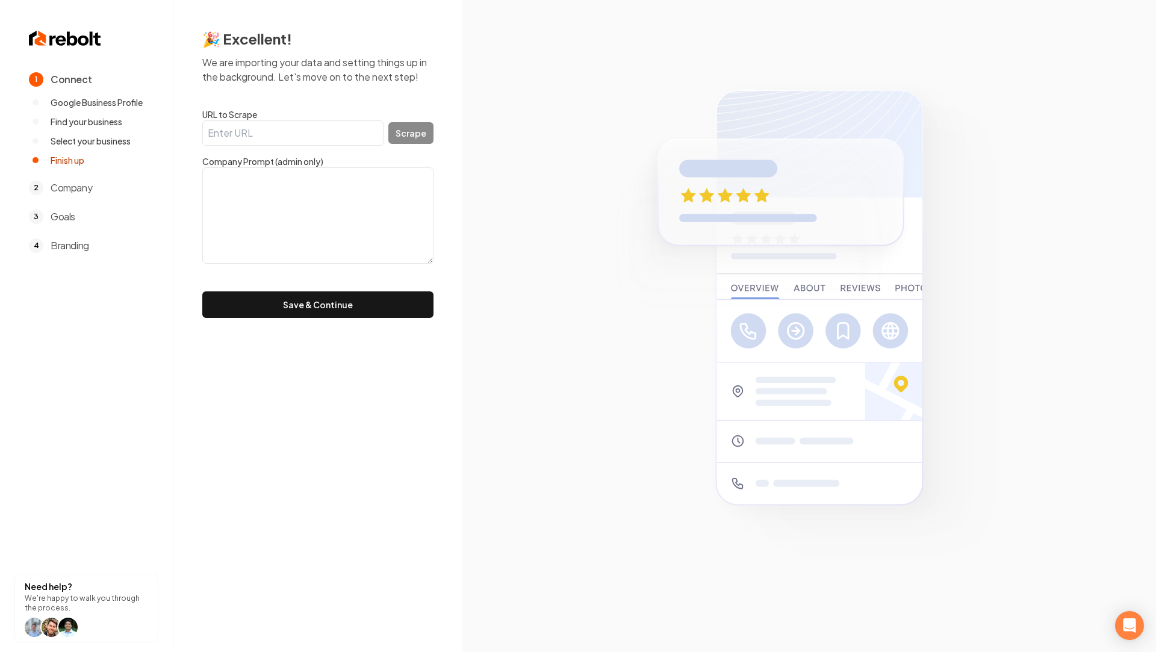
click at [266, 134] on input "URL to Scrape" at bounding box center [292, 132] width 181 height 25
paste input "[URL][DOMAIN_NAME]"
type input "[URL][DOMAIN_NAME]"
click at [410, 136] on button "Scrape" at bounding box center [410, 133] width 45 height 22
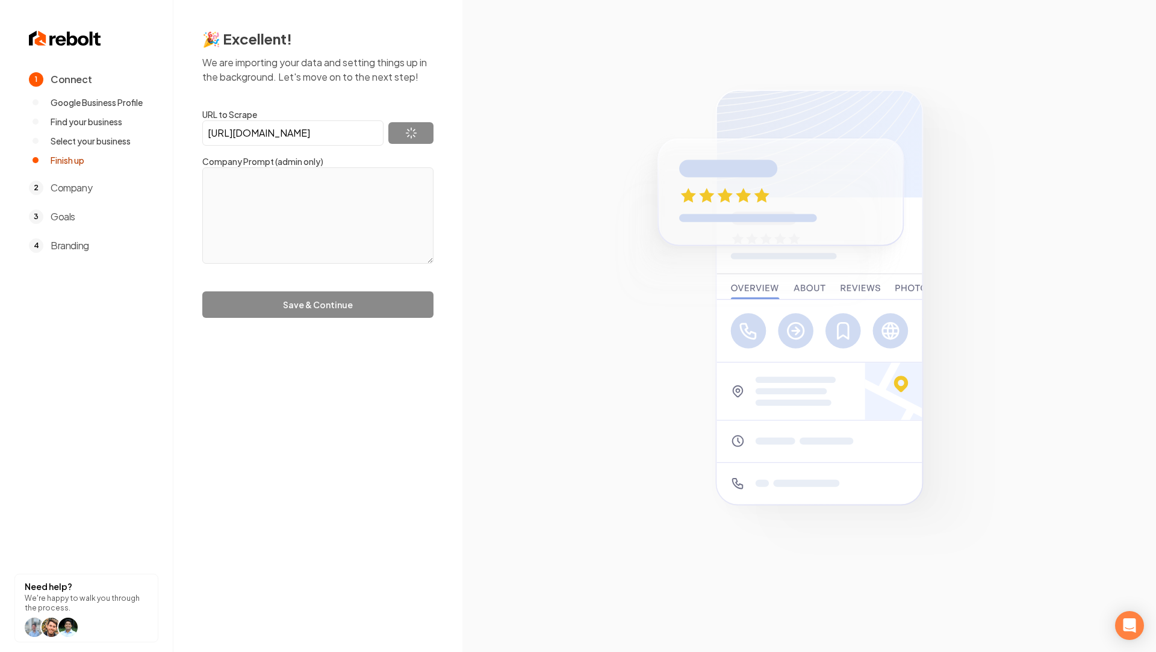
type textarea "At Mr. Mini Split, we understand that air conditioning units are an essential p…"
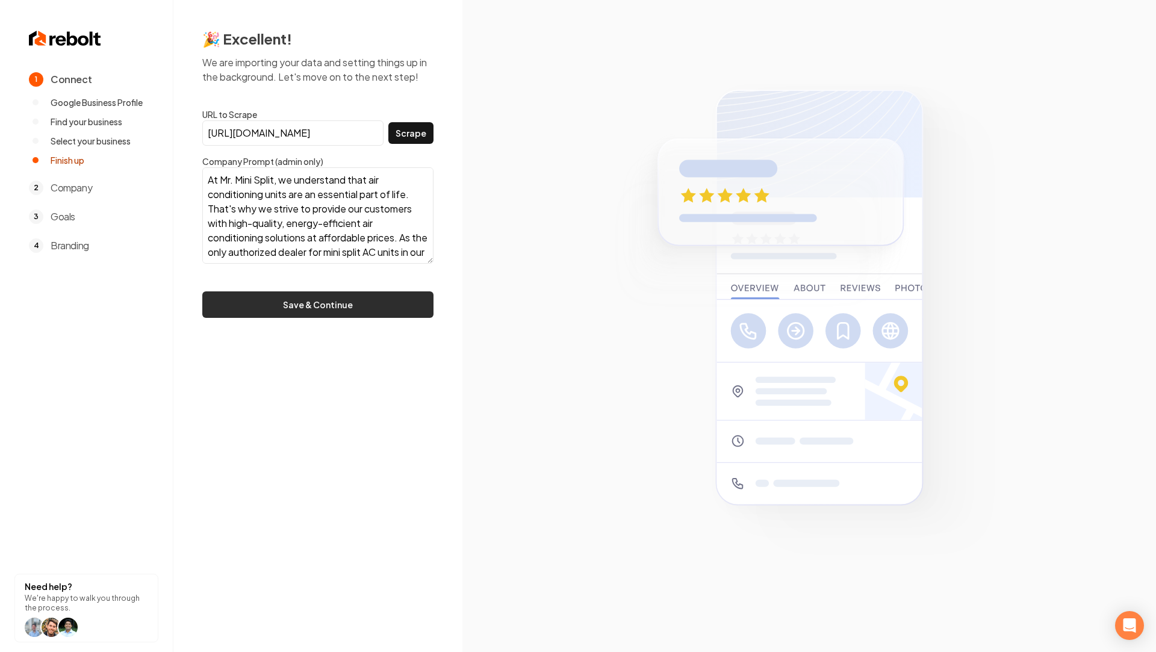
click at [299, 305] on button "Save & Continue" at bounding box center [317, 304] width 231 height 26
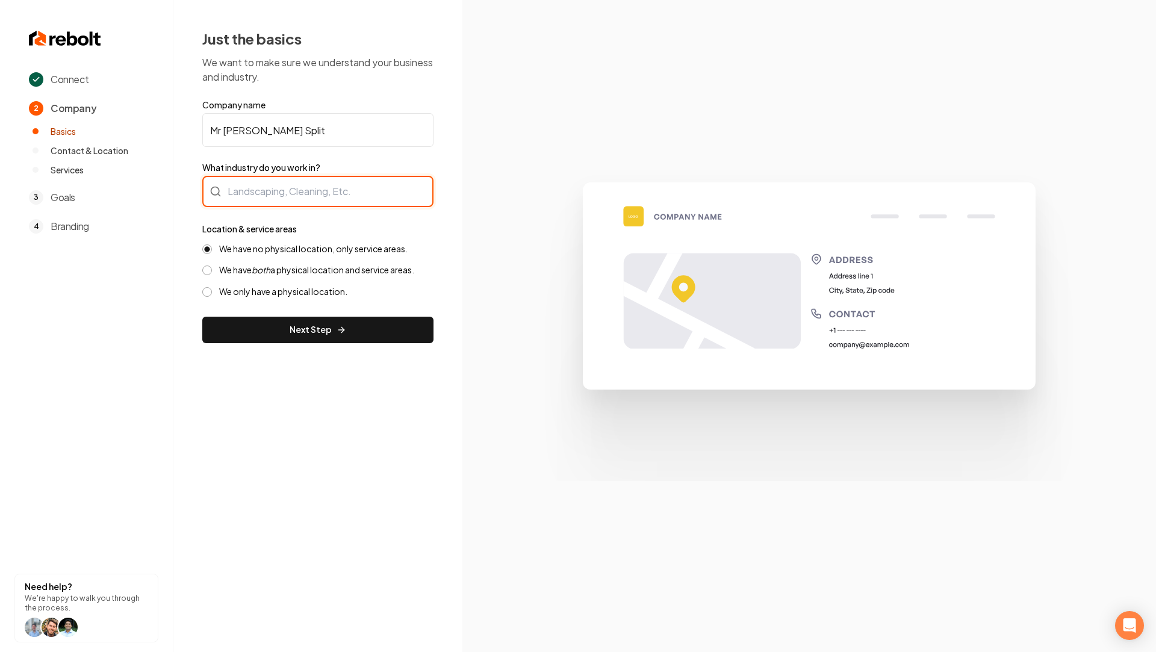
click at [290, 194] on div at bounding box center [317, 191] width 231 height 31
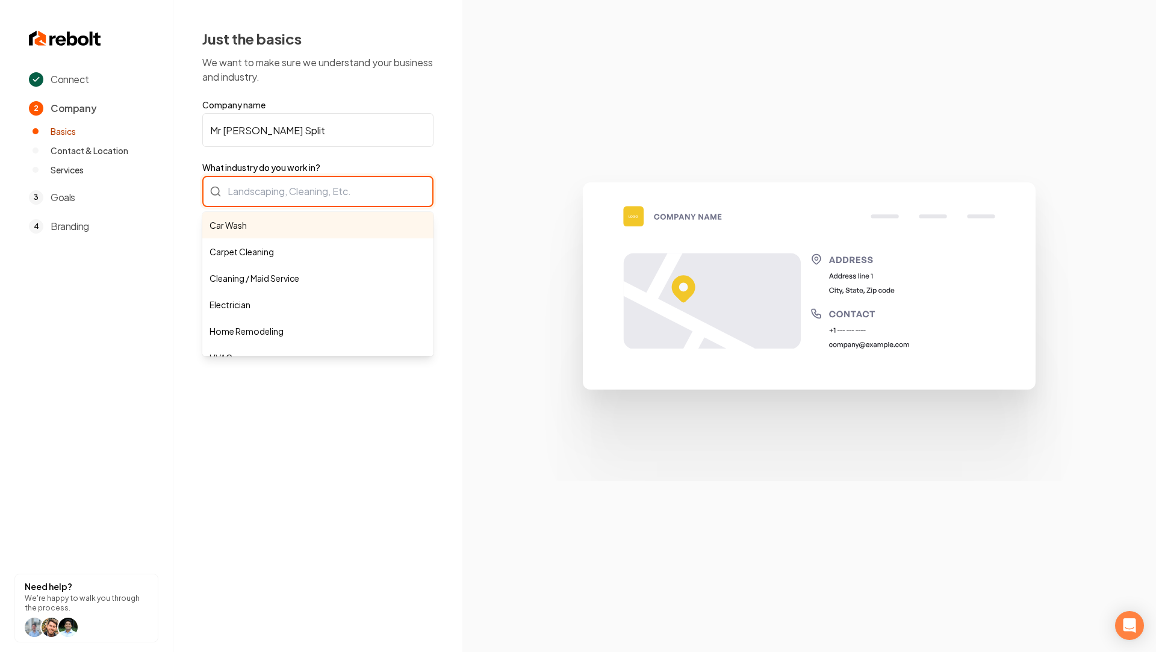
type input "m"
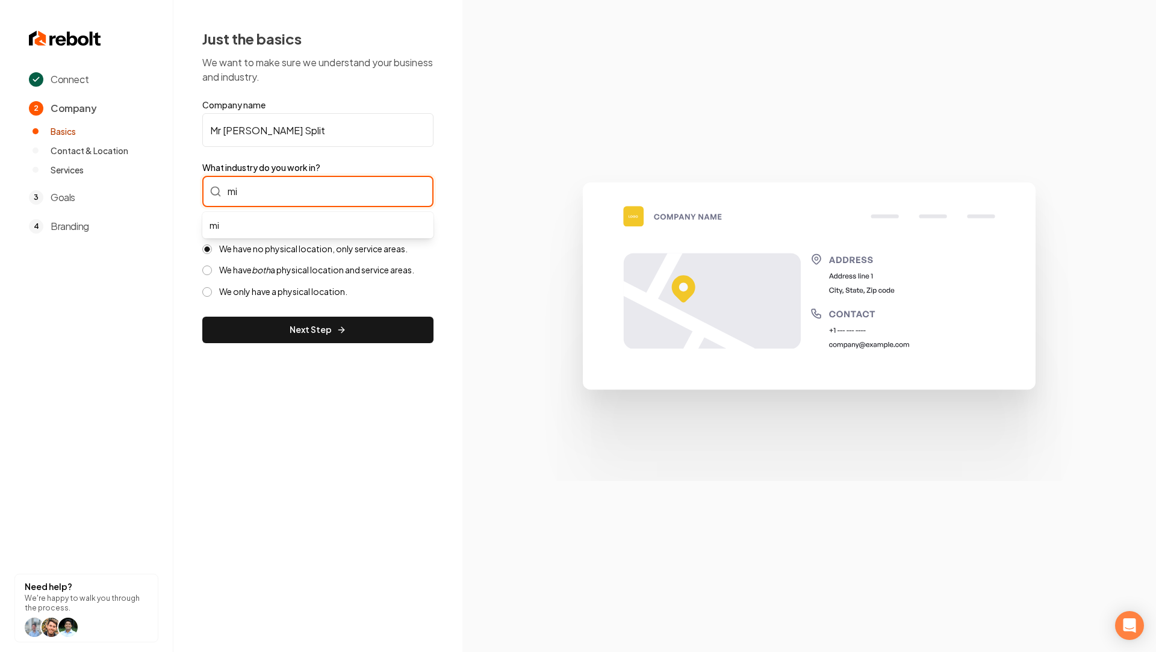
type input "m"
type input "Mini Split"
click at [312, 185] on input "What industry do you work in?" at bounding box center [317, 191] width 231 height 31
type input "M"
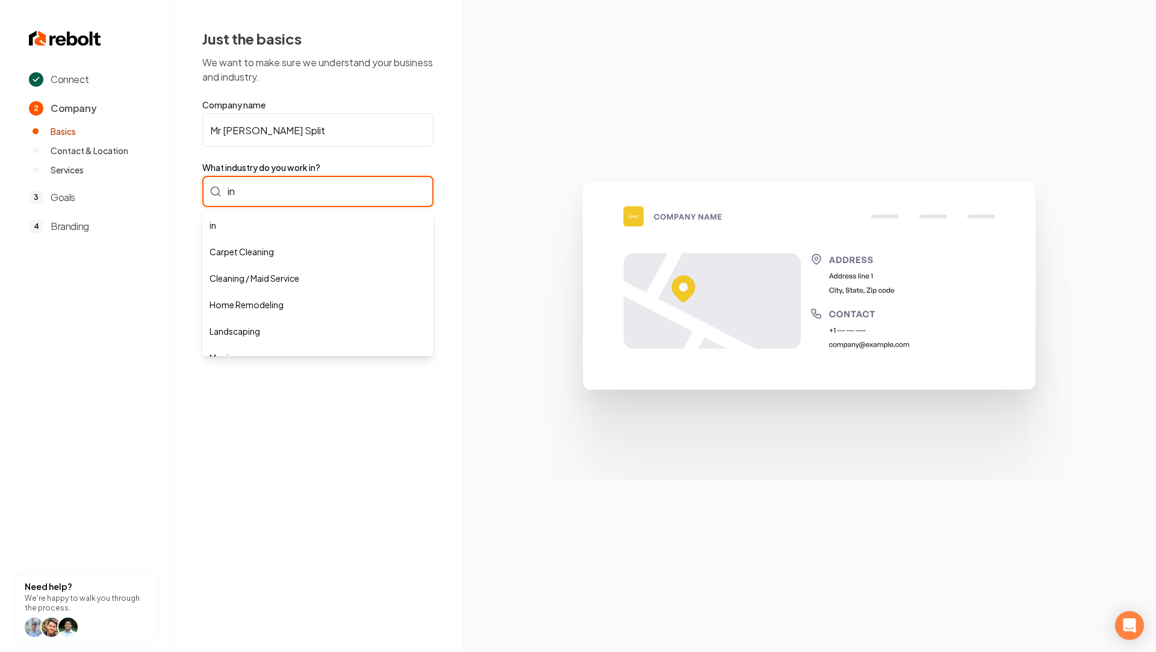
type input "i"
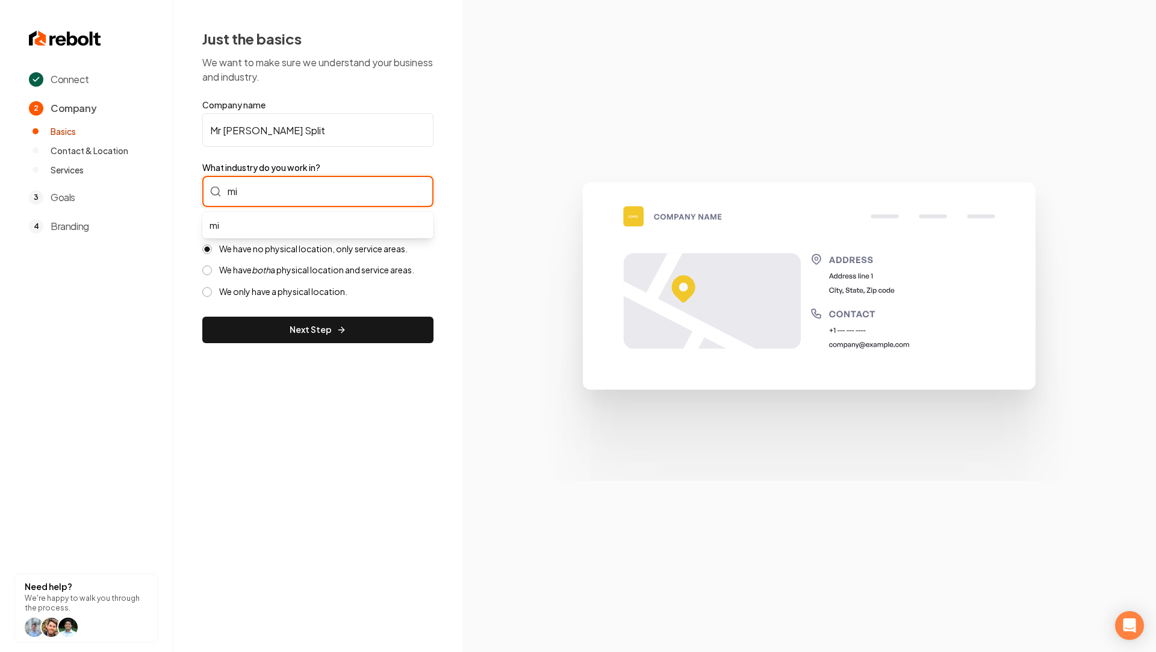
type input "m"
type input "Mini Split"
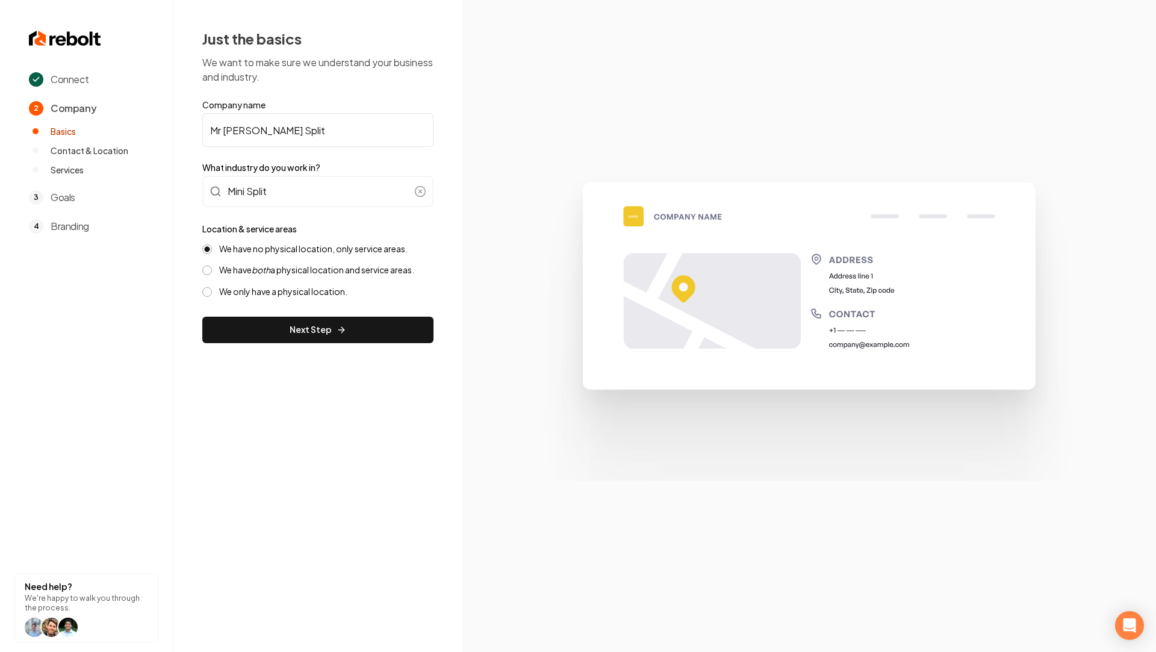
click at [277, 279] on div "We have no physical location, only service areas. We have both a physical locat…" at bounding box center [317, 270] width 231 height 54
click at [267, 272] on icon "both" at bounding box center [261, 269] width 19 height 11
click at [212, 272] on button "We have both a physical location and service areas." at bounding box center [207, 271] width 10 height 10
click at [289, 320] on button "Next Step" at bounding box center [317, 330] width 231 height 26
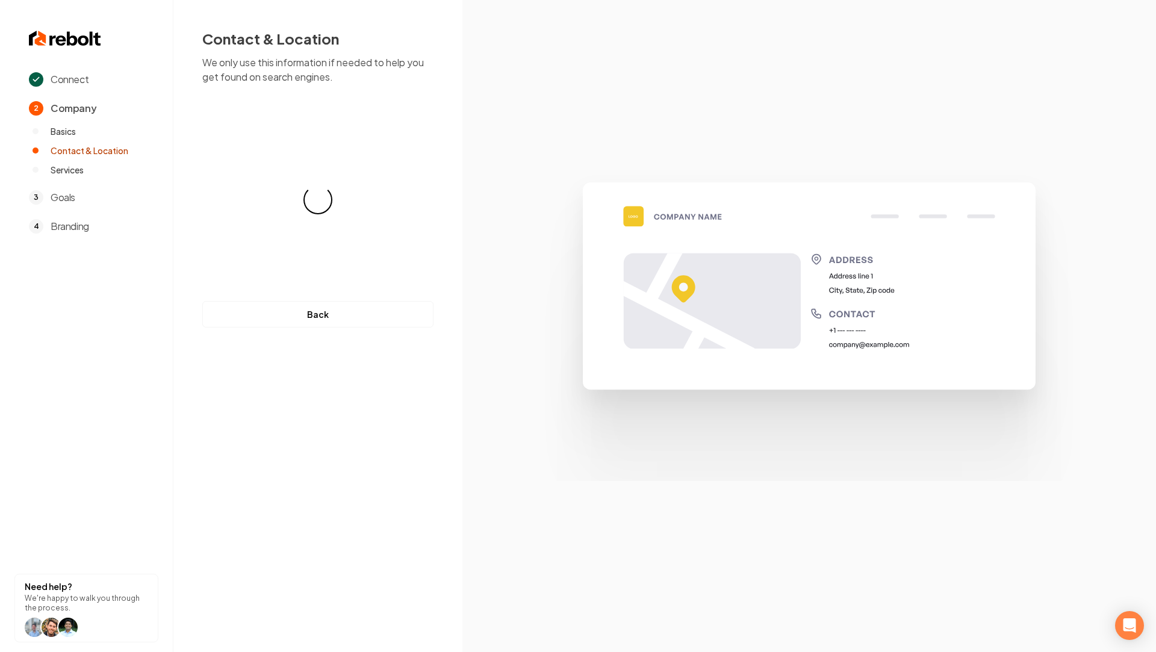
select select "**"
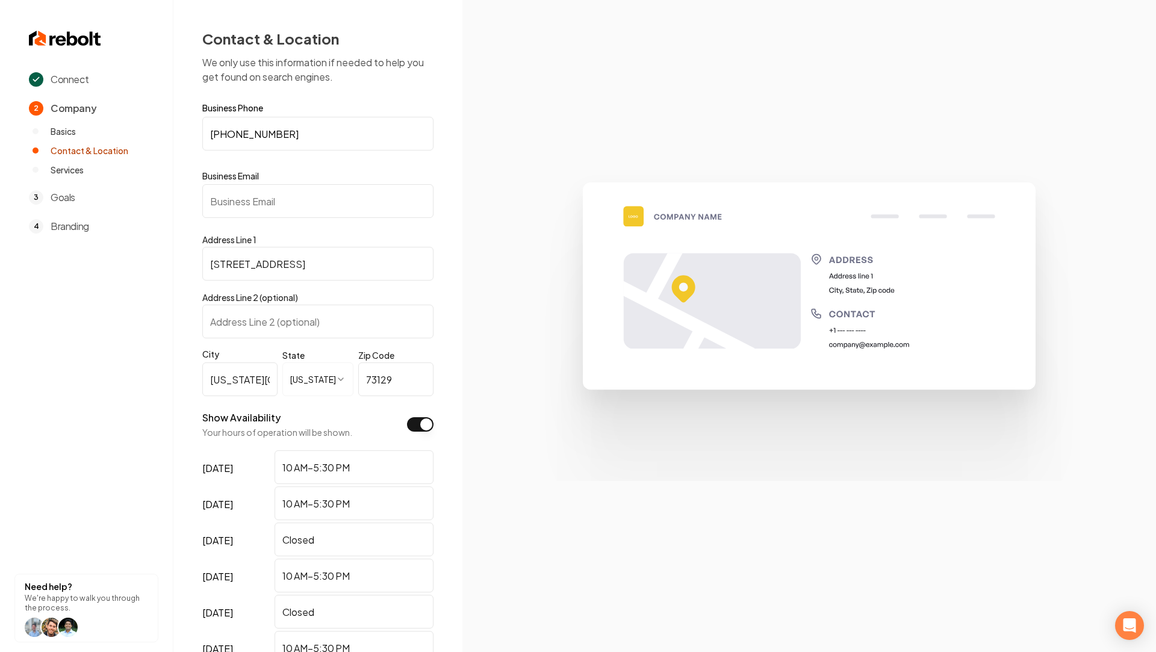
click at [238, 187] on input "Business Email" at bounding box center [317, 201] width 231 height 34
paste input "[EMAIL_ADDRESS][DOMAIN_NAME]"
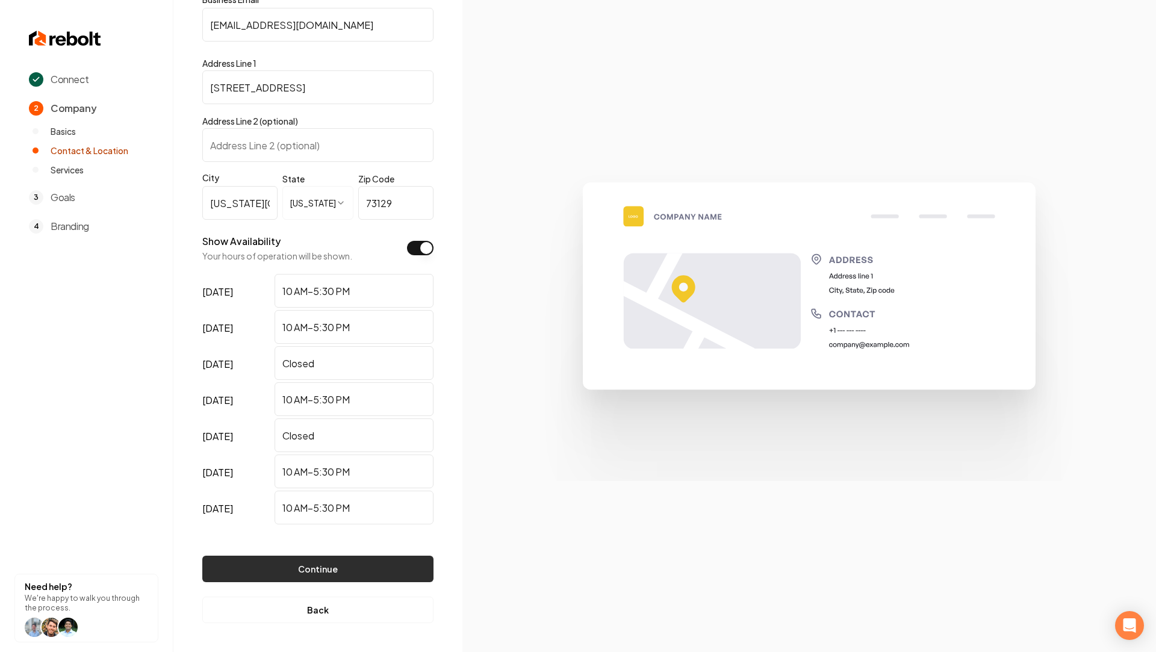
type input "[EMAIL_ADDRESS][DOMAIN_NAME]"
click at [301, 580] on button "Continue" at bounding box center [317, 569] width 231 height 26
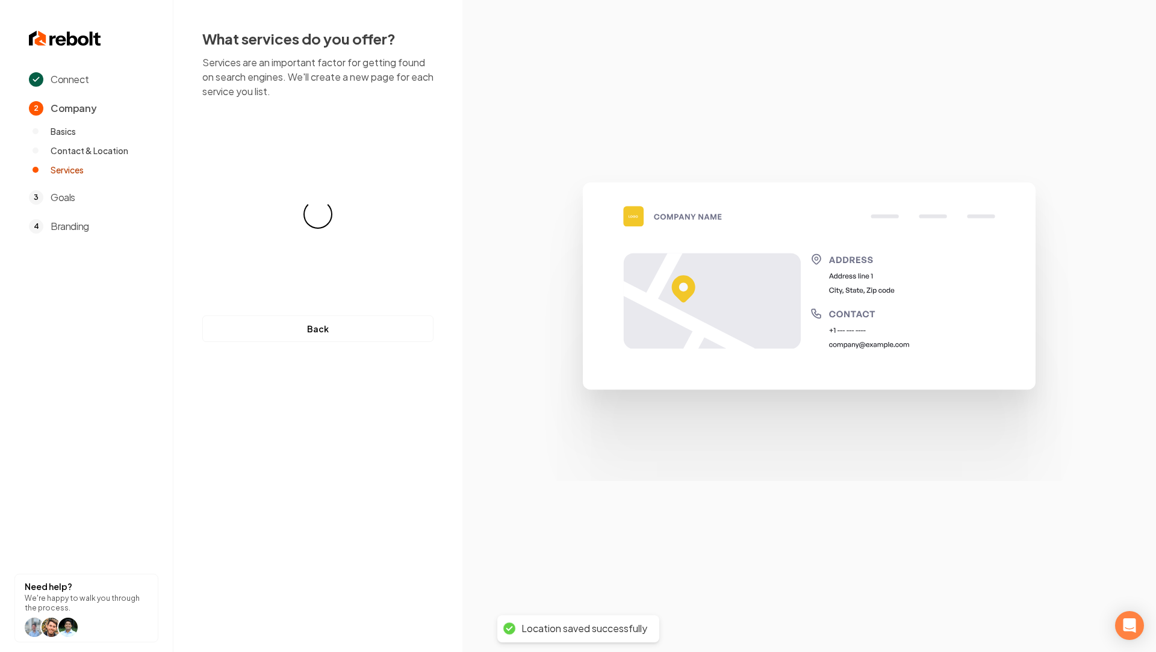
scroll to position [0, 0]
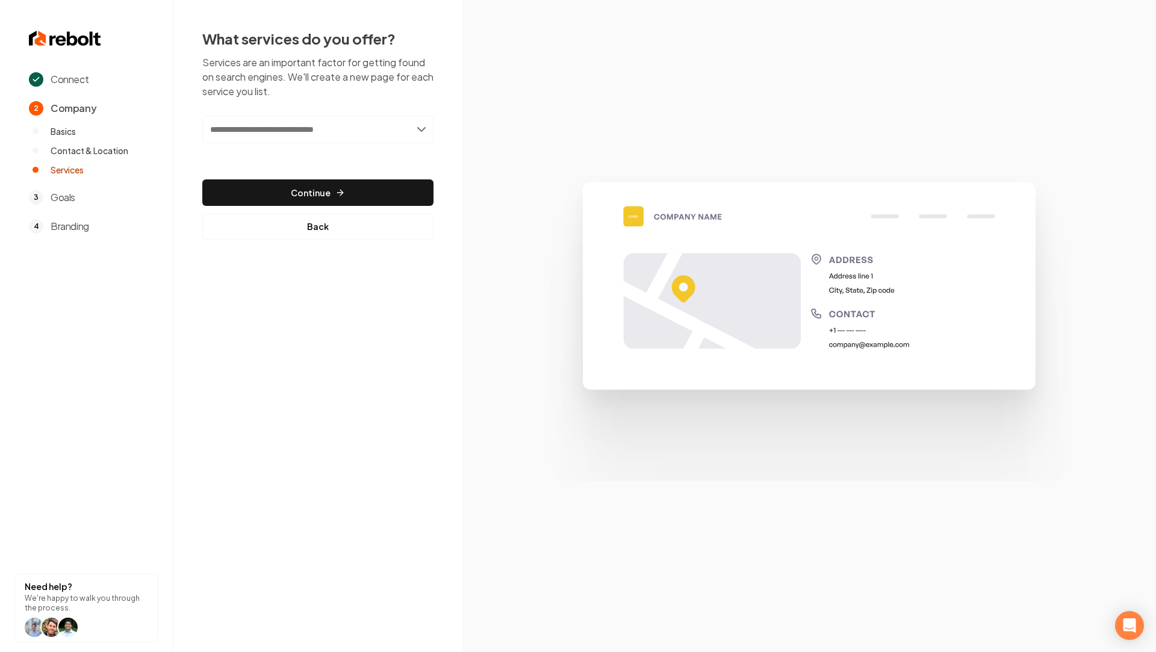
click at [334, 145] on div "Add new or select from suggestions Select a service" at bounding box center [317, 138] width 231 height 45
click at [326, 128] on input "text" at bounding box center [317, 130] width 231 height 28
type input "*"
drag, startPoint x: 249, startPoint y: 130, endPoint x: 178, endPoint y: 130, distance: 71.1
click at [178, 130] on div "**********" at bounding box center [317, 134] width 289 height 269
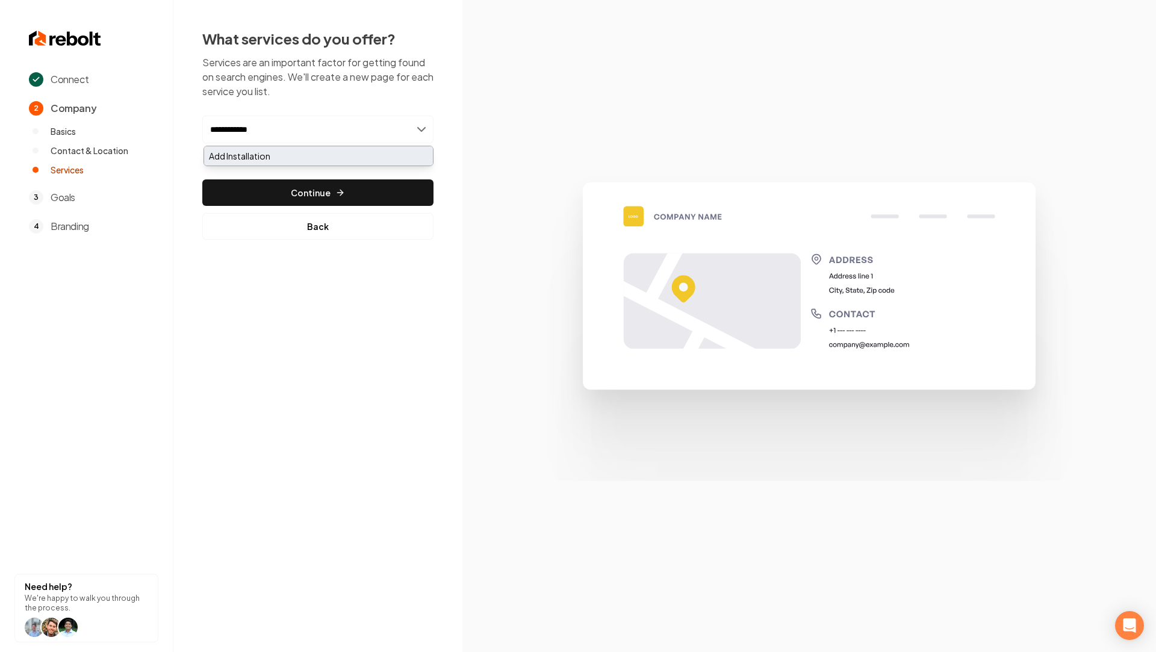
type input "**********"
click at [267, 155] on div "Add Installation" at bounding box center [318, 155] width 229 height 19
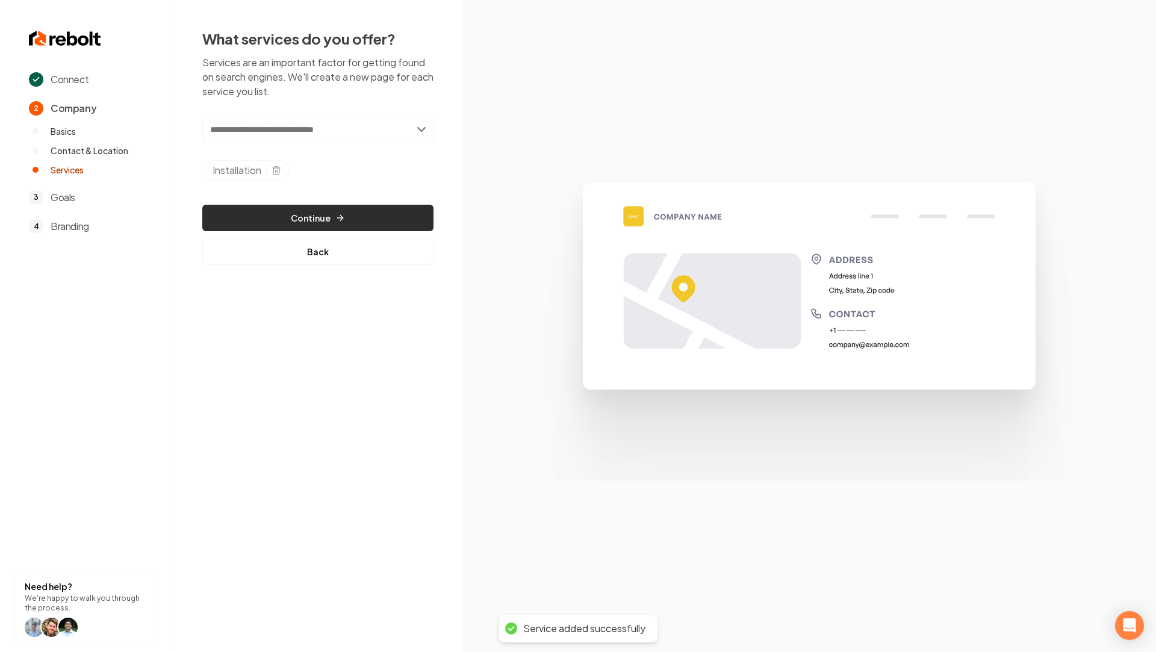
click at [303, 218] on button "Continue" at bounding box center [317, 218] width 231 height 26
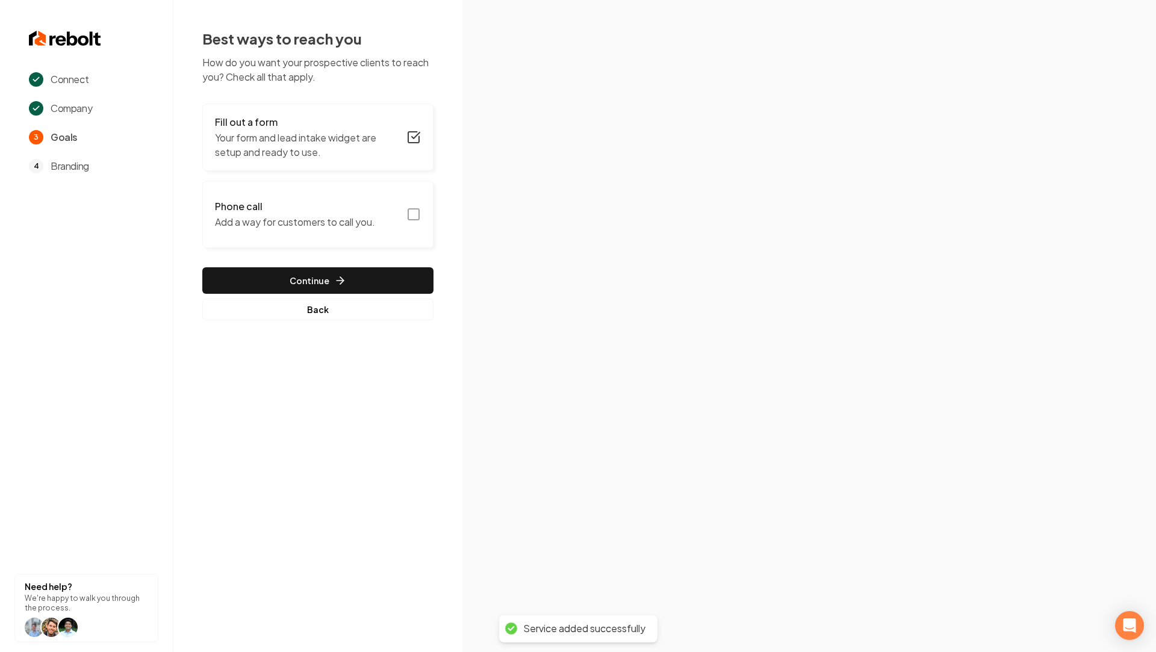
click at [412, 215] on icon "button" at bounding box center [413, 214] width 14 height 14
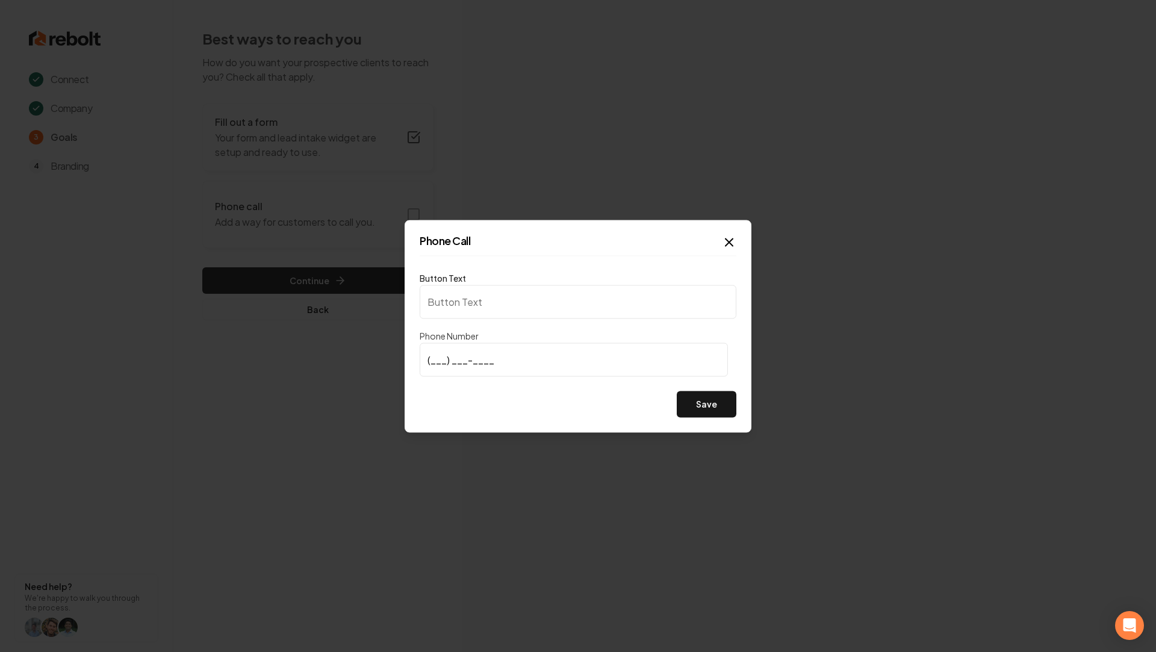
type input "Call us"
type input "[PHONE_NUMBER]"
click at [702, 409] on button "Save" at bounding box center [707, 404] width 60 height 26
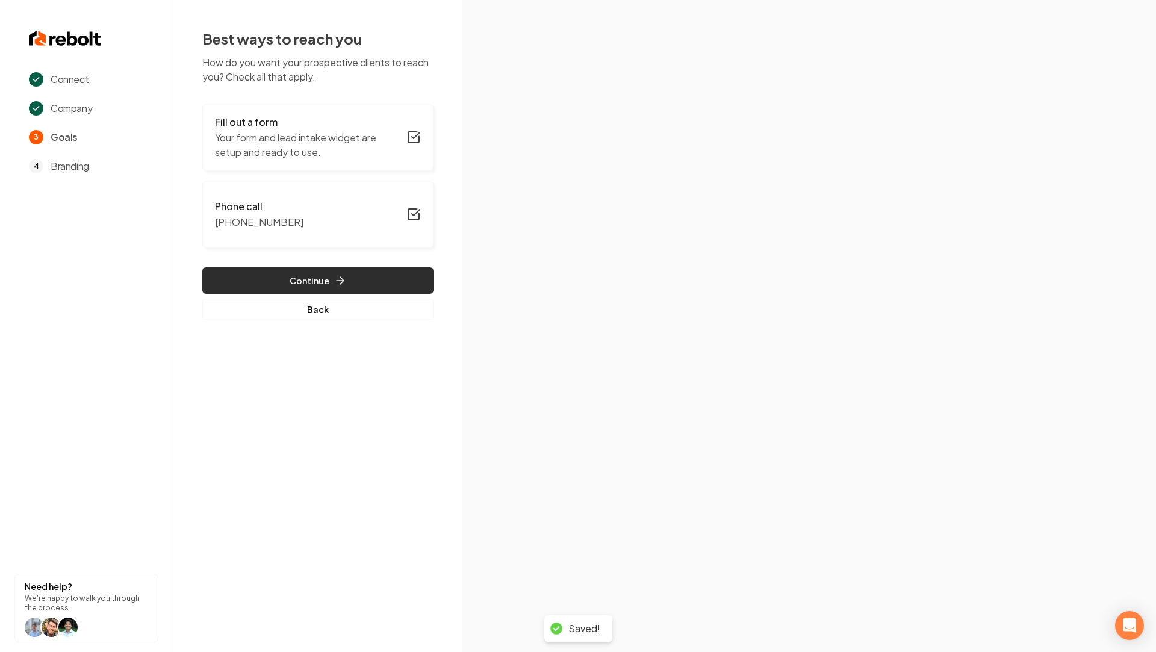
click at [315, 288] on button "Continue" at bounding box center [317, 280] width 231 height 26
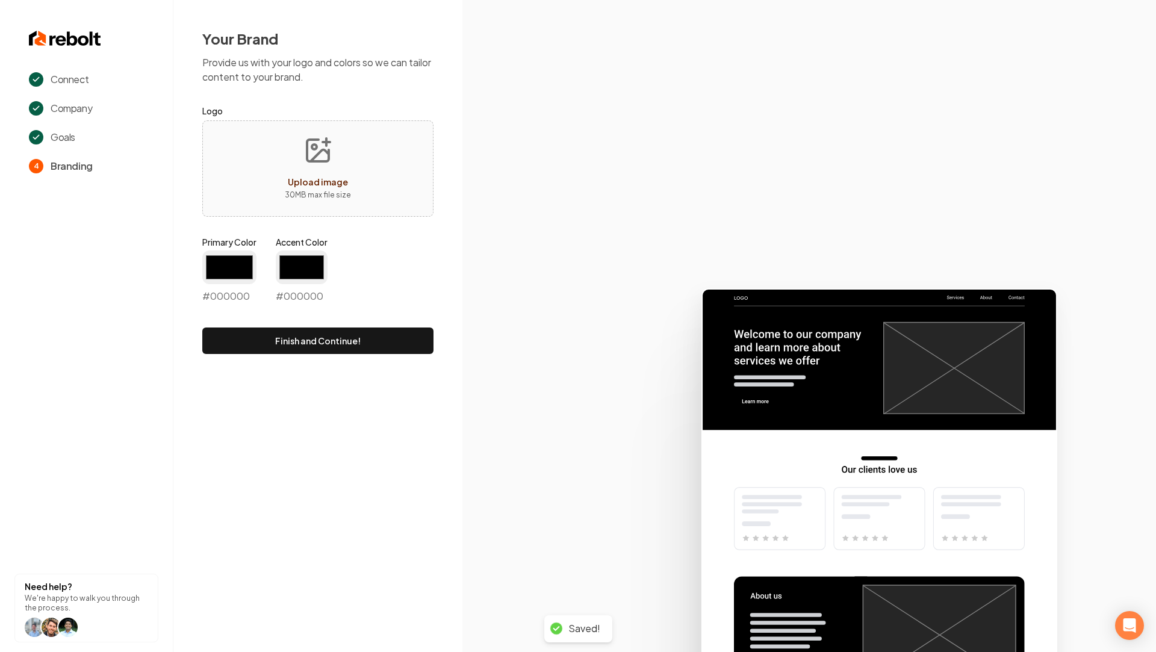
type input "#194d33"
type input "#70be00"
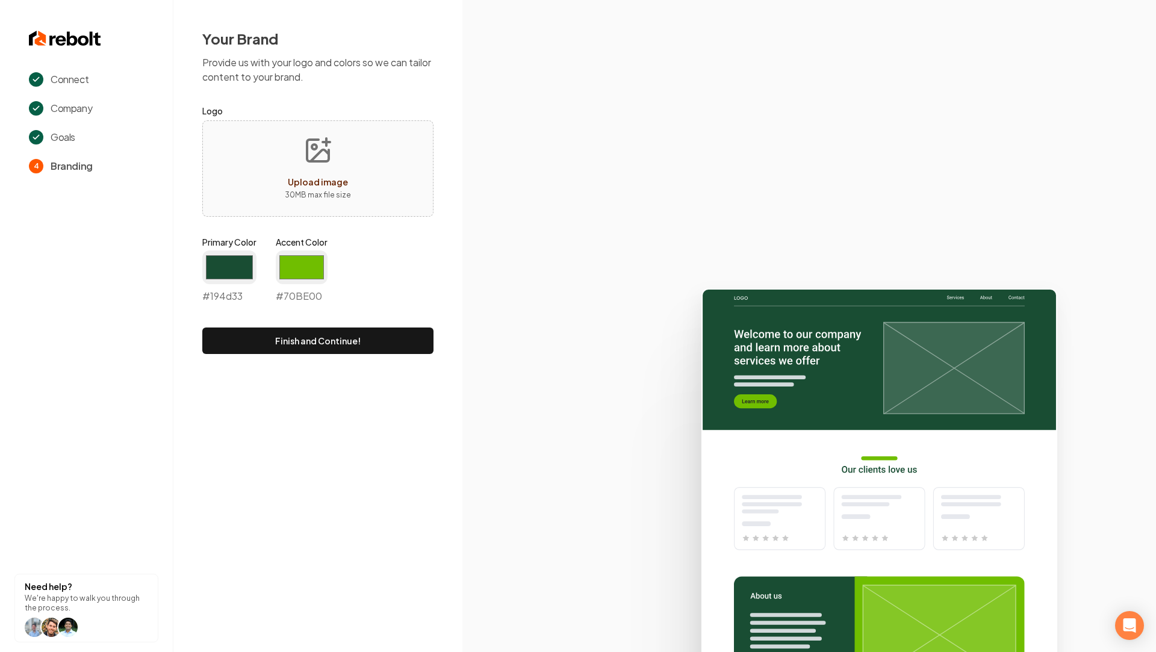
click at [321, 146] on icon "Upload image" at bounding box center [318, 150] width 29 height 29
type input "**********"
click at [221, 260] on input "#194d33" at bounding box center [229, 268] width 54 height 34
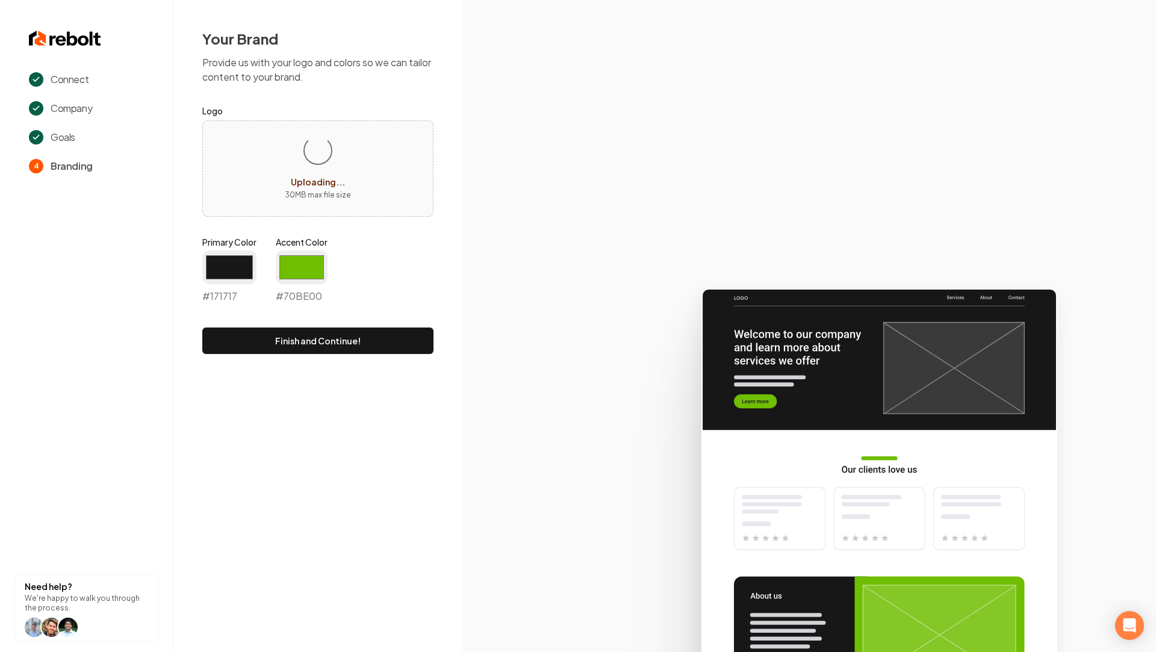
type input "#171717"
click at [462, 234] on section at bounding box center [809, 326] width 694 height 652
click at [307, 252] on input "#70be00" at bounding box center [302, 268] width 52 height 34
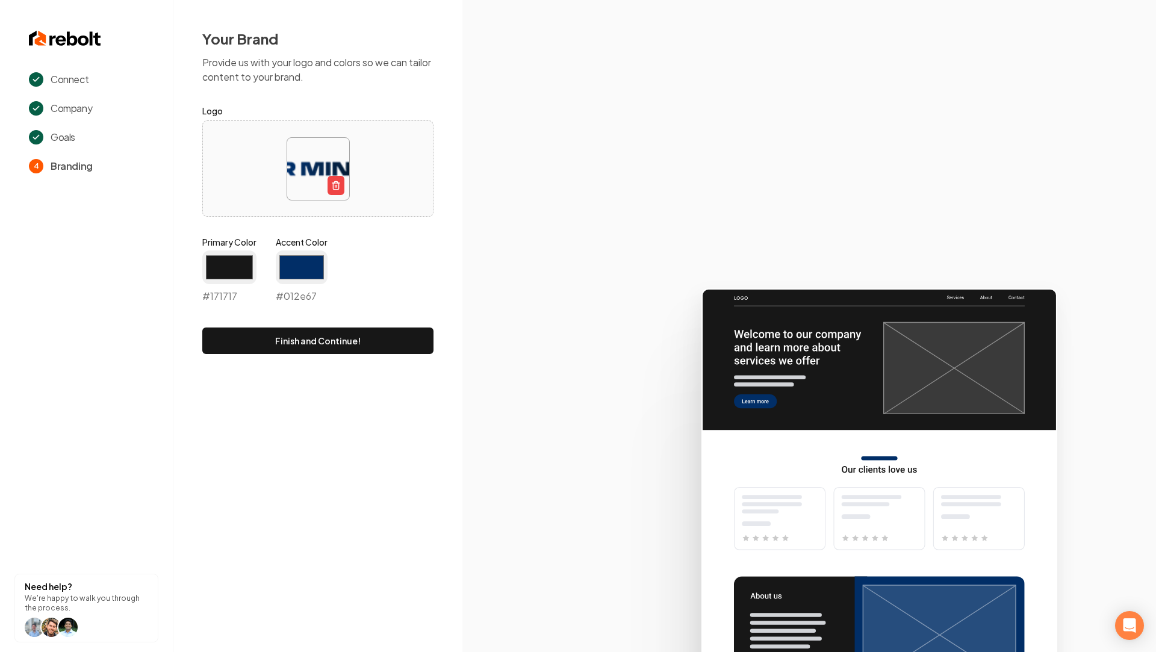
type input "#012e67"
click at [509, 378] on icon at bounding box center [809, 465] width 694 height 374
click at [309, 340] on button "Finish and Continue!" at bounding box center [317, 341] width 231 height 26
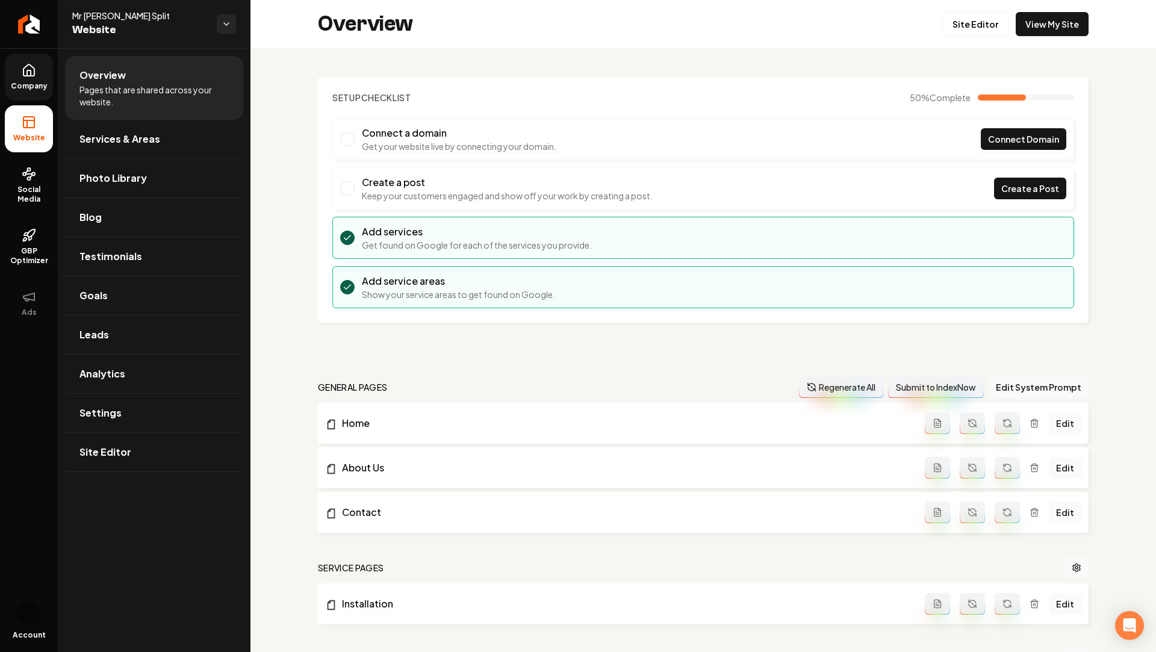
click at [31, 78] on link "Company" at bounding box center [29, 77] width 48 height 47
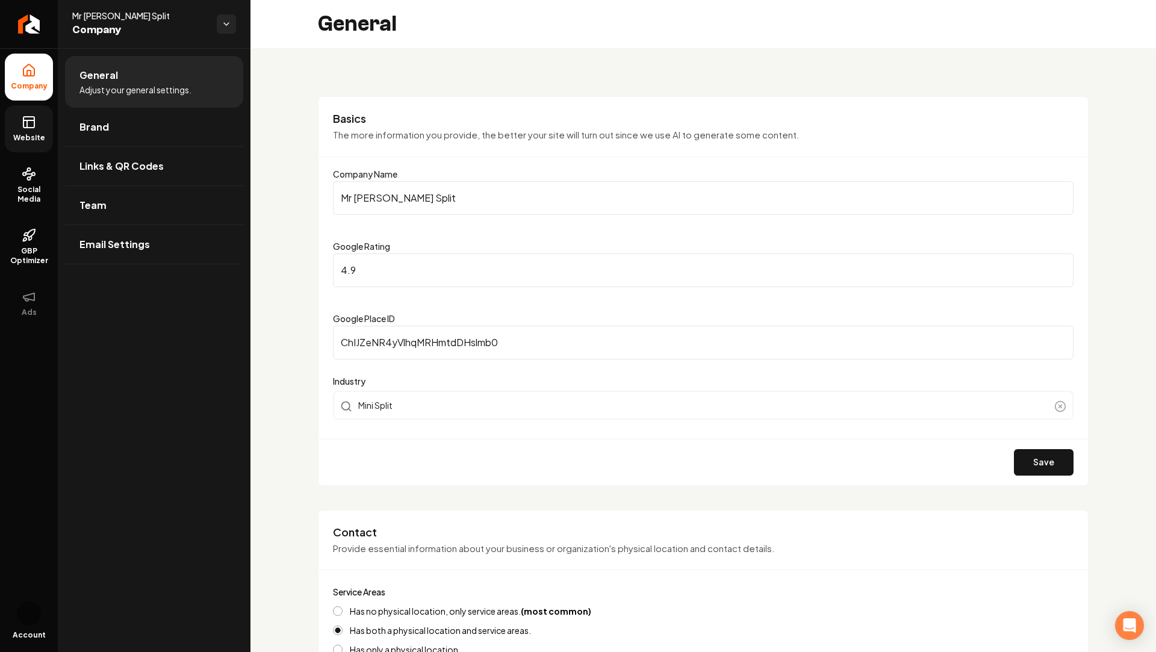
click at [28, 126] on icon at bounding box center [29, 122] width 14 height 14
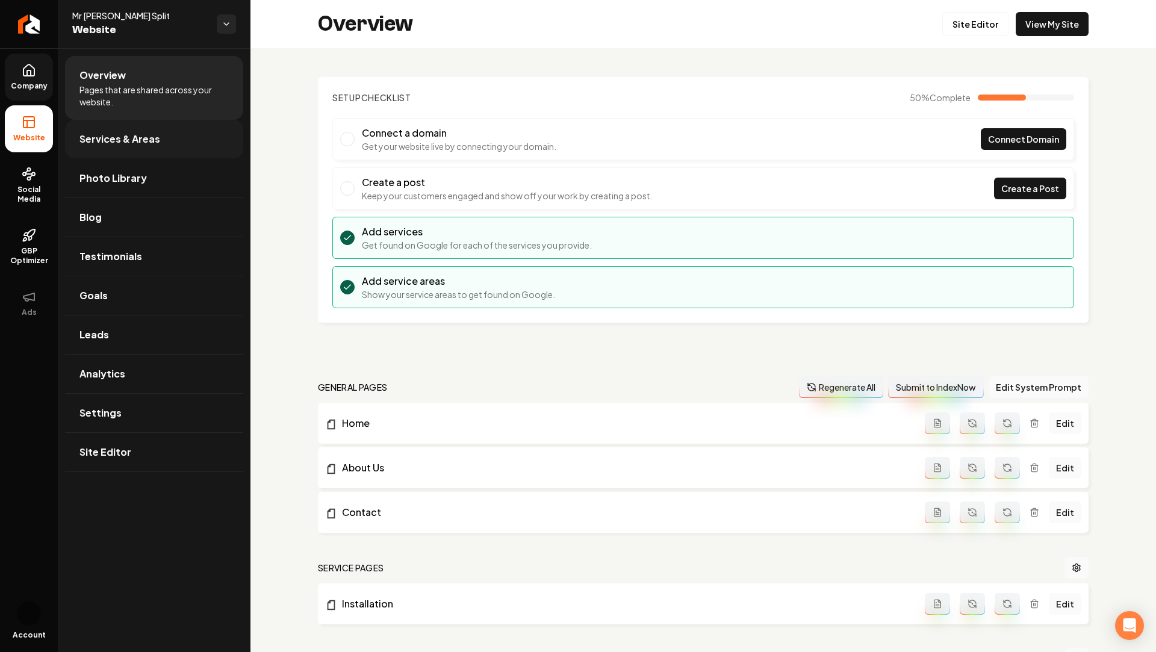
click at [104, 138] on span "Services & Areas" at bounding box center [119, 139] width 81 height 14
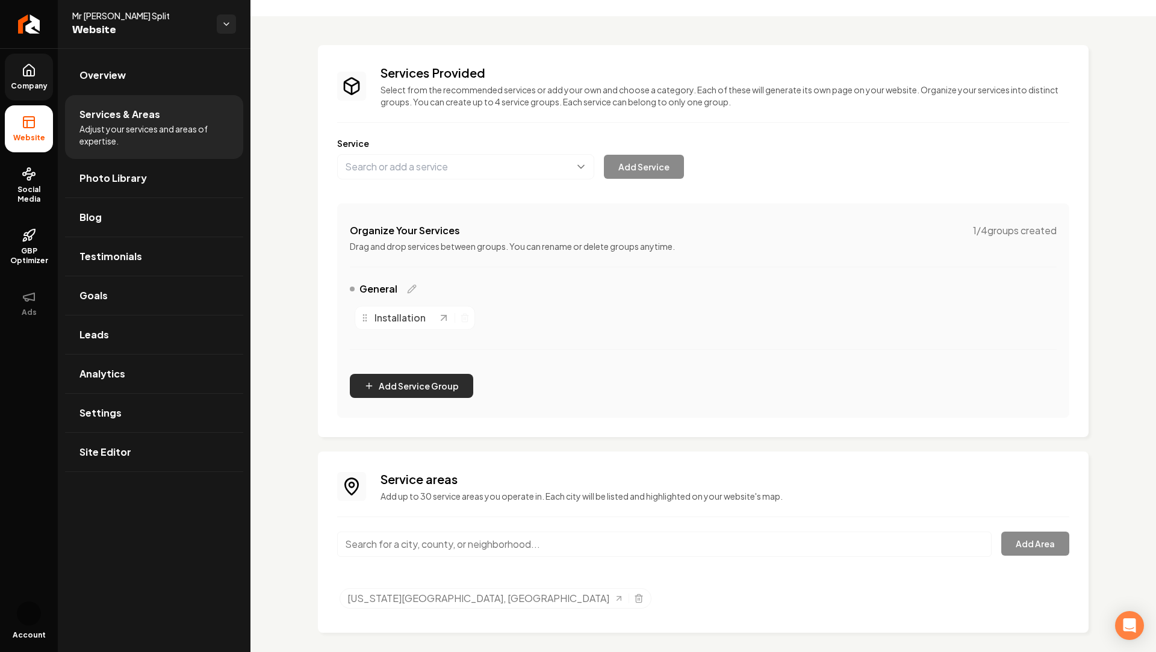
scroll to position [40, 0]
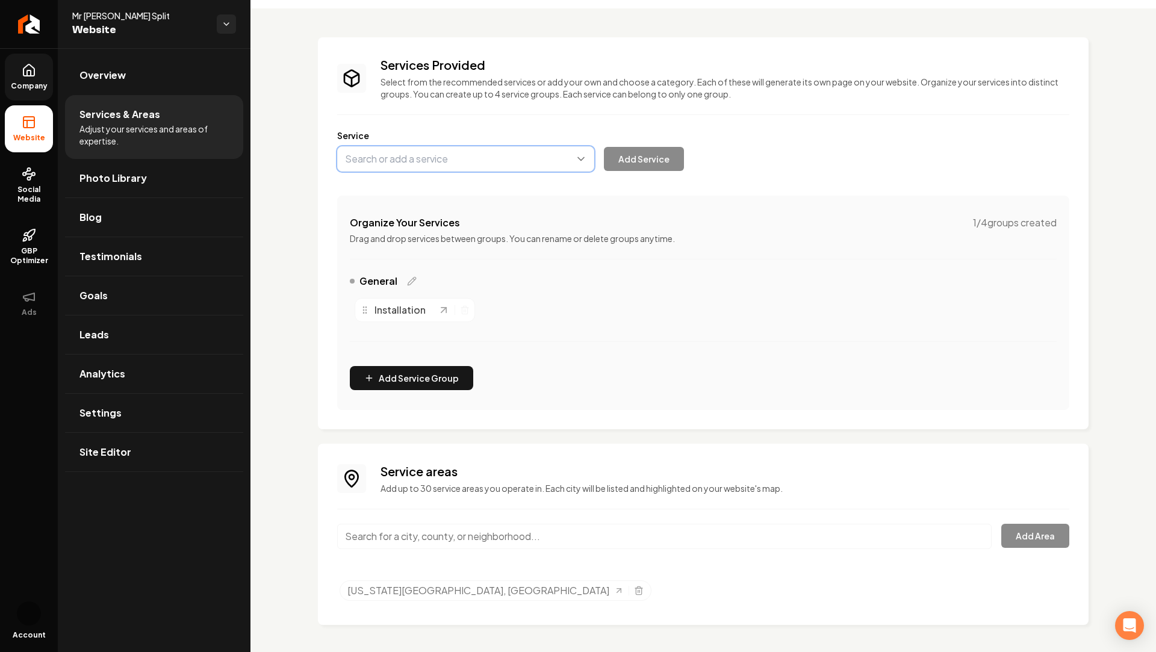
click at [397, 158] on button "Main content area" at bounding box center [465, 158] width 257 height 25
click at [413, 368] on div "Services Provided Select from the recommended services or add your own and choo…" at bounding box center [703, 233] width 732 height 353
click at [404, 373] on button "Add Service Group" at bounding box center [411, 378] width 123 height 24
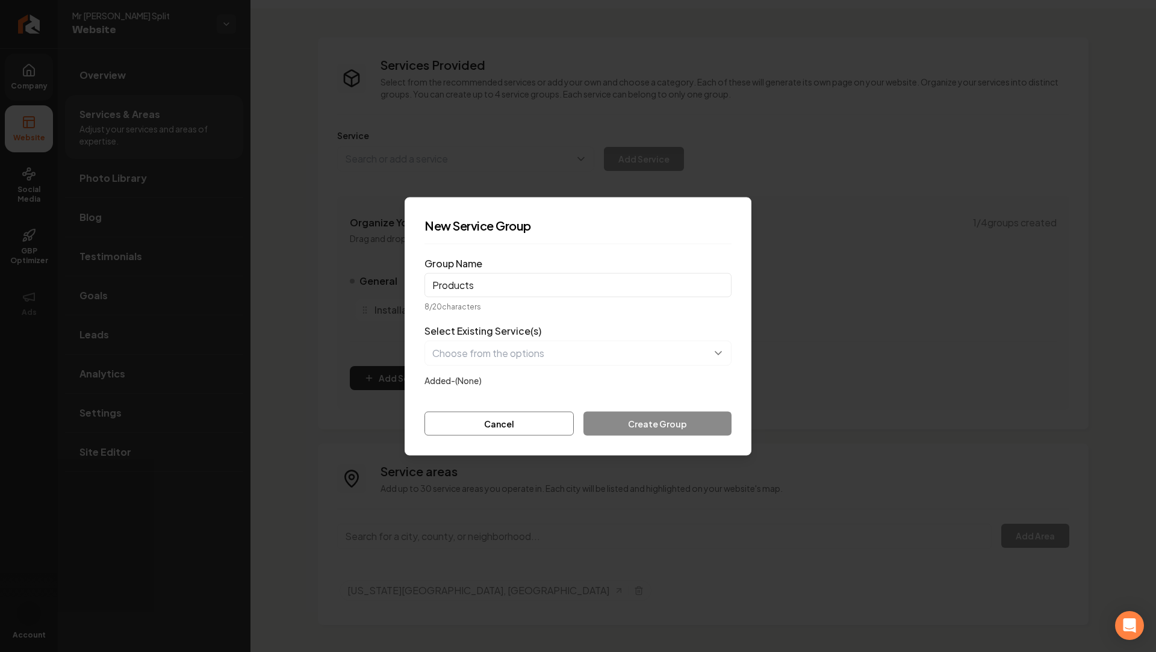
type input "Products"
click at [634, 359] on button "button" at bounding box center [578, 352] width 307 height 25
click at [561, 313] on form "Group Name Products 8 / 20 characters Select Existing Service(s) Installation A…" at bounding box center [578, 345] width 307 height 182
click at [499, 429] on button "Cancel" at bounding box center [499, 423] width 149 height 24
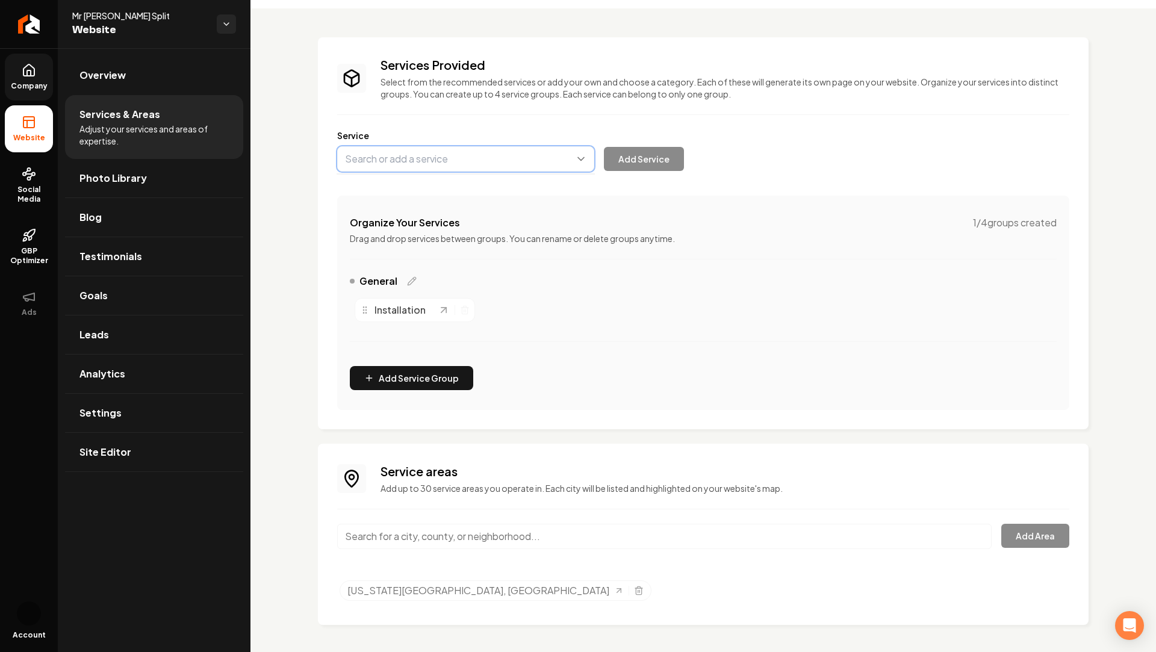
click at [408, 167] on button "Main content area" at bounding box center [465, 158] width 257 height 25
type input "Products"
click at [667, 160] on button "Add Service" at bounding box center [644, 159] width 80 height 24
click at [402, 381] on button "Add Service Group" at bounding box center [411, 378] width 123 height 24
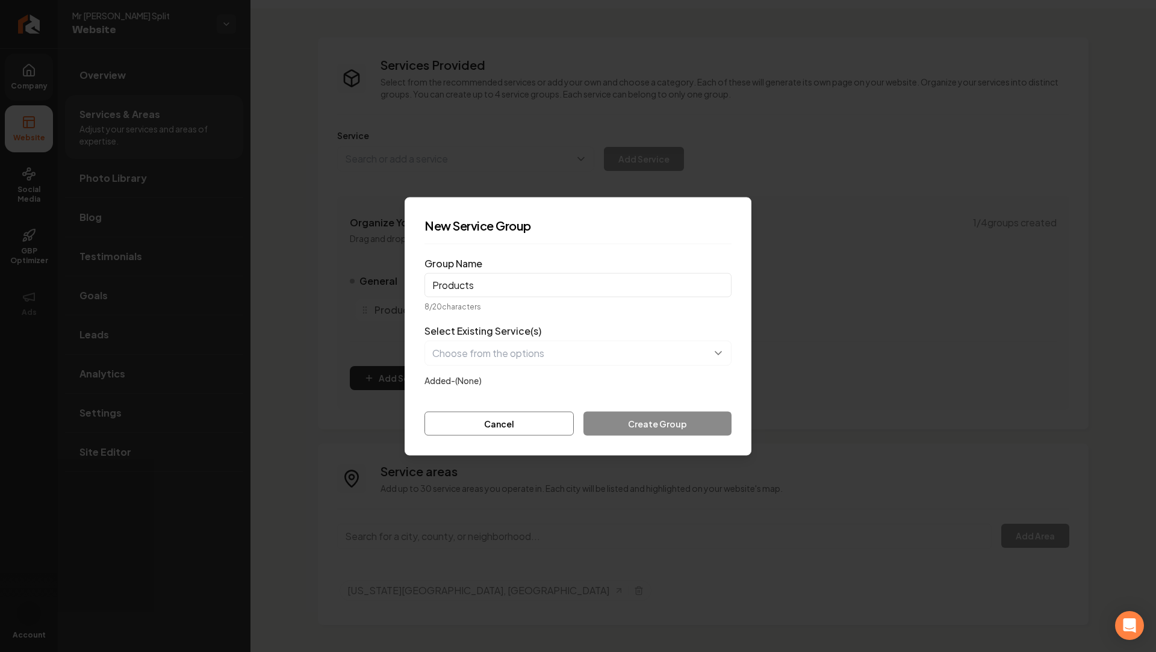
type input "Products"
click at [564, 354] on button "button" at bounding box center [578, 352] width 307 height 25
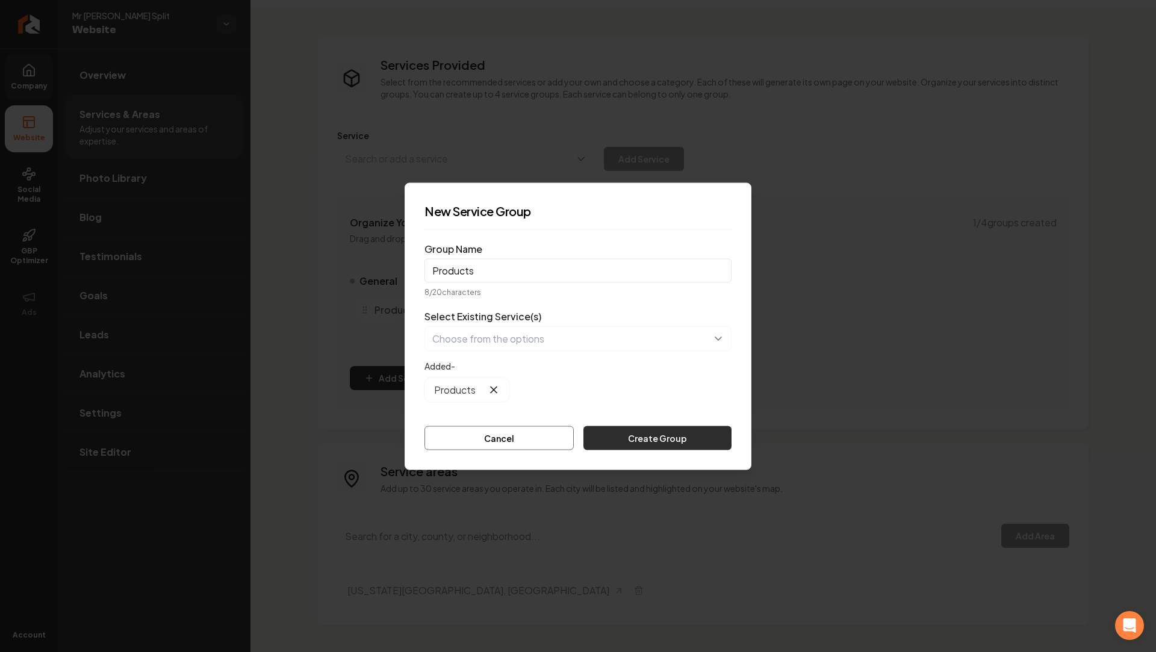
click at [630, 436] on button "Create Group" at bounding box center [658, 438] width 148 height 24
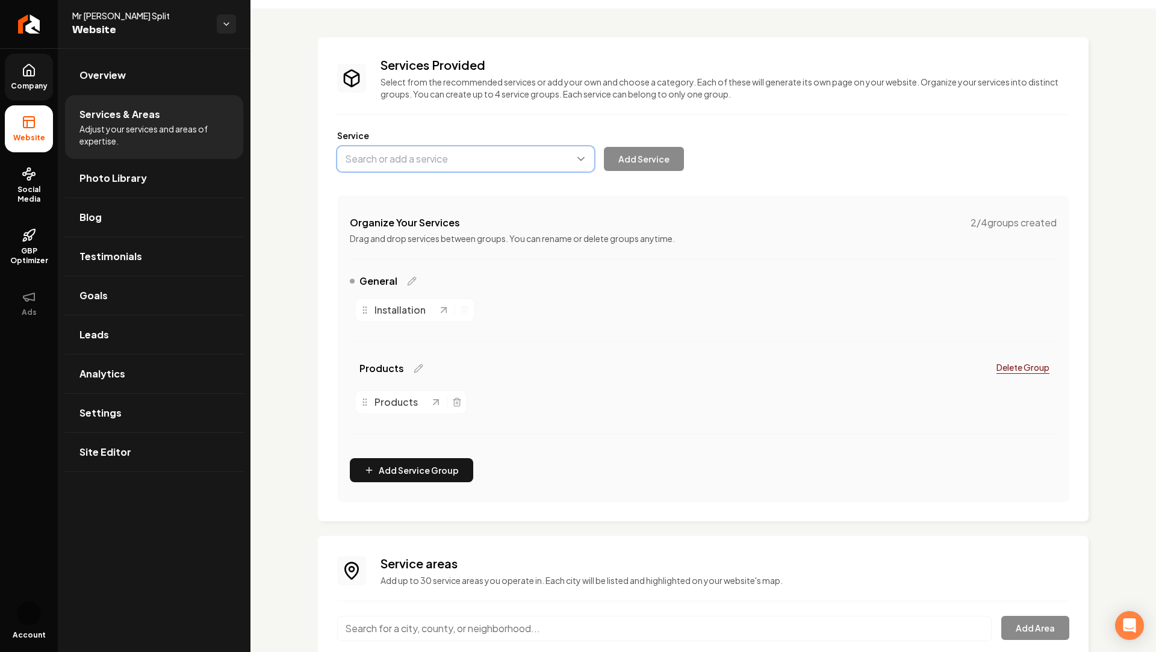
click at [440, 162] on button "Main content area" at bounding box center [465, 158] width 257 height 25
paste input "Single Zone Mini Splits"
type input "Single Zone Mini Splits"
click at [658, 159] on button "Add Service" at bounding box center [644, 159] width 80 height 24
drag, startPoint x: 582, startPoint y: 309, endPoint x: 406, endPoint y: 425, distance: 210.3
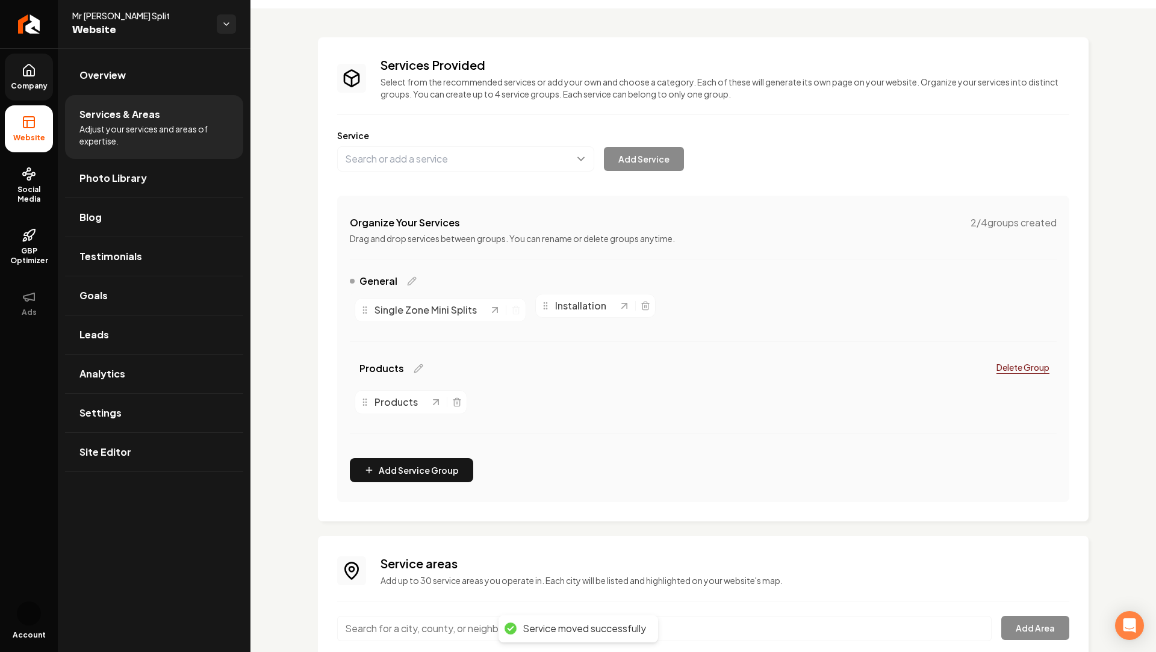
drag, startPoint x: 523, startPoint y: 402, endPoint x: 587, endPoint y: 307, distance: 114.7
drag, startPoint x: 415, startPoint y: 314, endPoint x: 531, endPoint y: 410, distance: 150.5
click at [419, 161] on button "Main content area" at bounding box center [465, 158] width 257 height 25
paste input "2 Zone Mini Splits"
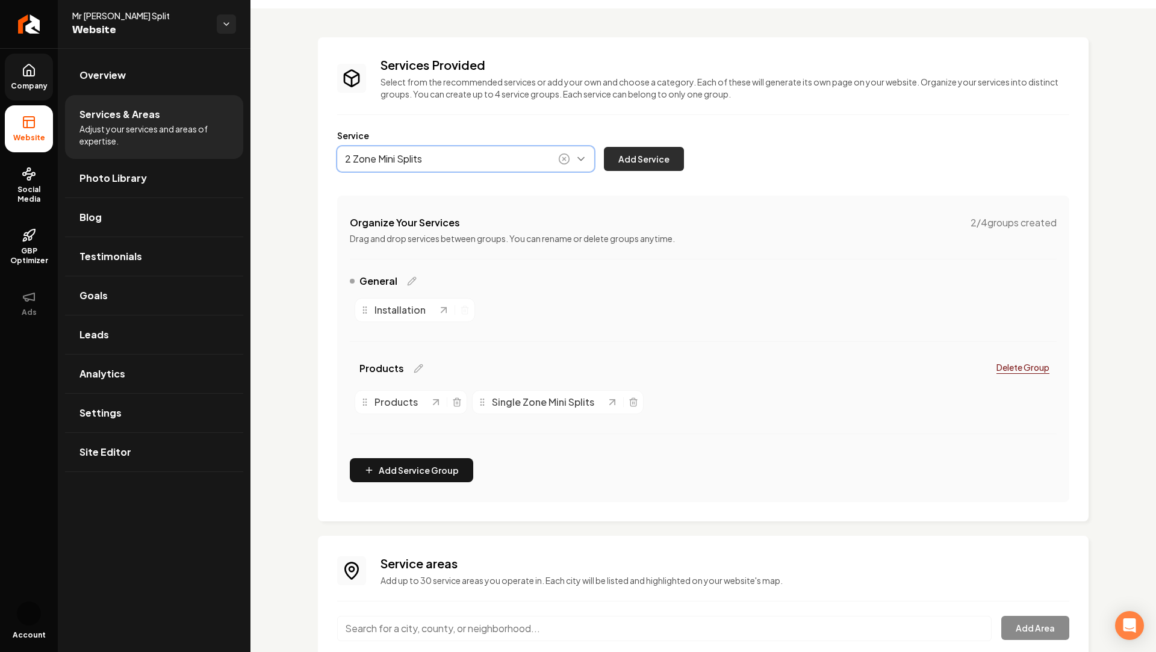
type input "2 Zone Mini Splits"
click at [649, 158] on button "Add Service" at bounding box center [644, 159] width 80 height 24
click at [453, 154] on button "Main content area" at bounding box center [465, 158] width 257 height 25
paste input "3+ Zone Mini Splits"
type input "3+ Zone Mini Splits"
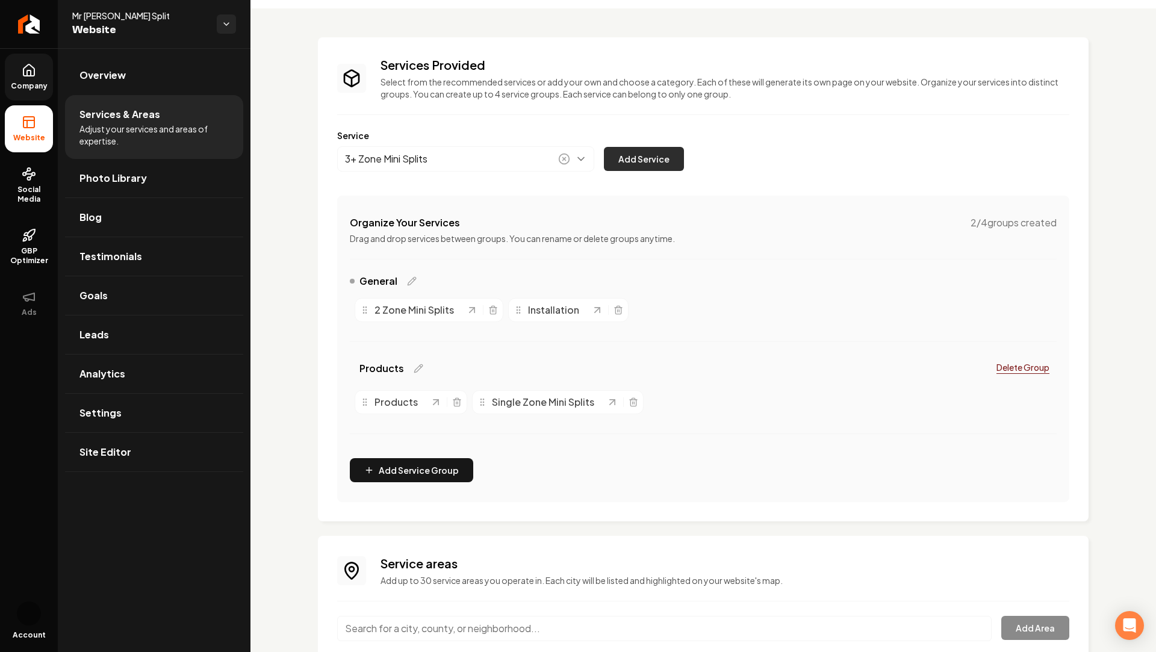
click at [629, 167] on button "Add Service" at bounding box center [644, 159] width 80 height 24
drag, startPoint x: 543, startPoint y: 310, endPoint x: 682, endPoint y: 398, distance: 164.1
drag, startPoint x: 411, startPoint y: 314, endPoint x: 883, endPoint y: 407, distance: 481.2
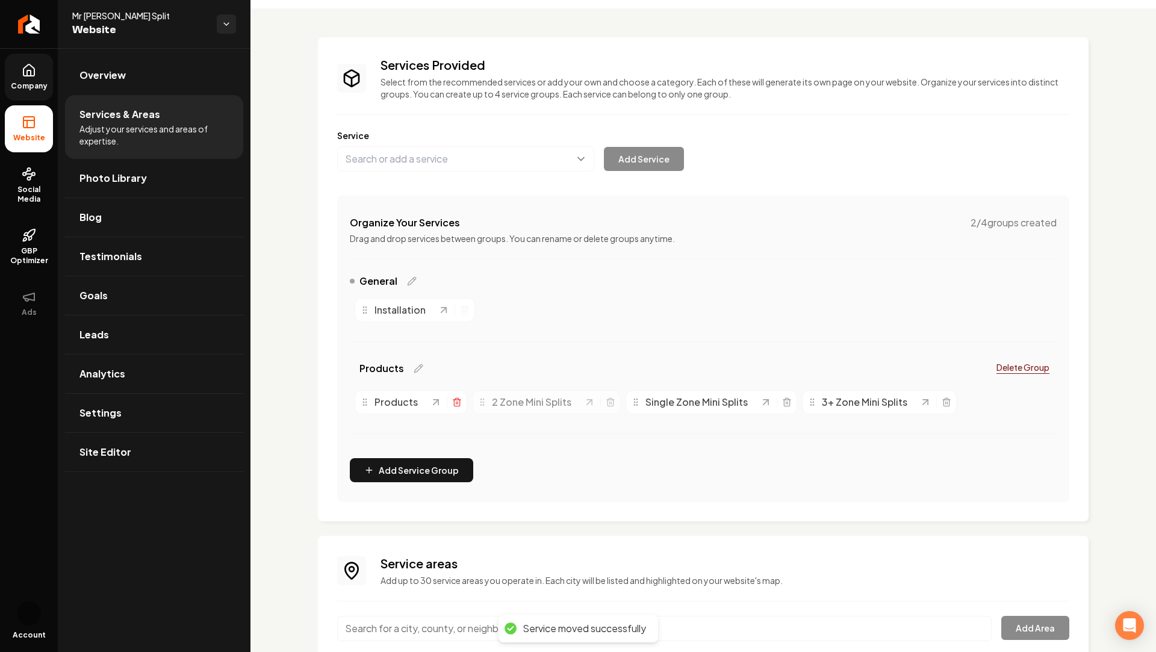
click at [454, 405] on icon "Main content area" at bounding box center [456, 403] width 5 height 7
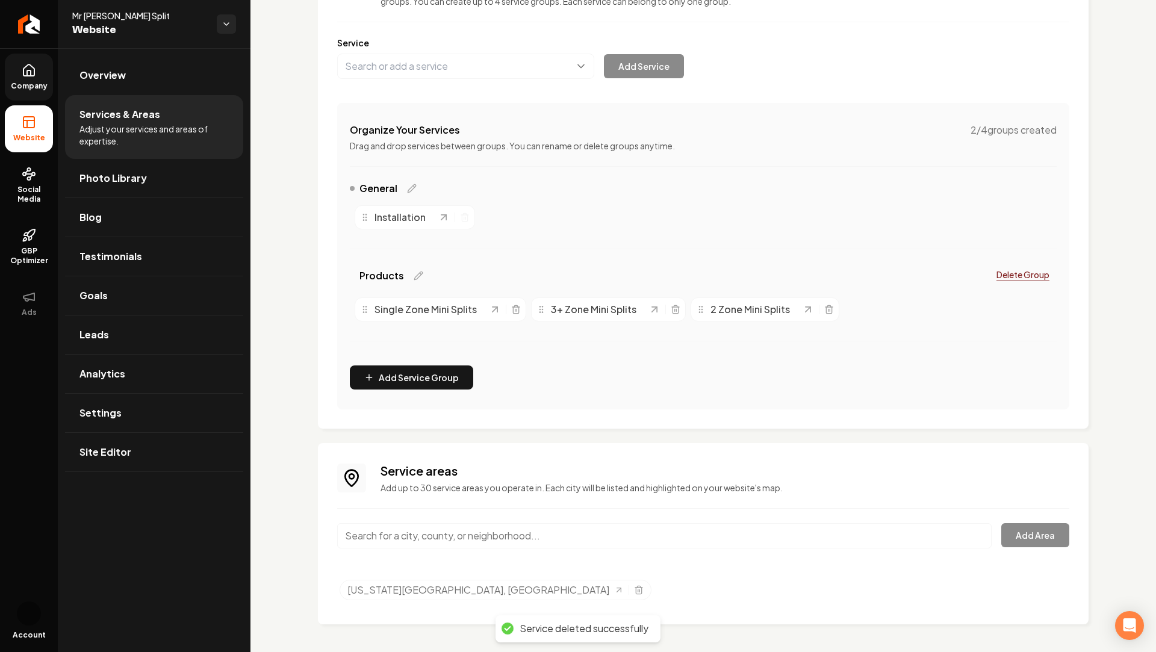
scroll to position [0, 0]
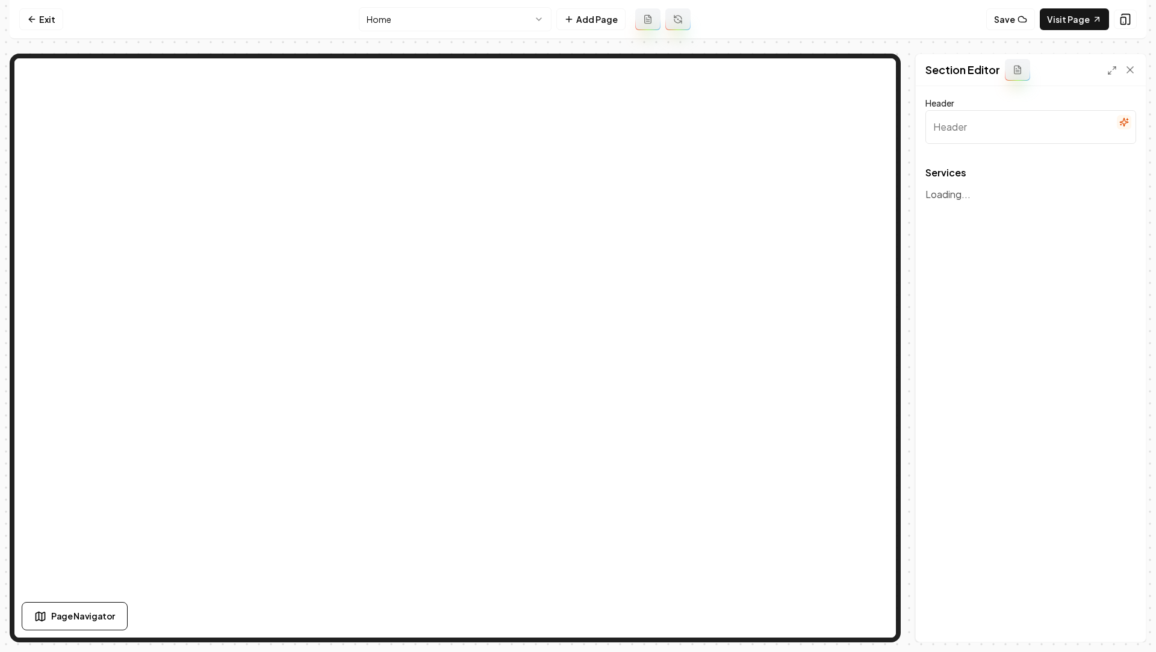
type input "Our Expert AC Solutions"
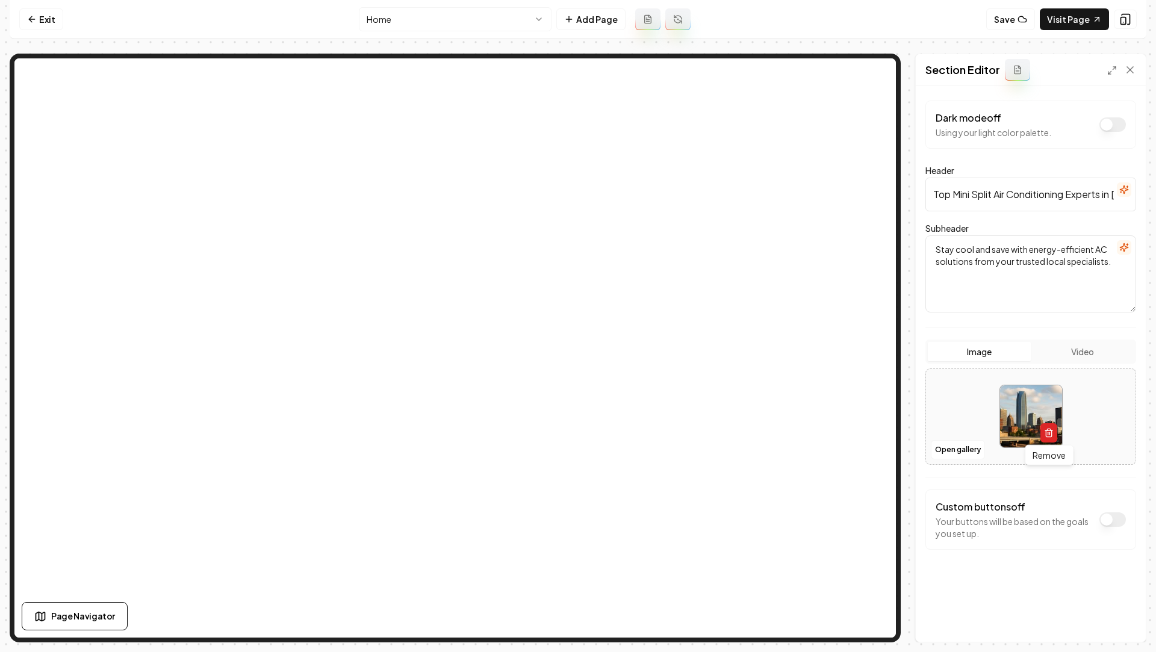
click at [1050, 435] on icon "button" at bounding box center [1049, 433] width 10 height 10
click at [1024, 425] on span "Upload image" at bounding box center [1031, 430] width 60 height 11
click at [992, 415] on button "Upload image 30 MB max file size" at bounding box center [1031, 417] width 86 height 84
type input "**********"
click at [1110, 620] on button "Save" at bounding box center [1119, 622] width 36 height 22
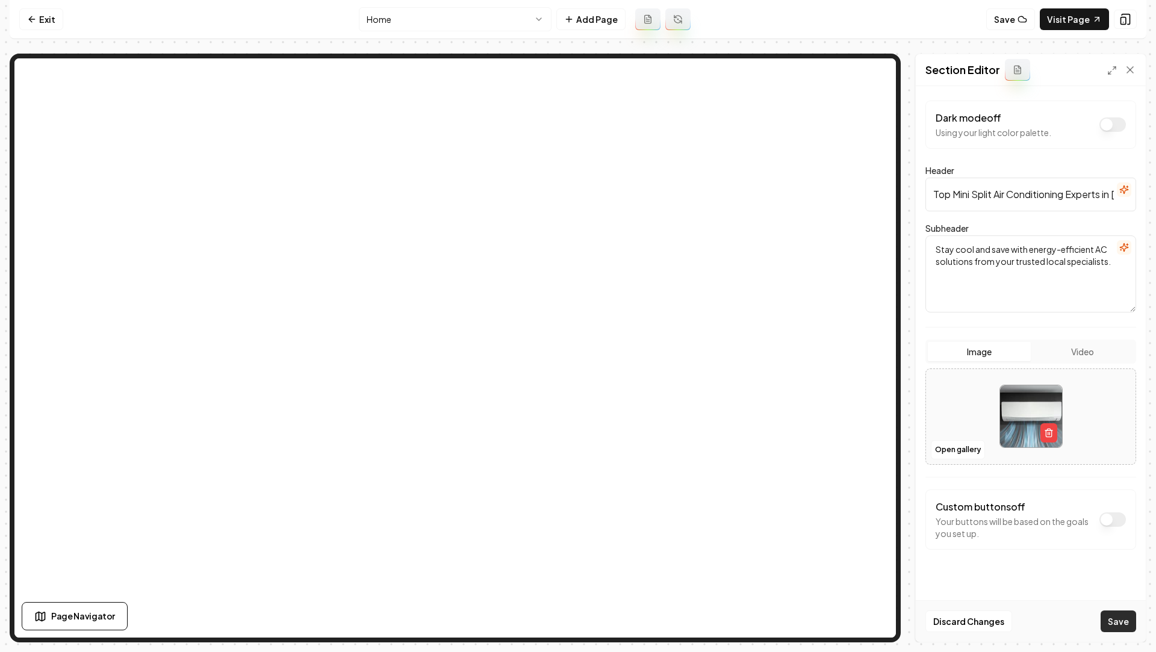
click at [1118, 628] on button "Save" at bounding box center [1119, 622] width 36 height 22
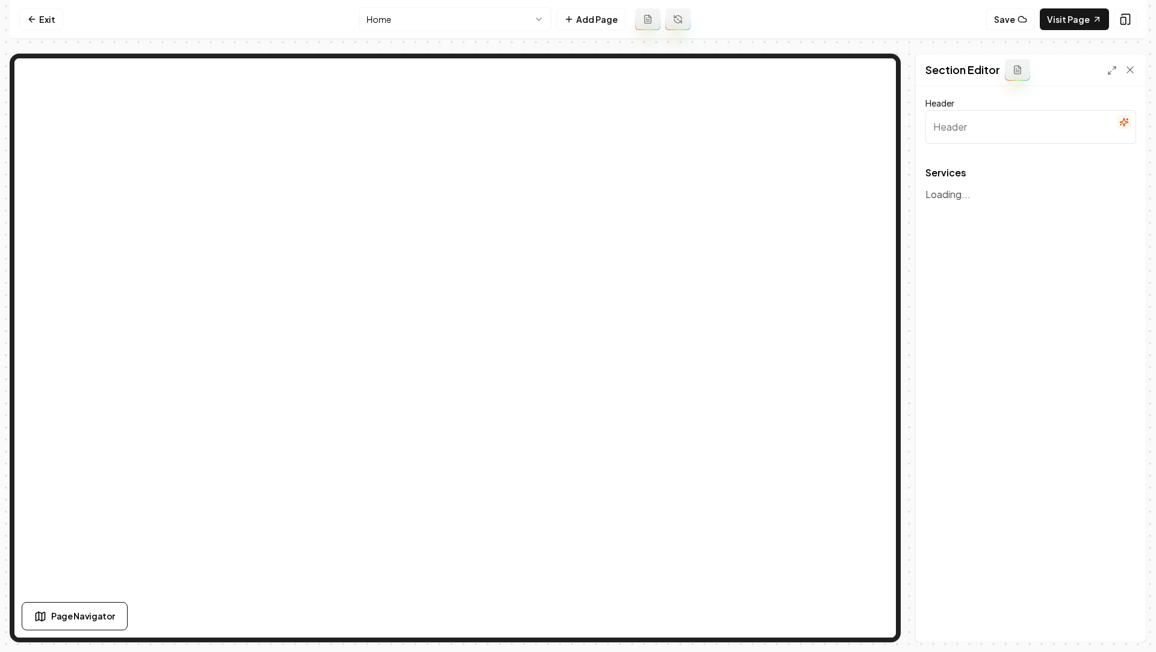
type input "Our Expert AC Solutions"
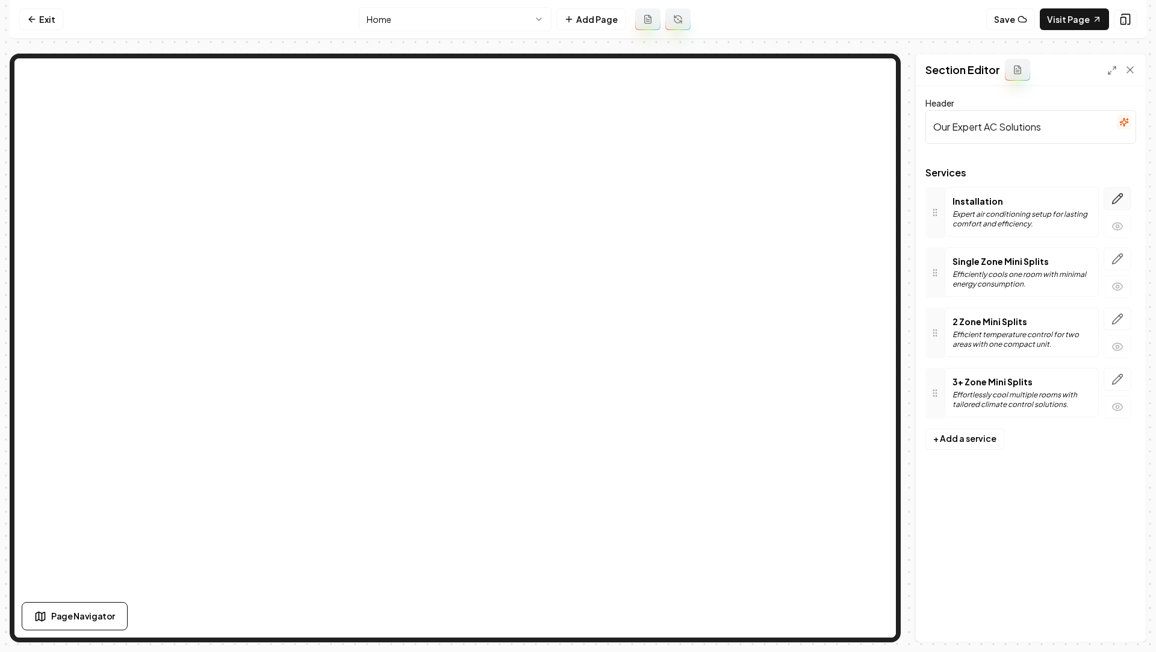
click at [1110, 199] on button "button" at bounding box center [1118, 198] width 28 height 23
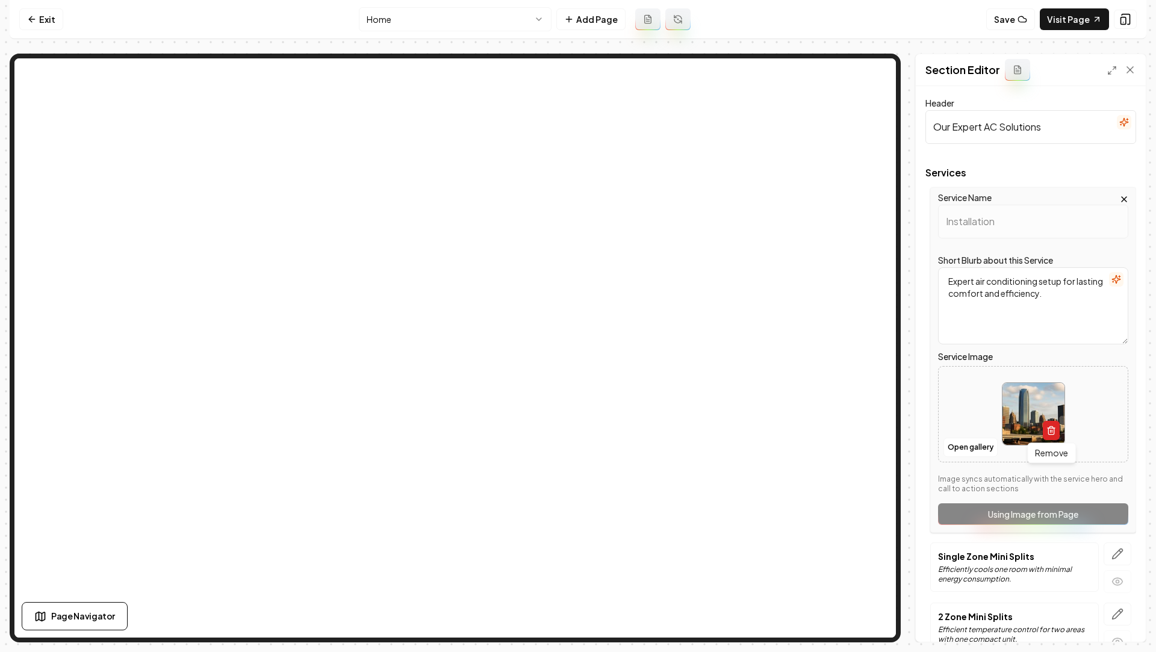
click at [1050, 428] on icon "button" at bounding box center [1051, 428] width 3 height 2
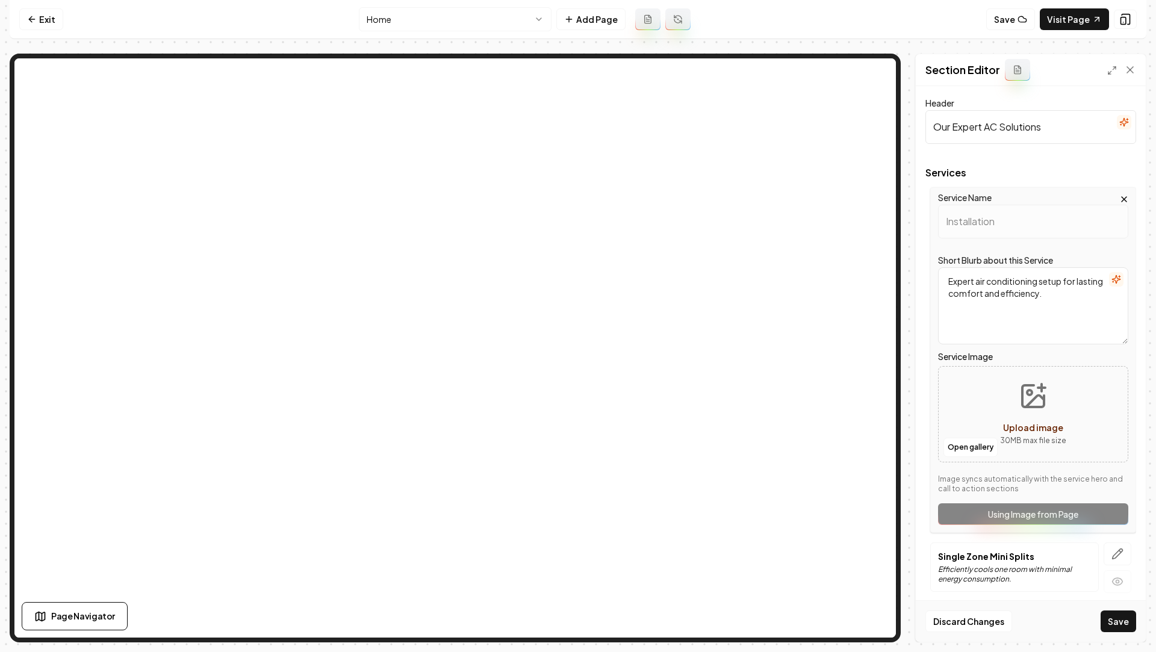
scroll to position [123, 0]
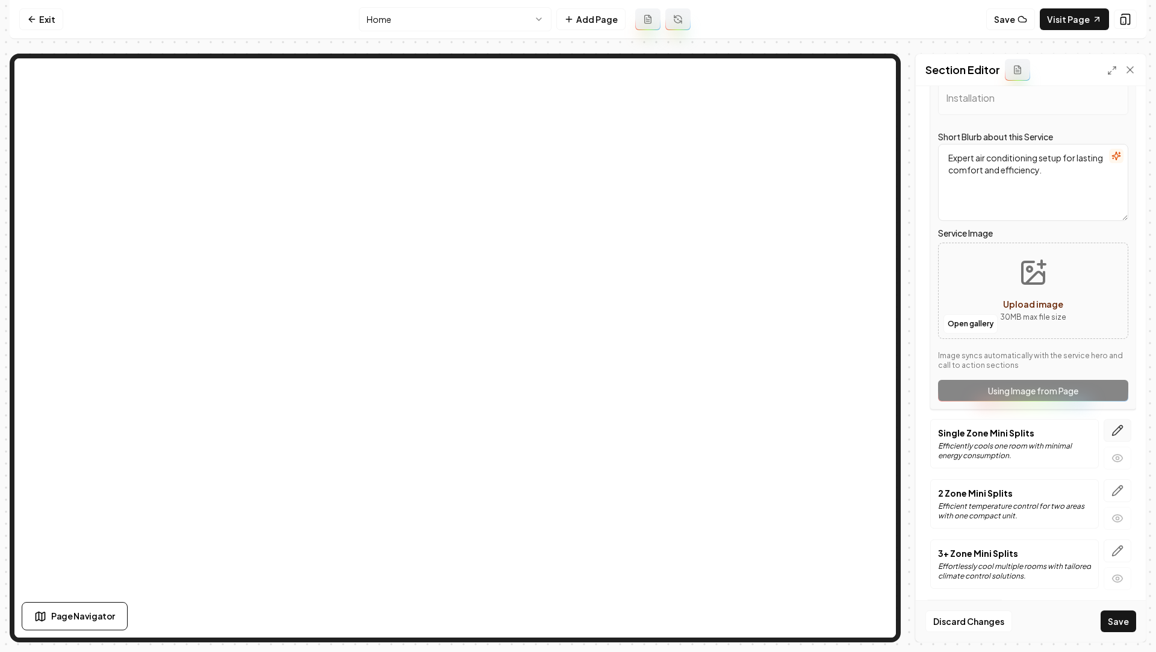
click at [1115, 422] on button "button" at bounding box center [1118, 430] width 28 height 23
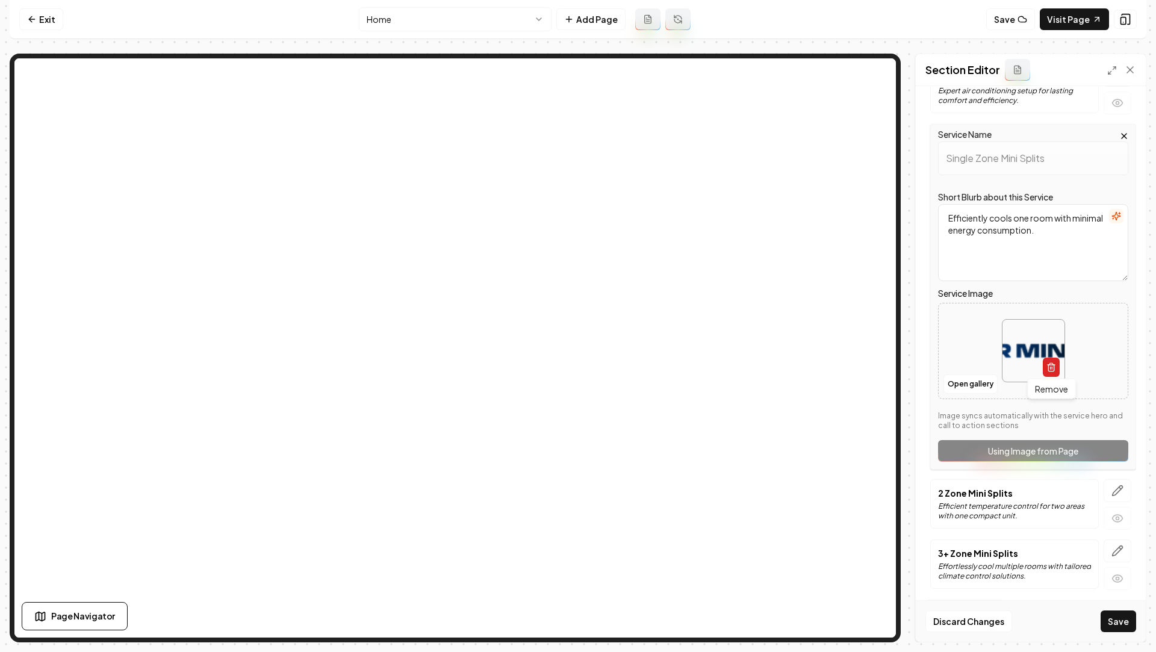
click at [1056, 368] on button "button" at bounding box center [1051, 367] width 17 height 19
click at [987, 352] on div "Open gallery Upload image 30 MB max file size" at bounding box center [1033, 351] width 190 height 96
click at [1044, 332] on icon "Upload image" at bounding box center [1034, 333] width 22 height 22
type input "**********"
click at [1114, 488] on icon "button" at bounding box center [1118, 491] width 12 height 12
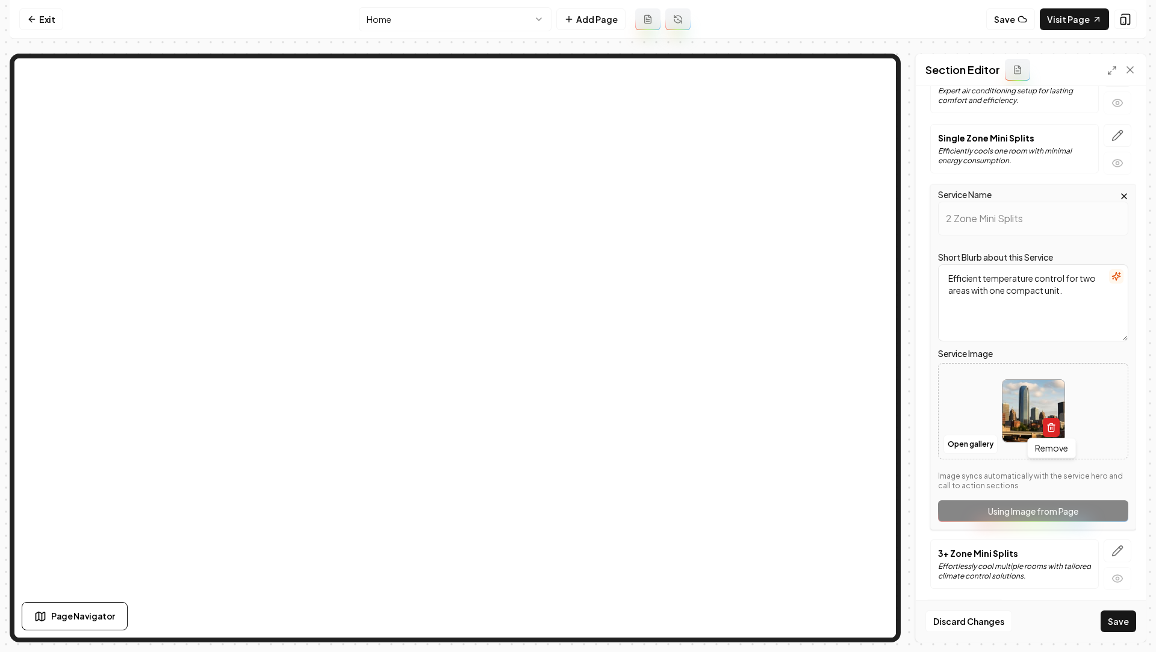
click at [1049, 419] on button "button" at bounding box center [1051, 427] width 17 height 19
click at [1033, 400] on icon "Upload image" at bounding box center [1033, 393] width 29 height 29
type input "**********"
click at [1119, 546] on icon "button" at bounding box center [1118, 551] width 10 height 10
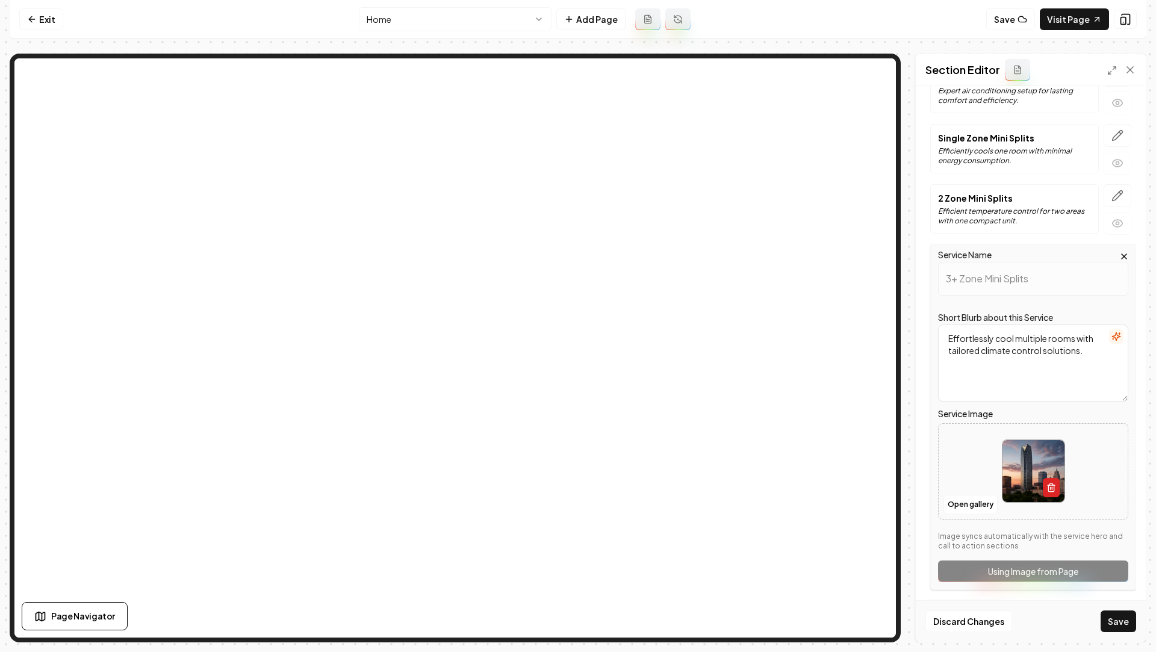
click at [1050, 484] on icon "button" at bounding box center [1052, 488] width 10 height 10
click at [1031, 447] on circle "Upload image" at bounding box center [1029, 449] width 5 height 5
type input "**********"
click at [1112, 627] on button "Save" at bounding box center [1119, 622] width 36 height 22
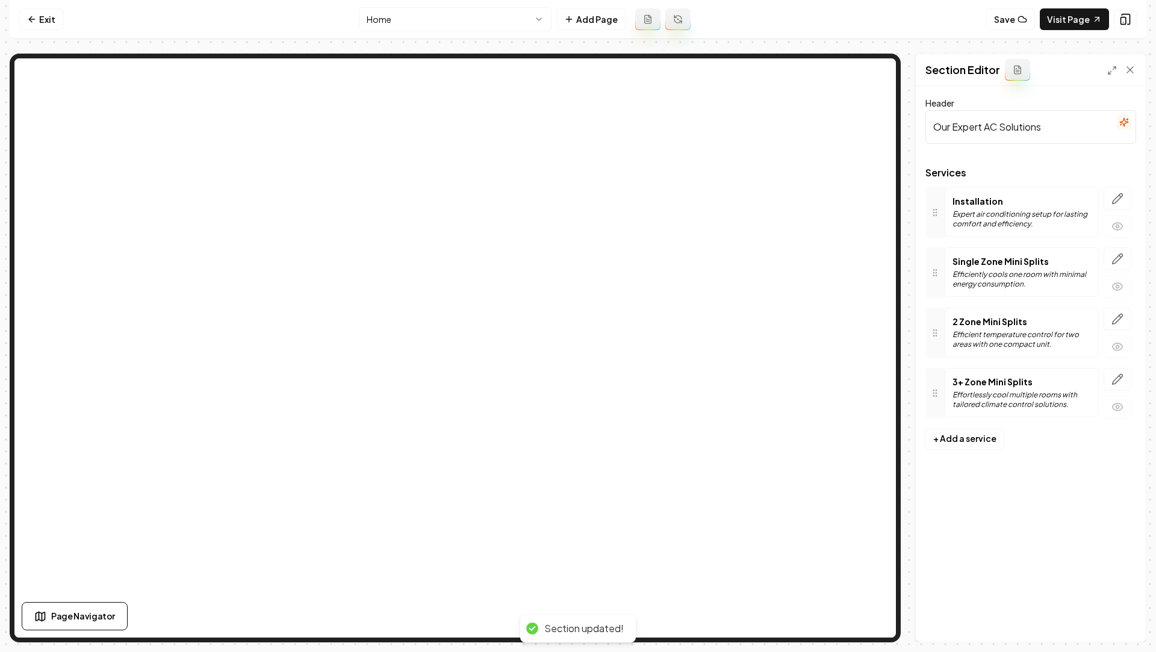
scroll to position [0, 0]
click at [1113, 373] on icon "button" at bounding box center [1118, 379] width 12 height 12
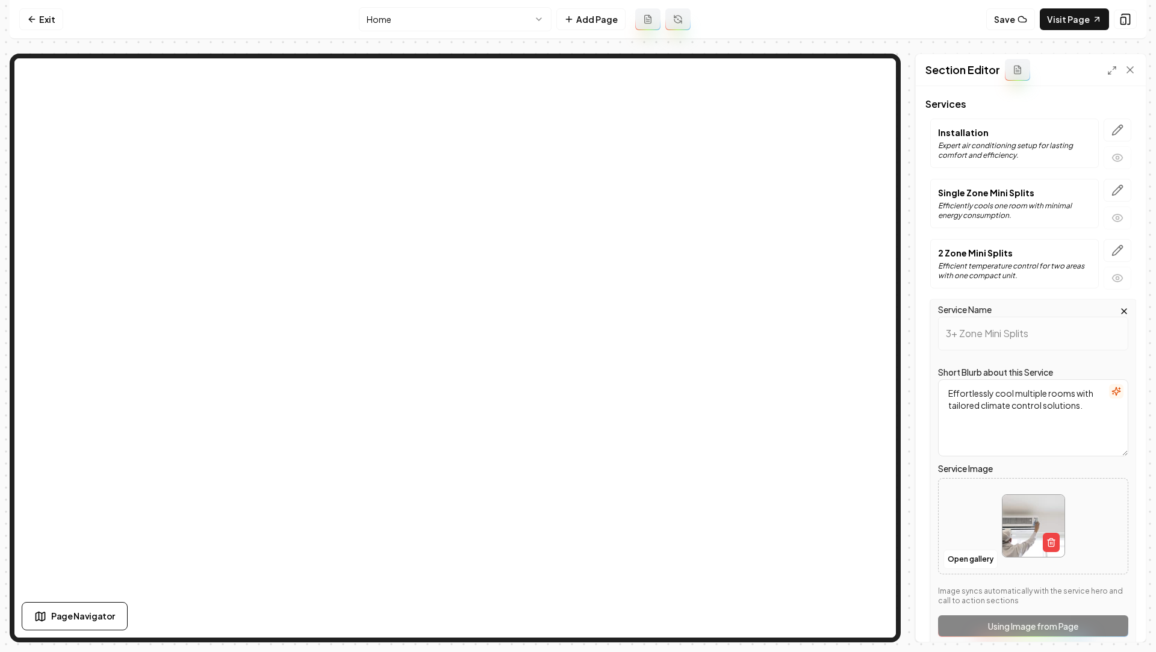
scroll to position [123, 0]
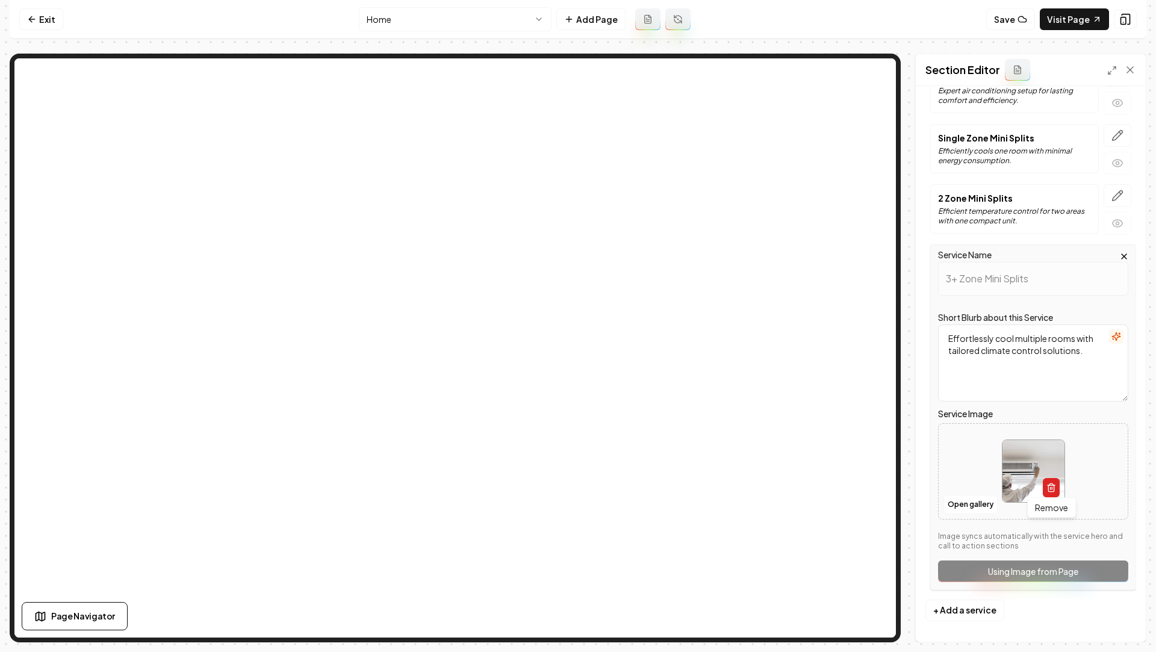
click at [1045, 484] on button "button" at bounding box center [1051, 487] width 17 height 19
click at [1009, 442] on button "Upload image 30 MB max file size" at bounding box center [1034, 471] width 86 height 84
type input "**********"
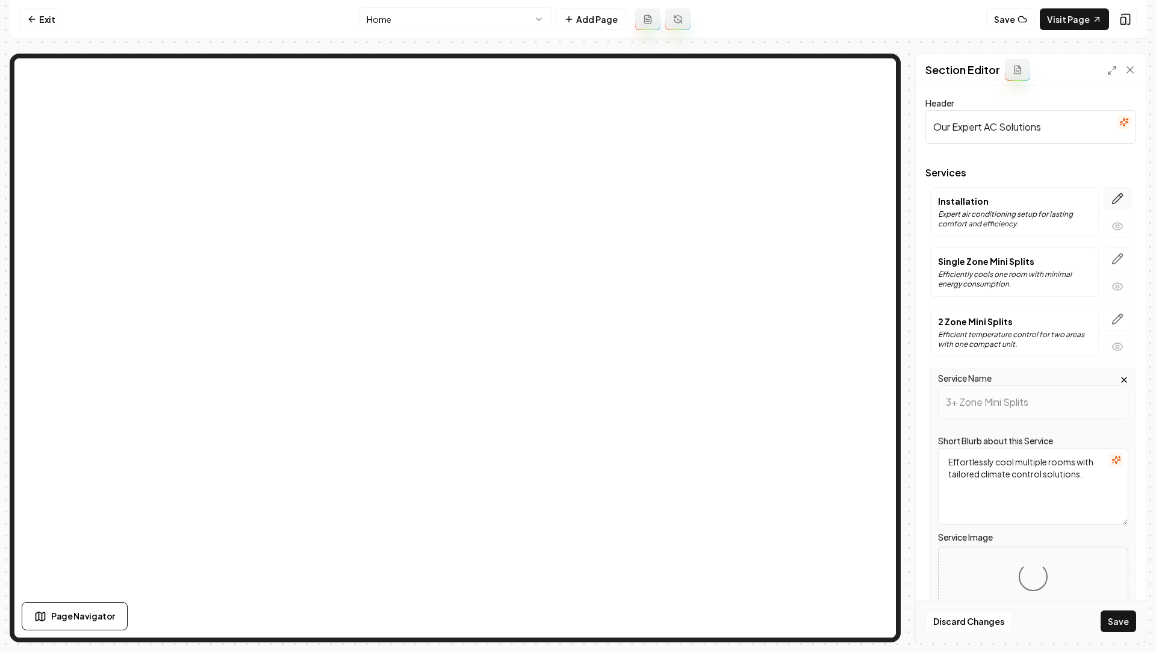
click at [1121, 199] on icon "button" at bounding box center [1118, 199] width 12 height 12
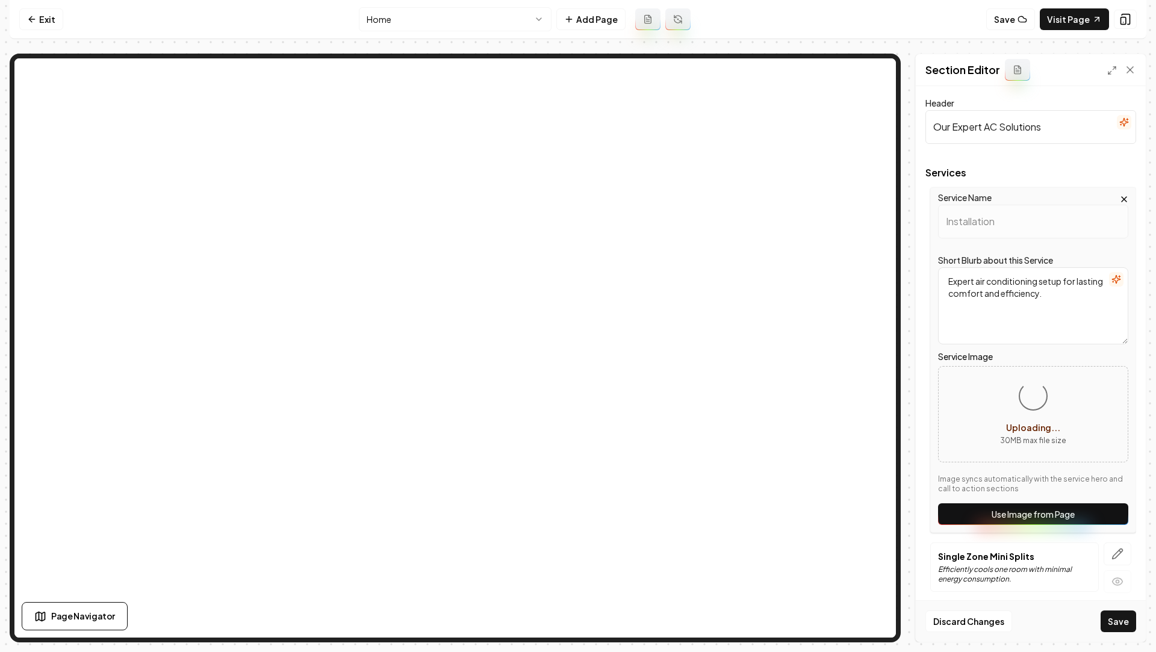
scroll to position [123, 0]
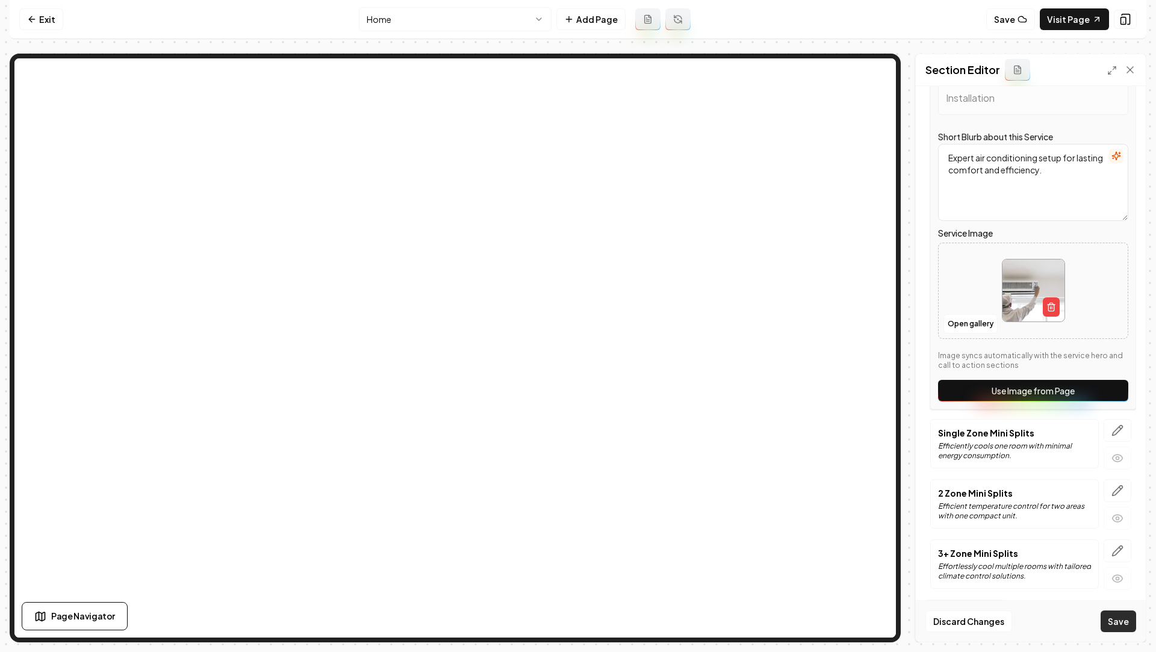
click at [1113, 616] on button "Save" at bounding box center [1119, 622] width 36 height 22
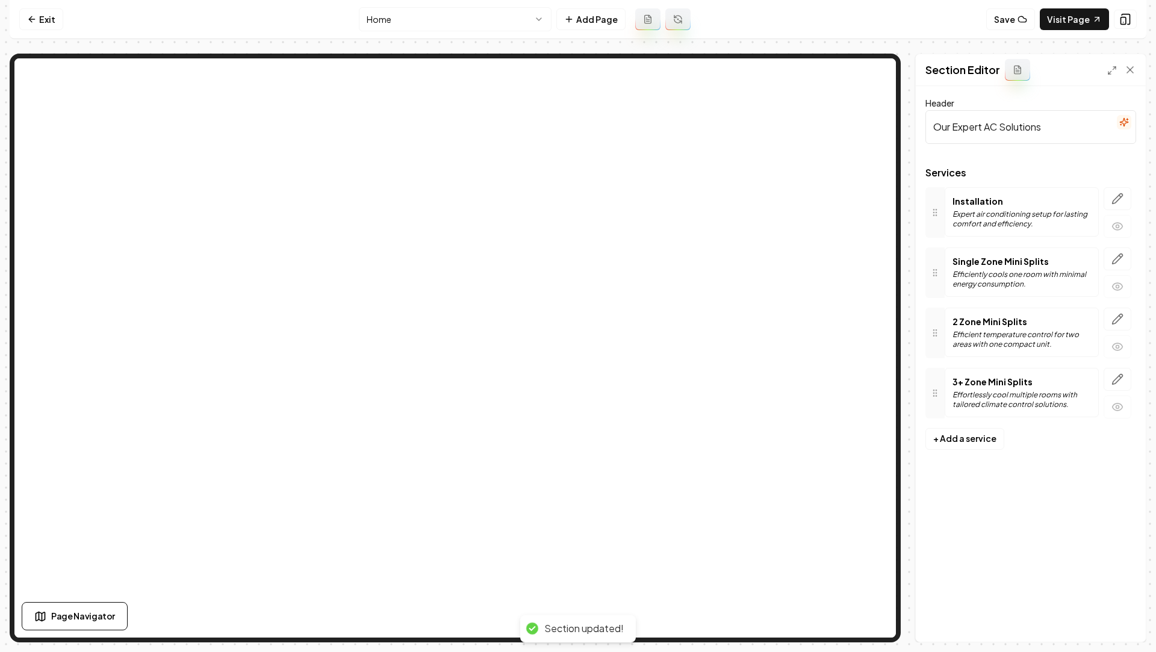
scroll to position [0, 0]
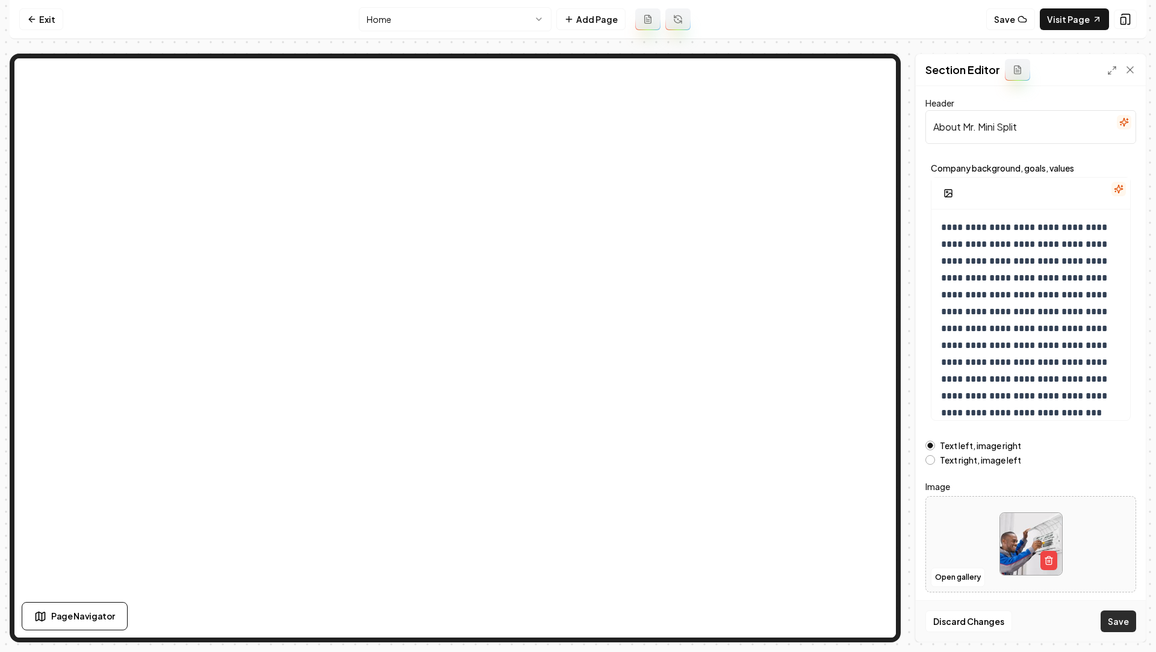
click at [1115, 626] on button "Save" at bounding box center [1119, 622] width 36 height 22
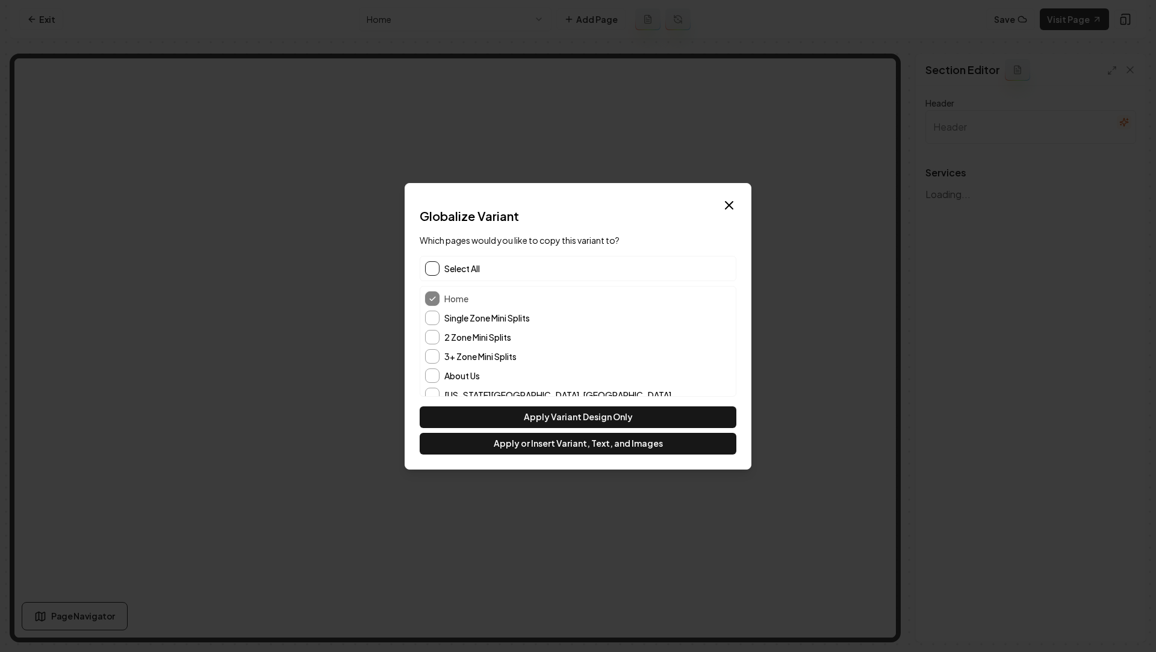
click at [432, 268] on button "button" at bounding box center [432, 268] width 14 height 14
type input "Our Expert AC Solutions"
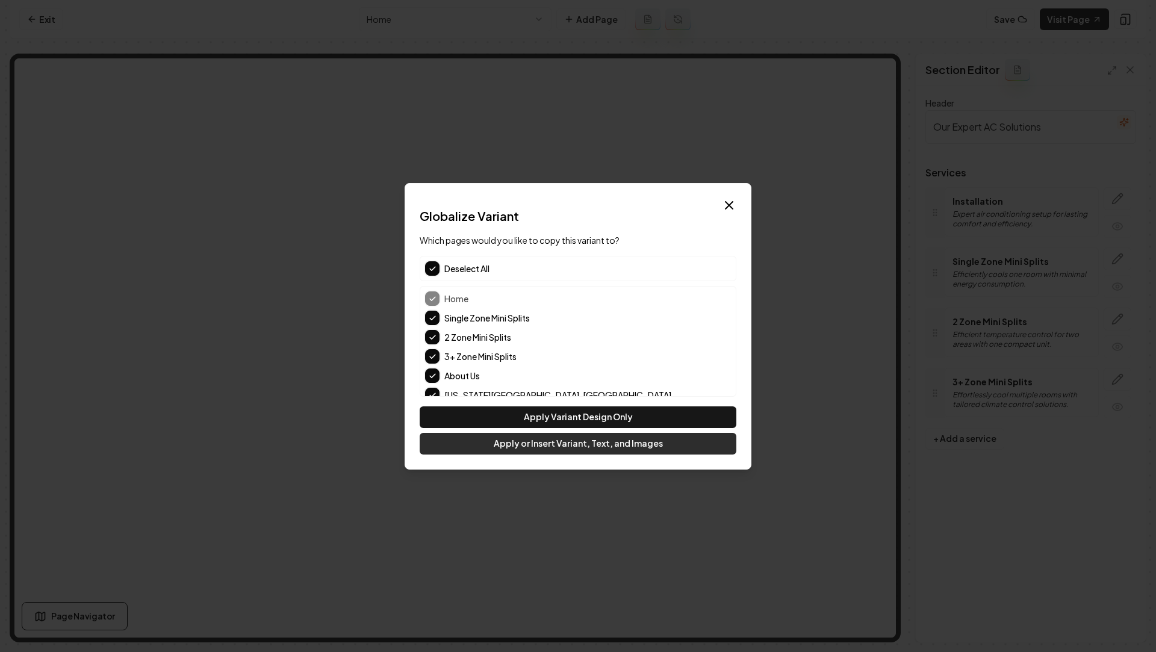
click at [557, 449] on button "Apply or Insert Variant, Text, and Images" at bounding box center [578, 444] width 317 height 22
type input "Why Families Trust Us"
type textarea "Stories from neighbors loving their cool, comfy homes"
click at [447, 252] on div "Globalize Variant Which pages would you like to copy this variant to? Deselect …" at bounding box center [578, 331] width 317 height 247
click at [443, 255] on div "Globalize Variant Which pages would you like to copy this variant to? Deselect …" at bounding box center [578, 331] width 317 height 247
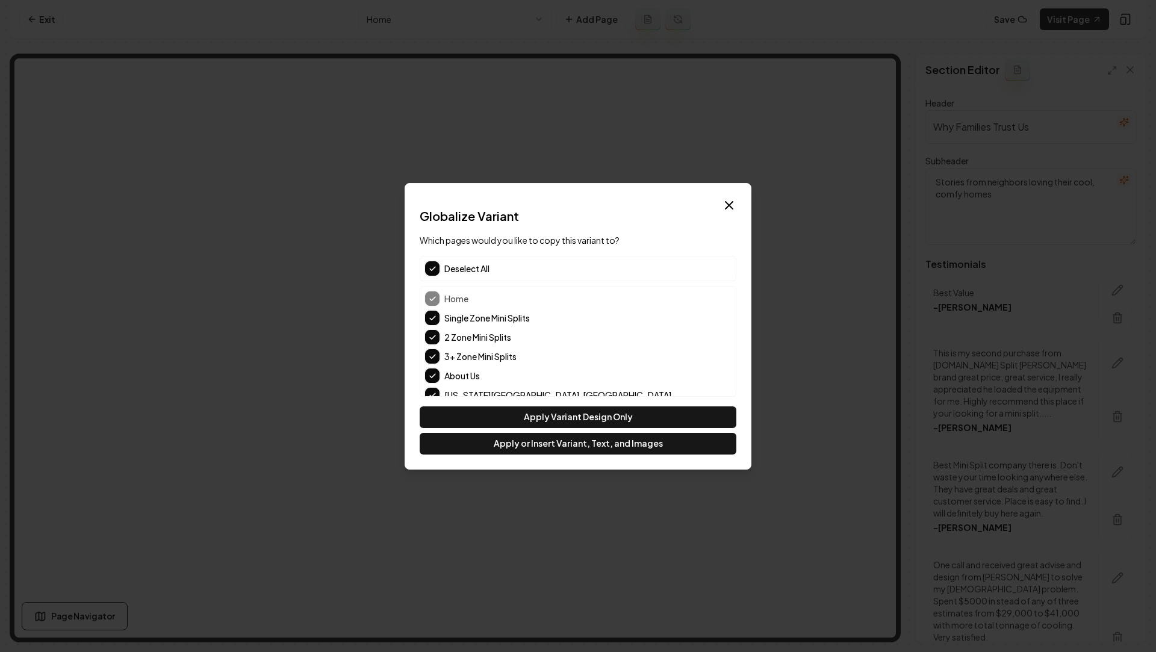
click at [435, 258] on div "Deselect All" at bounding box center [578, 268] width 317 height 25
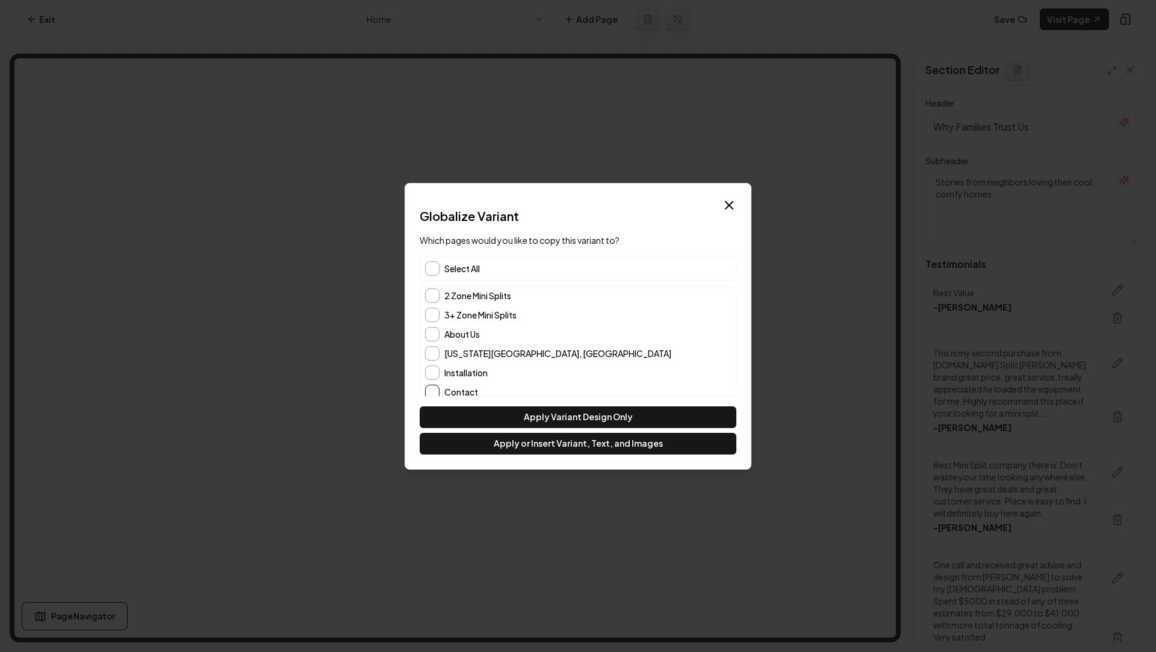
click at [428, 393] on button "Contact" at bounding box center [432, 392] width 14 height 14
click at [529, 446] on button "Apply or Insert Variant, Text, and Images" at bounding box center [578, 444] width 317 height 22
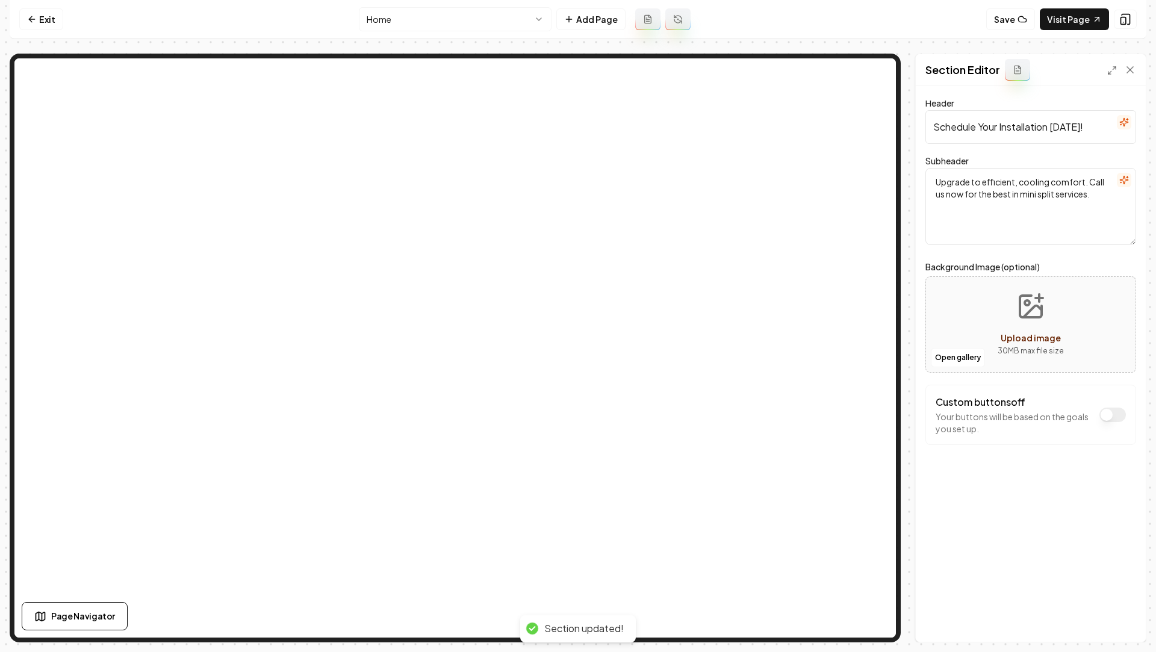
click at [1029, 306] on icon "Upload image" at bounding box center [1031, 306] width 29 height 29
type input "**********"
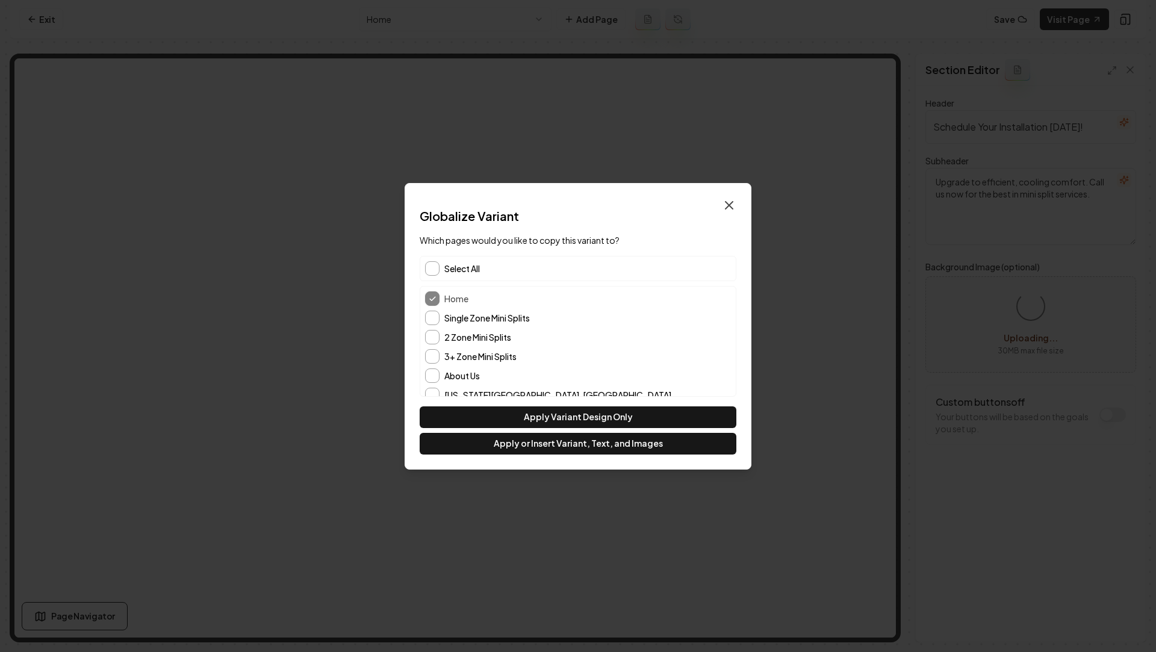
click at [733, 208] on icon "button" at bounding box center [729, 205] width 14 height 14
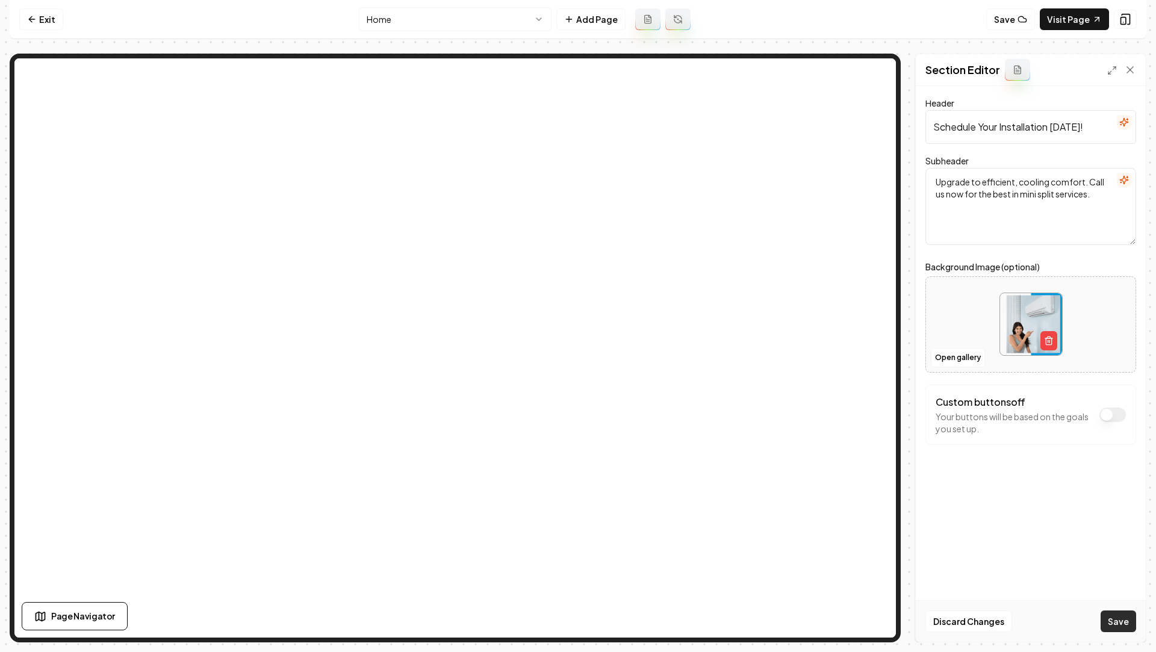
click at [1114, 631] on button "Save" at bounding box center [1119, 622] width 36 height 22
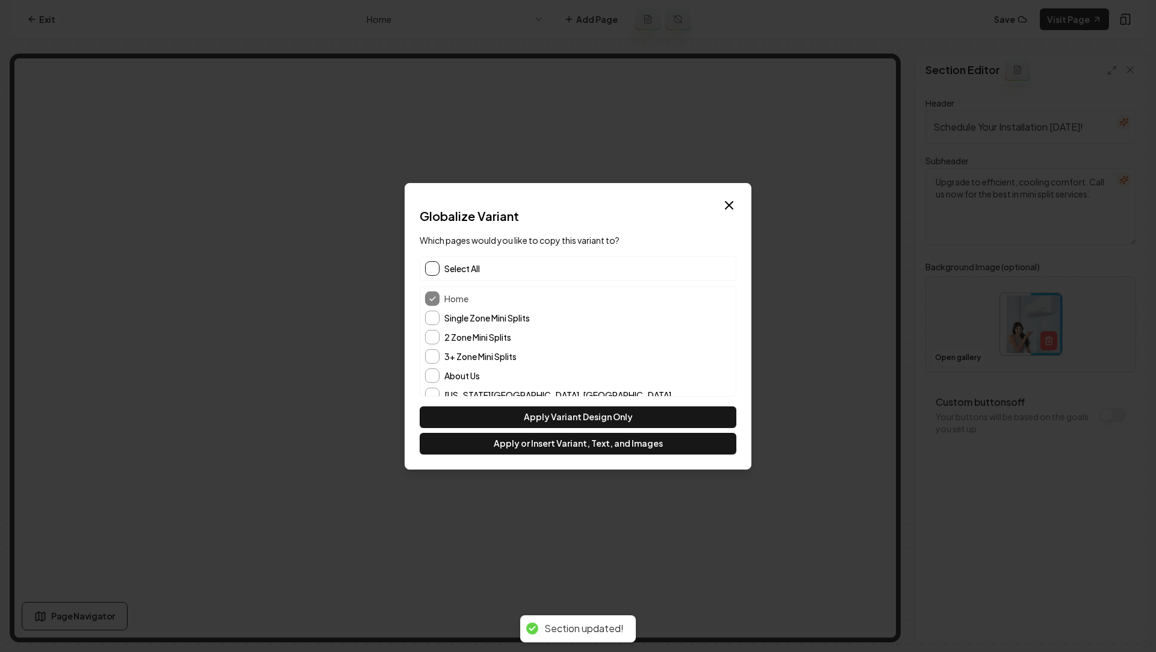
click at [438, 268] on button "button" at bounding box center [432, 268] width 14 height 14
click at [536, 449] on button "Apply or Insert Variant, Text, and Images" at bounding box center [578, 444] width 317 height 22
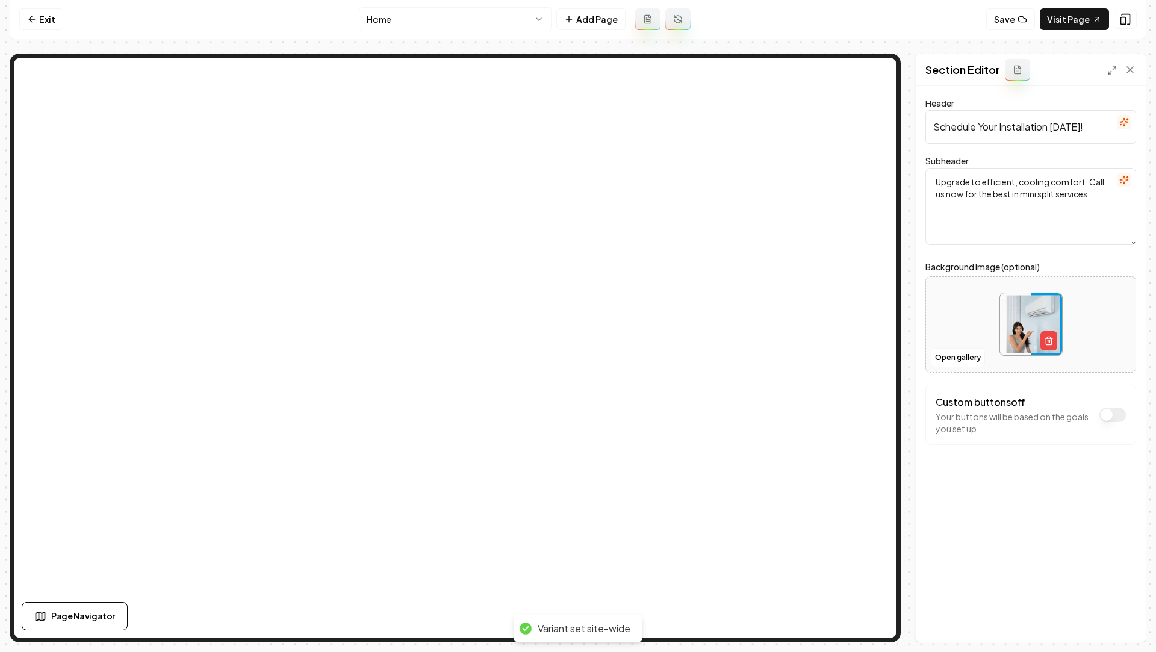
click at [425, 27] on html "Computer Required This feature is only available on a computer. Please switch t…" at bounding box center [578, 326] width 1156 height 652
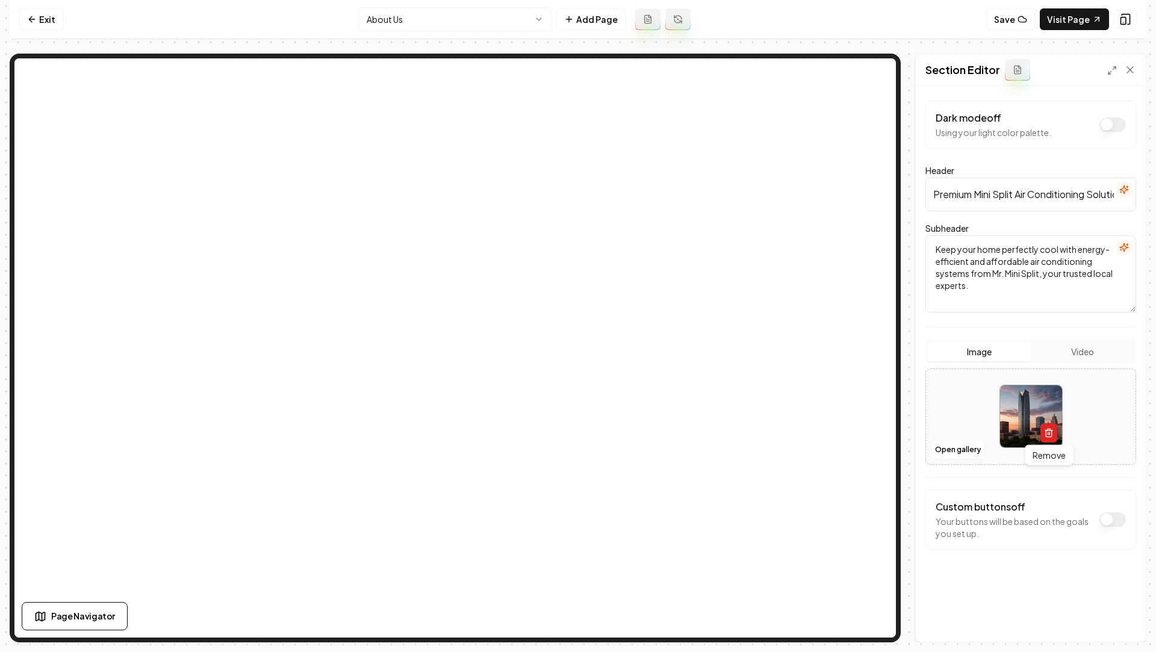
click at [1048, 433] on line "button" at bounding box center [1048, 434] width 0 height 2
click at [1024, 408] on icon "Upload image" at bounding box center [1033, 403] width 18 height 11
type input "**********"
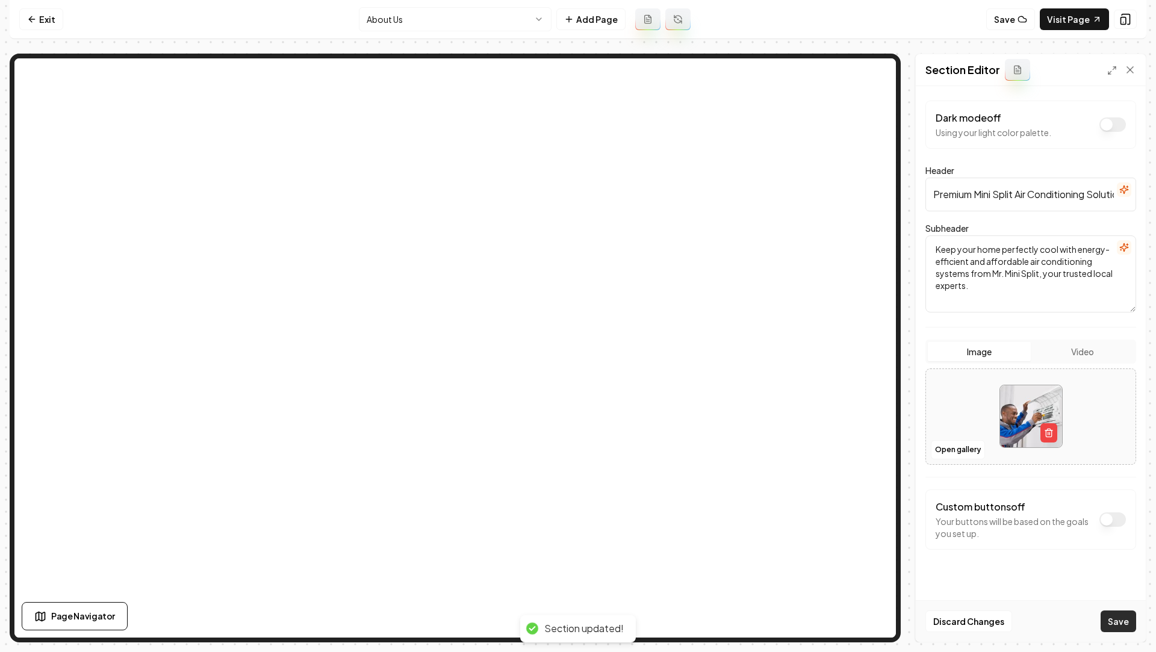
click at [1121, 626] on button "Save" at bounding box center [1119, 622] width 36 height 22
click at [420, 23] on html "Computer Required This feature is only available on a computer. Please switch t…" at bounding box center [578, 326] width 1156 height 652
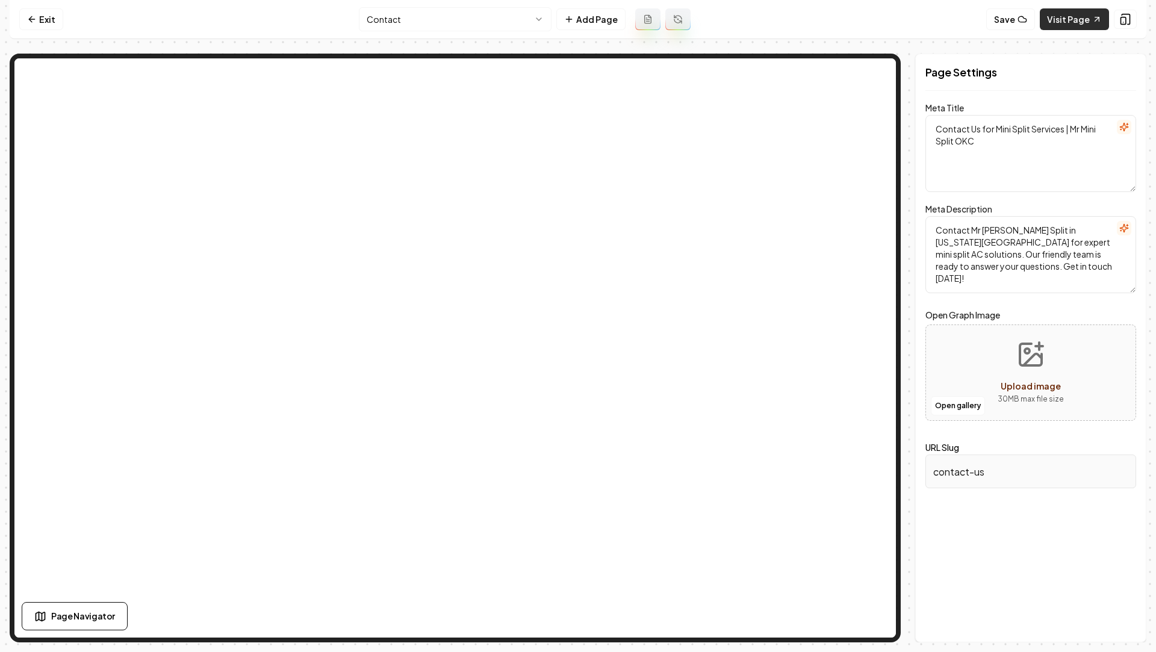
click at [1051, 13] on link "Visit Page" at bounding box center [1074, 19] width 69 height 22
click at [25, 20] on link "Exit" at bounding box center [41, 19] width 44 height 22
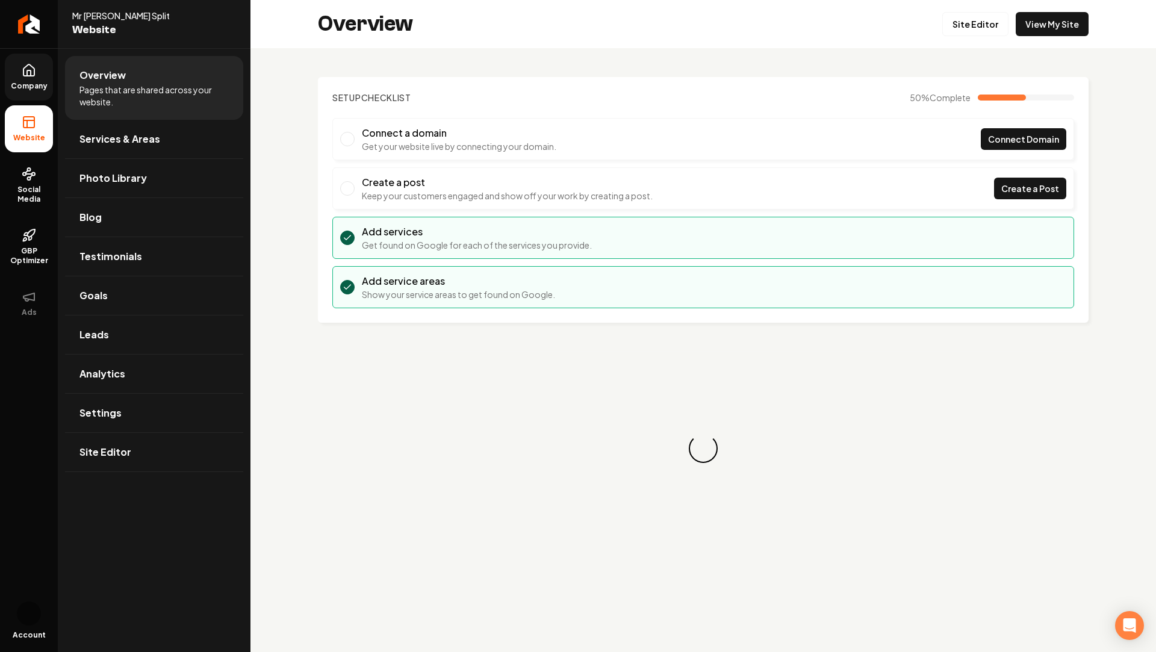
click at [14, 94] on link "Company" at bounding box center [29, 77] width 48 height 47
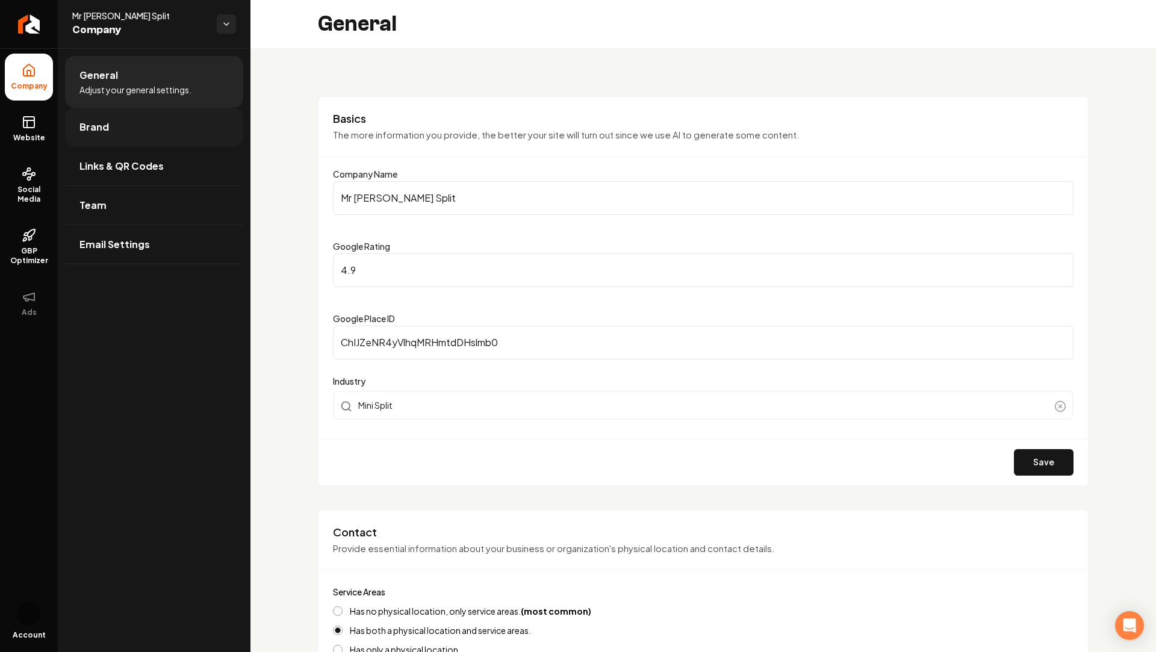
click at [78, 129] on link "Brand" at bounding box center [154, 127] width 178 height 39
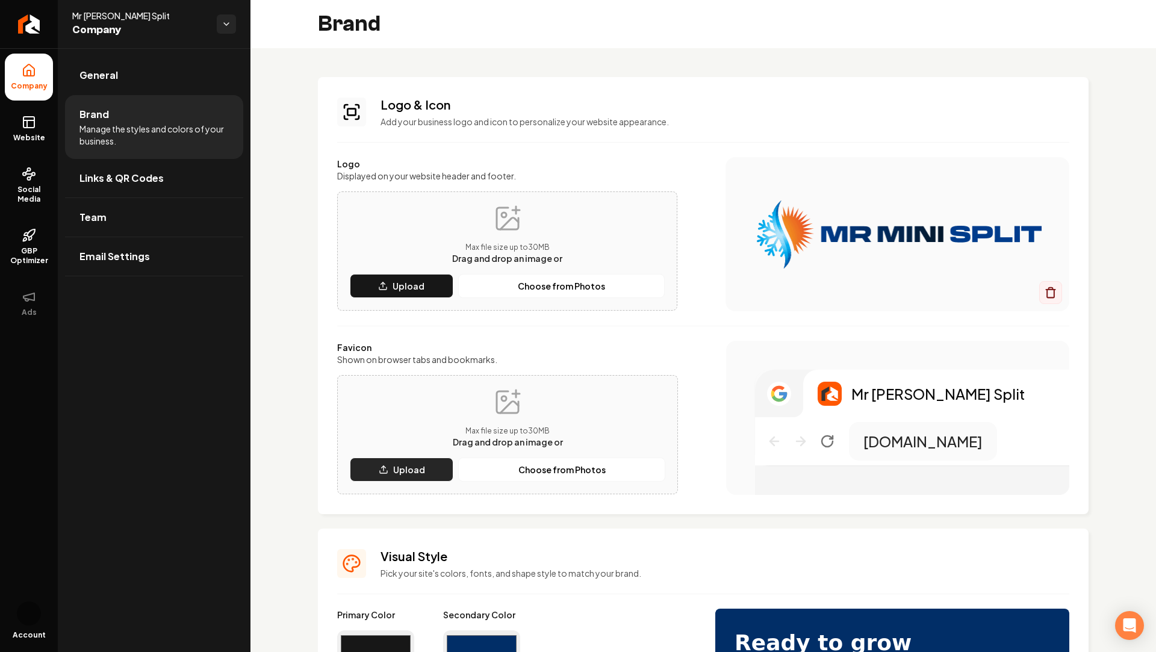
click at [387, 469] on icon "Main content area" at bounding box center [384, 470] width 10 height 10
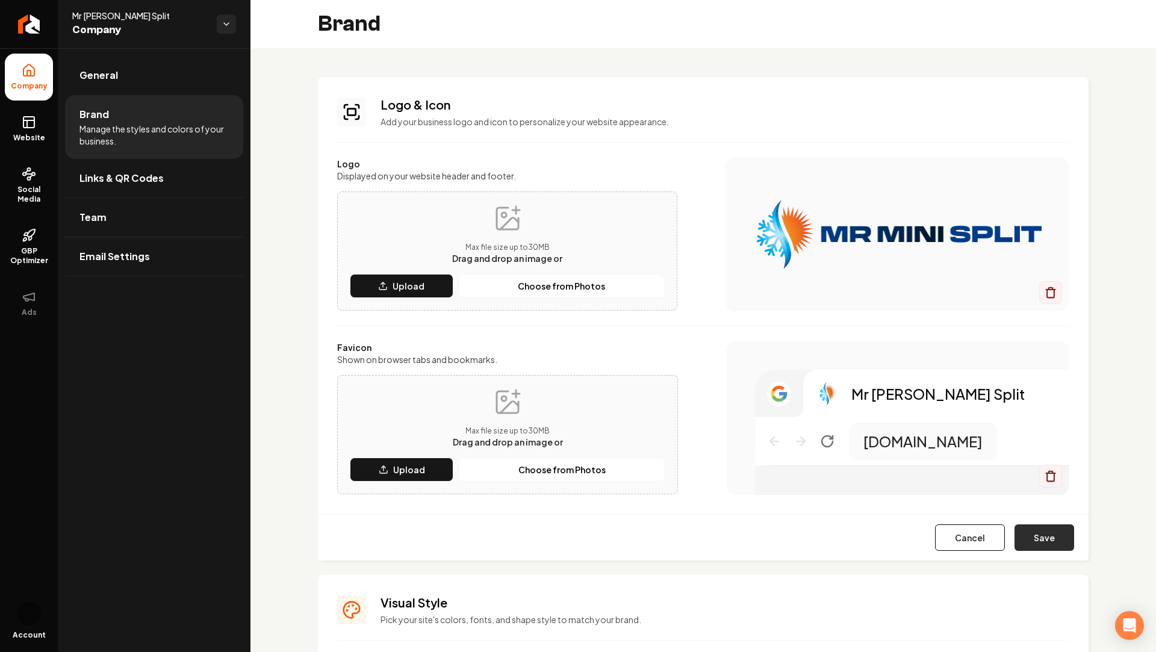
click at [1056, 534] on button "Save" at bounding box center [1045, 538] width 60 height 26
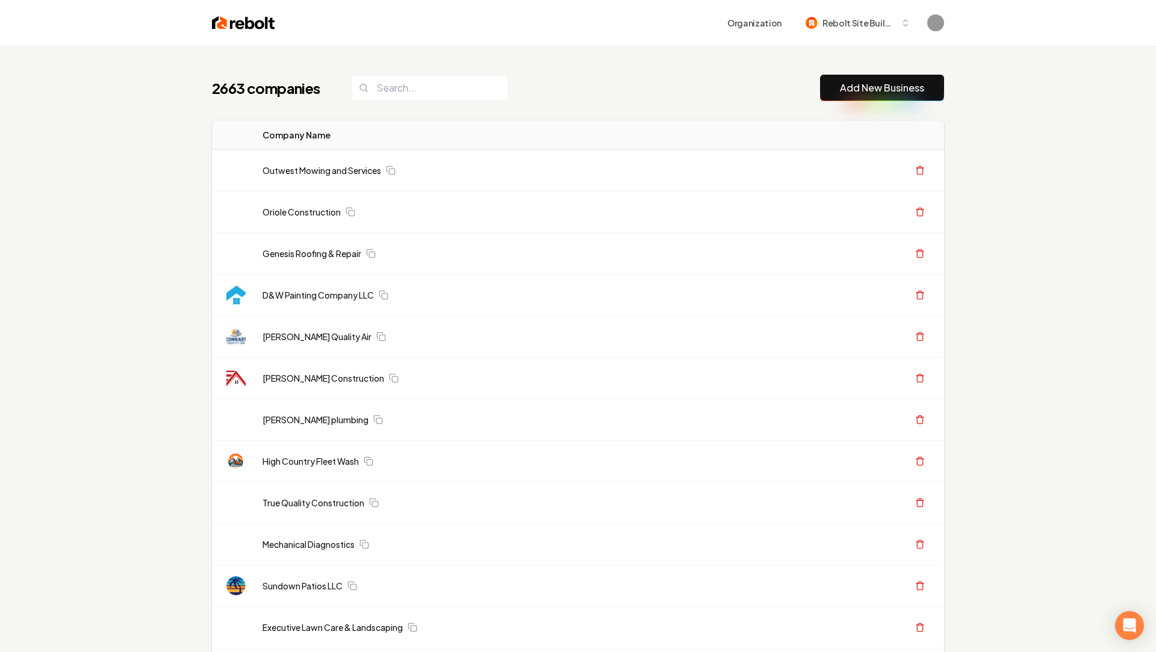
click at [880, 86] on link "Add New Business" at bounding box center [882, 88] width 84 height 14
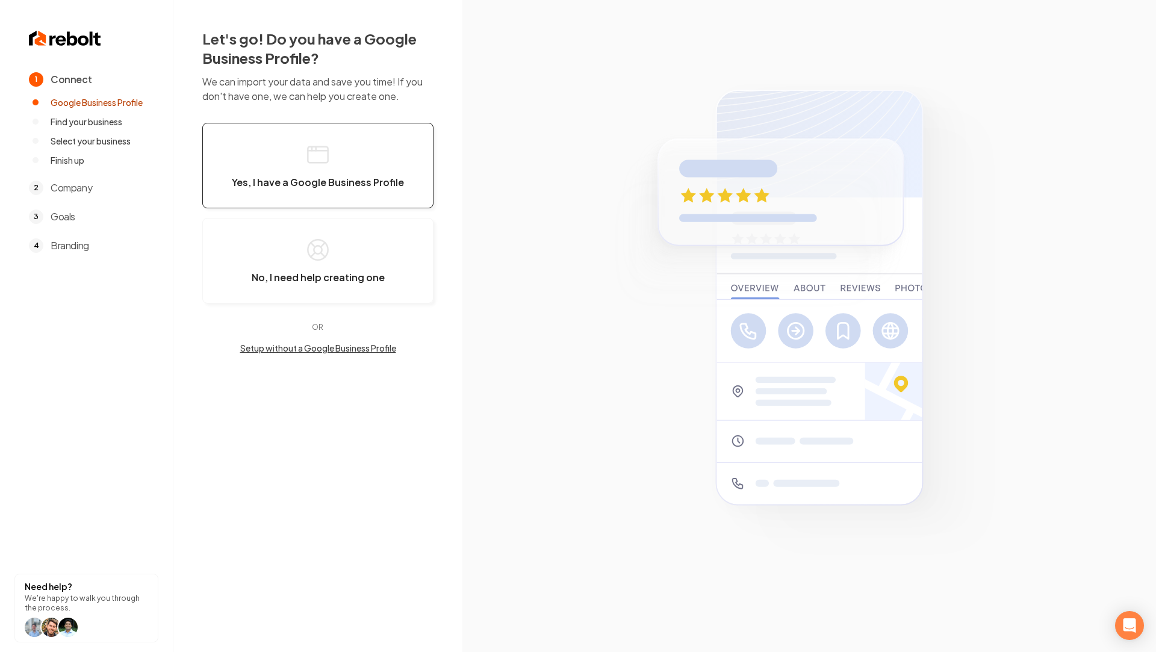
click at [309, 154] on icon "button" at bounding box center [318, 155] width 24 height 24
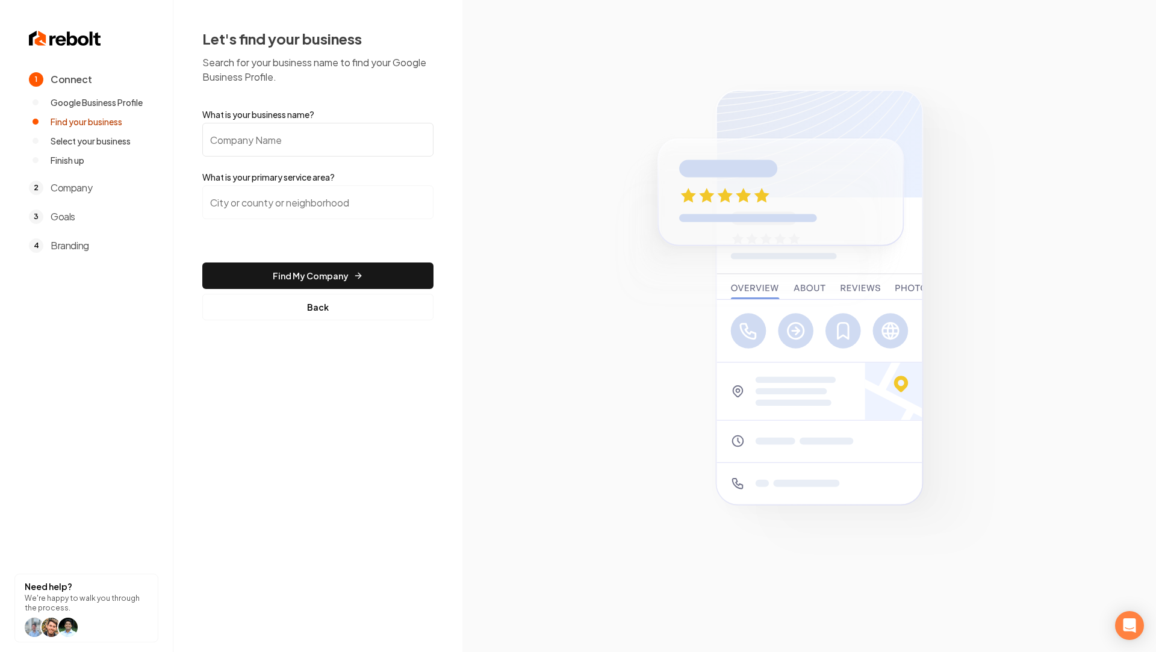
click at [309, 154] on input "What is your business name?" at bounding box center [317, 140] width 231 height 34
paste input "[US_STATE] Valley Roofing"
type input "[US_STATE] Valley Roofing"
click at [313, 210] on input "search" at bounding box center [317, 202] width 231 height 34
paste input "El Mirage"
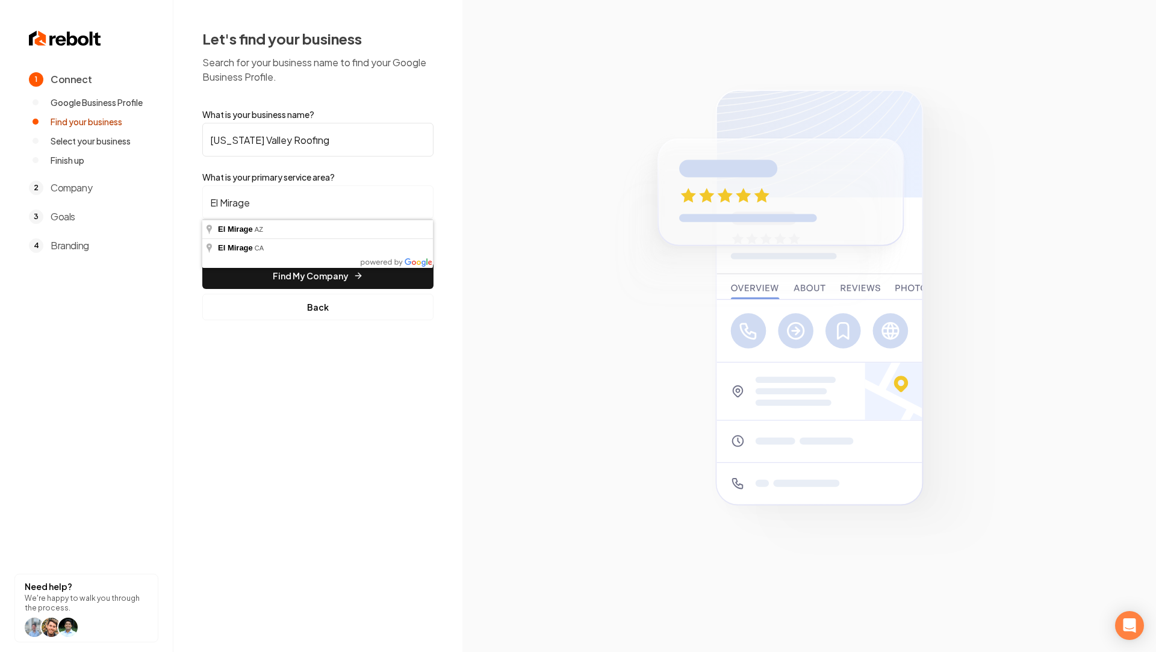
type input "El Mirage, AZ"
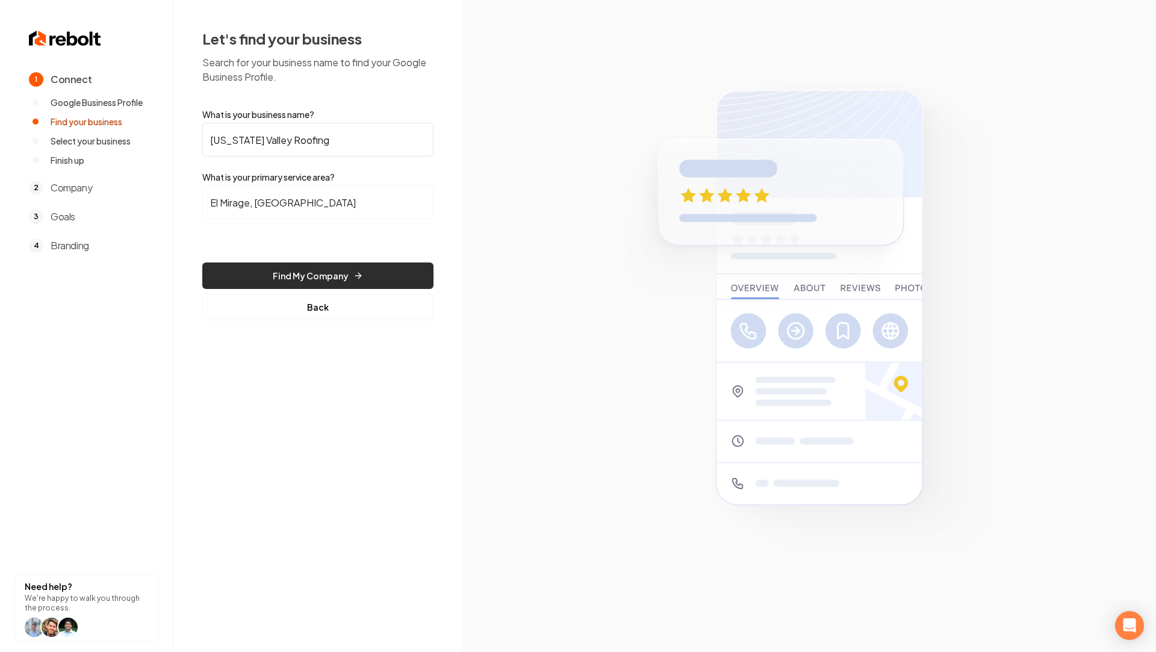
click at [296, 278] on button "Find My Company" at bounding box center [317, 276] width 231 height 26
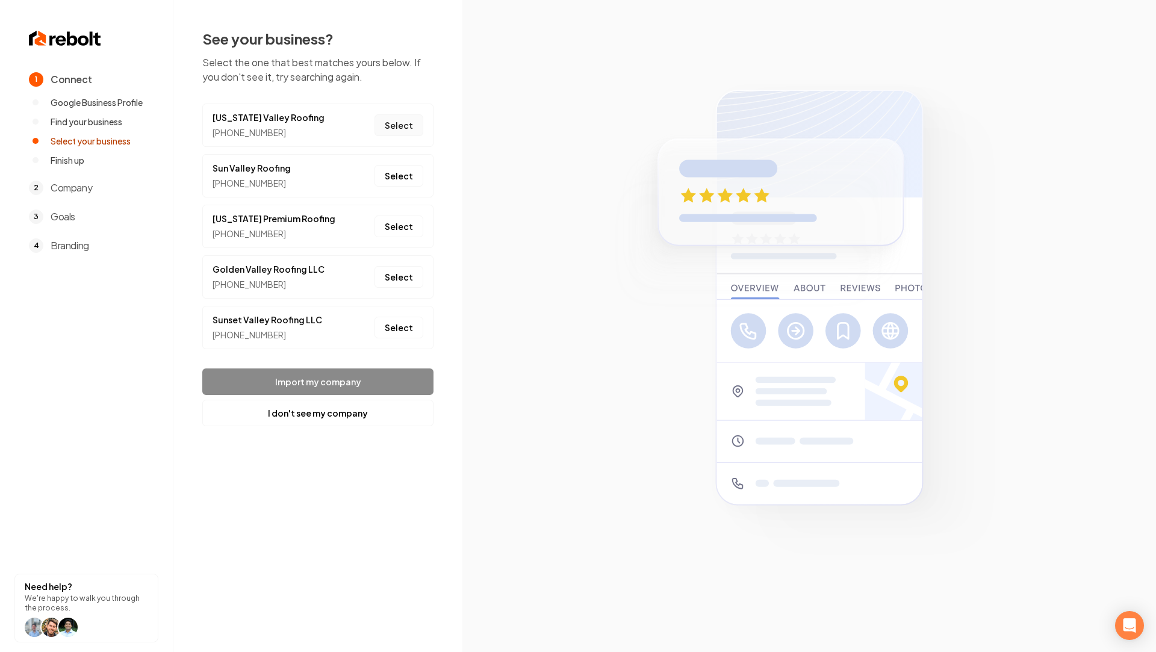
click at [399, 127] on button "Select" at bounding box center [399, 125] width 49 height 22
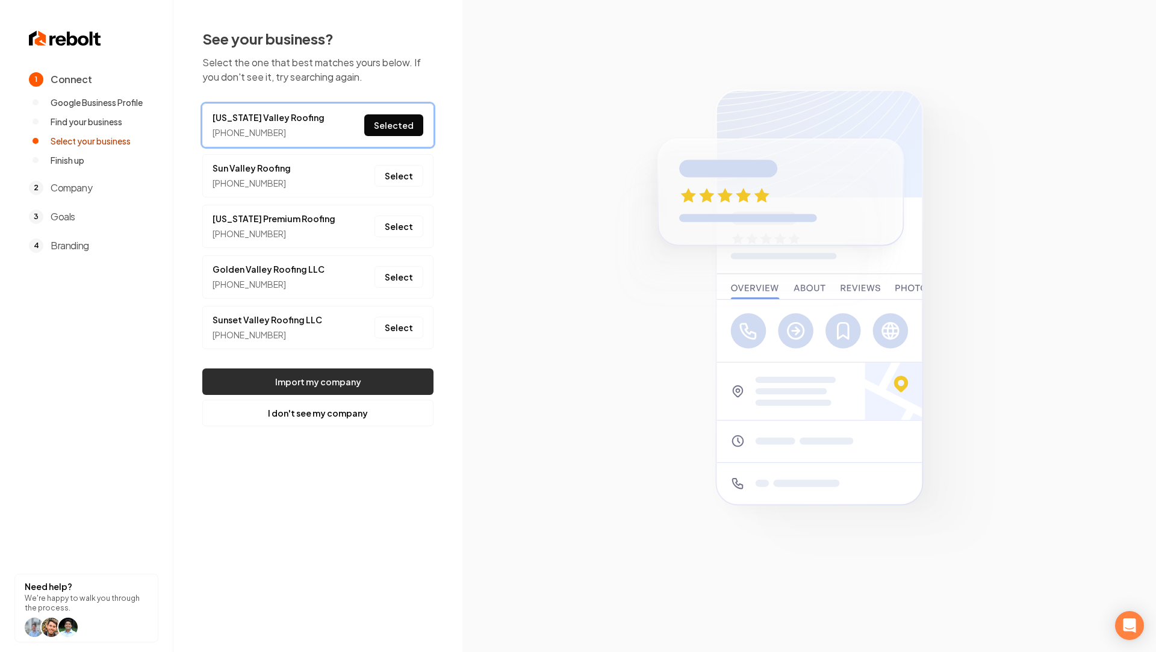
click at [315, 379] on button "Import my company" at bounding box center [317, 382] width 231 height 26
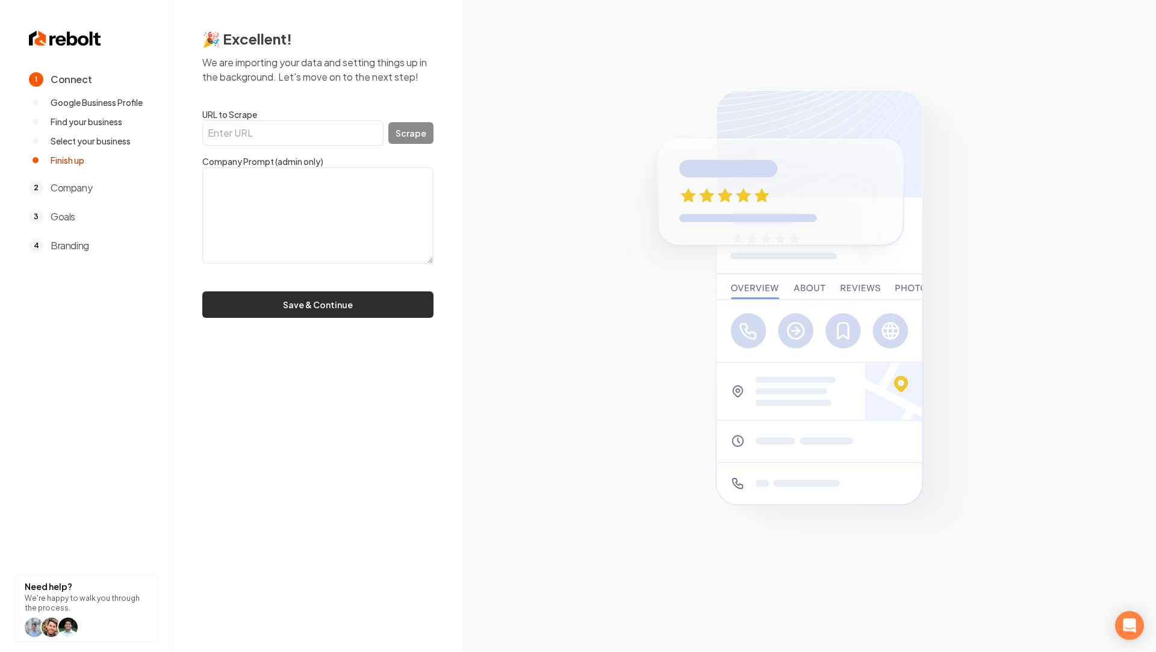
click at [339, 299] on button "Save & Continue" at bounding box center [317, 304] width 231 height 26
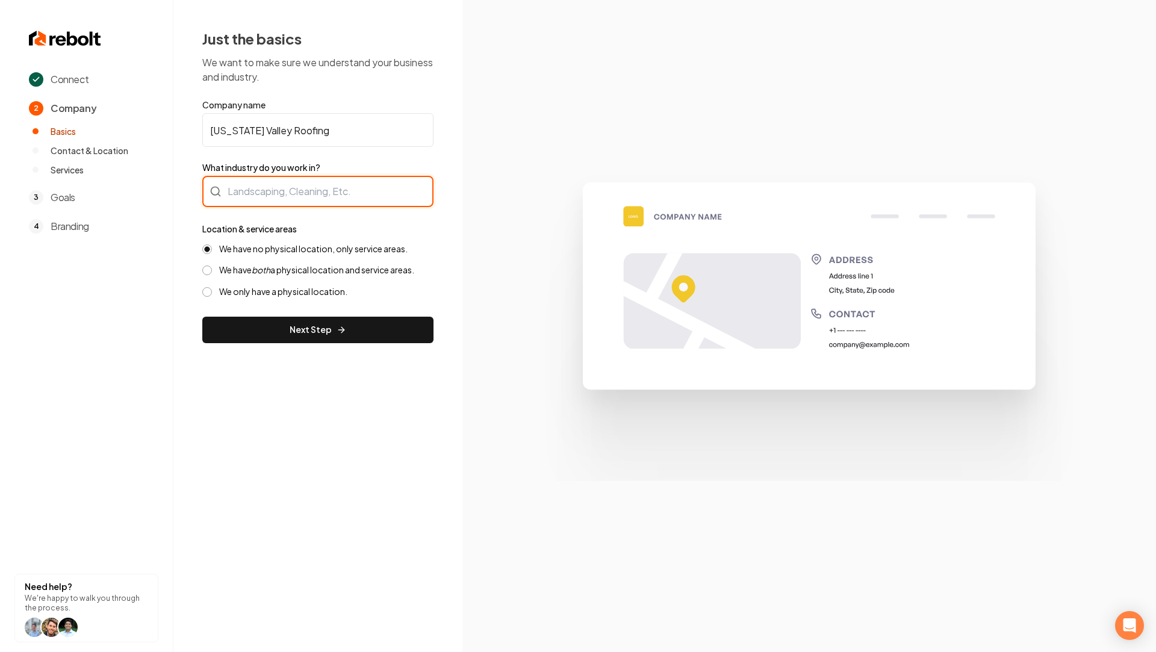
click at [332, 201] on div at bounding box center [317, 191] width 231 height 31
type input "Roofing"
click at [277, 274] on label "We have both a physical location and service areas." at bounding box center [316, 269] width 195 height 11
click at [212, 274] on button "We have both a physical location and service areas." at bounding box center [207, 271] width 10 height 10
click at [319, 251] on label "We have no physical location, only service areas." at bounding box center [313, 248] width 188 height 11
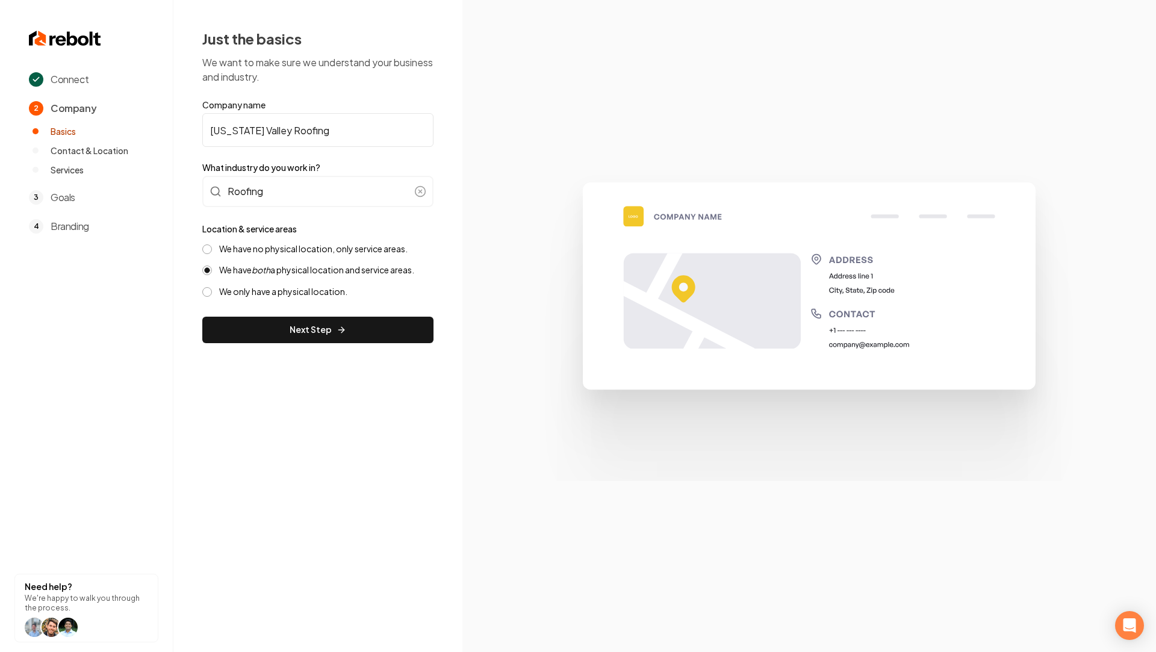
click at [212, 251] on button "We have no physical location, only service areas." at bounding box center [207, 249] width 10 height 10
click at [323, 328] on button "Next Step" at bounding box center [317, 330] width 231 height 26
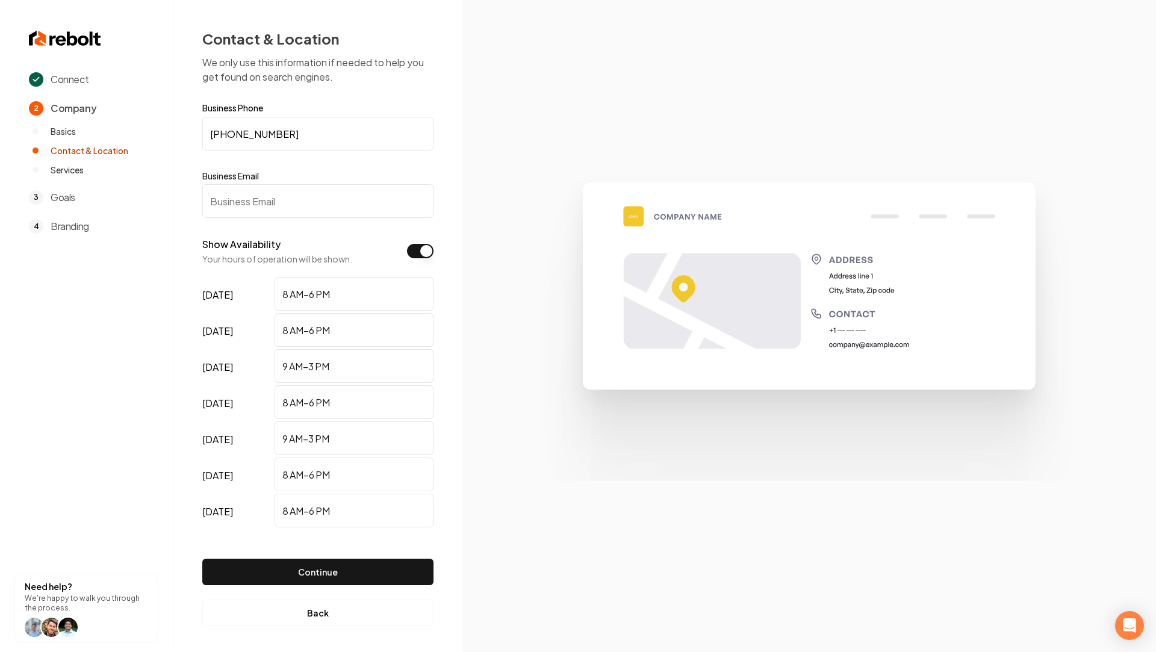
click at [231, 218] on form "Business Phone (602) 301-3942 Business Email Show Availability Your hours of op…" at bounding box center [317, 349] width 231 height 491
click at [245, 202] on input "Business Email" at bounding box center [317, 201] width 231 height 34
paste input "azvalleyroofing@yahoo.com"
type input "azvalleyroofing@yahoo.com"
click at [285, 573] on button "Continue" at bounding box center [317, 572] width 231 height 26
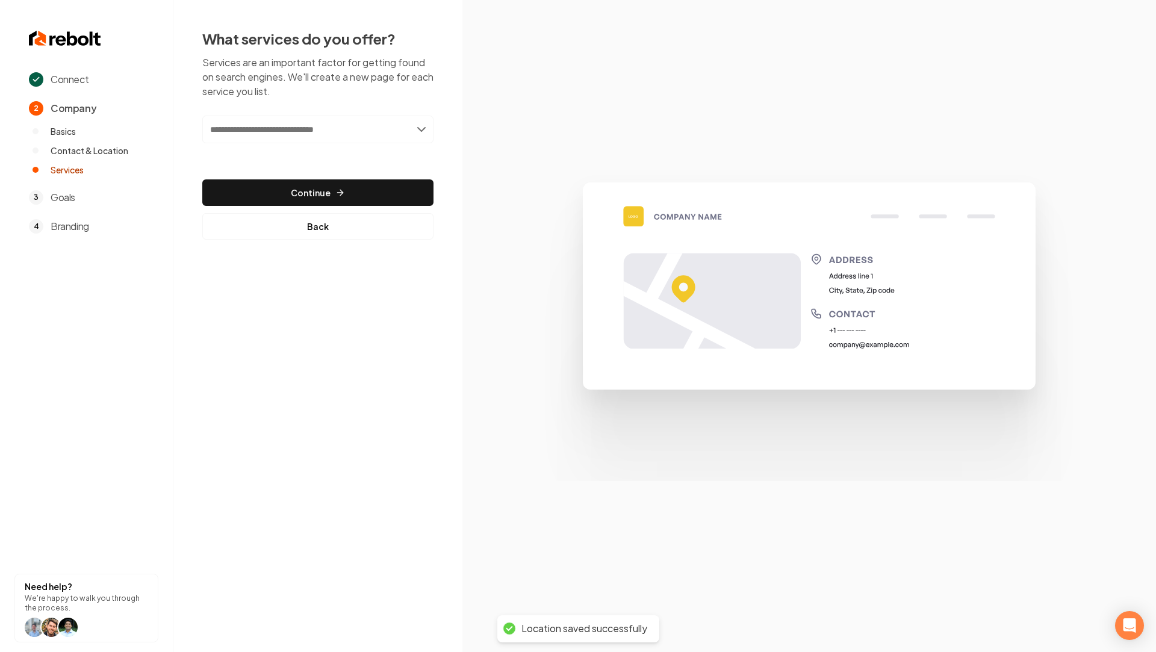
click at [328, 126] on input "text" at bounding box center [317, 130] width 231 height 28
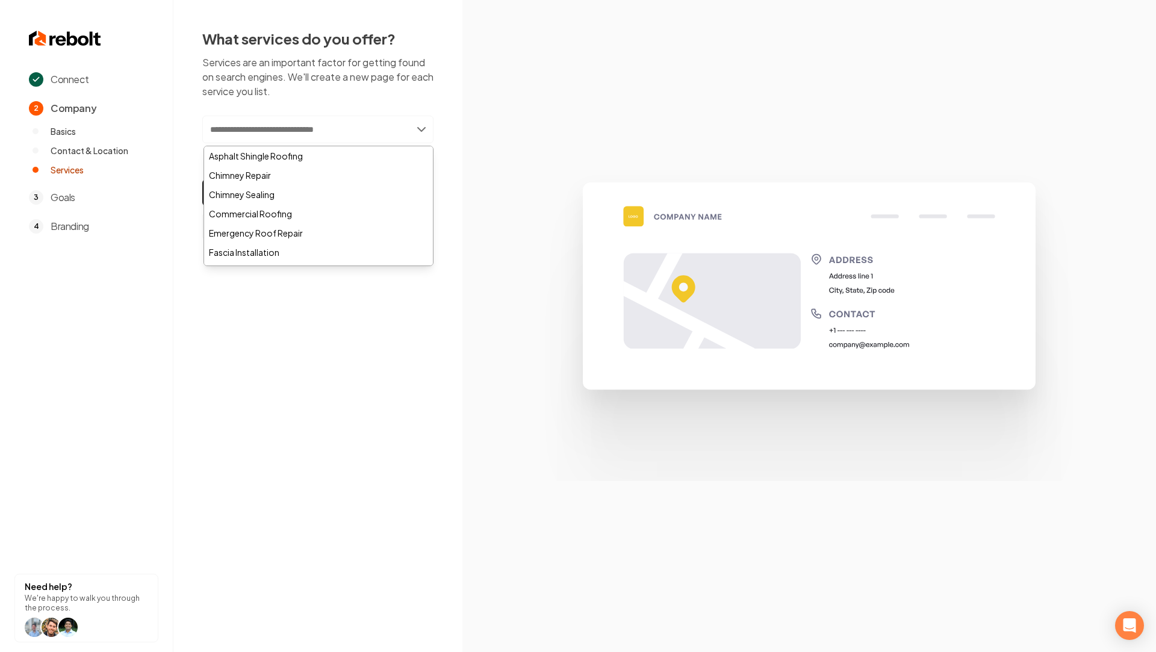
paste input "**********"
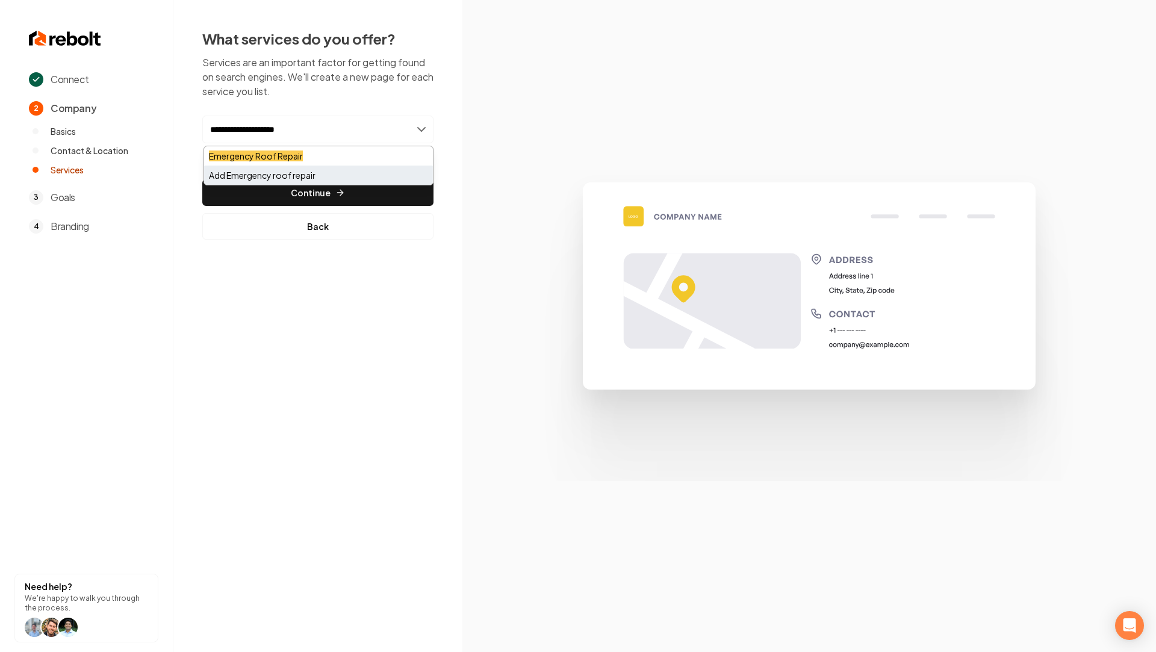
type input "**********"
click at [314, 176] on div "Add Emergency roof repair" at bounding box center [318, 175] width 229 height 19
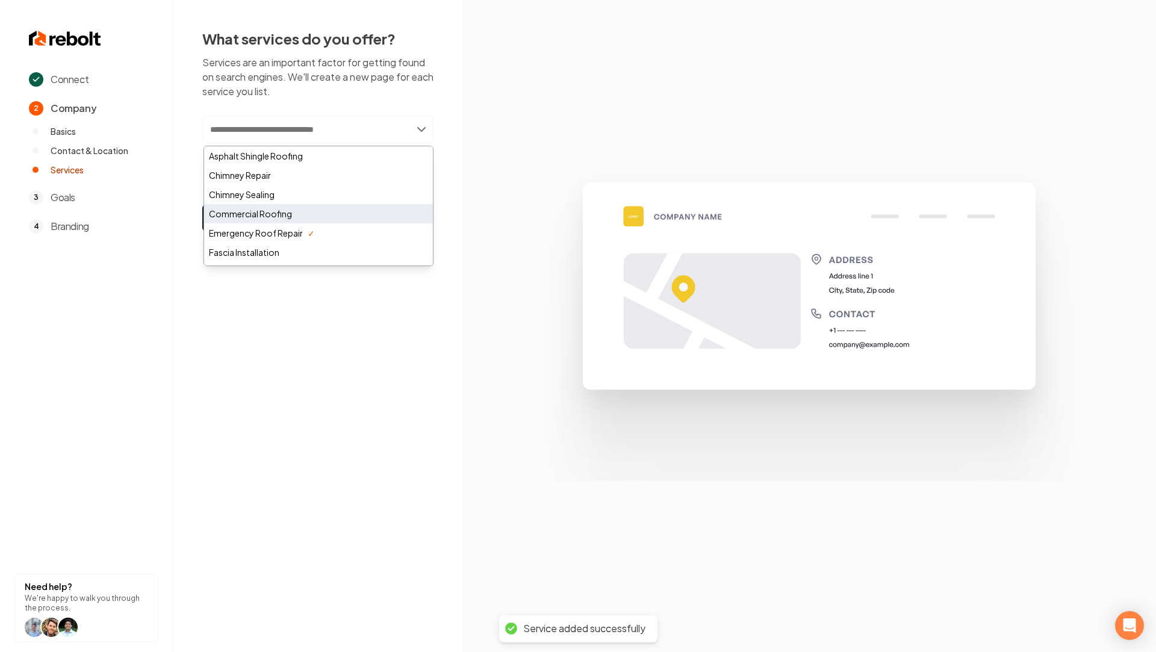
type input "*"
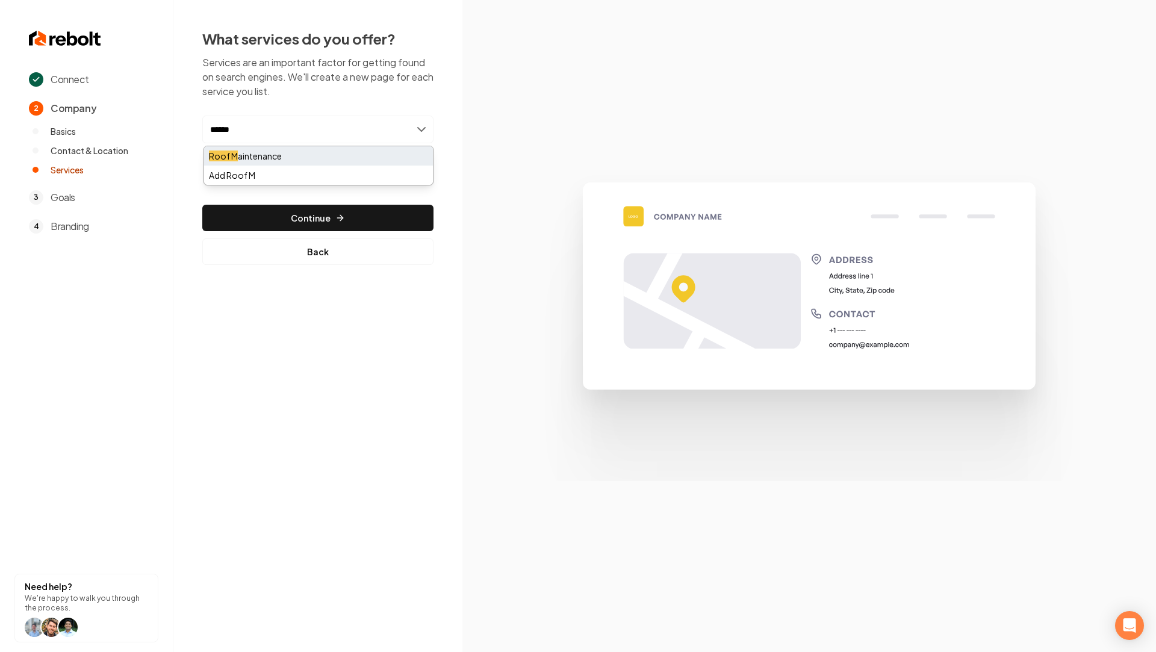
type input "******"
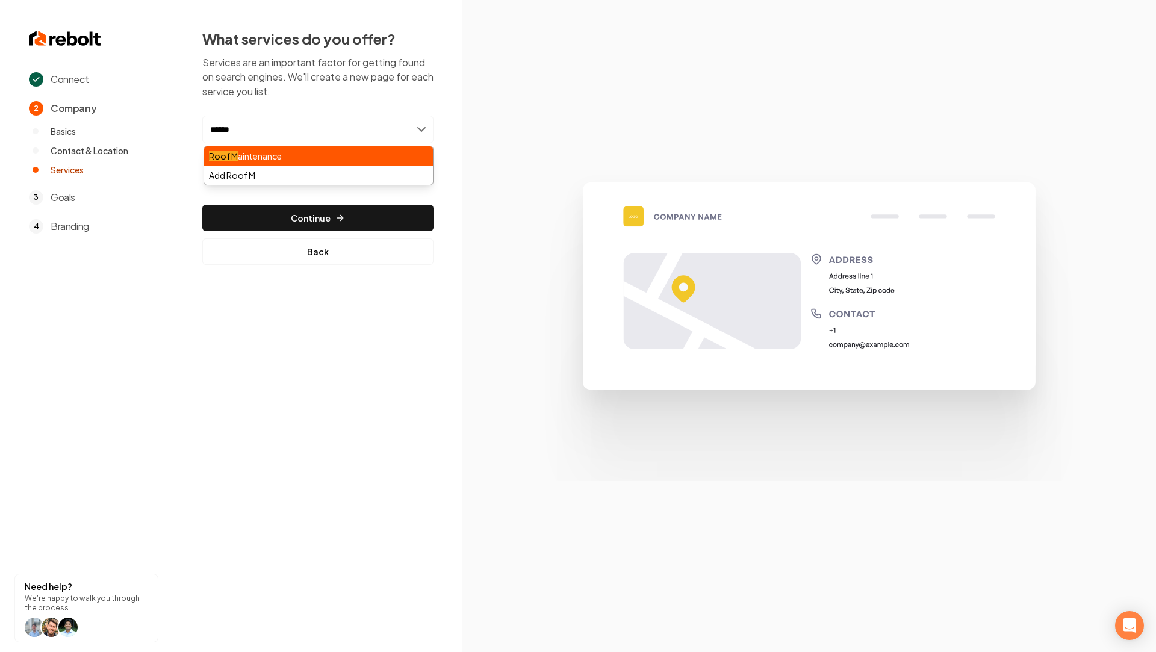
click at [332, 155] on div "Roof M aintenance" at bounding box center [318, 155] width 229 height 19
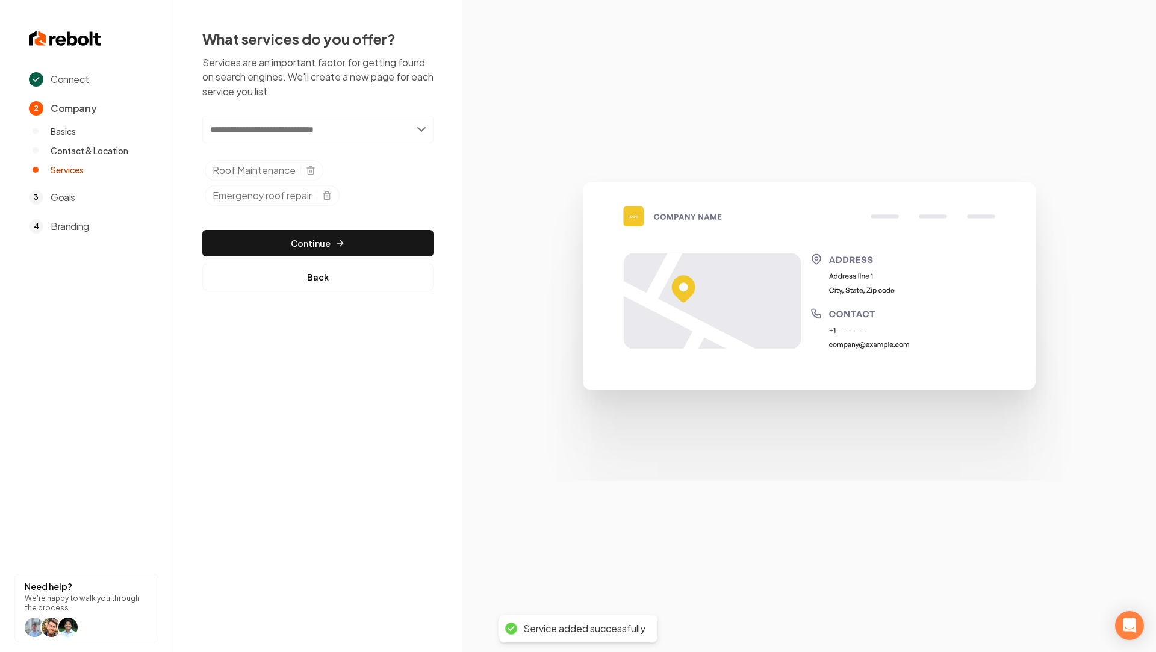
click at [285, 130] on input "text" at bounding box center [317, 130] width 231 height 28
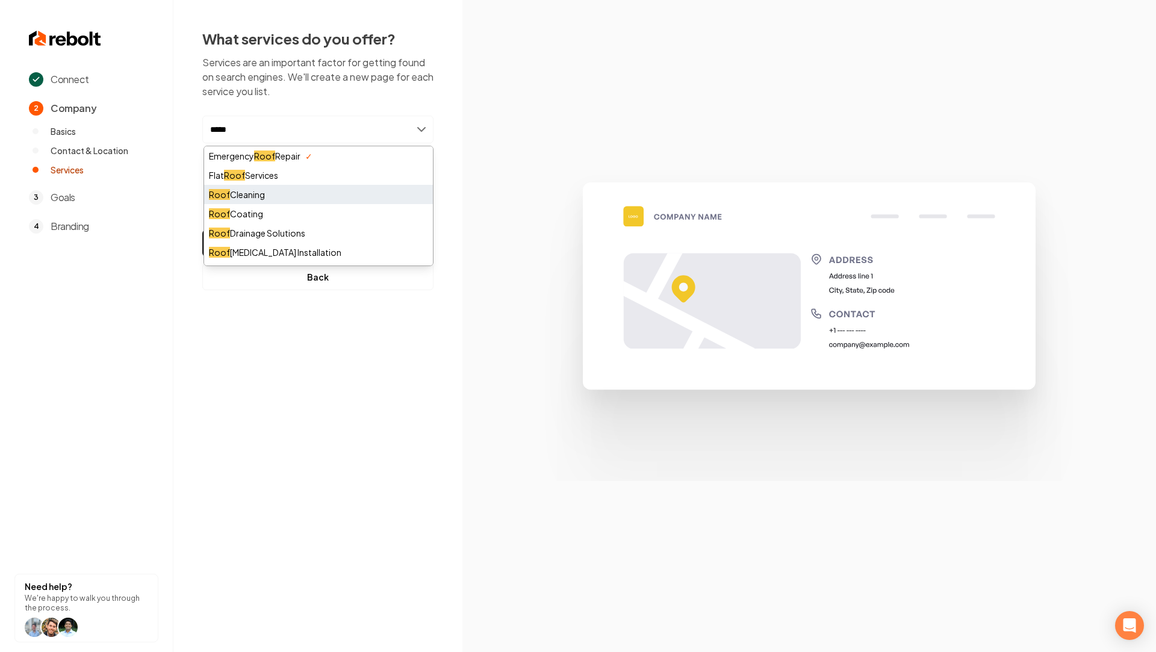
type input "****"
click at [310, 193] on div "Roof Cleaning" at bounding box center [318, 194] width 229 height 19
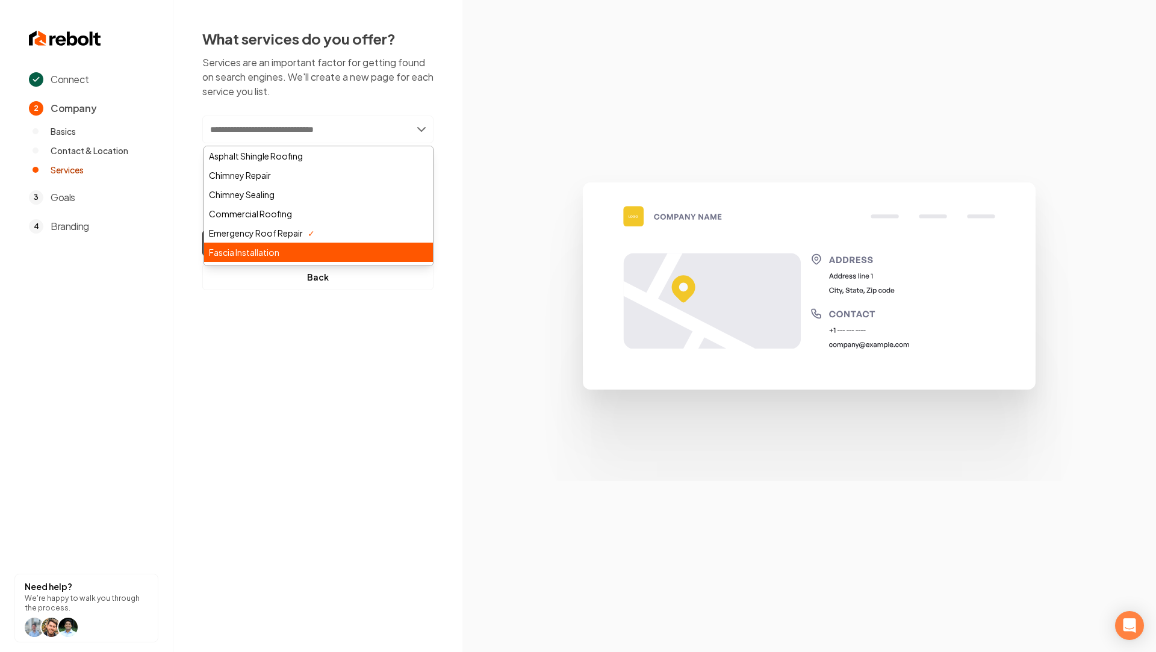
click at [299, 248] on div "Fascia Installation" at bounding box center [318, 252] width 229 height 19
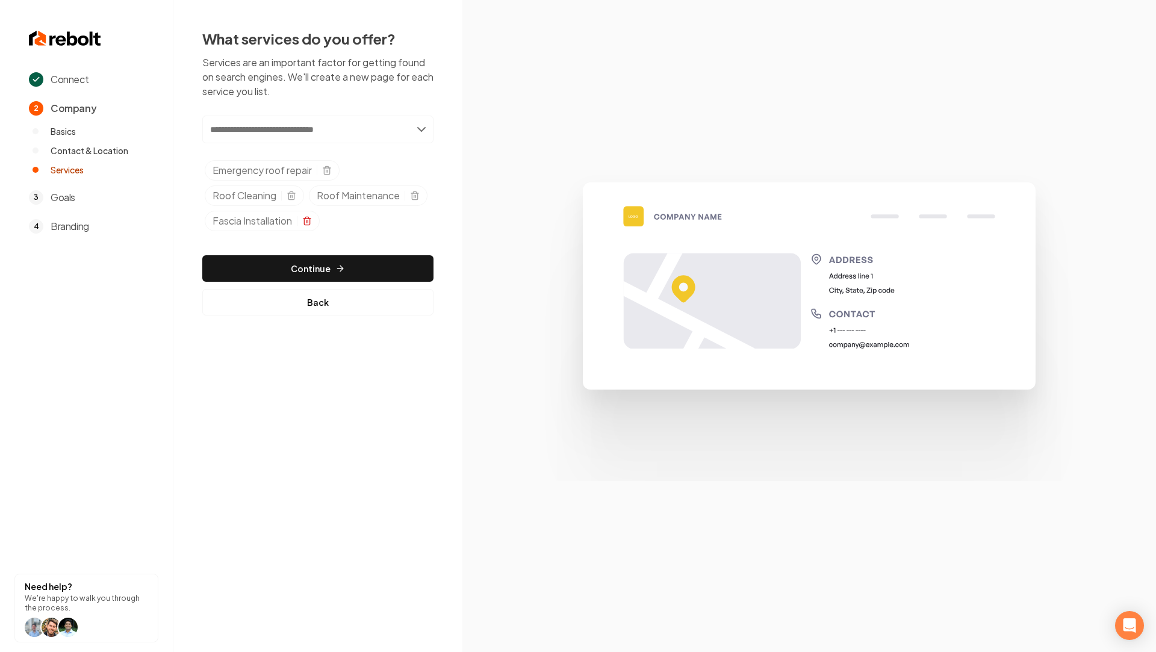
click at [308, 221] on line "Selected tags" at bounding box center [308, 221] width 0 height 2
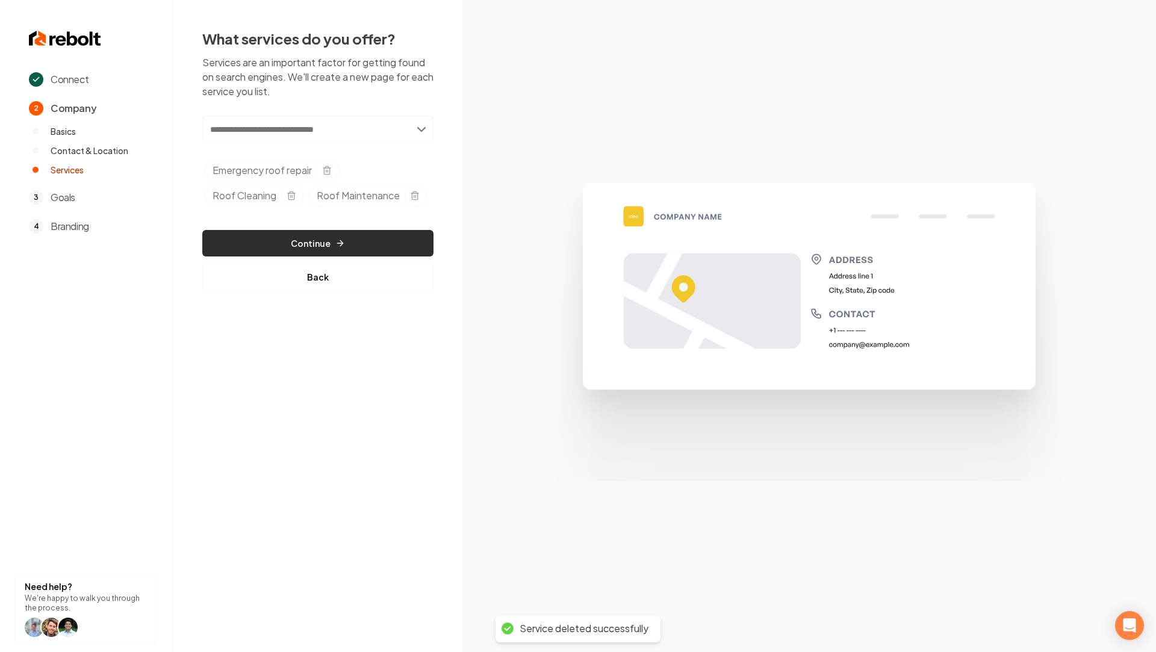
click at [295, 232] on button "Continue" at bounding box center [317, 243] width 231 height 26
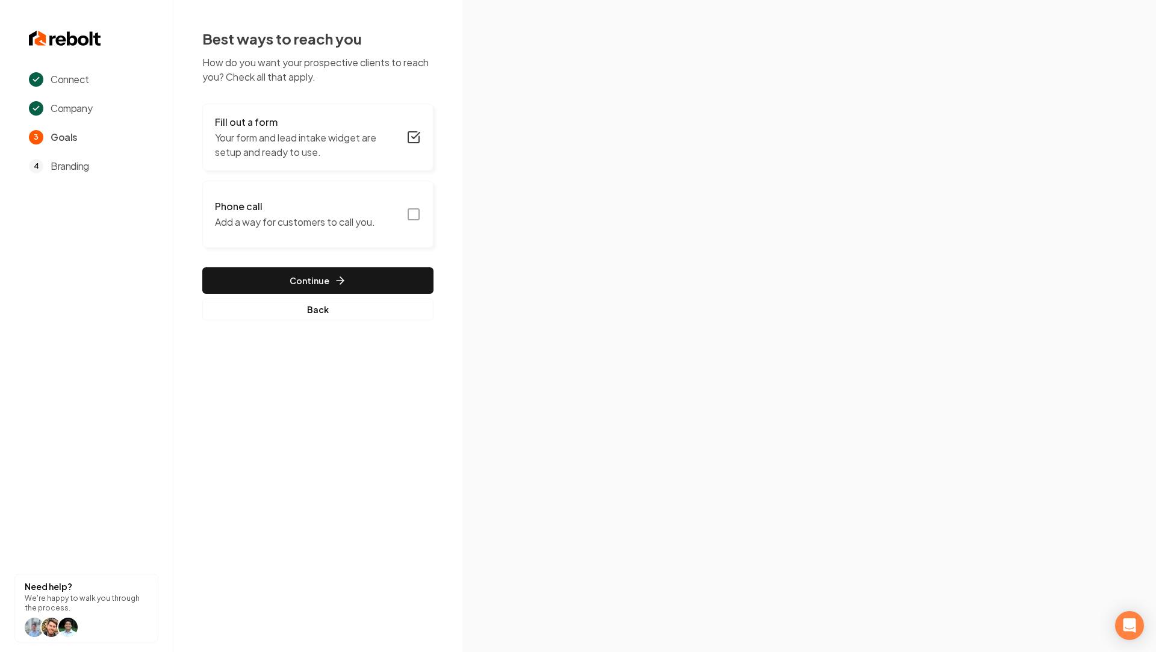
click at [410, 213] on icon "button" at bounding box center [413, 214] width 14 height 14
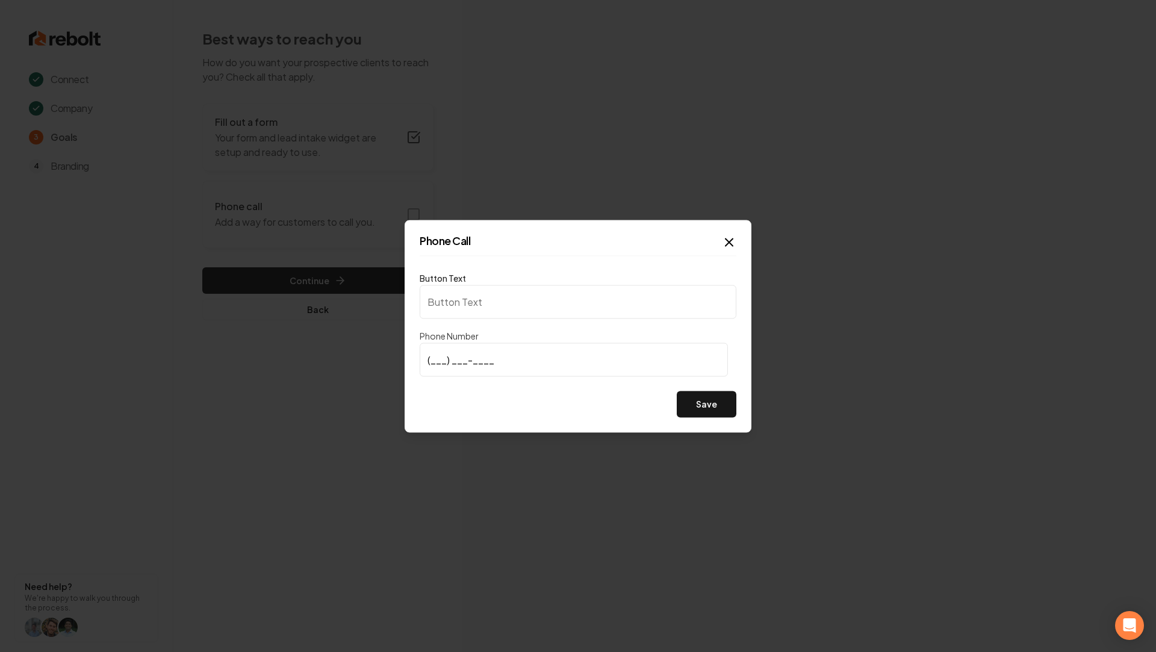
type input "Call us"
type input "(602) 301-3942"
click at [704, 405] on button "Save" at bounding box center [707, 404] width 60 height 26
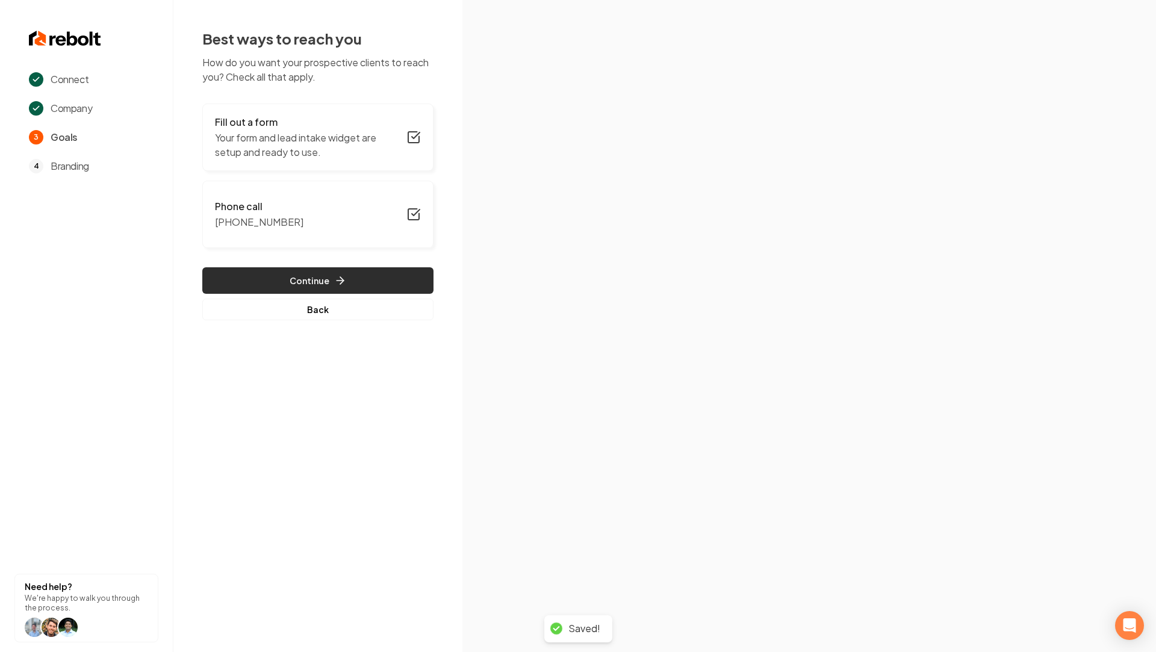
click at [299, 282] on button "Continue" at bounding box center [317, 280] width 231 height 26
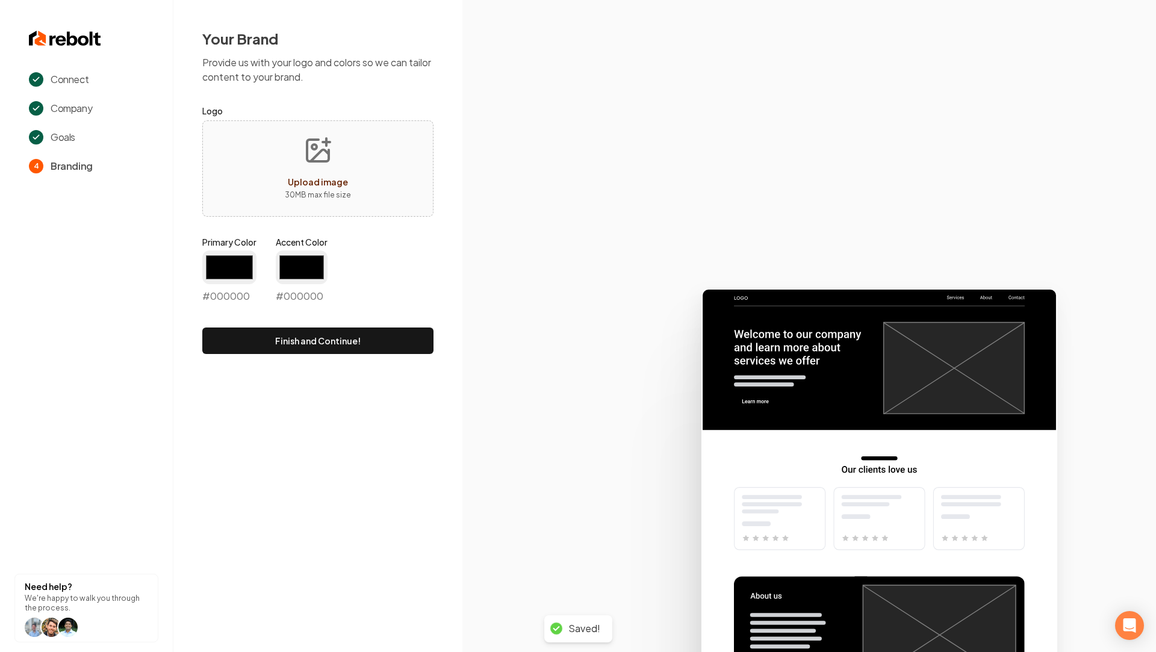
type input "#194d33"
type input "#70be00"
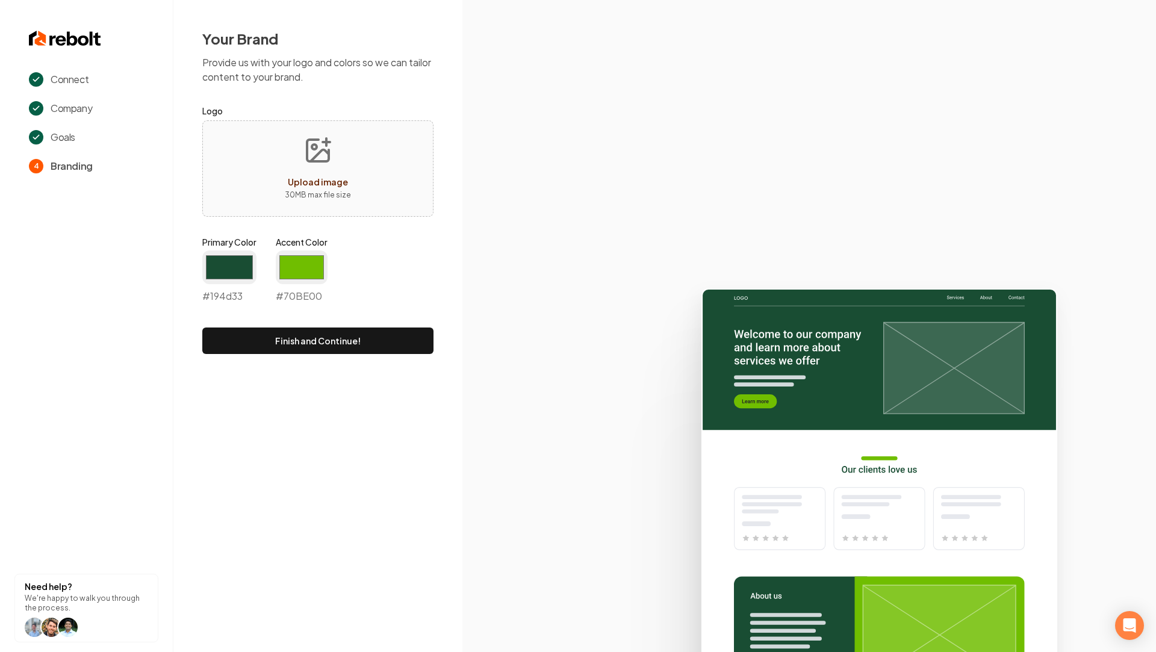
click at [322, 154] on icon "Upload image" at bounding box center [318, 150] width 29 height 29
type input "**********"
click at [216, 266] on input "#194d33" at bounding box center [229, 268] width 54 height 34
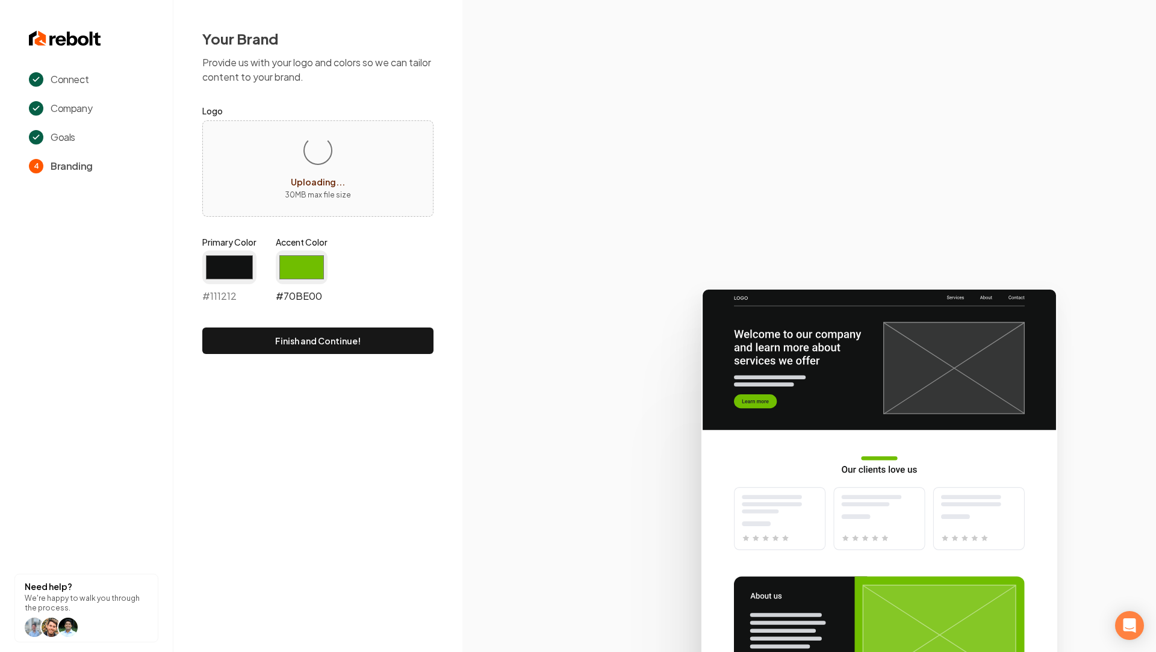
type input "#111212"
click at [313, 269] on input "#70be00" at bounding box center [302, 268] width 52 height 34
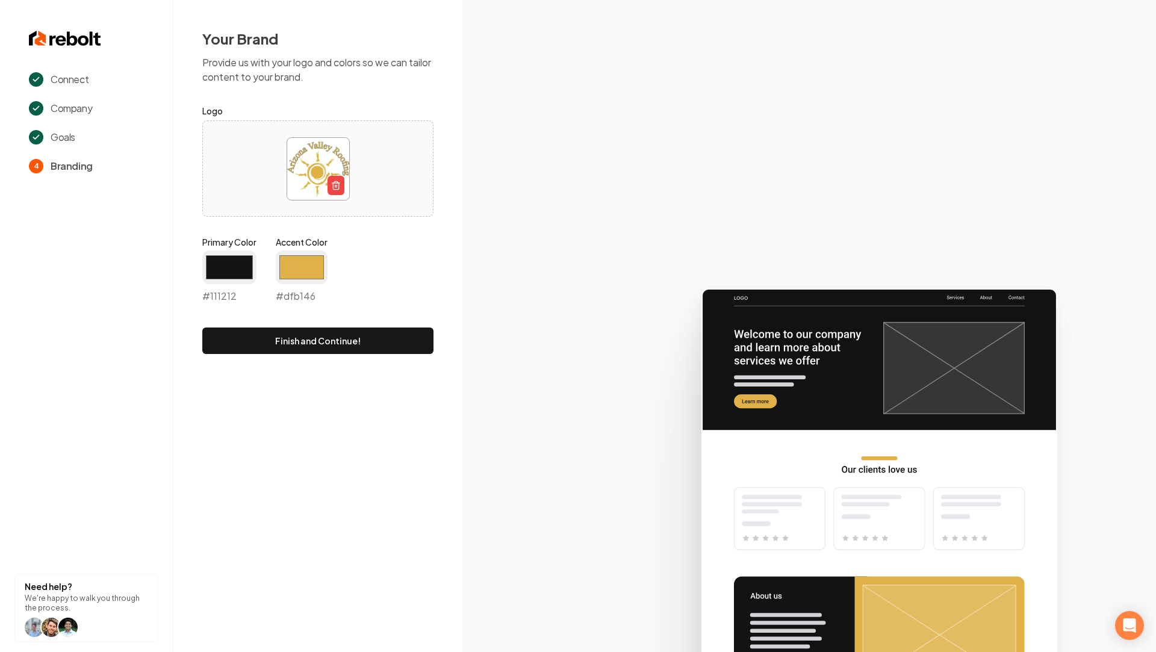
type input "#dfb146"
click at [514, 318] on icon at bounding box center [809, 465] width 694 height 374
click at [403, 329] on button "Finish and Continue!" at bounding box center [317, 341] width 231 height 26
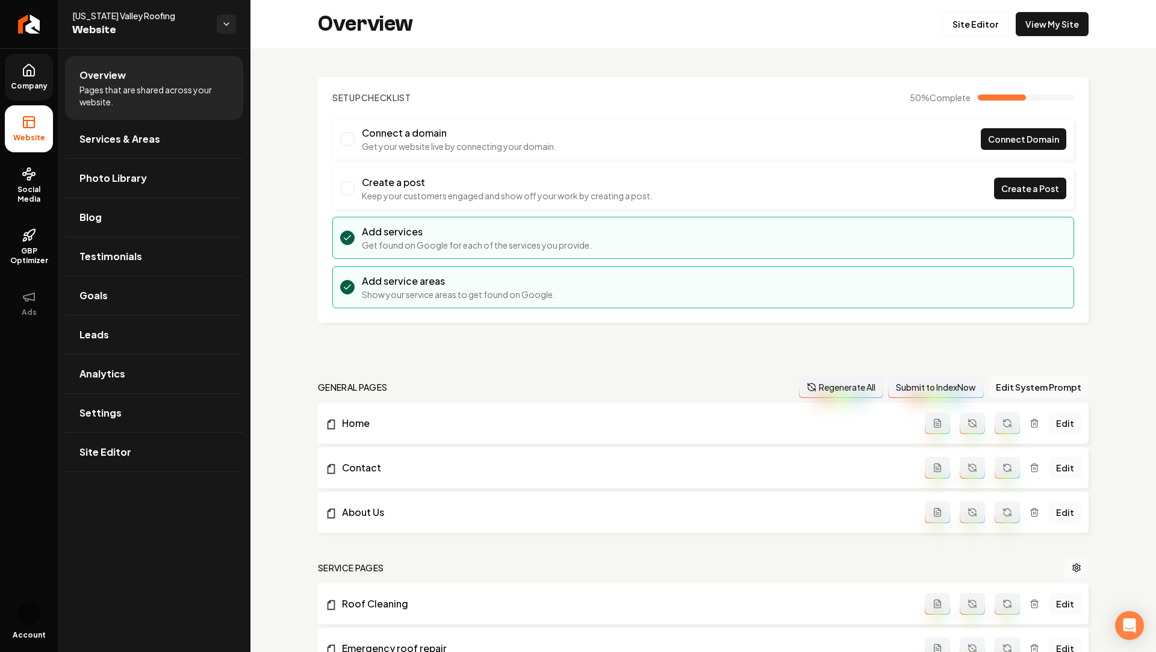
click at [20, 90] on span "Company" at bounding box center [29, 86] width 46 height 10
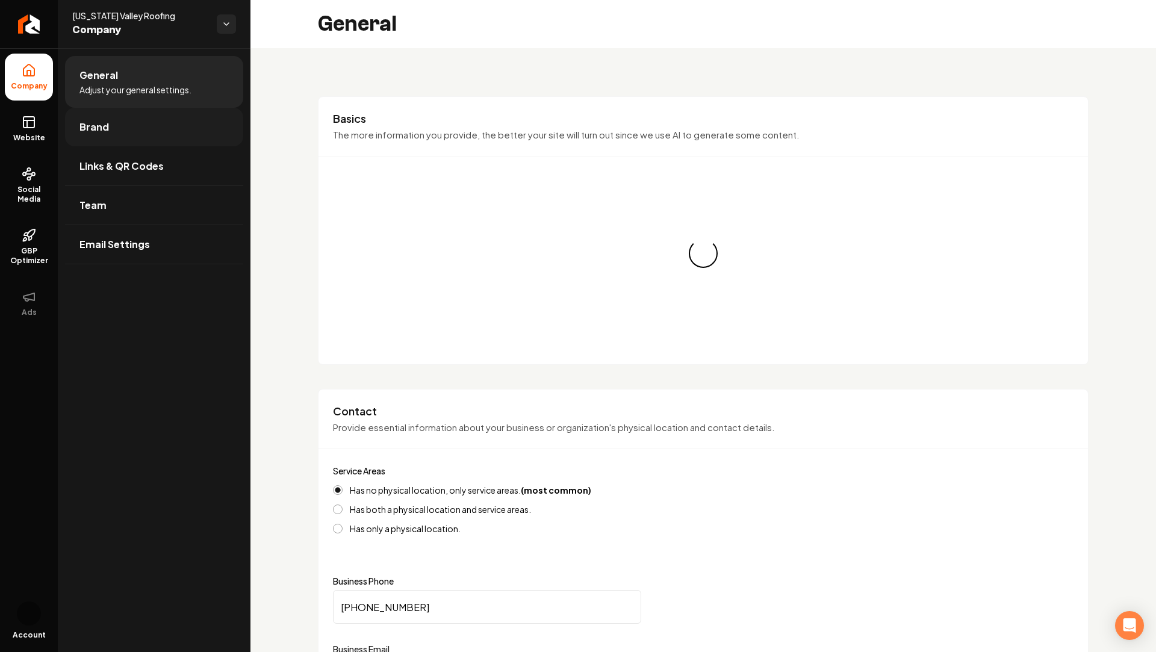
click at [86, 131] on span "Brand" at bounding box center [94, 127] width 30 height 14
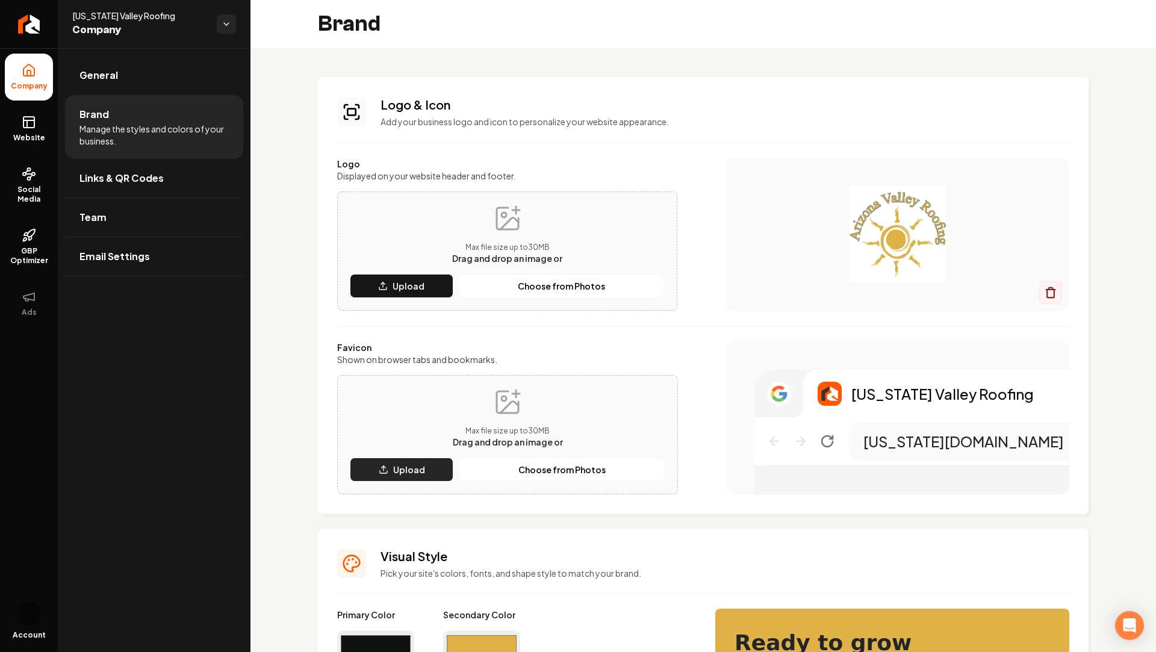
click at [390, 467] on button "Upload" at bounding box center [402, 470] width 104 height 24
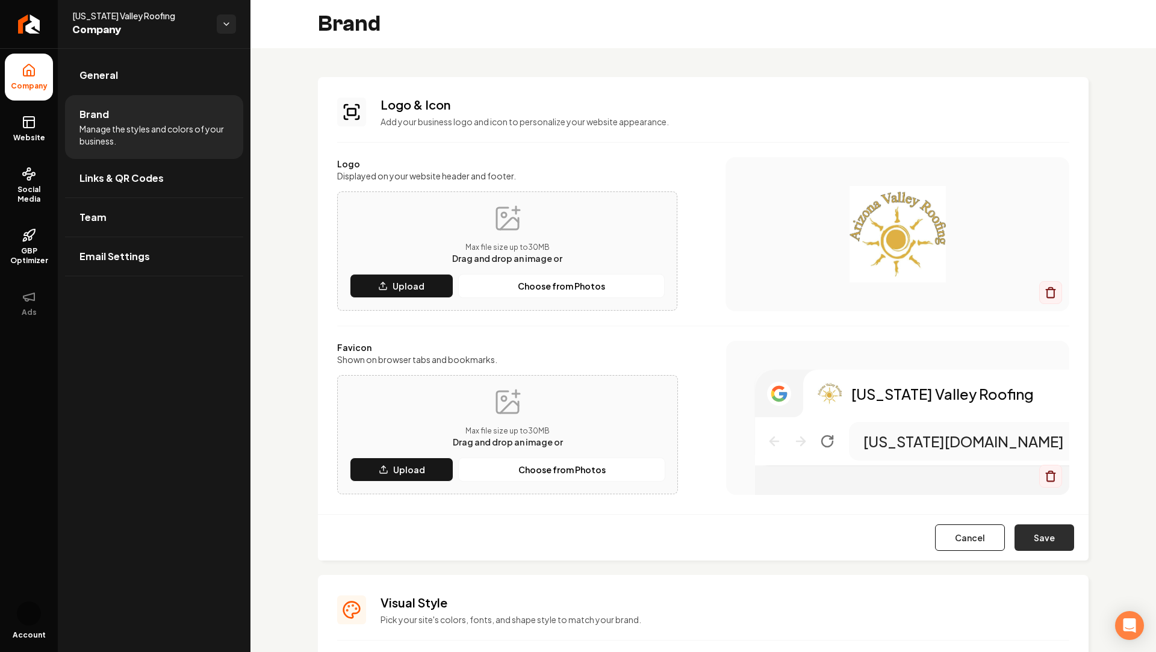
click at [1057, 546] on button "Save" at bounding box center [1045, 538] width 60 height 26
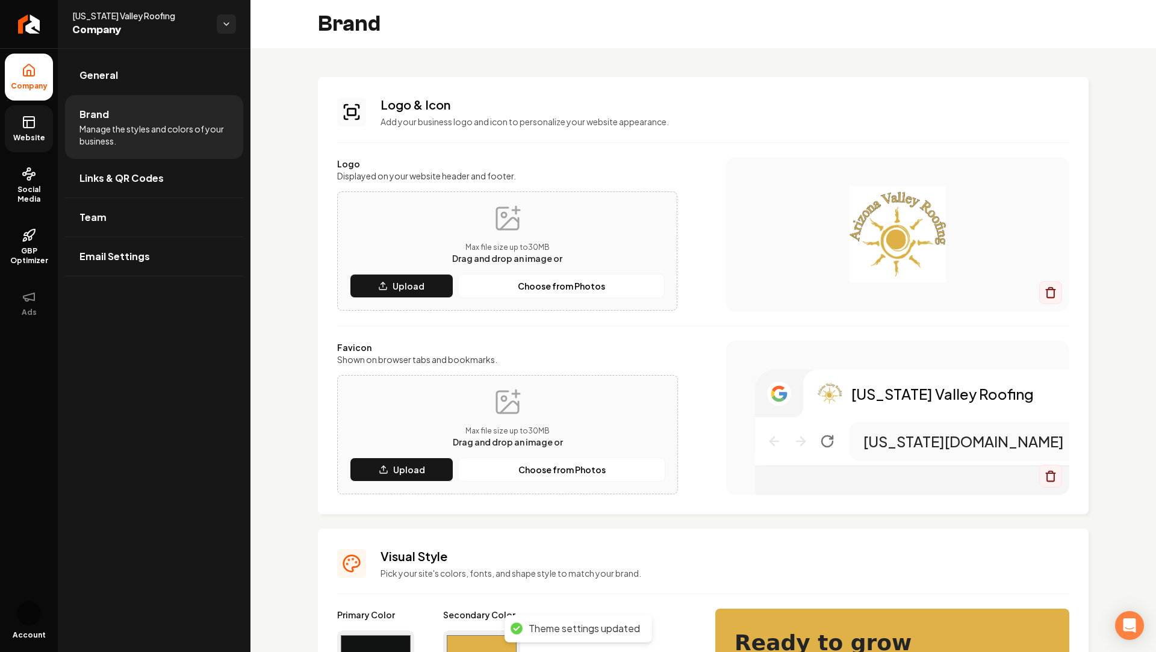
click at [34, 128] on icon at bounding box center [29, 122] width 14 height 14
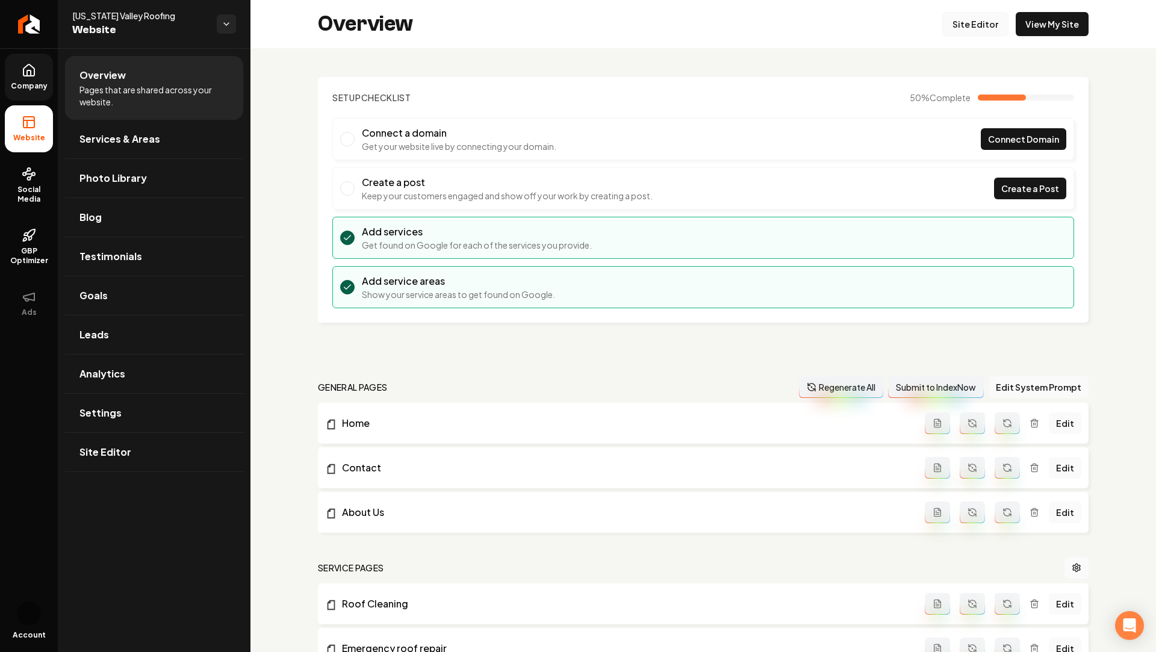
click at [973, 27] on link "Site Editor" at bounding box center [975, 24] width 66 height 24
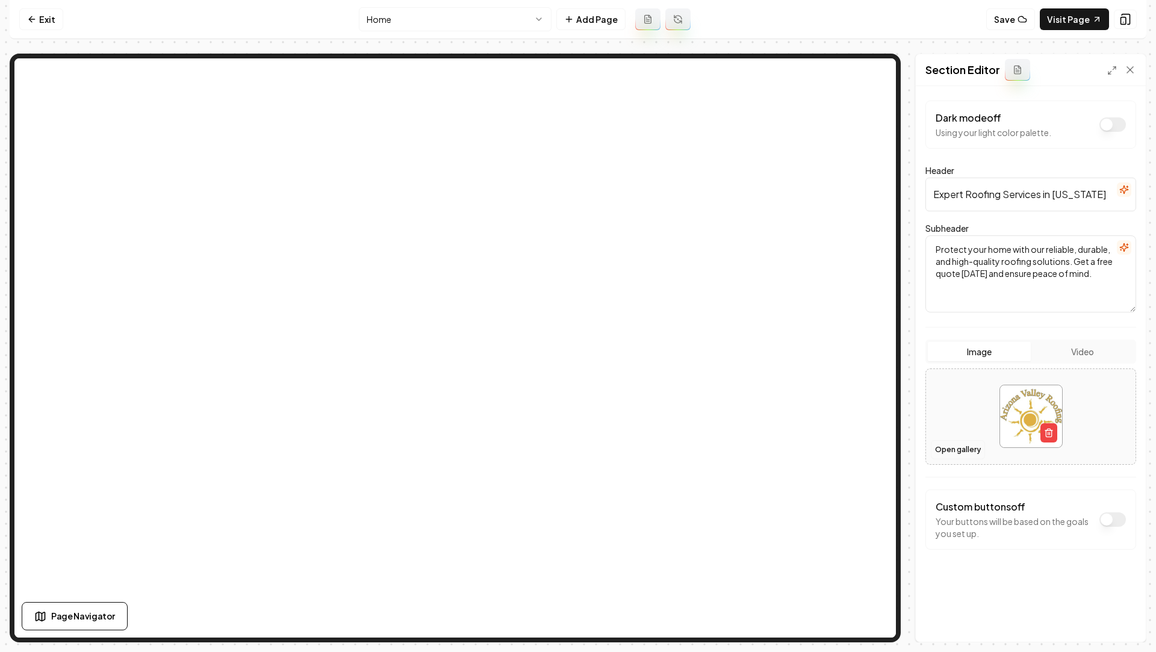
click at [961, 446] on button "Open gallery" at bounding box center [958, 449] width 54 height 19
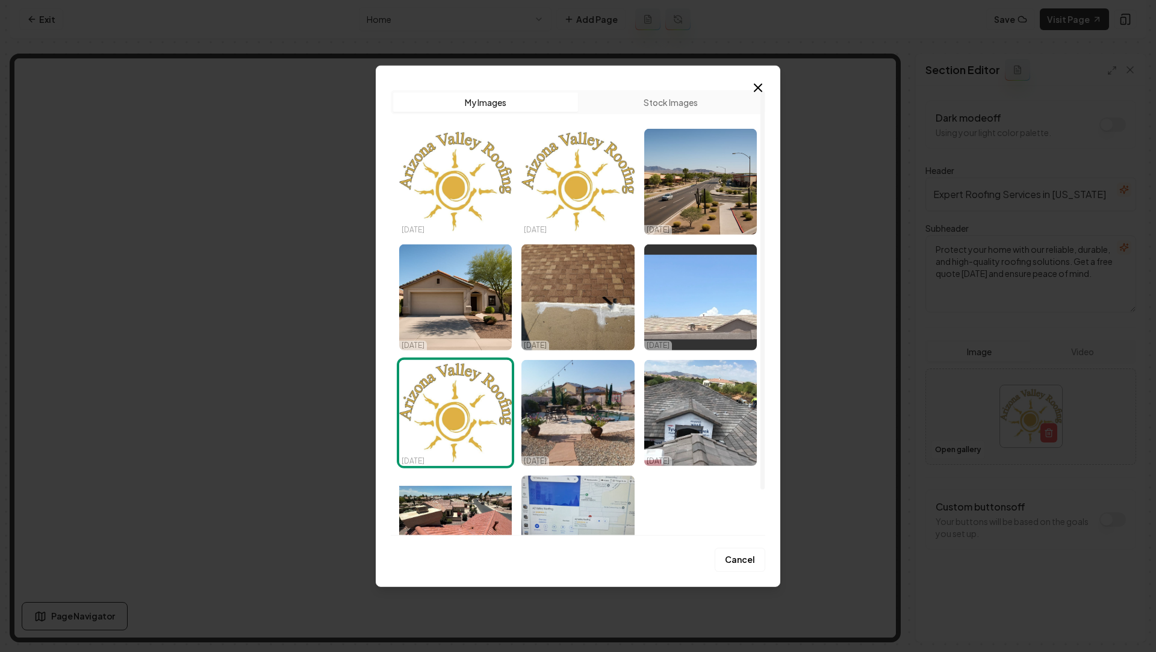
click at [732, 288] on img "Select image image_68ed4a545c7cd75eb8d01e8a.jpeg" at bounding box center [700, 297] width 113 height 106
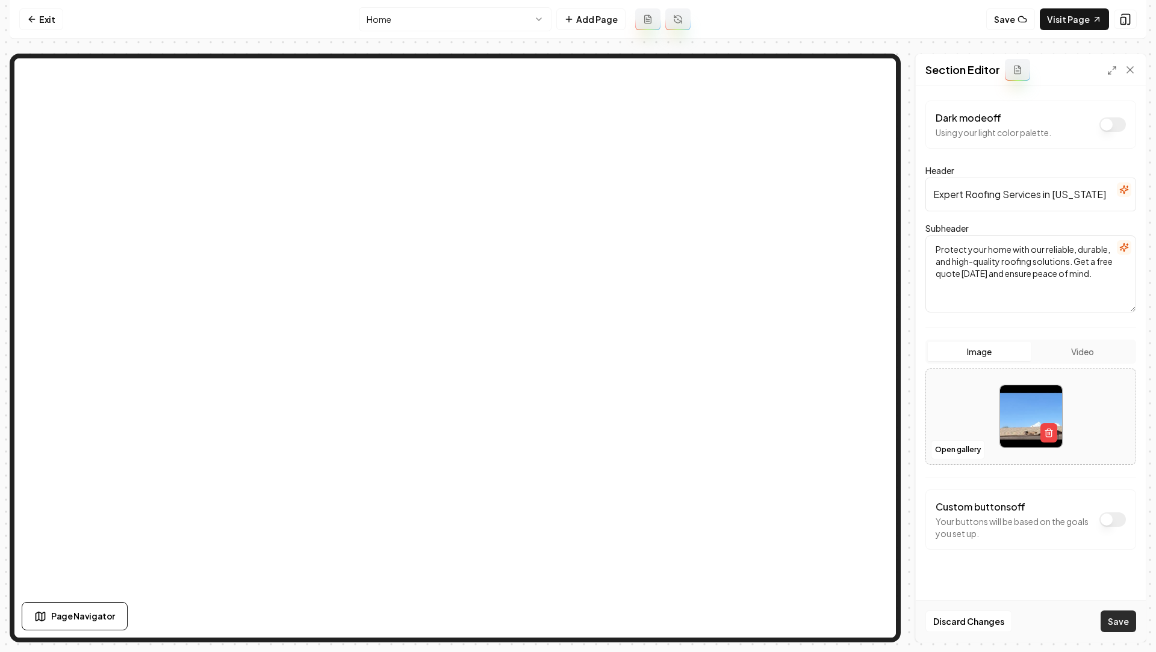
click at [1115, 624] on button "Save" at bounding box center [1119, 622] width 36 height 22
click at [959, 444] on button "Open gallery" at bounding box center [958, 449] width 54 height 19
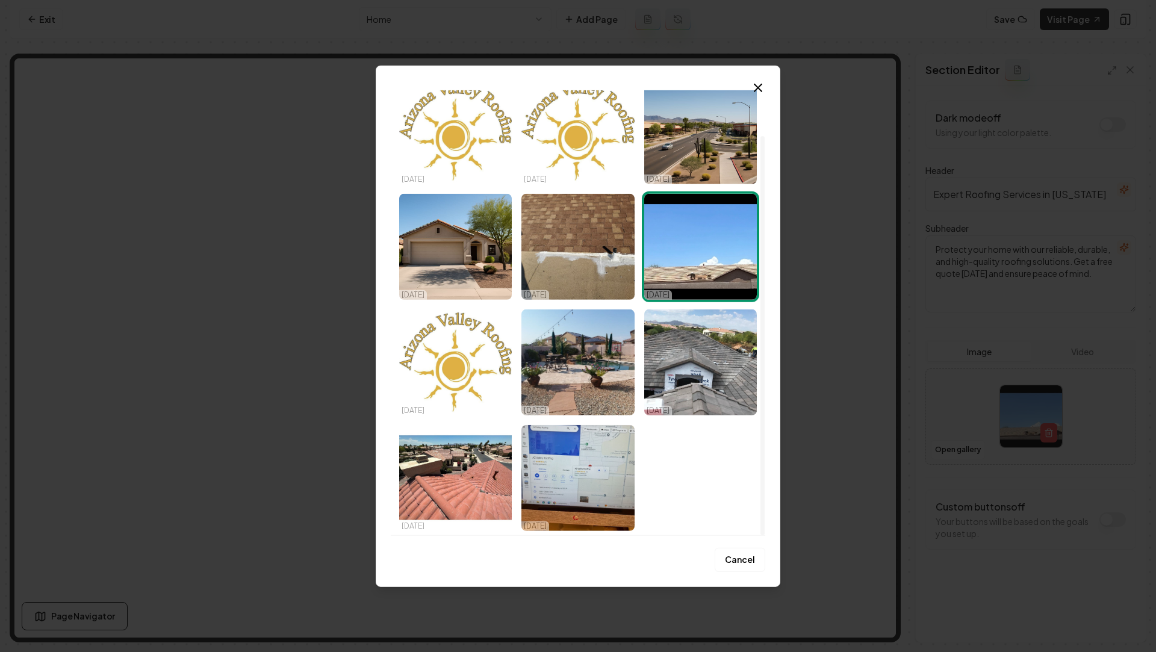
scroll to position [49, 0]
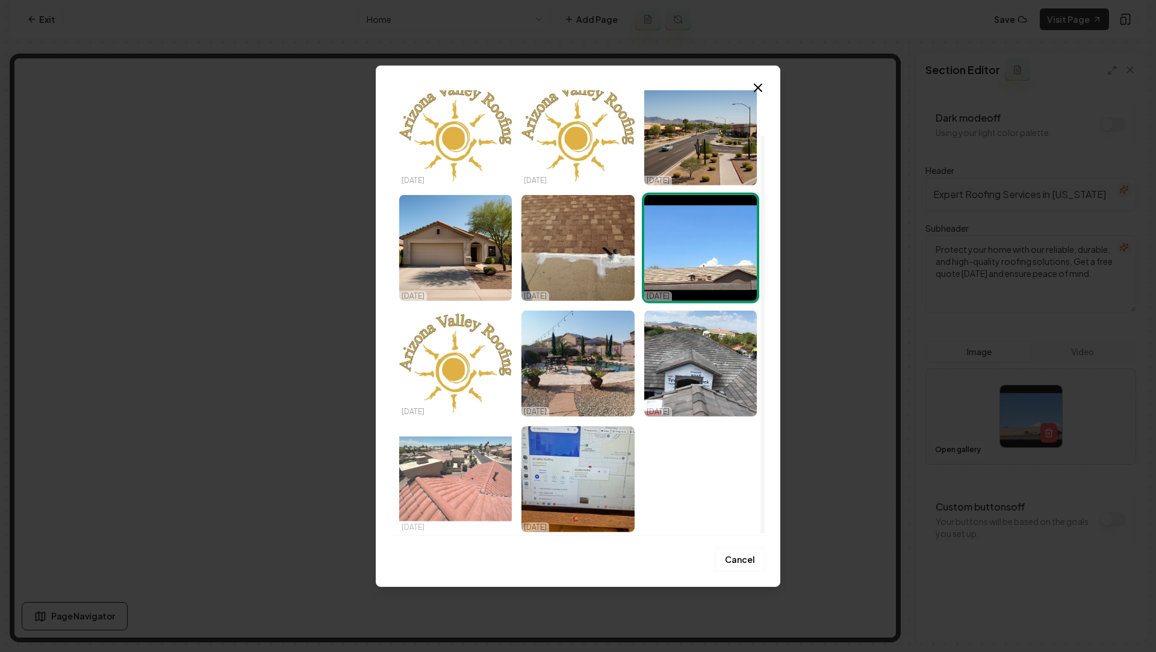
click at [443, 509] on img "Select image image_68ed4a535c7cd75eb8d016b4.jpeg" at bounding box center [455, 479] width 113 height 106
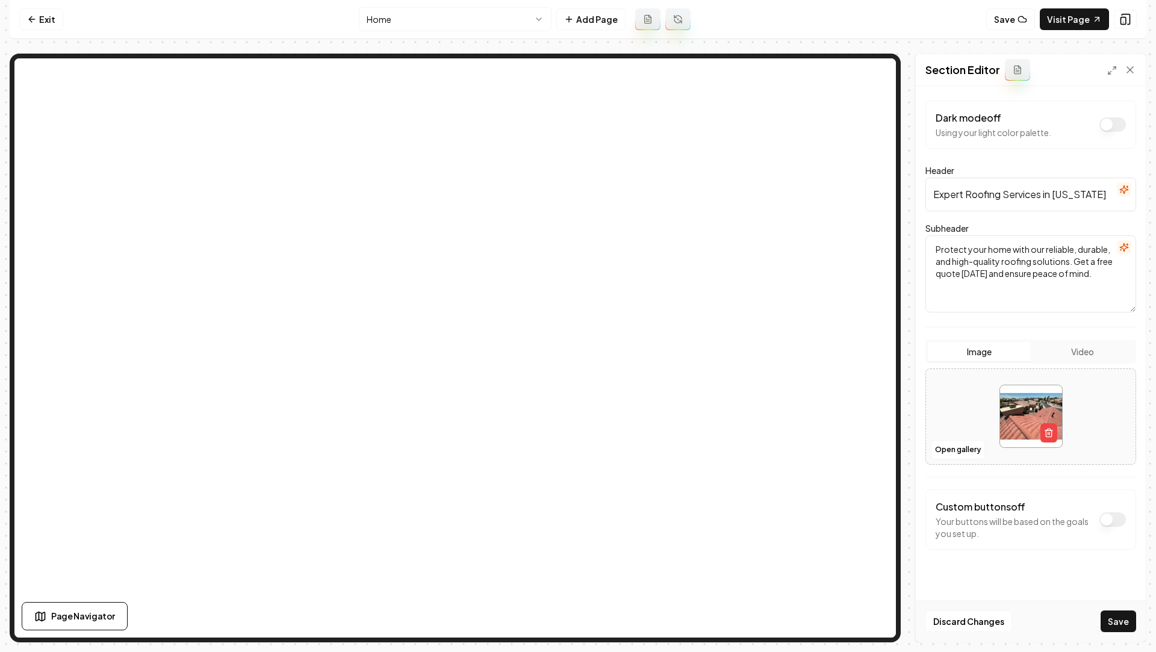
click at [1123, 641] on div "Discard Changes Save" at bounding box center [1031, 621] width 230 height 42
click at [1123, 620] on button "Save" at bounding box center [1119, 622] width 36 height 22
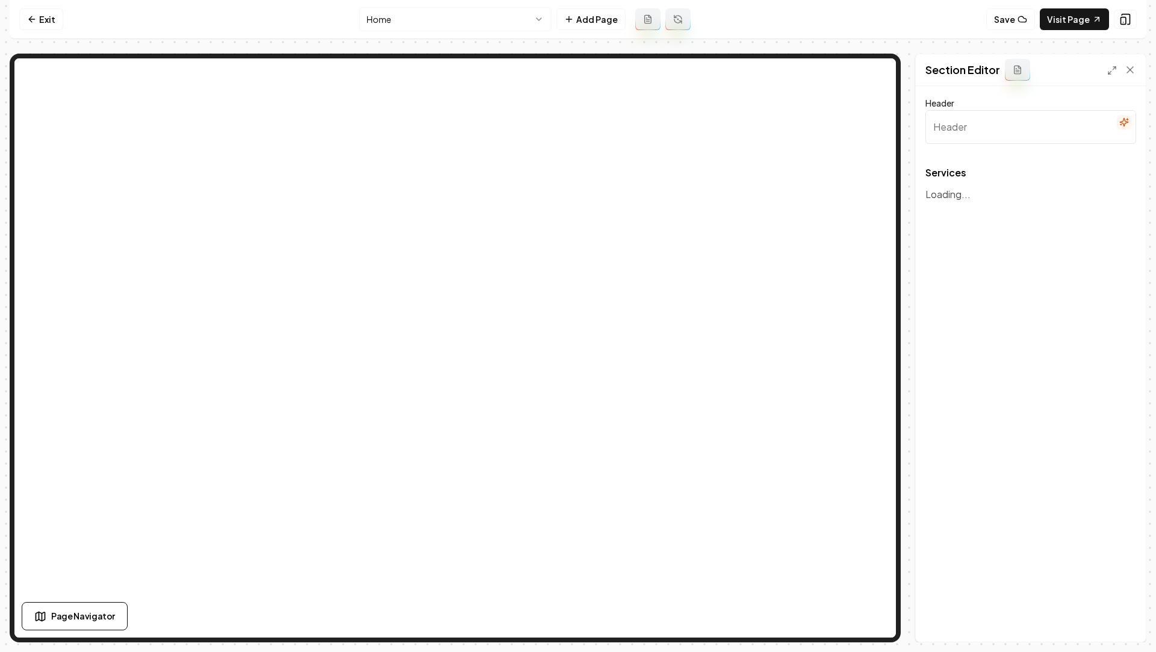
type input "Our Roofing Services"
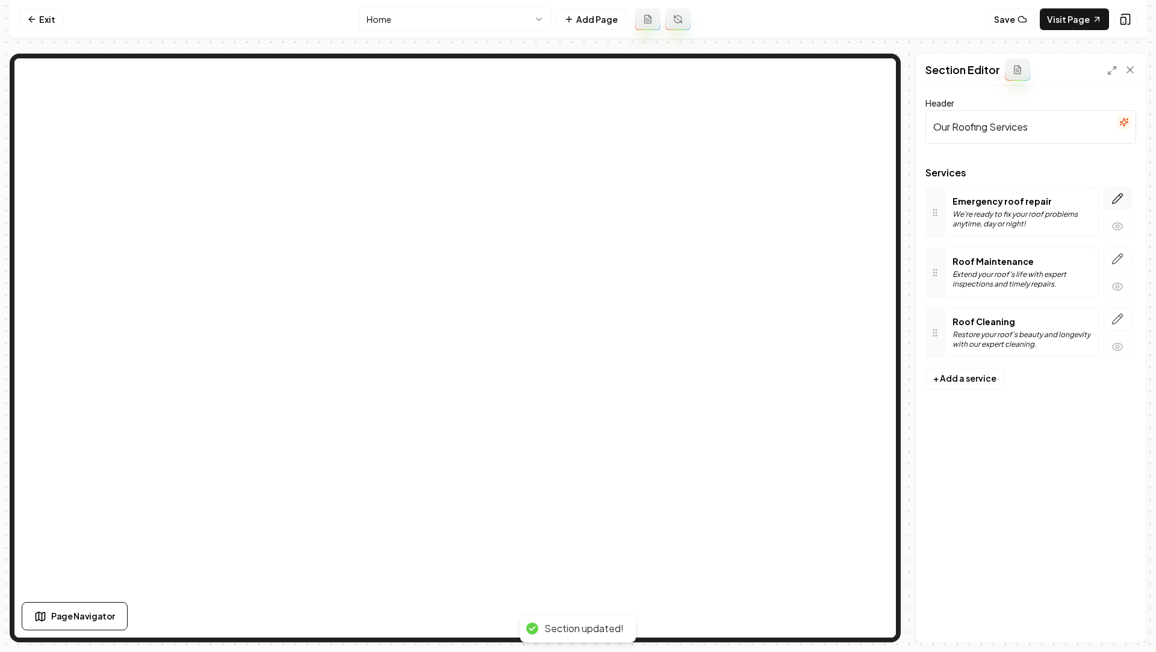
click at [1117, 198] on icon "button" at bounding box center [1118, 199] width 10 height 10
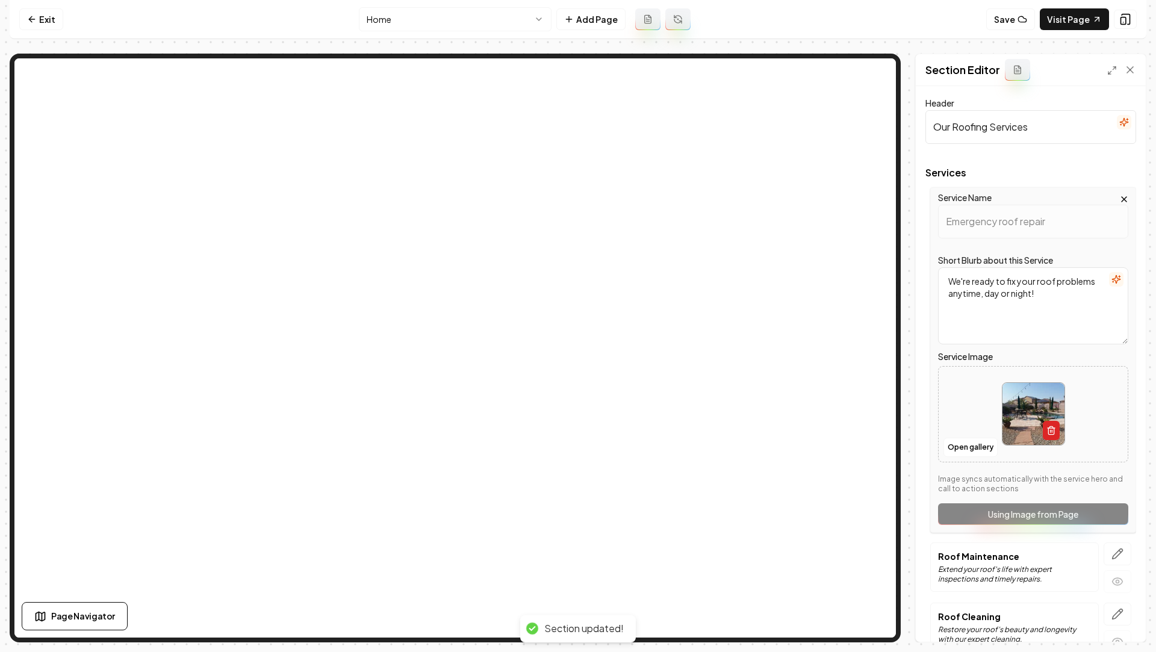
click at [1059, 433] on button "button" at bounding box center [1051, 430] width 17 height 19
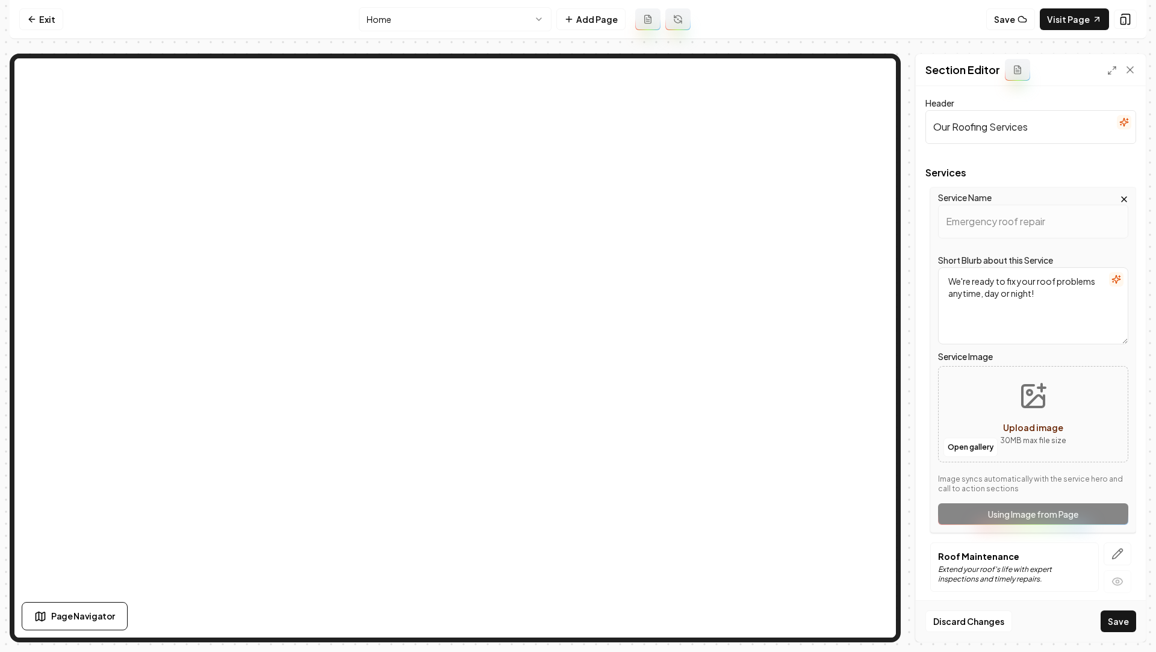
click at [1035, 411] on button "Upload image 30 MB max file size" at bounding box center [1034, 414] width 86 height 84
click at [966, 449] on button "Open gallery" at bounding box center [971, 447] width 54 height 19
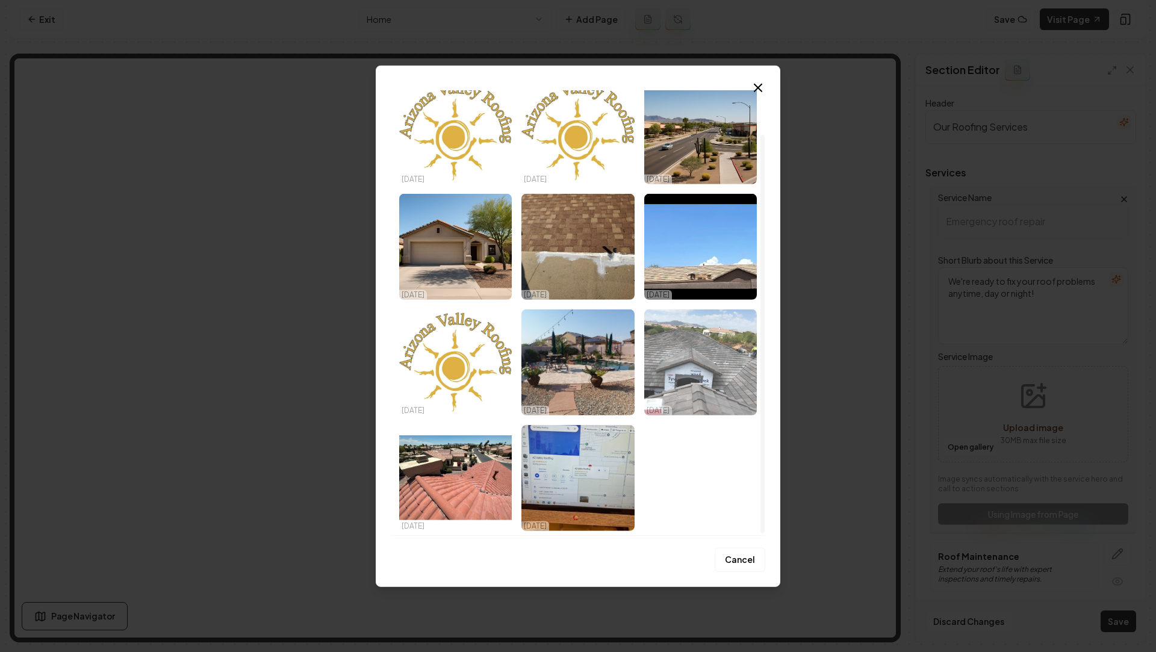
scroll to position [49, 0]
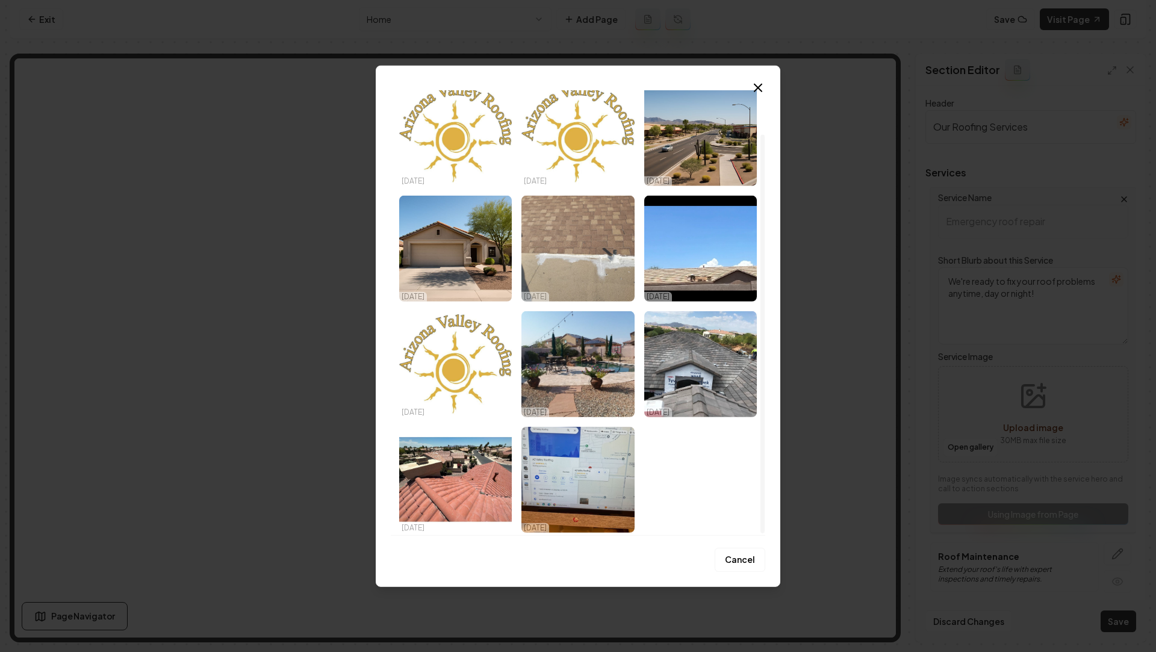
click at [579, 260] on img "Select image image_68ed4a555c7cd75eb8d021d1.jpeg" at bounding box center [578, 248] width 113 height 106
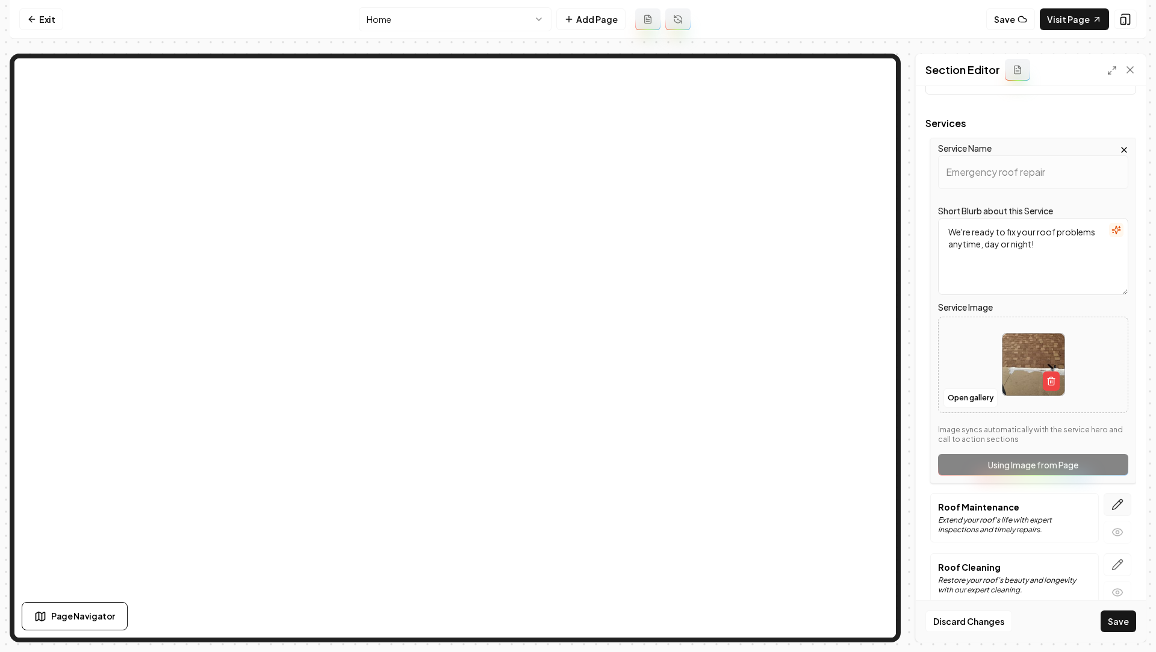
scroll to position [64, 0]
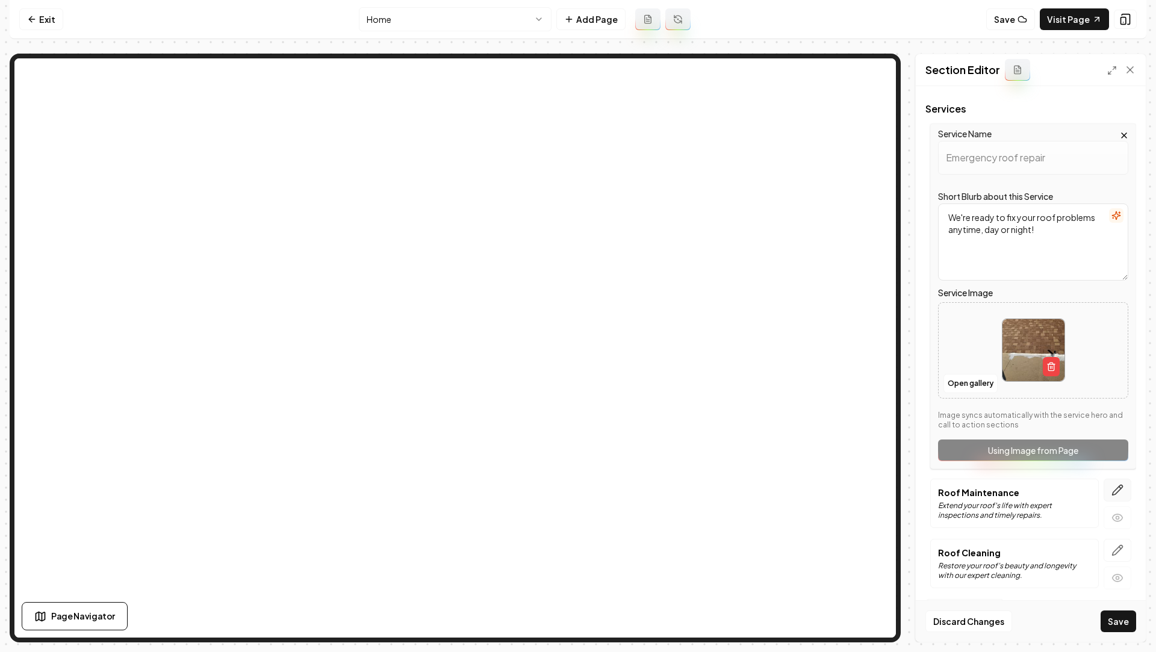
click at [1116, 488] on icon "button" at bounding box center [1118, 490] width 10 height 10
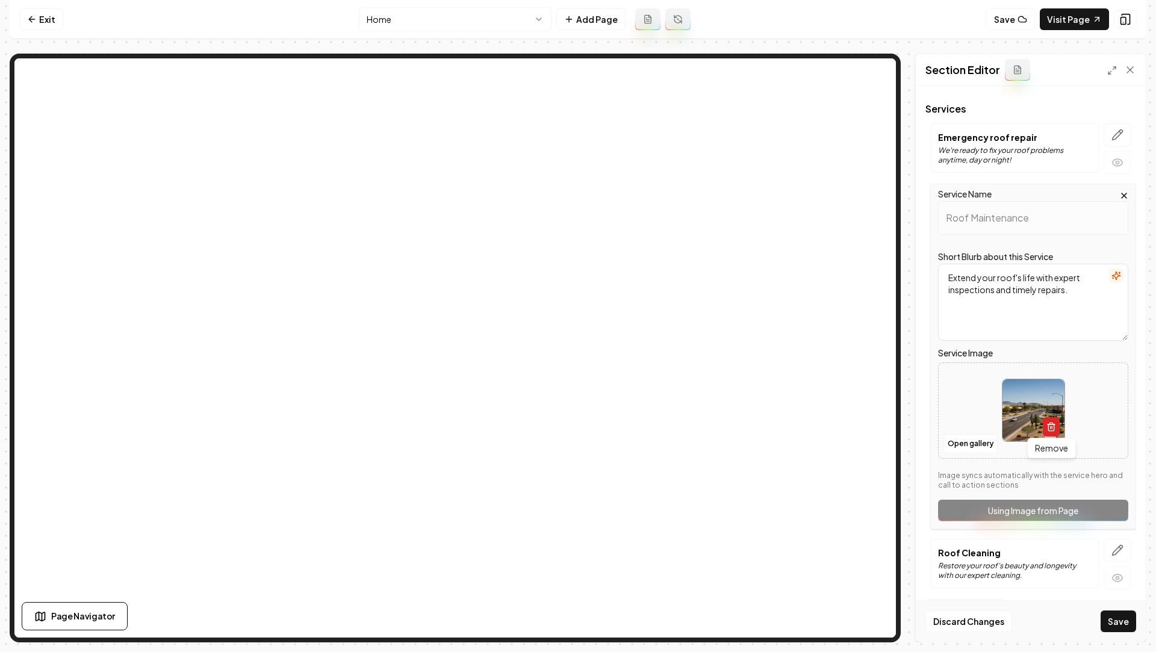
click at [1052, 423] on icon "button" at bounding box center [1052, 427] width 10 height 10
click at [1036, 413] on button "Upload image 30 MB max file size" at bounding box center [1034, 411] width 86 height 84
click at [958, 441] on button "Open gallery" at bounding box center [971, 443] width 54 height 19
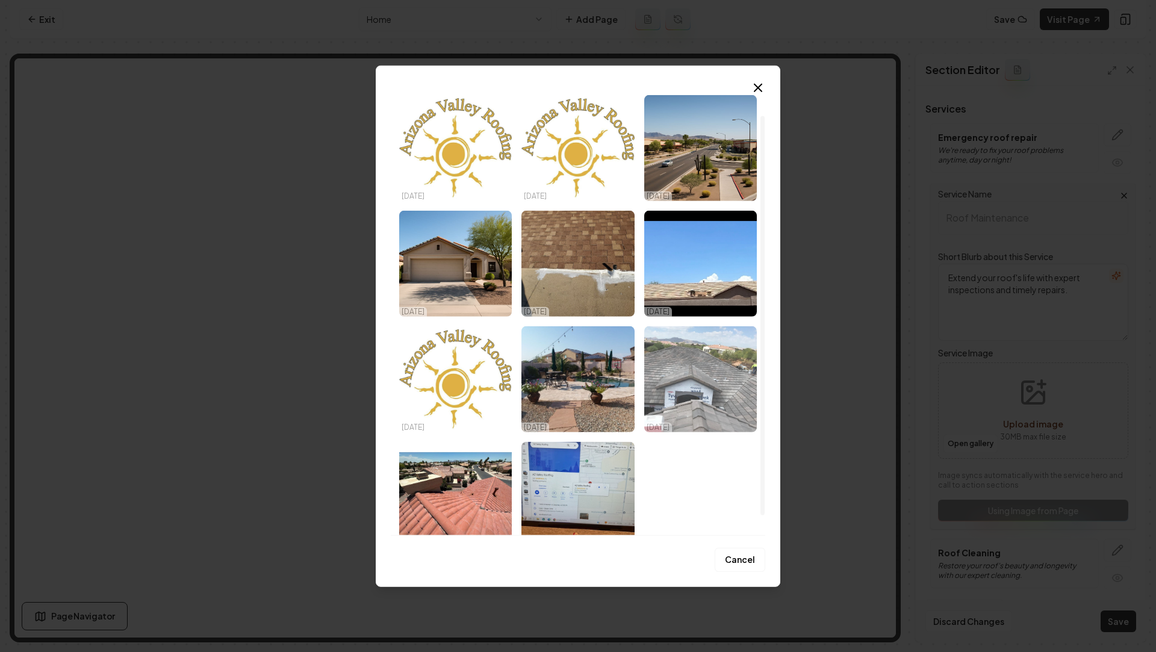
scroll to position [36, 0]
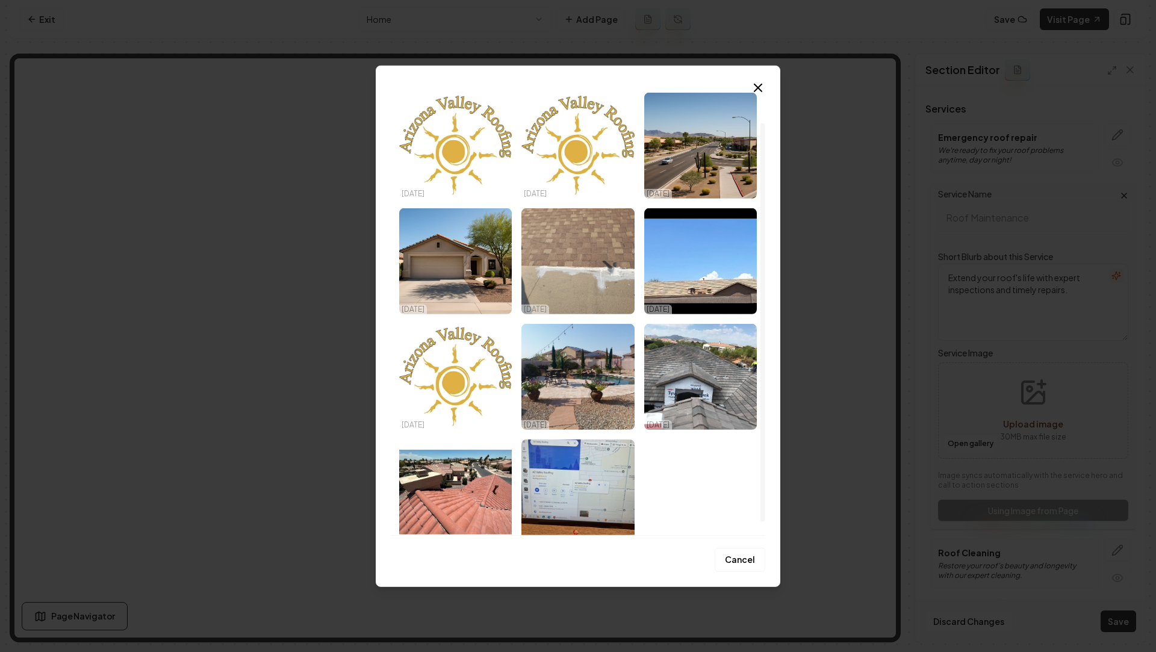
click at [616, 281] on img "Select image image_68ed4a555c7cd75eb8d021d1.jpeg" at bounding box center [578, 261] width 113 height 106
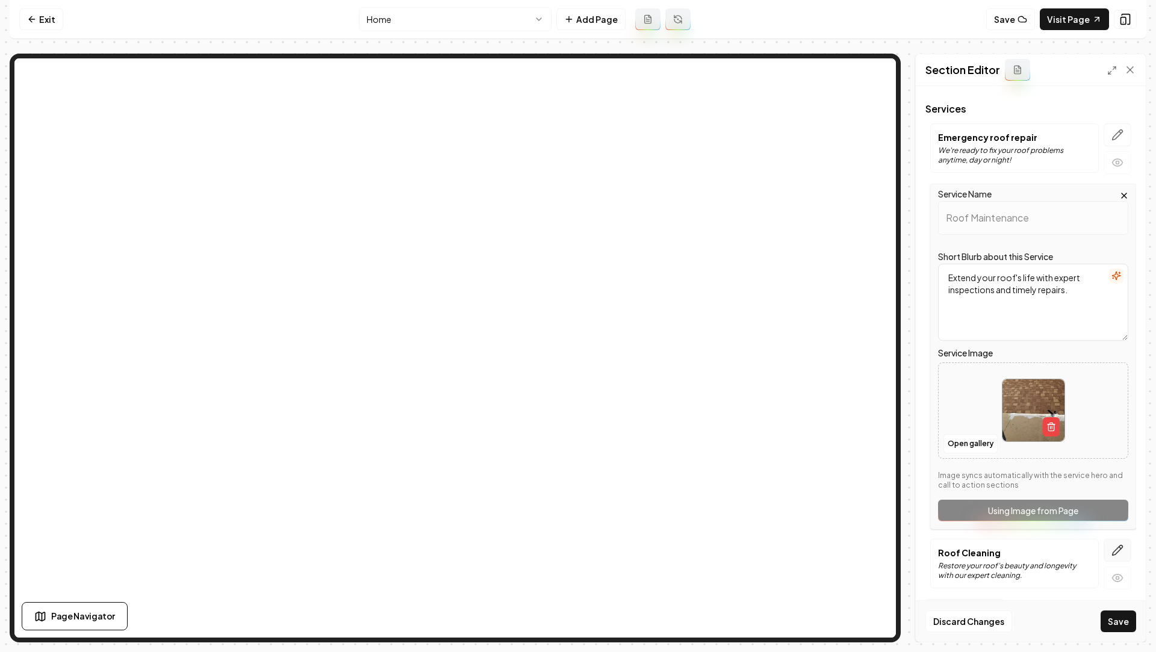
click at [1115, 546] on icon "button" at bounding box center [1118, 550] width 12 height 12
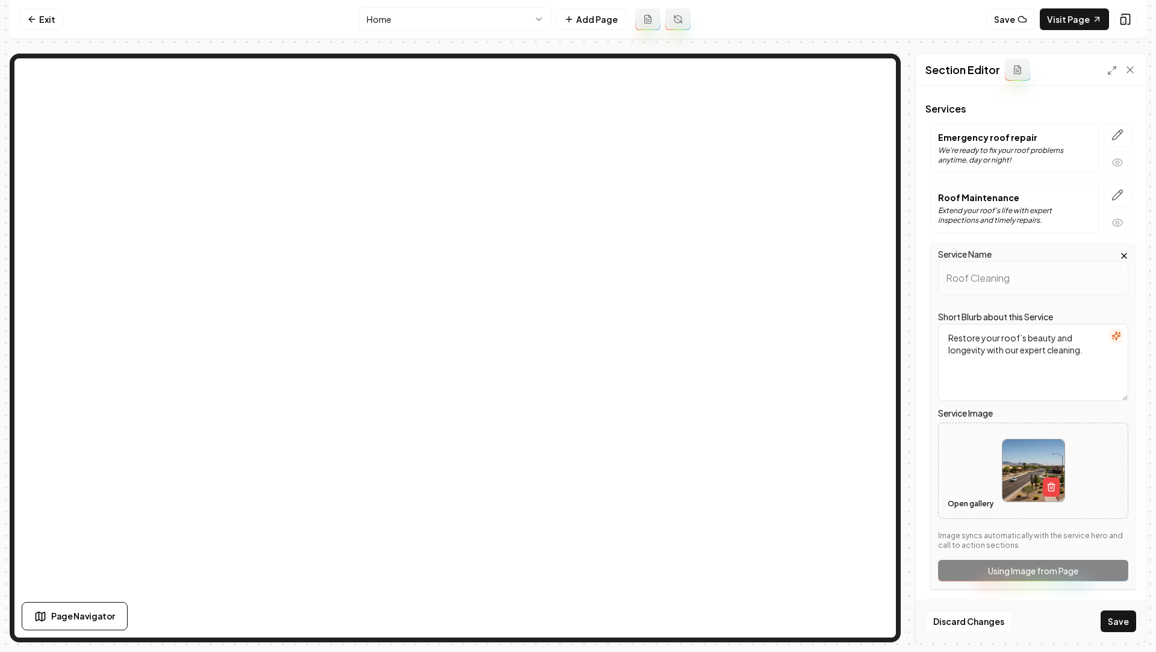
click at [965, 499] on button "Open gallery" at bounding box center [971, 503] width 54 height 19
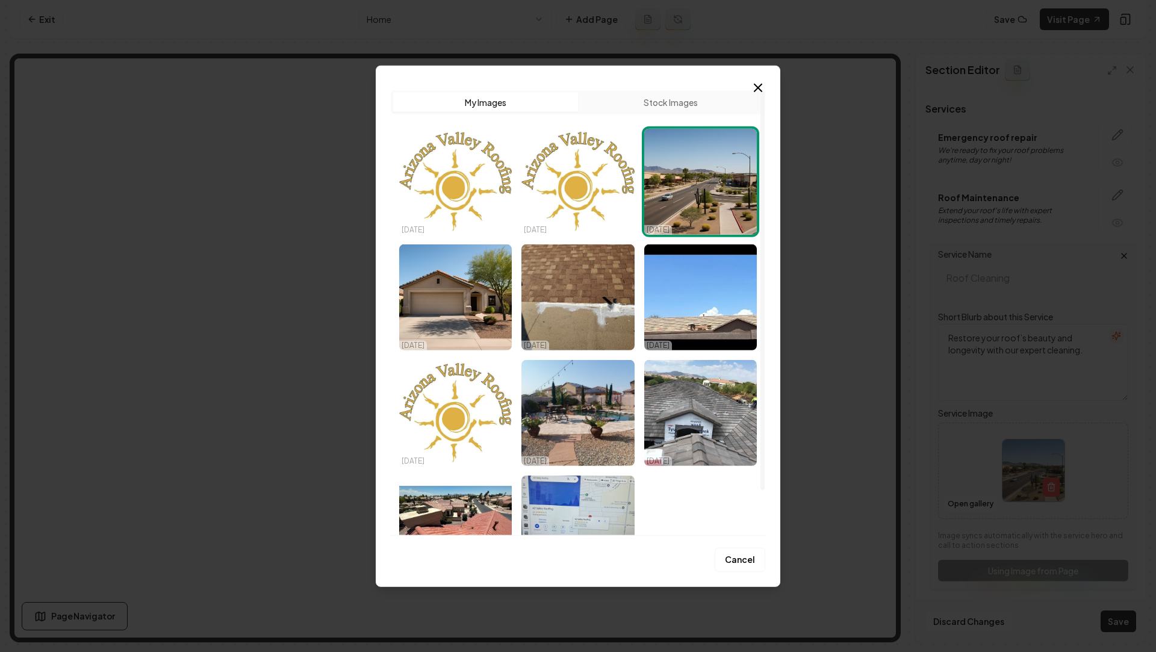
scroll to position [16, 0]
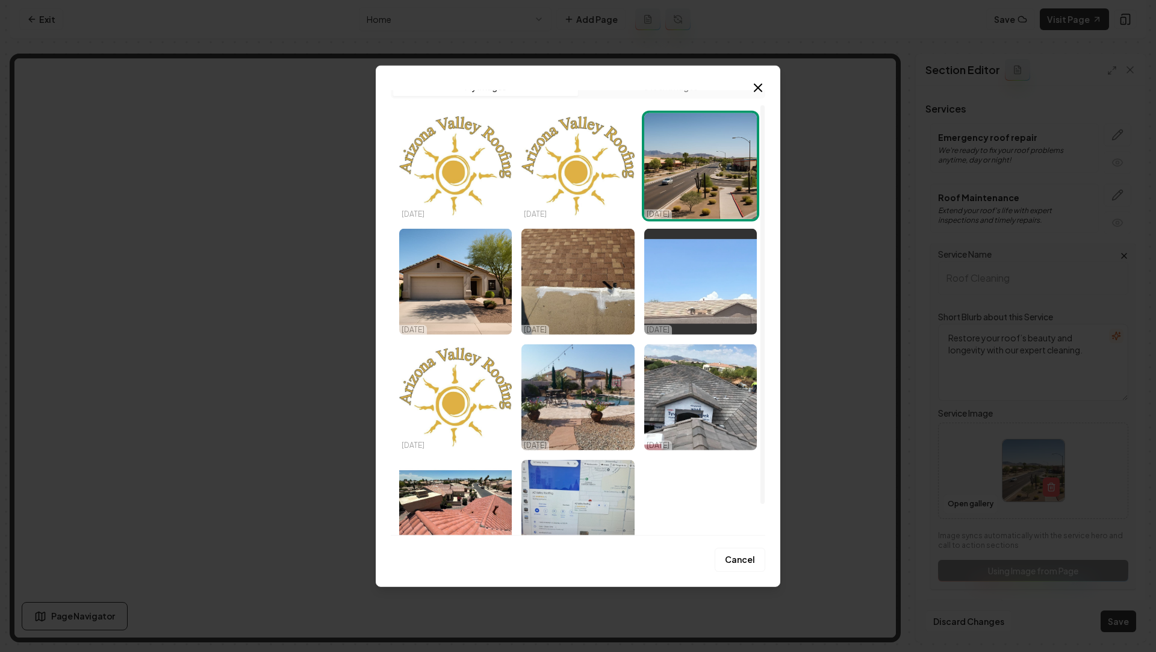
click at [680, 281] on img "Select image image_68ed4a545c7cd75eb8d01e8a.jpeg" at bounding box center [700, 281] width 113 height 106
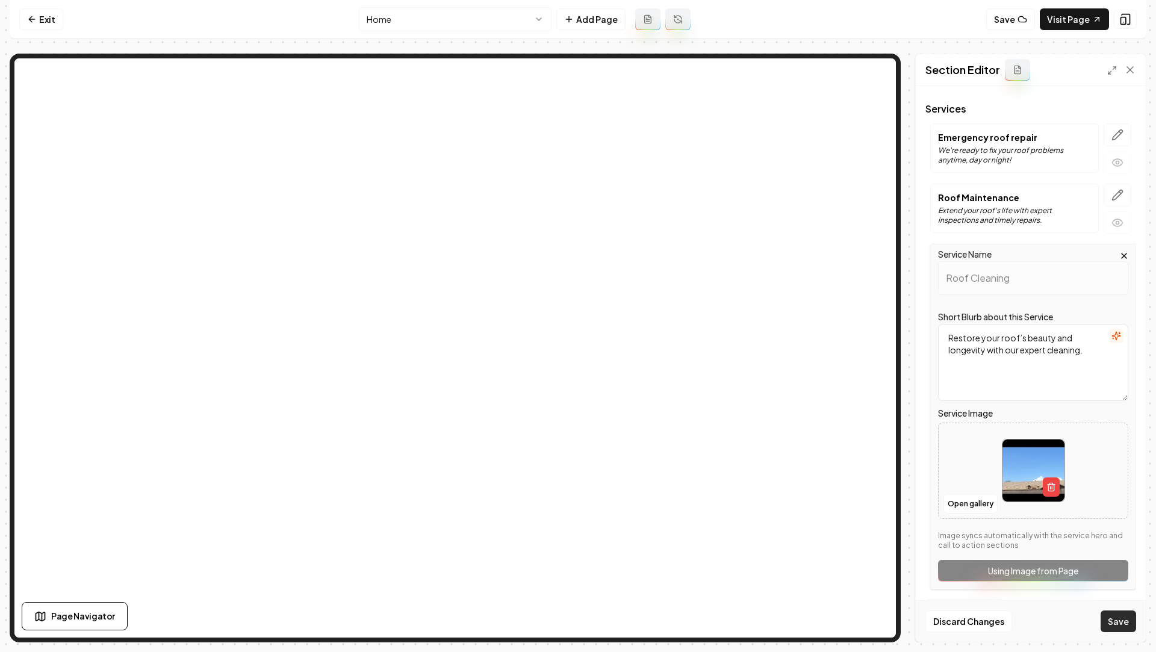
click at [1115, 628] on button "Save" at bounding box center [1119, 622] width 36 height 22
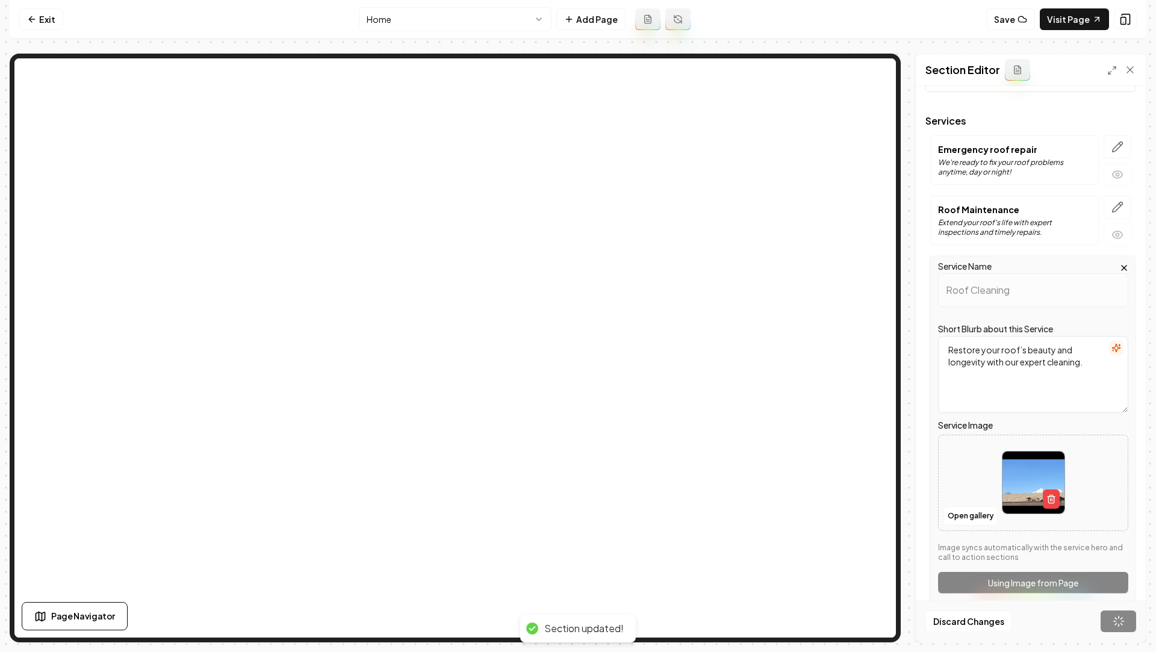
scroll to position [0, 0]
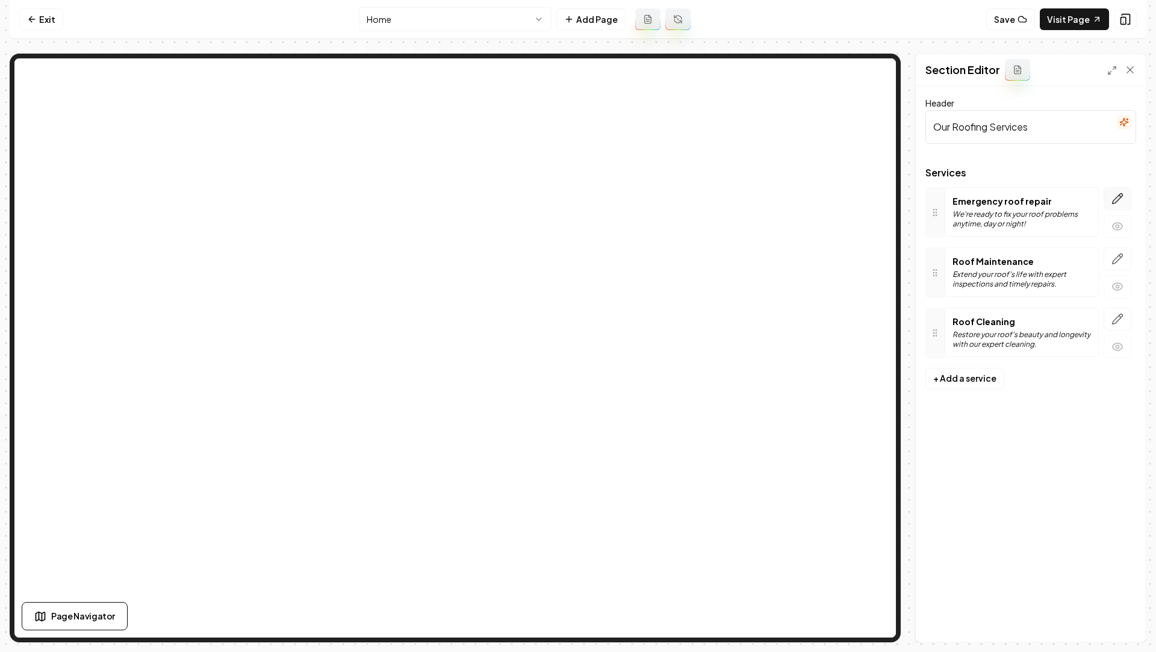
click at [1110, 204] on button "button" at bounding box center [1118, 198] width 28 height 23
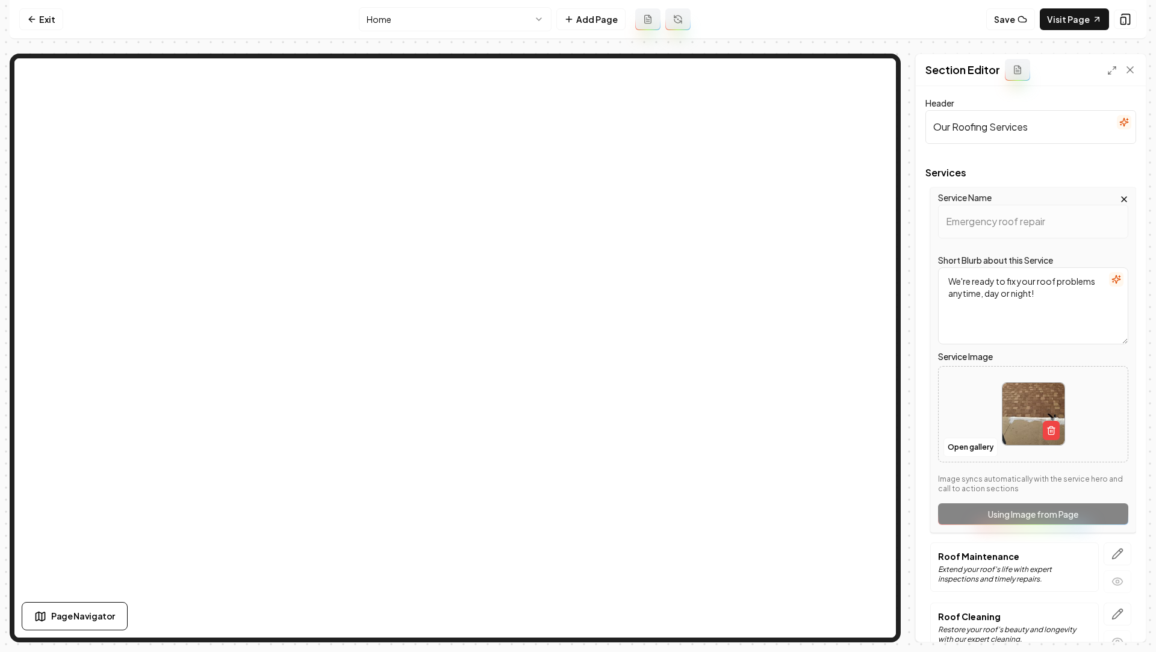
scroll to position [64, 0]
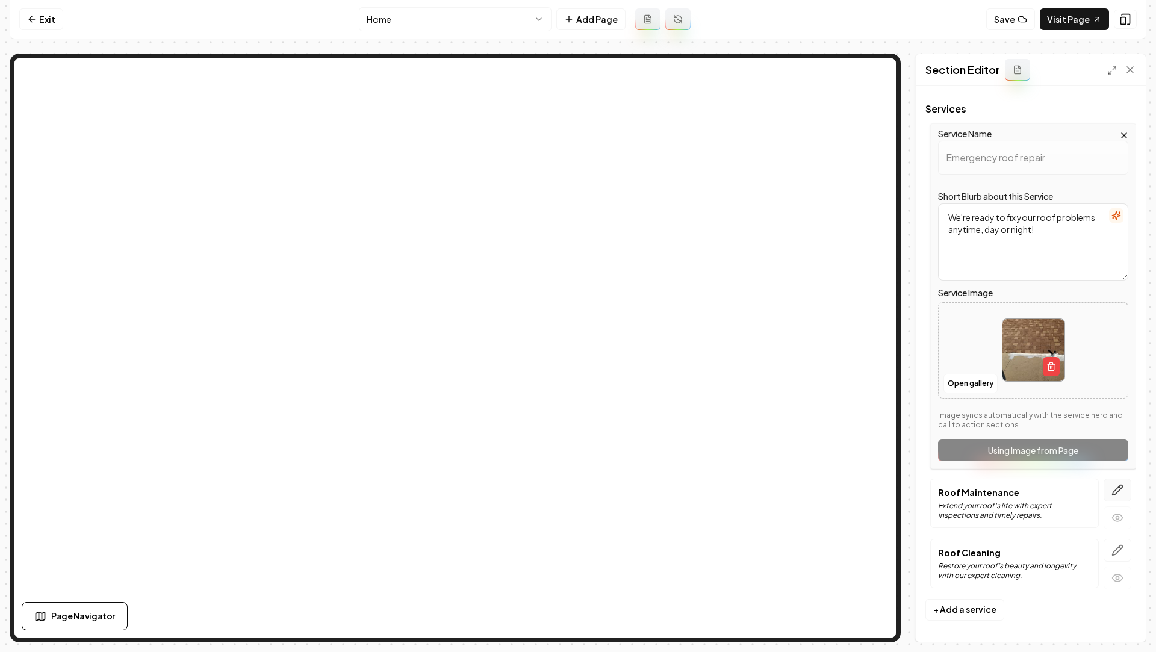
click at [1118, 494] on icon "button" at bounding box center [1118, 490] width 12 height 12
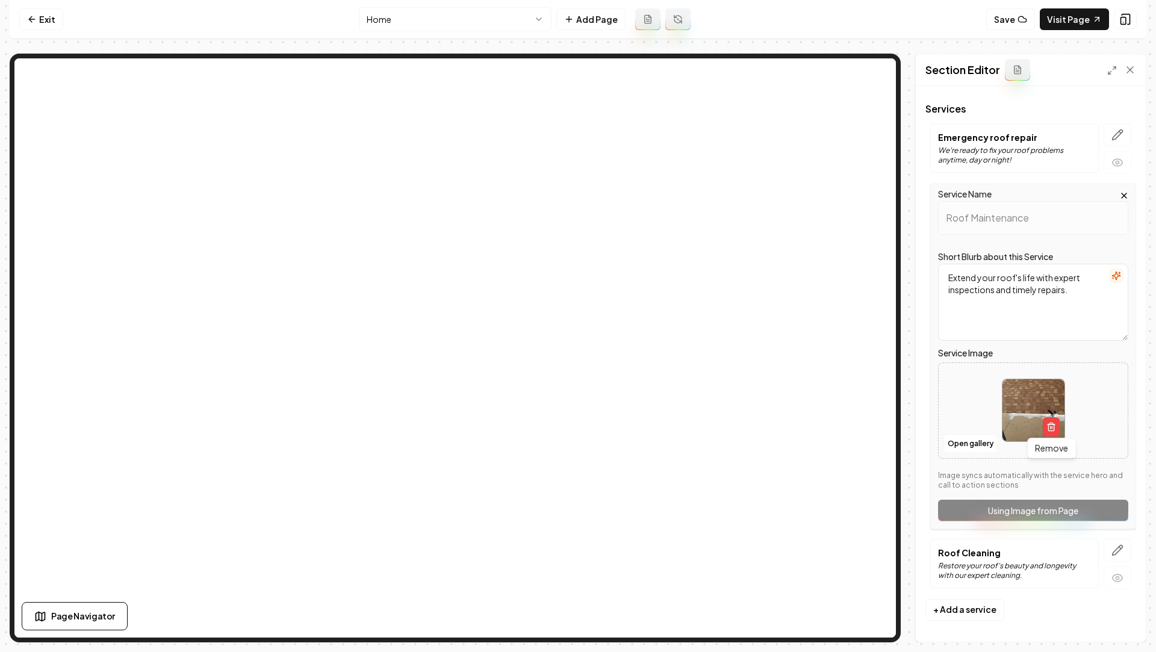
click at [1060, 419] on img at bounding box center [1034, 410] width 62 height 62
click at [1047, 429] on icon "button" at bounding box center [1052, 427] width 10 height 10
click at [1027, 394] on icon "Upload image" at bounding box center [1033, 392] width 29 height 29
click at [955, 440] on button "Open gallery" at bounding box center [971, 443] width 54 height 19
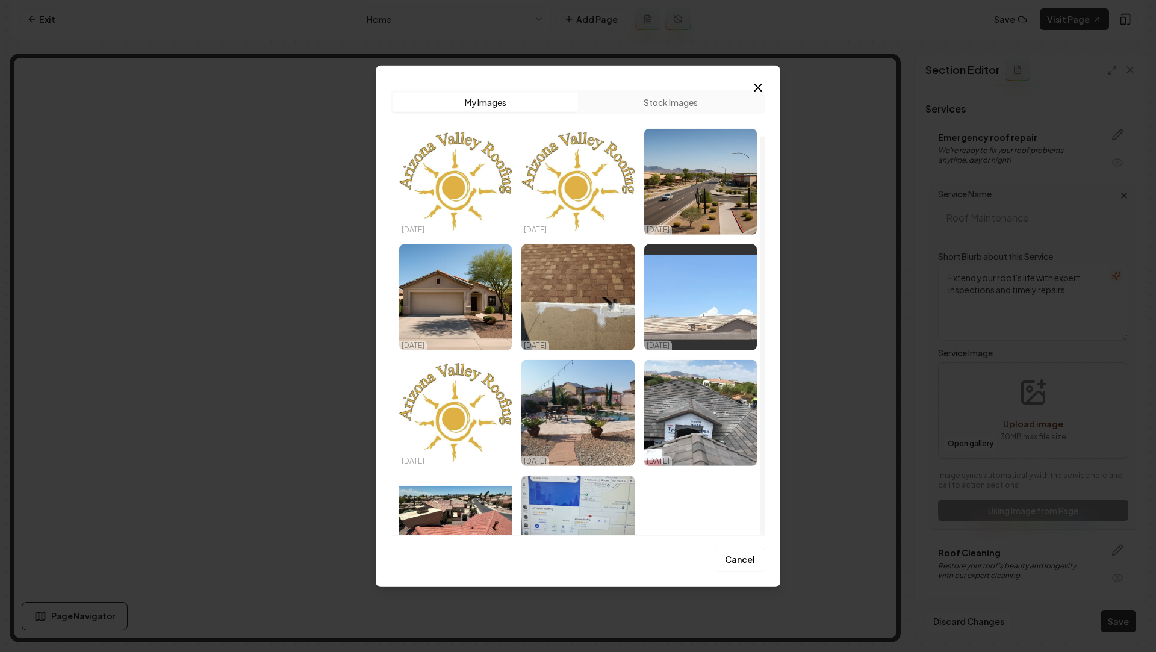
scroll to position [51, 0]
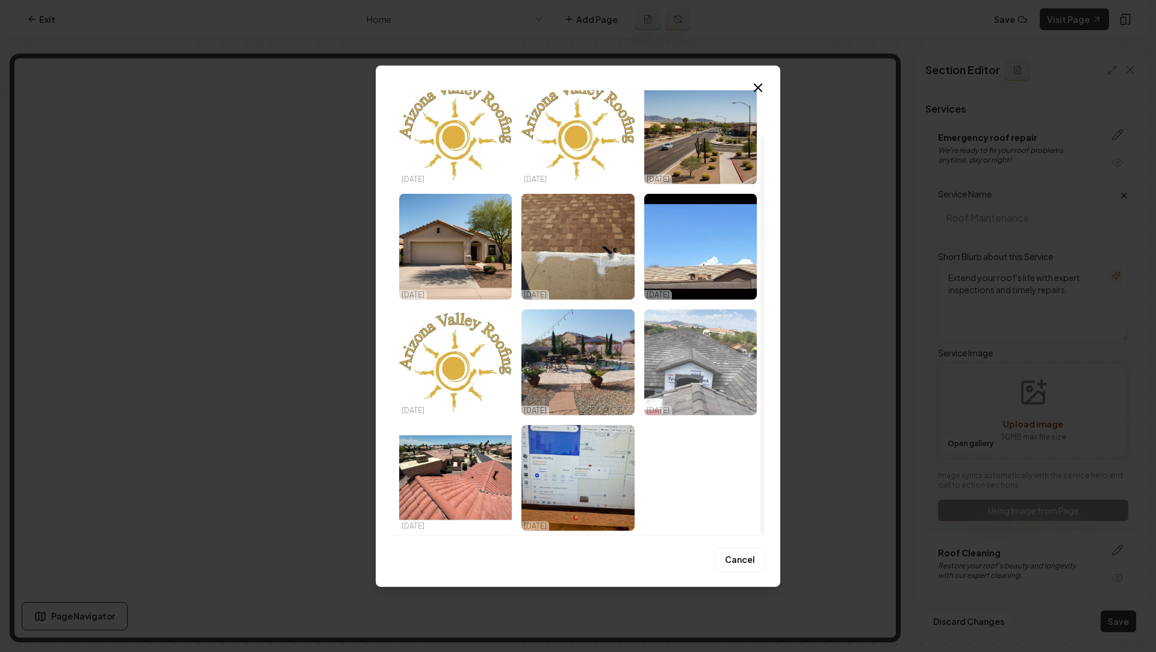
click at [712, 360] on img "Select image image_68ed4a535c7cd75eb8d016c4.jpeg" at bounding box center [700, 362] width 113 height 106
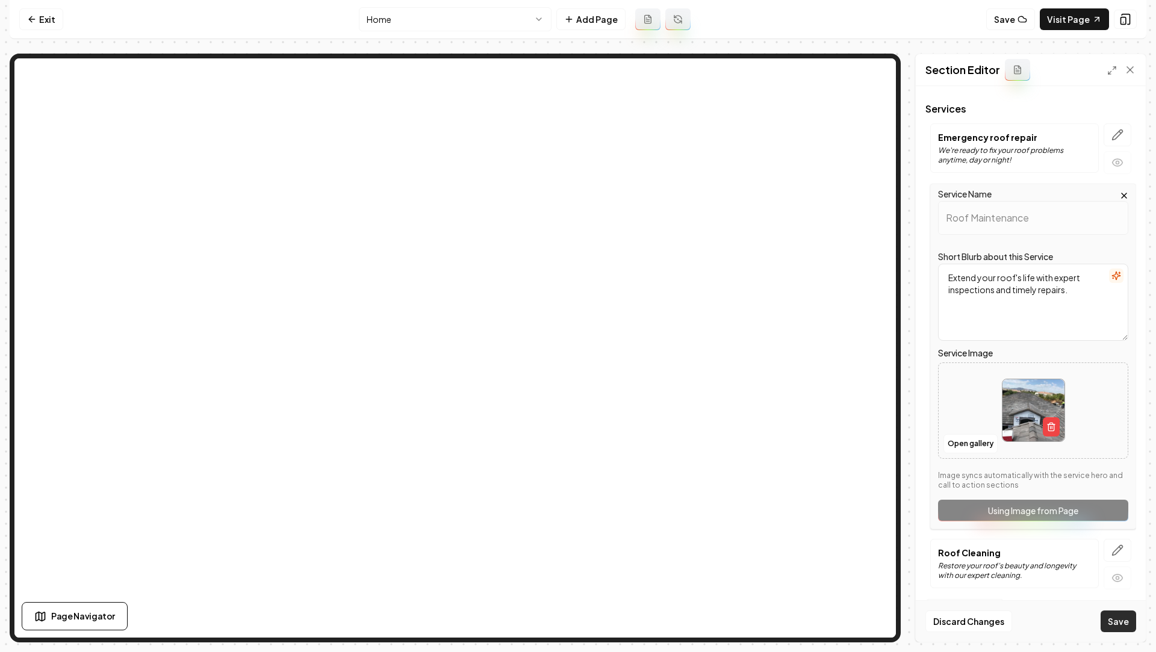
click at [1107, 618] on button "Save" at bounding box center [1119, 622] width 36 height 22
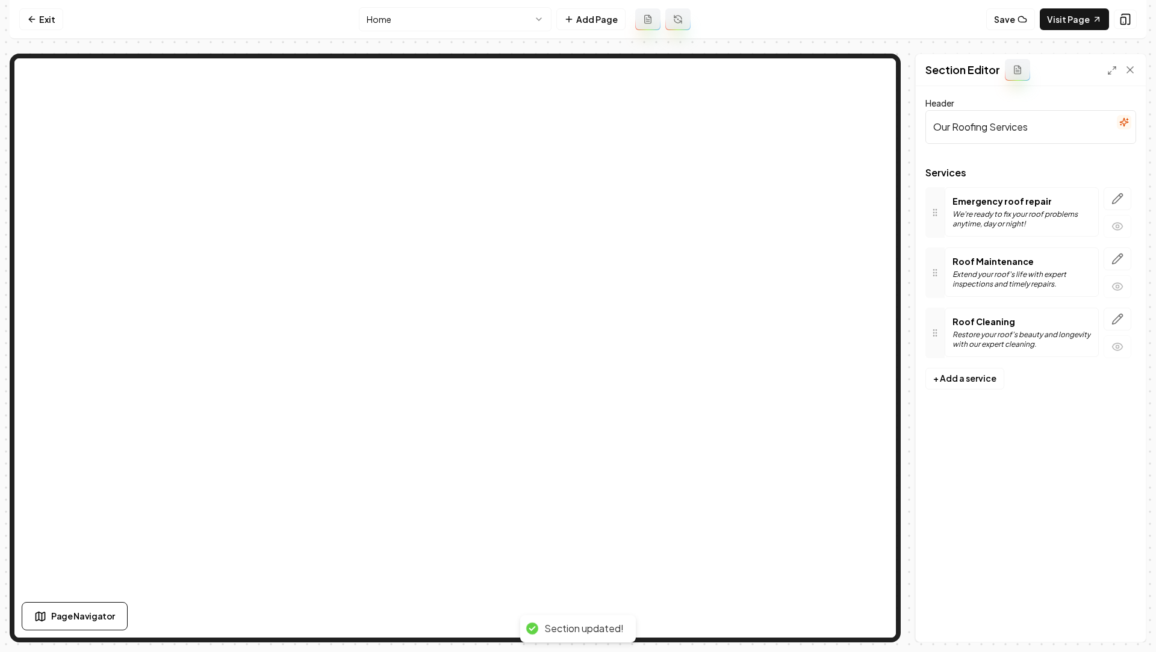
scroll to position [0, 0]
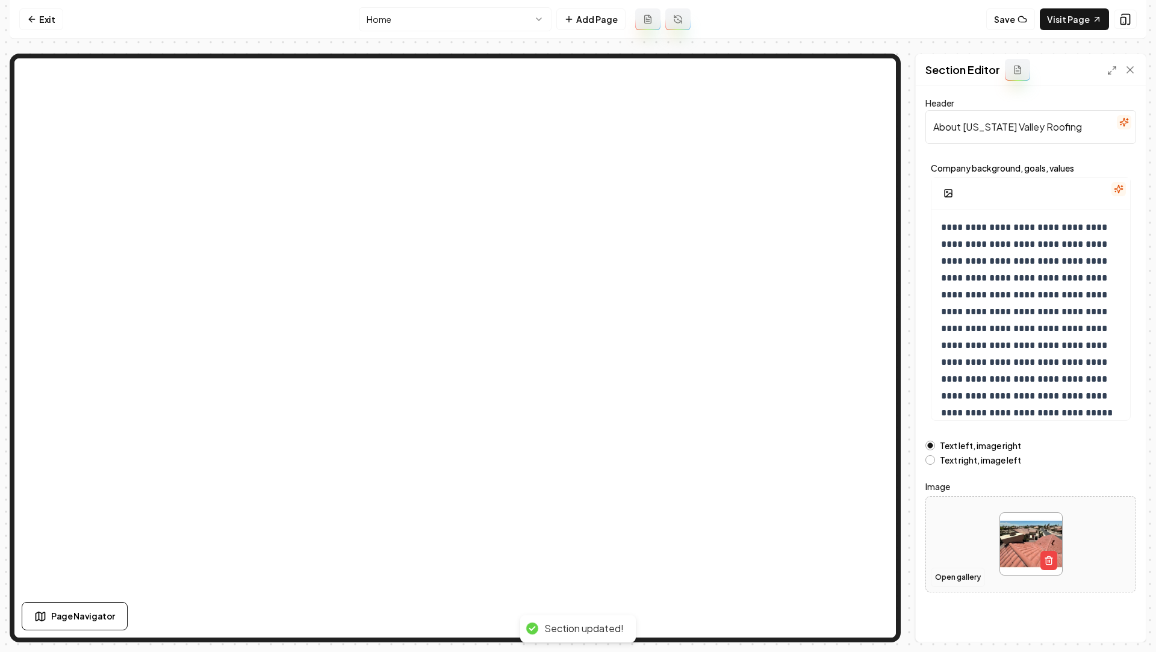
click at [959, 583] on button "Open gallery" at bounding box center [958, 577] width 54 height 19
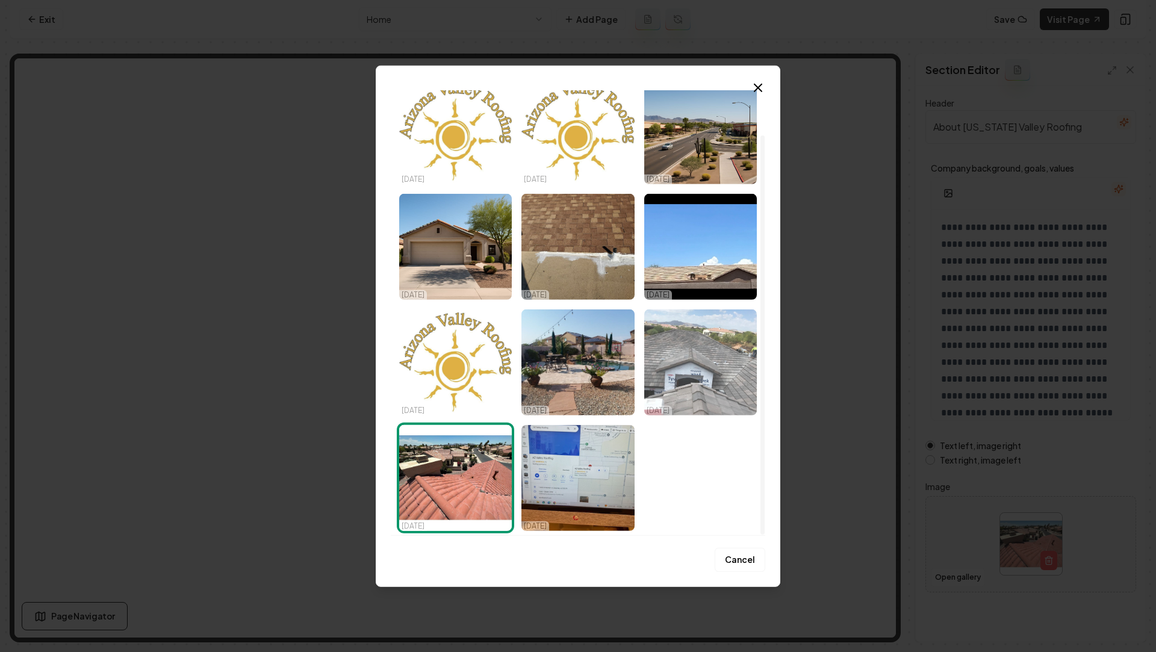
scroll to position [49, 0]
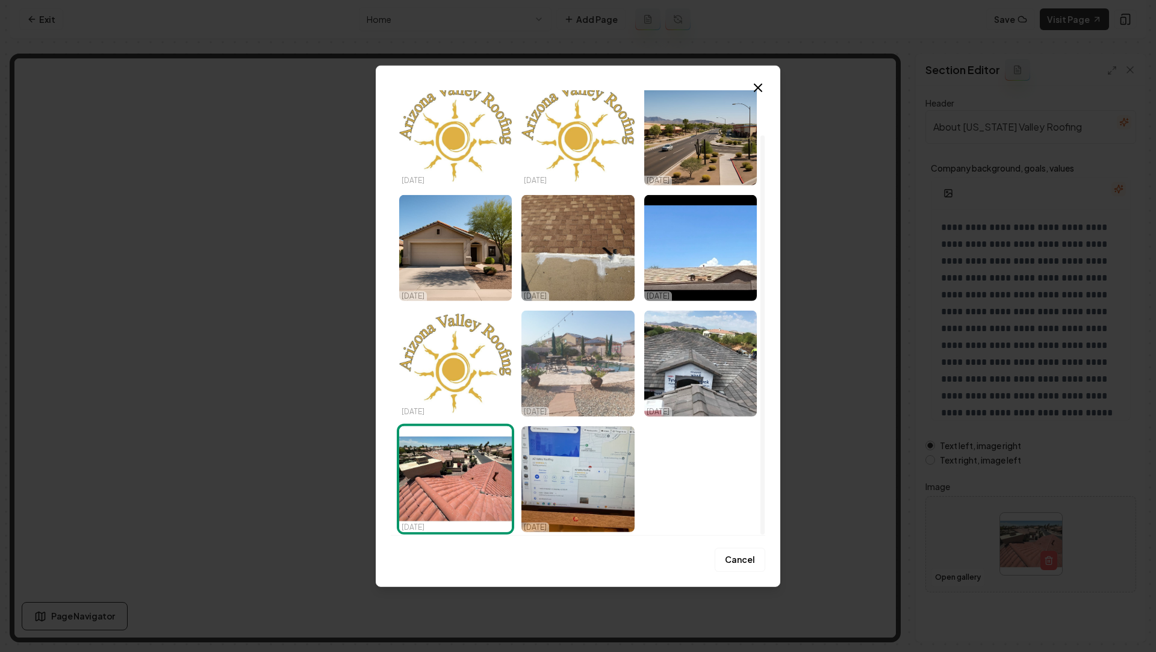
click at [593, 378] on img "Select image image_68ed4a535c7cd75eb8d01762.jpeg" at bounding box center [578, 363] width 113 height 106
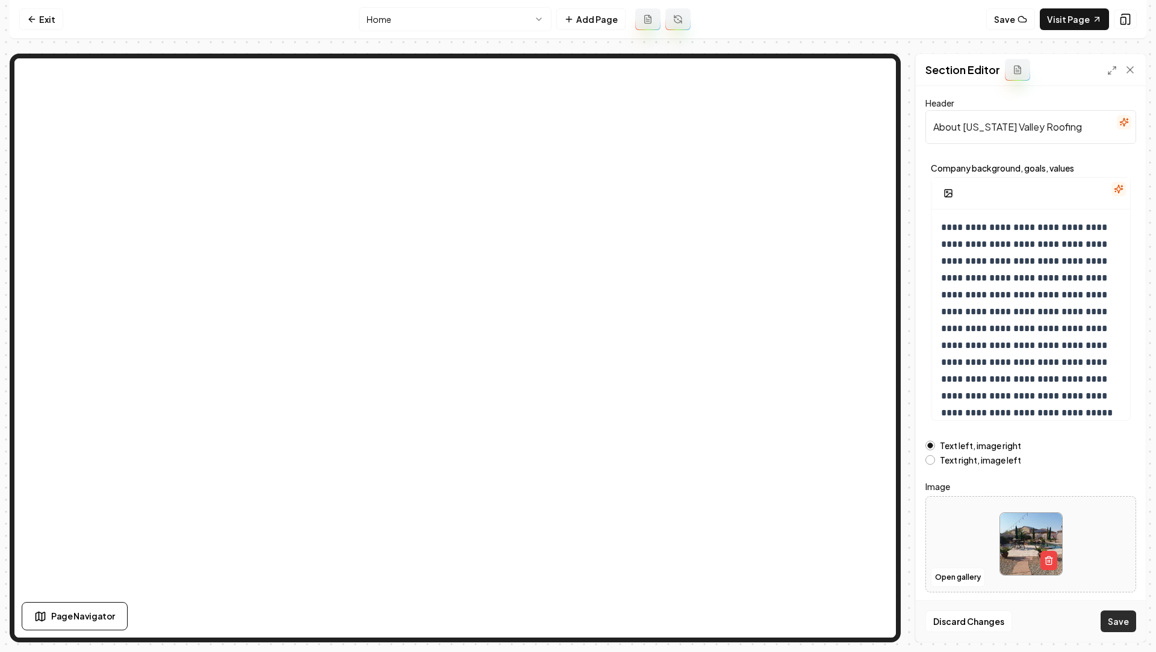
click at [1119, 621] on button "Save" at bounding box center [1119, 622] width 36 height 22
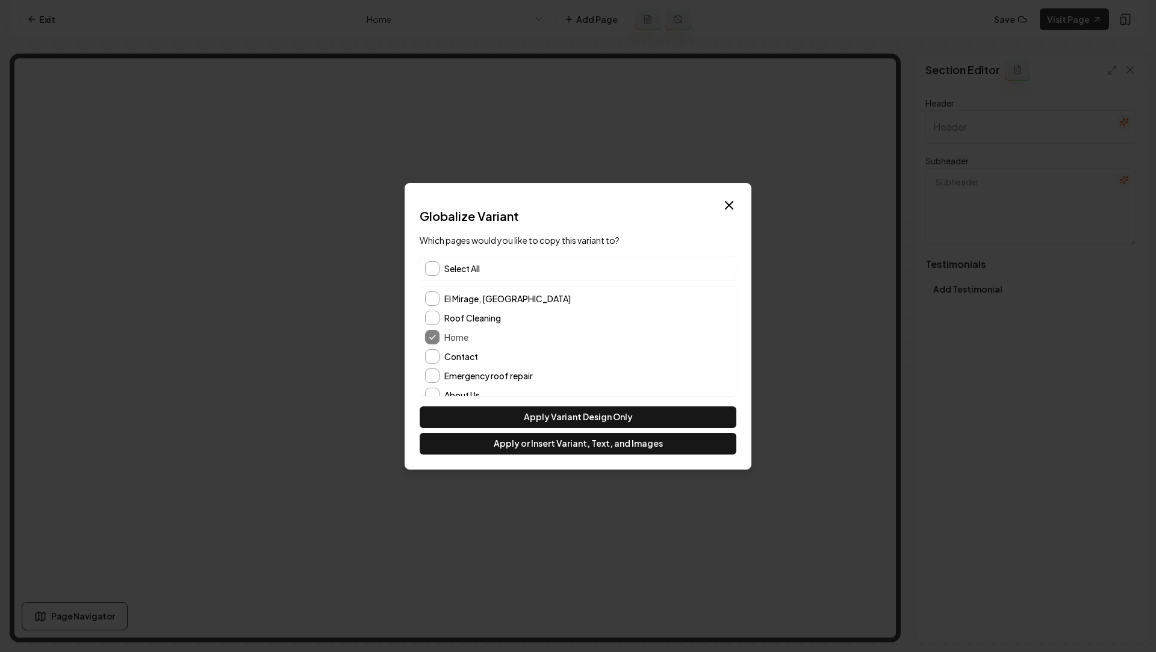
type input "Why Homeowners Choose Us"
type textarea "Your neighbors share their stories of trust and quality work"
click at [435, 358] on button "Contact" at bounding box center [432, 356] width 14 height 14
click at [497, 447] on button "Apply or Insert Variant, Text, and Images" at bounding box center [578, 444] width 317 height 22
type input "Our Roofing Services"
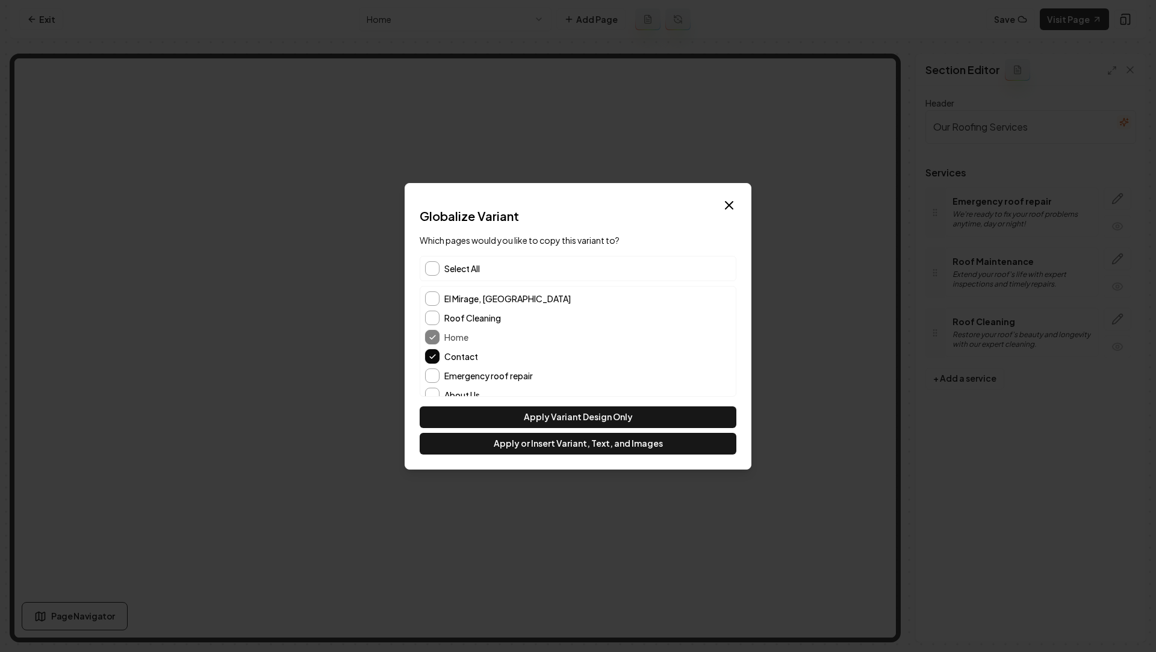
scroll to position [30, 0]
click at [429, 359] on button "About Us" at bounding box center [432, 365] width 14 height 14
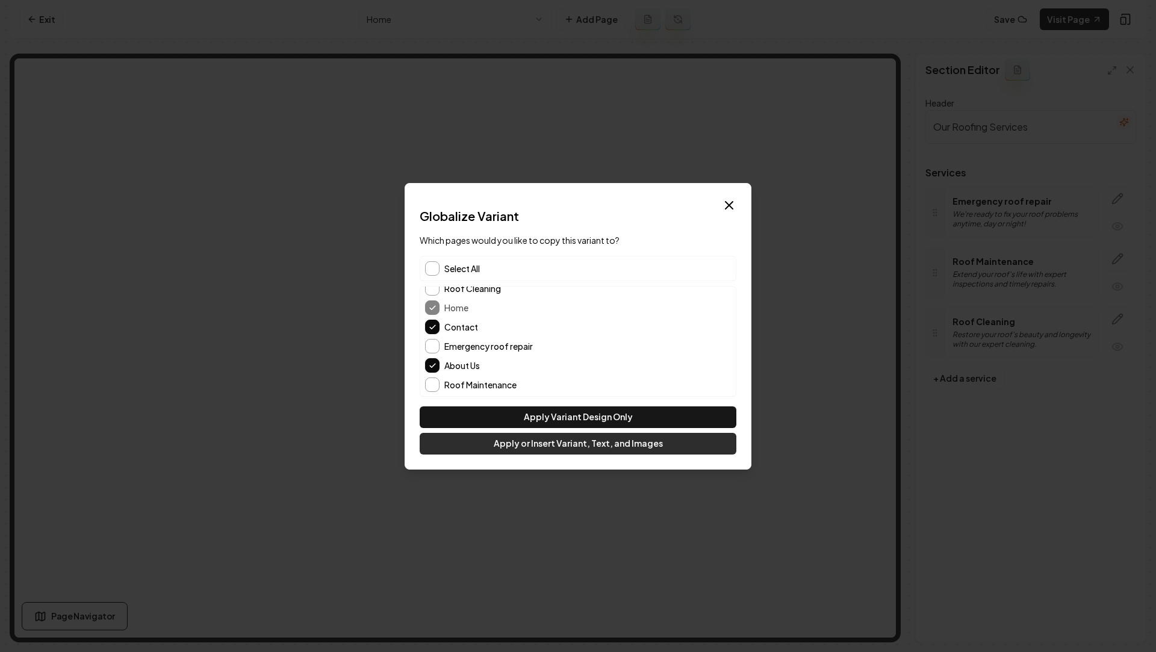
click at [512, 447] on button "Apply or Insert Variant, Text, and Images" at bounding box center [578, 444] width 317 height 22
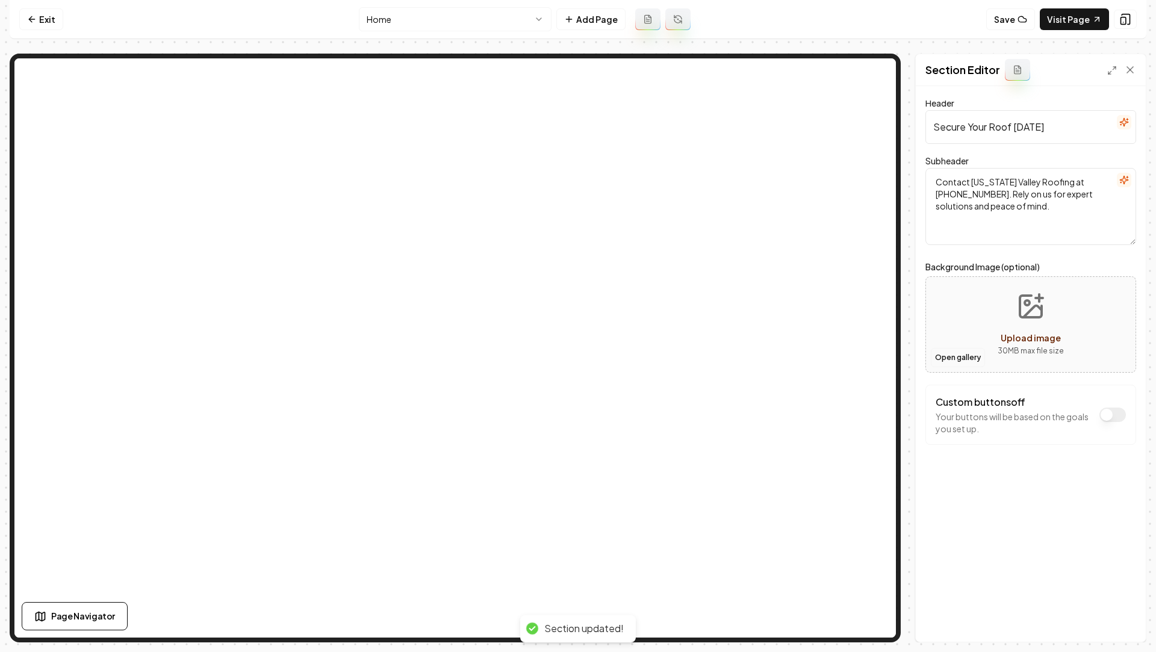
click at [948, 365] on button "Open gallery" at bounding box center [958, 357] width 54 height 19
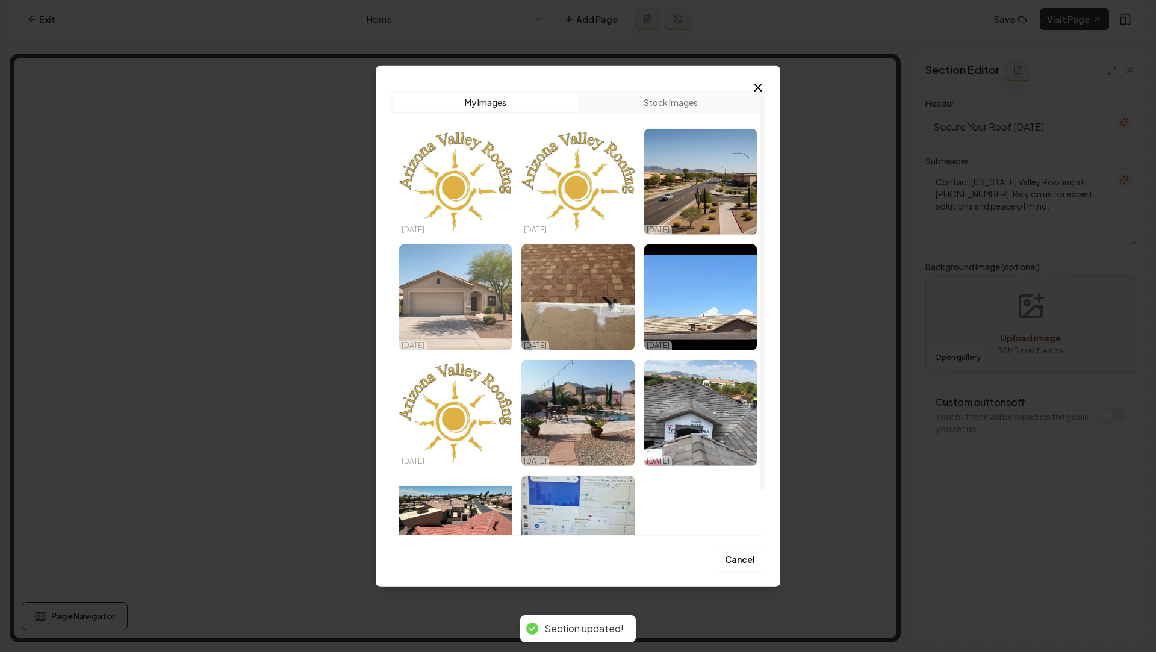
click at [490, 313] on img "Select image image_68ed4a635c7cd75eb8d0a3bf.jpeg" at bounding box center [455, 297] width 113 height 106
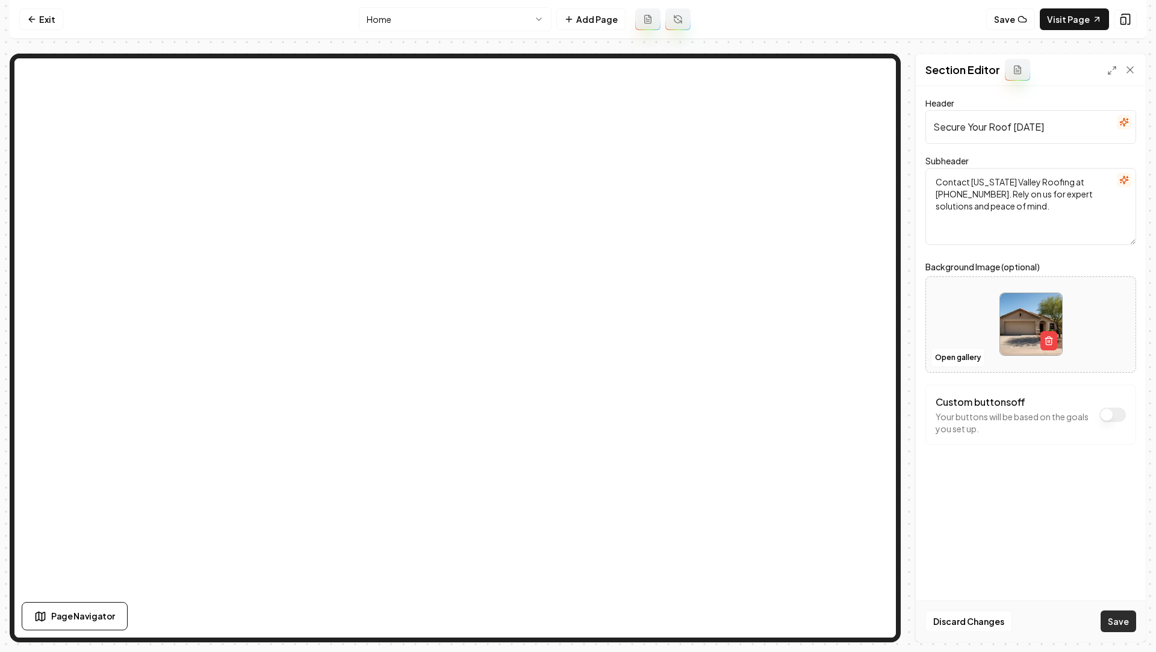
click at [1109, 621] on button "Save" at bounding box center [1119, 622] width 36 height 22
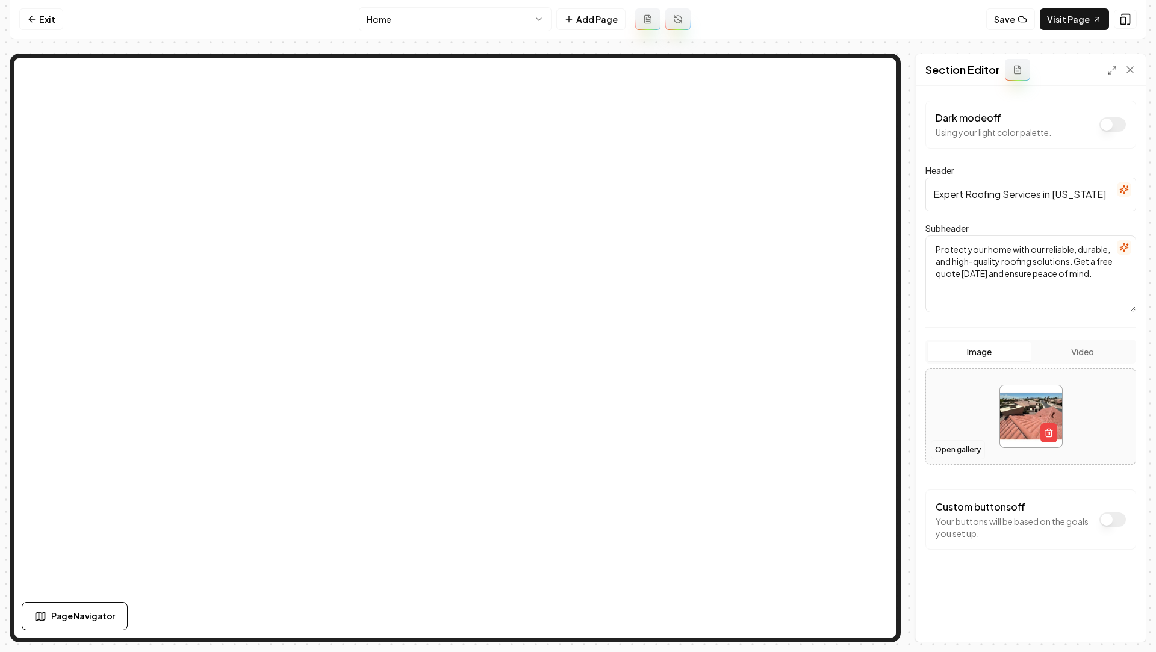
click at [954, 447] on button "Open gallery" at bounding box center [958, 449] width 54 height 19
click at [1047, 435] on icon "button" at bounding box center [1049, 433] width 10 height 10
click at [1029, 393] on circle "Upload image" at bounding box center [1027, 395] width 5 height 5
type input "**********"
click at [1105, 632] on div "Discard Changes Save" at bounding box center [1031, 621] width 230 height 42
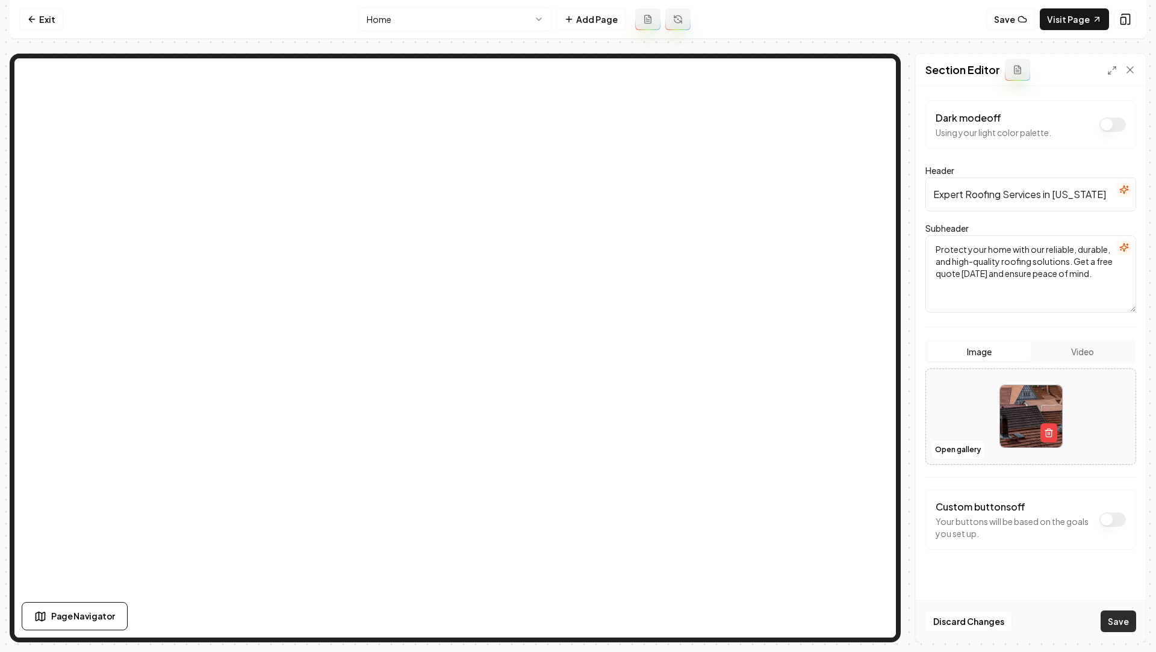
click at [1111, 612] on button "Save" at bounding box center [1119, 622] width 36 height 22
click at [511, 14] on html "Computer Required This feature is only available on a computer. Please switch t…" at bounding box center [578, 326] width 1156 height 652
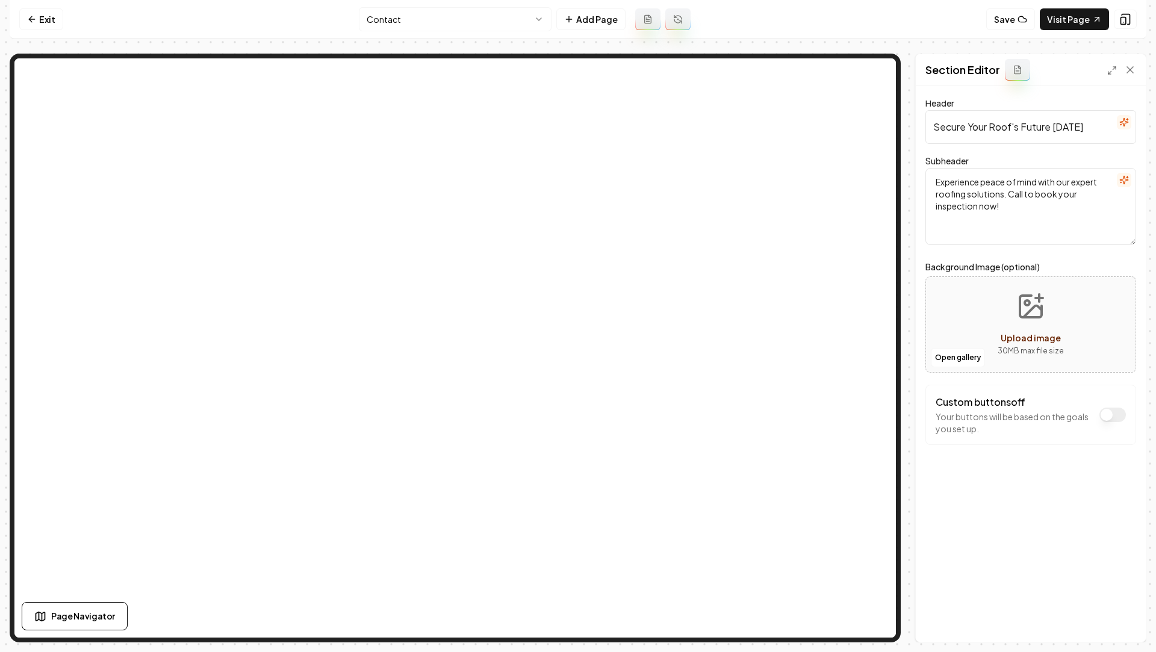
click at [466, 27] on html "Computer Required This feature is only available on a computer. Please switch t…" at bounding box center [578, 326] width 1156 height 652
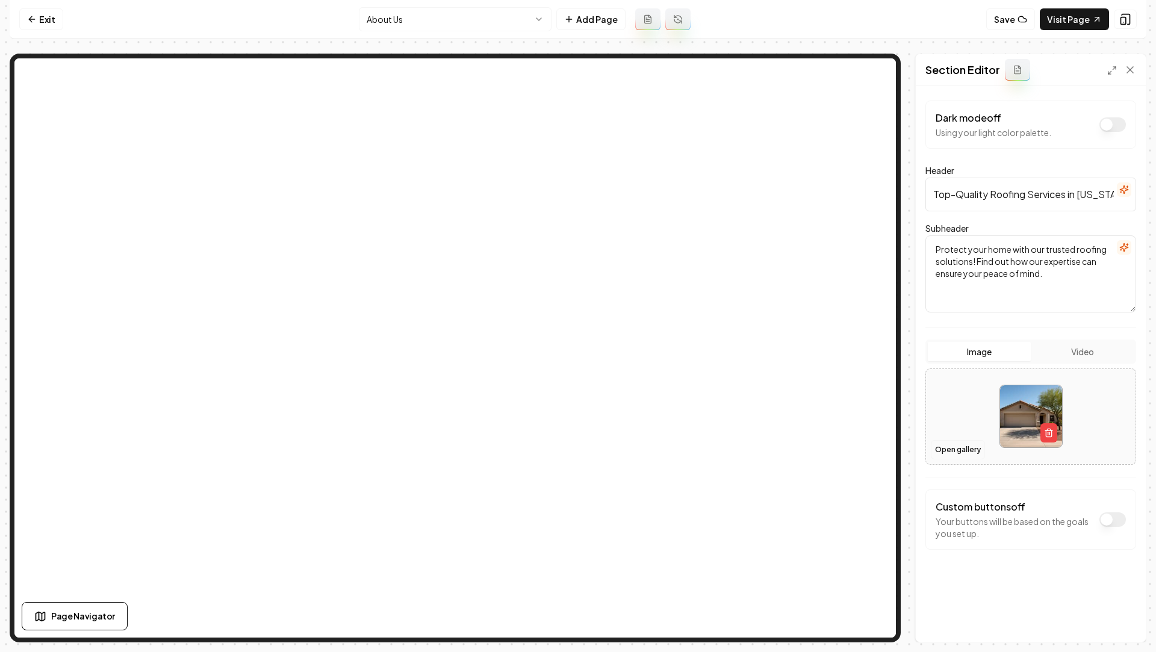
click at [944, 451] on button "Open gallery" at bounding box center [958, 449] width 54 height 19
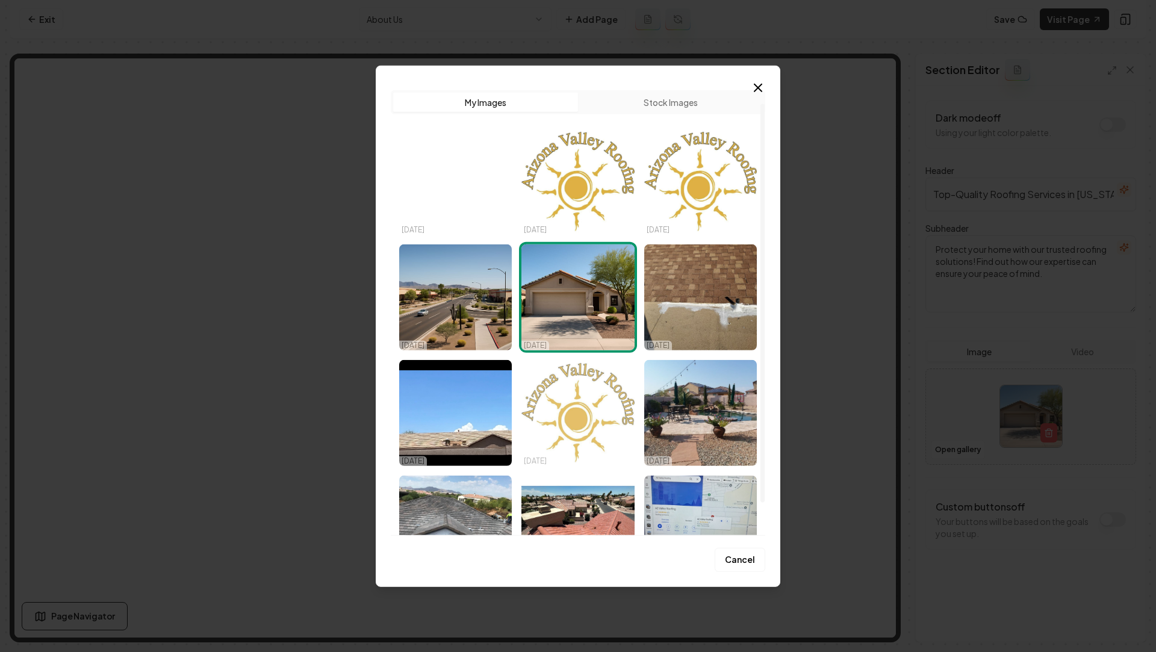
scroll to position [51, 0]
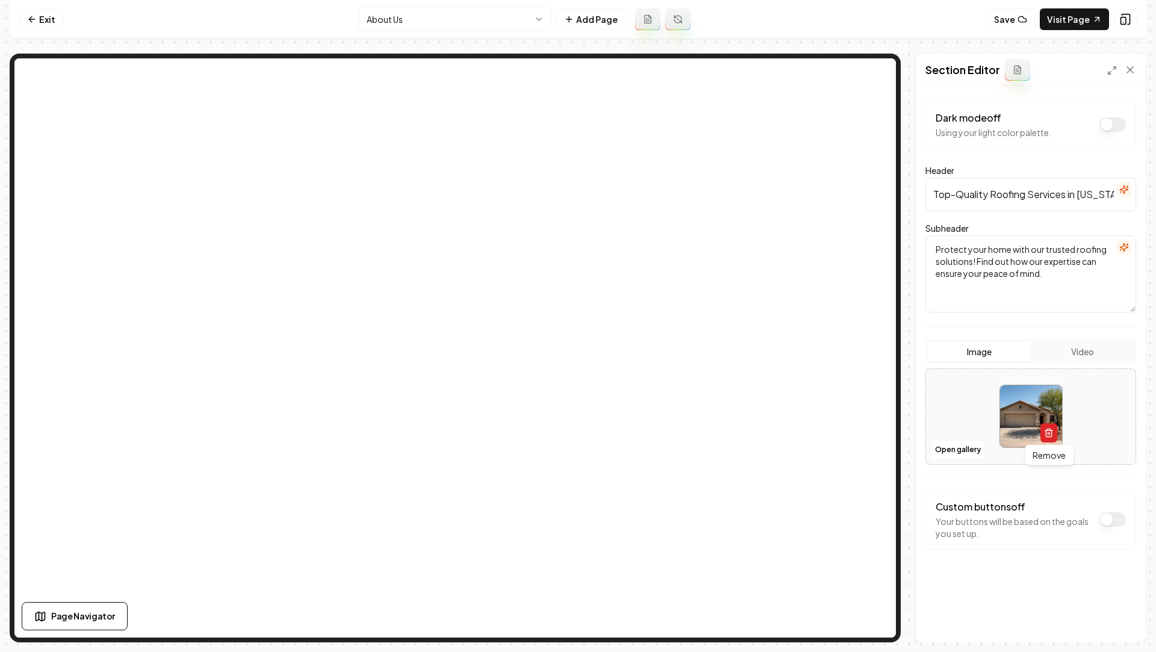
click at [1047, 432] on icon "button" at bounding box center [1049, 433] width 10 height 10
click at [946, 455] on button "Open gallery" at bounding box center [958, 449] width 54 height 19
click at [1026, 406] on icon "Upload image" at bounding box center [1033, 403] width 18 height 11
type input "**********"
click at [1115, 618] on button "Save" at bounding box center [1119, 622] width 36 height 22
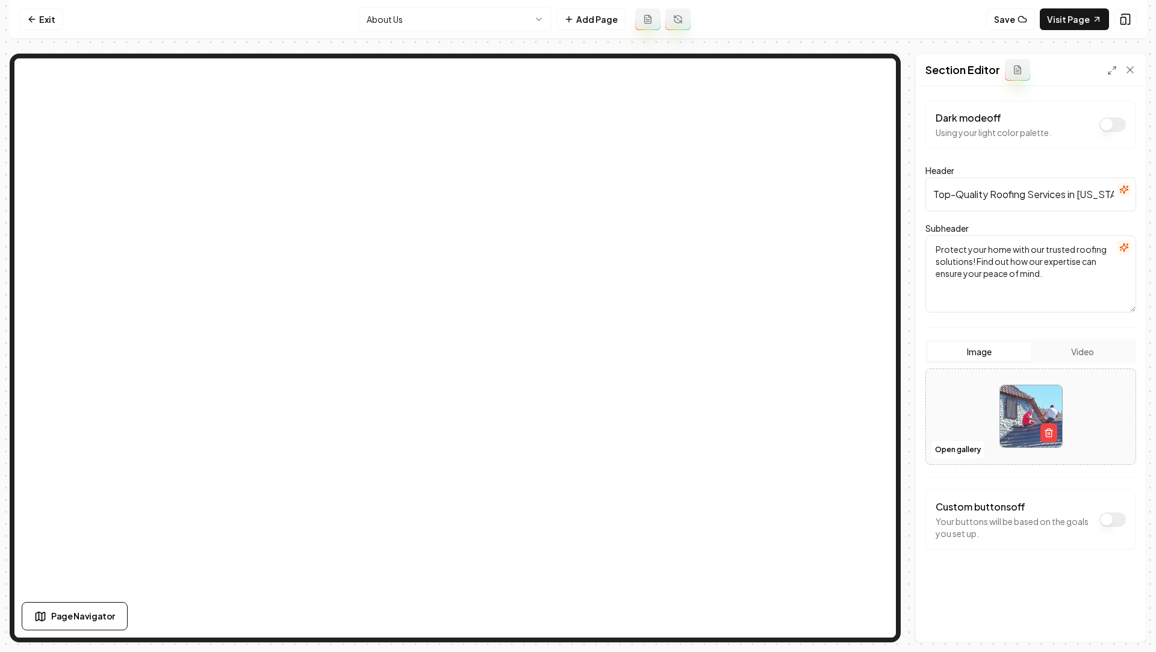
click at [445, 17] on html "Computer Required This feature is only available on a computer. Please switch t…" at bounding box center [578, 326] width 1156 height 652
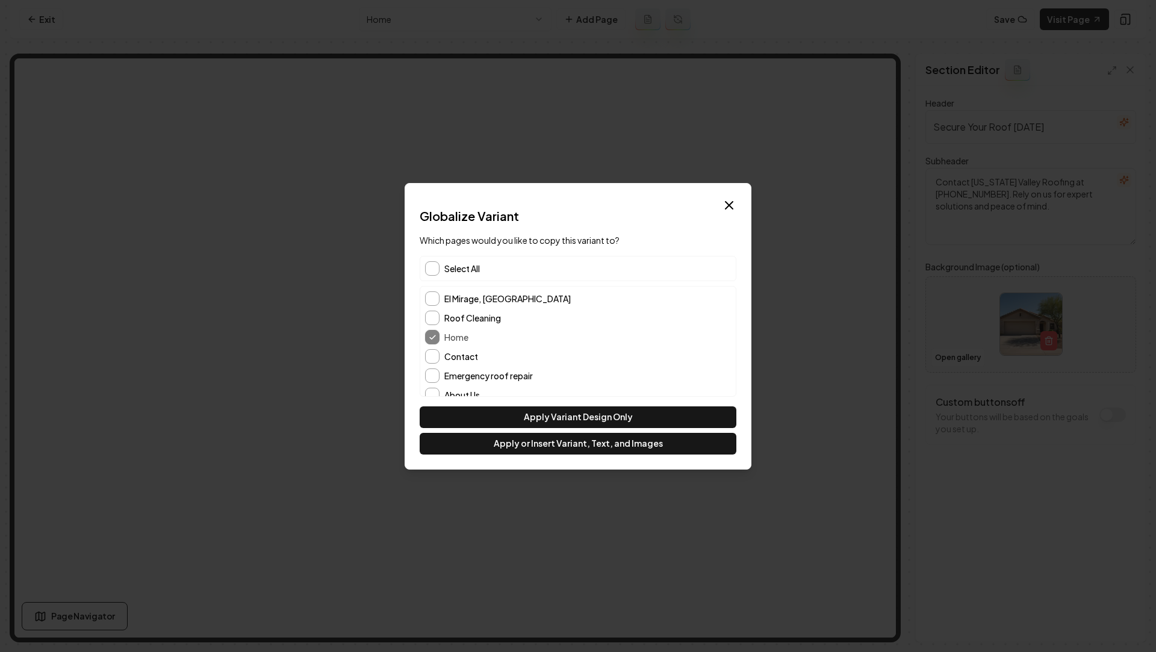
click at [461, 264] on span "Select All" at bounding box center [462, 269] width 36 height 12
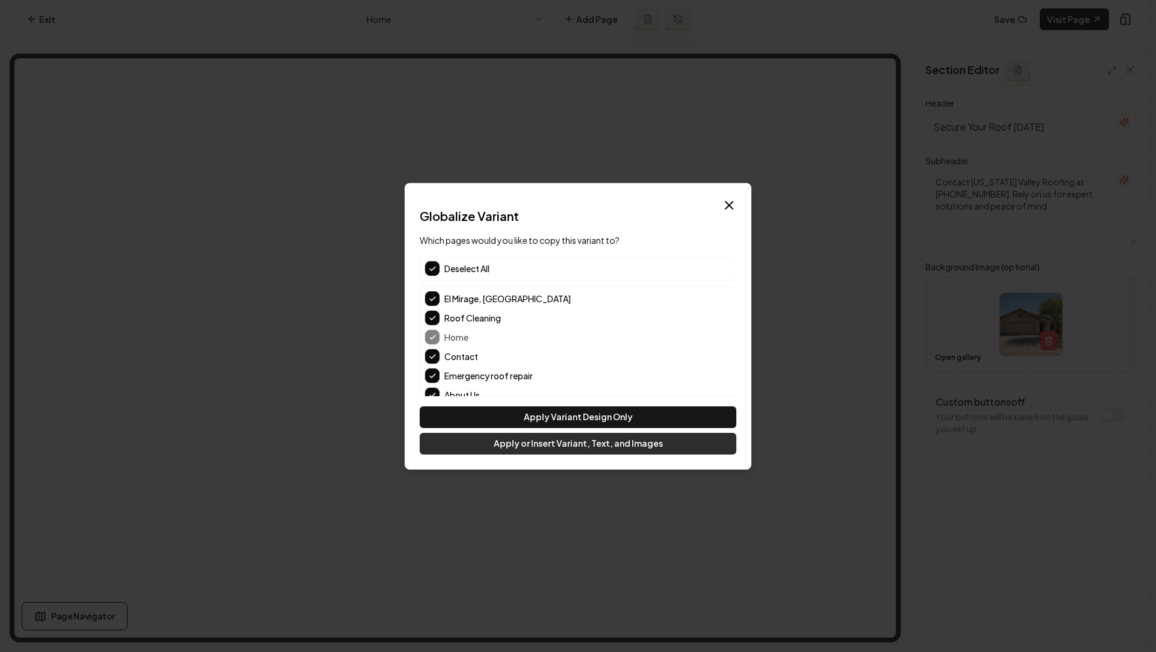
click at [537, 446] on button "Apply or Insert Variant, Text, and Images" at bounding box center [578, 444] width 317 height 22
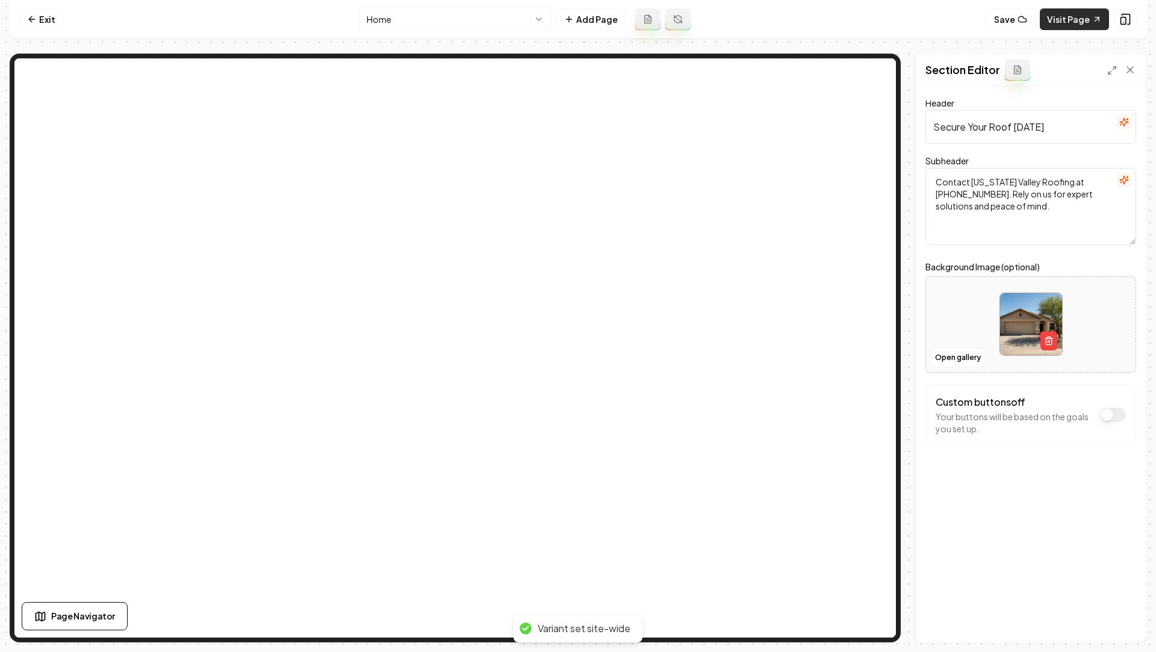
click at [1057, 30] on link "Visit Page" at bounding box center [1074, 19] width 69 height 22
click at [1127, 74] on icon at bounding box center [1130, 70] width 12 height 12
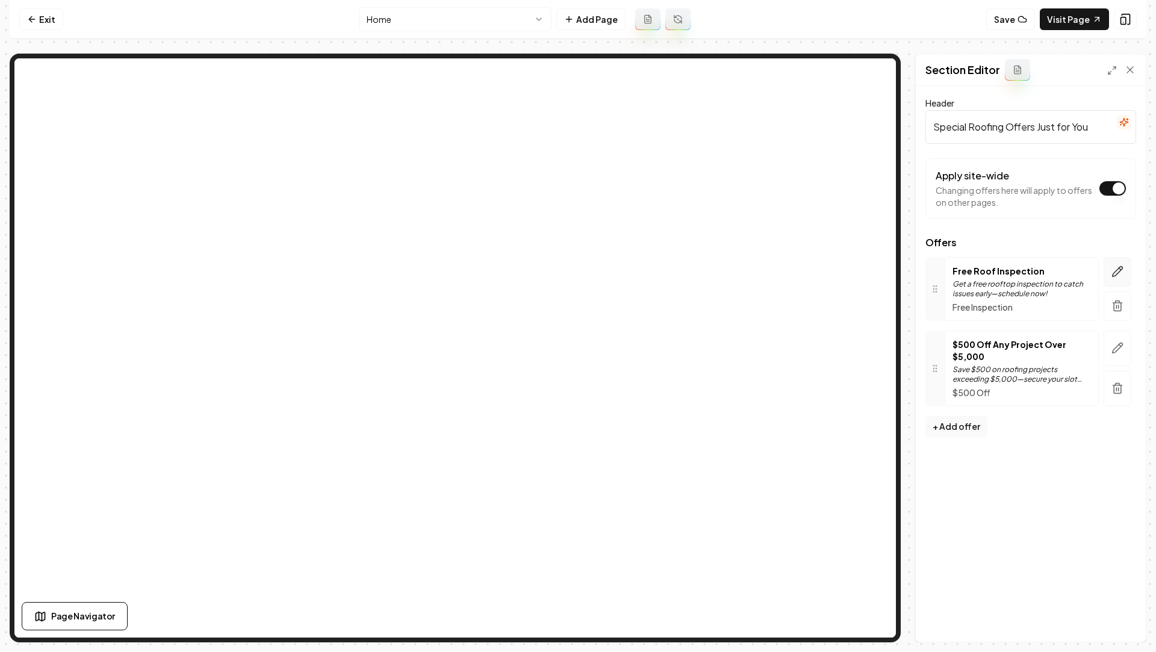
click at [1113, 276] on button "button" at bounding box center [1118, 272] width 28 height 30
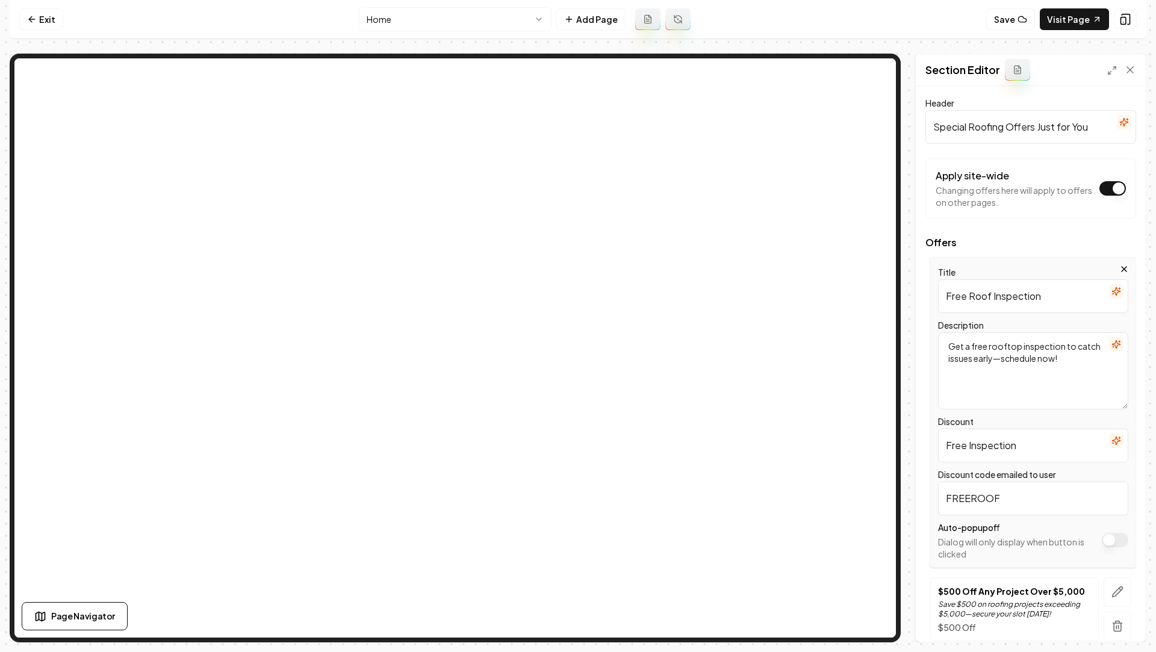
scroll to position [43, 0]
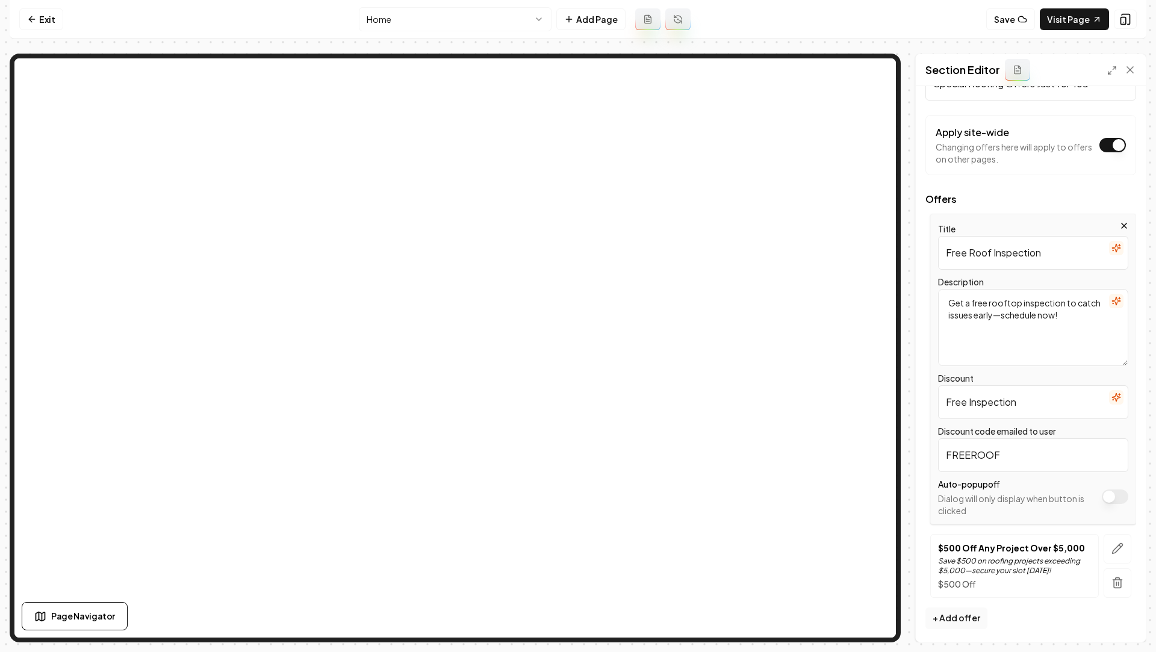
click at [1120, 499] on button "Apply site-wide" at bounding box center [1115, 497] width 26 height 14
click at [1127, 617] on button "Save" at bounding box center [1119, 622] width 36 height 22
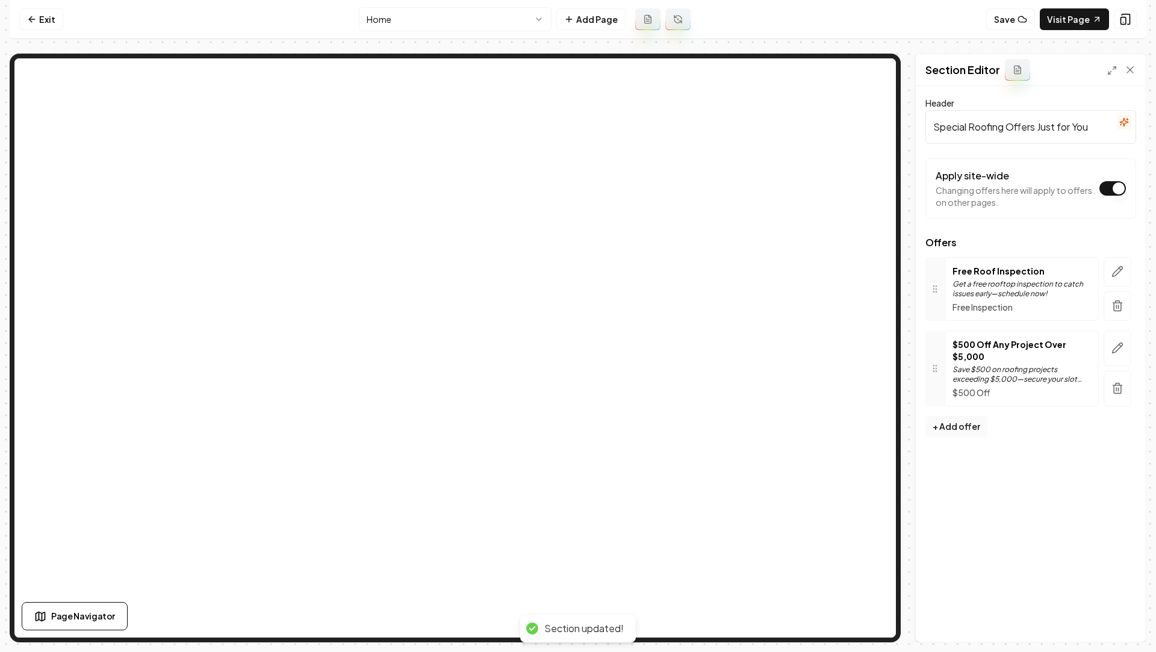
scroll to position [0, 0]
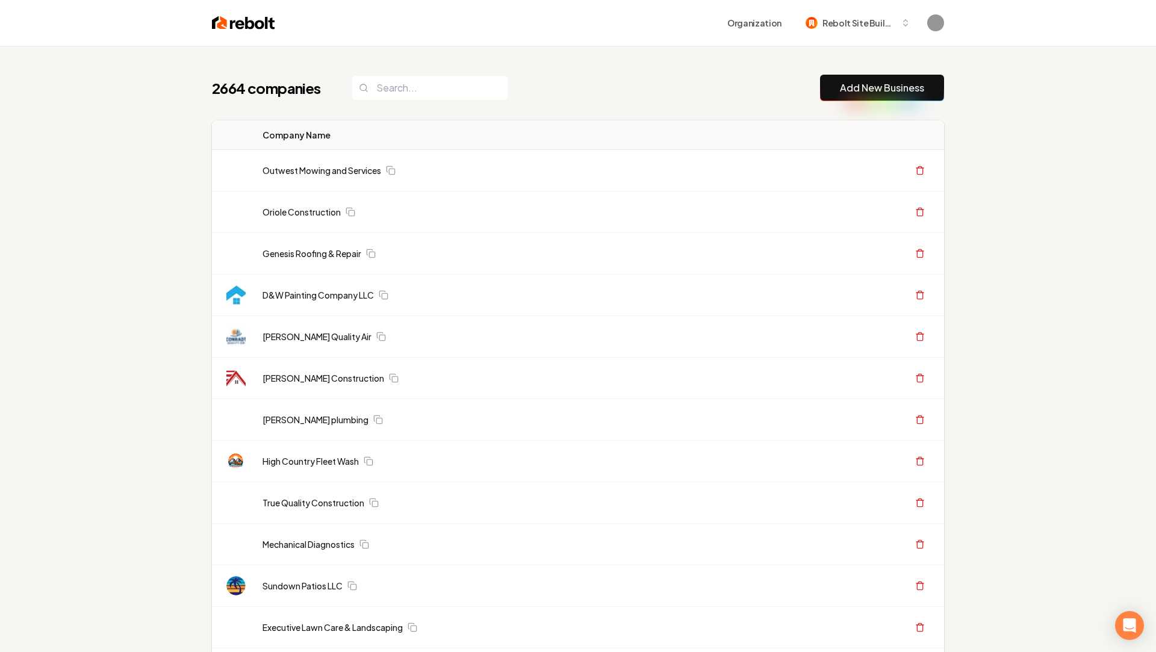
click at [863, 85] on link "Add New Business" at bounding box center [882, 88] width 84 height 14
click at [849, 90] on link "Add New Business" at bounding box center [882, 88] width 84 height 14
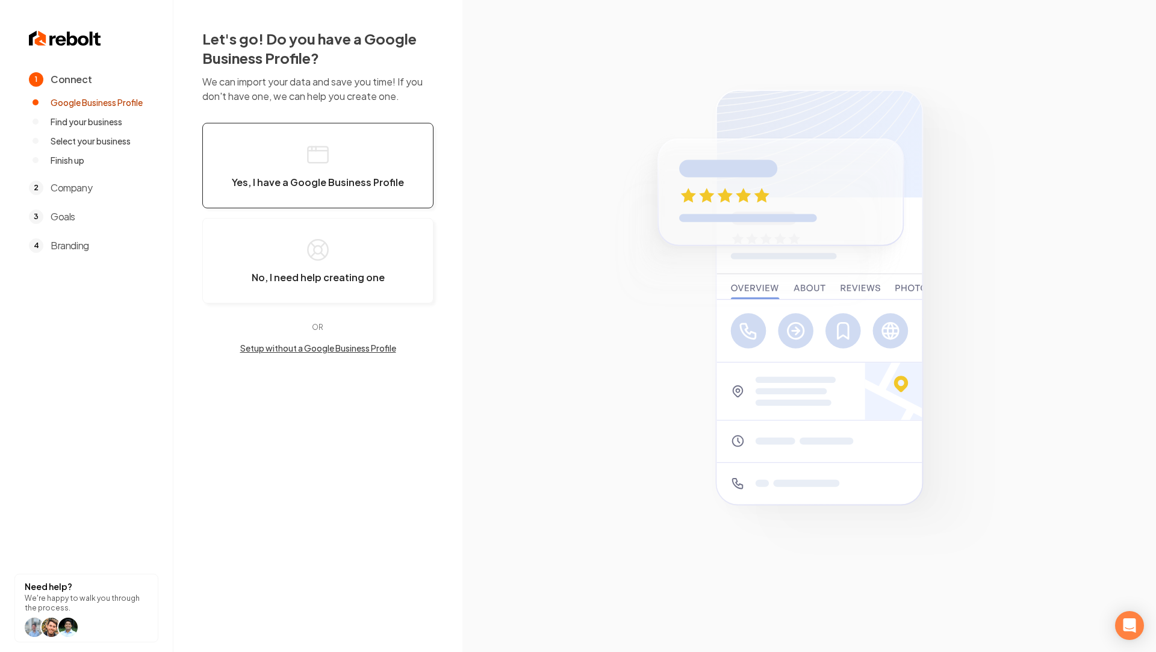
click at [360, 128] on button "Yes, I have a Google Business Profile" at bounding box center [317, 166] width 231 height 86
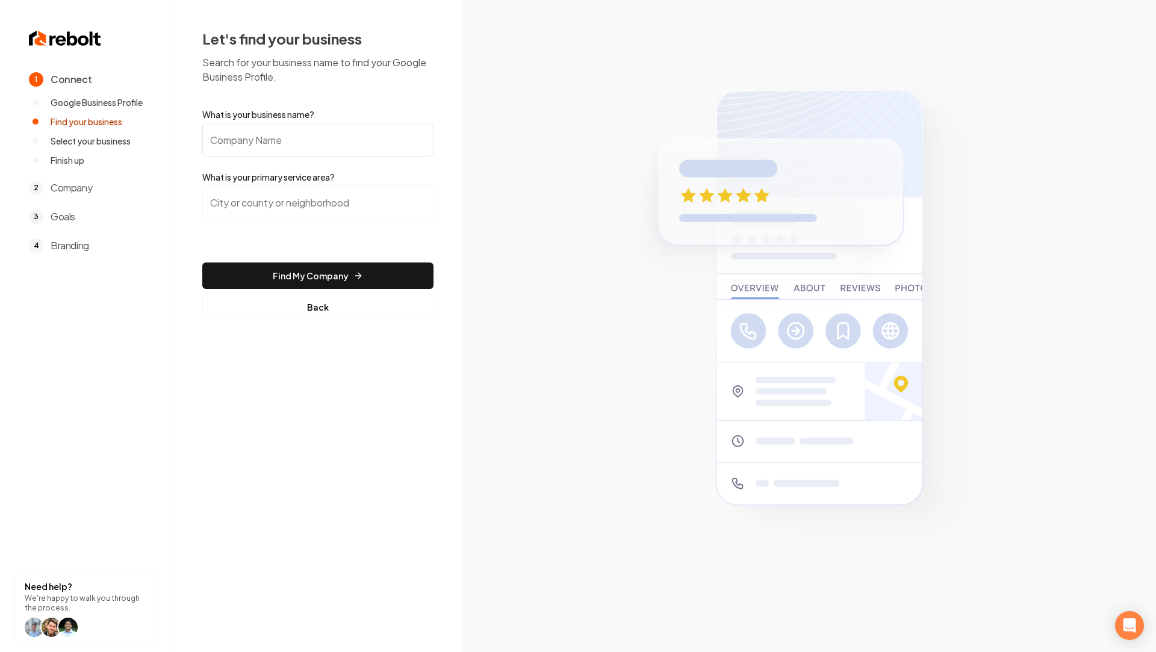
click at [350, 137] on input "What is your business name?" at bounding box center [317, 140] width 231 height 34
paste input "All City Plumbing Inc"
type input "All City Plumbing Inc"
click at [332, 203] on input "search" at bounding box center [317, 202] width 231 height 34
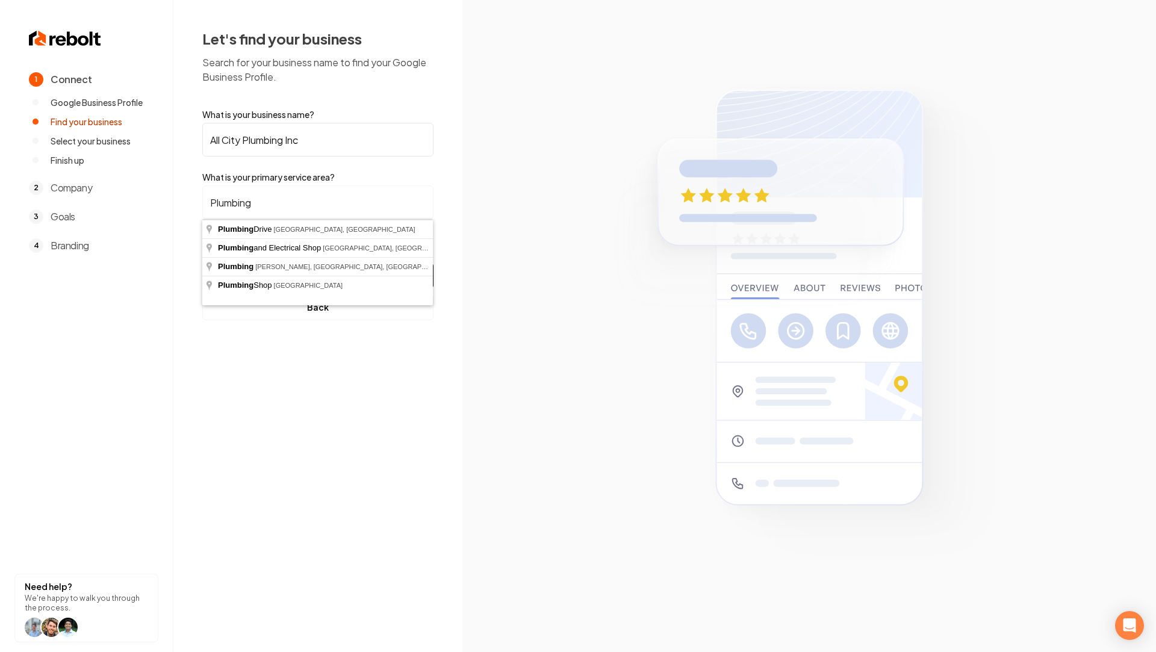
type input "Plumbing"
click at [253, 202] on input "Plumbing" at bounding box center [317, 202] width 231 height 34
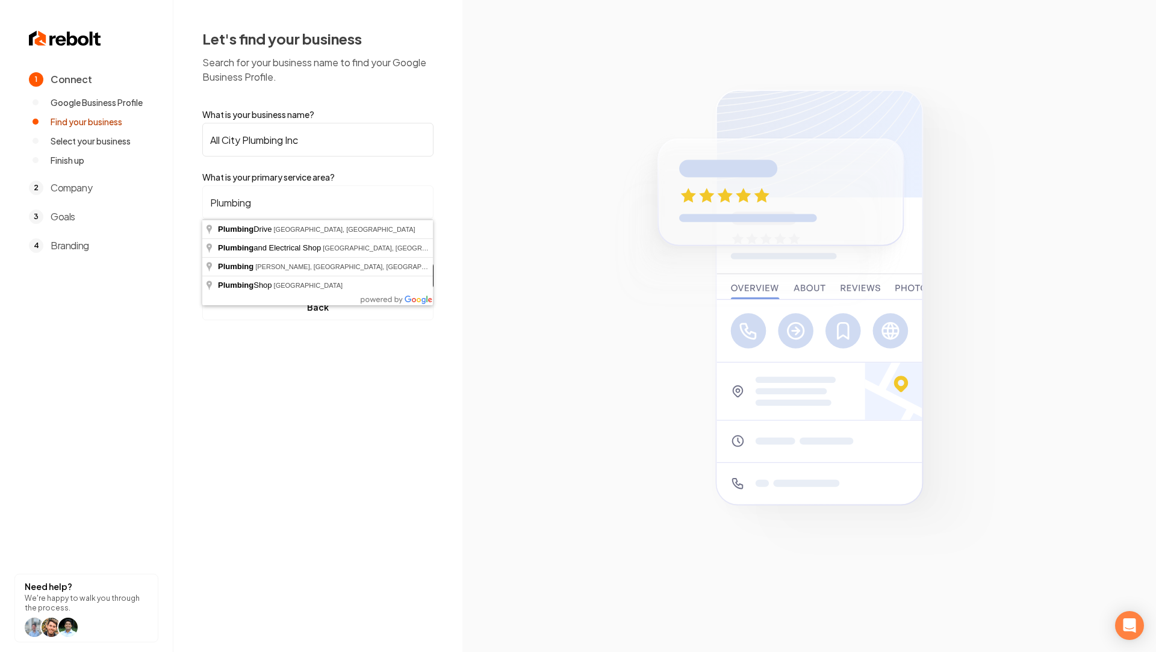
click at [344, 198] on input "Plumbing" at bounding box center [317, 202] width 231 height 34
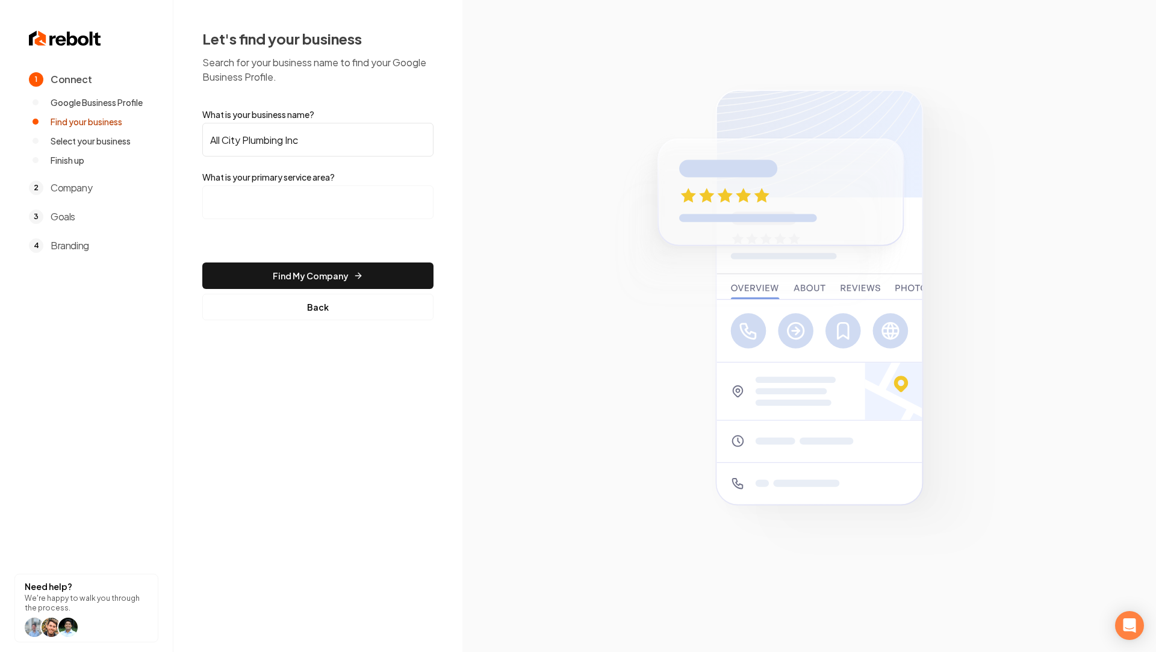
paste input "Kendall County"
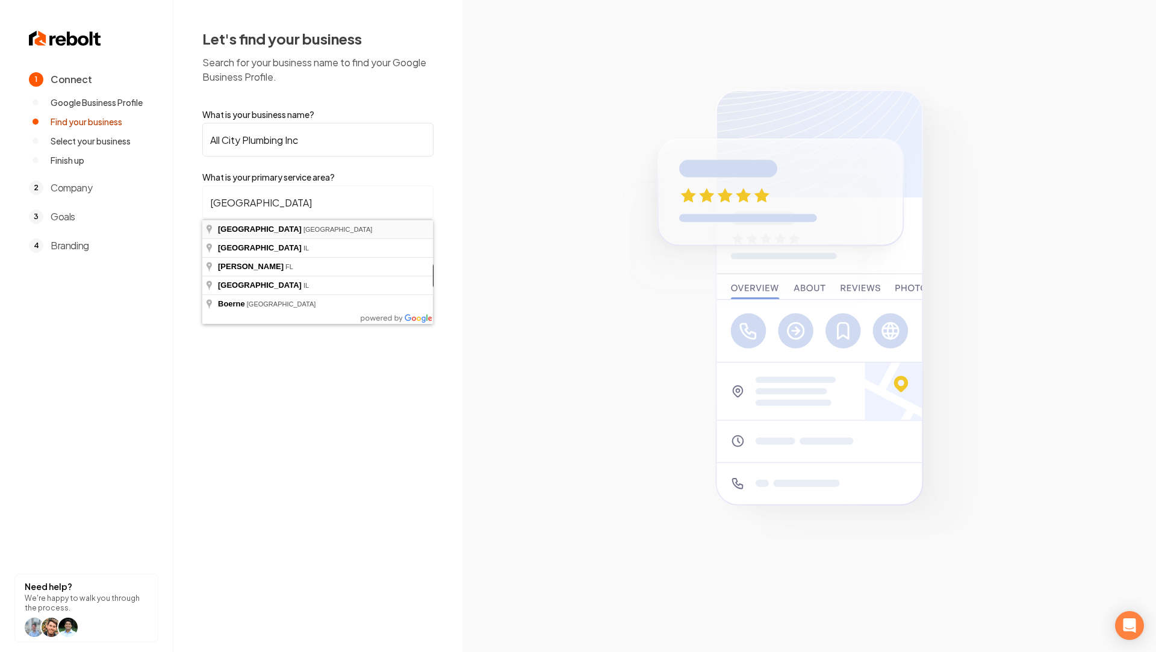
type input "Kendall County, TX"
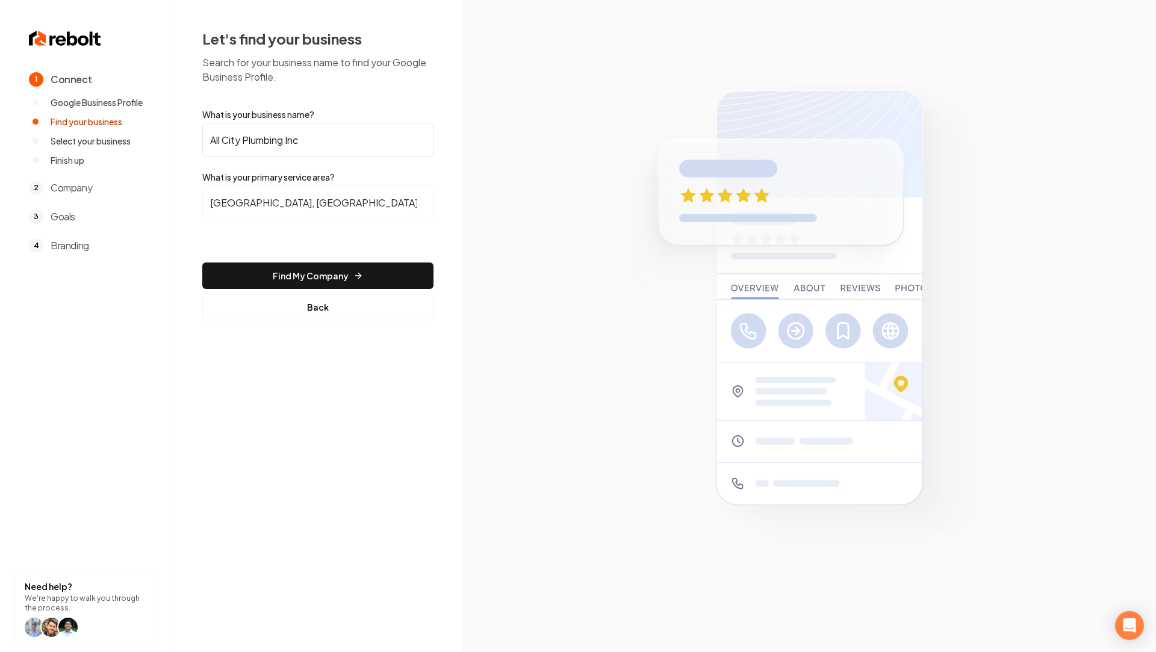
click at [261, 197] on input "Kendall County, TX" at bounding box center [317, 202] width 231 height 34
paste input "Kendall County"
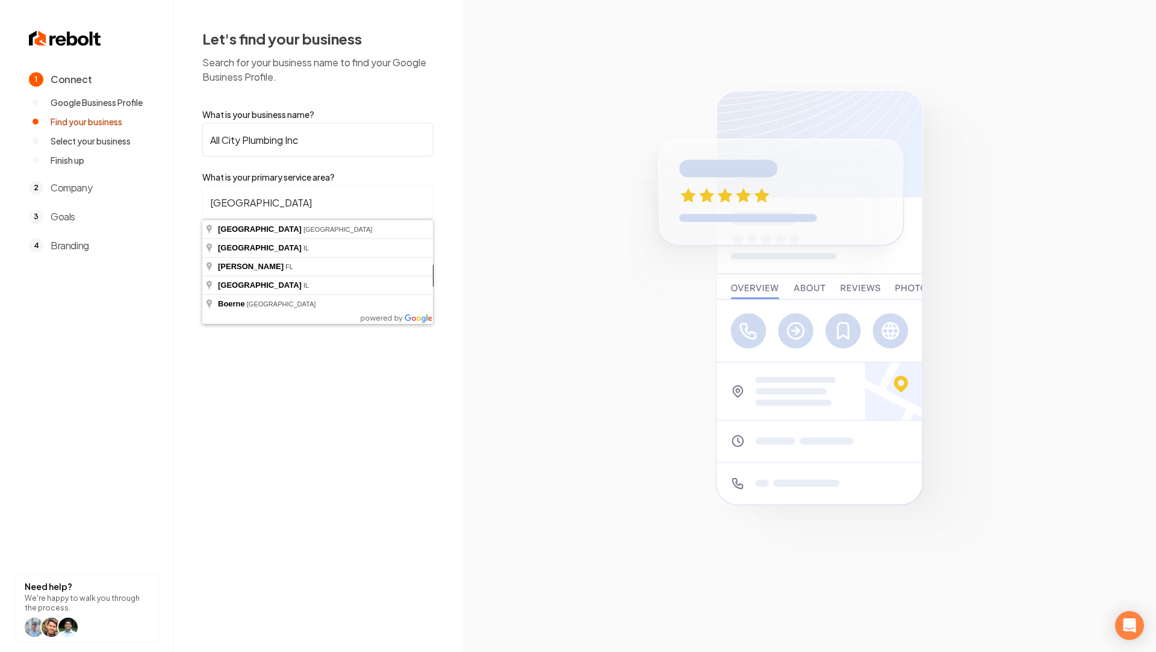
type input "Kendall County, IL"
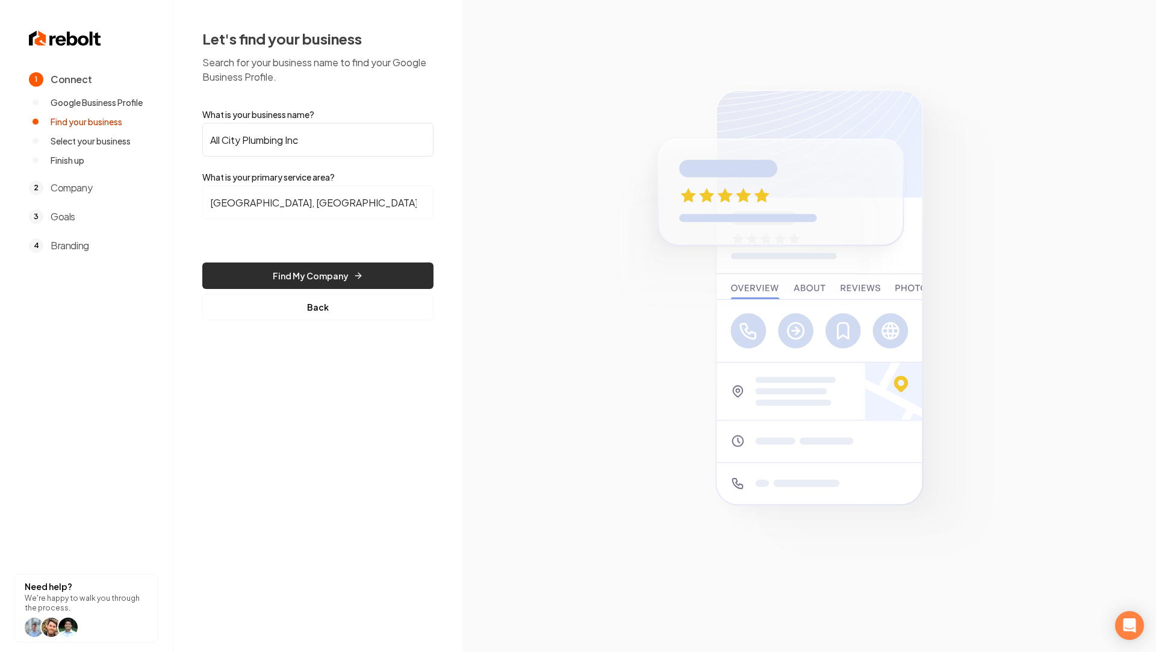
click at [328, 278] on button "Find My Company" at bounding box center [317, 276] width 231 height 26
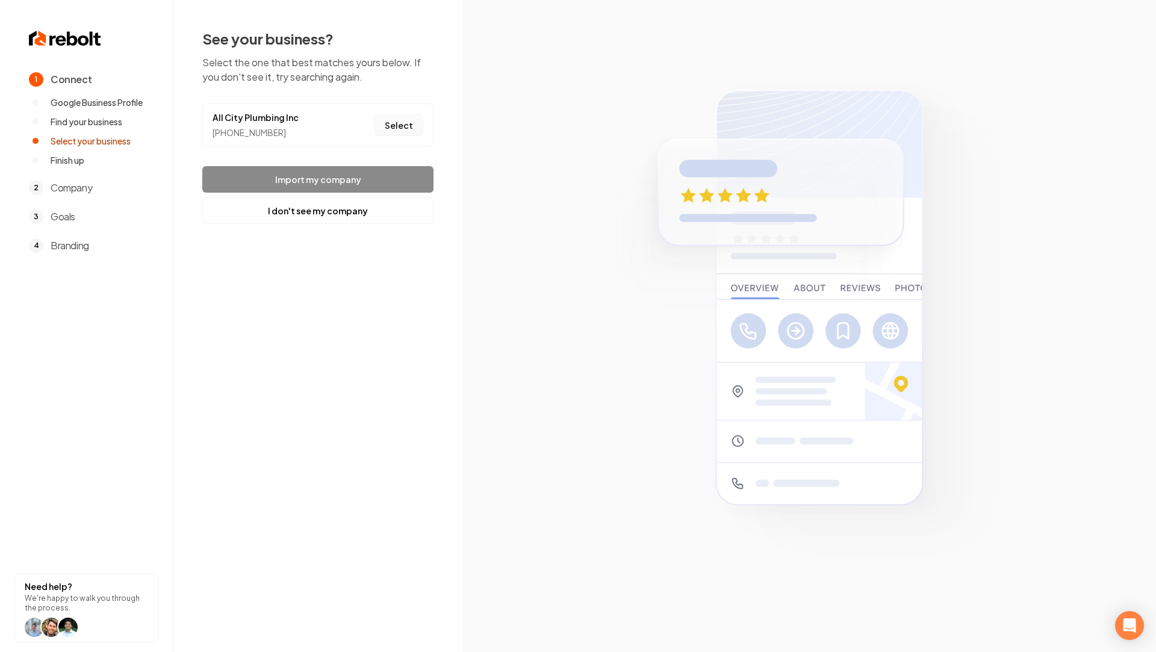
click at [401, 127] on button "Select" at bounding box center [399, 125] width 49 height 22
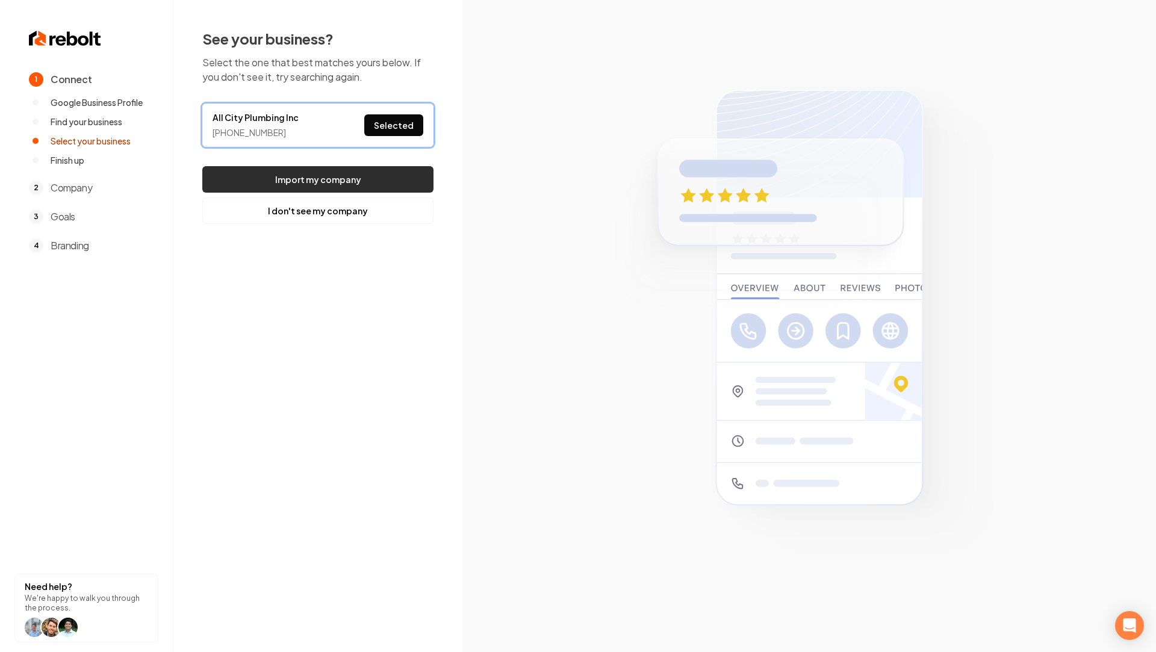
click at [338, 176] on button "Import my company" at bounding box center [317, 179] width 231 height 26
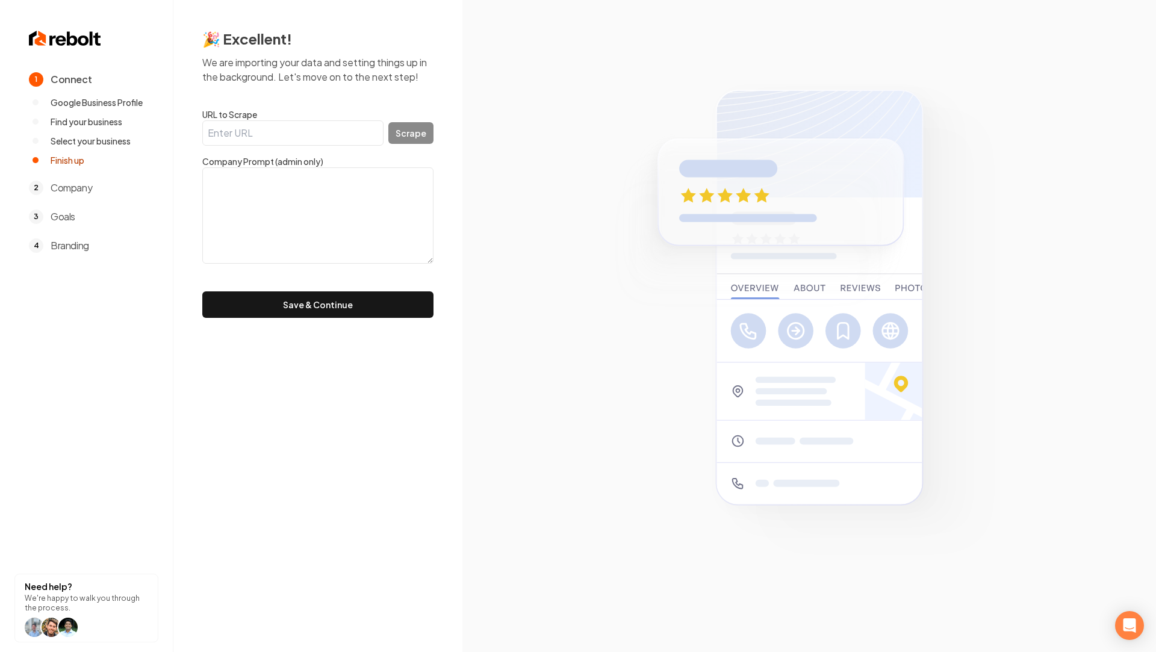
click at [322, 324] on div "🎉 Excellent! We are importing your data and setting things up in the background…" at bounding box center [317, 173] width 289 height 347
click at [307, 310] on button "Save & Continue" at bounding box center [317, 304] width 231 height 26
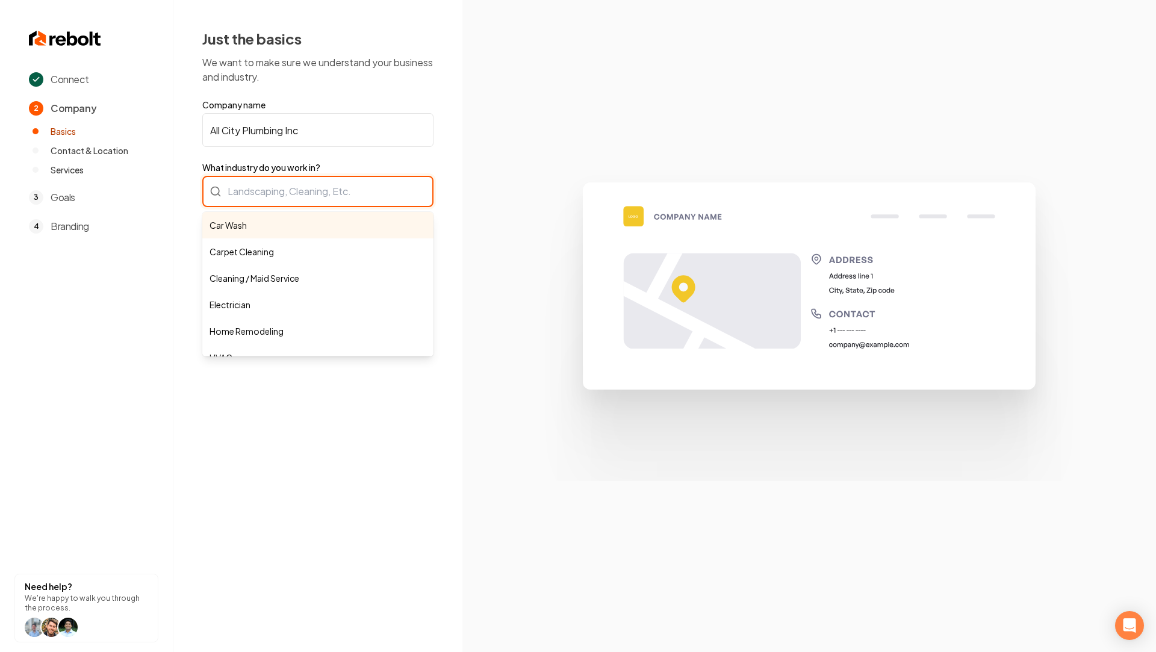
click at [289, 193] on div "Car Wash Carpet Cleaning Cleaning / Maid Service Electrician Home Remodeling HV…" at bounding box center [317, 191] width 231 height 31
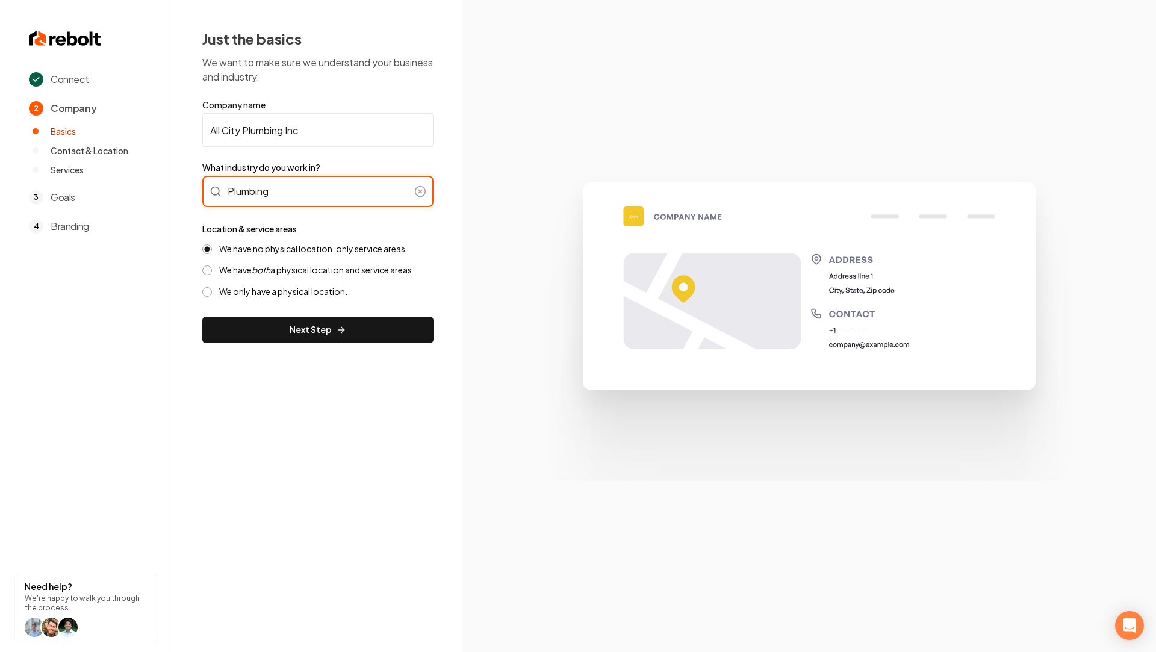
type input "Plumbing"
click at [289, 268] on label "We have both a physical location and service areas." at bounding box center [316, 269] width 195 height 11
click at [212, 268] on button "We have both a physical location and service areas." at bounding box center [207, 271] width 10 height 10
click at [267, 347] on div "Just the basics We want to make sure we understand your business and industry. …" at bounding box center [317, 186] width 289 height 372
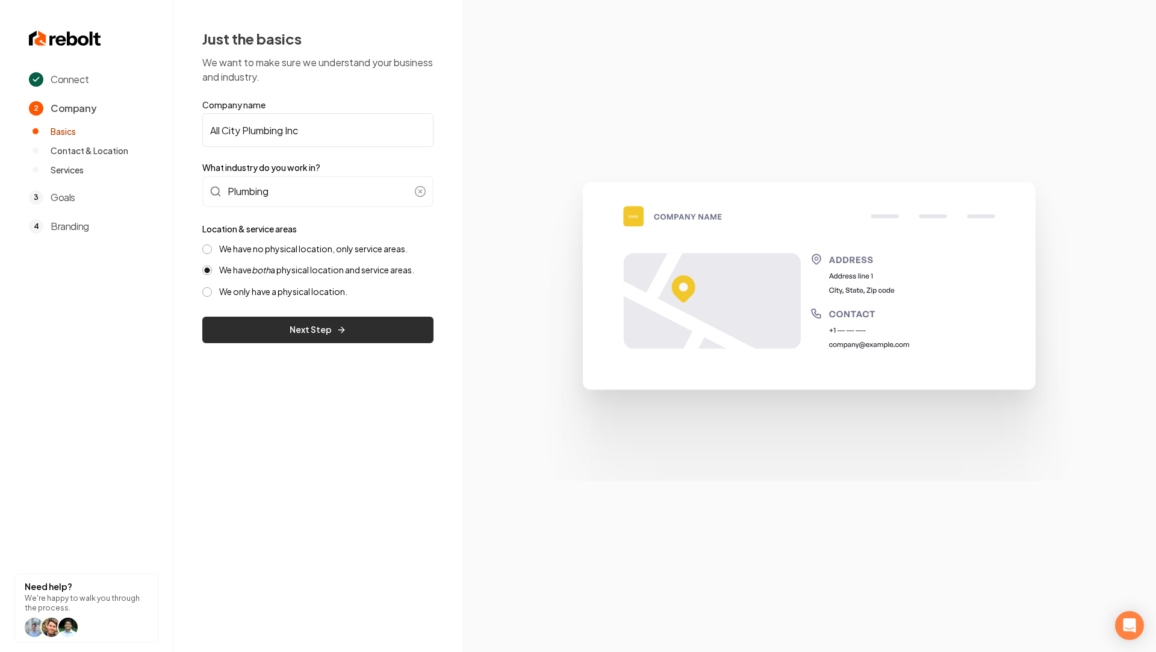
click at [252, 337] on button "Next Step" at bounding box center [317, 330] width 231 height 26
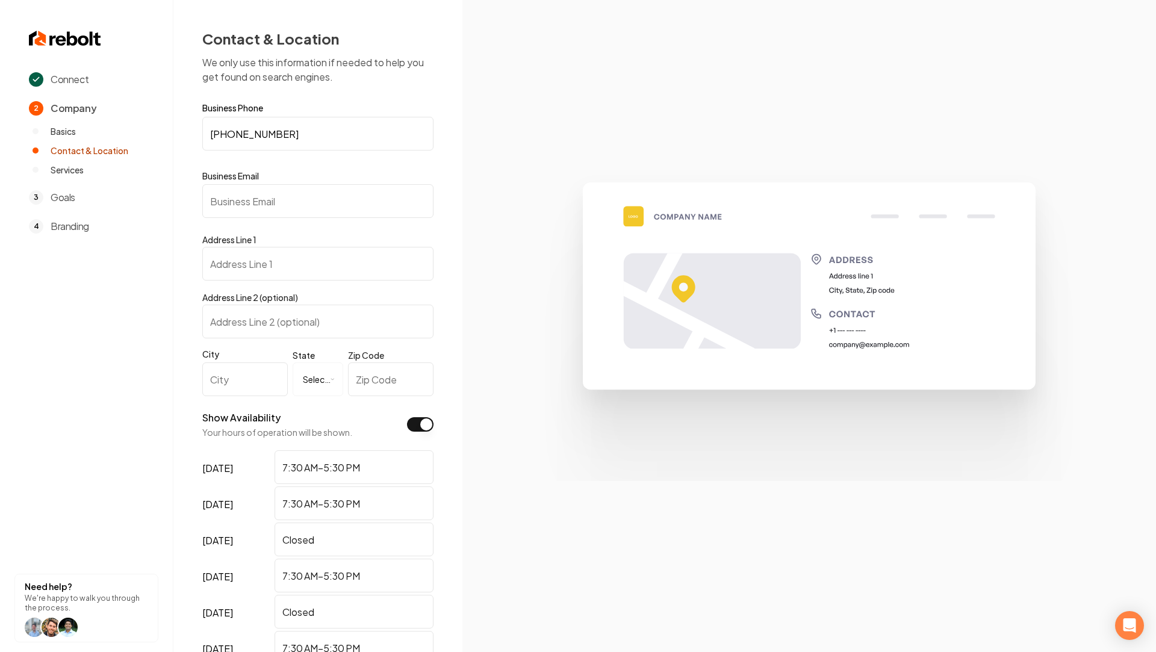
click at [258, 196] on input "Business Email" at bounding box center [317, 201] width 231 height 34
paste input "office@allcityplumbers.net"
type input "office@allcityplumbers.net"
click at [498, 326] on section at bounding box center [809, 326] width 694 height 652
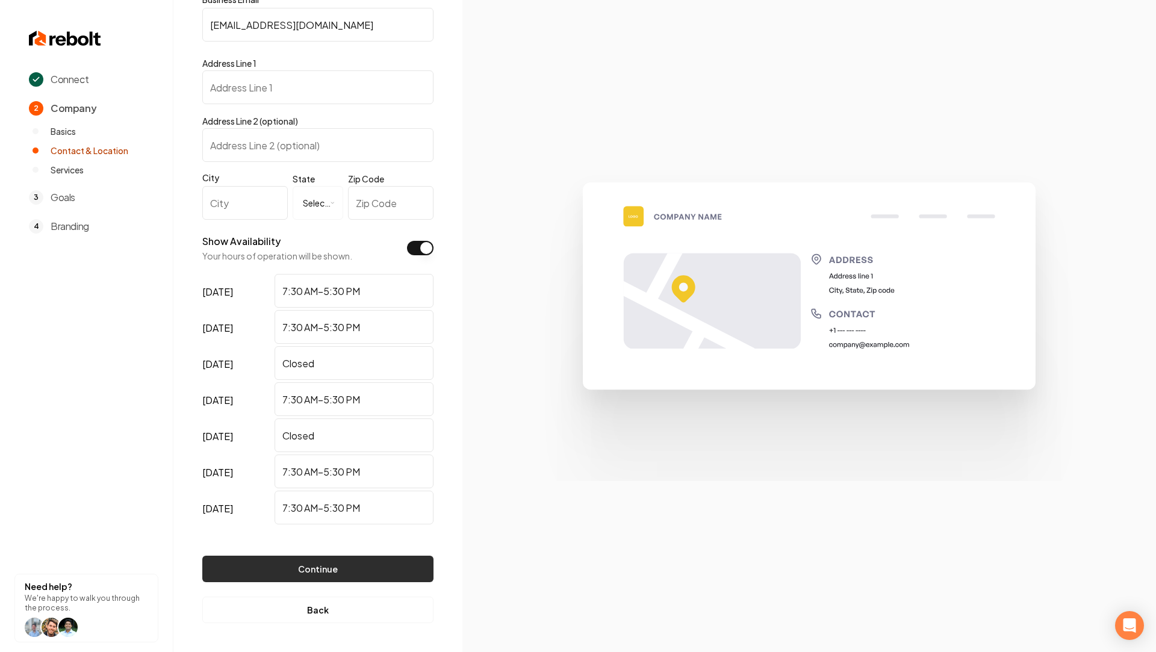
click at [292, 579] on button "Continue" at bounding box center [317, 569] width 231 height 26
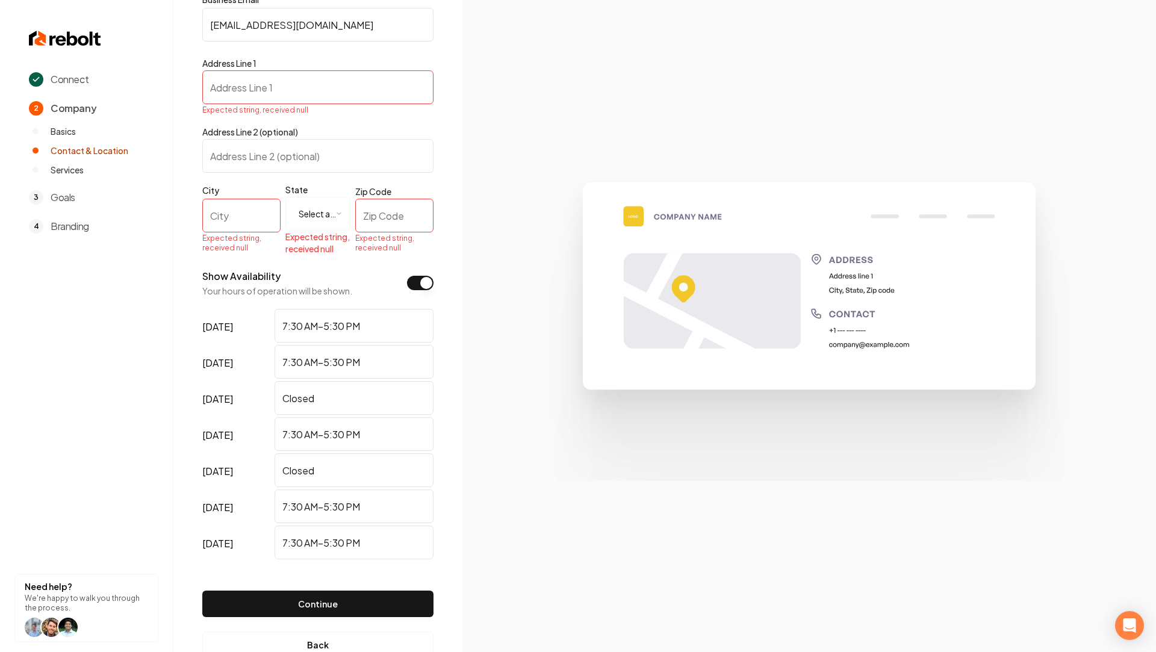
click at [479, 155] on section at bounding box center [809, 326] width 694 height 652
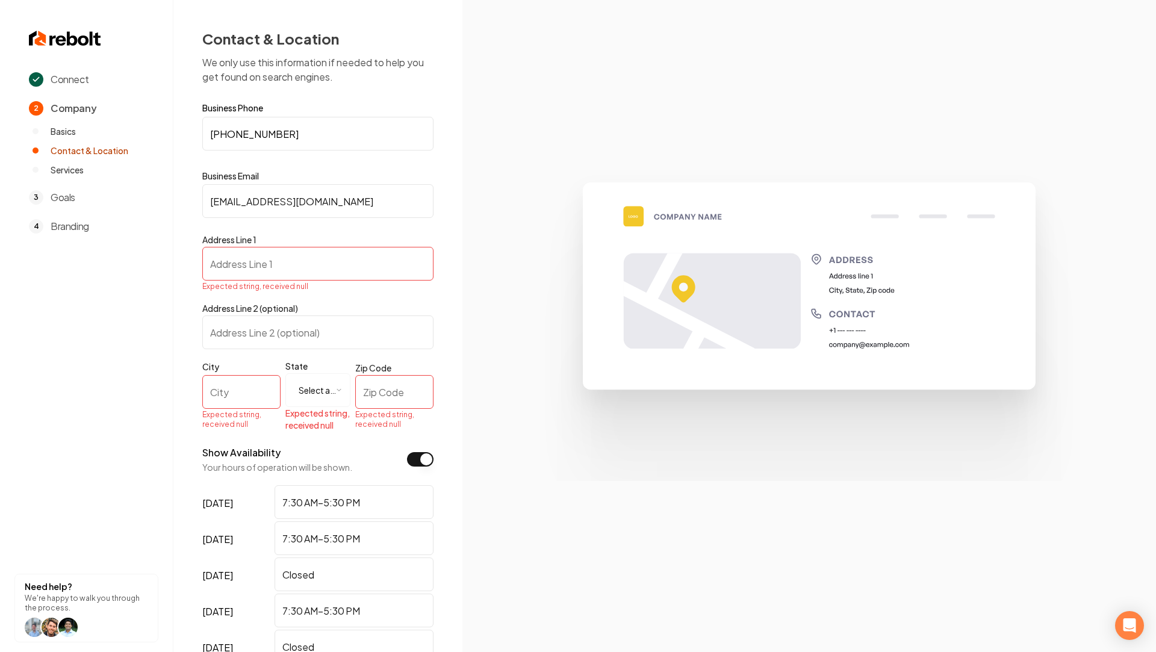
scroll to position [211, 0]
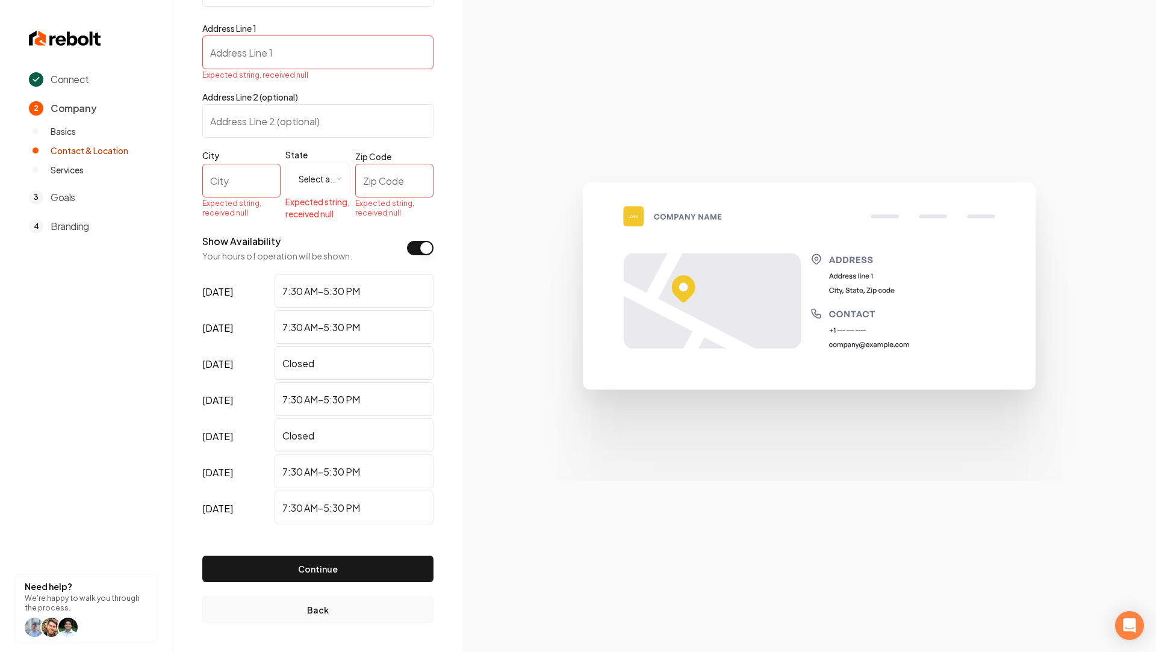
click at [312, 603] on button "Back" at bounding box center [317, 610] width 231 height 26
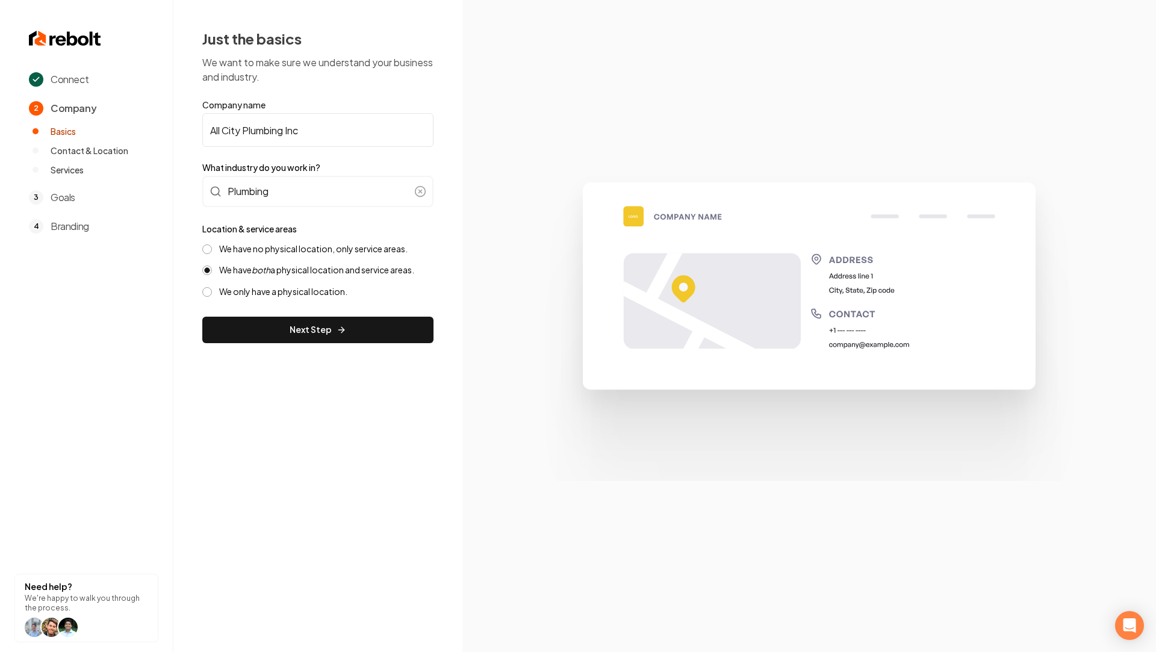
click at [264, 262] on div "We have no physical location, only service areas. We have both a physical locat…" at bounding box center [317, 270] width 231 height 54
click at [257, 258] on div "We have no physical location, only service areas. We have both a physical locat…" at bounding box center [317, 270] width 231 height 54
click at [244, 254] on label "We have no physical location, only service areas." at bounding box center [313, 248] width 188 height 11
click at [212, 254] on button "We have no physical location, only service areas." at bounding box center [207, 249] width 10 height 10
click at [257, 310] on form "Company name All City Plumbing Inc What industry do you work in? Plumbing Locat…" at bounding box center [317, 221] width 231 height 244
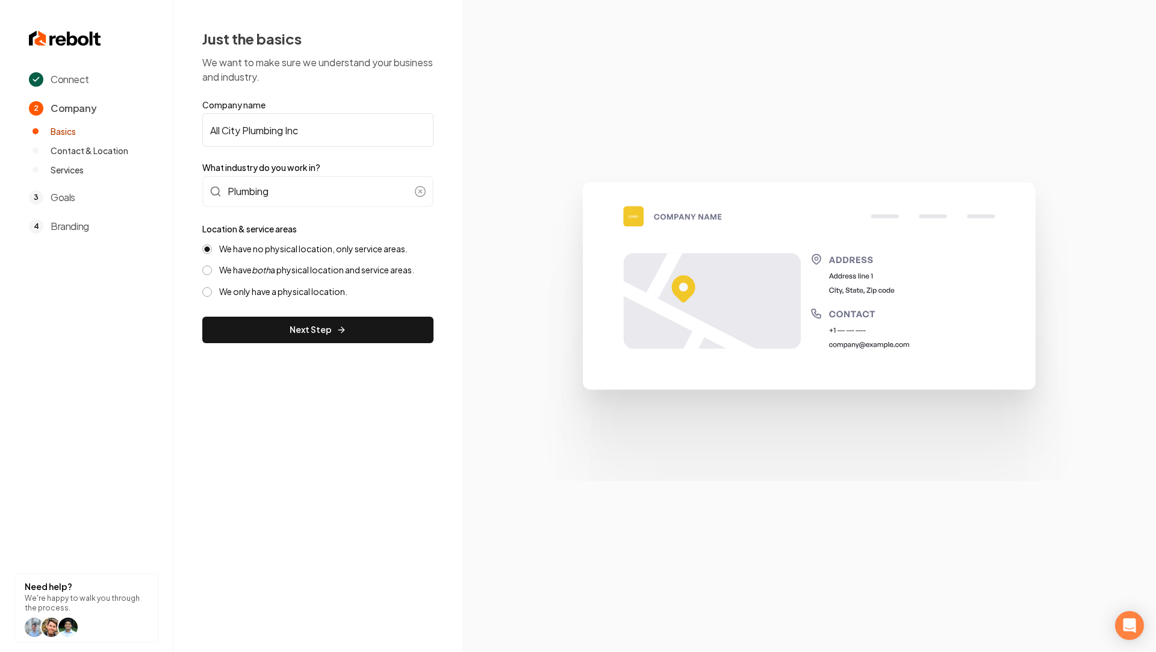
click at [257, 330] on button "Next Step" at bounding box center [317, 330] width 231 height 26
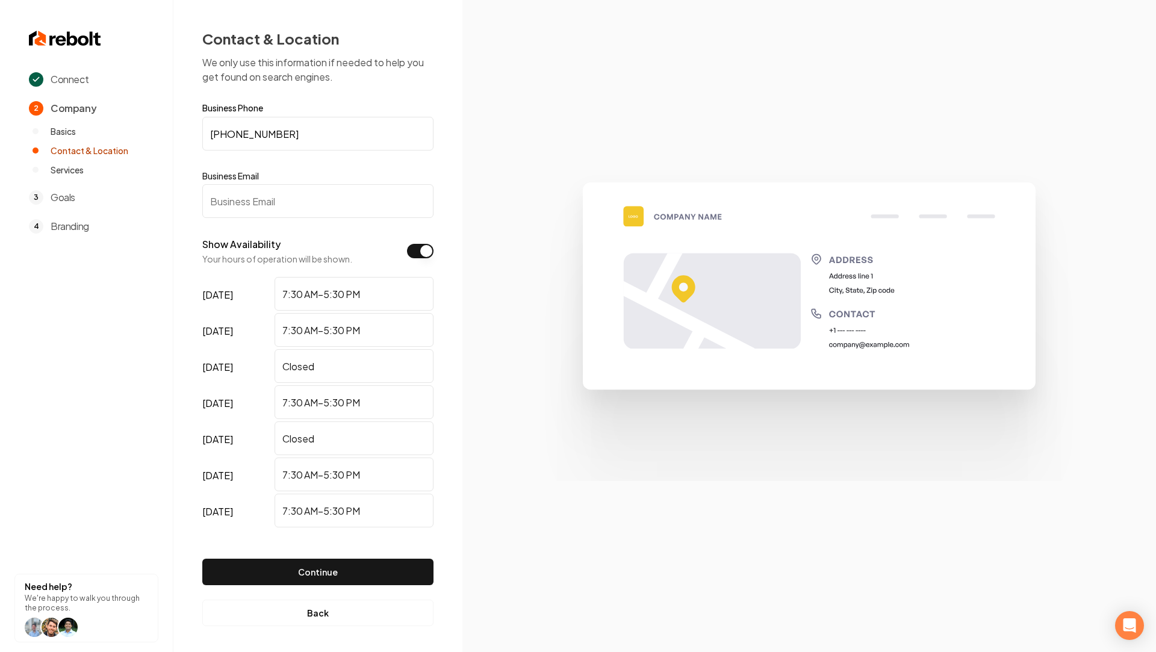
click at [234, 185] on input "Business Email" at bounding box center [317, 201] width 231 height 34
paste input "All City Plumbing Inc"
type input "All City Plumbing Inc"
paste input "office@allcityplumbers.net"
type input "office@allcityplumbers.net"
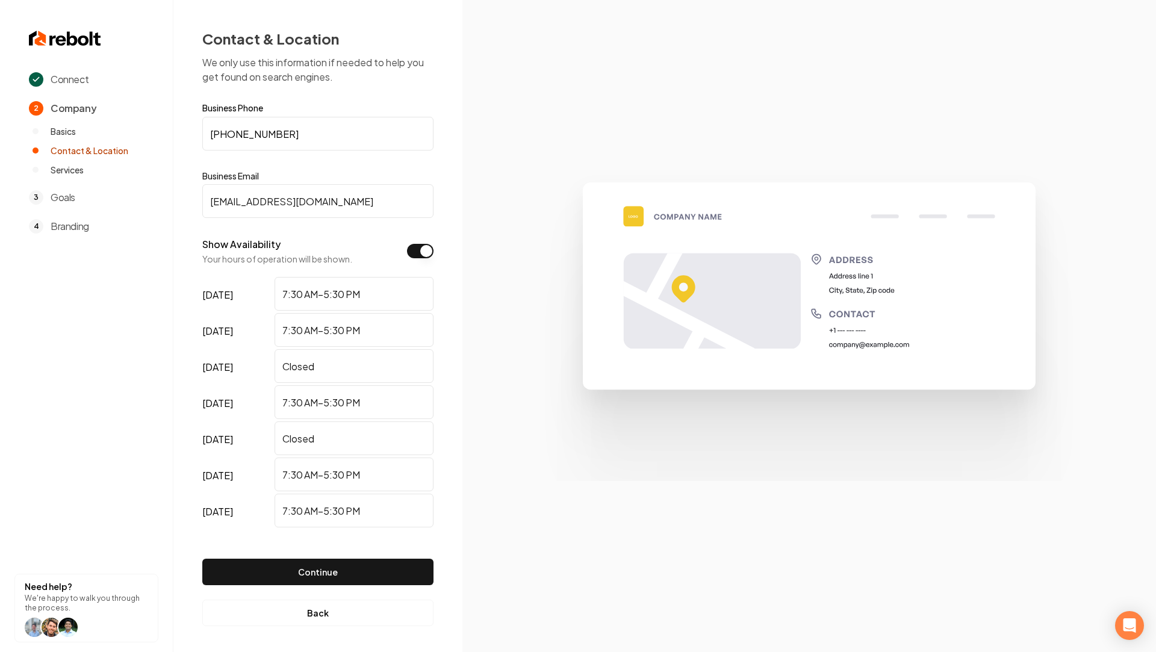
click at [595, 305] on img at bounding box center [809, 326] width 578 height 310
click at [318, 567] on button "Continue" at bounding box center [317, 572] width 231 height 26
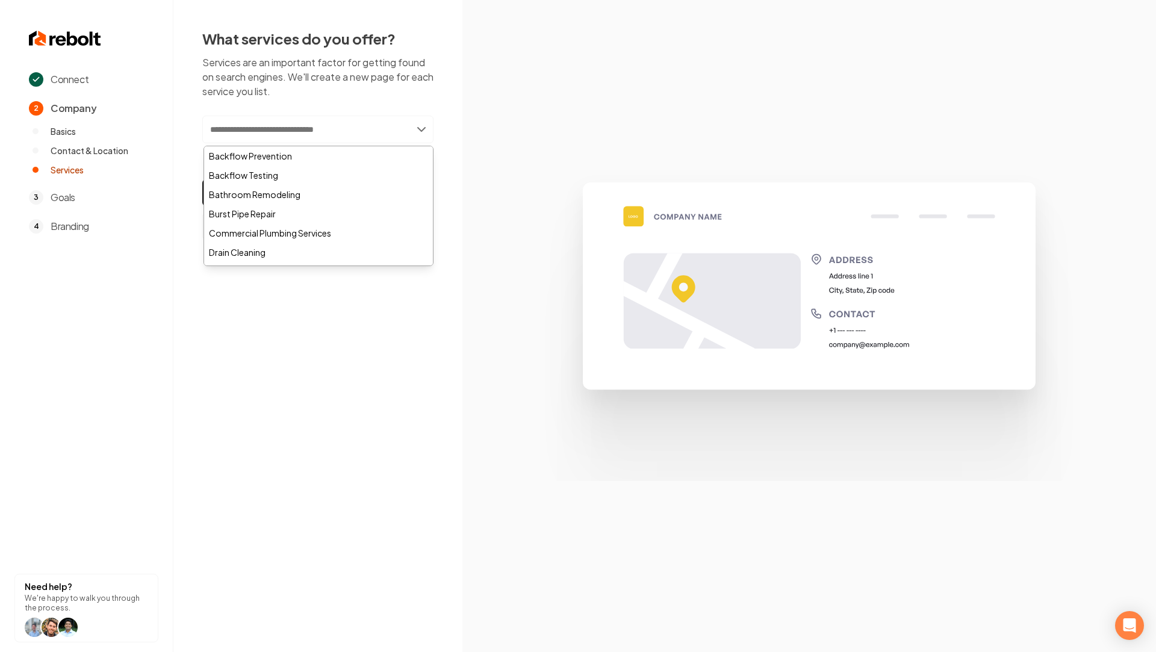
click at [338, 125] on input "text" at bounding box center [317, 130] width 231 height 28
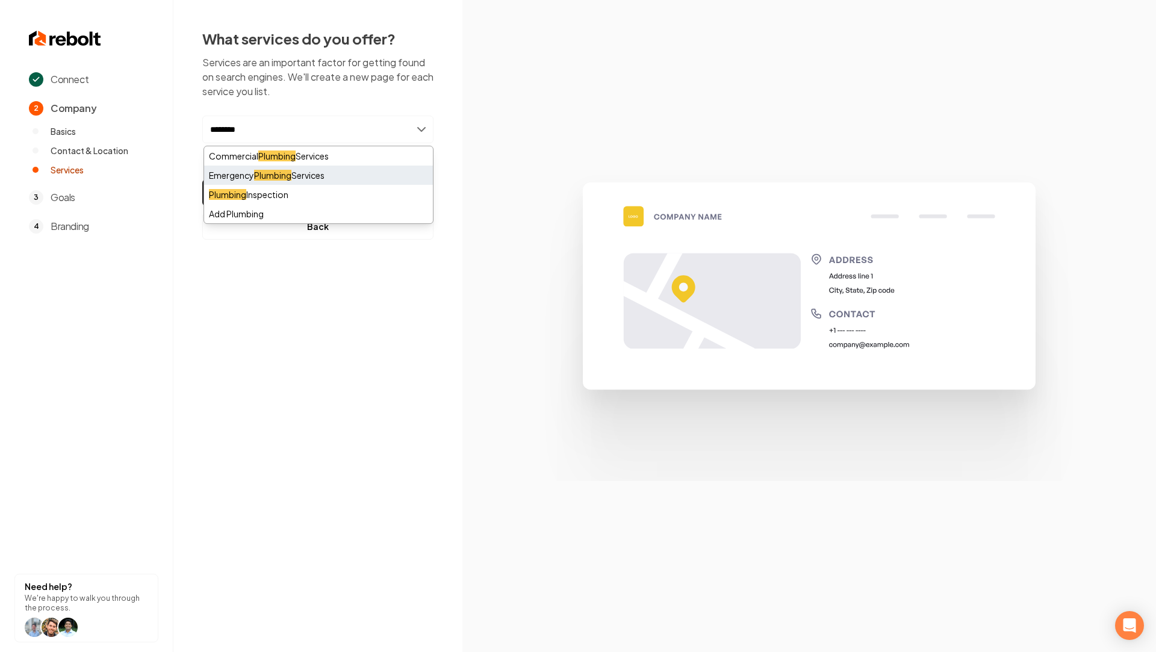
type input "********"
click at [328, 179] on div "Emergency Plumbing Services" at bounding box center [318, 175] width 229 height 19
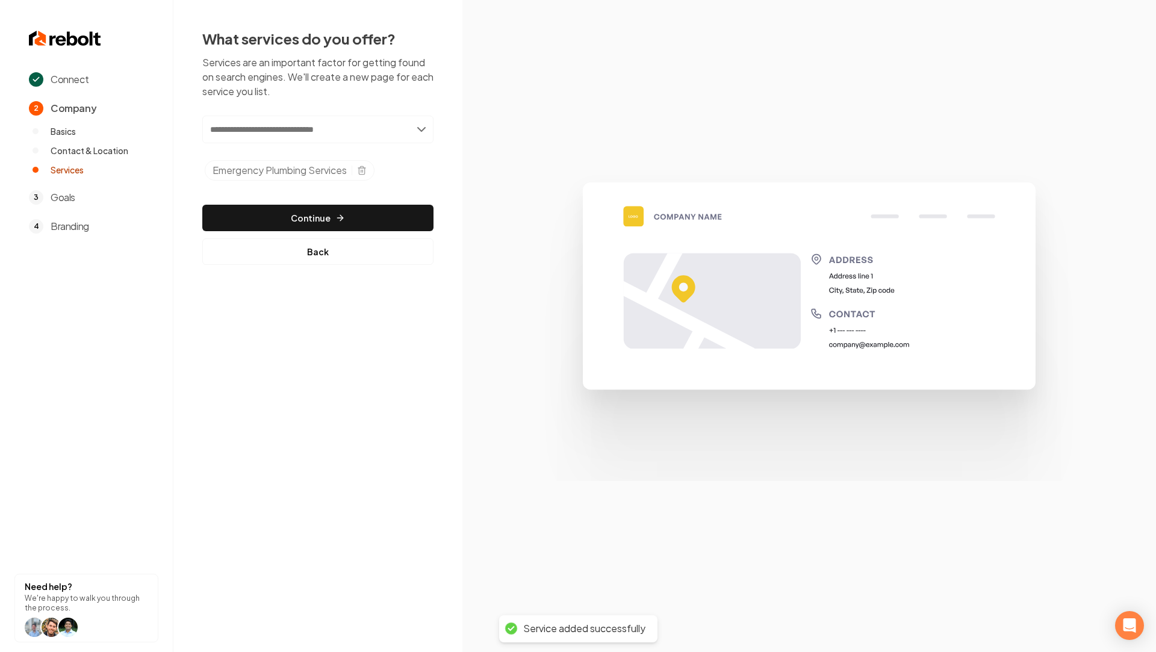
click at [266, 129] on input "text" at bounding box center [317, 130] width 231 height 28
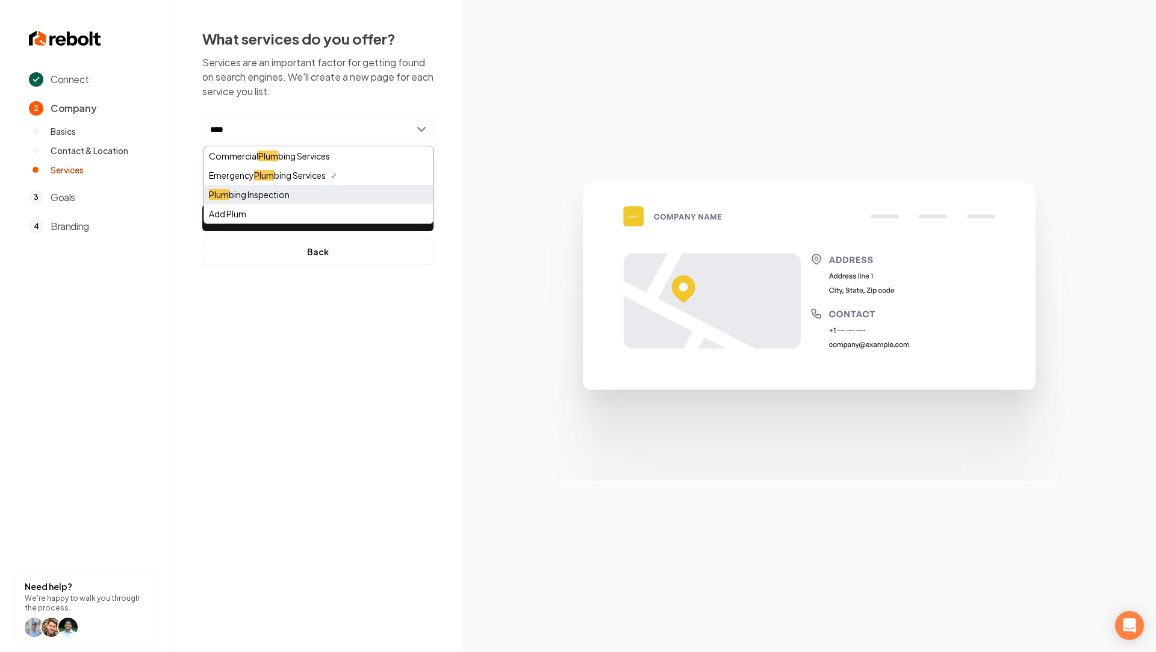
type input "****"
click at [293, 191] on div "Plum bing Inspection" at bounding box center [318, 194] width 229 height 19
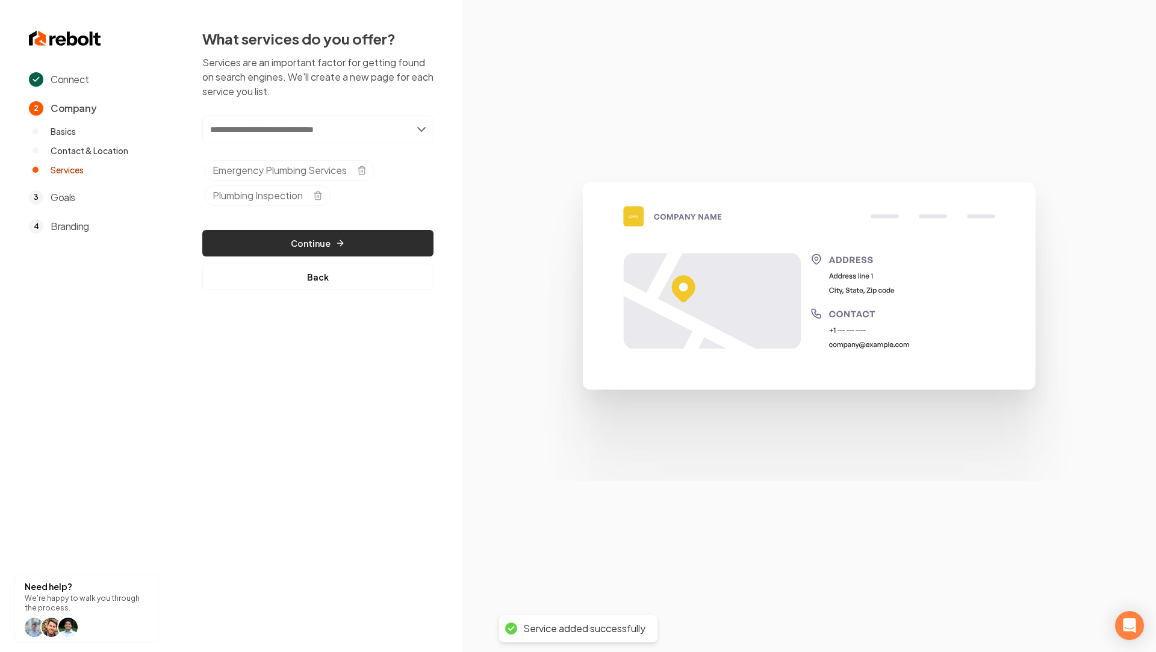
click at [341, 238] on icon "button" at bounding box center [340, 243] width 10 height 10
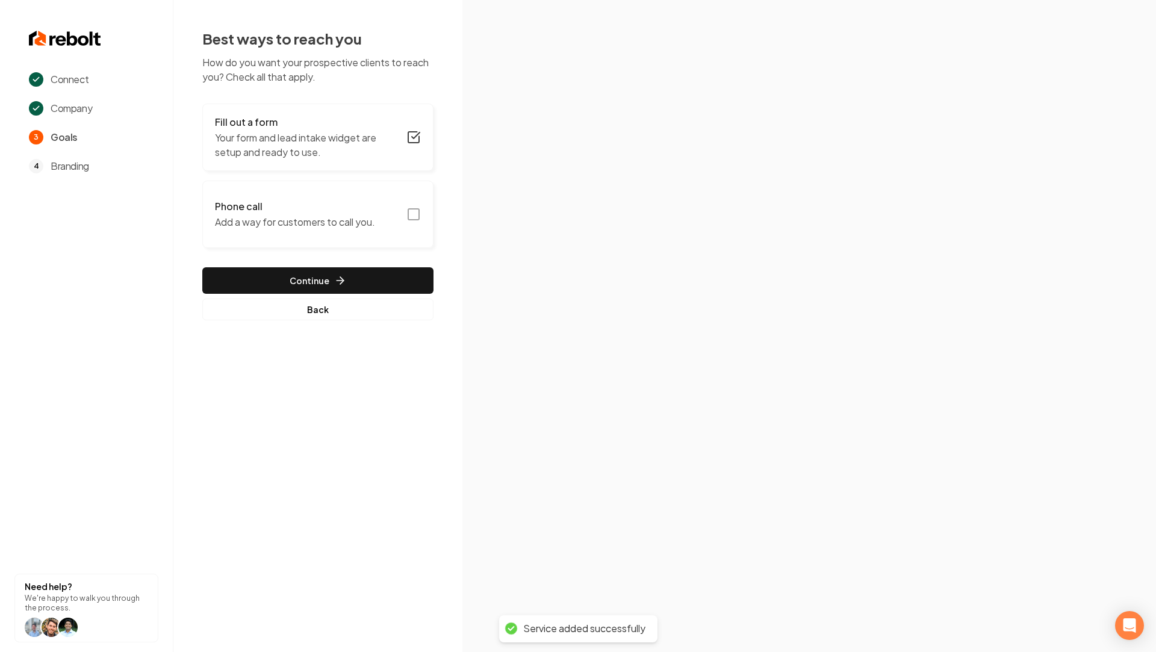
click at [416, 215] on icon "button" at bounding box center [413, 214] width 14 height 14
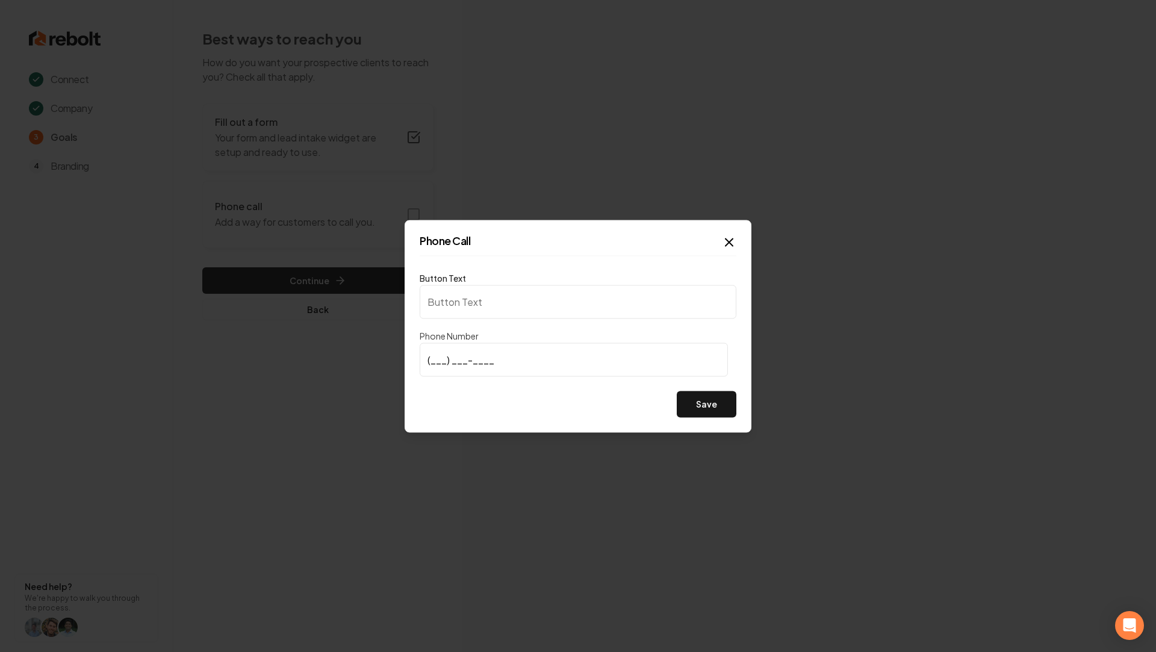
type input "Call us"
type input "(630) 746-4417"
click at [720, 416] on button "Save" at bounding box center [707, 404] width 60 height 26
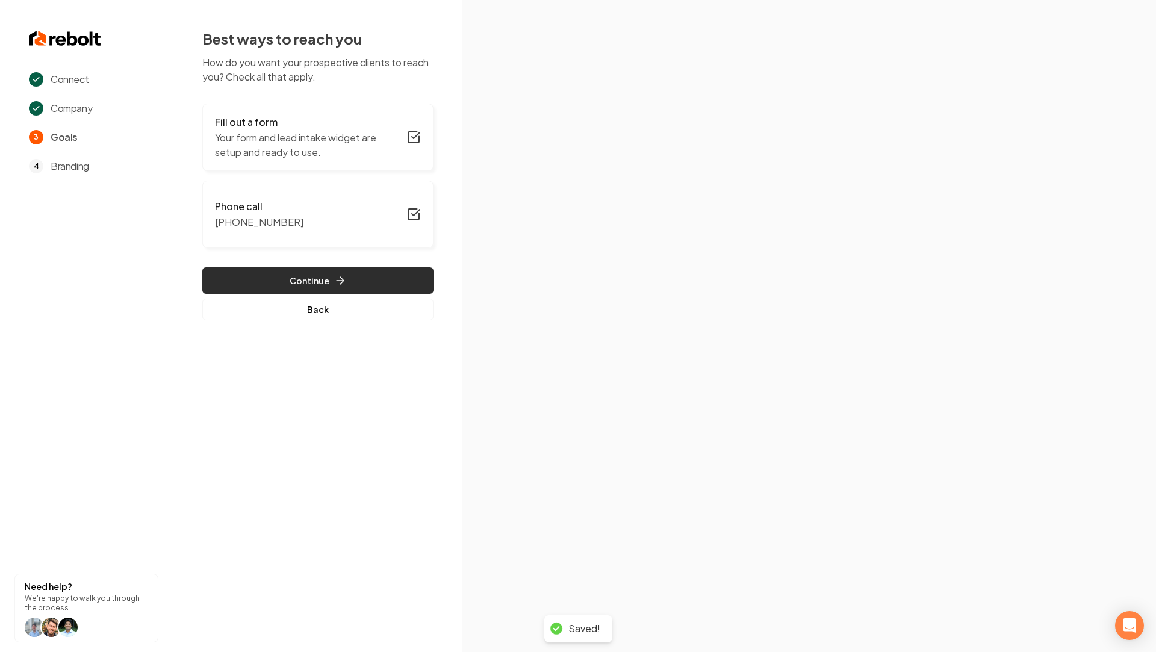
click at [334, 277] on icon "button" at bounding box center [340, 281] width 12 height 12
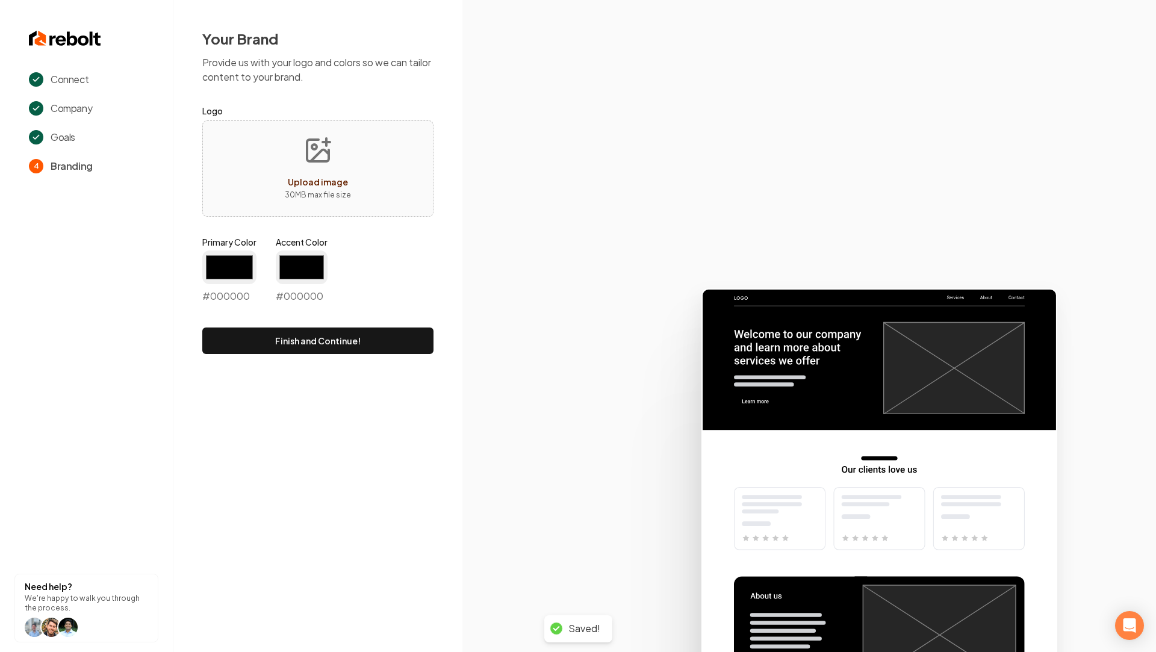
type input "#194d33"
type input "#70be00"
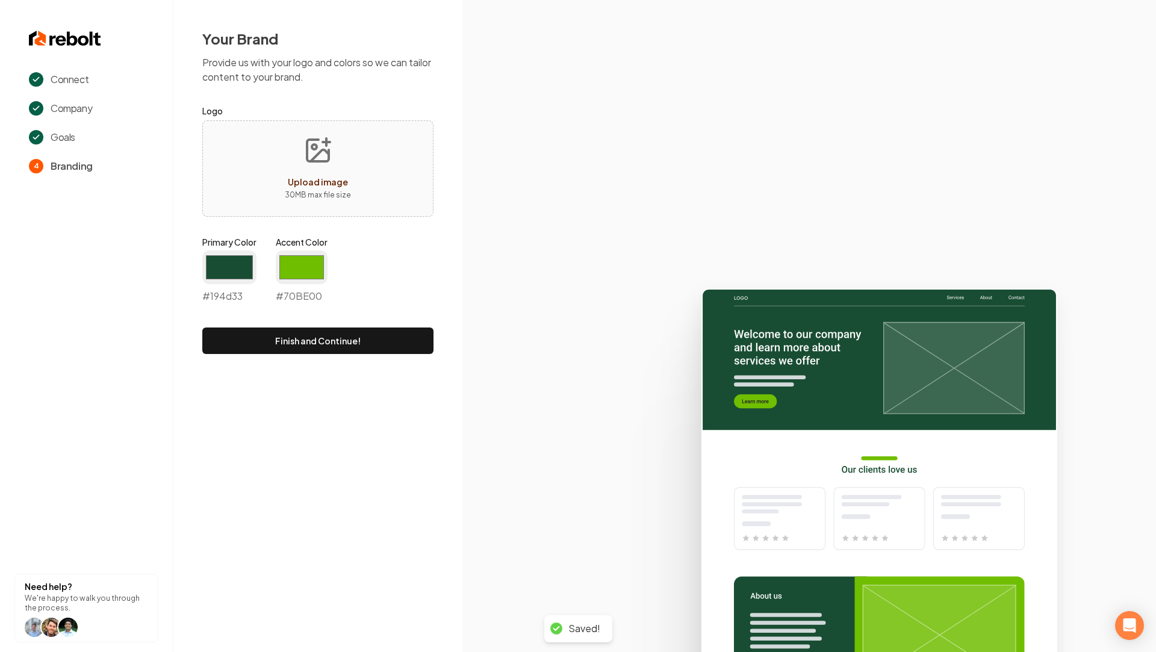
click at [313, 160] on icon "Upload image" at bounding box center [318, 151] width 22 height 22
click at [238, 260] on input "#194d33" at bounding box center [229, 268] width 54 height 34
click at [201, 358] on div "Your Brand Provide us with your logo and colors so we can tailor content to you…" at bounding box center [317, 191] width 289 height 383
click at [229, 264] on input "#194d33" at bounding box center [229, 268] width 54 height 34
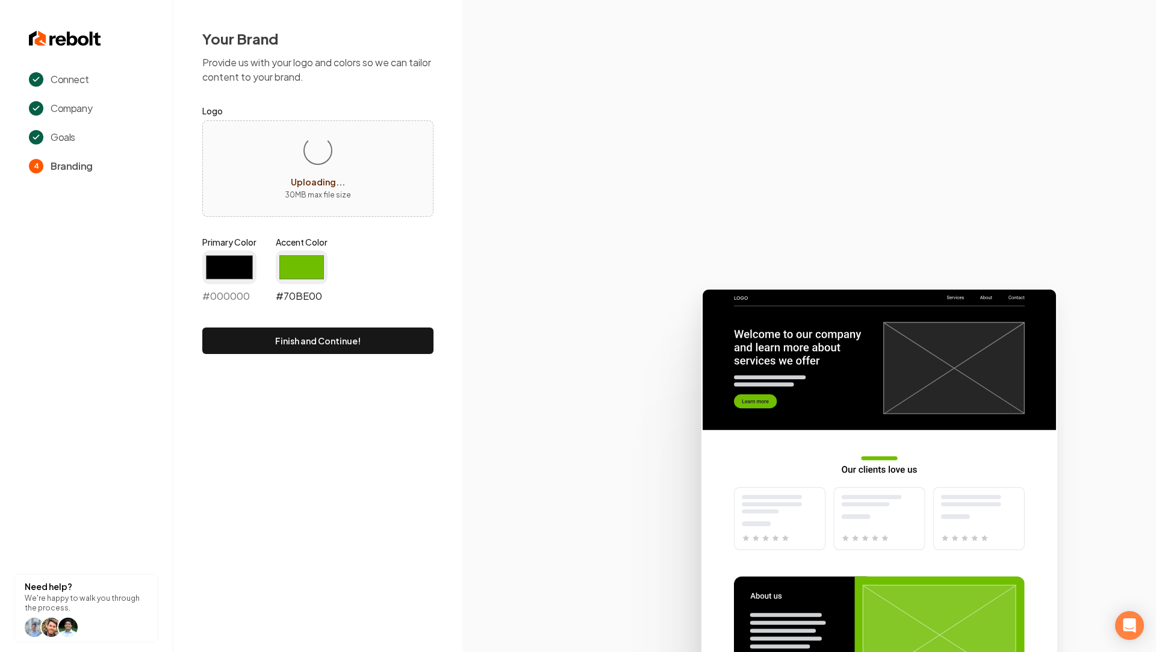
type input "#000000"
click at [301, 252] on input "#70be00" at bounding box center [302, 268] width 52 height 34
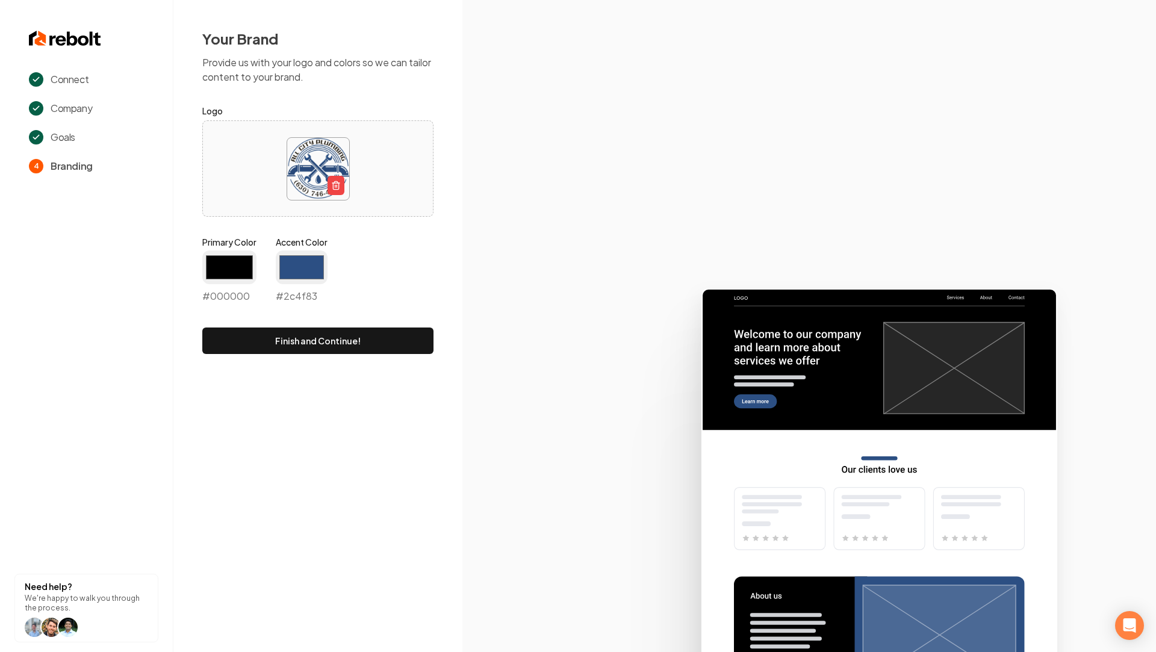
type input "#2c4f83"
click at [589, 250] on section at bounding box center [809, 326] width 694 height 652
click at [344, 340] on button "Finish and Continue!" at bounding box center [317, 341] width 231 height 26
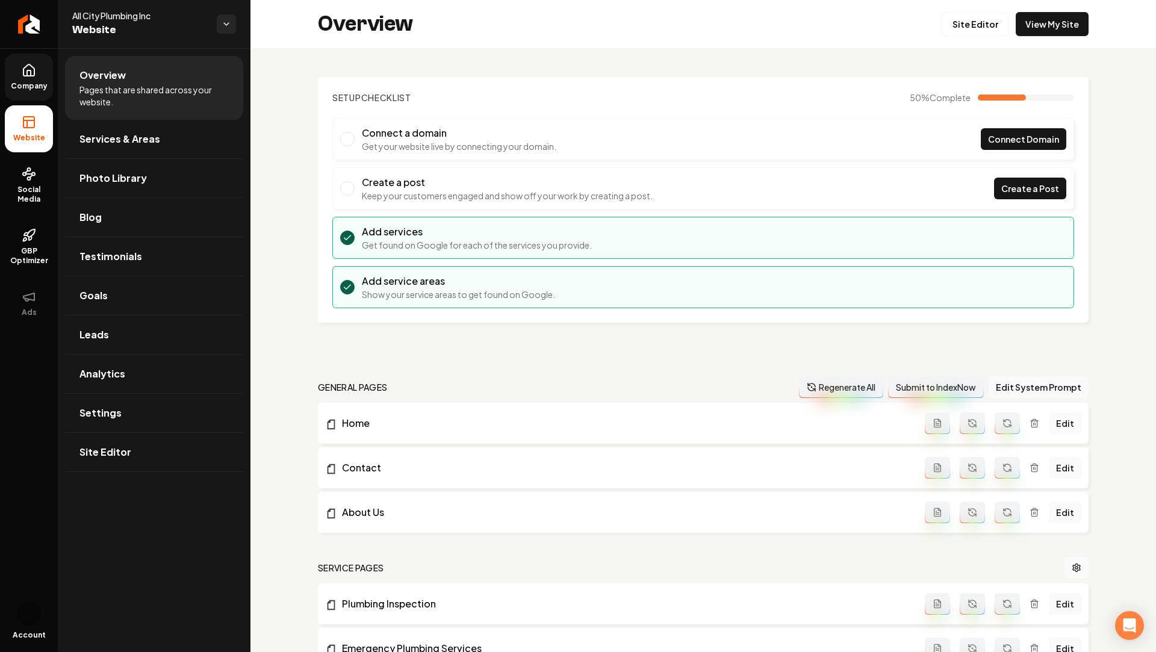
click at [35, 85] on span "Company" at bounding box center [29, 86] width 46 height 10
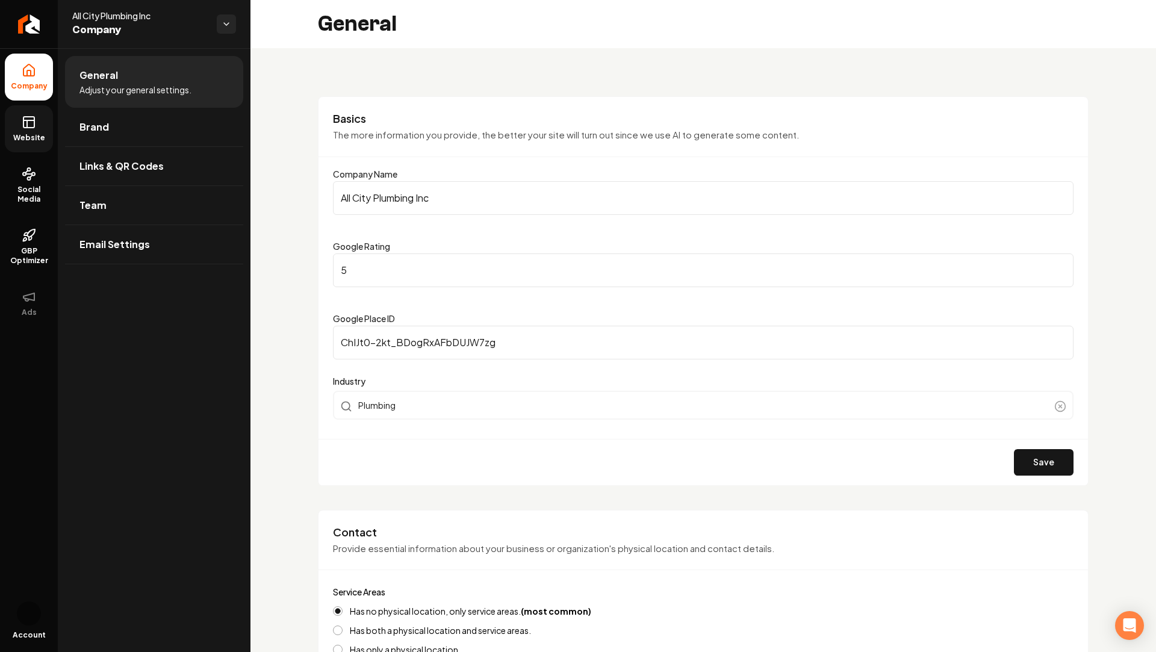
click at [22, 129] on icon at bounding box center [29, 122] width 14 height 14
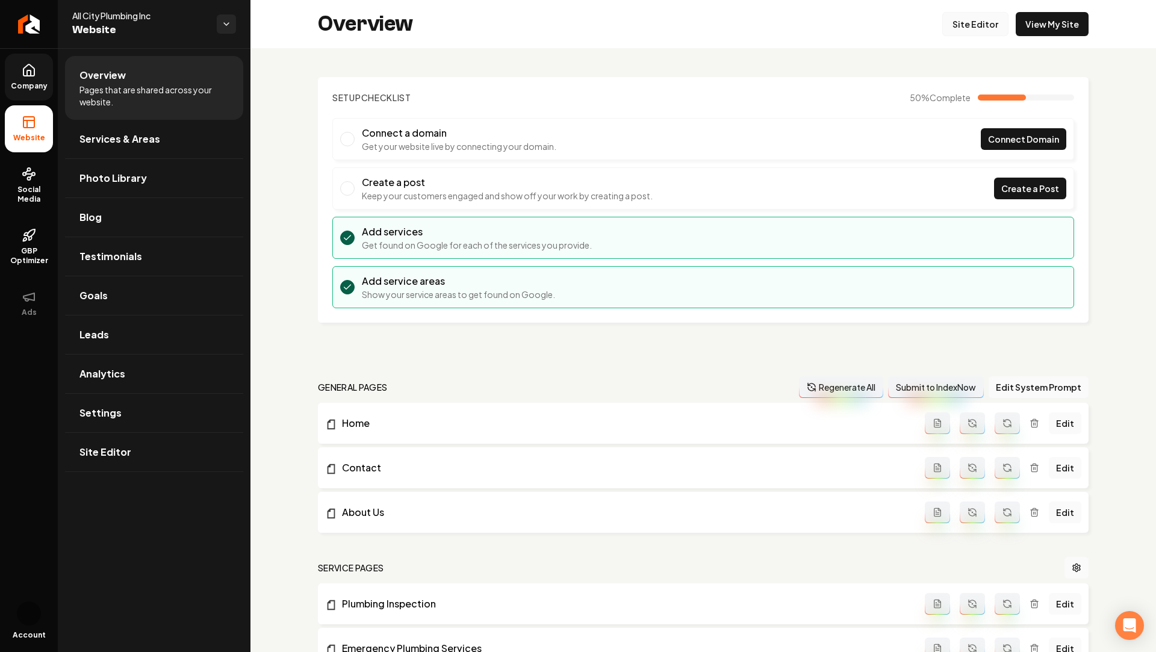
click at [968, 28] on link "Site Editor" at bounding box center [975, 24] width 66 height 24
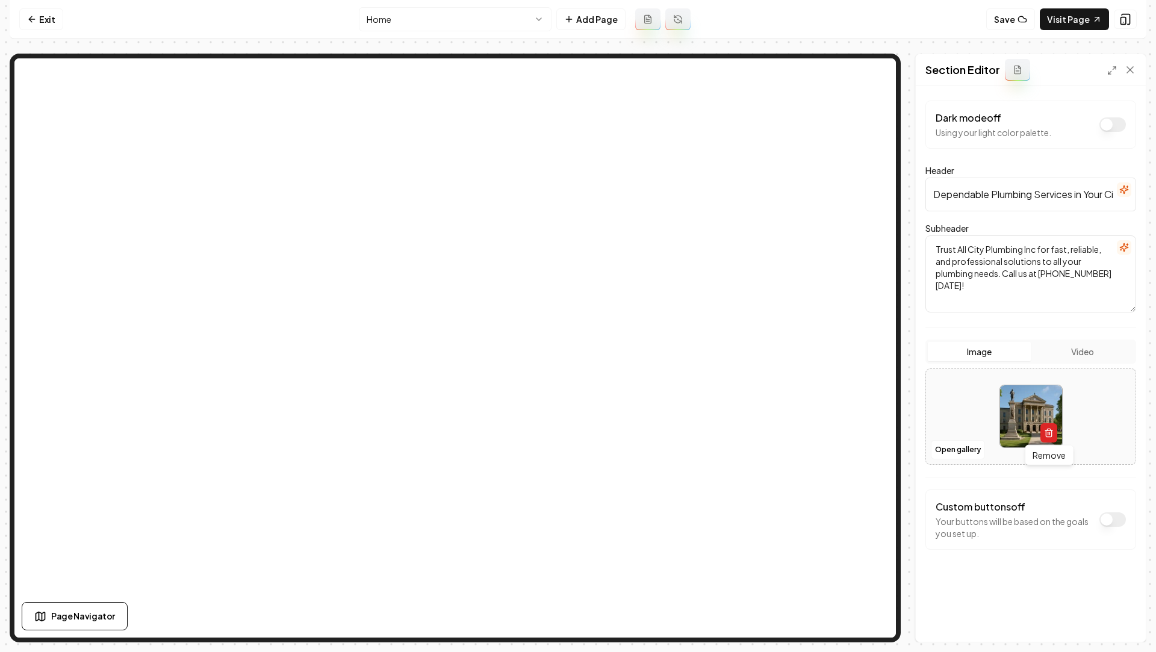
click at [1046, 431] on icon "button" at bounding box center [1048, 434] width 5 height 7
click at [962, 440] on button "Open gallery" at bounding box center [958, 449] width 54 height 19
click at [1110, 624] on button "Save" at bounding box center [1119, 622] width 36 height 22
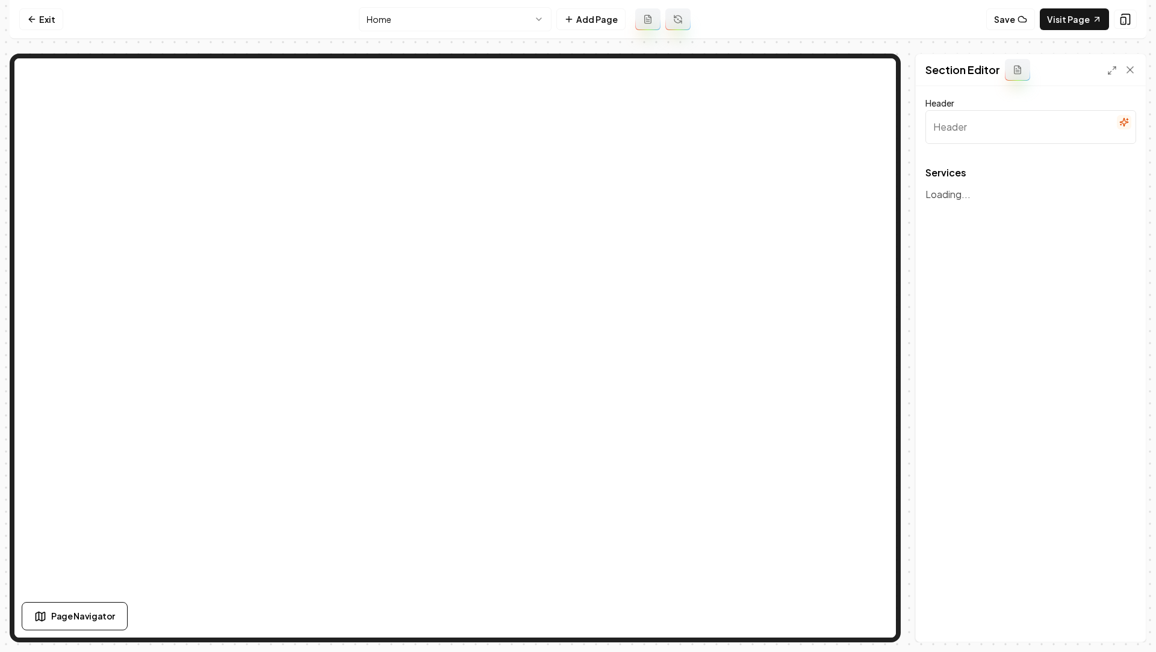
type input "Expert Plumbing Services"
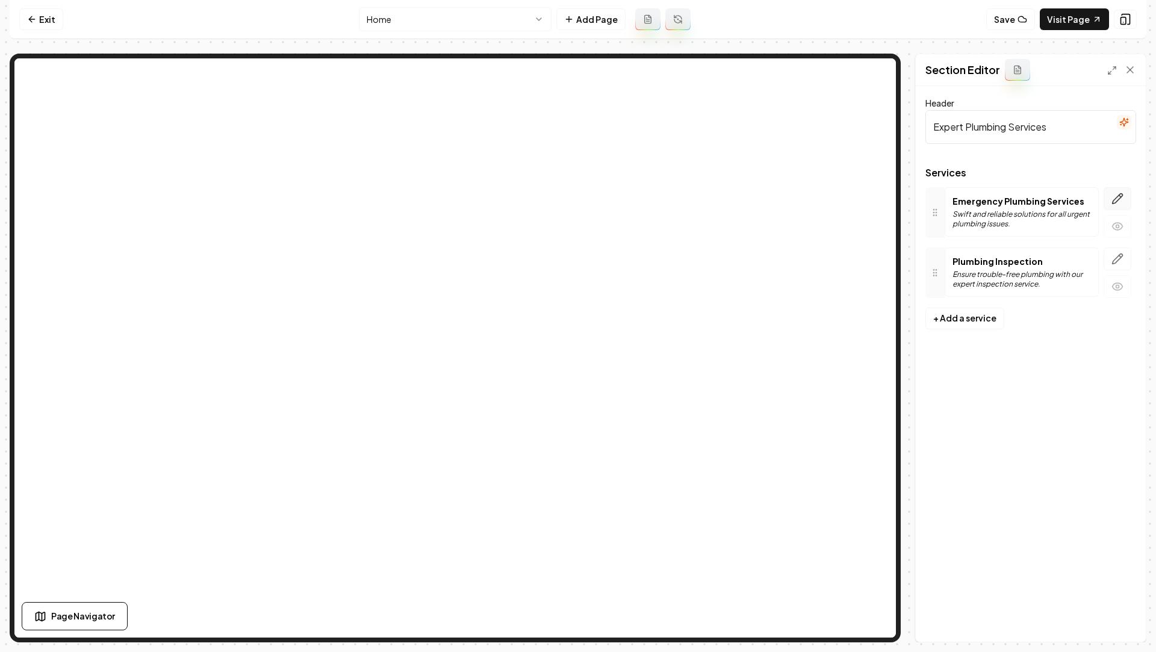
click at [1113, 205] on button "button" at bounding box center [1118, 198] width 28 height 23
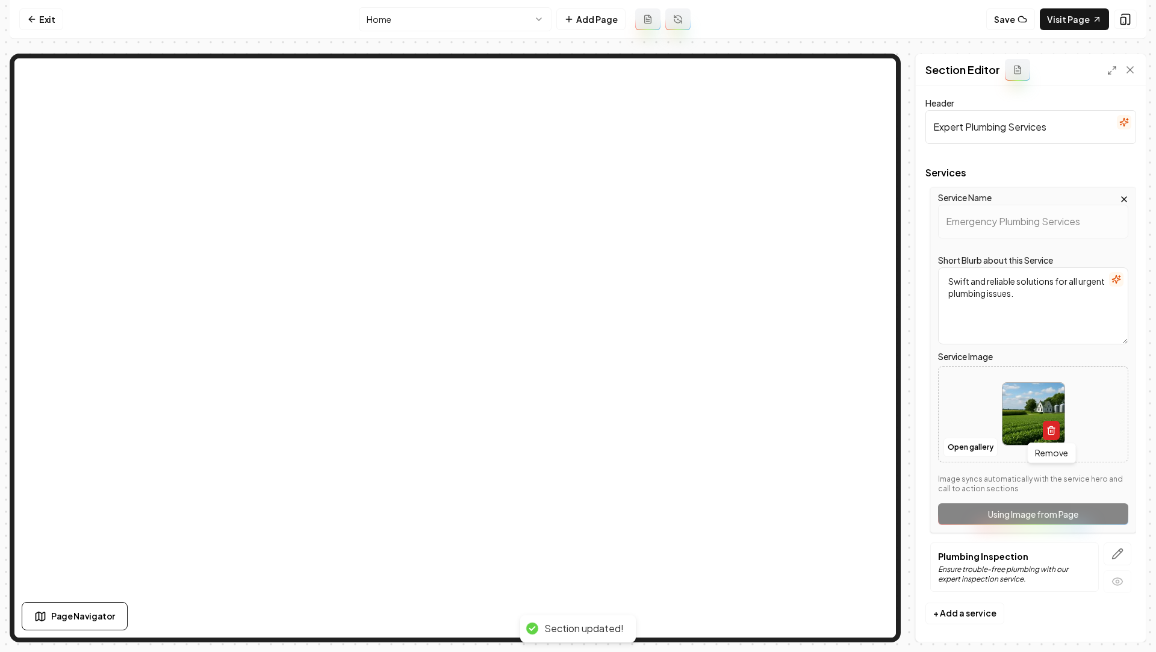
click at [1047, 435] on button "button" at bounding box center [1051, 430] width 17 height 19
click at [1034, 417] on button "Upload image 30 MB max file size" at bounding box center [1034, 414] width 86 height 84
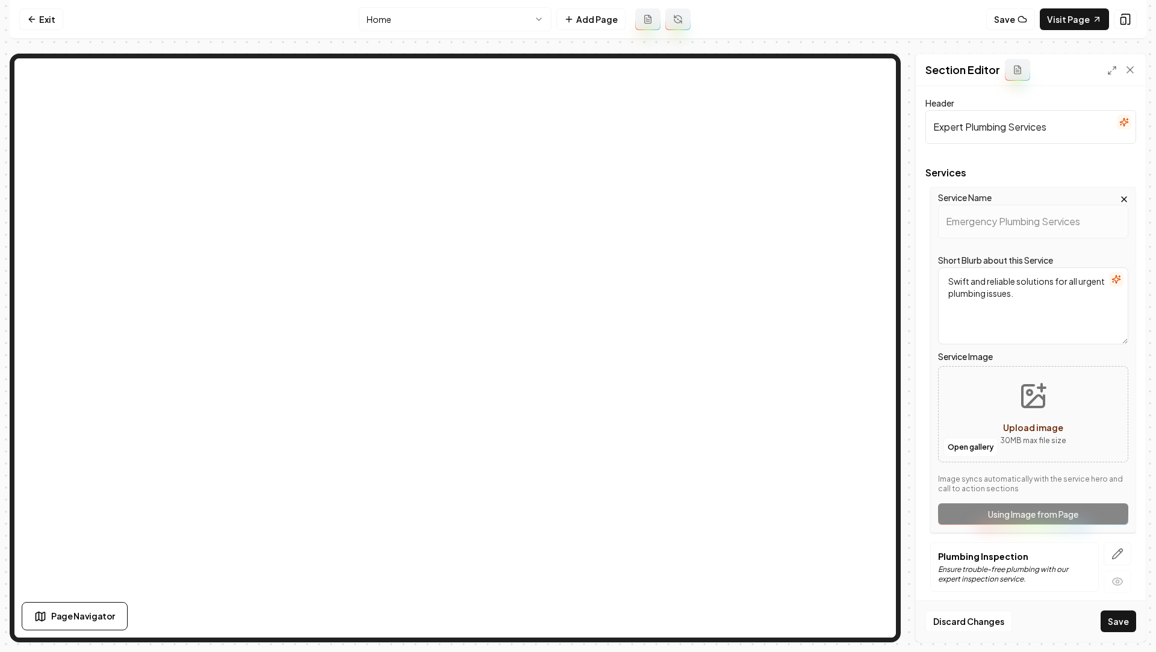
type input "**********"
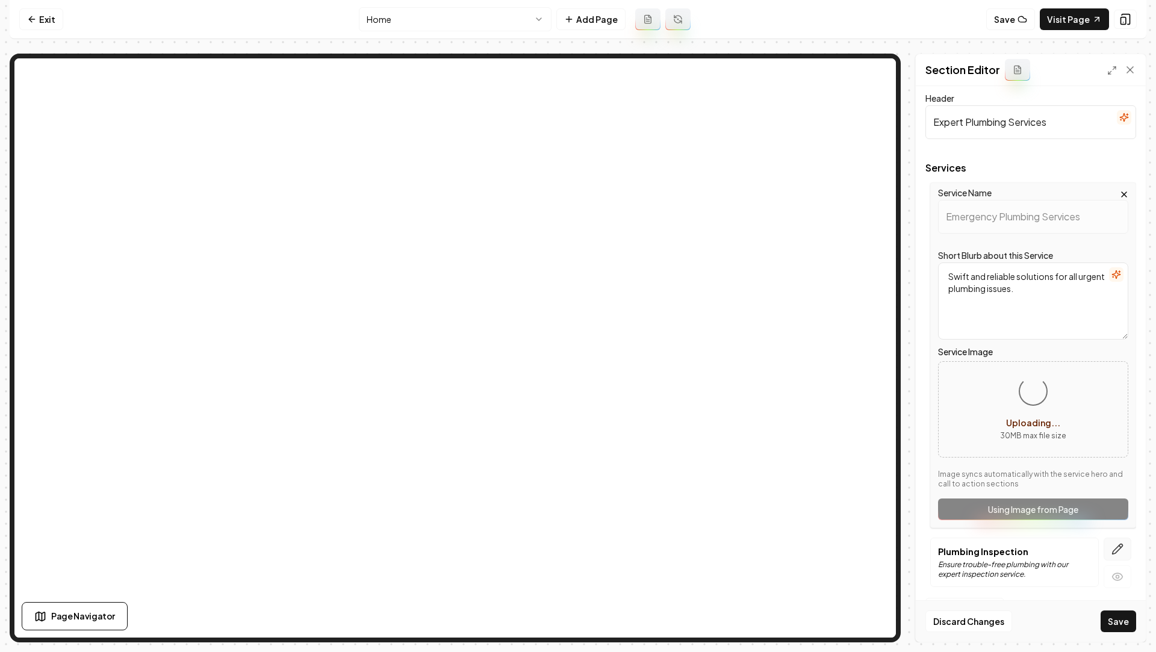
click at [1121, 551] on icon "button" at bounding box center [1118, 549] width 12 height 12
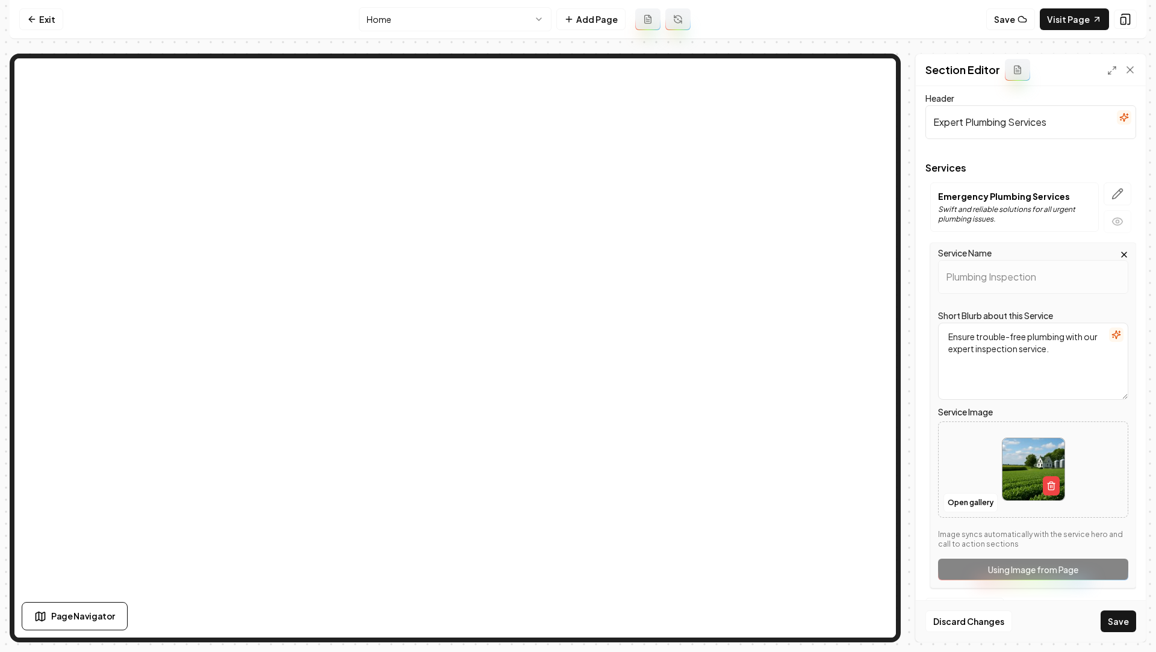
scroll to position [0, 0]
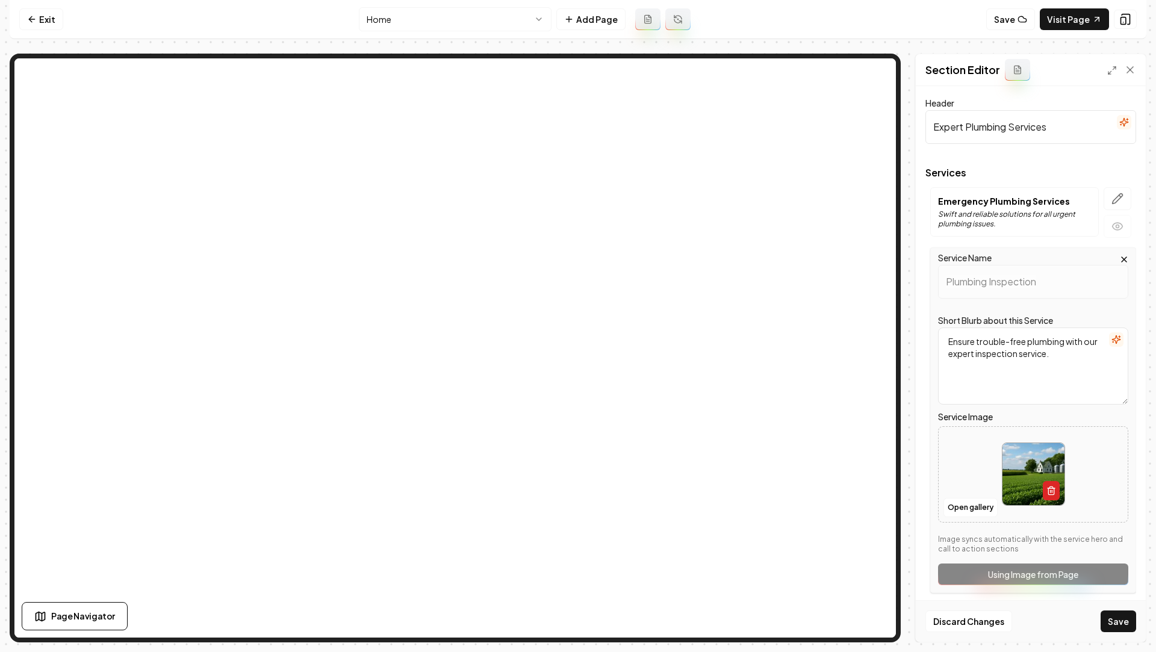
click at [1053, 494] on icon "button" at bounding box center [1052, 491] width 10 height 10
click at [1035, 473] on button "Upload image 30 MB max file size" at bounding box center [1034, 474] width 86 height 84
type input "**********"
click at [1109, 621] on button "Save" at bounding box center [1119, 622] width 36 height 22
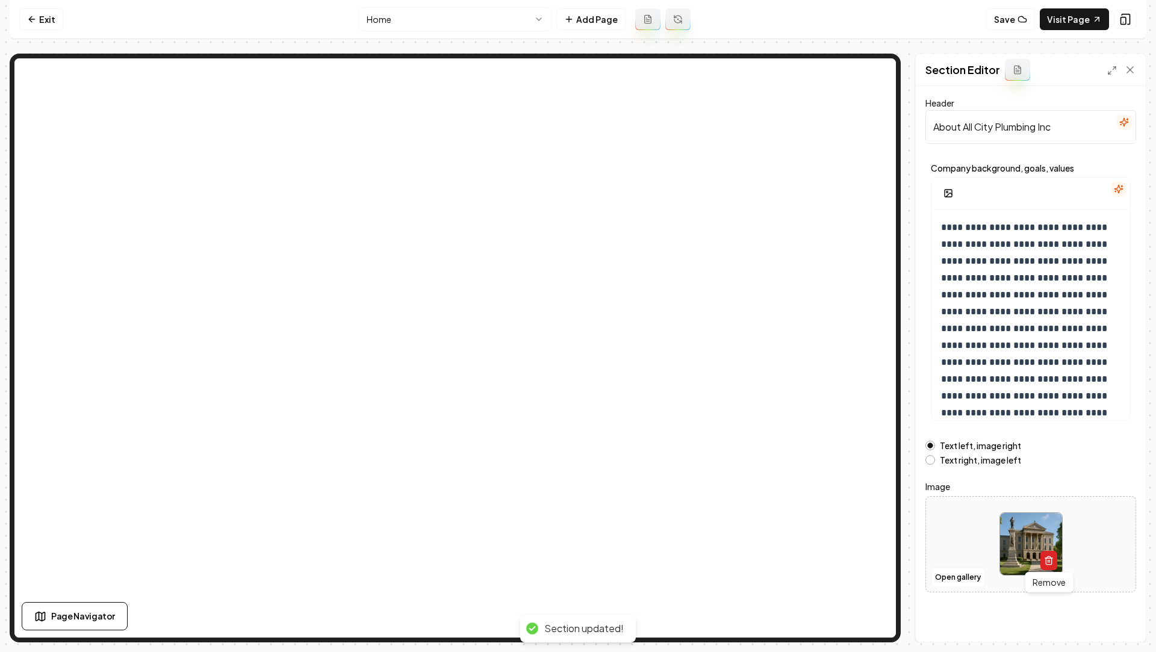
click at [1050, 558] on icon "button" at bounding box center [1049, 561] width 10 height 10
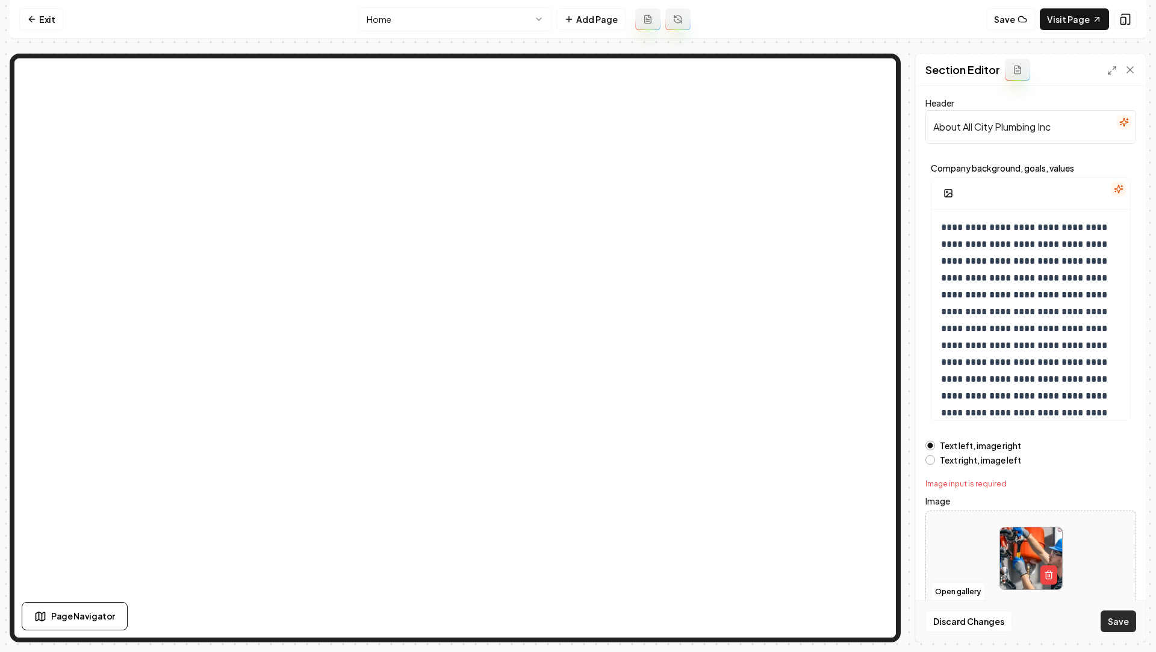
click at [1107, 611] on button "Save" at bounding box center [1119, 622] width 36 height 22
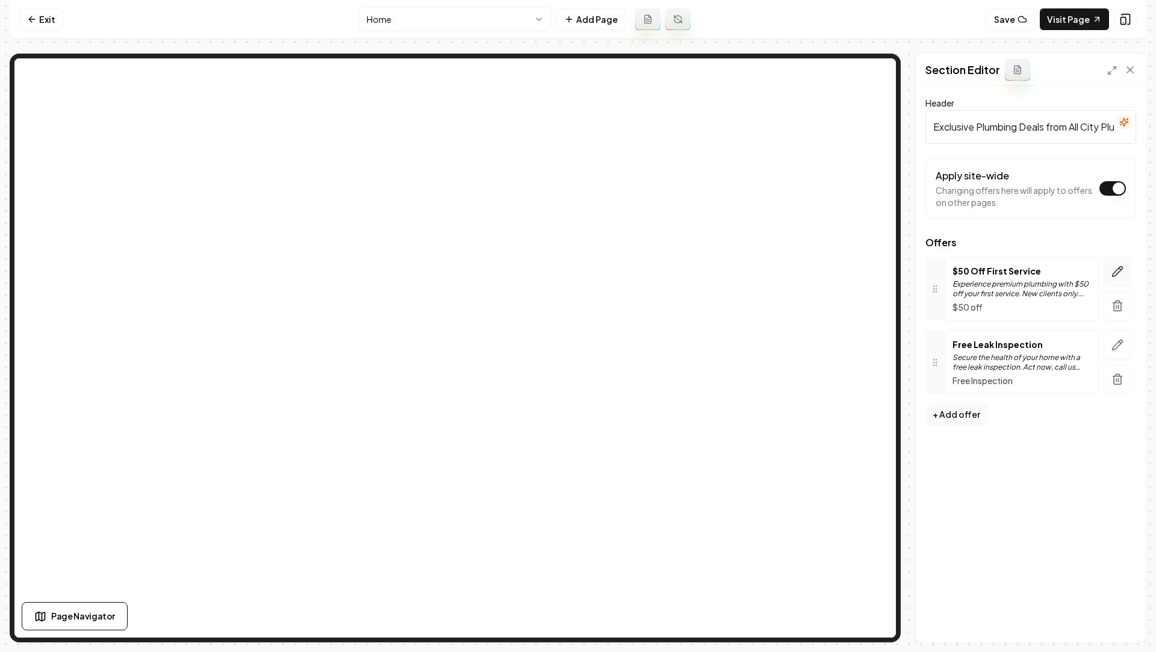
click at [1112, 272] on icon "button" at bounding box center [1118, 272] width 12 height 12
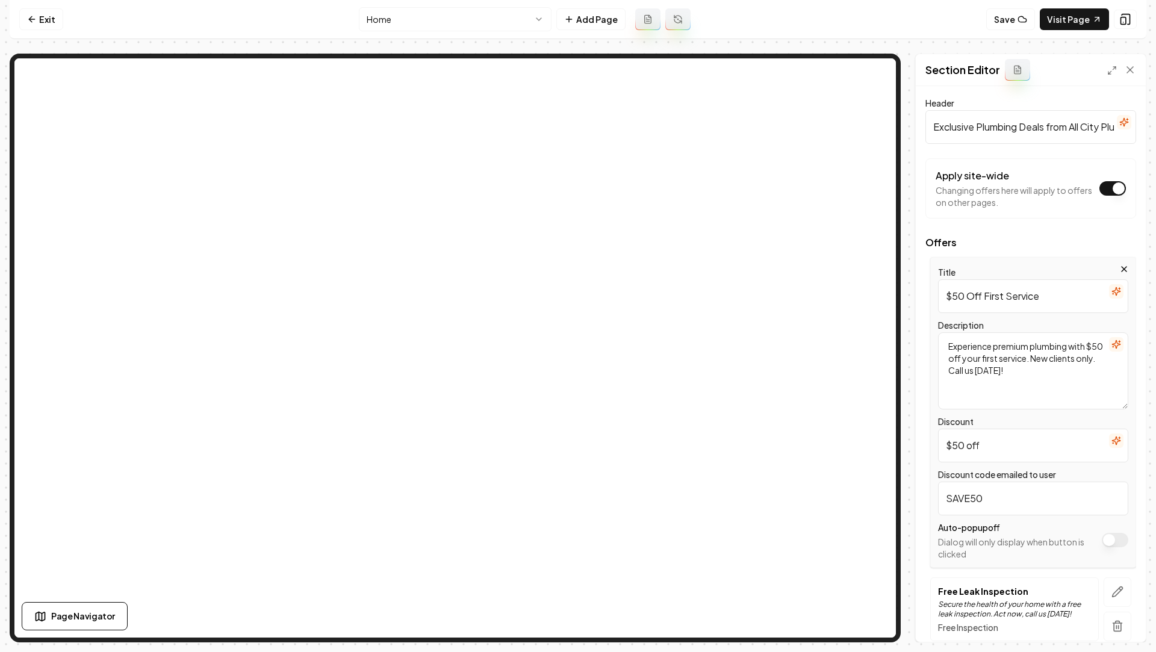
scroll to position [43, 0]
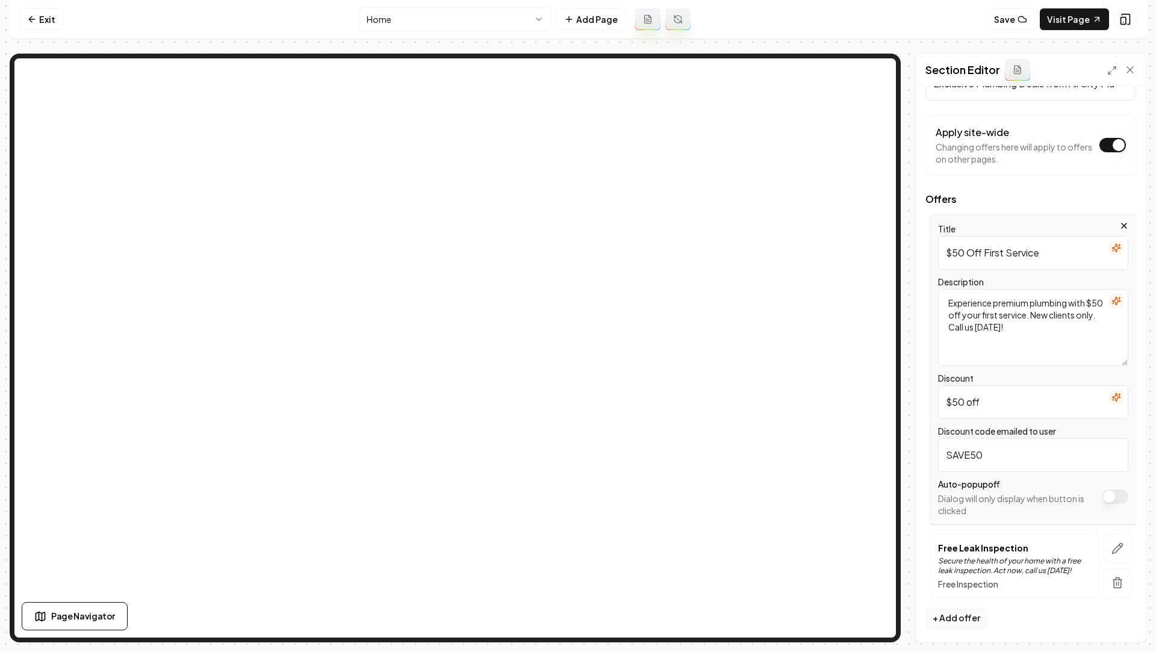
click at [1115, 530] on div "Offers Title $50 Off First Service Description Experience premium plumbing with…" at bounding box center [1031, 401] width 211 height 413
click at [1118, 553] on button "button" at bounding box center [1118, 549] width 28 height 30
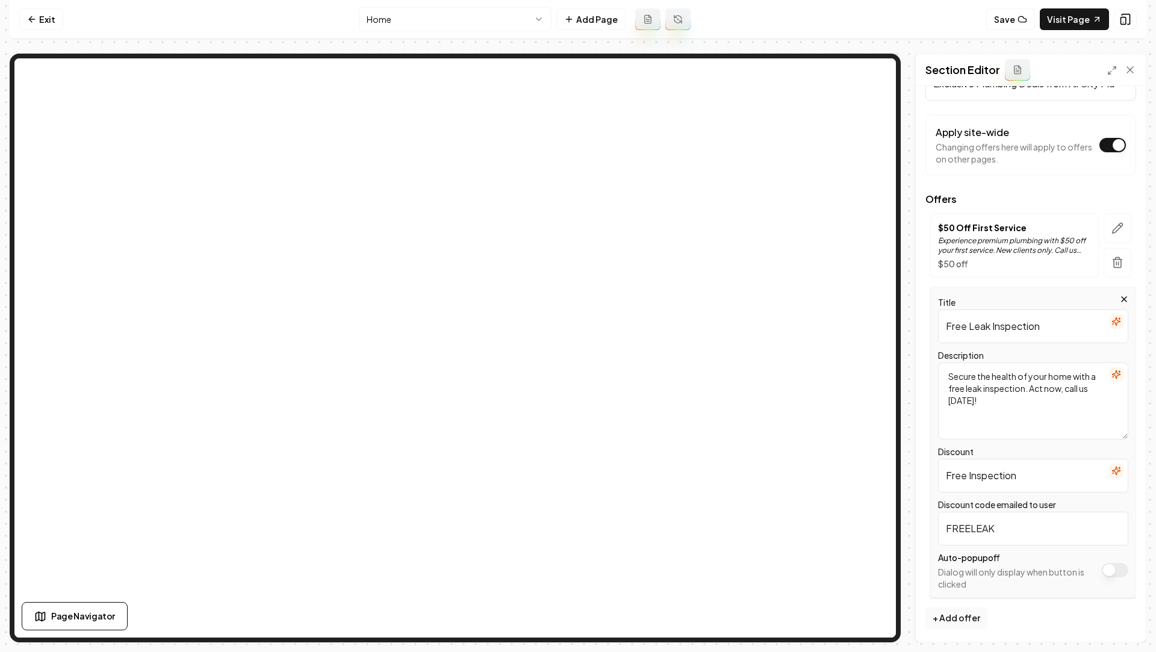
click at [1111, 575] on button "Apply site-wide" at bounding box center [1115, 570] width 26 height 14
click at [1113, 634] on div "Discard Changes Save" at bounding box center [1031, 621] width 230 height 42
click at [1112, 628] on button "Save" at bounding box center [1119, 622] width 36 height 22
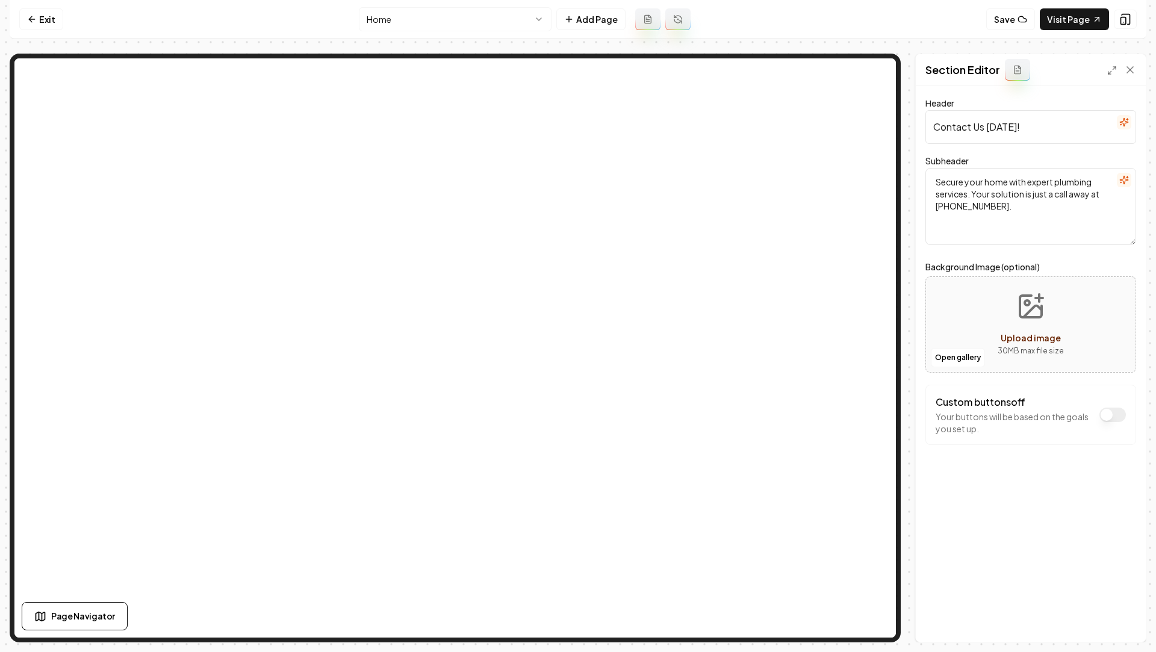
click at [1032, 311] on icon "Upload image" at bounding box center [1031, 306] width 29 height 29
type input "**********"
click at [1125, 629] on button "Save" at bounding box center [1119, 622] width 36 height 22
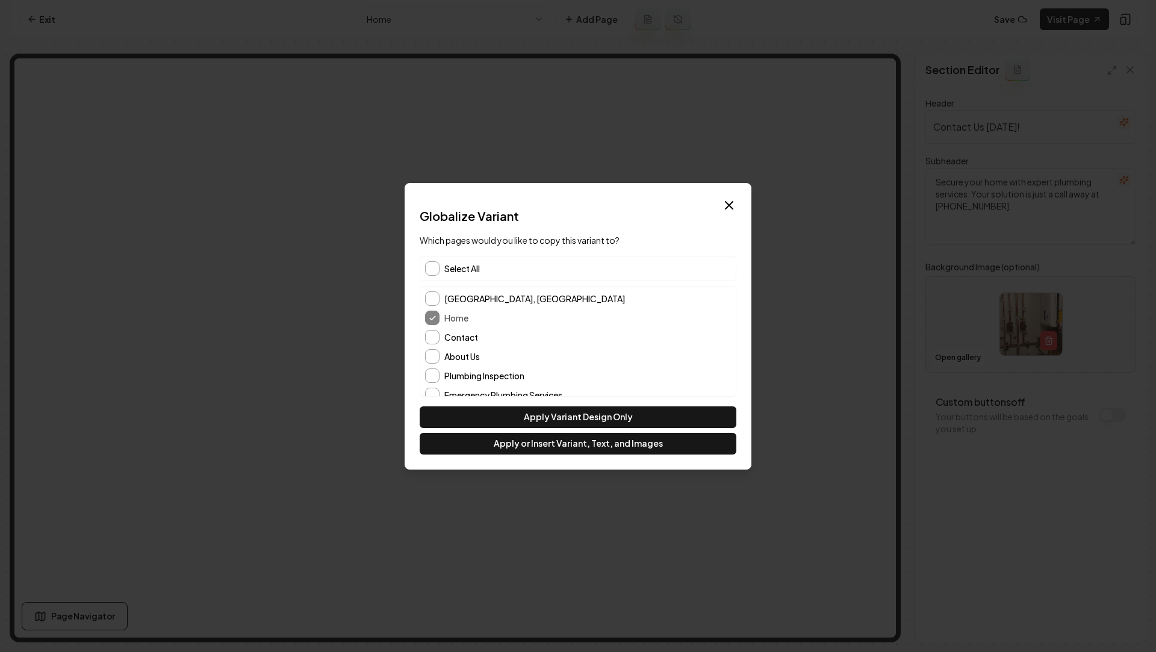
click at [456, 265] on span "Select All" at bounding box center [462, 269] width 36 height 12
click at [581, 447] on button "Apply or Insert Variant, Text, and Images" at bounding box center [578, 444] width 317 height 22
type input "Expert Plumbing Services"
click at [441, 270] on div "Deselect All" at bounding box center [578, 268] width 317 height 25
click at [438, 342] on div "Contact" at bounding box center [578, 337] width 306 height 14
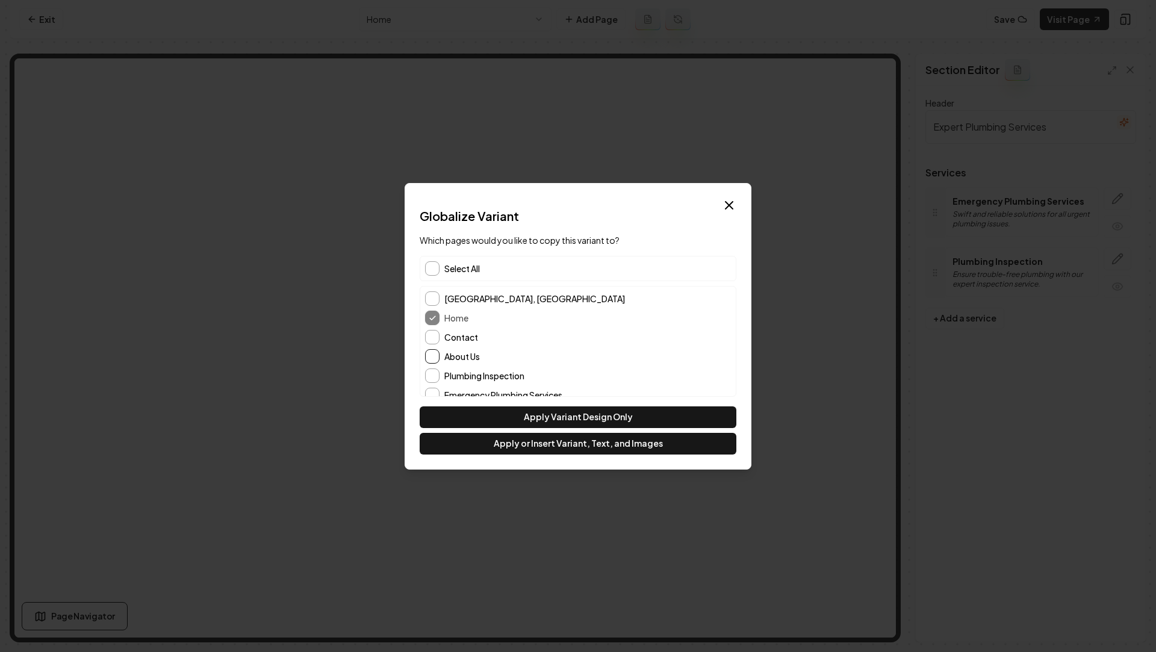
click at [435, 349] on button "About Us" at bounding box center [432, 356] width 14 height 14
click at [435, 340] on button "Contact" at bounding box center [432, 337] width 14 height 14
click at [541, 446] on button "Apply or Insert Variant, Text, and Images" at bounding box center [578, 444] width 317 height 22
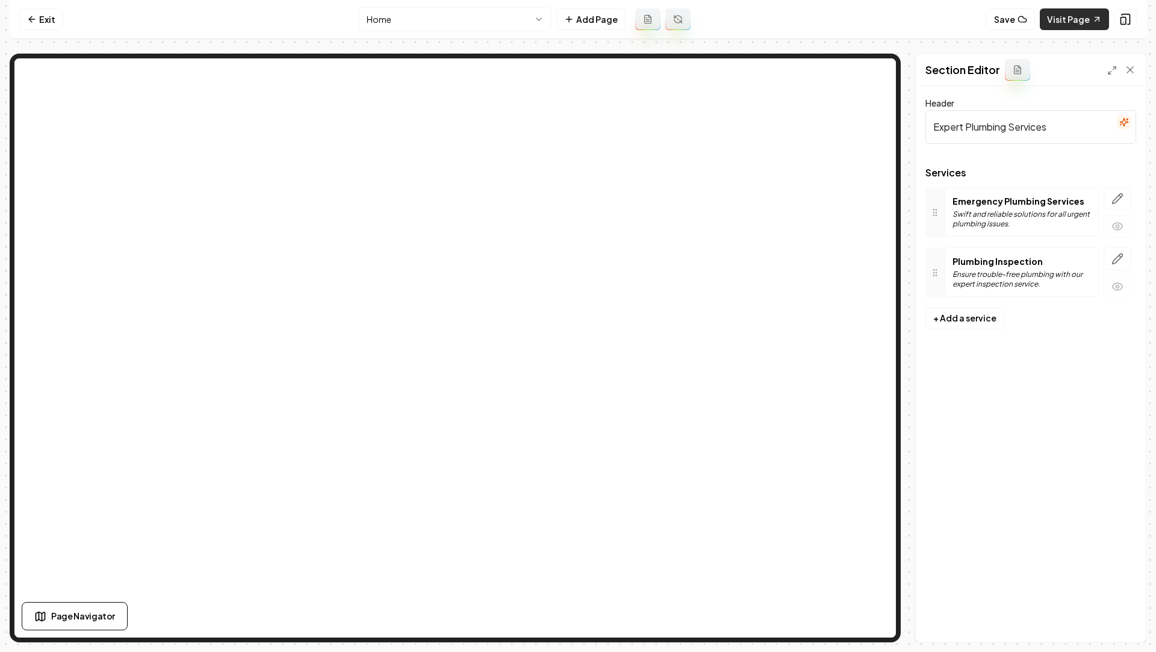
click at [1063, 19] on link "Visit Page" at bounding box center [1074, 19] width 69 height 22
click at [40, 13] on link "Exit" at bounding box center [41, 19] width 44 height 22
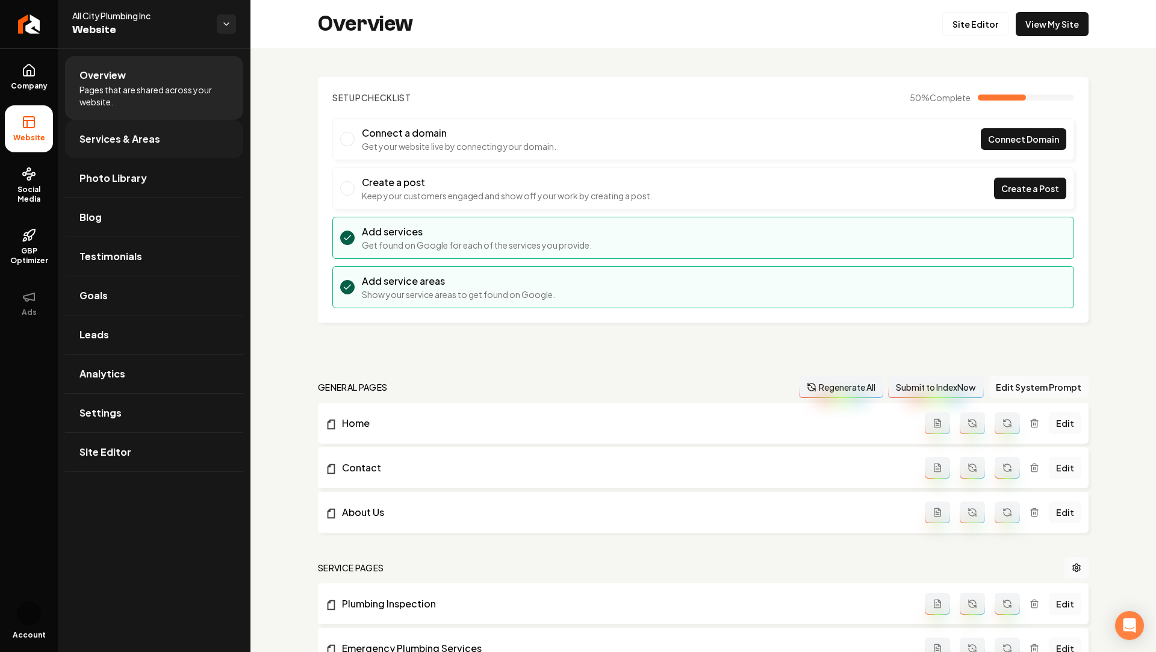
click at [122, 136] on span "Services & Areas" at bounding box center [119, 139] width 81 height 14
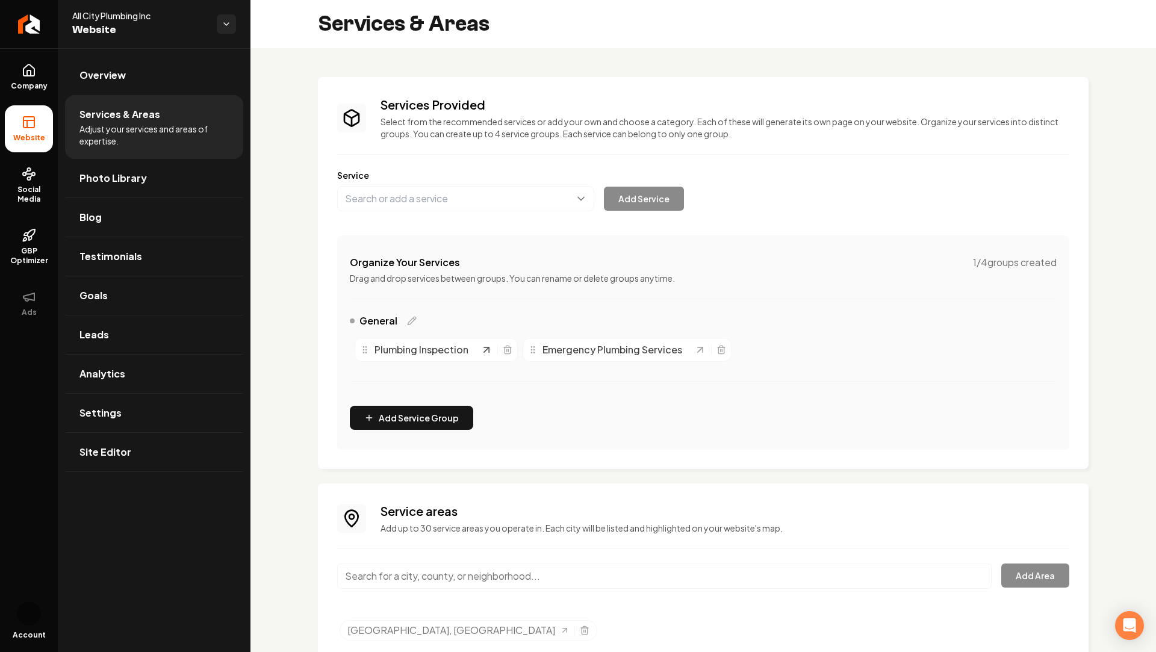
scroll to position [40, 0]
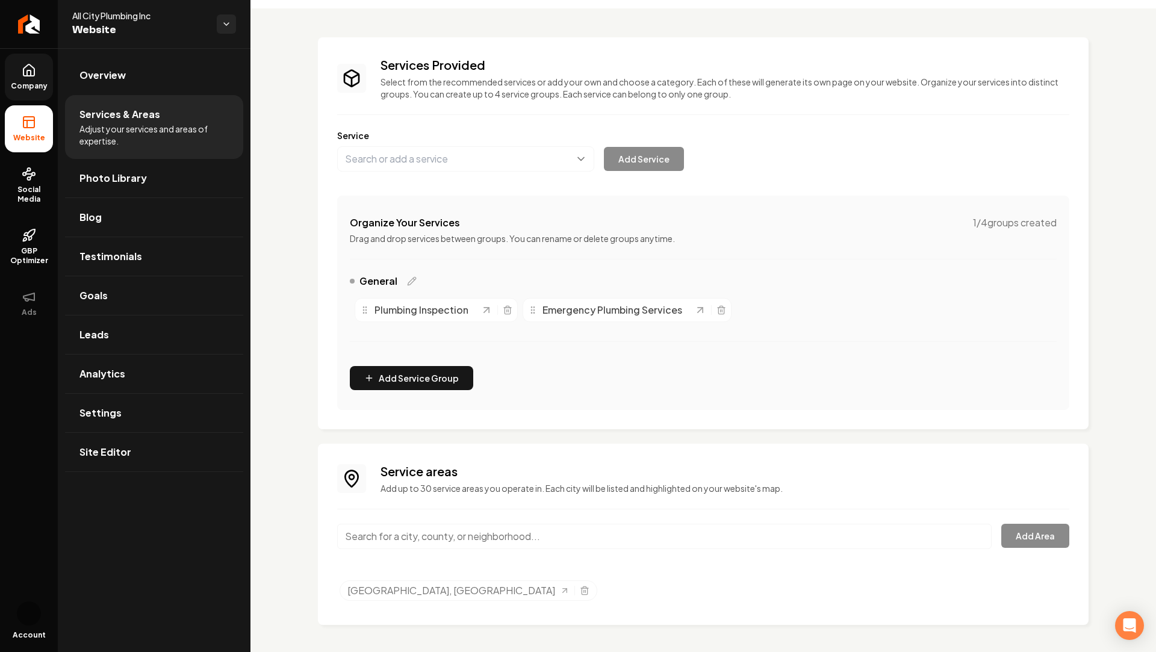
click at [11, 60] on link "Company" at bounding box center [29, 77] width 48 height 47
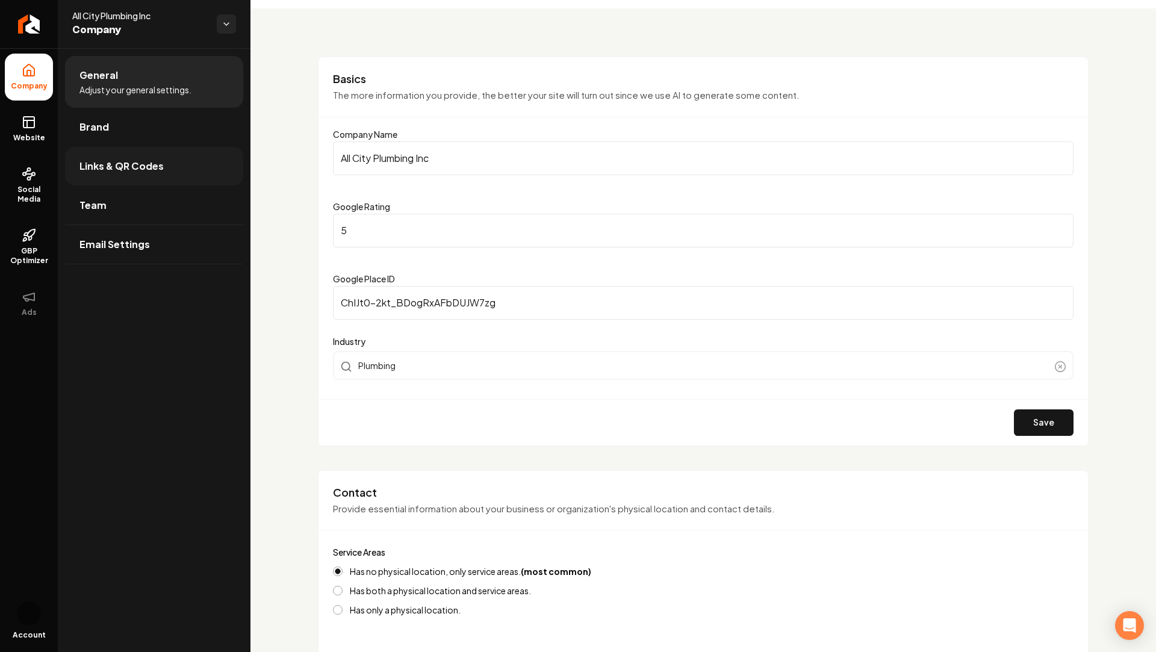
click at [129, 161] on span "Links & QR Codes" at bounding box center [121, 166] width 84 height 14
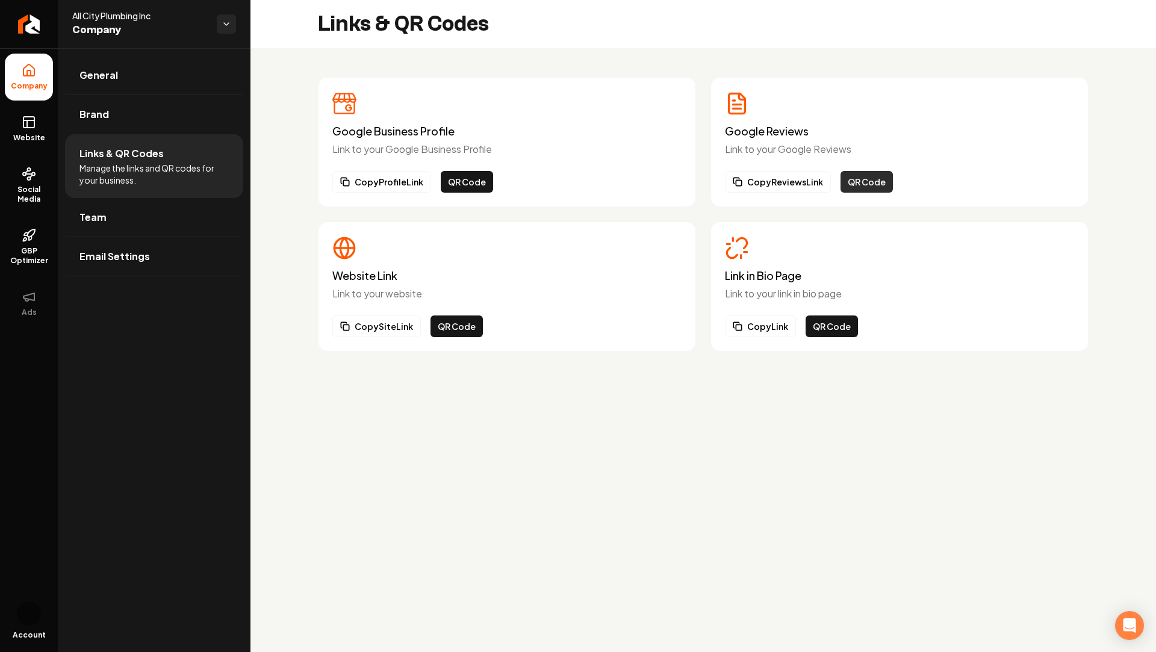
click at [857, 185] on button "QR Code" at bounding box center [867, 182] width 52 height 22
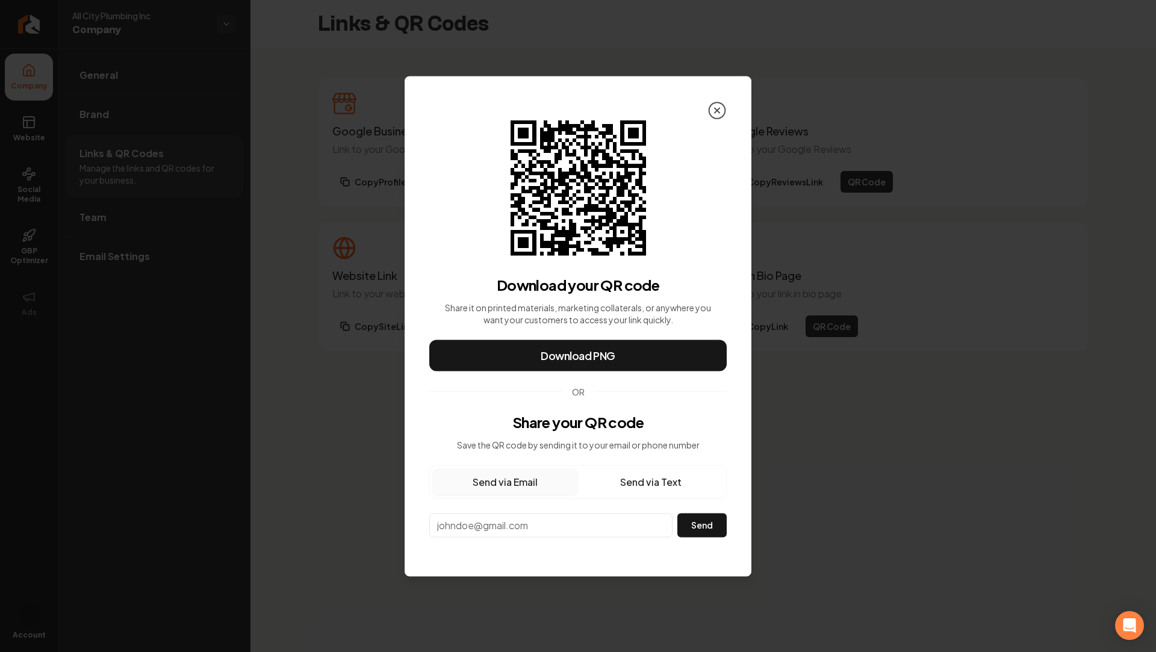
click at [717, 109] on icon at bounding box center [717, 110] width 5 height 5
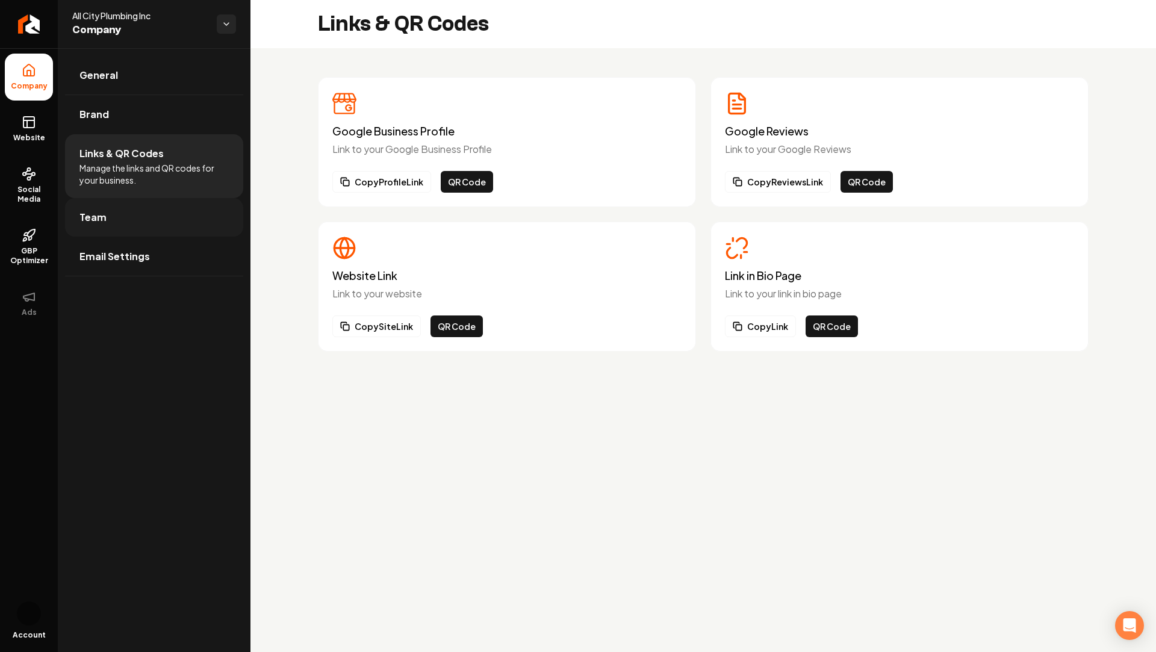
click at [114, 217] on link "Team" at bounding box center [154, 217] width 178 height 39
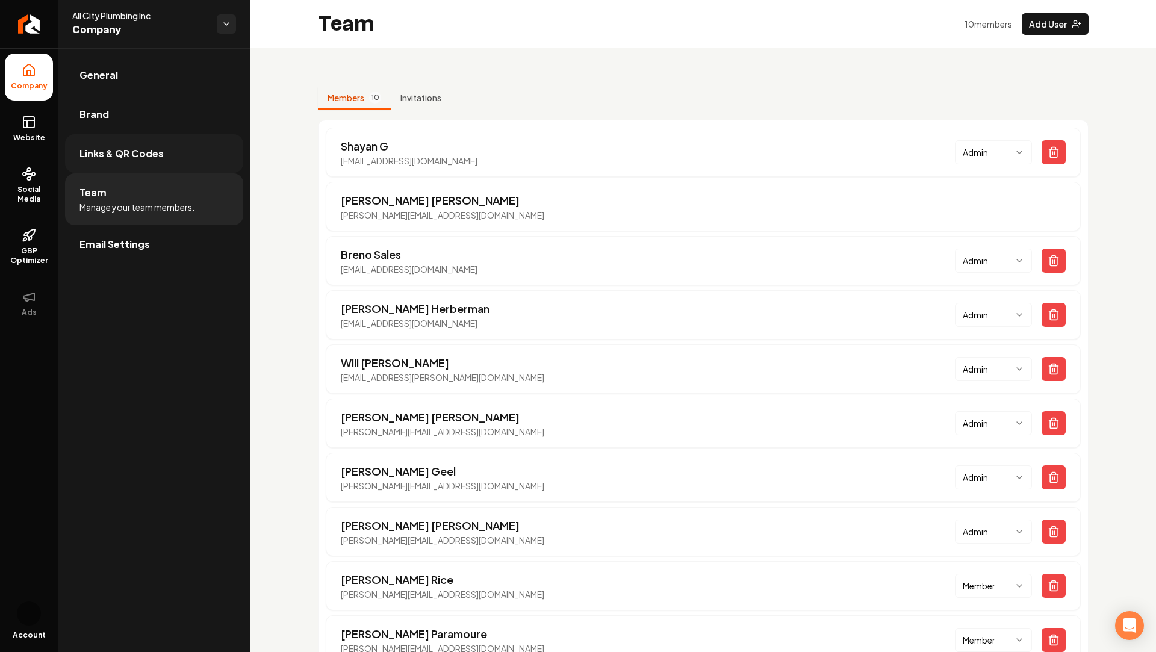
click at [136, 145] on link "Links & QR Codes" at bounding box center [154, 153] width 178 height 39
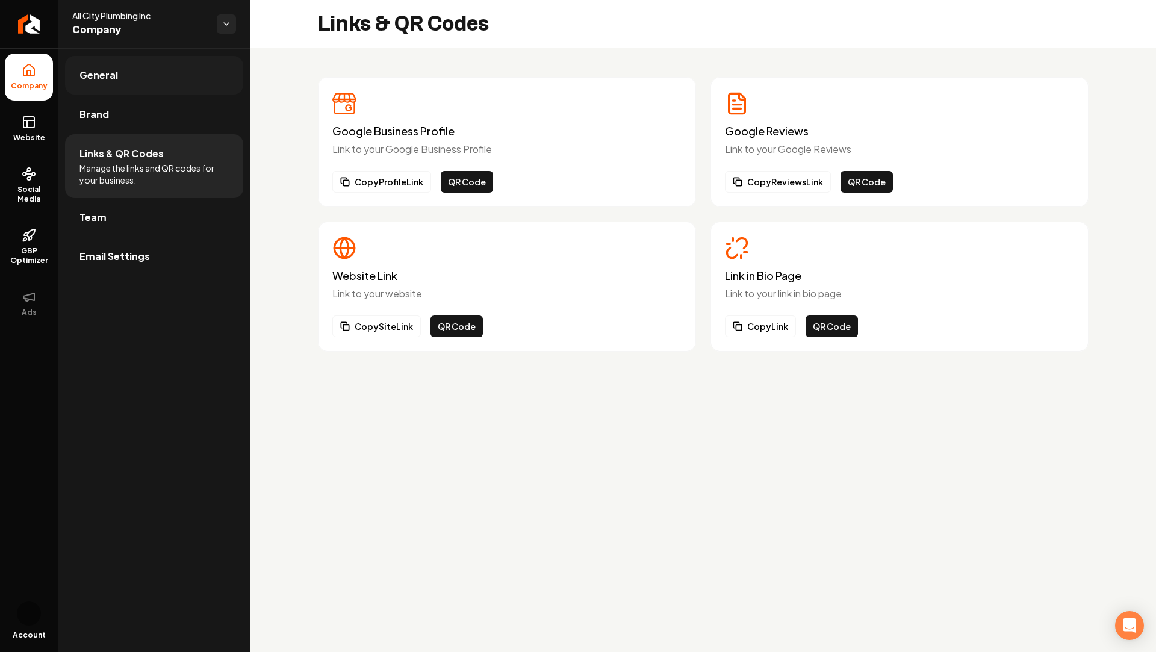
click at [125, 94] on link "General" at bounding box center [154, 75] width 178 height 39
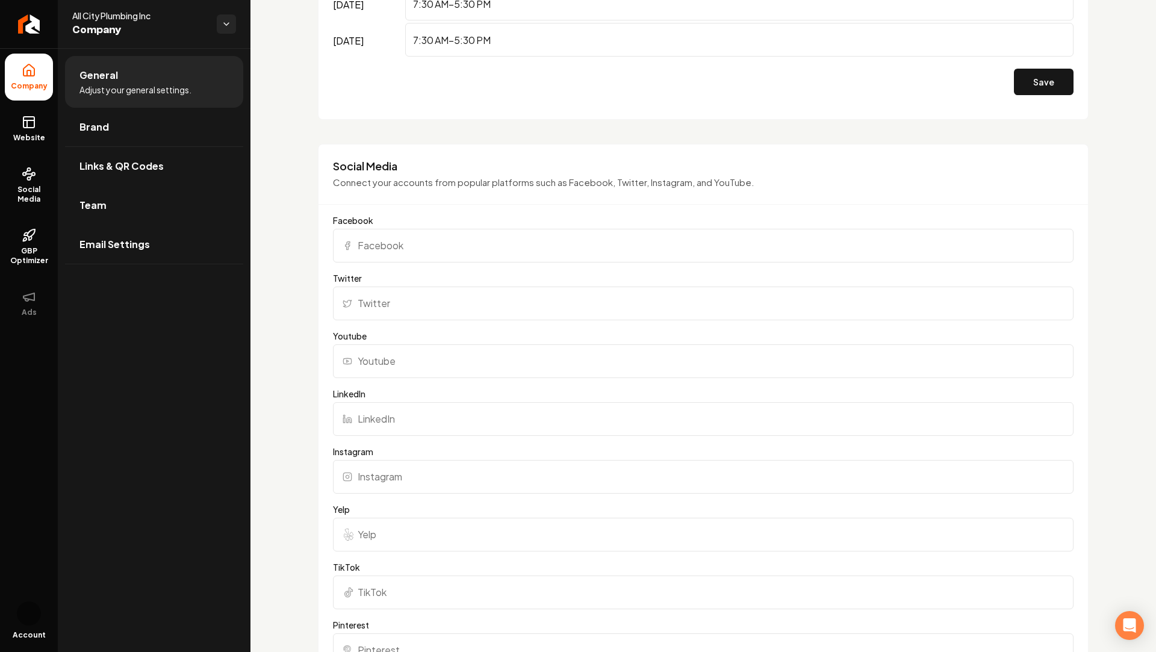
scroll to position [880, 0]
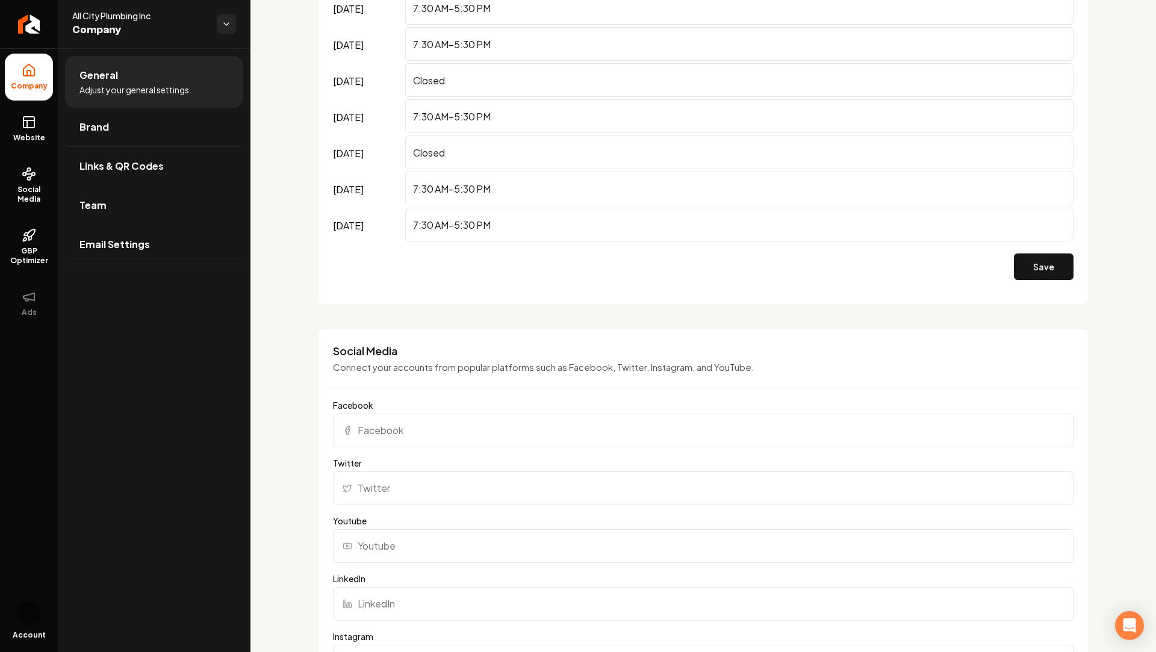
click at [37, 64] on li "Company" at bounding box center [29, 77] width 48 height 47
click at [35, 145] on link "Website" at bounding box center [29, 128] width 48 height 47
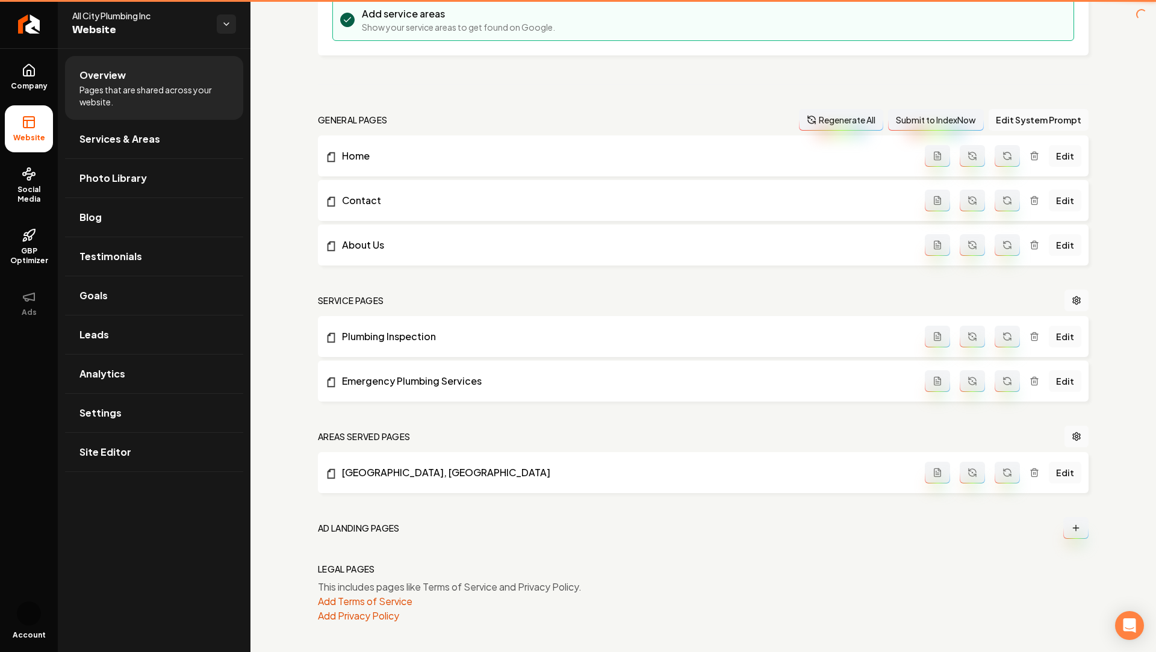
scroll to position [266, 0]
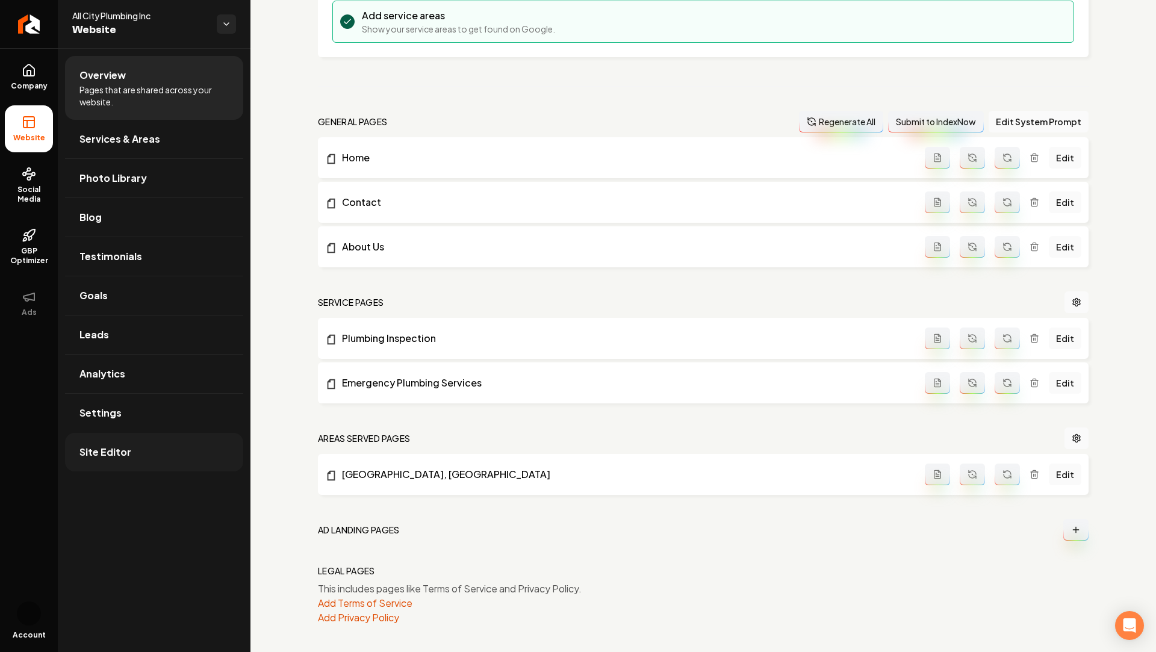
click at [115, 446] on span "Site Editor" at bounding box center [105, 452] width 52 height 14
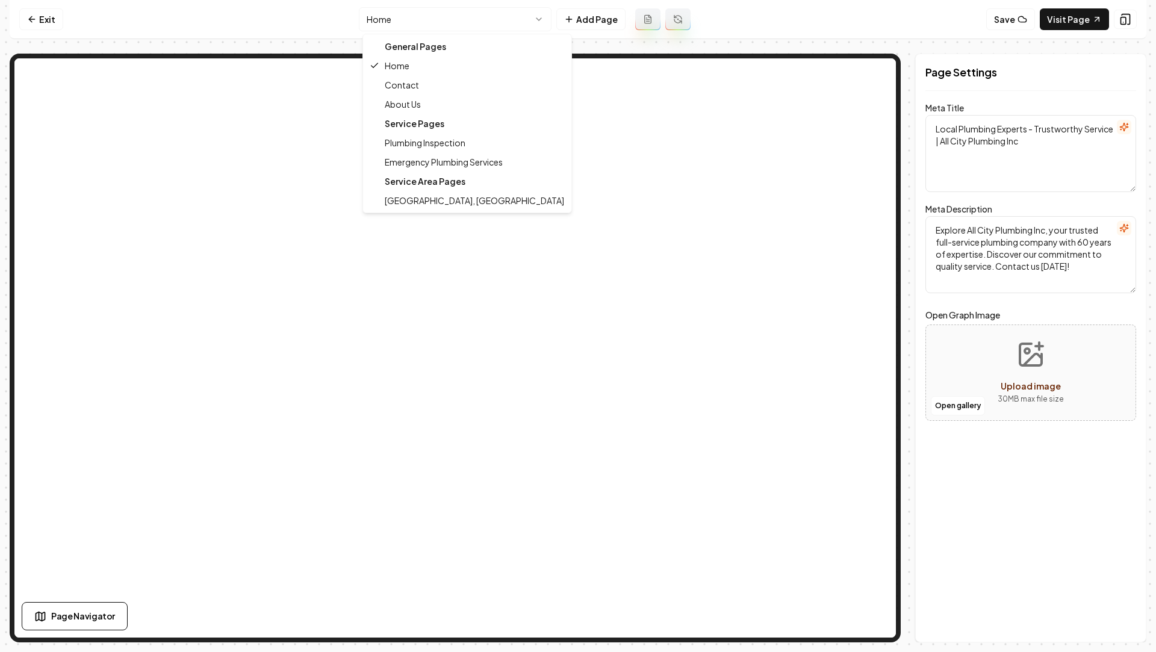
click at [453, 28] on html "Computer Required This feature is only available on a computer. Please switch t…" at bounding box center [578, 326] width 1156 height 652
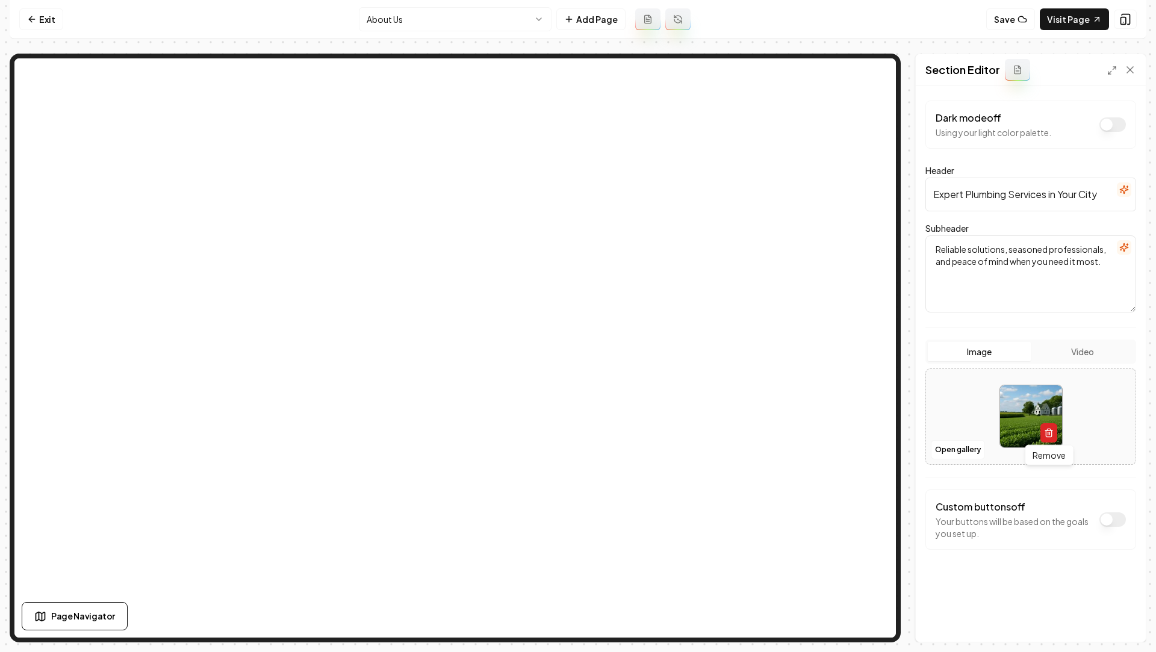
click at [1048, 437] on button "button" at bounding box center [1049, 432] width 17 height 19
click at [1030, 411] on icon "Upload image" at bounding box center [1031, 398] width 29 height 29
type input "**********"
click at [1118, 624] on button "Save" at bounding box center [1119, 622] width 36 height 22
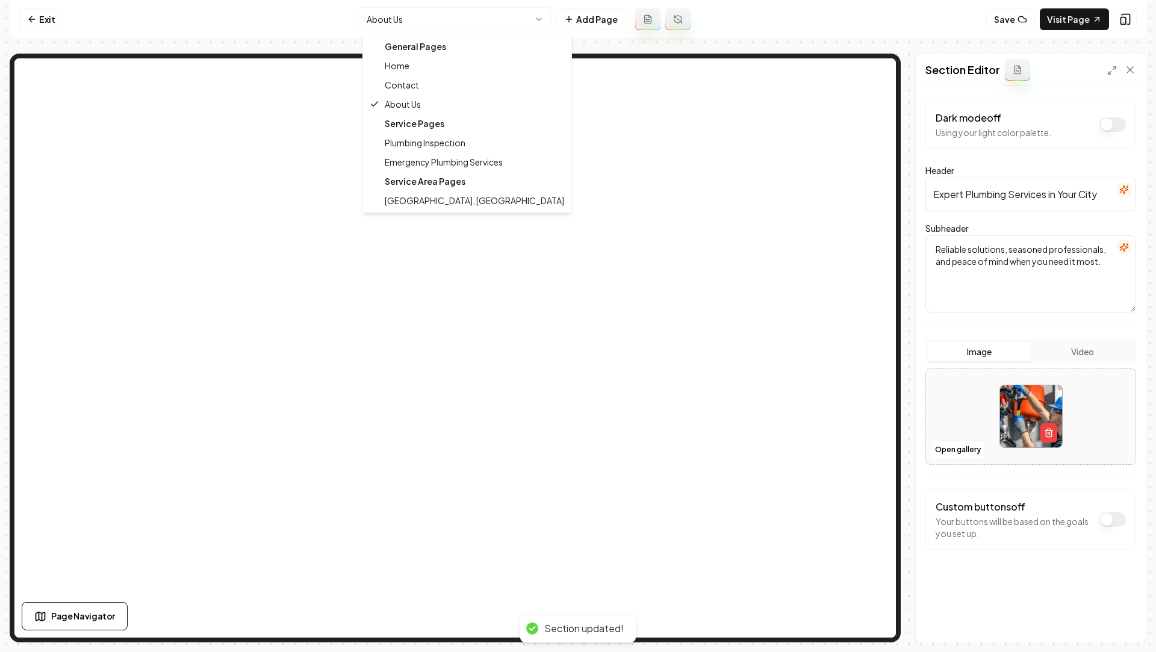
click at [449, 13] on html "Computer Required This feature is only available on a computer. Please switch t…" at bounding box center [578, 326] width 1156 height 652
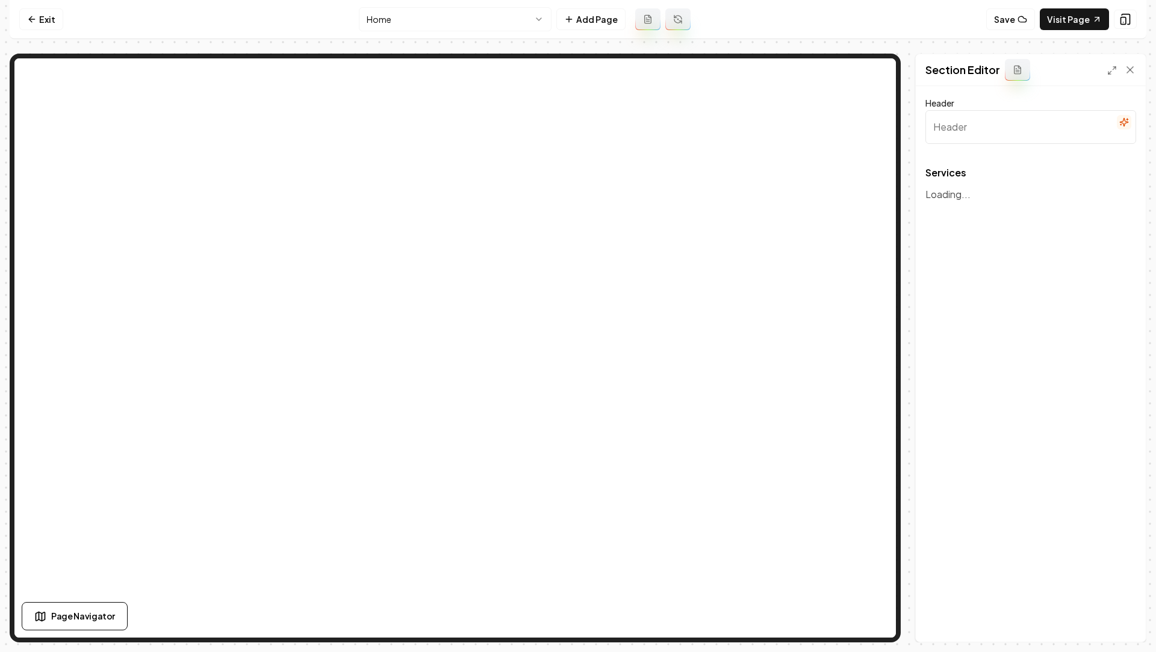
type input "Expert Plumbing Services"
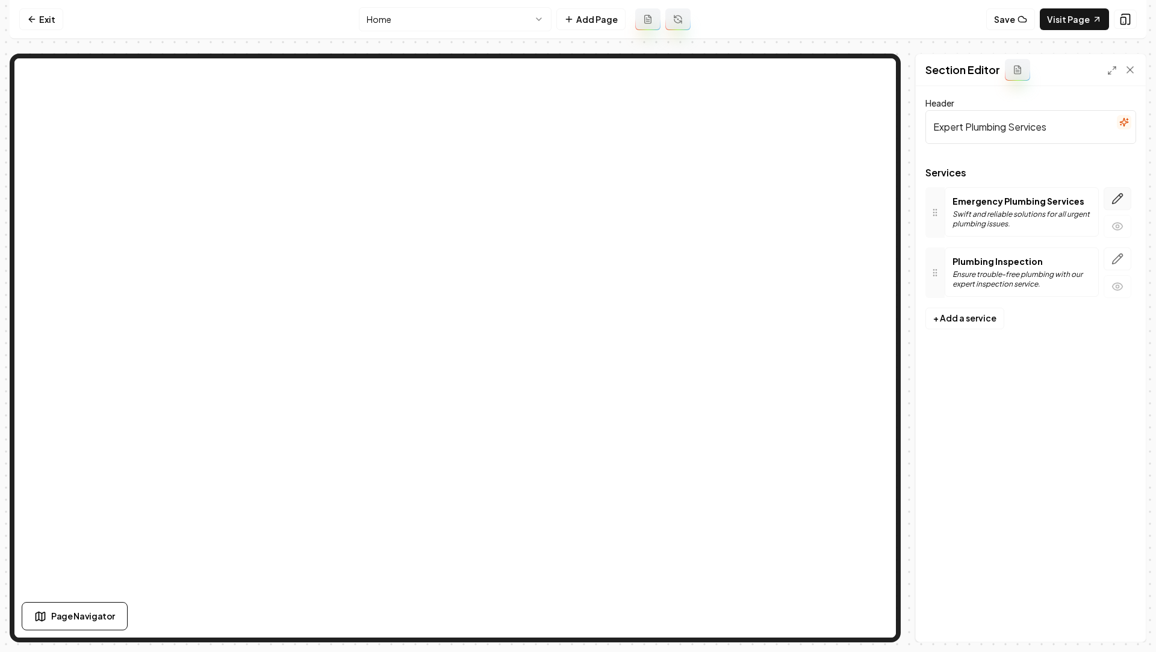
click at [1126, 202] on button "button" at bounding box center [1118, 198] width 28 height 23
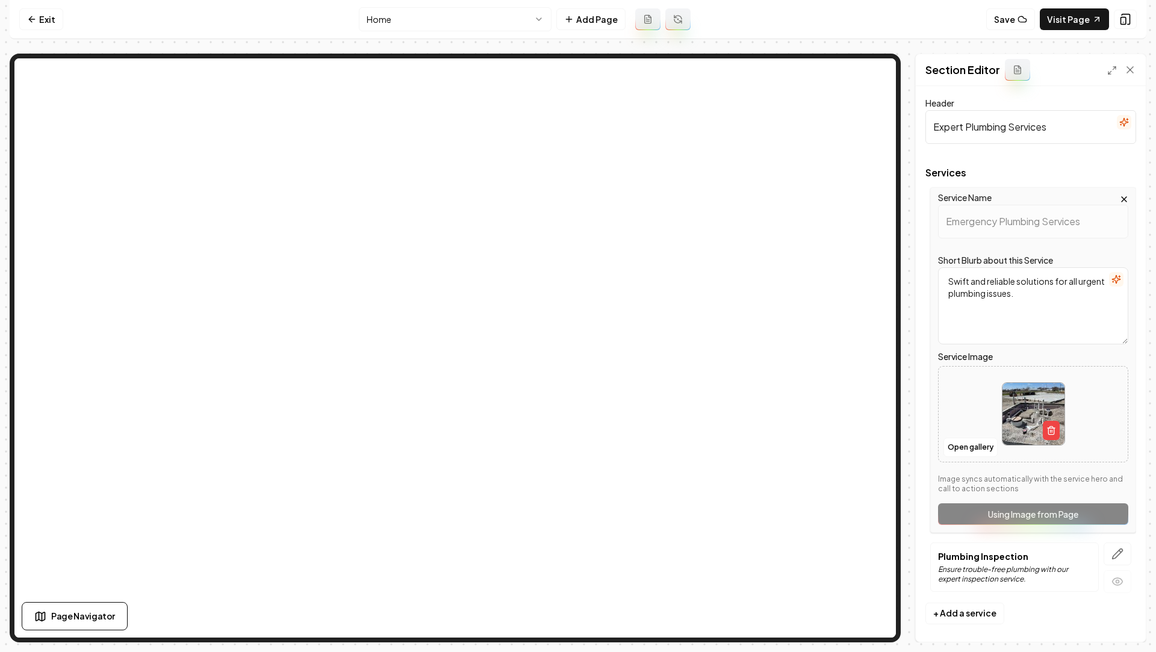
click at [1123, 202] on icon "button" at bounding box center [1125, 200] width 10 height 10
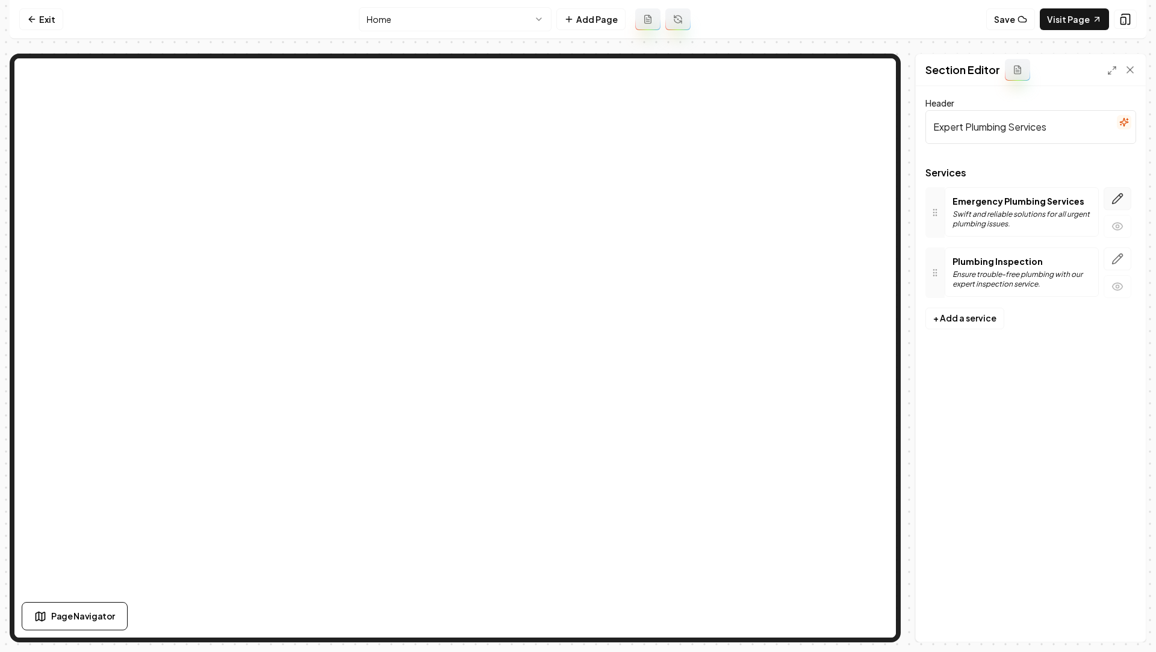
click at [1125, 204] on button "button" at bounding box center [1118, 198] width 28 height 23
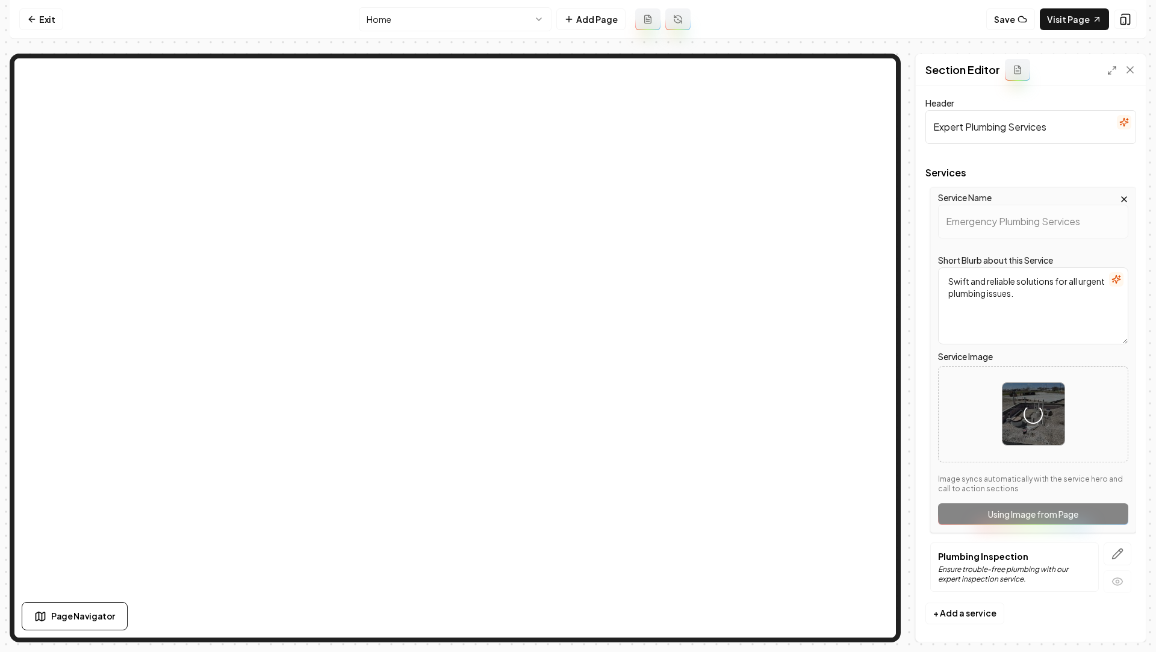
scroll to position [5, 0]
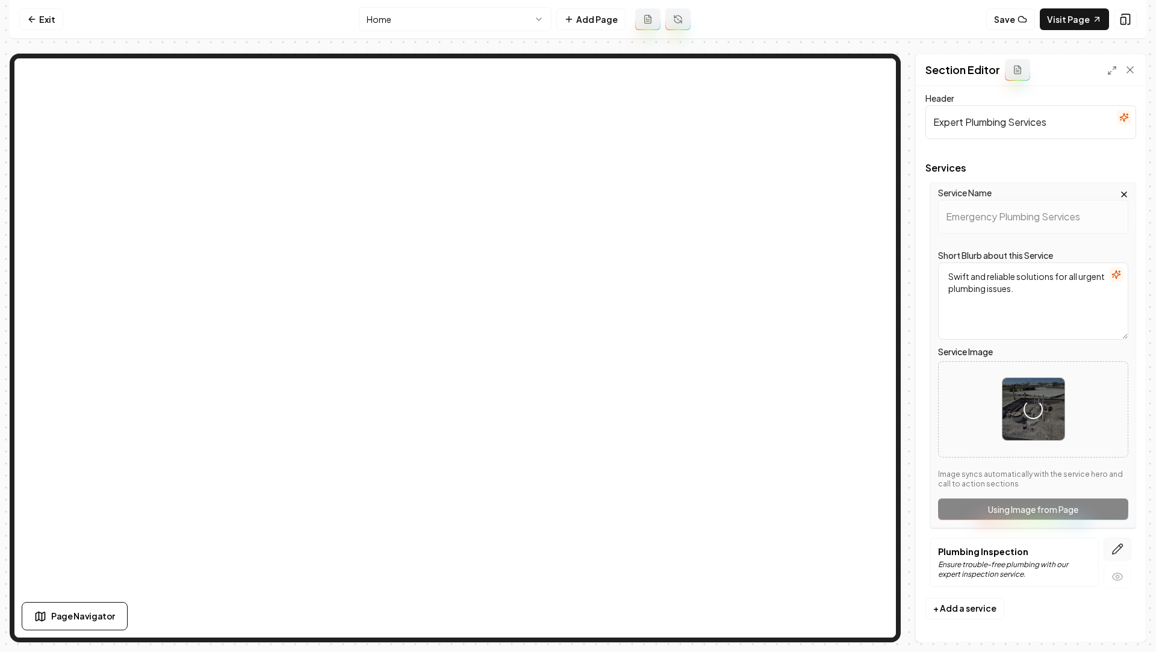
click at [1113, 548] on icon "button" at bounding box center [1118, 549] width 12 height 12
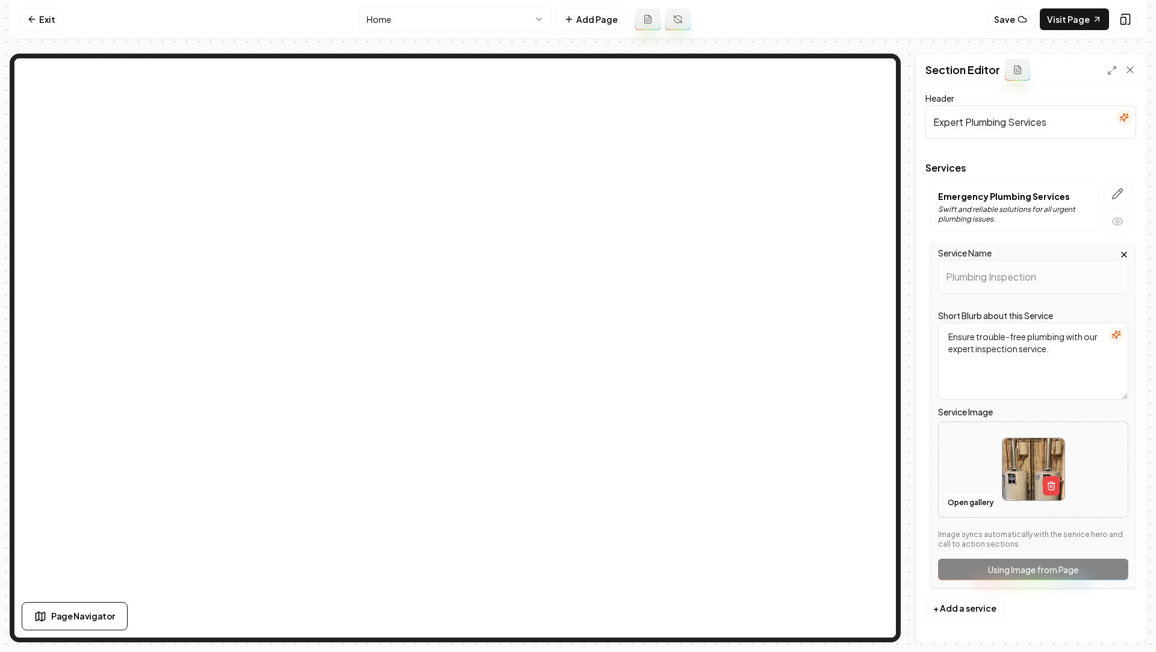
scroll to position [0, 0]
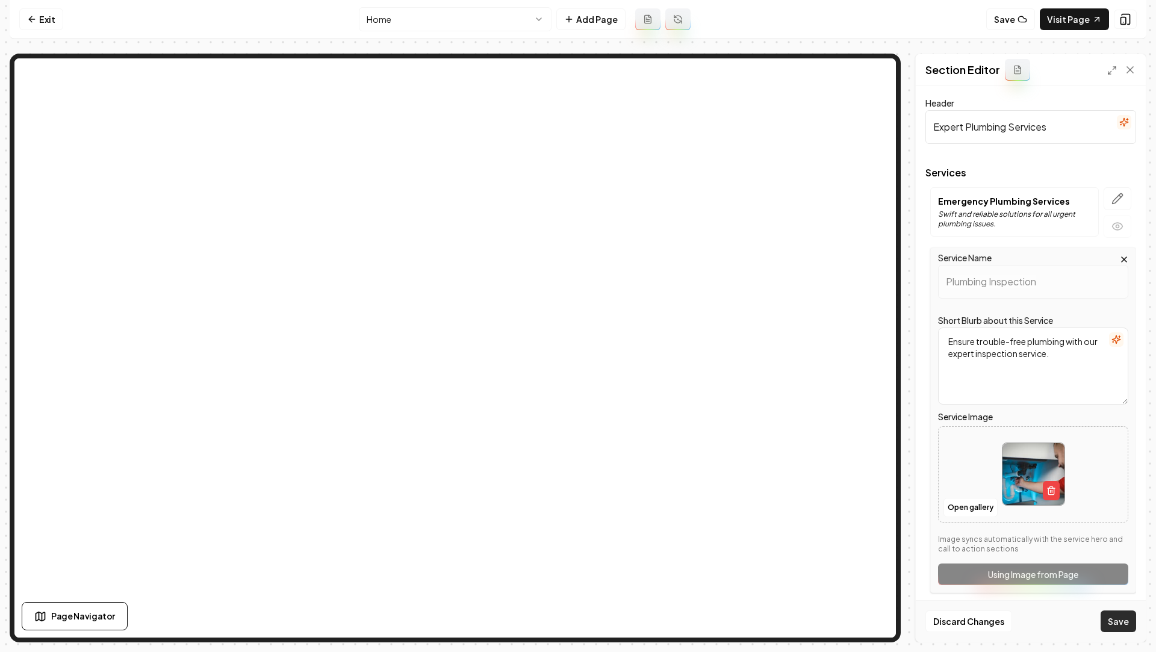
click at [1112, 629] on button "Save" at bounding box center [1119, 622] width 36 height 22
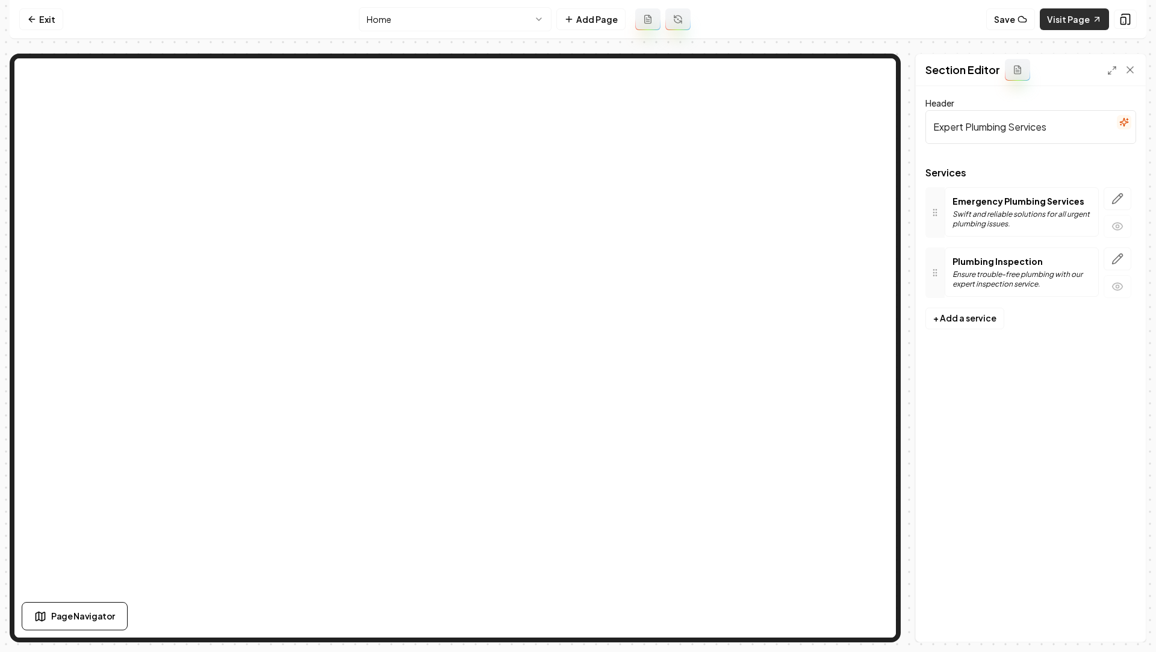
click at [1080, 19] on link "Visit Page" at bounding box center [1074, 19] width 69 height 22
click at [39, 22] on link "Exit" at bounding box center [41, 19] width 44 height 22
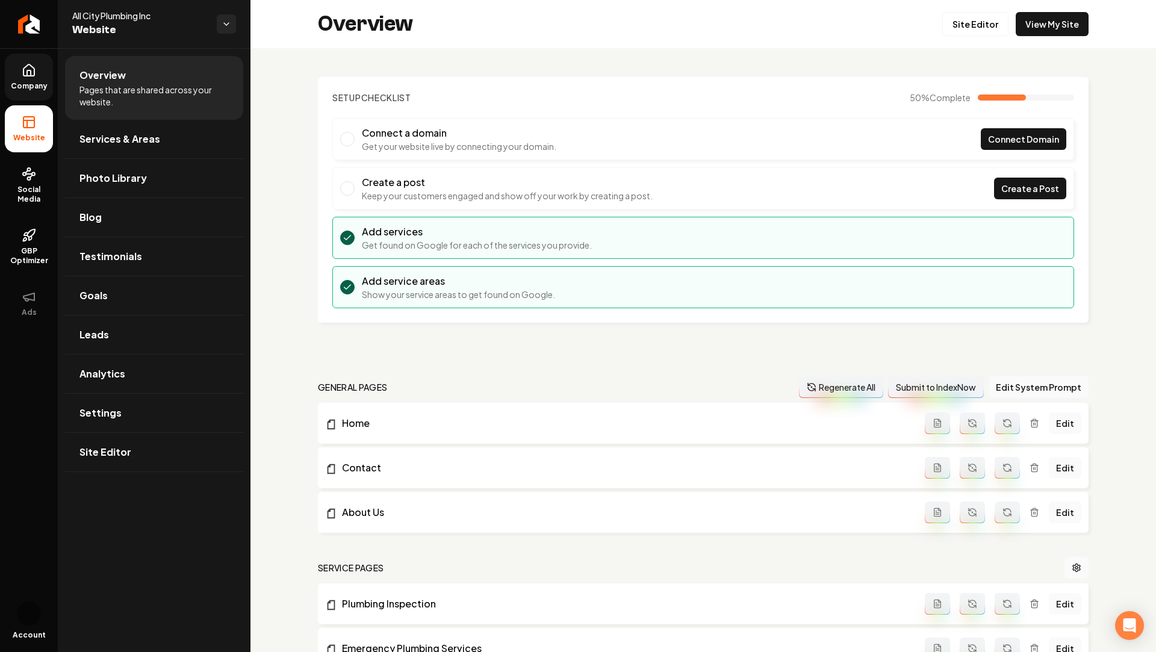
click at [24, 84] on span "Company" at bounding box center [29, 86] width 46 height 10
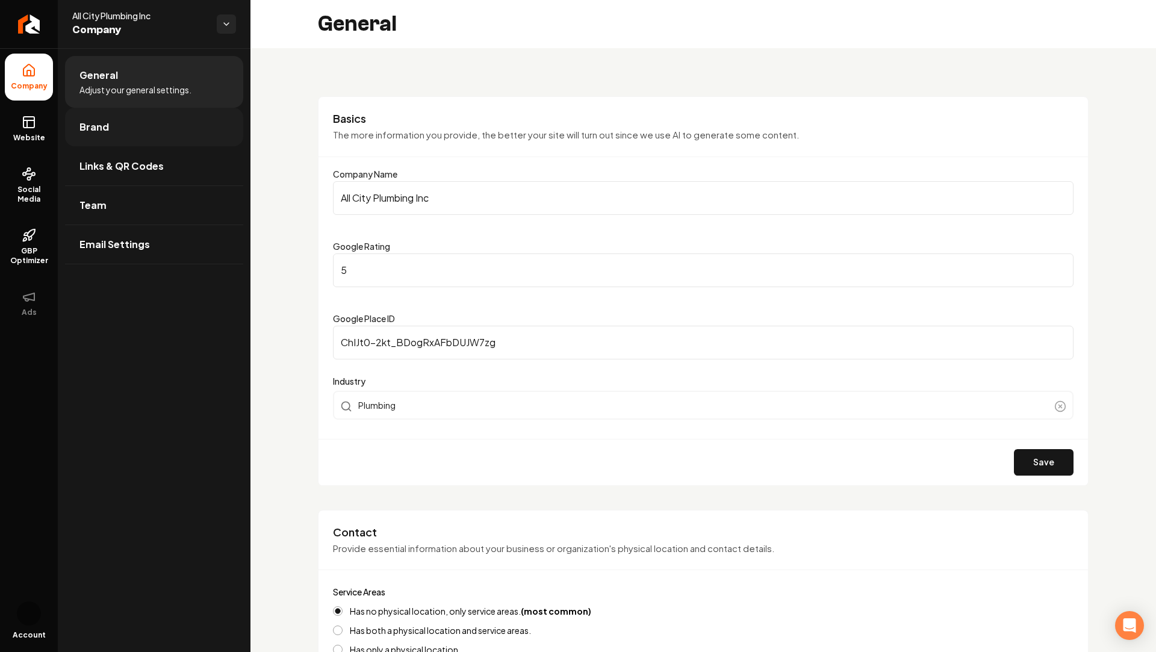
click at [108, 134] on link "Brand" at bounding box center [154, 127] width 178 height 39
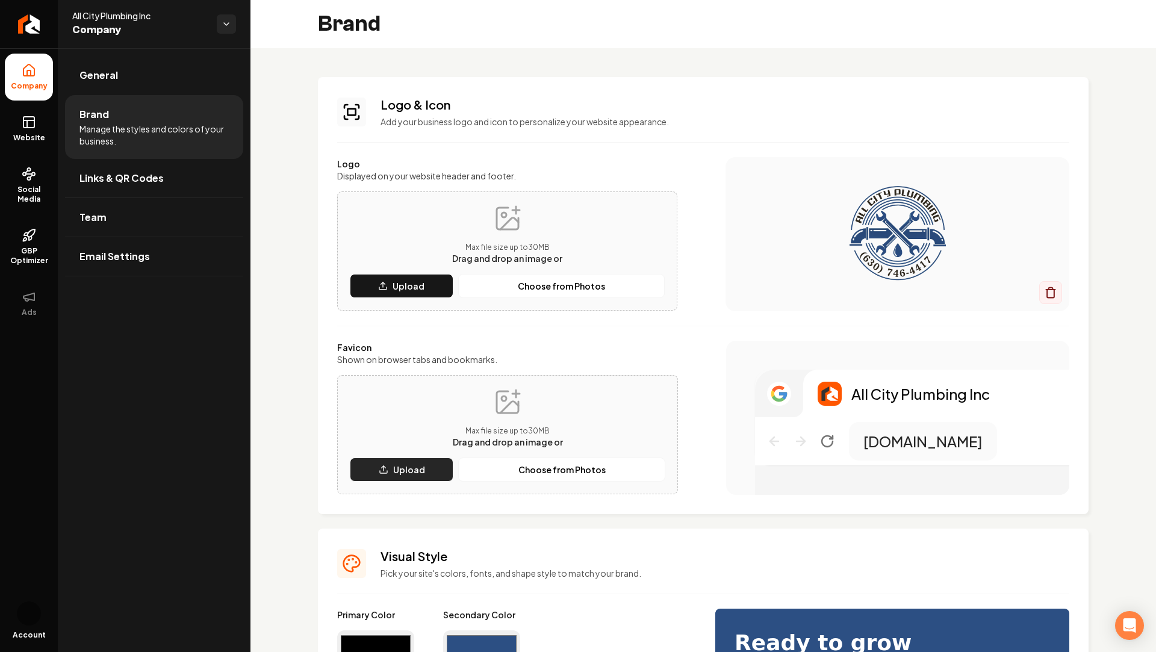
click at [399, 464] on p "Upload" at bounding box center [409, 470] width 32 height 12
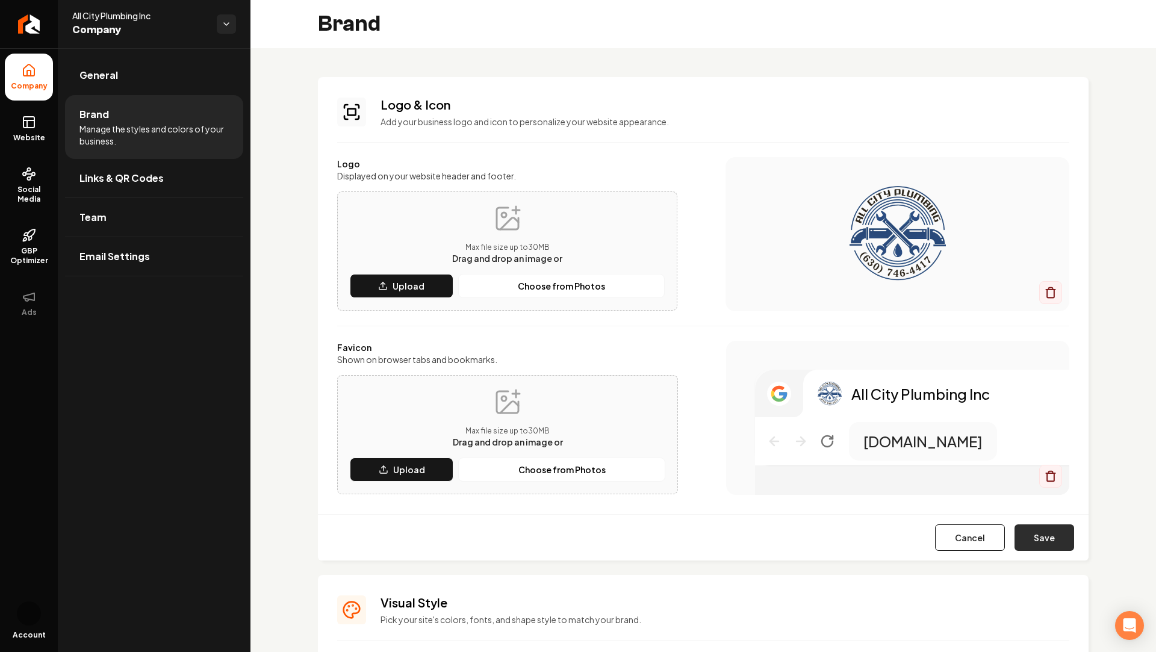
click at [1048, 531] on button "Save" at bounding box center [1045, 538] width 60 height 26
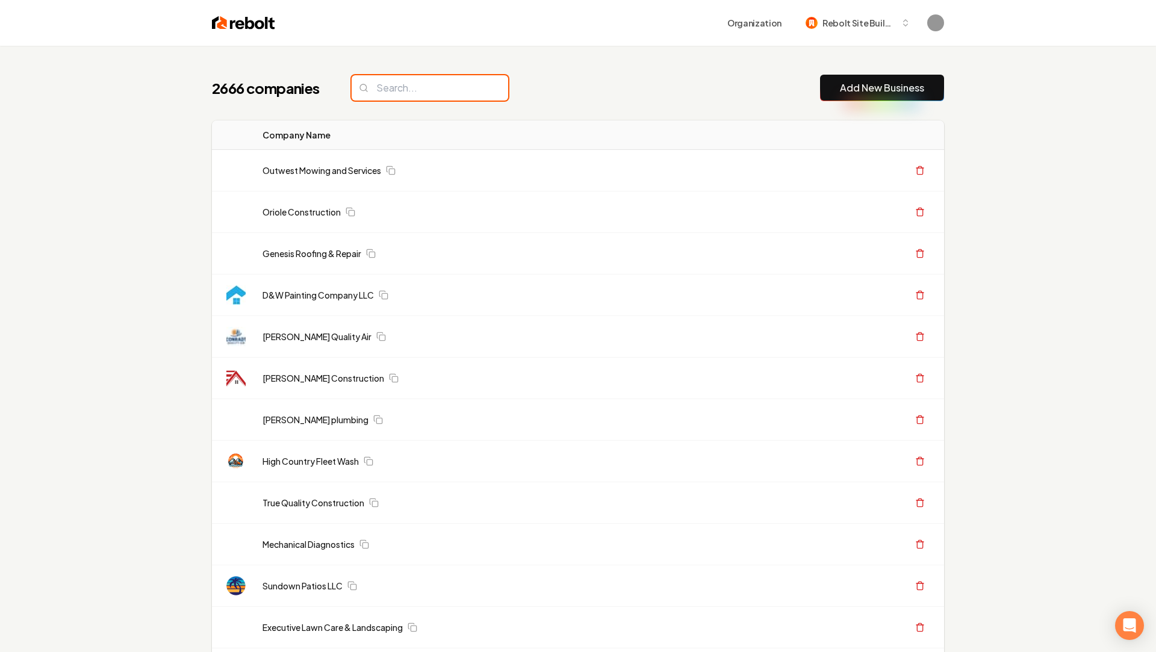
click at [436, 91] on input "search" at bounding box center [430, 87] width 157 height 25
paste input "All City Plumbing Inc"
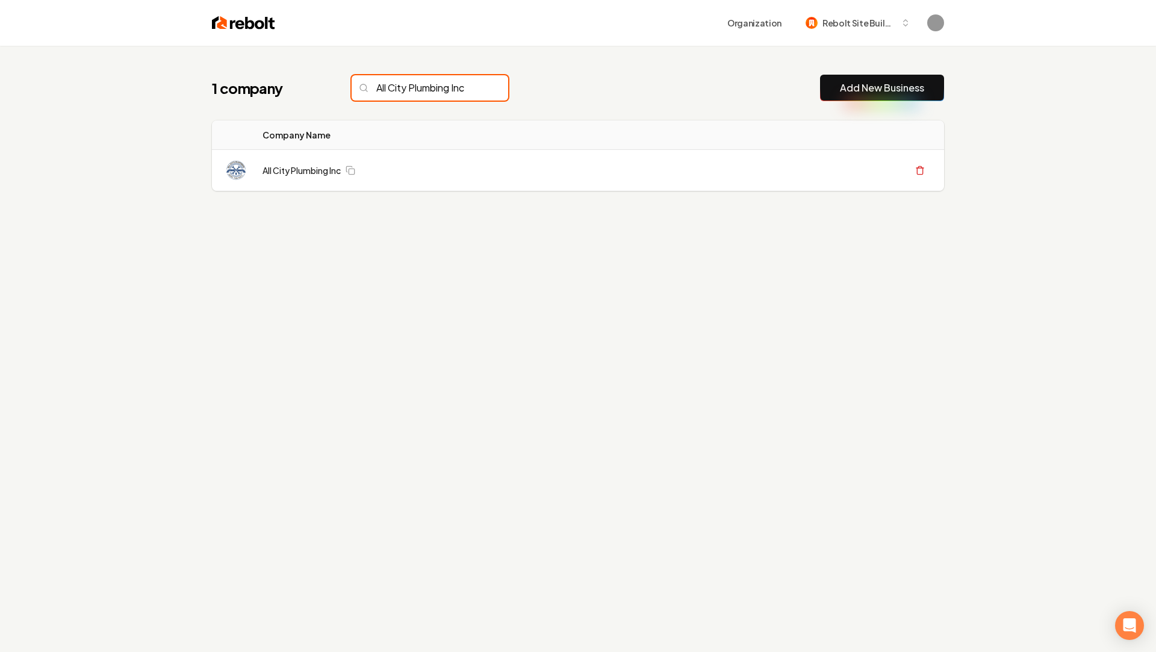
type input "All City Plumbing Inc"
click at [238, 175] on img at bounding box center [235, 170] width 19 height 19
click at [666, 166] on div "Create Org & Transfer Out" at bounding box center [732, 171] width 394 height 22
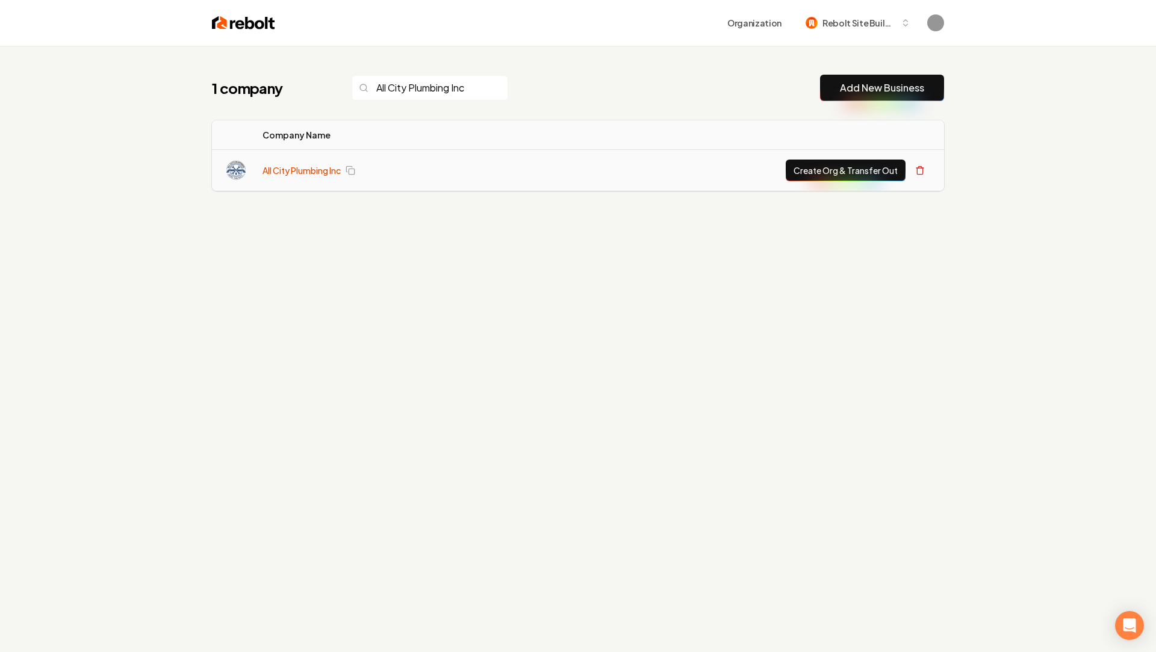
click at [296, 171] on link "All City Plumbing Inc" at bounding box center [302, 170] width 78 height 12
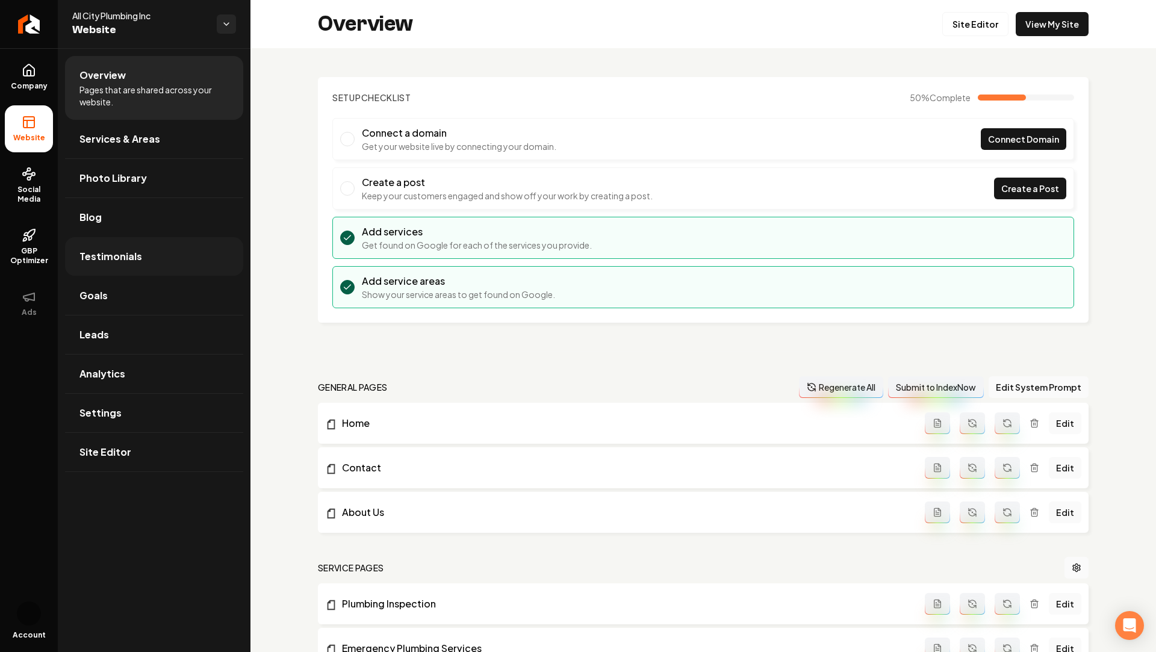
click at [114, 268] on link "Testimonials" at bounding box center [154, 256] width 178 height 39
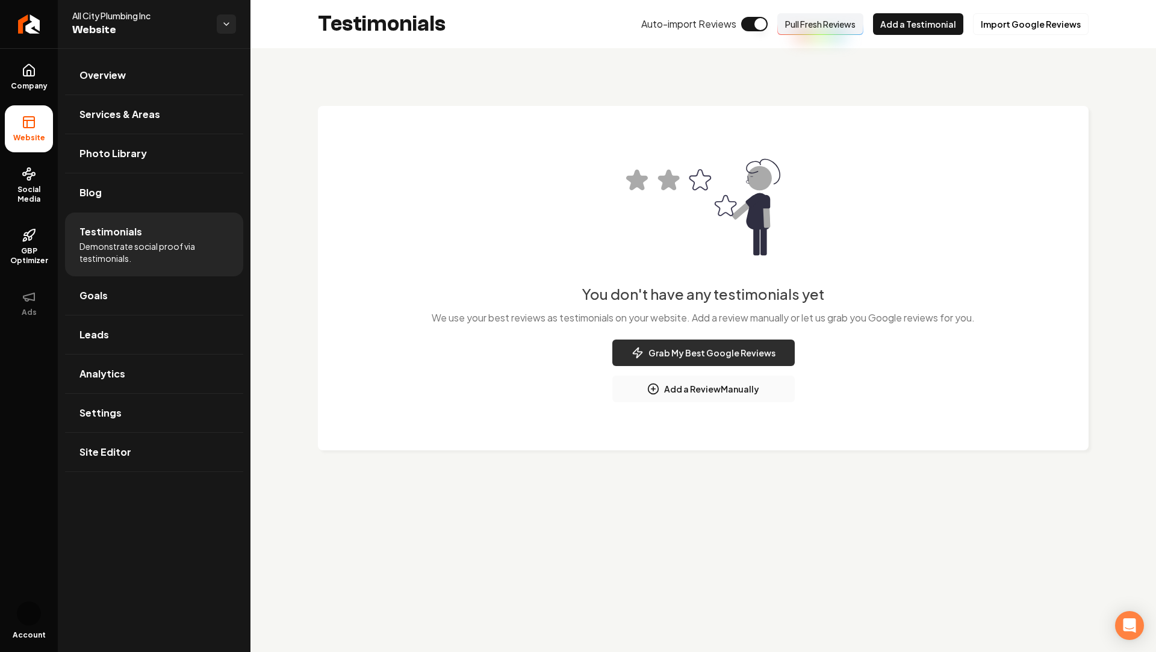
click at [689, 356] on button "Grab My Best Google Reviews" at bounding box center [703, 353] width 182 height 26
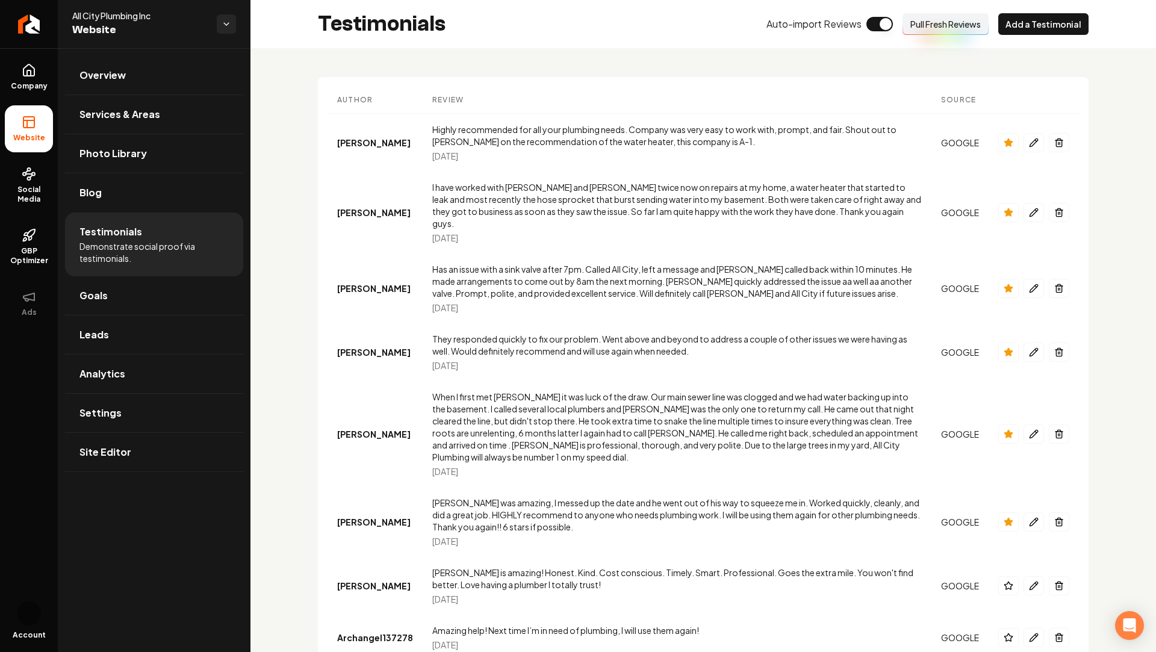
scroll to position [652, 0]
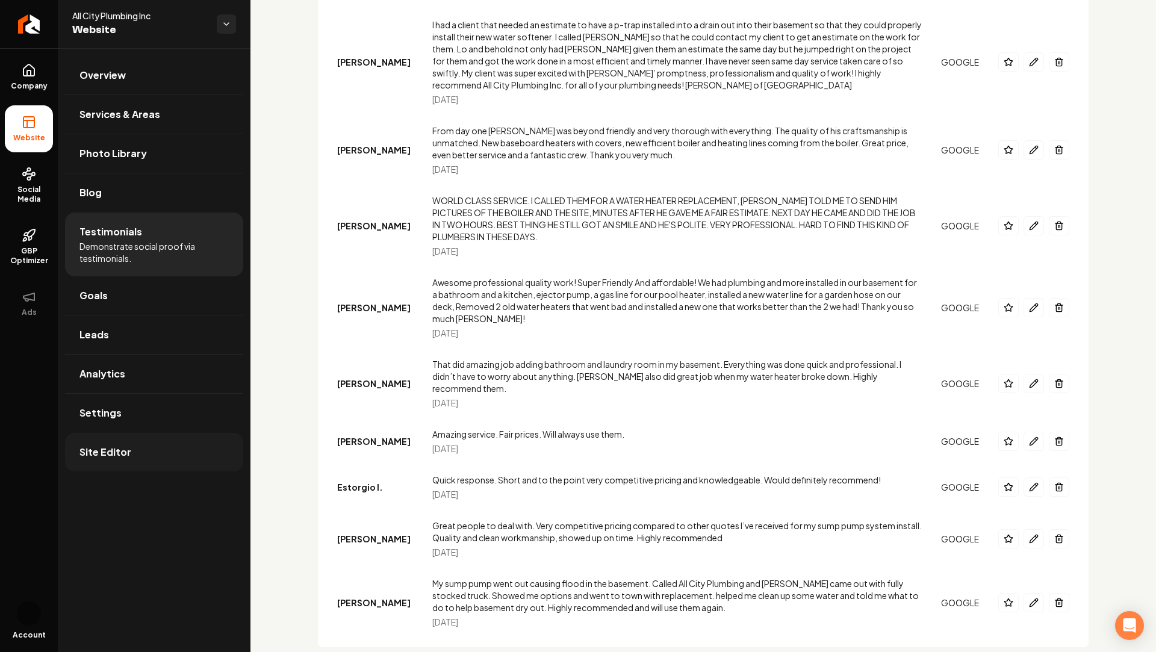
click at [106, 445] on span "Site Editor" at bounding box center [105, 452] width 52 height 14
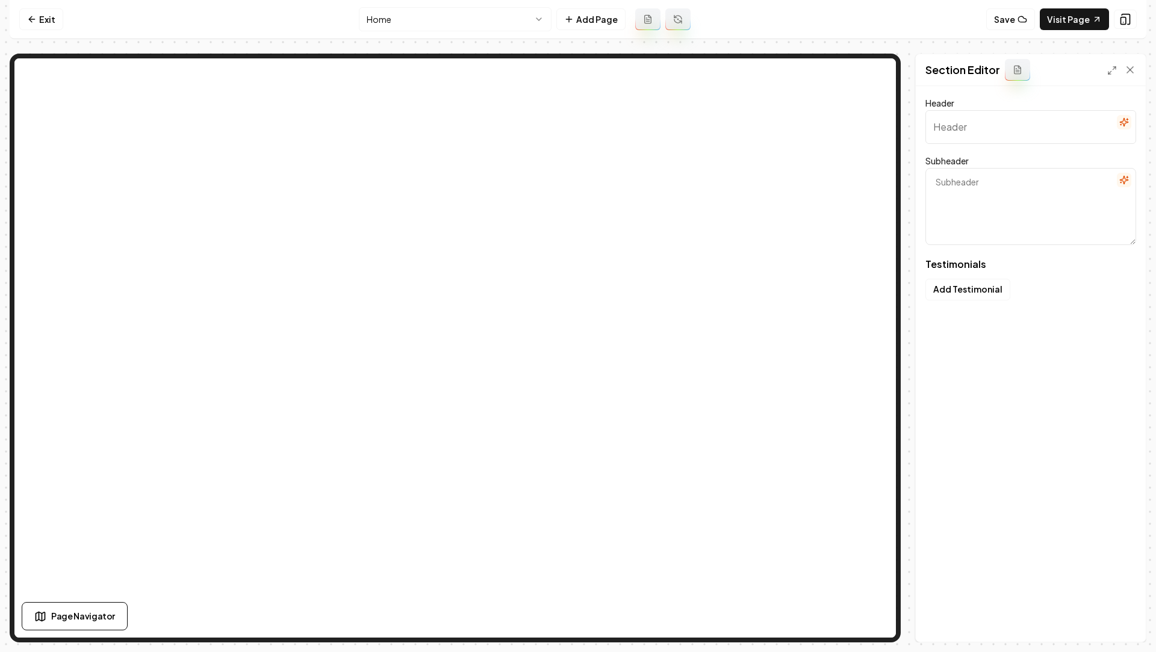
type input "Hear from real people like you"
type textarea "Check out why locals trust All City Plumbing Inc"
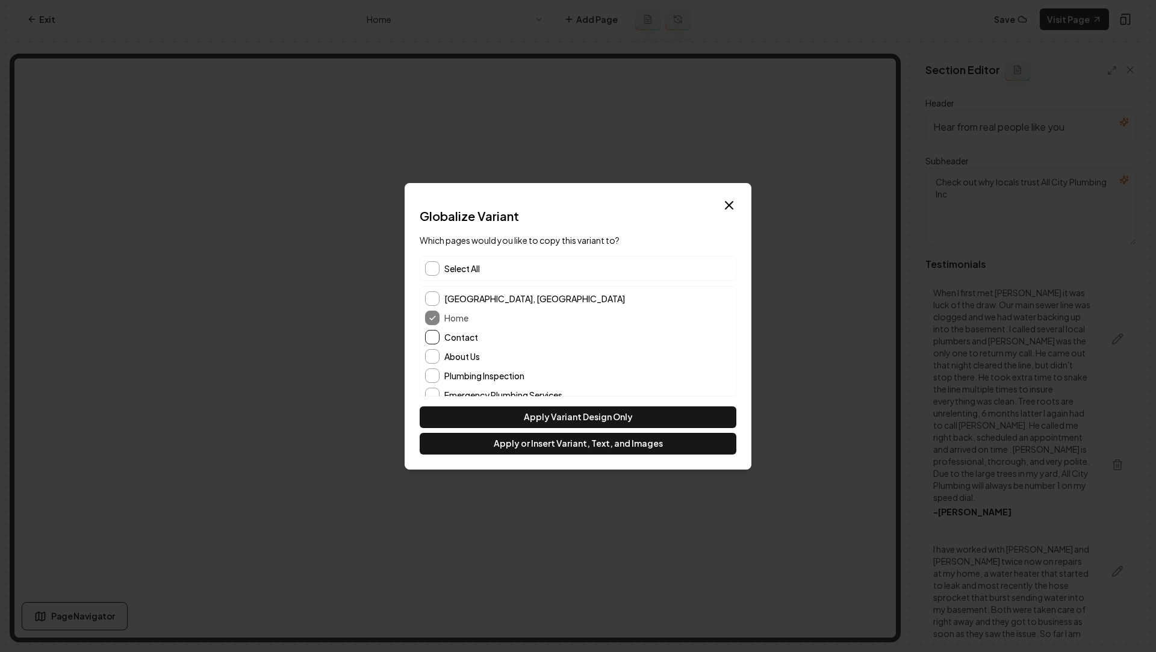
click at [429, 337] on button "Contact" at bounding box center [432, 337] width 14 height 14
click at [435, 355] on button "About Us" at bounding box center [432, 356] width 14 height 14
click at [500, 440] on button "Apply or Insert Variant, Text, and Images" at bounding box center [578, 444] width 317 height 22
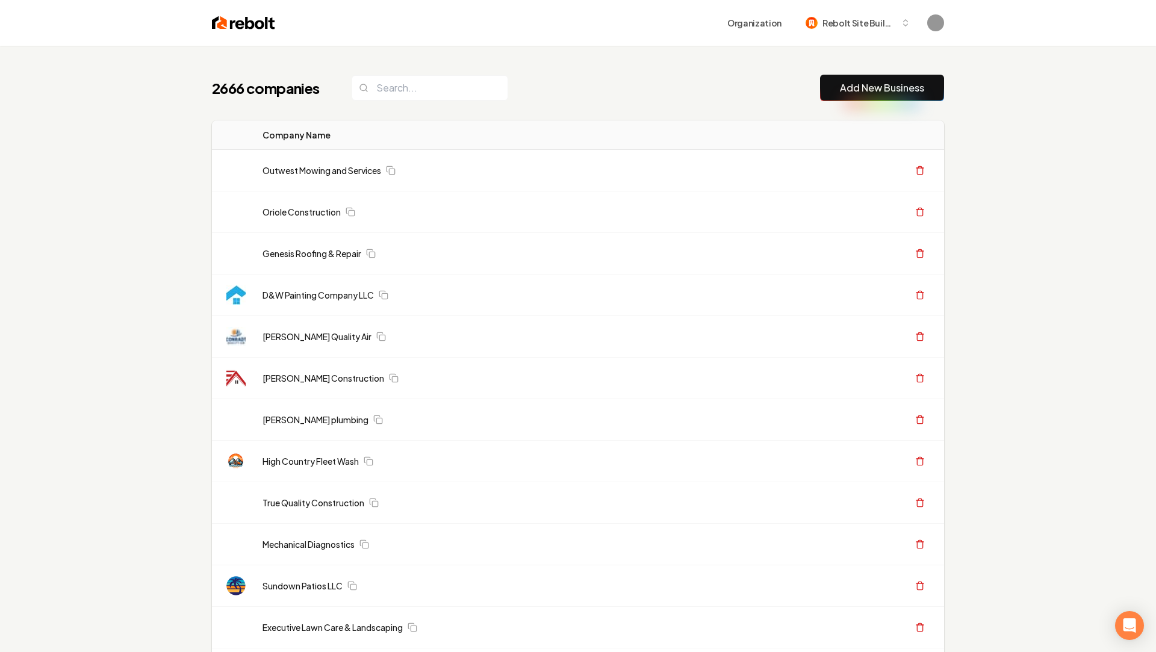
click at [869, 99] on button "Add New Business" at bounding box center [882, 88] width 124 height 26
click at [861, 93] on link "Add New Business" at bounding box center [882, 88] width 84 height 14
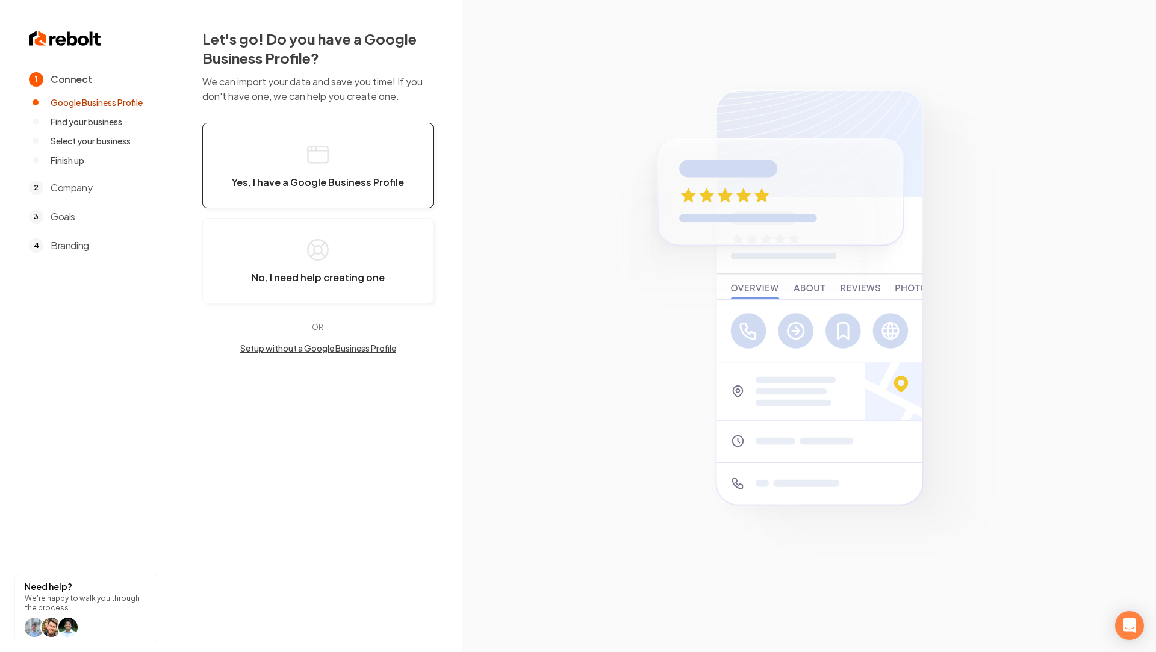
click at [344, 148] on button "Yes, I have a Google Business Profile" at bounding box center [317, 166] width 231 height 86
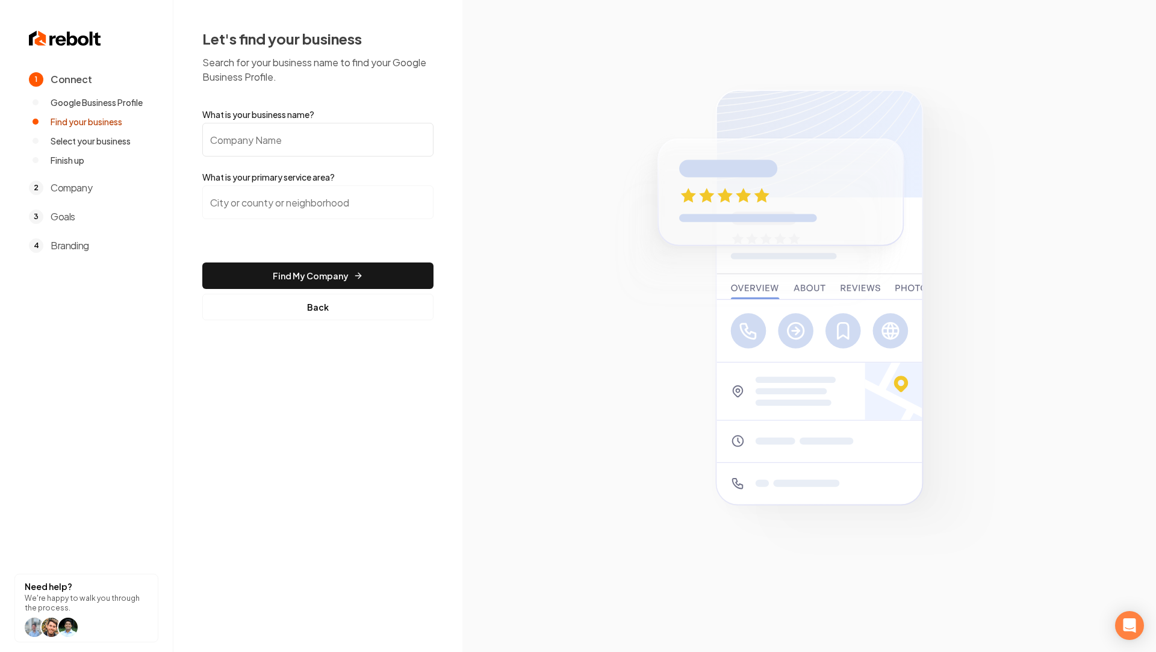
click at [344, 148] on input "What is your business name?" at bounding box center [317, 140] width 231 height 34
paste input "Big Dawg's Plumbing LLC"
type input "Big Dawg's Plumbing LLC"
click at [288, 190] on input "search" at bounding box center [317, 202] width 231 height 34
paste input "[GEOGRAPHIC_DATA]"
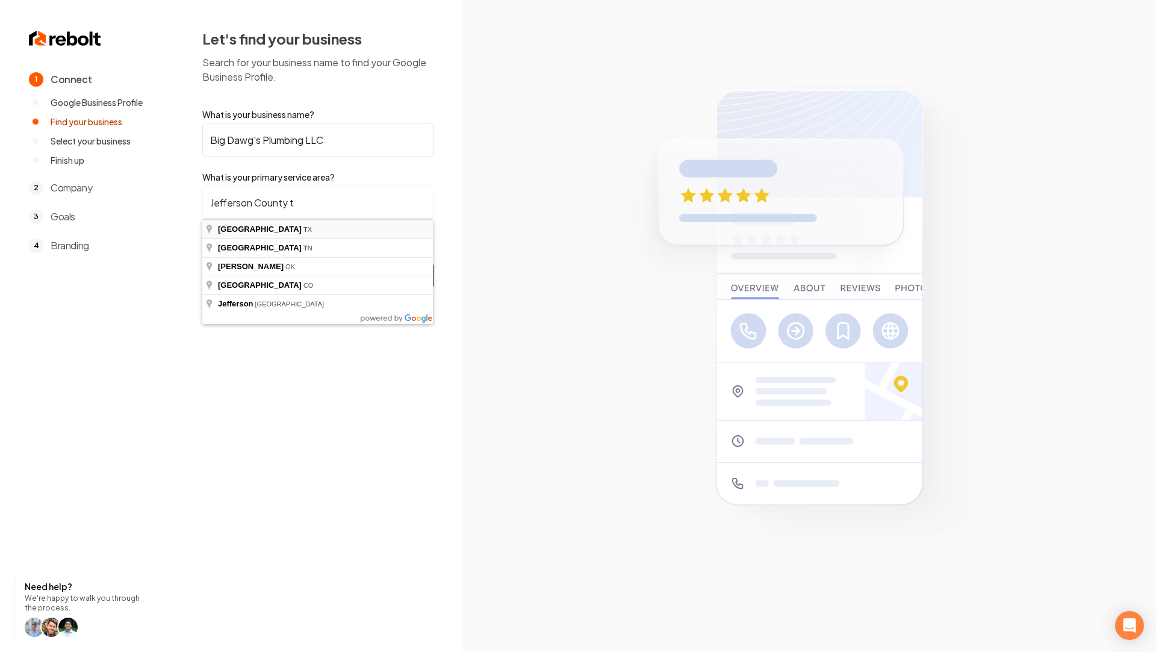
type input "[GEOGRAPHIC_DATA], [GEOGRAPHIC_DATA]"
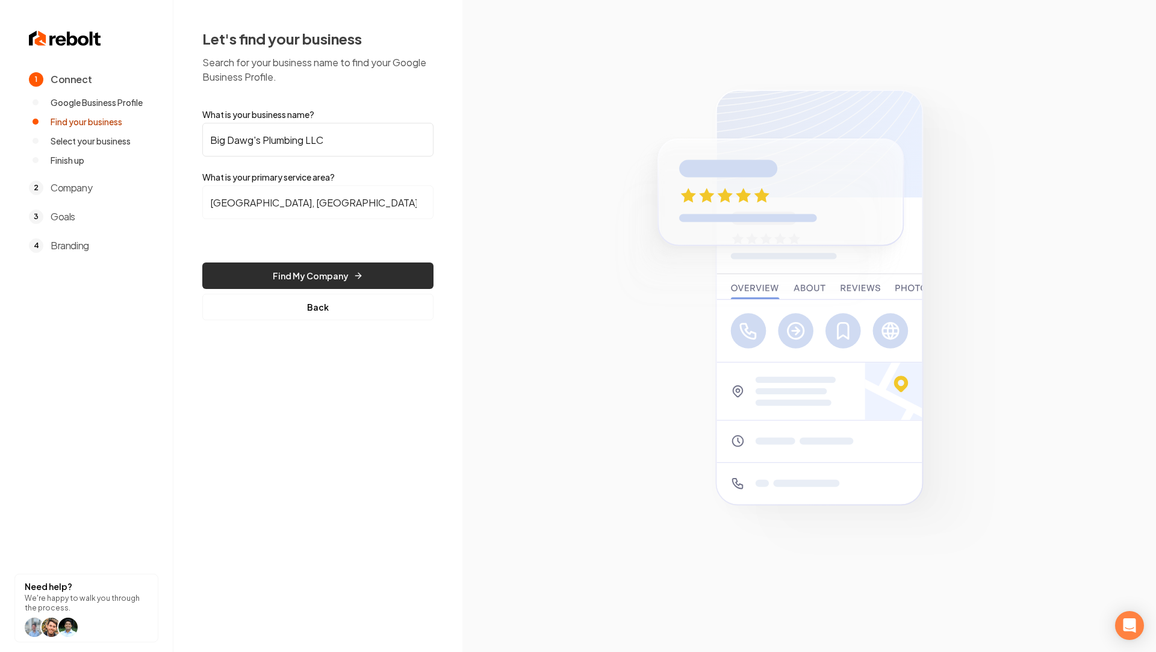
click at [284, 269] on button "Find My Company" at bounding box center [317, 276] width 231 height 26
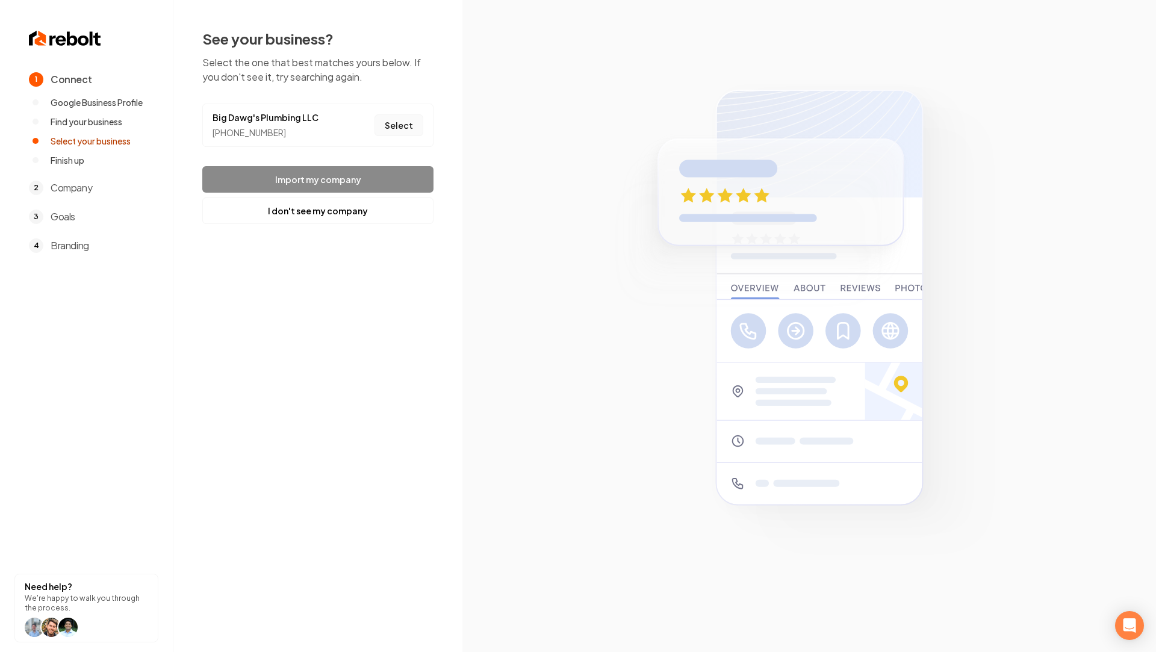
click at [403, 125] on button "Select" at bounding box center [399, 125] width 49 height 22
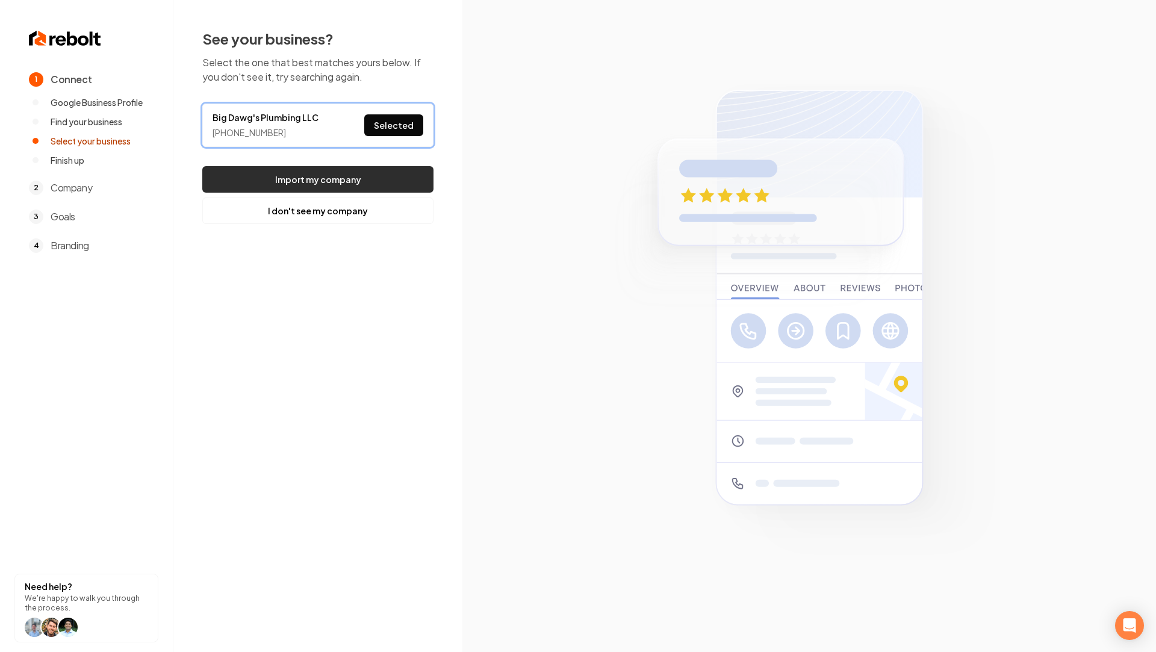
click at [366, 176] on button "Import my company" at bounding box center [317, 179] width 231 height 26
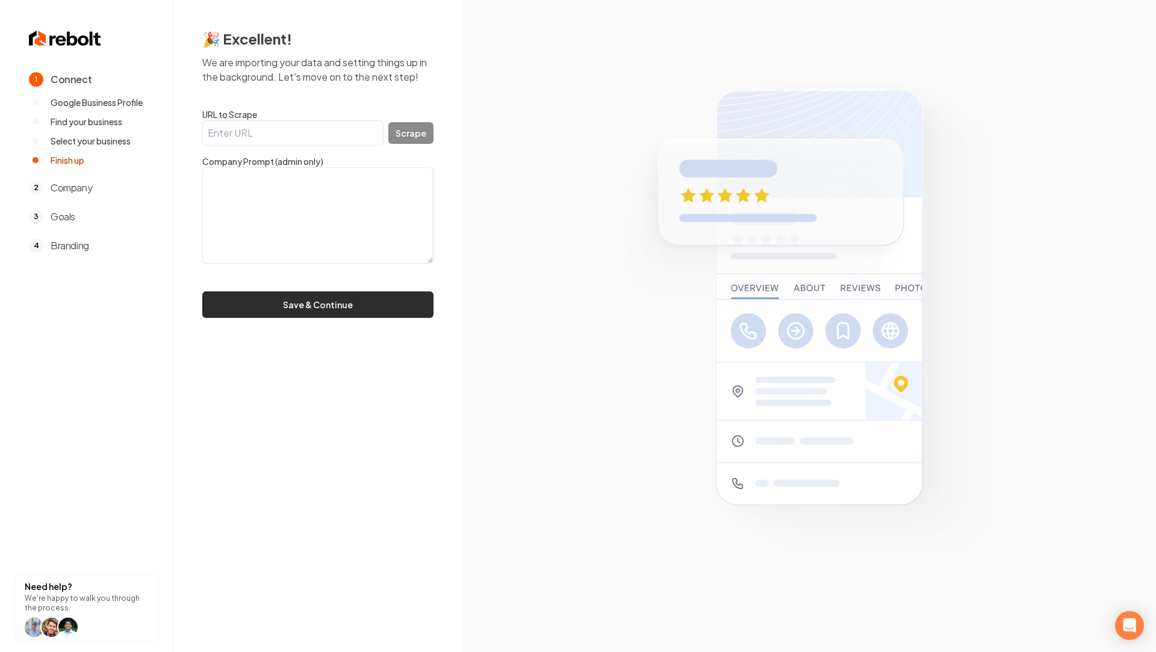
click at [279, 303] on button "Save & Continue" at bounding box center [317, 304] width 231 height 26
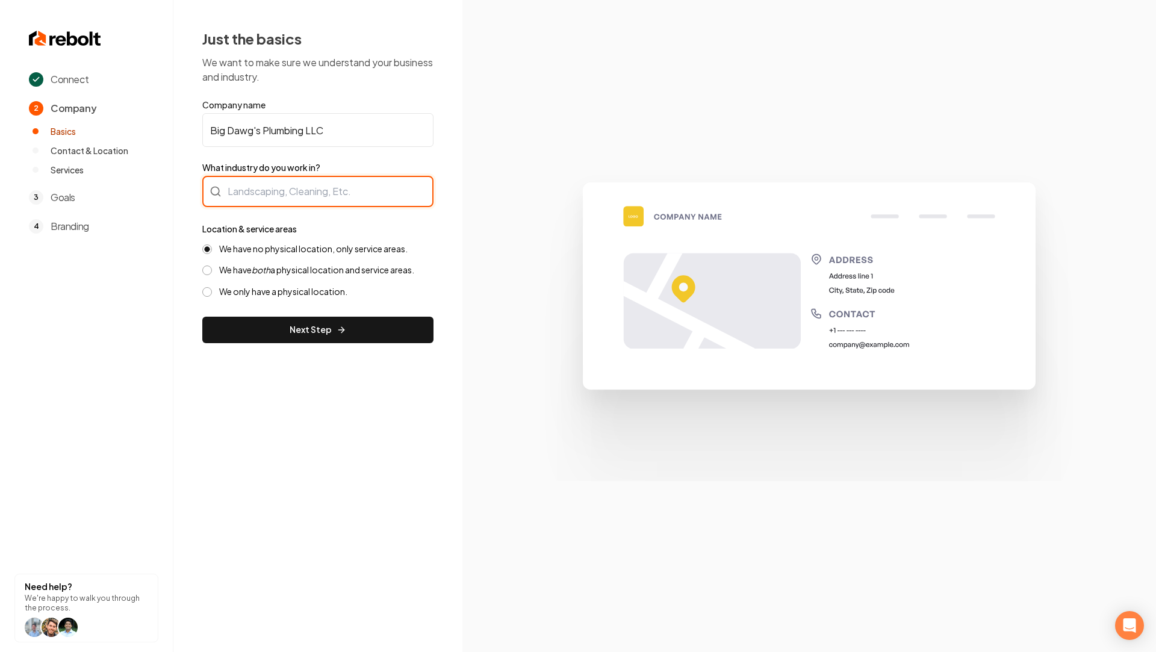
click at [278, 197] on div at bounding box center [317, 191] width 231 height 31
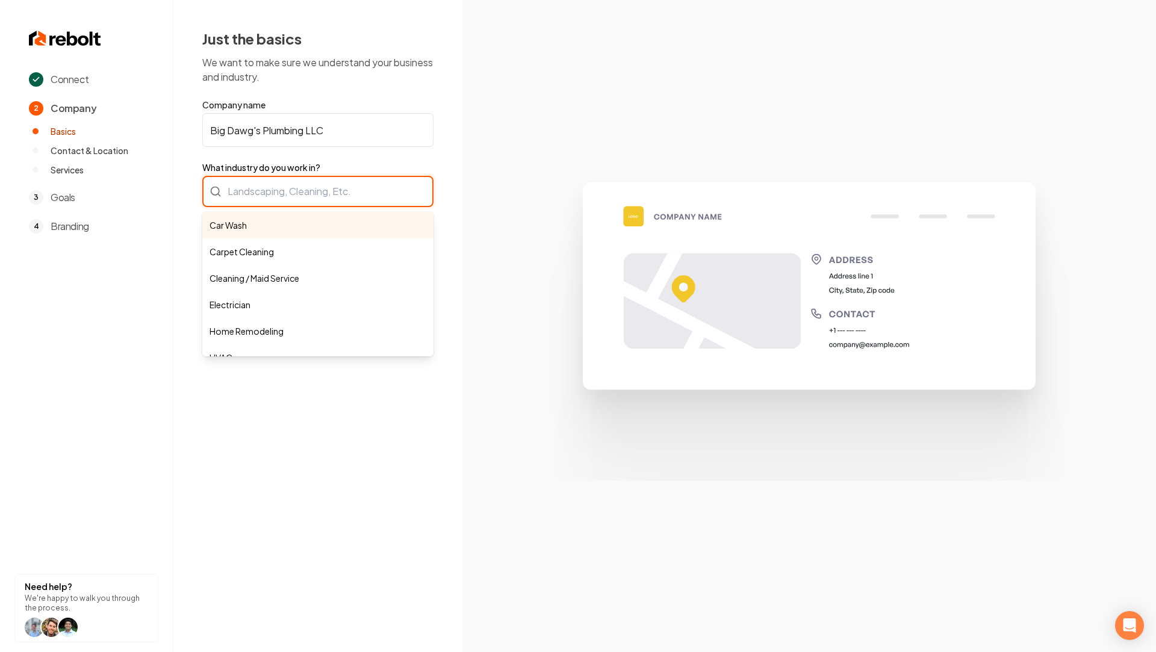
type input "O"
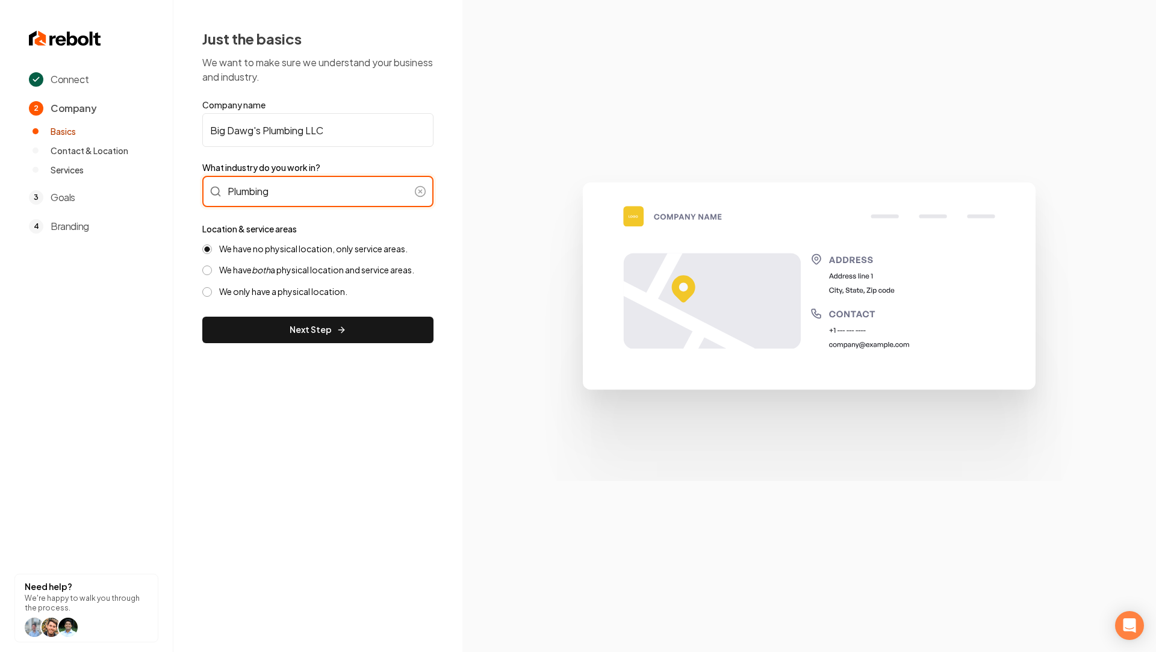
type input "Plumbing"
click at [274, 257] on div "We have no physical location, only service areas. We have both a physical locat…" at bounding box center [317, 270] width 231 height 54
click at [270, 266] on icon "both" at bounding box center [261, 269] width 19 height 11
click at [212, 266] on button "We have both a physical location and service areas." at bounding box center [207, 271] width 10 height 10
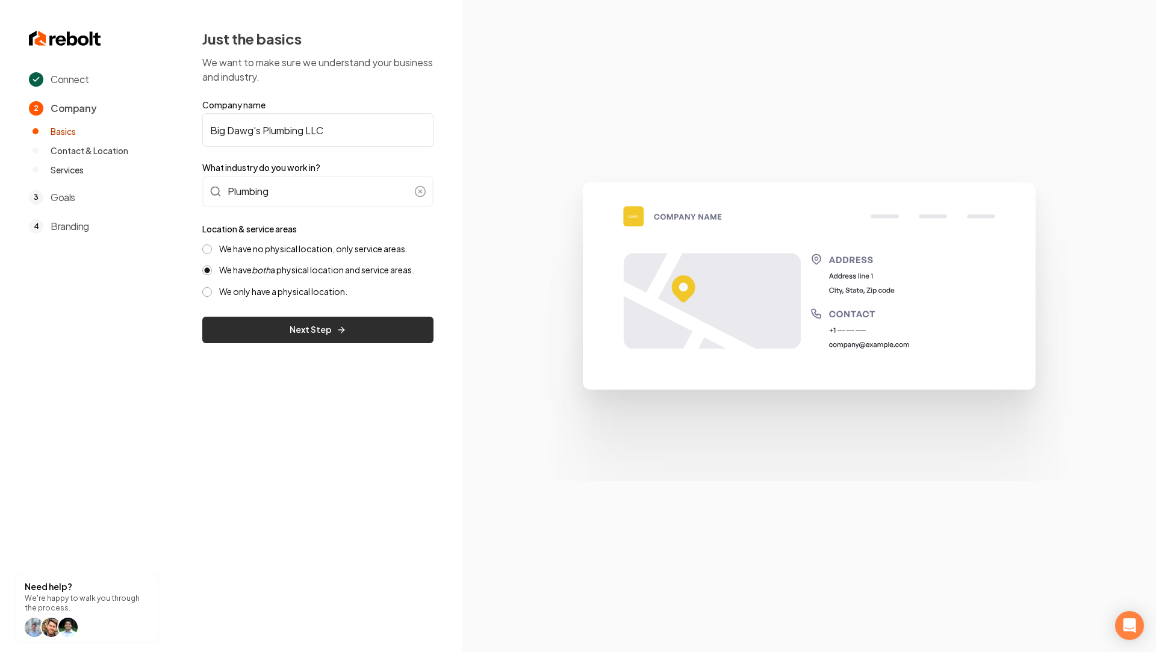
click at [339, 331] on icon "submit" at bounding box center [342, 330] width 10 height 10
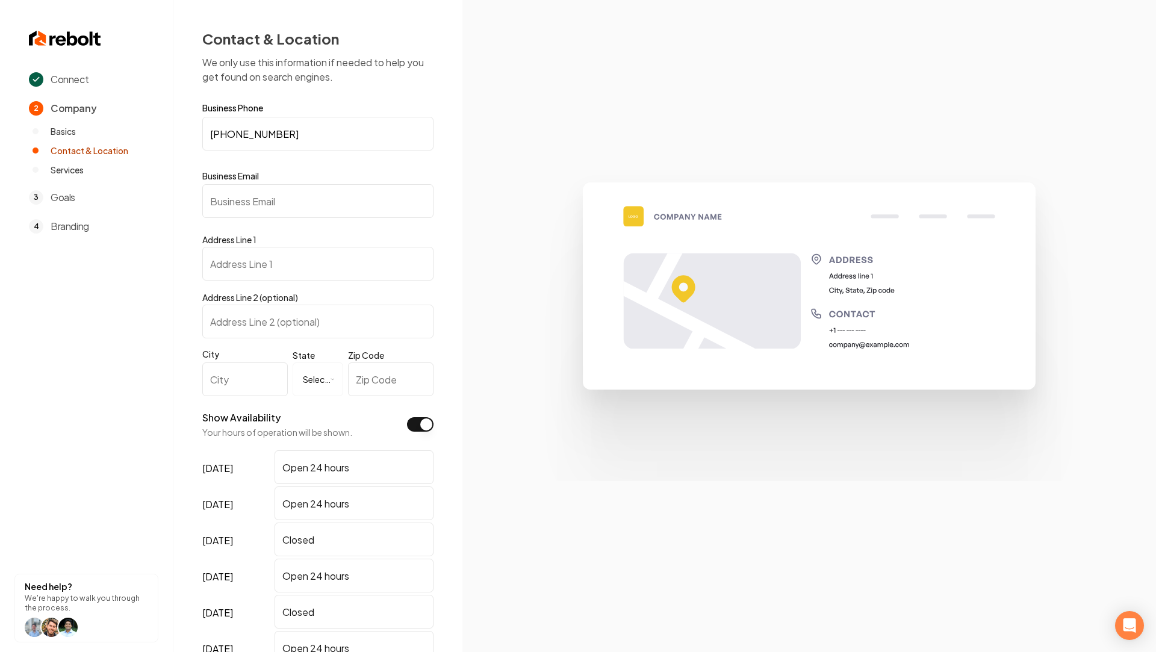
scroll to position [176, 0]
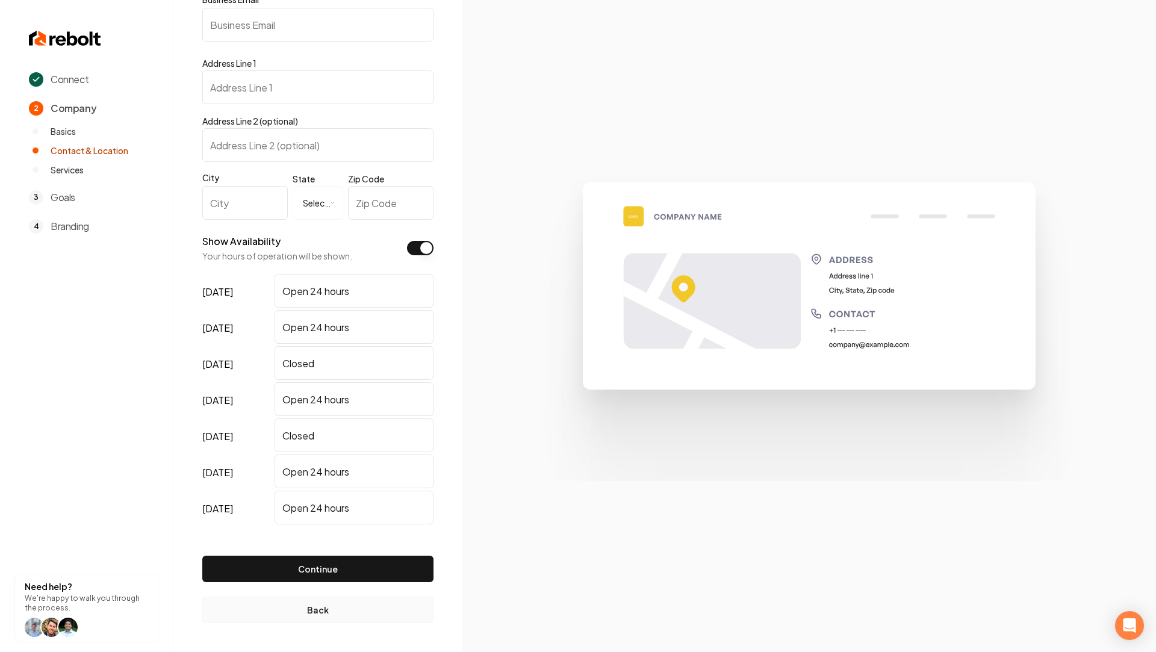
click at [308, 611] on button "Back" at bounding box center [317, 610] width 231 height 26
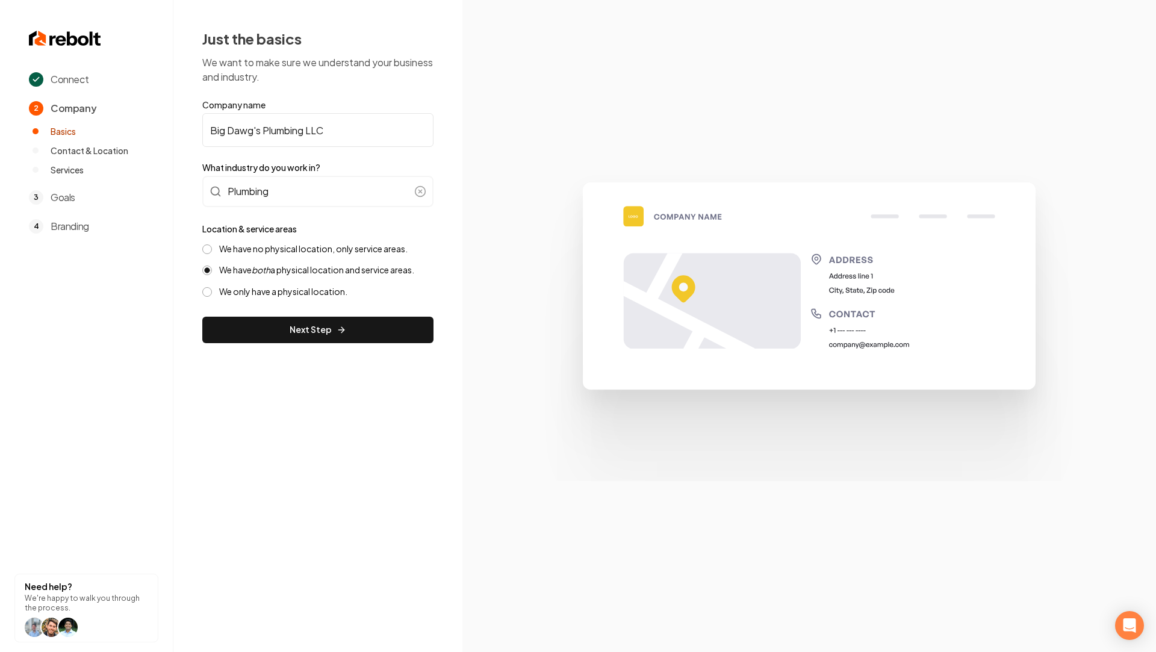
click at [255, 252] on label "We have no physical location, only service areas." at bounding box center [313, 248] width 188 height 11
click at [212, 252] on button "We have no physical location, only service areas." at bounding box center [207, 249] width 10 height 10
click at [332, 342] on button "Next Step" at bounding box center [317, 330] width 231 height 26
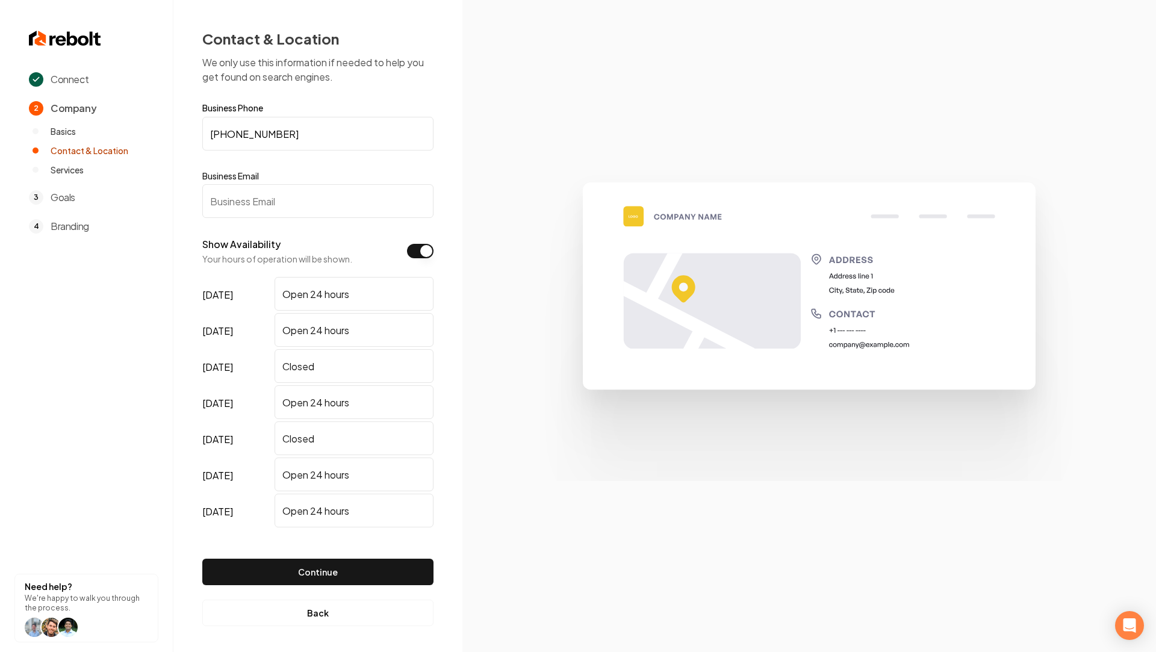
click at [277, 201] on input "Business Email" at bounding box center [317, 201] width 231 height 34
paste input "[EMAIL_ADDRESS][DOMAIN_NAME]"
type input "[EMAIL_ADDRESS][DOMAIN_NAME]"
click at [313, 573] on button "Continue" at bounding box center [317, 572] width 231 height 26
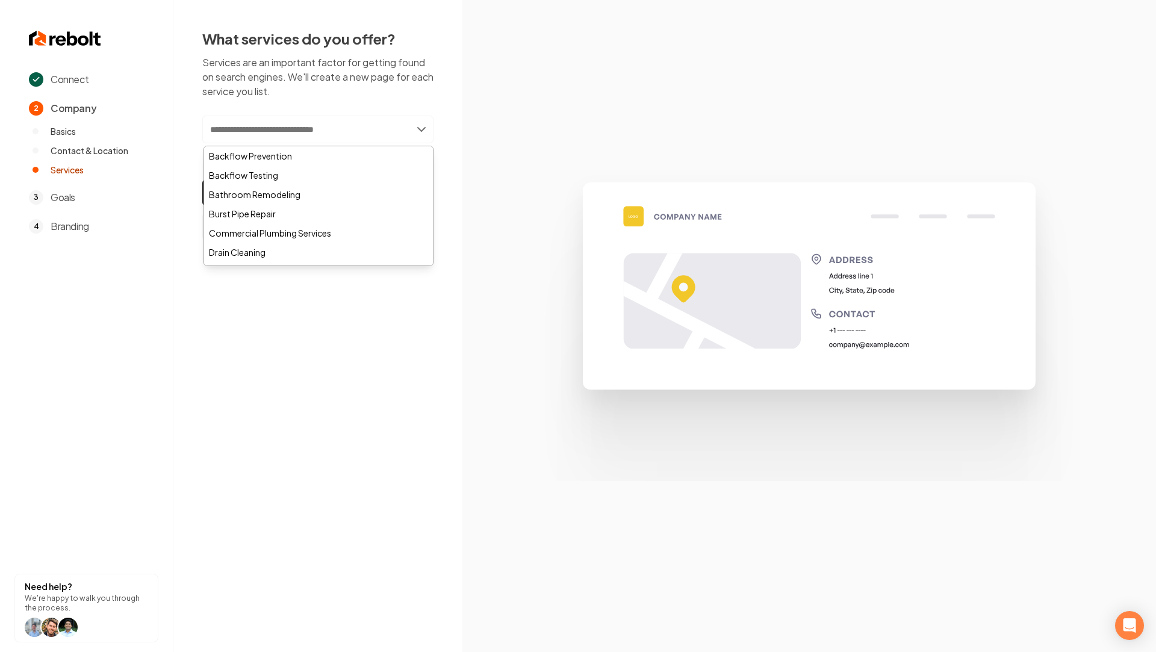
click at [298, 138] on input "text" at bounding box center [317, 130] width 231 height 28
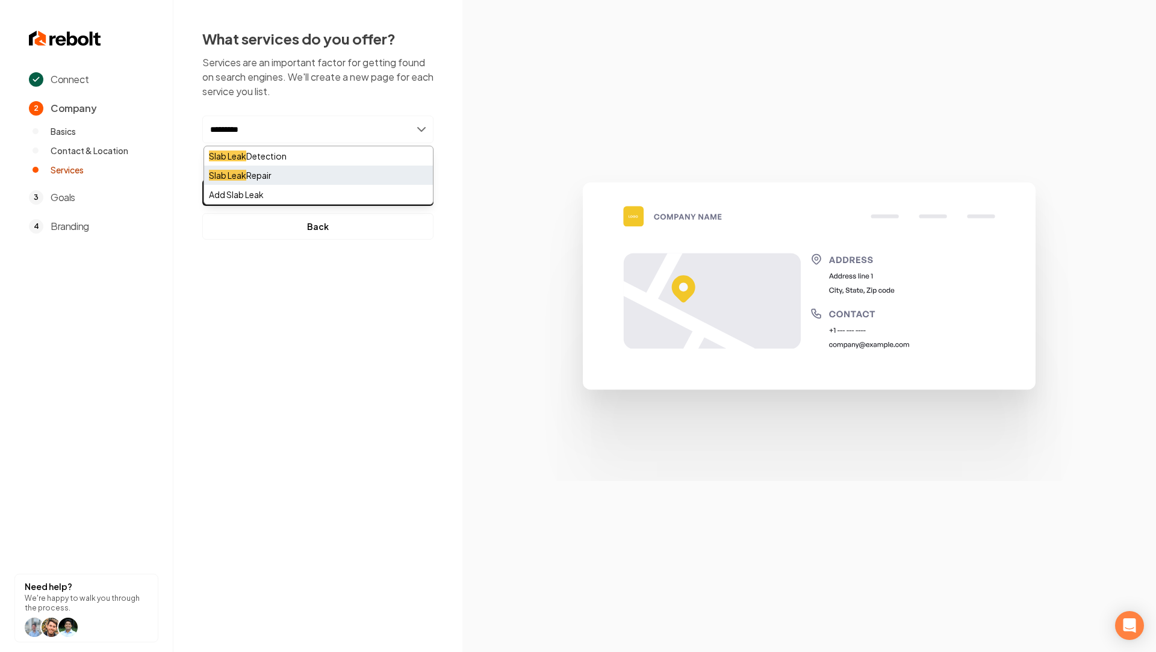
type input "*********"
click at [290, 177] on div "Slab Leak Repair" at bounding box center [318, 175] width 229 height 19
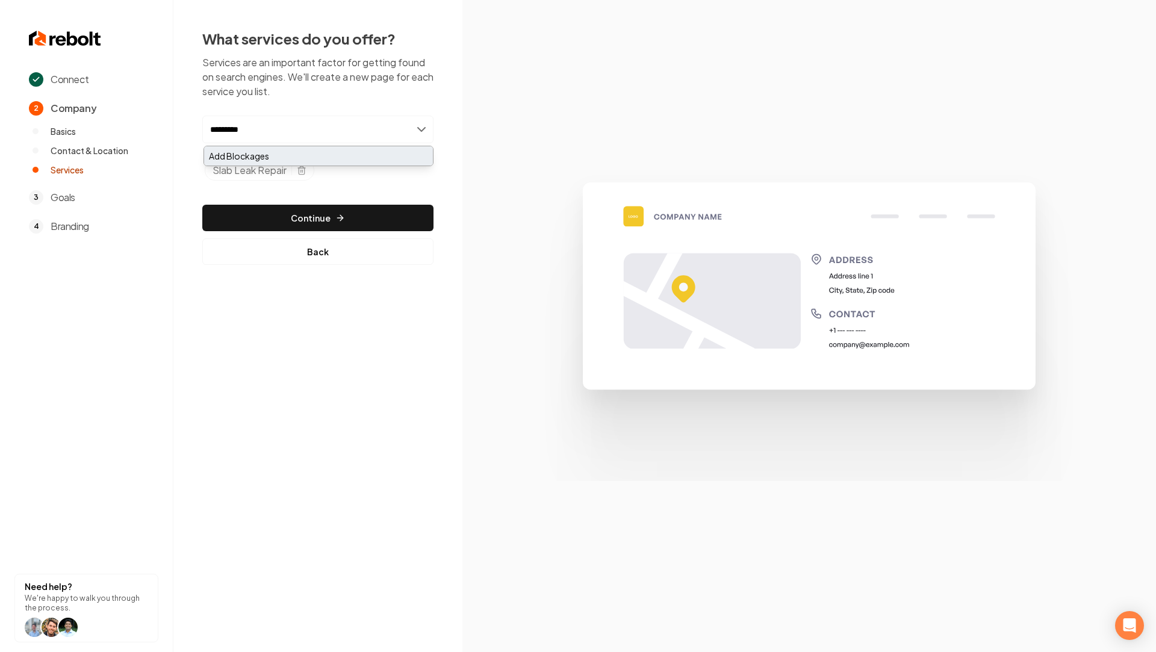
type input "*********"
click at [272, 152] on div "Add Blockages" at bounding box center [318, 155] width 229 height 19
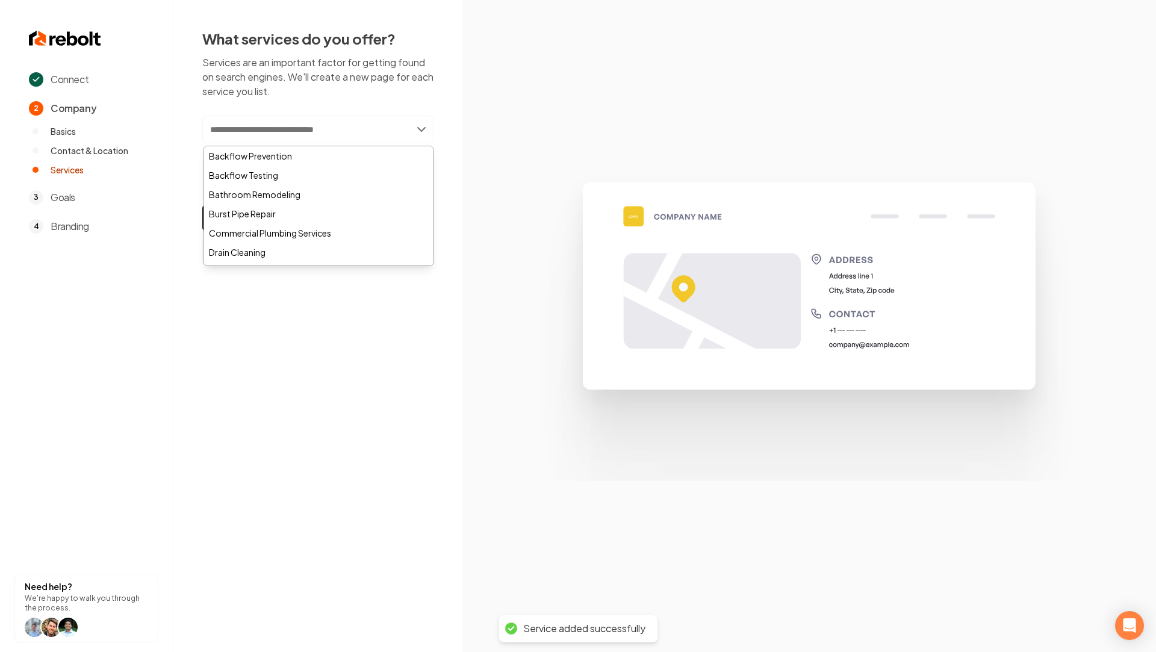
click at [273, 128] on input "text" at bounding box center [317, 130] width 231 height 28
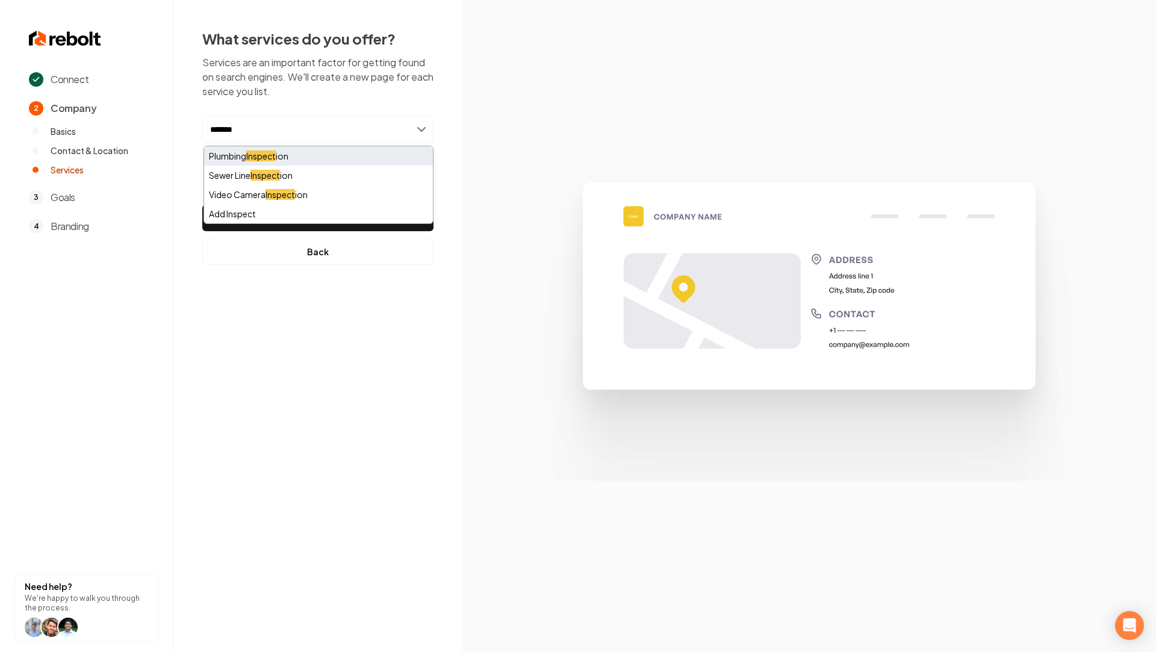
type input "*******"
click at [265, 152] on mark "Inspect" at bounding box center [261, 156] width 30 height 11
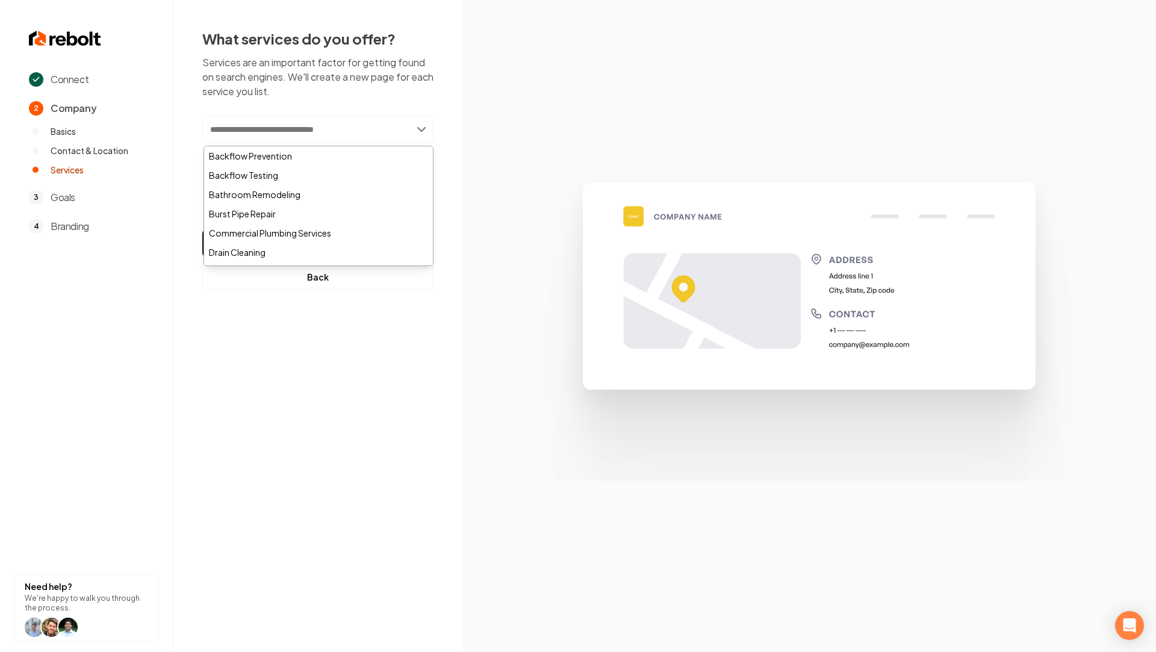
click at [528, 110] on section at bounding box center [809, 326] width 694 height 652
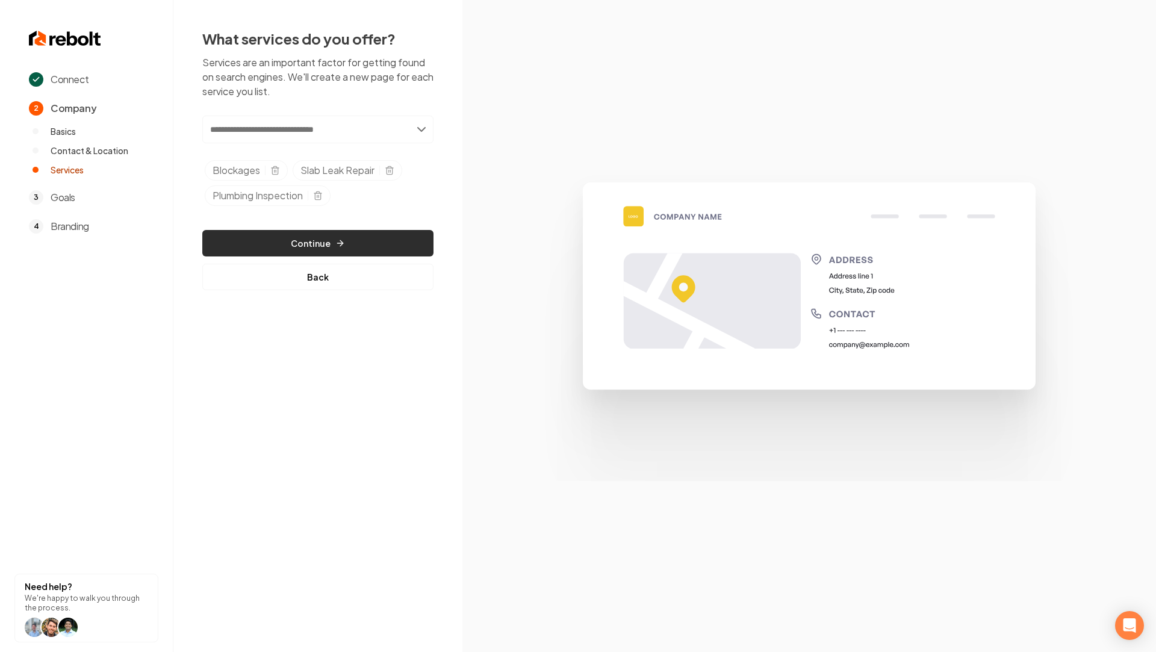
click at [324, 240] on button "Continue" at bounding box center [317, 243] width 231 height 26
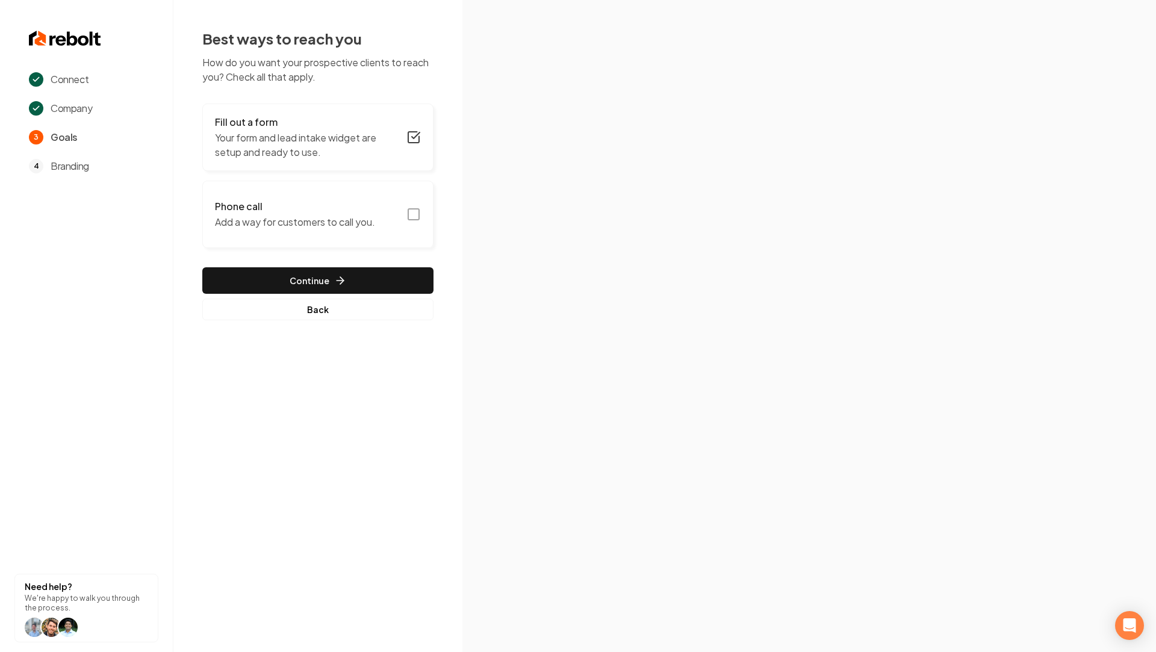
click at [417, 215] on icon "button" at bounding box center [413, 214] width 14 height 14
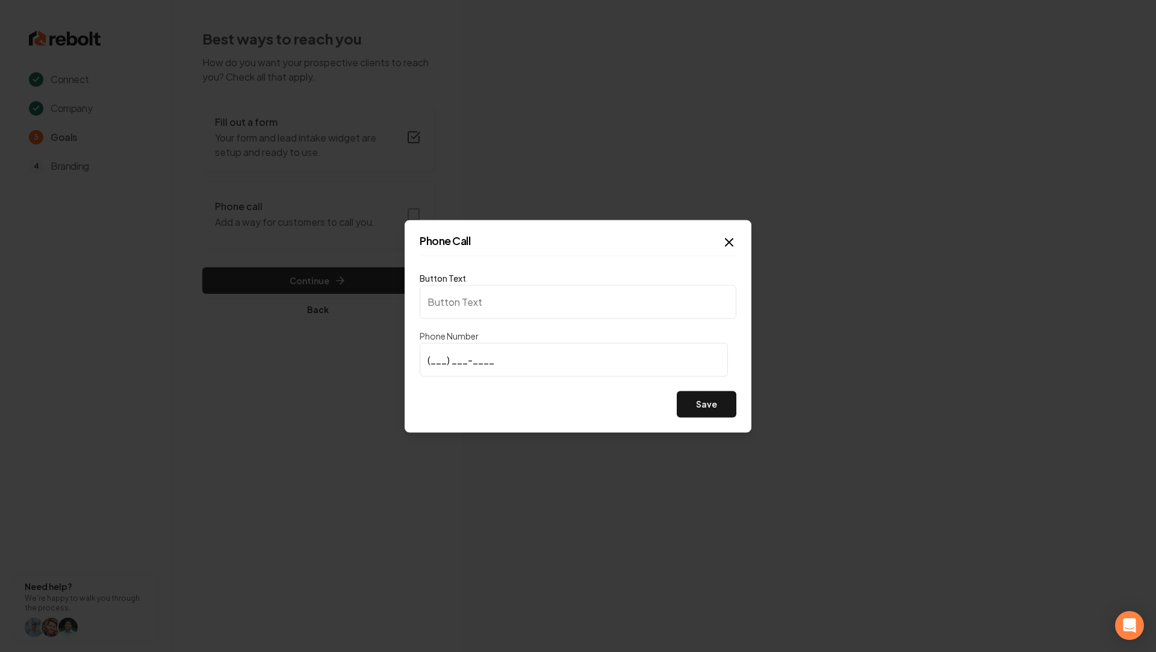
type input "Call us"
type input "[PHONE_NUMBER]"
click at [695, 399] on button "Save" at bounding box center [707, 404] width 60 height 26
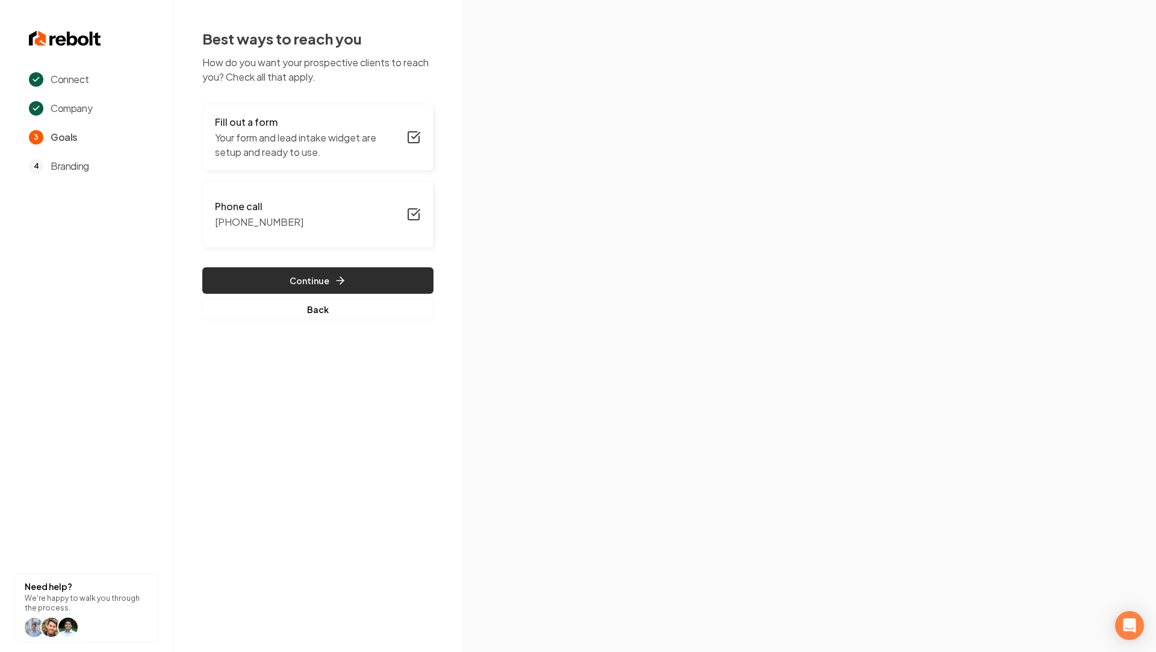
click at [334, 273] on button "Continue" at bounding box center [317, 280] width 231 height 26
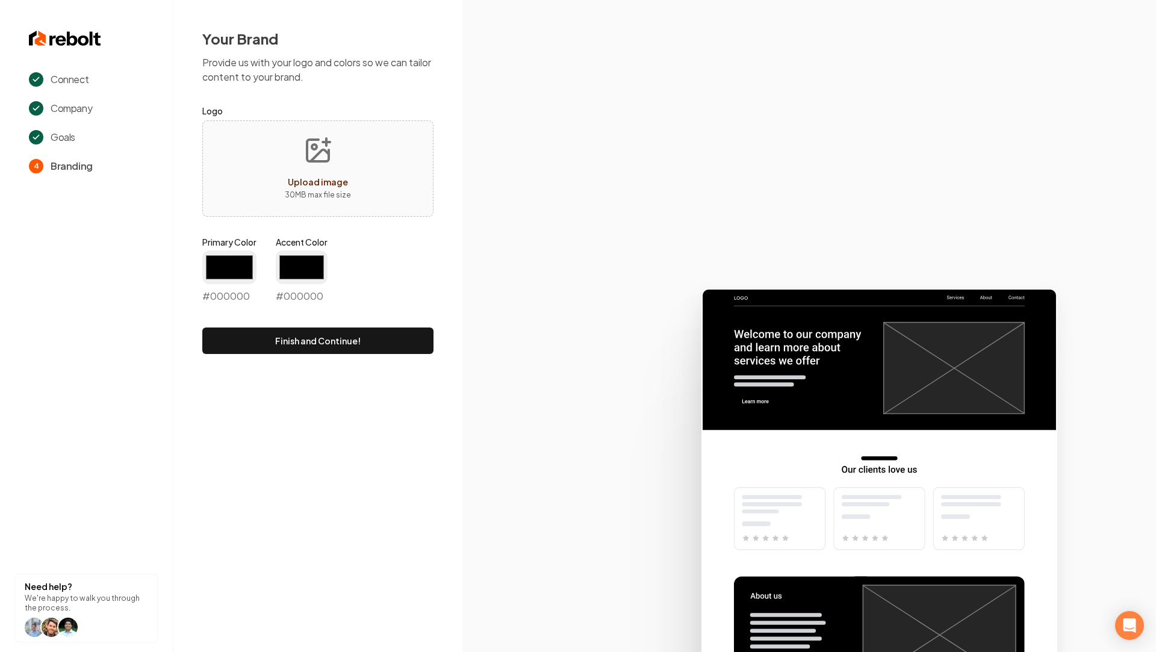
type input "#194d33"
type input "#70be00"
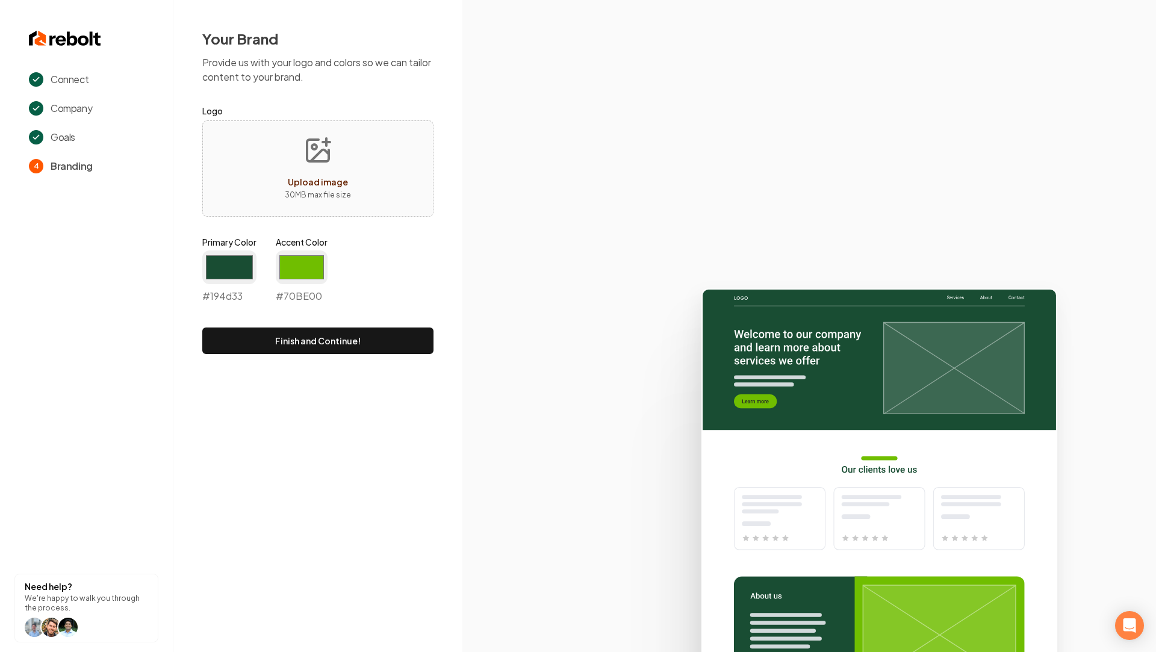
click at [324, 154] on icon "Upload image" at bounding box center [318, 150] width 29 height 29
type input "**********"
click at [211, 261] on input "#194d33" at bounding box center [229, 268] width 54 height 34
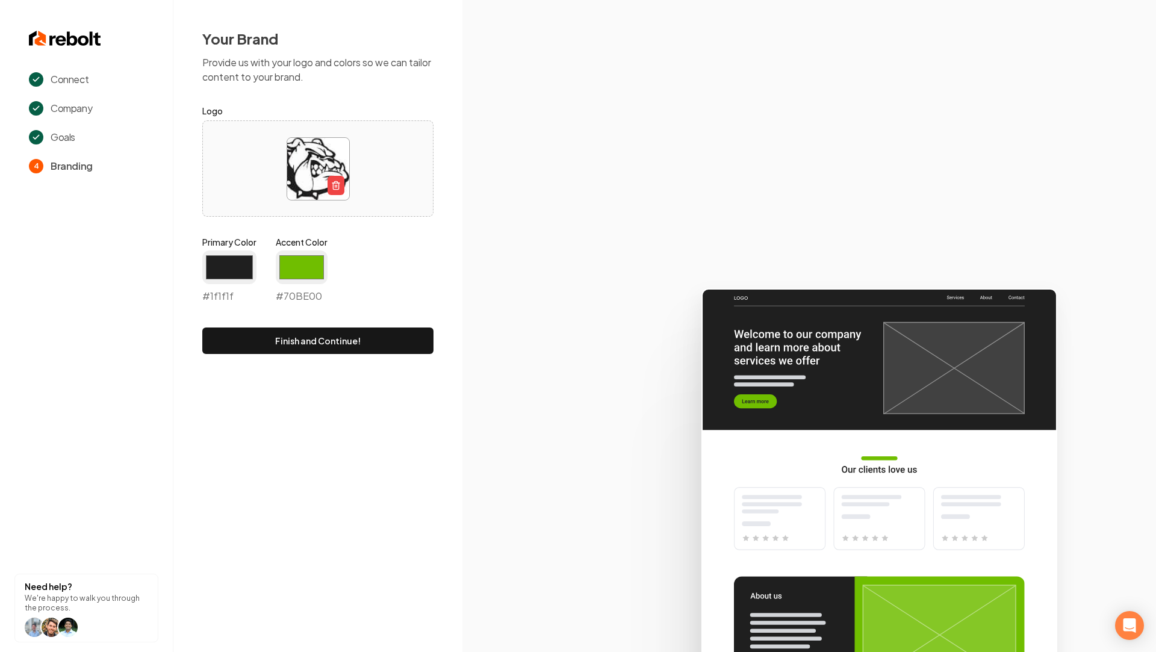
type input "#1f1f1f"
click at [310, 246] on label "Accent Color" at bounding box center [302, 242] width 52 height 12
click at [310, 257] on input "#70be00" at bounding box center [302, 268] width 52 height 34
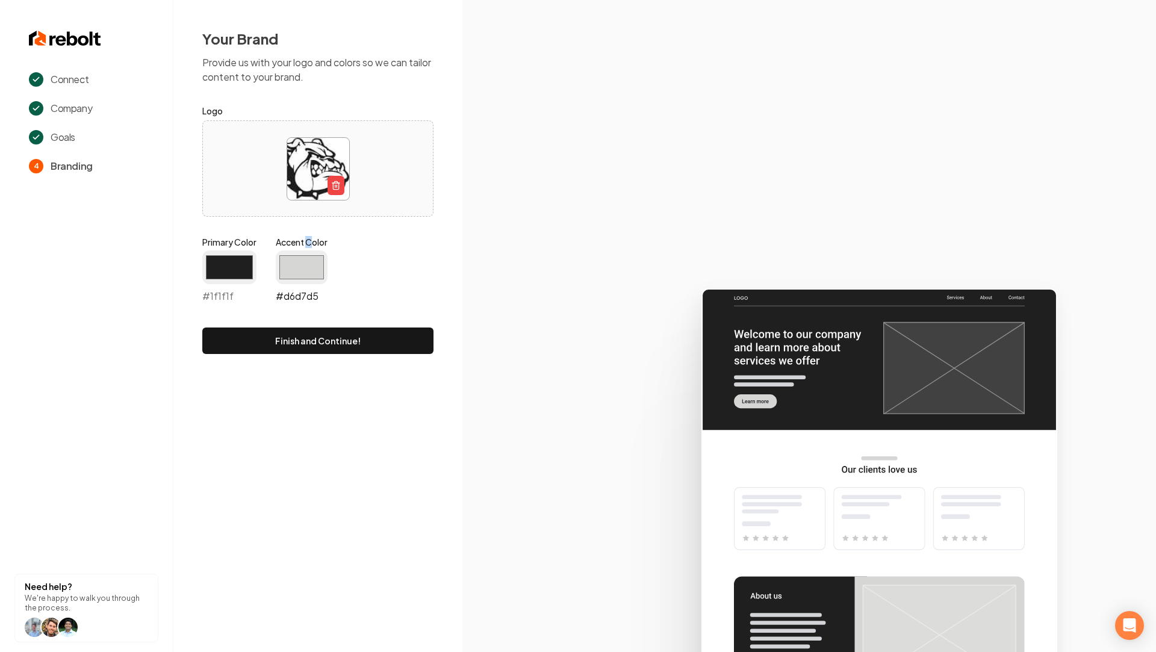
type input "#d6d7d5"
click at [588, 367] on icon at bounding box center [809, 465] width 694 height 374
click at [385, 341] on button "Finish and Continue!" at bounding box center [317, 341] width 231 height 26
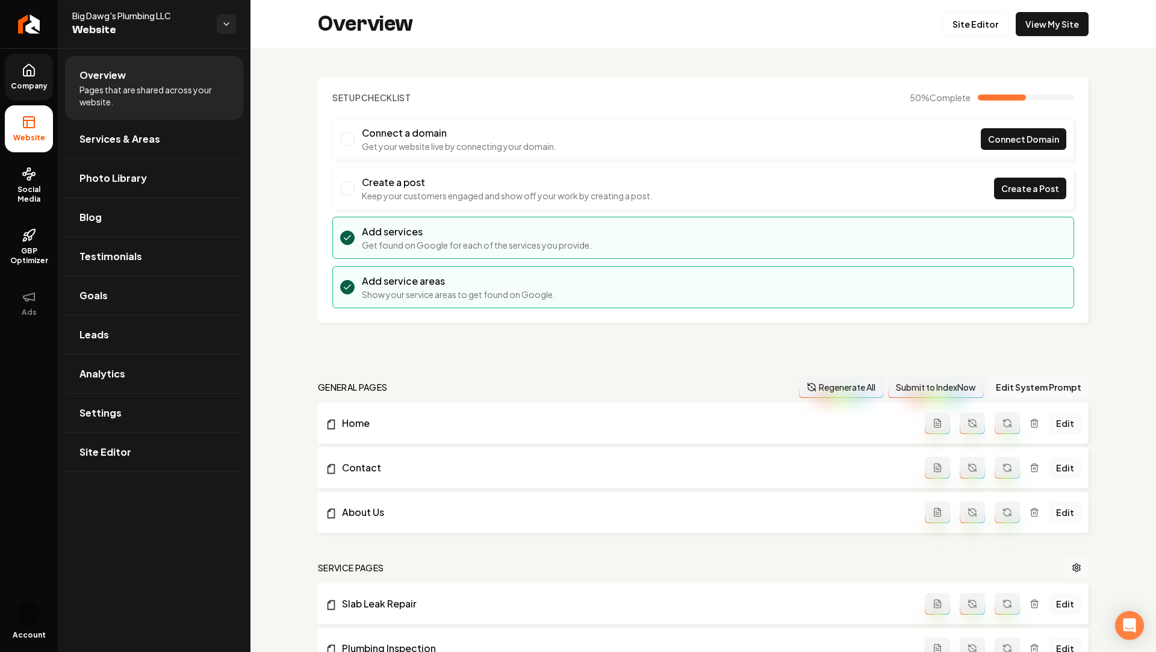
click at [22, 69] on icon at bounding box center [29, 70] width 14 height 14
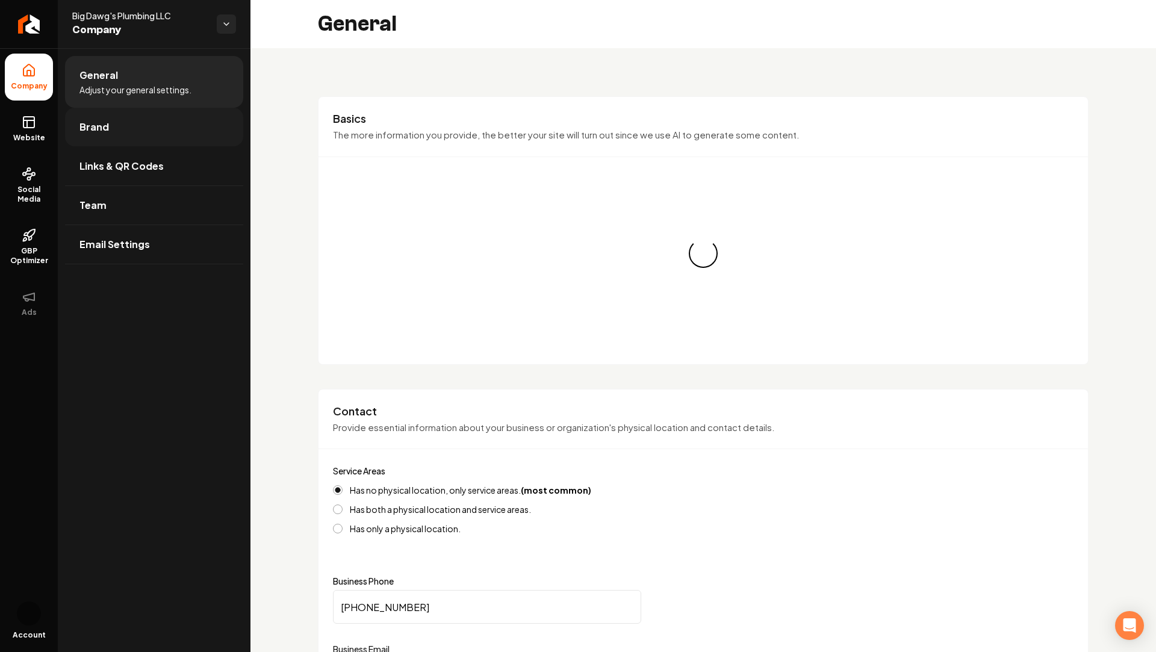
click at [115, 131] on link "Brand" at bounding box center [154, 127] width 178 height 39
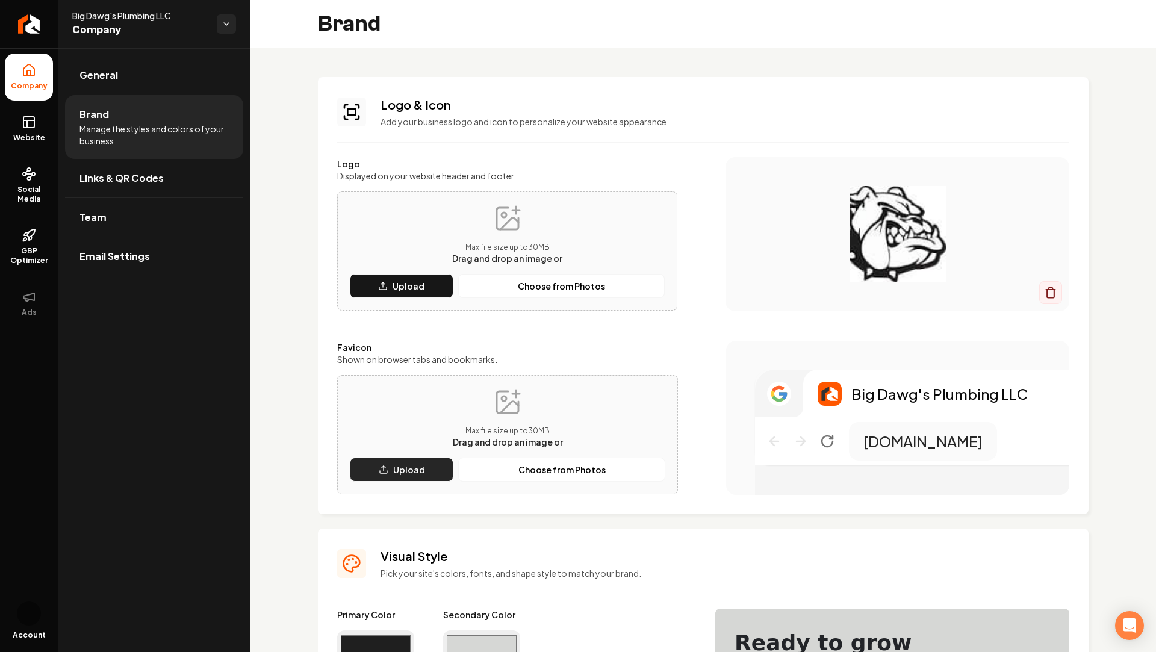
click at [398, 458] on button "Upload" at bounding box center [402, 470] width 104 height 24
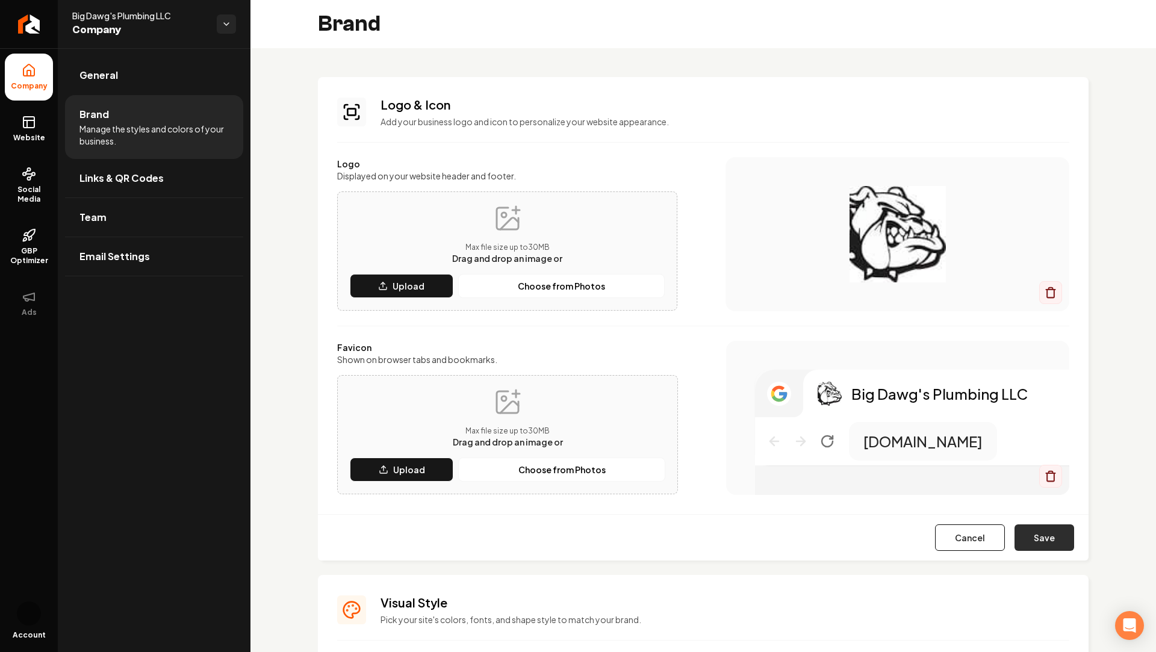
click at [1049, 533] on button "Save" at bounding box center [1045, 538] width 60 height 26
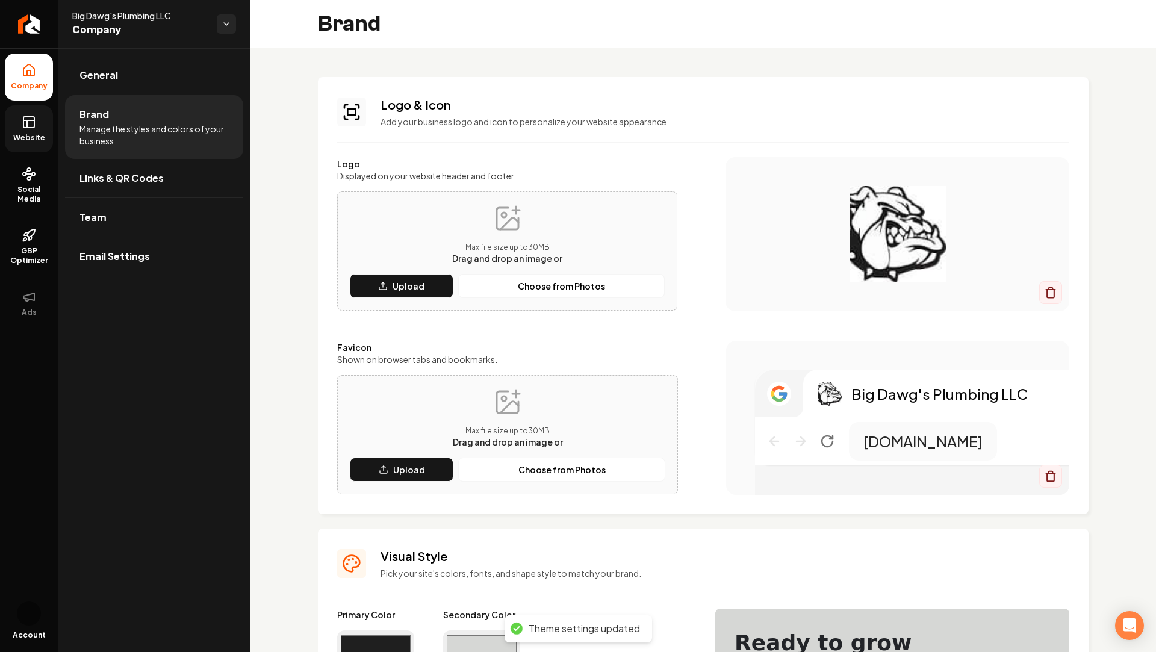
click at [30, 128] on rect at bounding box center [28, 122] width 11 height 11
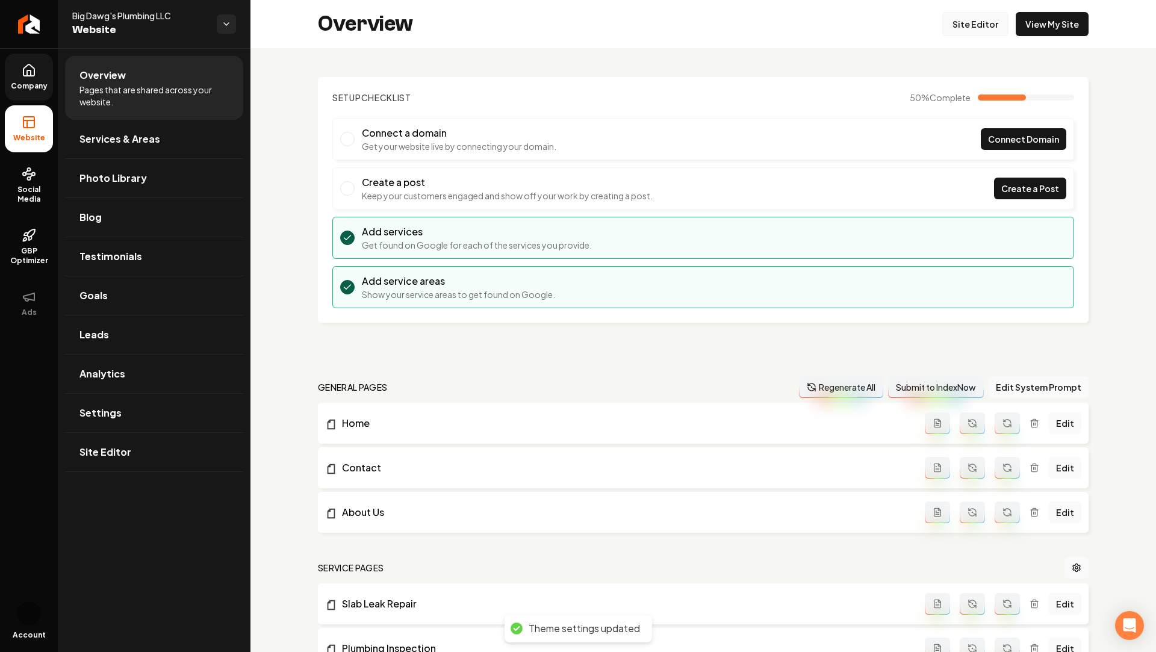
click at [965, 24] on link "Site Editor" at bounding box center [975, 24] width 66 height 24
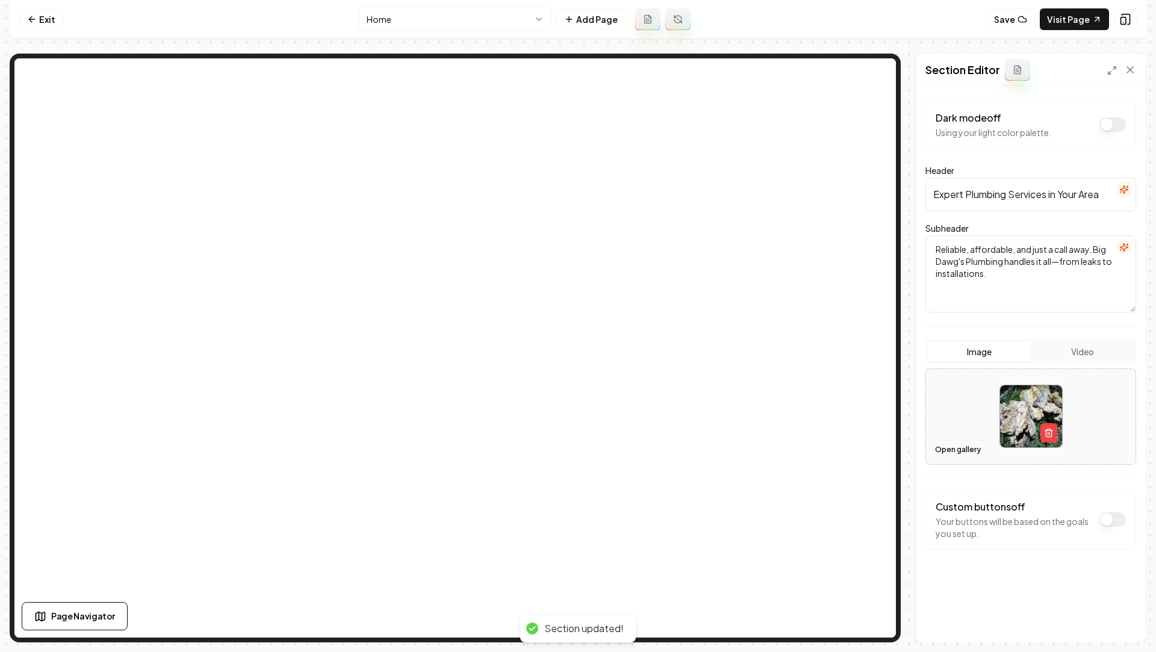
click at [958, 453] on button "Open gallery" at bounding box center [958, 449] width 54 height 19
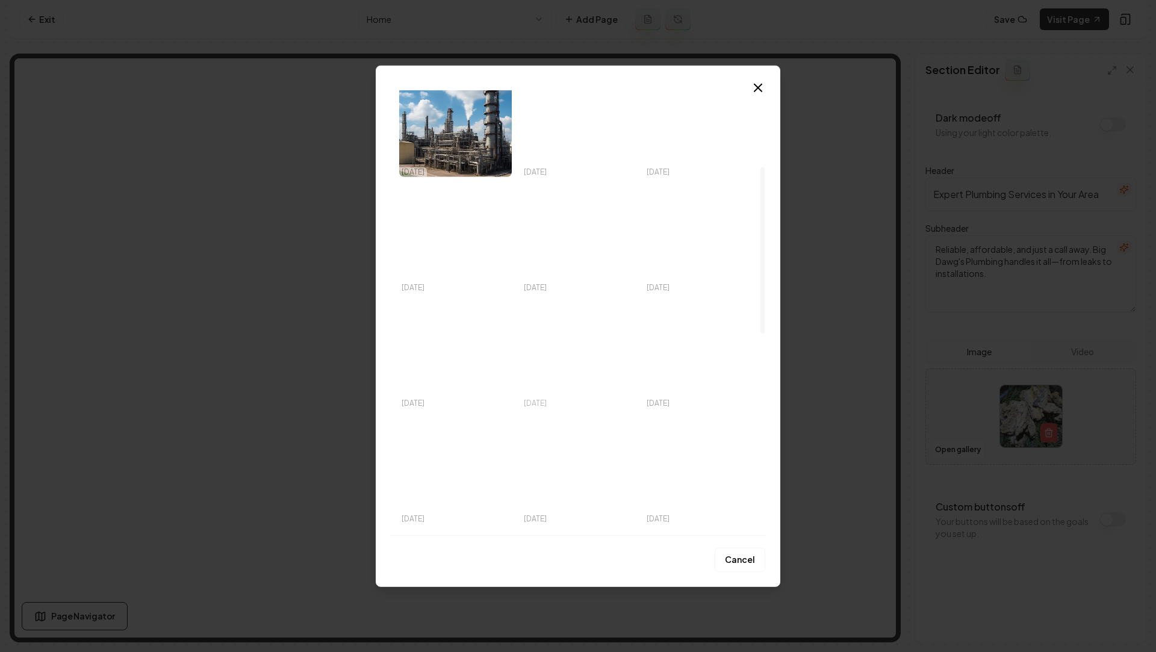
scroll to position [206, 0]
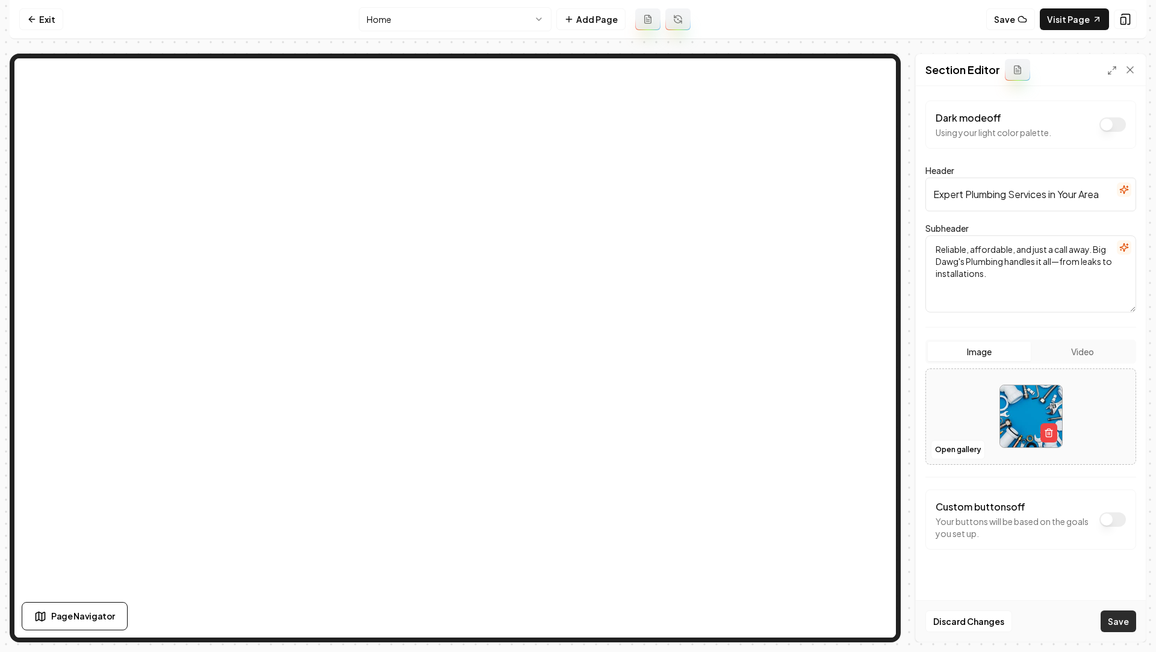
click at [1118, 633] on div "Discard Changes Save" at bounding box center [1031, 621] width 230 height 42
click at [1116, 628] on button "Save" at bounding box center [1119, 622] width 36 height 22
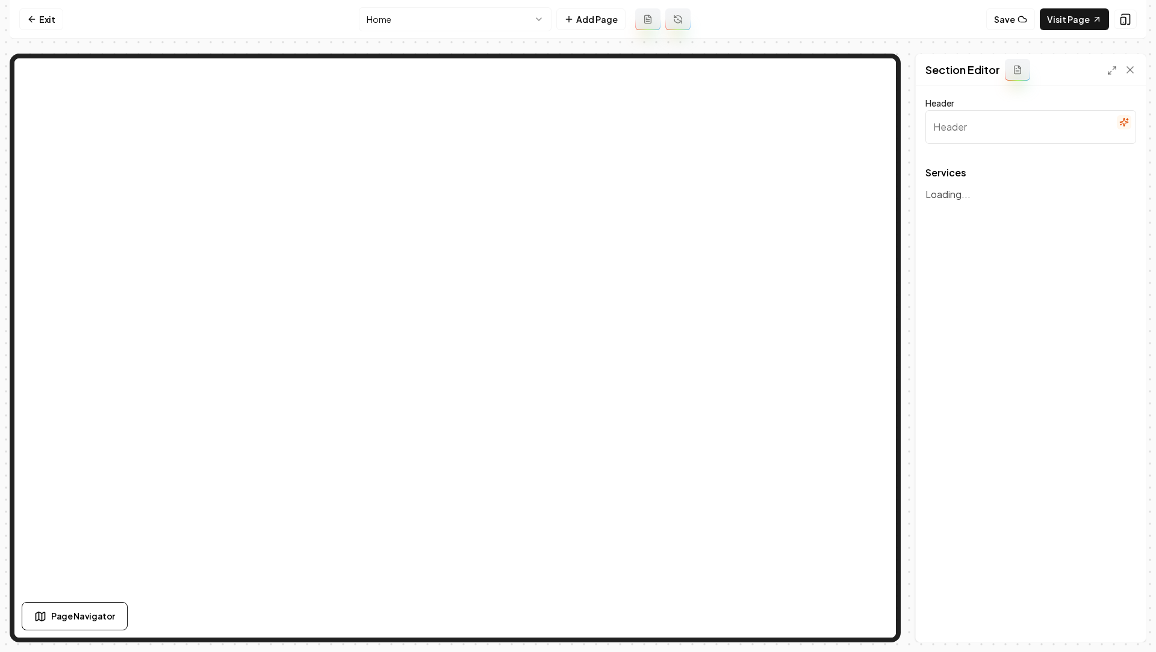
type input "Our Expert Plumbing Services"
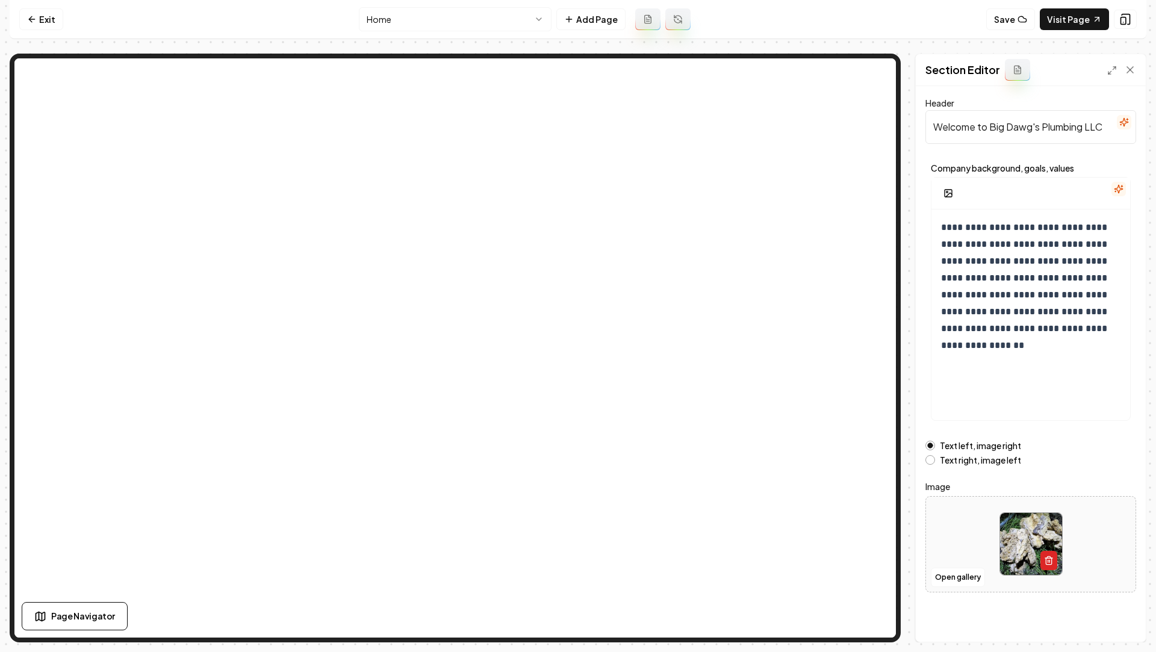
click at [1045, 561] on icon "button" at bounding box center [1049, 561] width 10 height 10
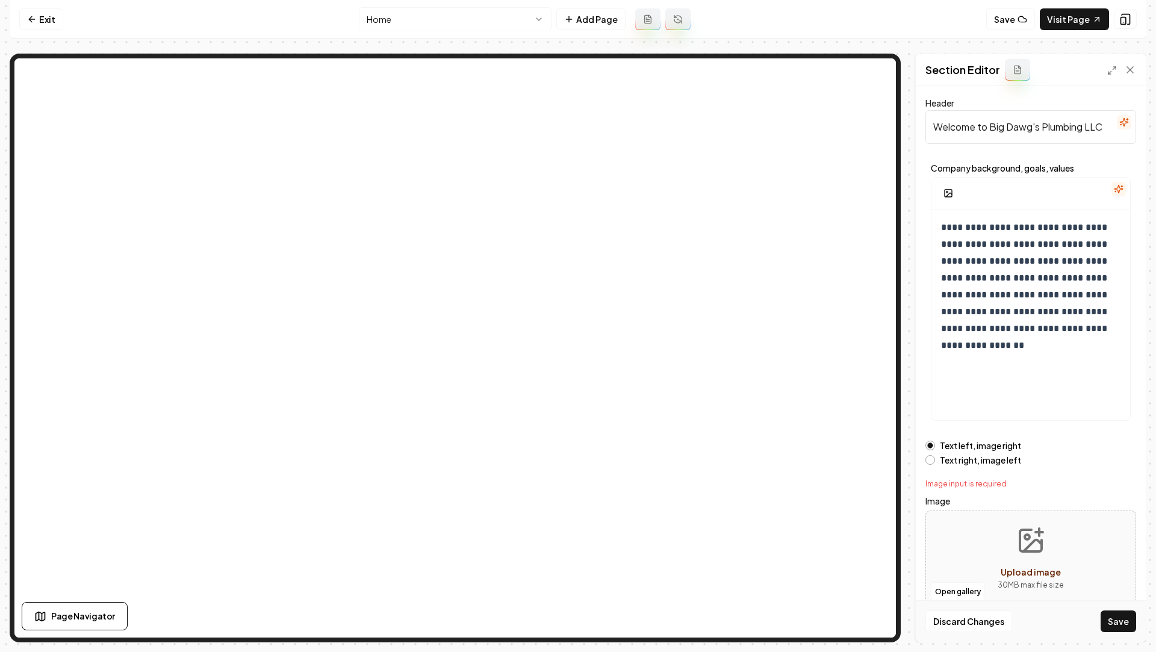
click at [1027, 540] on icon "Upload image" at bounding box center [1031, 540] width 29 height 29
type input "**********"
click at [1120, 620] on button "Save" at bounding box center [1119, 622] width 36 height 22
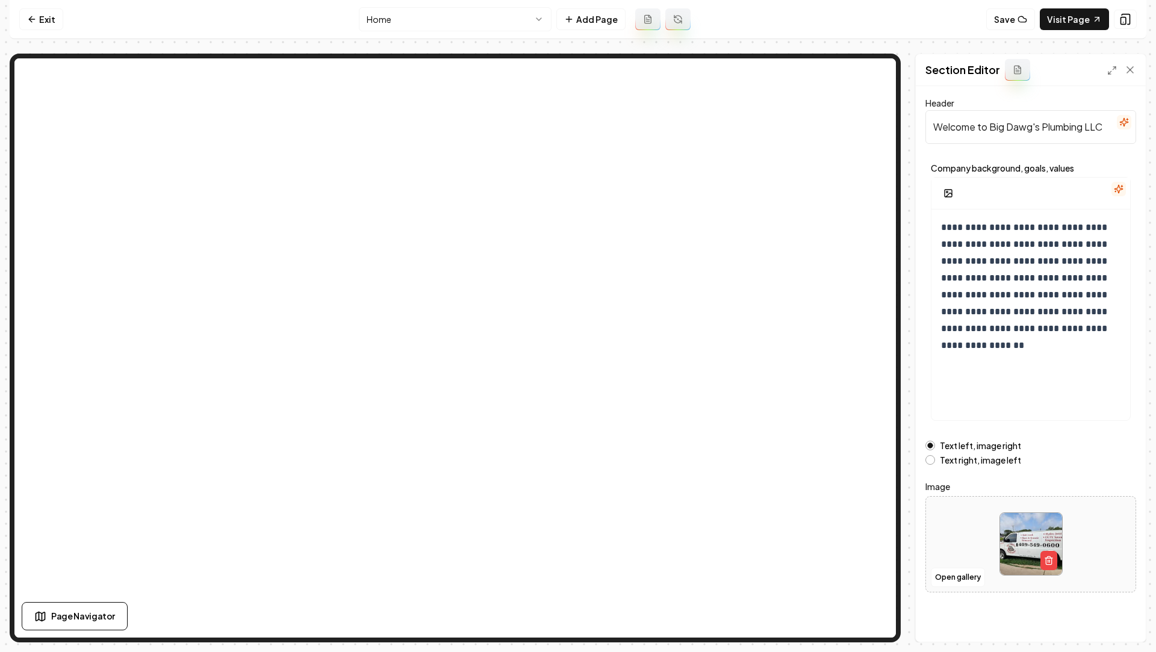
click at [930, 461] on button "Text right, image left" at bounding box center [931, 460] width 10 height 10
click at [1118, 623] on button "Save" at bounding box center [1119, 622] width 36 height 22
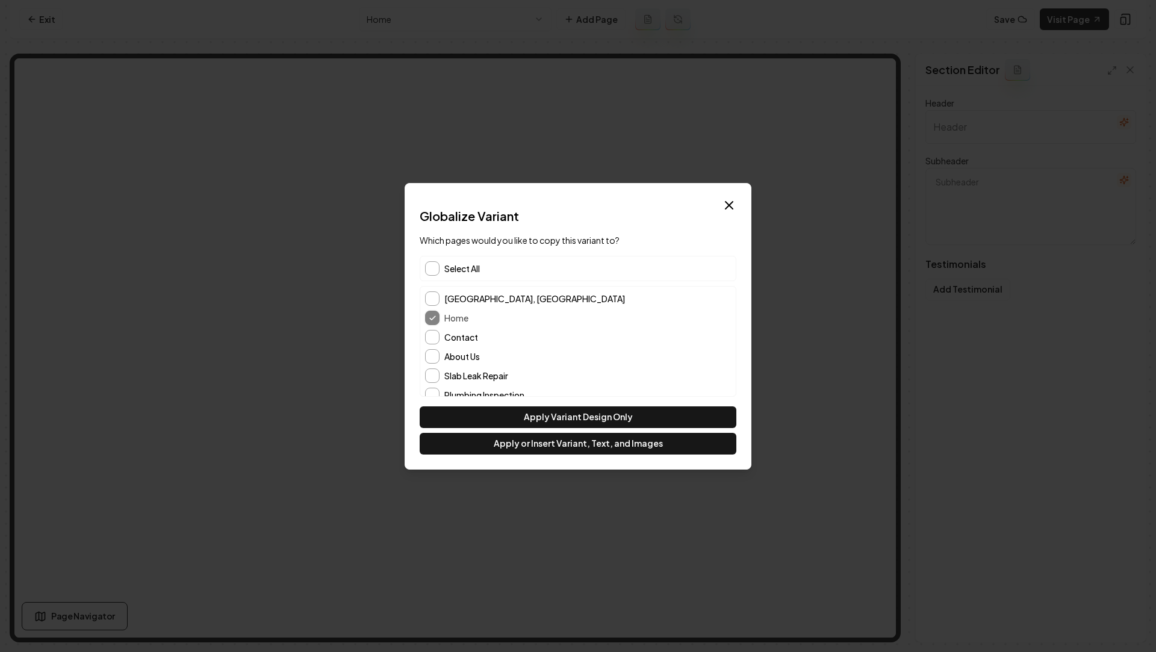
type input "Experience Big Dawg's Difference"
type textarea "See how our plumbing pros earned trust and solved problems"
click at [437, 337] on button "Contact" at bounding box center [432, 337] width 14 height 14
click at [437, 355] on button "About Us" at bounding box center [432, 356] width 14 height 14
click at [523, 436] on button "Apply or Insert Variant, Text, and Images" at bounding box center [578, 444] width 317 height 22
